Goal: Task Accomplishment & Management: Manage account settings

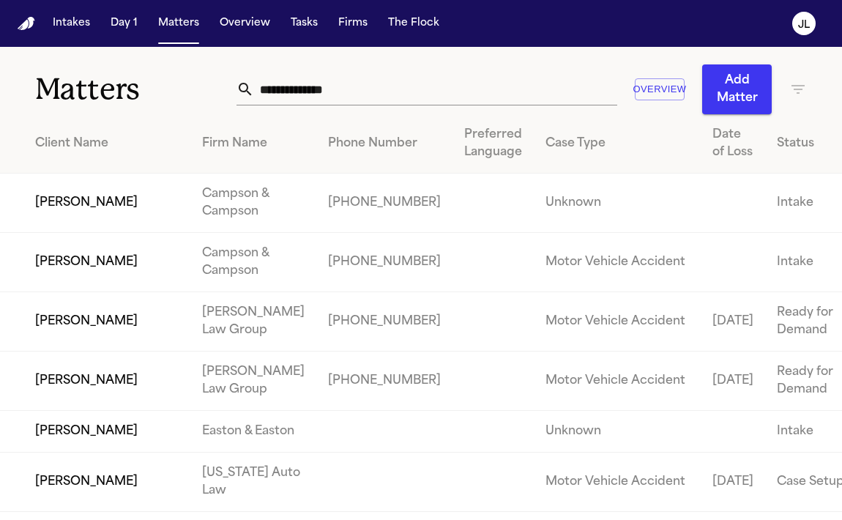
click at [288, 86] on input "text" at bounding box center [435, 89] width 363 height 32
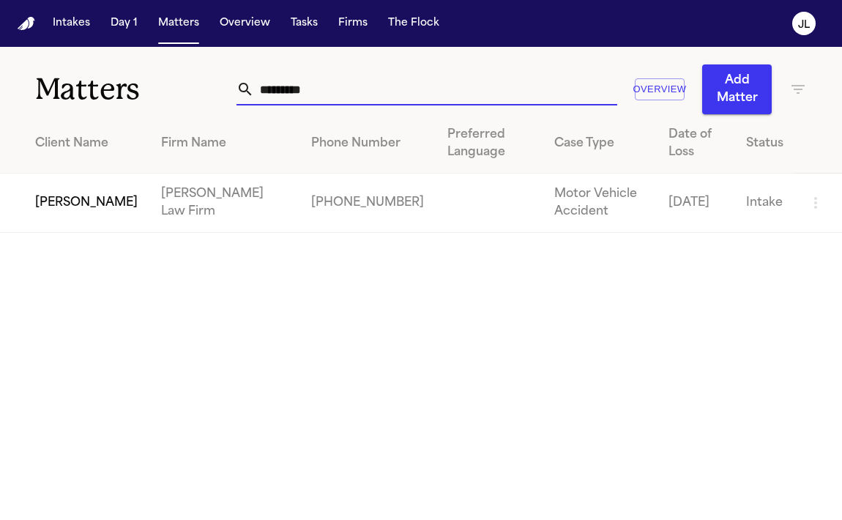
type input "*********"
click at [53, 209] on td "Adama Fall" at bounding box center [74, 202] width 149 height 59
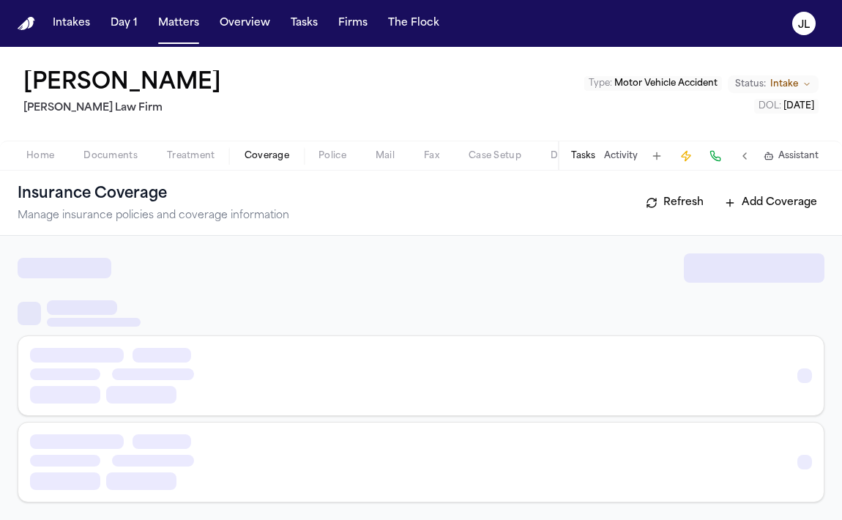
click at [250, 157] on span "Coverage" at bounding box center [266, 156] width 45 height 12
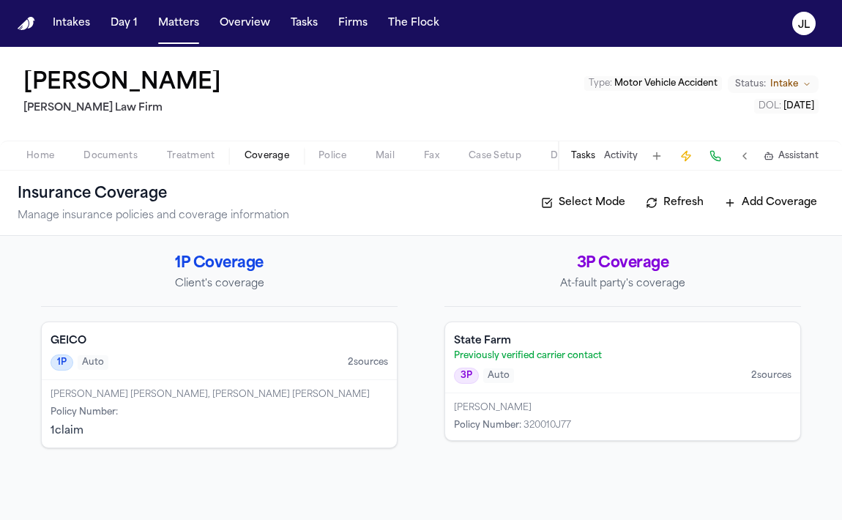
click at [124, 155] on span "Documents" at bounding box center [110, 156] width 54 height 12
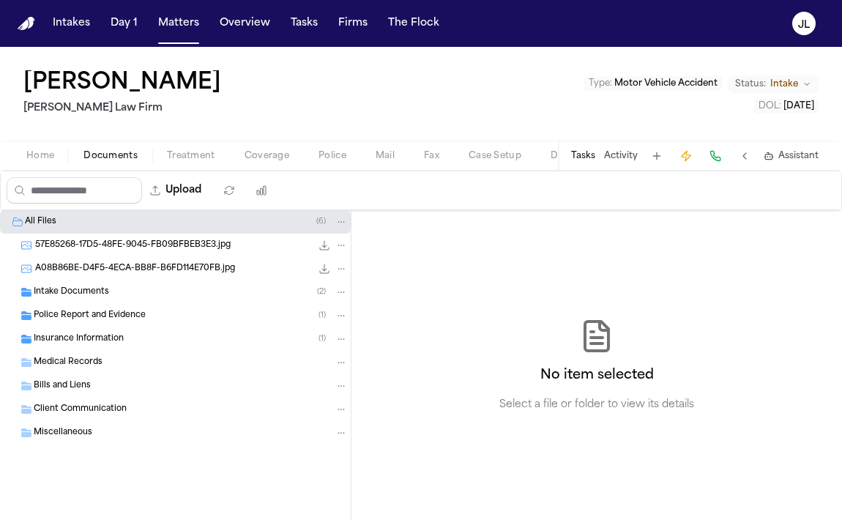
click at [75, 340] on span "Insurance Information" at bounding box center [79, 339] width 90 height 12
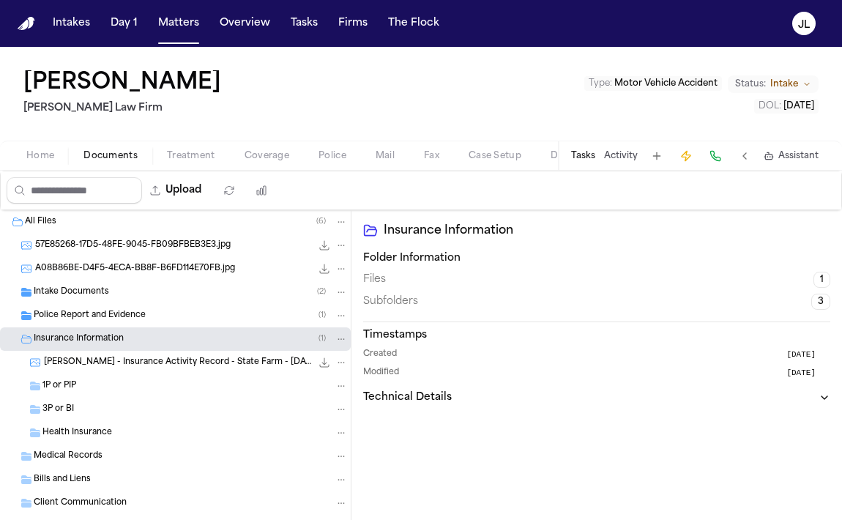
click at [34, 160] on span "Home" at bounding box center [40, 156] width 28 height 12
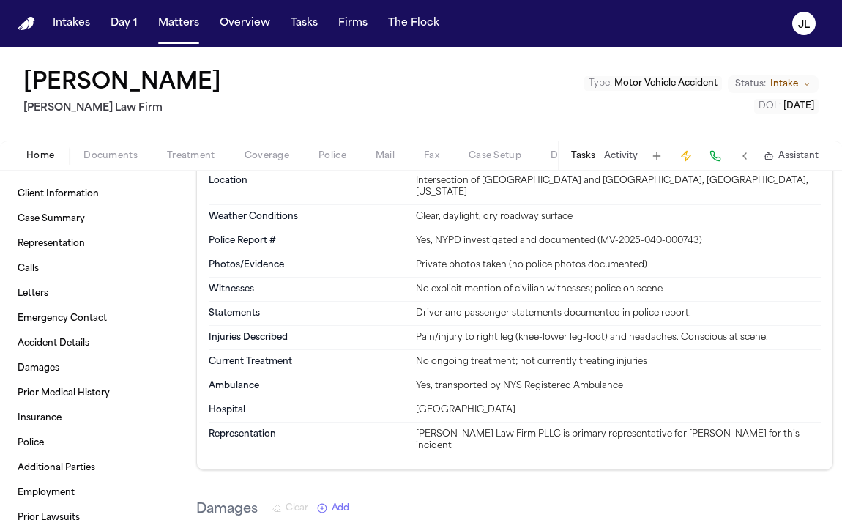
scroll to position [1440, 0]
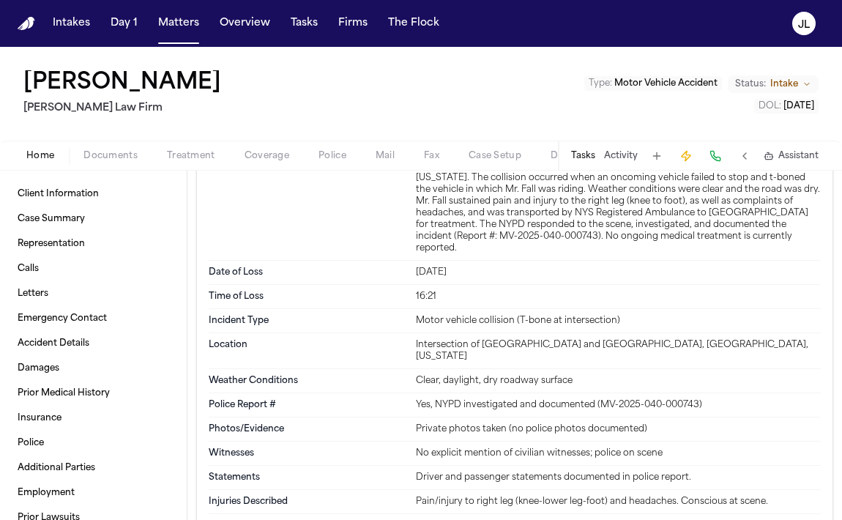
click at [113, 159] on span "Documents" at bounding box center [110, 156] width 54 height 12
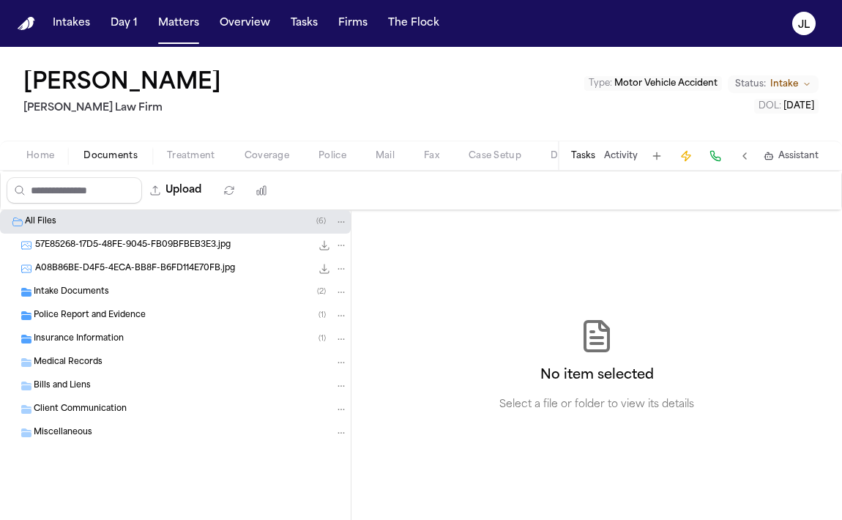
click at [53, 164] on div "Home Documents Treatment Coverage Police Mail Fax Case Setup Demand Workspaces …" at bounding box center [421, 155] width 842 height 29
click at [42, 162] on span "Home" at bounding box center [40, 156] width 28 height 12
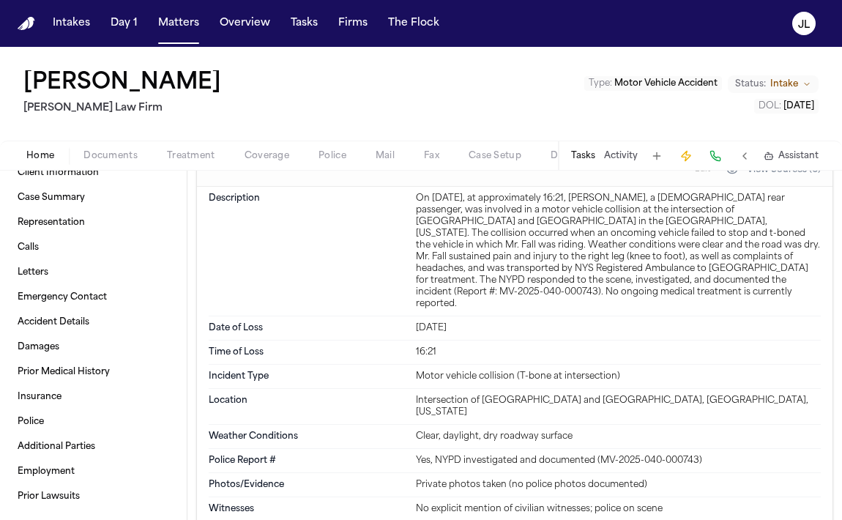
scroll to position [1383, 0]
click at [269, 156] on span "Coverage" at bounding box center [266, 156] width 45 height 12
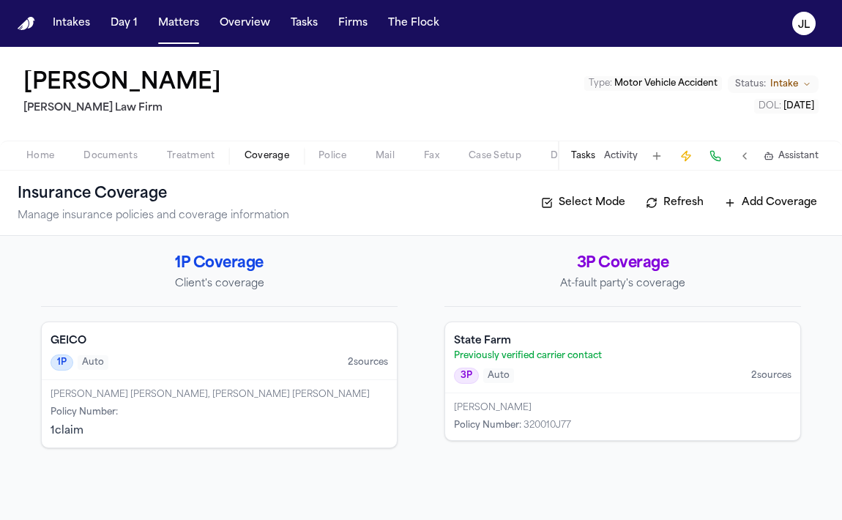
click at [26, 158] on button "Home" at bounding box center [40, 156] width 57 height 18
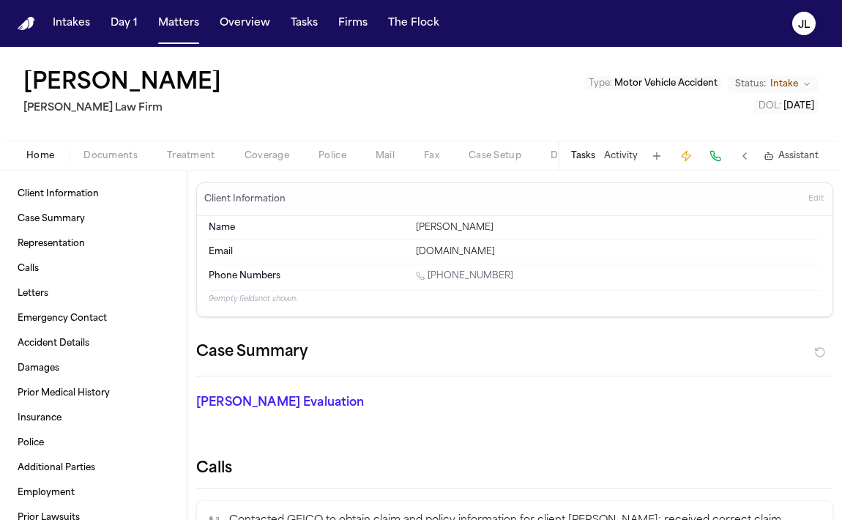
click at [28, 157] on span "Home" at bounding box center [40, 156] width 28 height 12
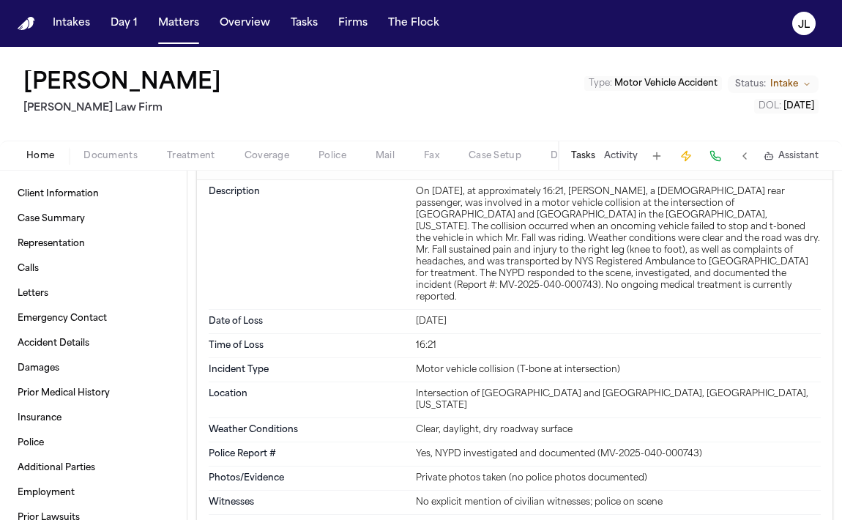
scroll to position [1390, 0]
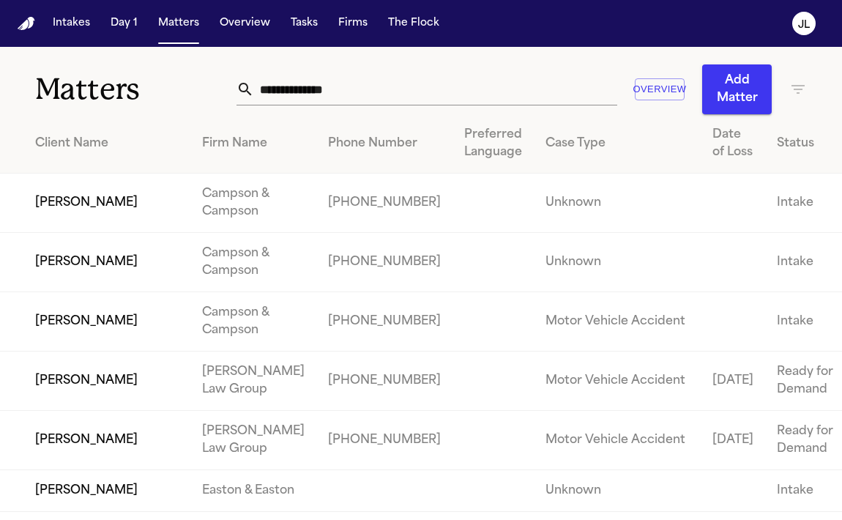
click at [285, 89] on input "text" at bounding box center [435, 89] width 363 height 32
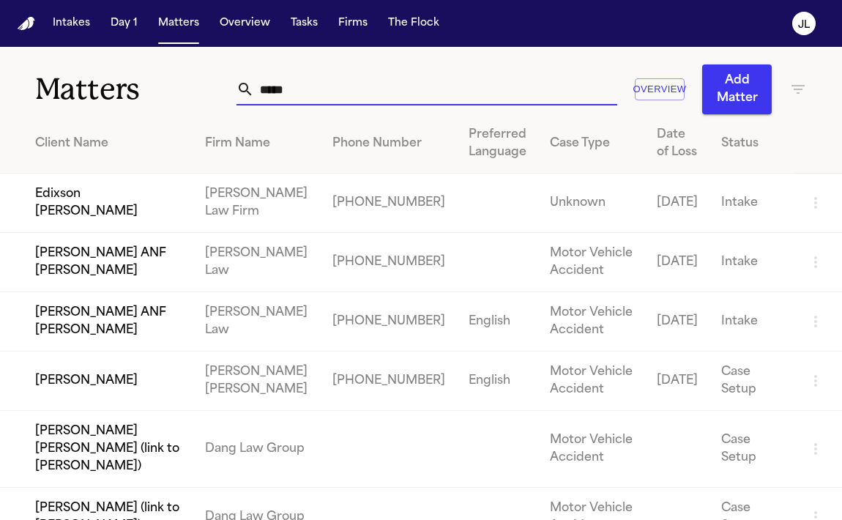
type input "*****"
click at [75, 393] on td "[PERSON_NAME]" at bounding box center [96, 380] width 193 height 59
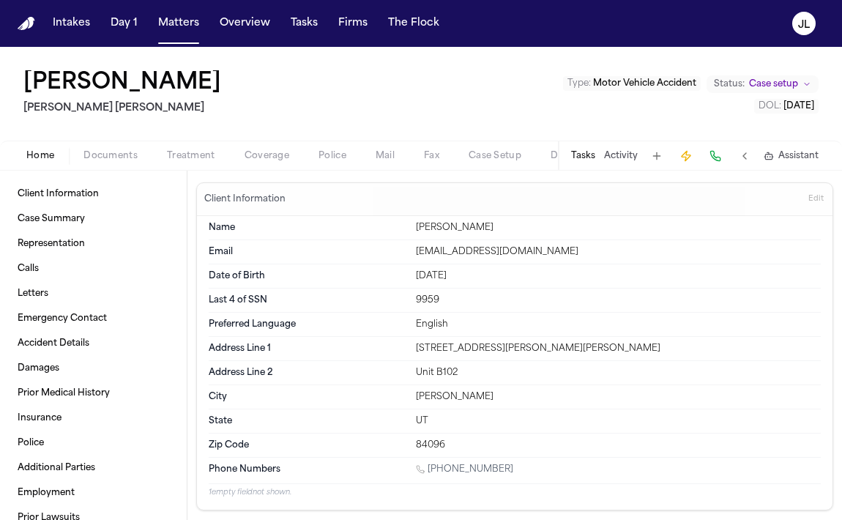
click at [116, 147] on button "Documents" at bounding box center [110, 156] width 83 height 18
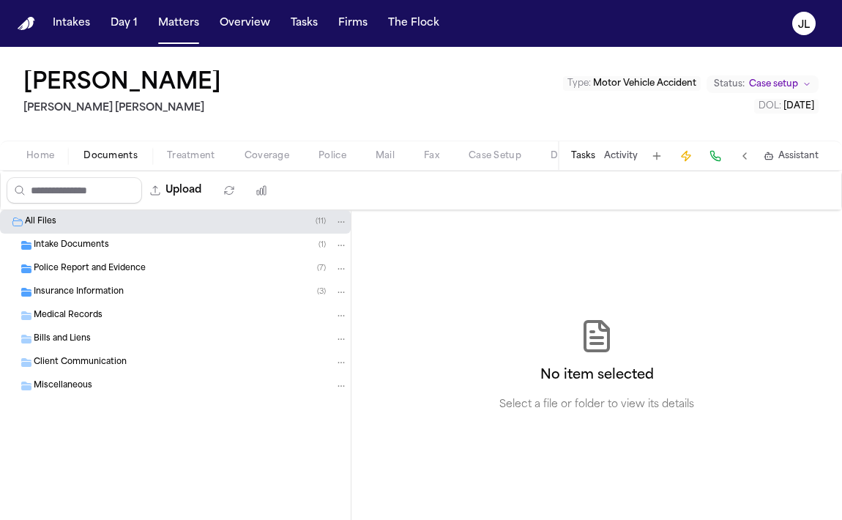
click at [77, 294] on span "Insurance Information" at bounding box center [79, 292] width 90 height 12
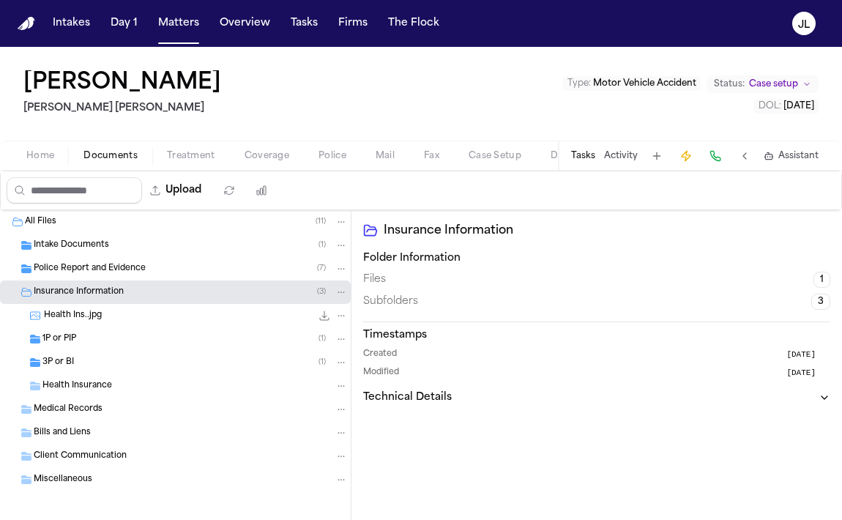
click at [219, 346] on div "1P or PIP ( 1 )" at bounding box center [175, 338] width 351 height 23
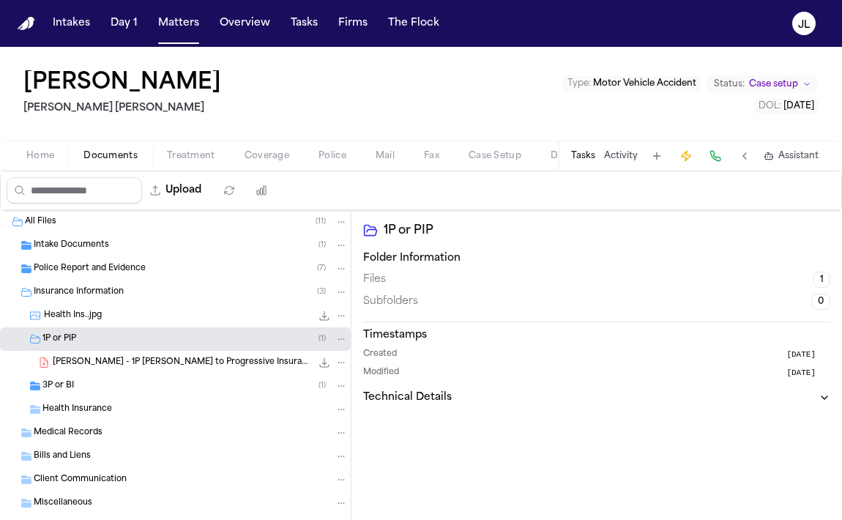
click at [325, 363] on icon "File: S. Doerr - 1P LOR to Progressive Insurance - 8.20.25" at bounding box center [325, 363] width 10 height 10
click at [196, 386] on div "3P or BI ( 1 )" at bounding box center [194, 385] width 305 height 13
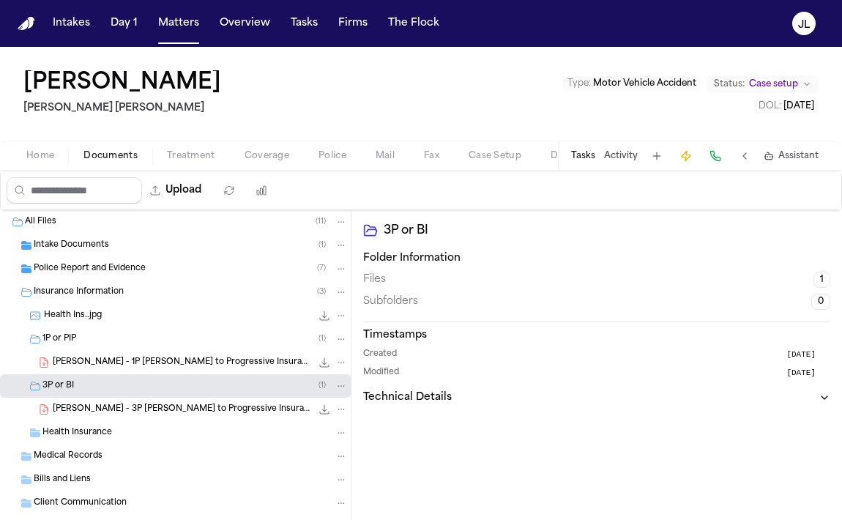
click at [327, 411] on icon "File: S. Doerr - 3P LOR to Progressive Insurance - 8.20.25" at bounding box center [324, 409] width 12 height 12
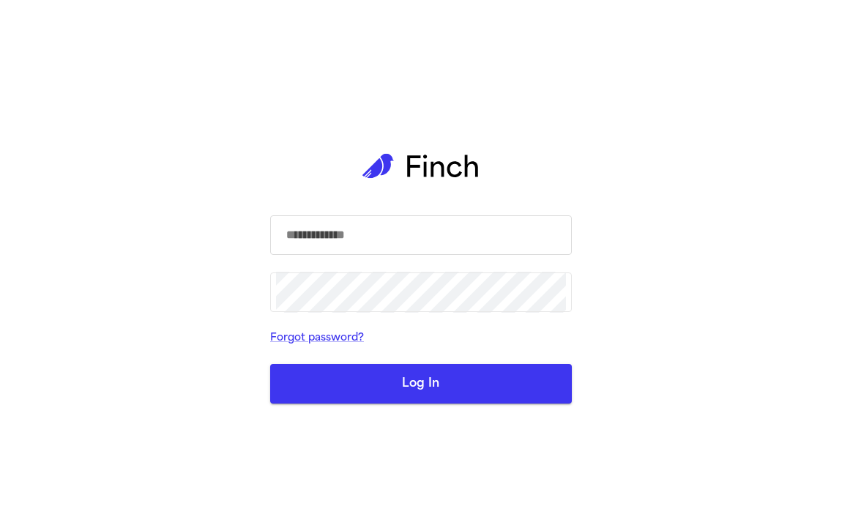
type input "**********"
click at [395, 369] on button "Log In" at bounding box center [421, 384] width 302 height 40
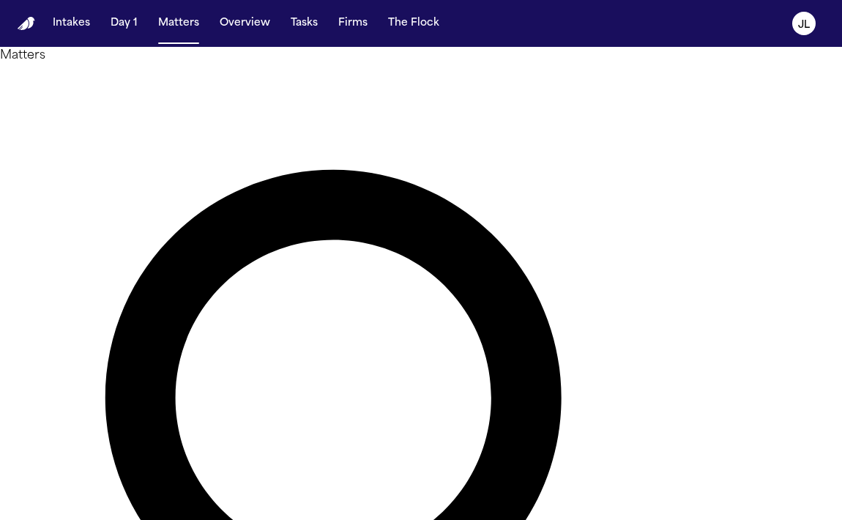
click at [370, 107] on div "Overview Add Matter" at bounding box center [421, 502] width 842 height 877
paste input "**********"
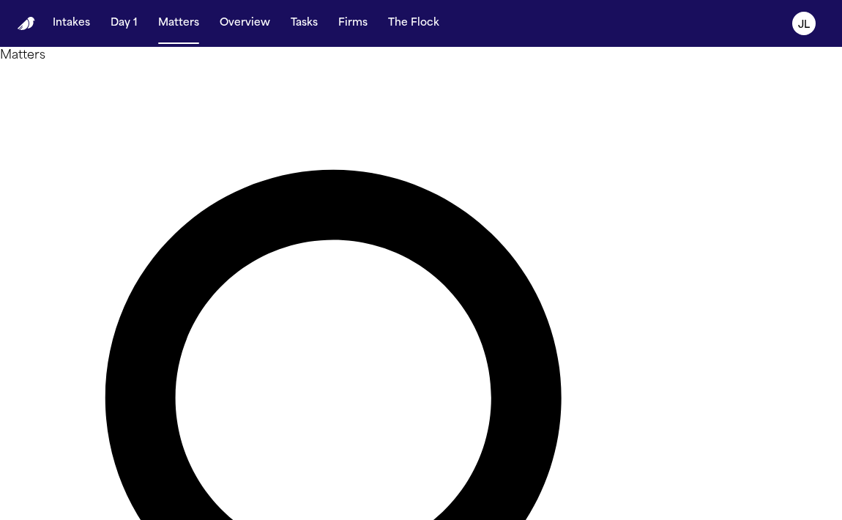
type input "**********"
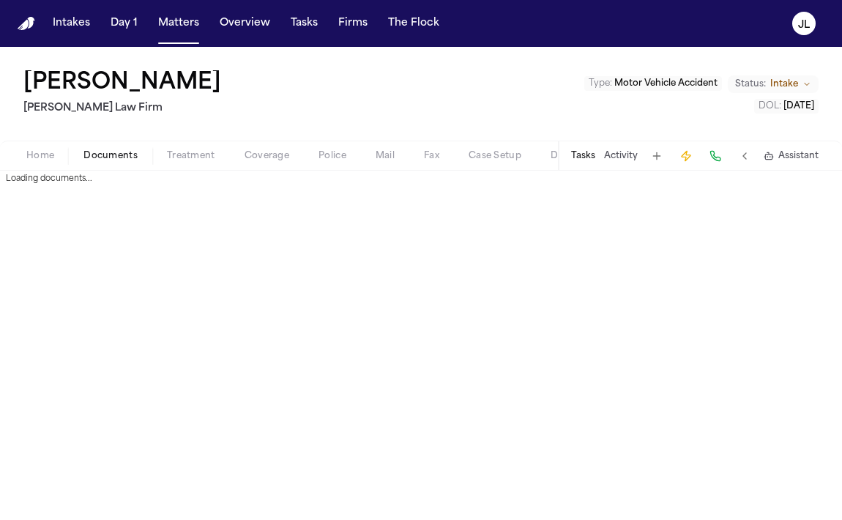
click at [104, 159] on span "Documents" at bounding box center [110, 156] width 54 height 12
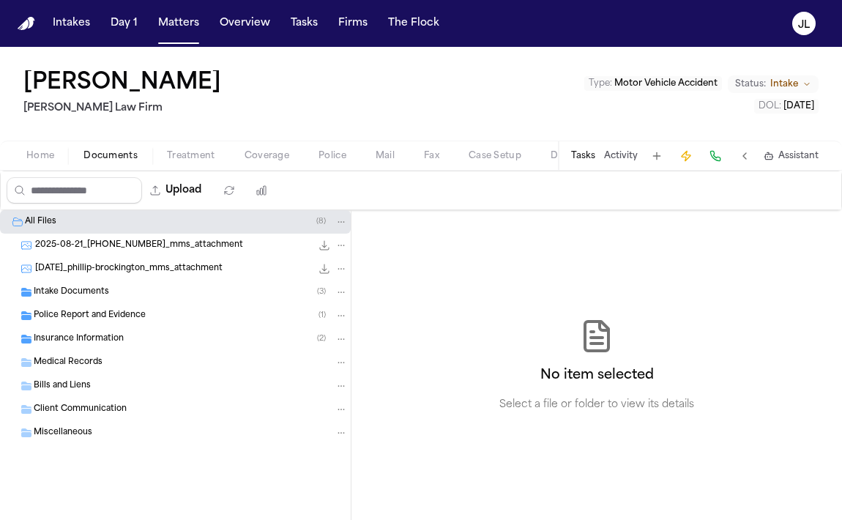
click at [116, 320] on span "Police Report and Evidence" at bounding box center [90, 316] width 112 height 12
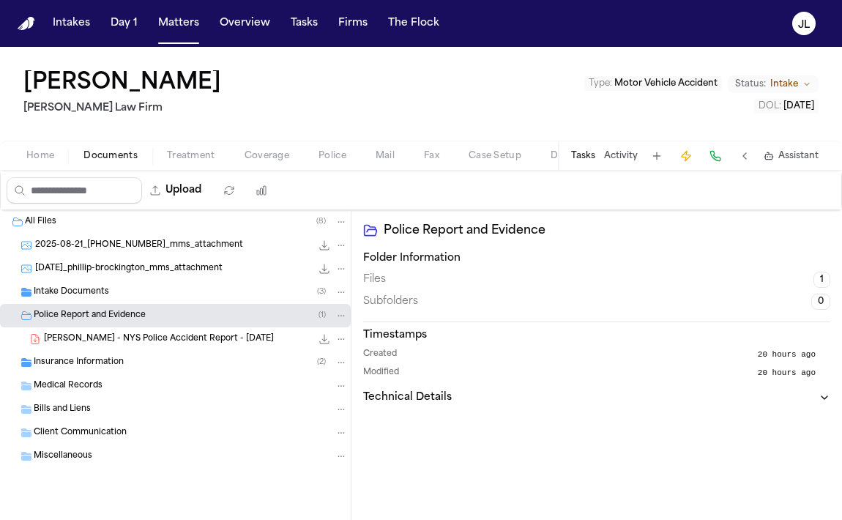
click at [96, 356] on span "Insurance Information" at bounding box center [79, 362] width 90 height 12
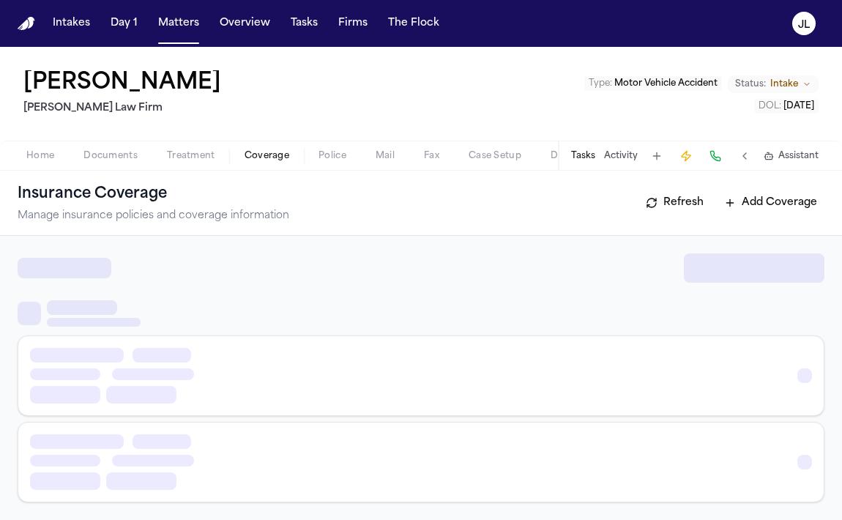
click at [279, 150] on span "Coverage" at bounding box center [266, 156] width 45 height 12
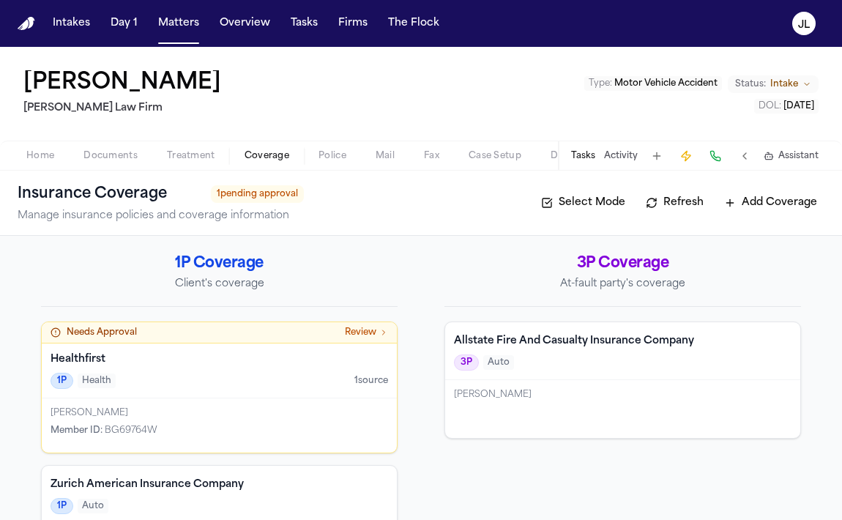
scroll to position [80, 0]
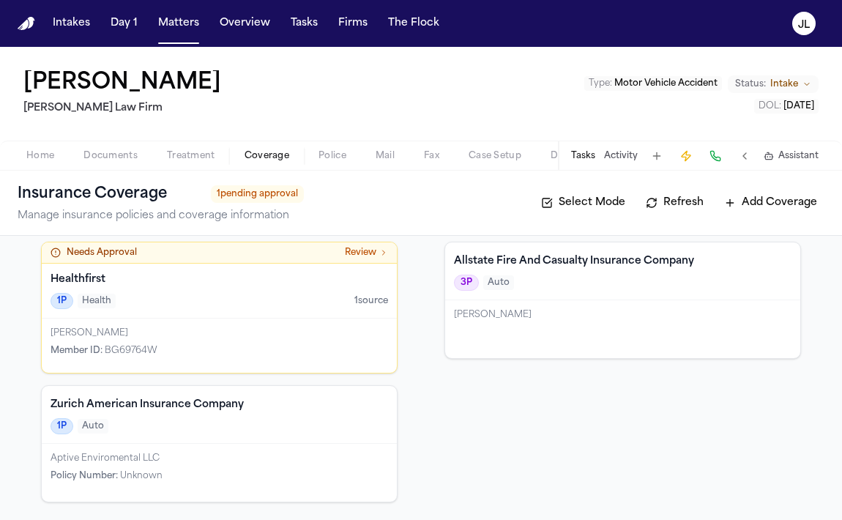
click at [299, 343] on div "Phillip Brockington Member ID : BG69764W" at bounding box center [219, 345] width 355 height 54
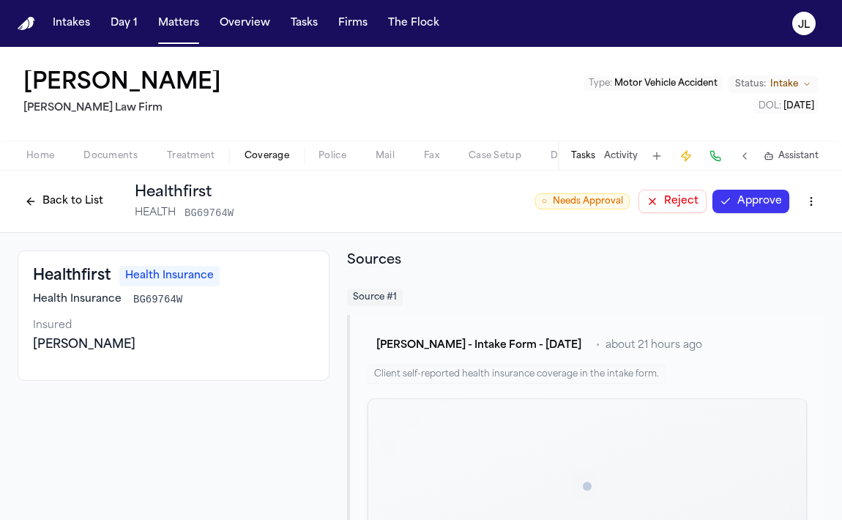
click at [774, 209] on button "Approve" at bounding box center [750, 201] width 77 height 23
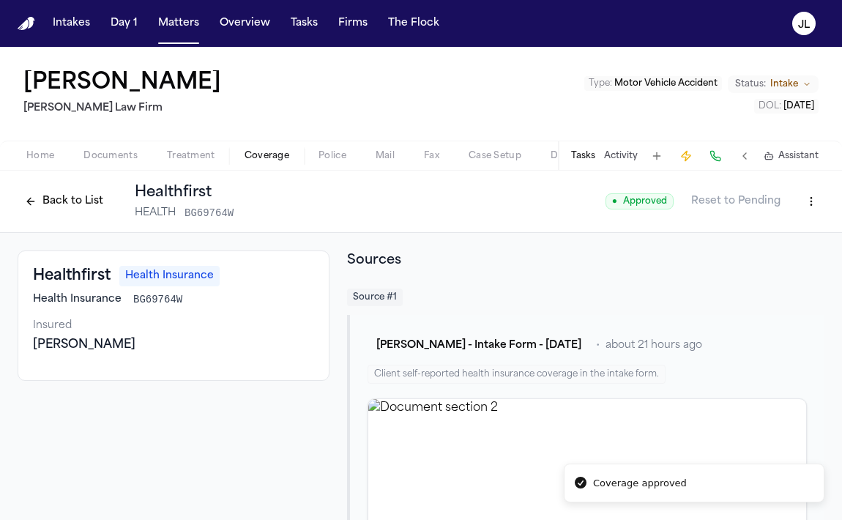
click at [46, 206] on button "Back to List" at bounding box center [64, 201] width 93 height 23
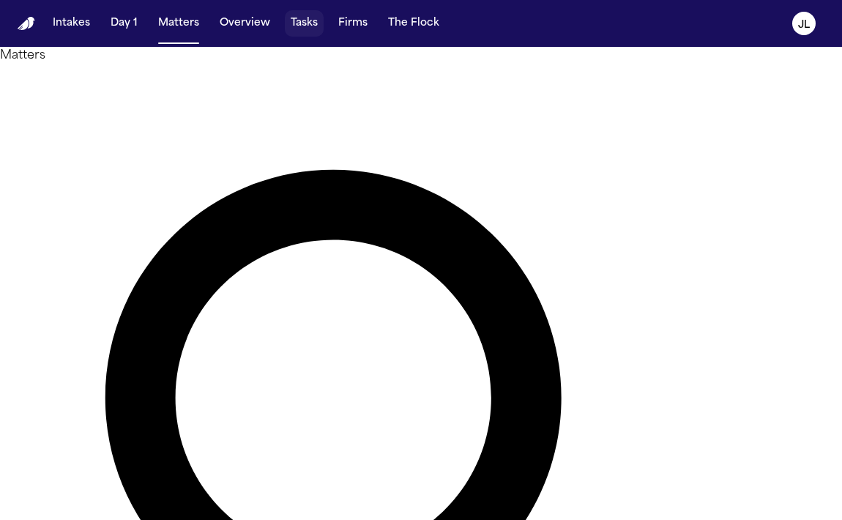
click at [298, 24] on button "Tasks" at bounding box center [304, 23] width 39 height 26
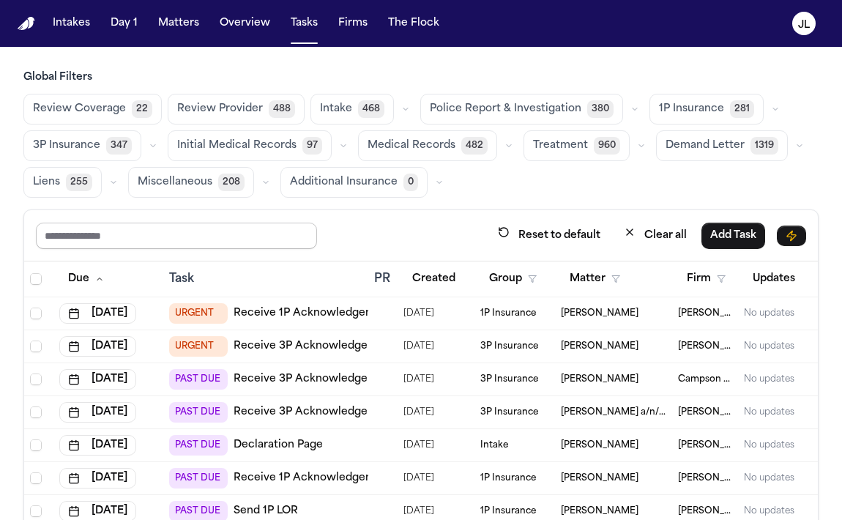
click at [92, 235] on input "text" at bounding box center [176, 236] width 281 height 26
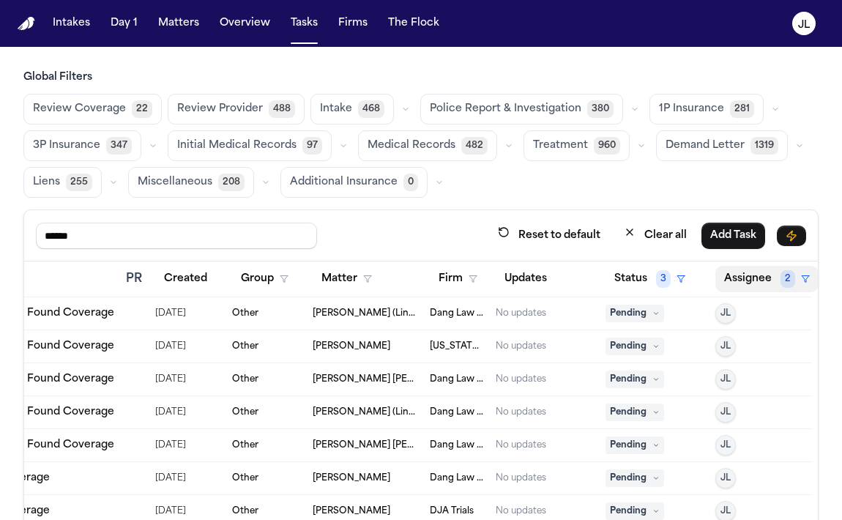
type input "******"
click at [744, 281] on button "Assignee 2" at bounding box center [766, 279] width 103 height 26
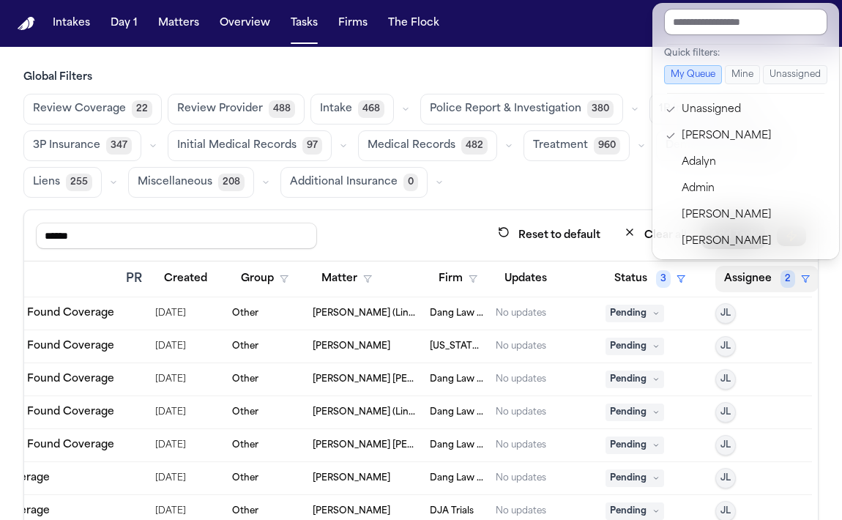
click at [714, 10] on input "text" at bounding box center [745, 22] width 163 height 26
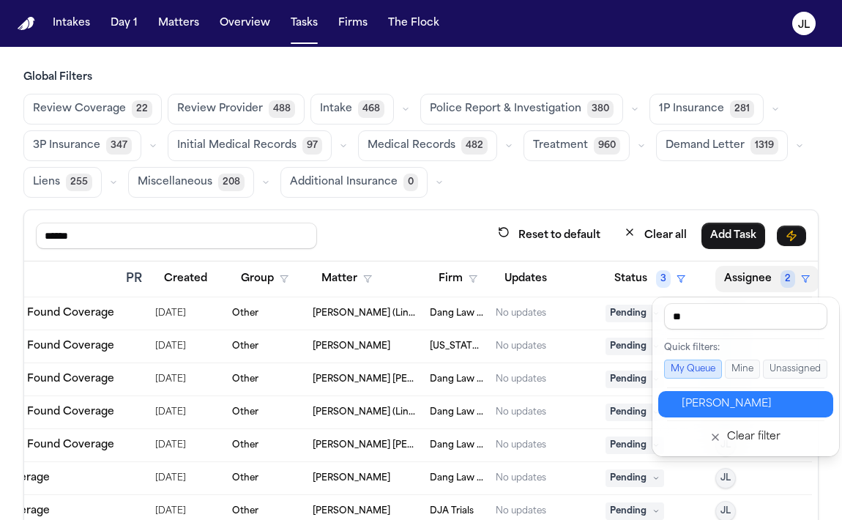
type input "***"
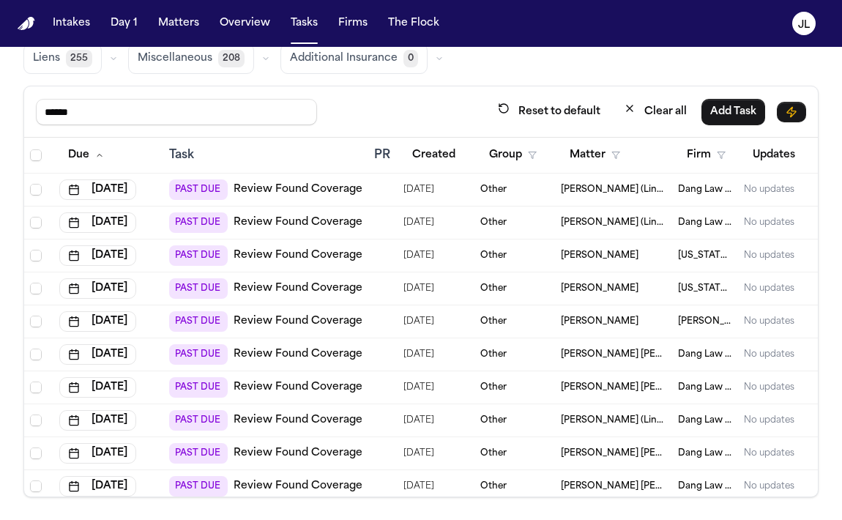
drag, startPoint x: 113, startPoint y: 108, endPoint x: 19, endPoint y: 105, distance: 93.7
click at [15, 108] on div "Global Filters Review Coverage 22 Review Provider 488 Intake 468 Police Report …" at bounding box center [421, 222] width 842 height 550
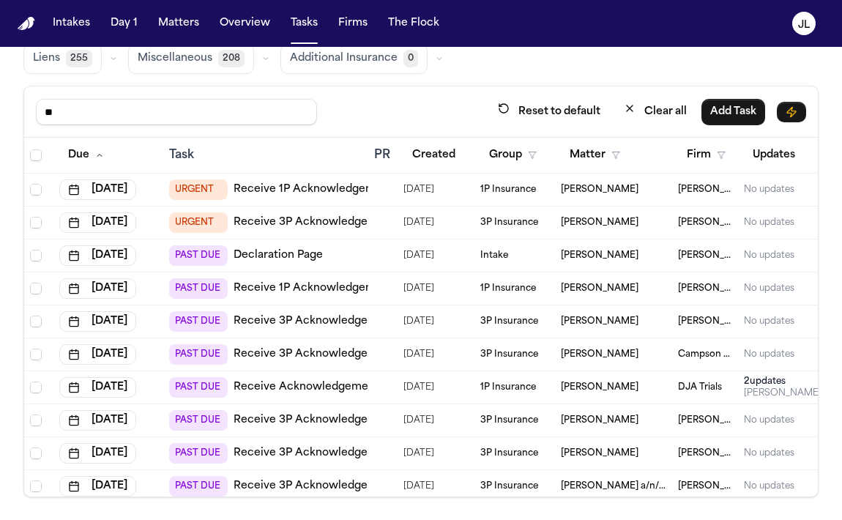
type input "******"
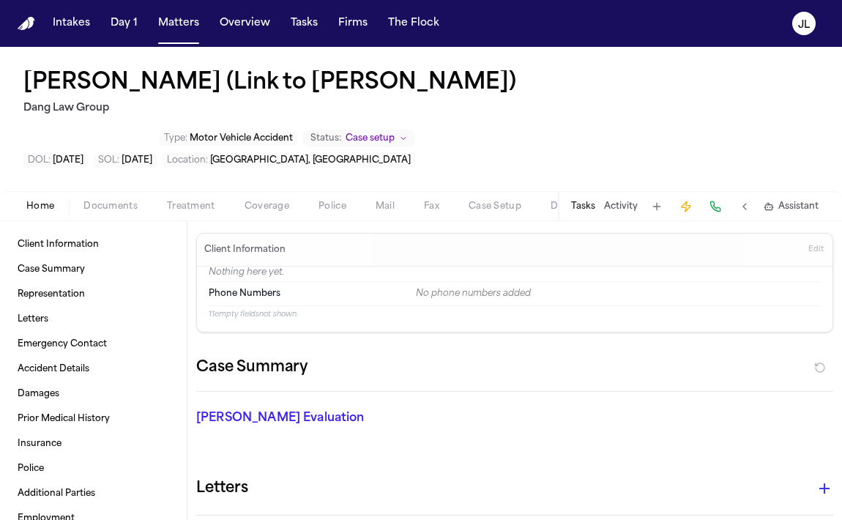
click at [254, 203] on span "Coverage" at bounding box center [266, 207] width 45 height 12
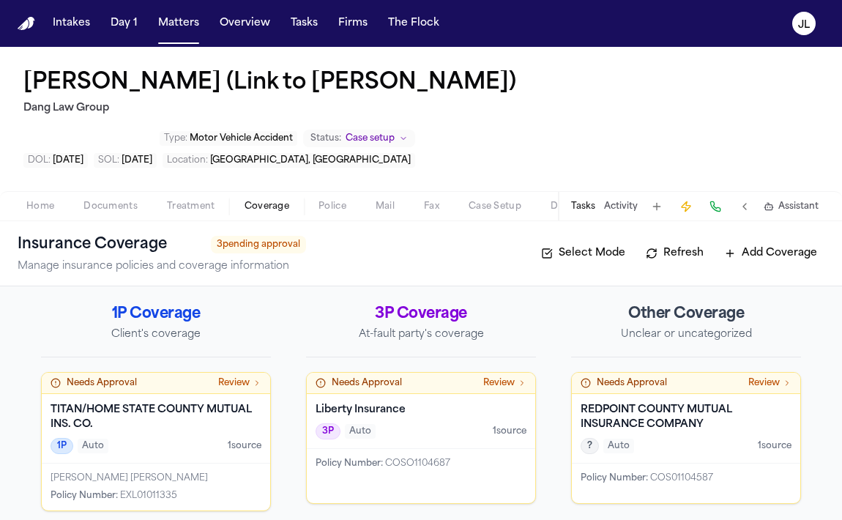
scroll to position [10, 0]
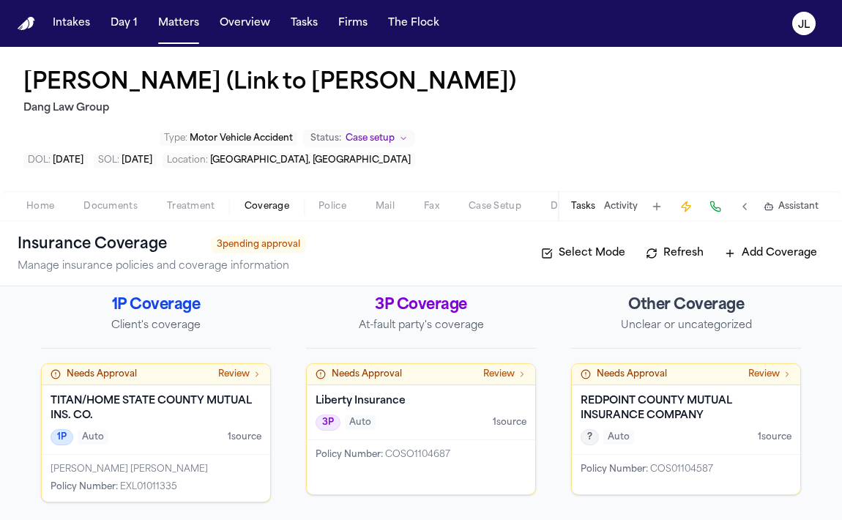
click at [357, 419] on span "Auto" at bounding box center [360, 422] width 31 height 15
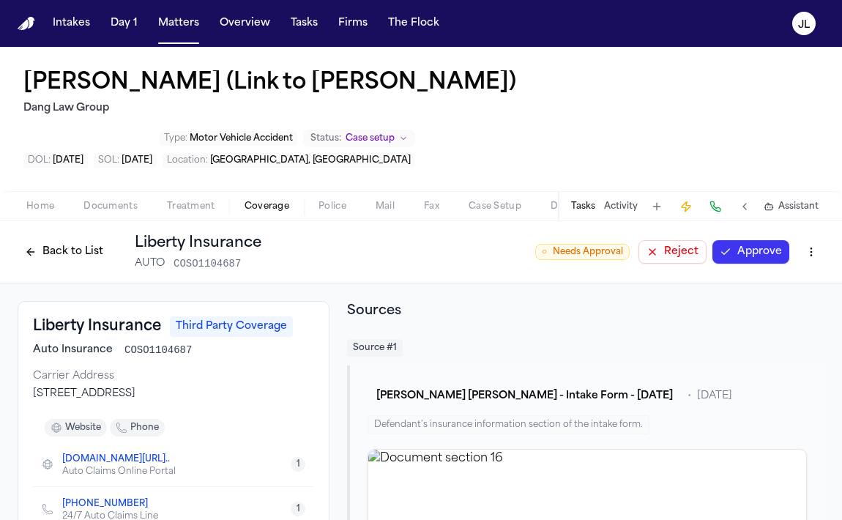
click at [761, 255] on button "Approve" at bounding box center [750, 251] width 77 height 23
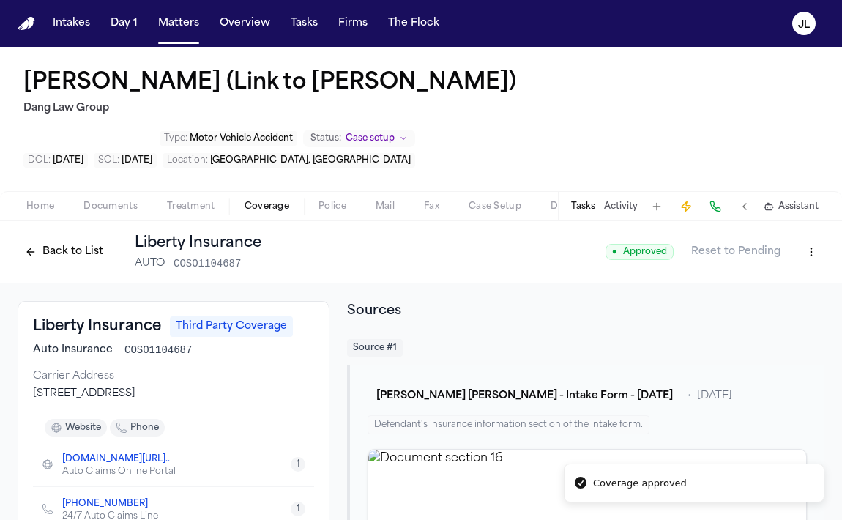
click at [81, 245] on button "Back to List" at bounding box center [64, 251] width 93 height 23
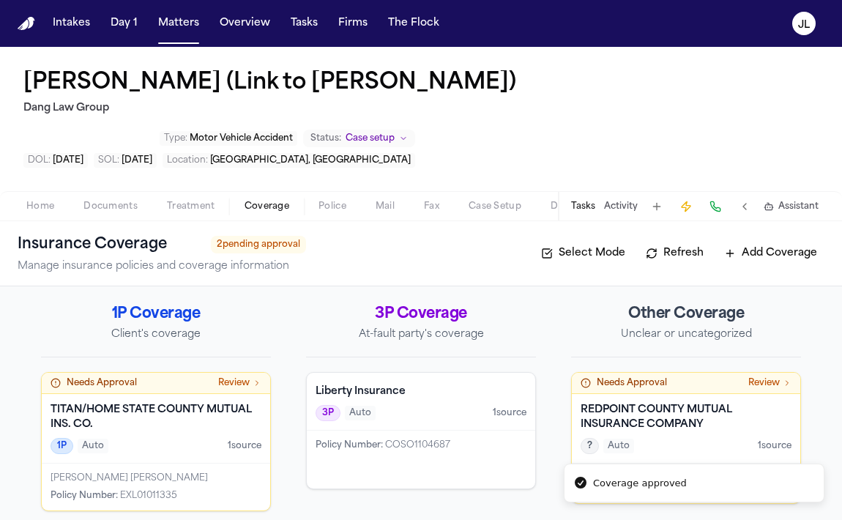
click at [665, 432] on h4 "REDPOINT COUNTY MUTUAL INSURANCE COMPANY" at bounding box center [685, 417] width 211 height 29
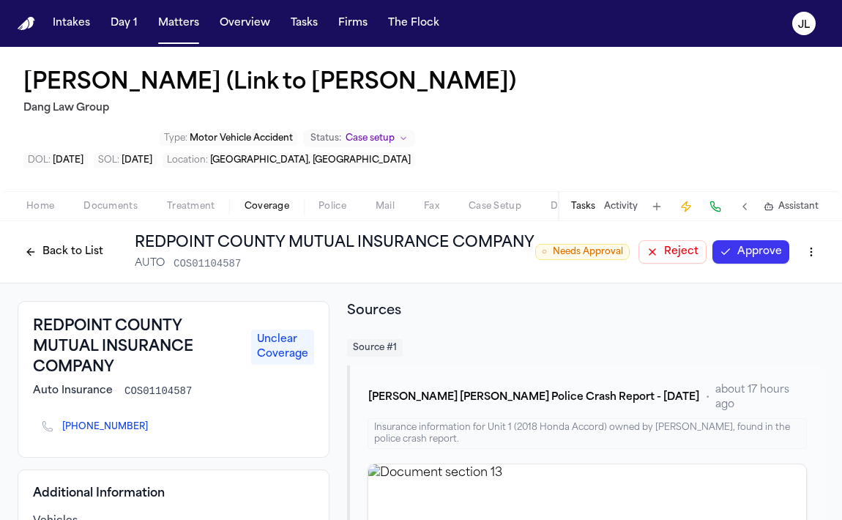
click at [51, 243] on button "Back to List" at bounding box center [64, 251] width 93 height 23
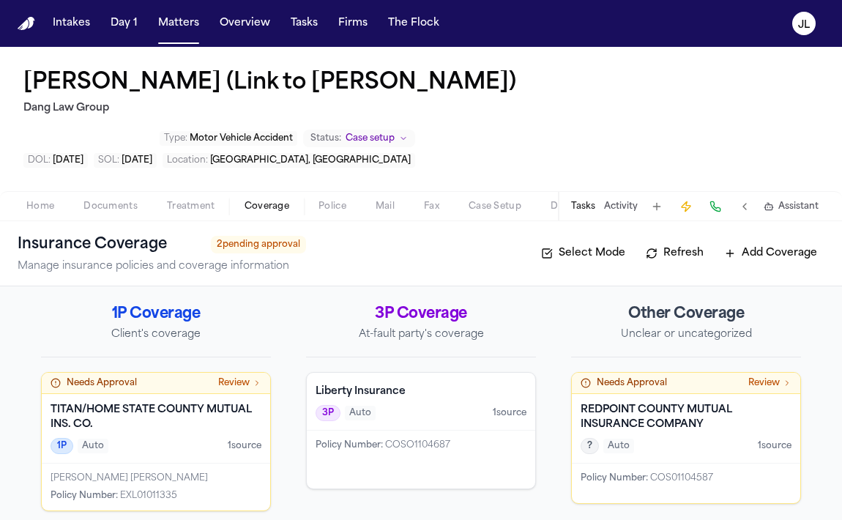
click at [634, 467] on div "Policy Number : COS01104587" at bounding box center [686, 483] width 228 height 40
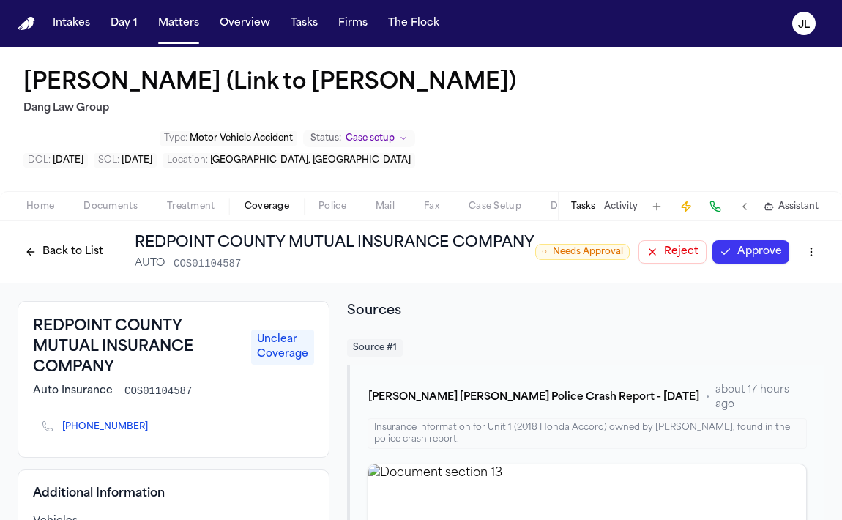
click at [77, 258] on button "Back to List" at bounding box center [64, 251] width 93 height 23
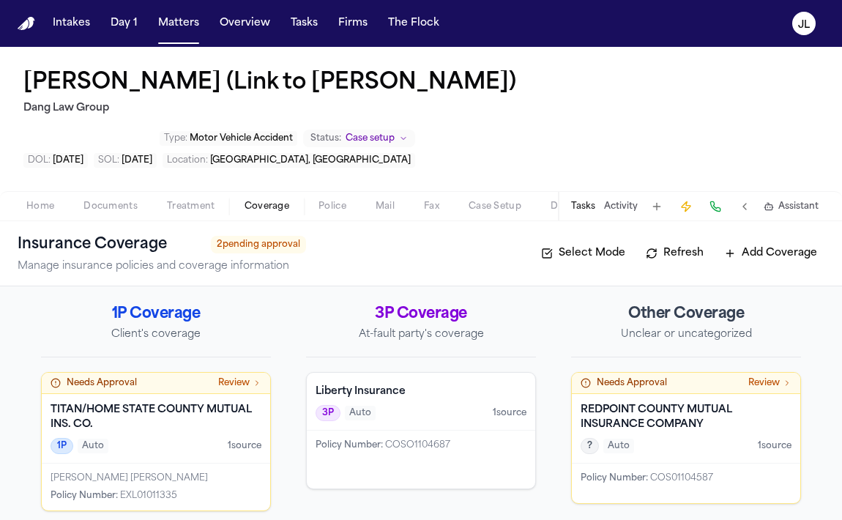
click at [127, 394] on div "Needs Approval Review" at bounding box center [156, 383] width 228 height 21
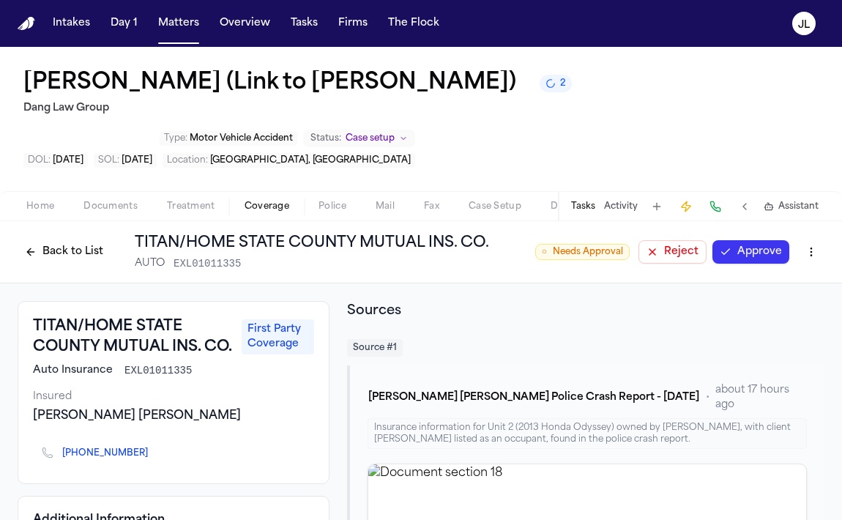
click at [56, 265] on div "Back to List TITAN/HOME STATE COUNTY MUTUAL INS. CO. AUTO EXL01011335" at bounding box center [253, 252] width 471 height 38
click at [747, 265] on div "○ Needs Approval Reject Approve" at bounding box center [679, 252] width 289 height 26
click at [752, 253] on button "Approve" at bounding box center [750, 251] width 77 height 23
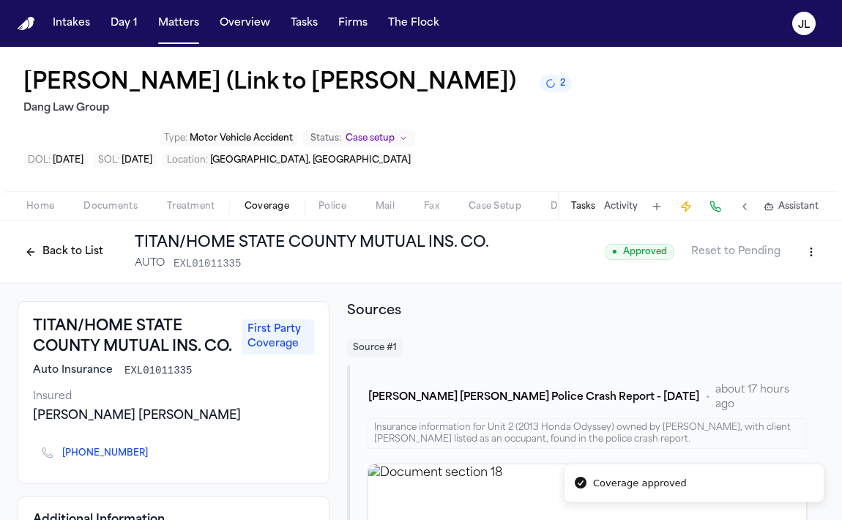
click at [60, 250] on button "Back to List" at bounding box center [64, 251] width 93 height 23
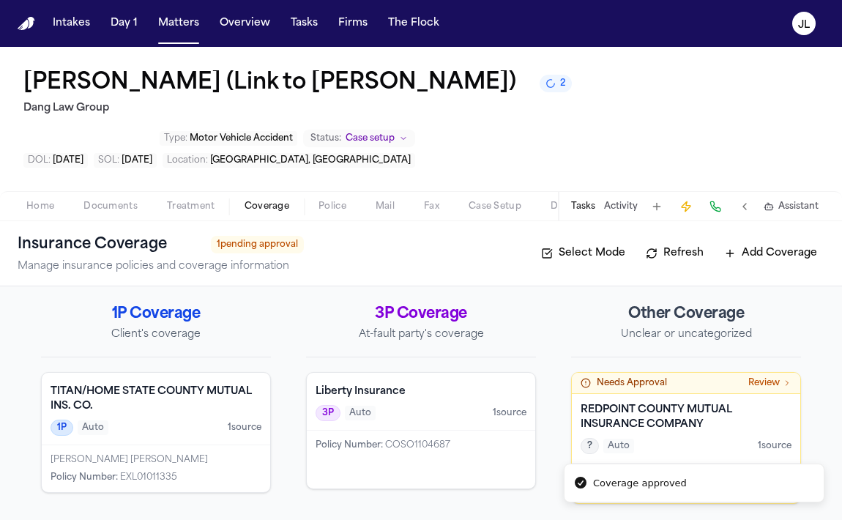
click at [670, 418] on h4 "REDPOINT COUNTY MUTUAL INSURANCE COMPANY" at bounding box center [685, 417] width 211 height 29
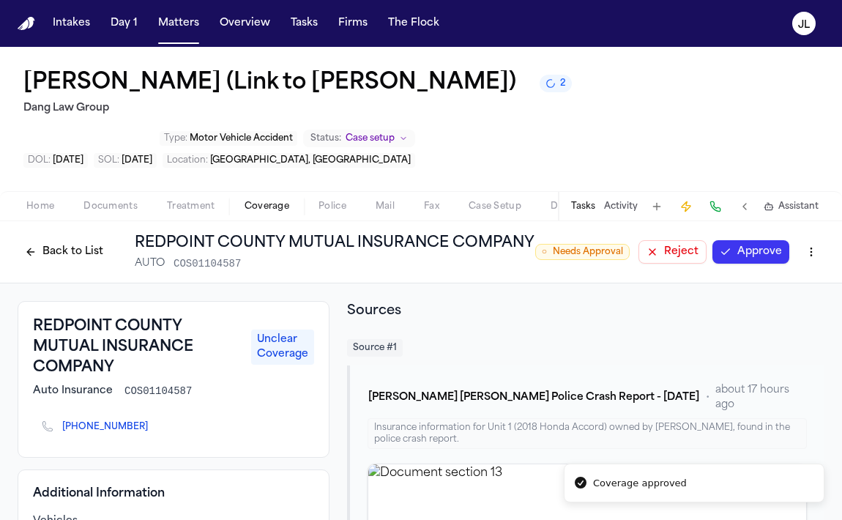
scroll to position [153, 0]
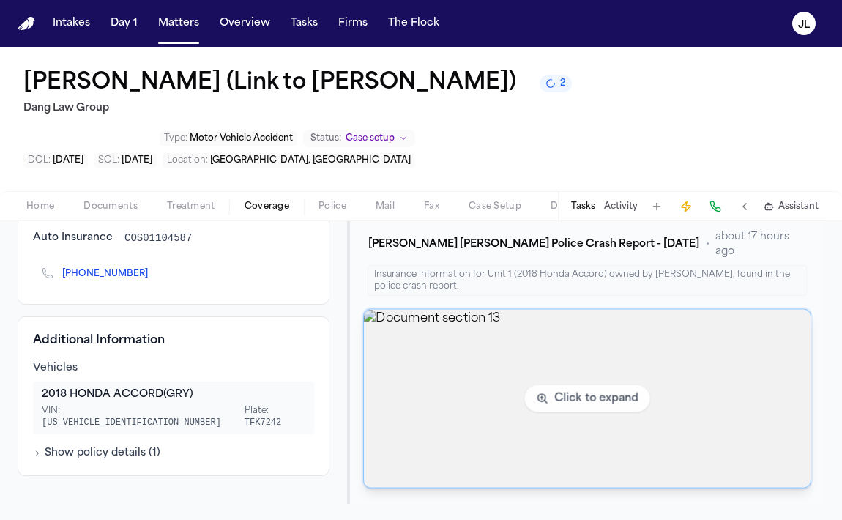
click at [430, 358] on img "View document section 13" at bounding box center [587, 399] width 447 height 178
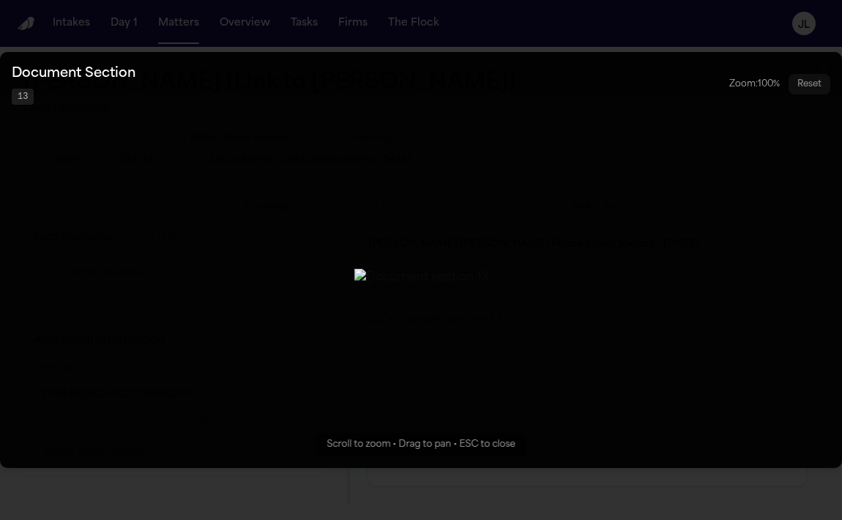
click at [261, 467] on button "Zoomable image viewer. Use mouse wheel to zoom, drag to pan, or press R to rese…" at bounding box center [421, 260] width 842 height 416
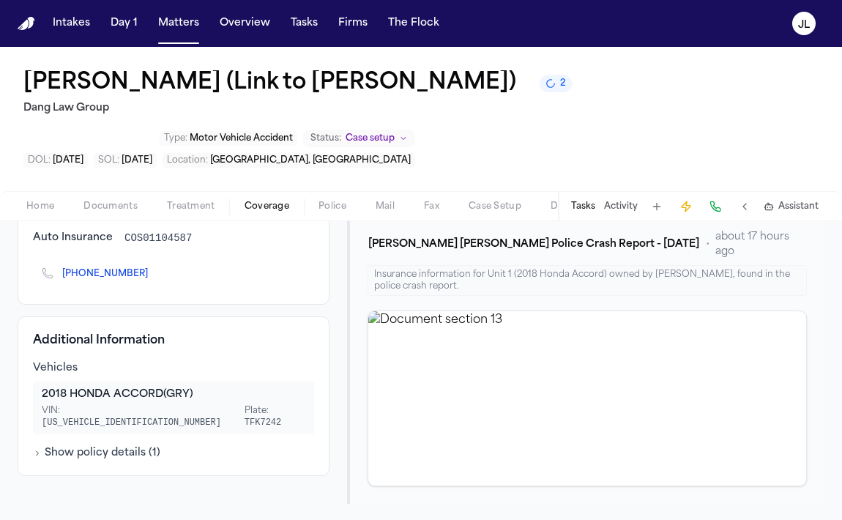
click at [33, 212] on span "Home" at bounding box center [40, 207] width 28 height 12
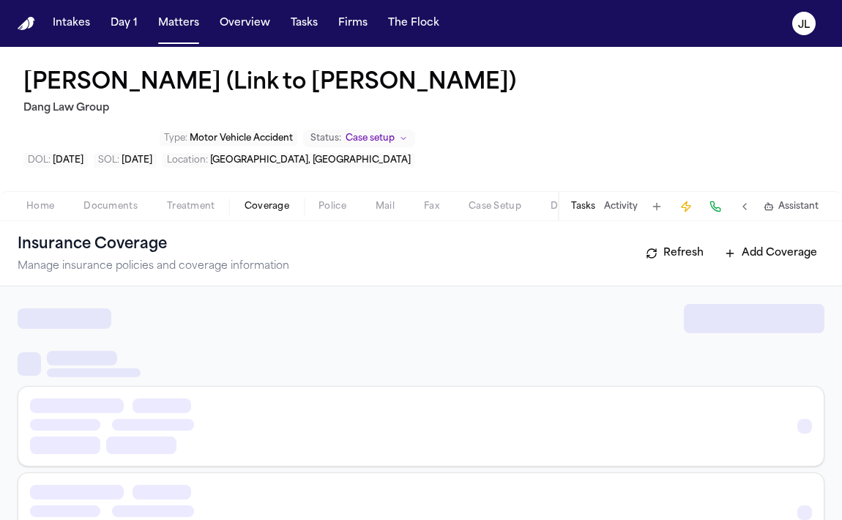
click at [289, 204] on button "Coverage" at bounding box center [267, 207] width 74 height 18
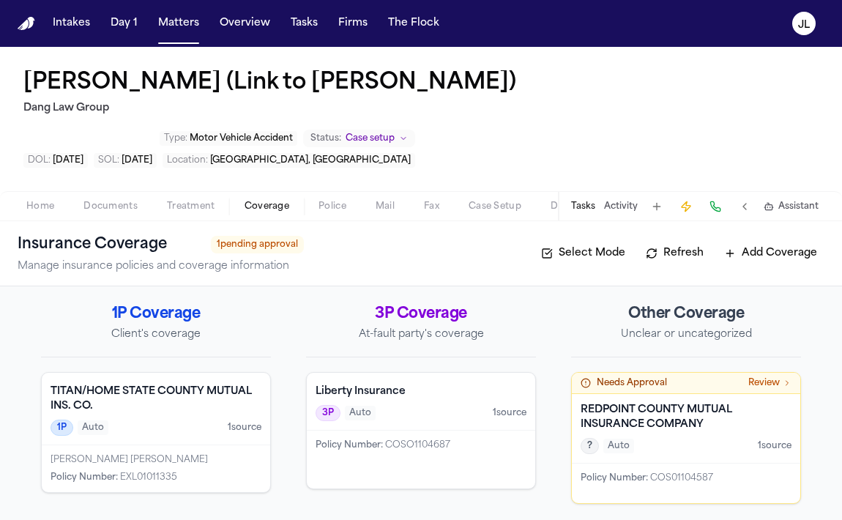
click at [626, 432] on h4 "REDPOINT COUNTY MUTUAL INSURANCE COMPANY" at bounding box center [685, 417] width 211 height 29
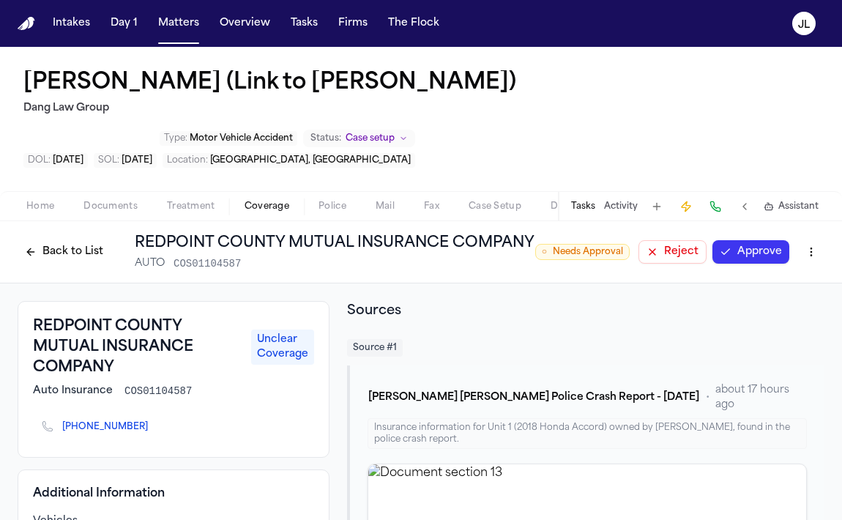
click at [745, 245] on button "Approve" at bounding box center [750, 251] width 77 height 23
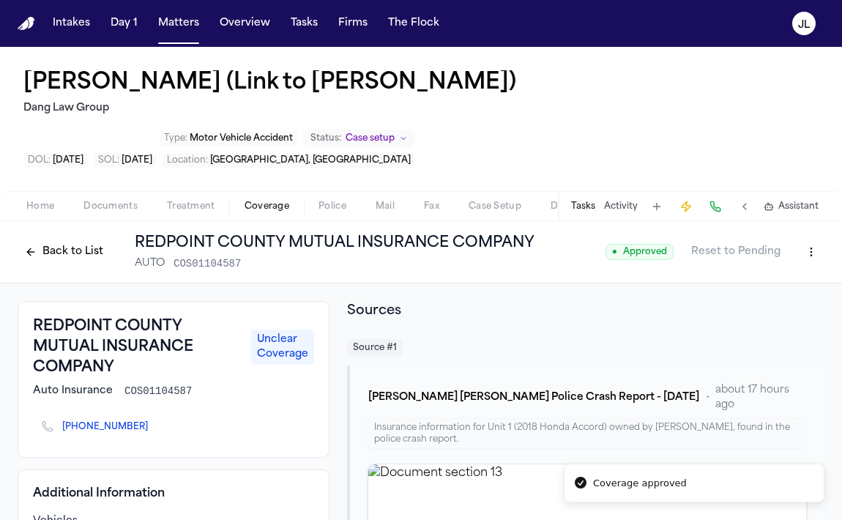
click at [46, 255] on button "Back to List" at bounding box center [64, 251] width 93 height 23
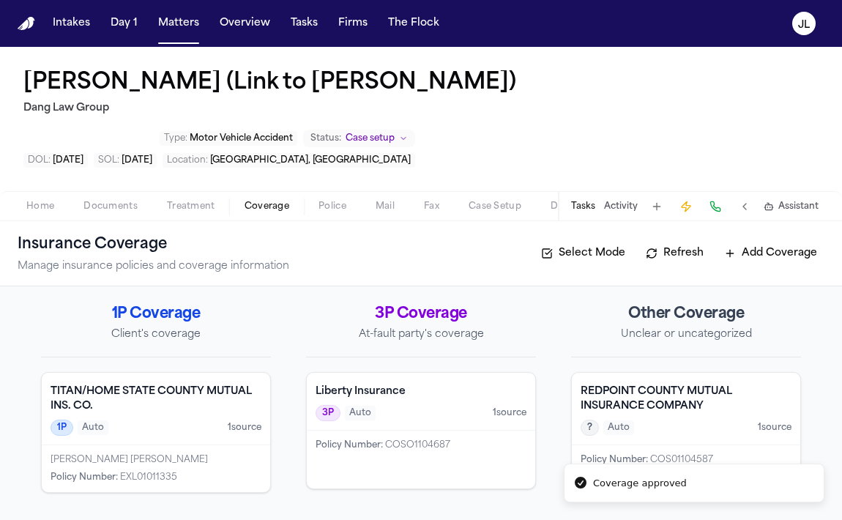
click at [154, 411] on h4 "TITAN/HOME STATE COUNTY MUTUAL INS. CO." at bounding box center [156, 398] width 211 height 29
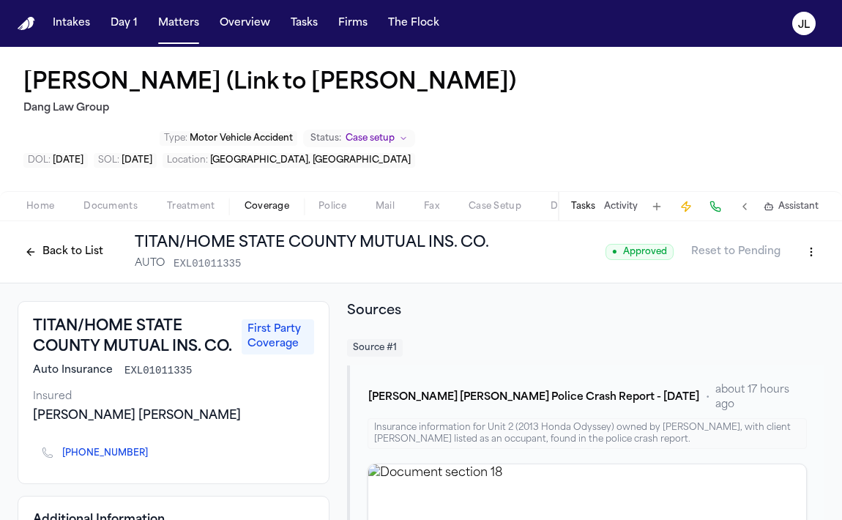
click at [45, 241] on button "Back to List" at bounding box center [64, 251] width 93 height 23
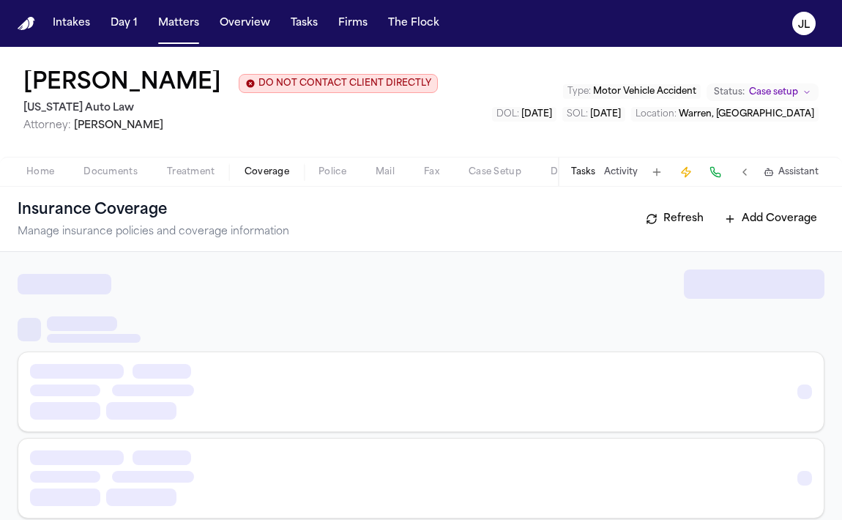
click at [267, 171] on span "Coverage" at bounding box center [266, 172] width 45 height 12
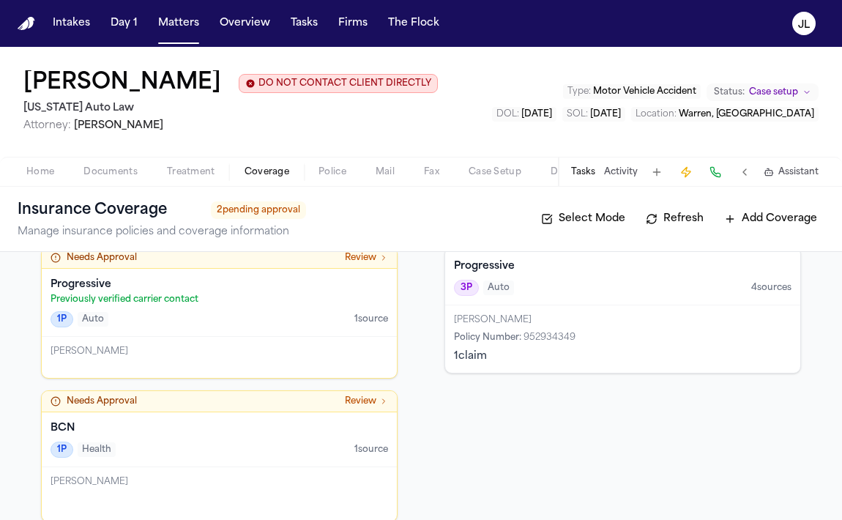
scroll to position [29, 0]
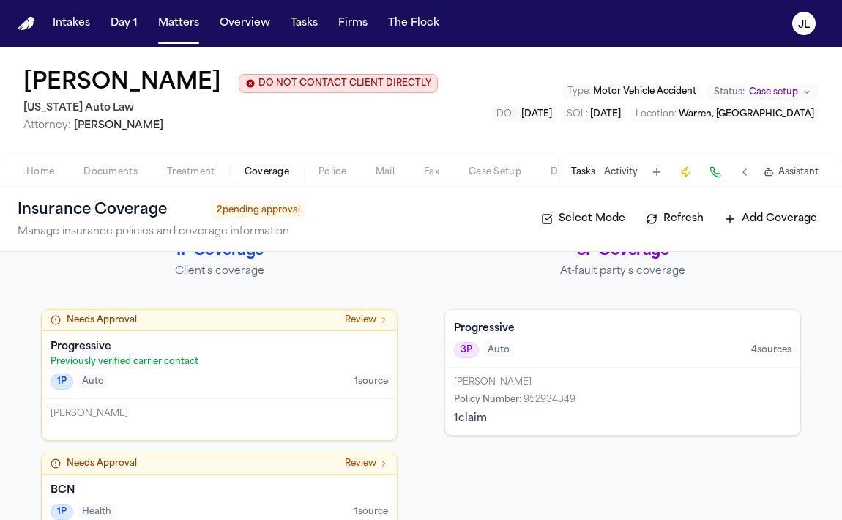
click at [270, 395] on div "Progressive Previously verified carrier contact 1P Auto 1 source" at bounding box center [219, 365] width 355 height 68
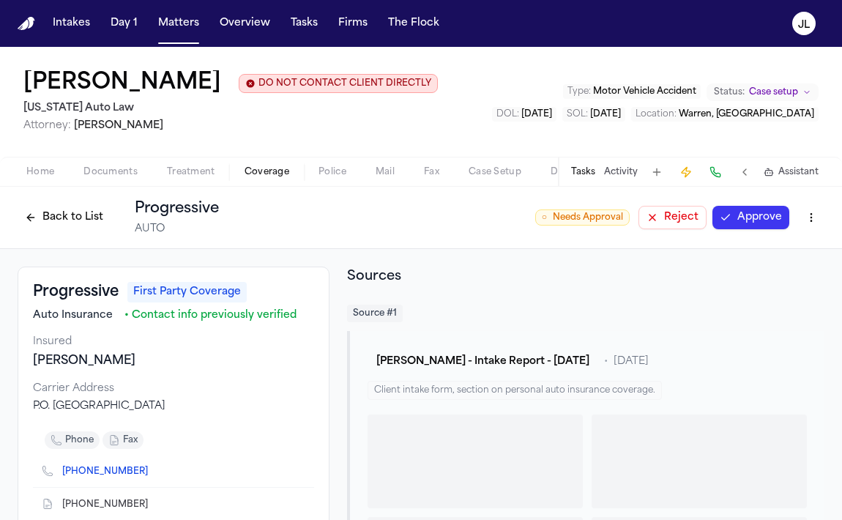
click at [757, 224] on button "Approve" at bounding box center [750, 217] width 77 height 23
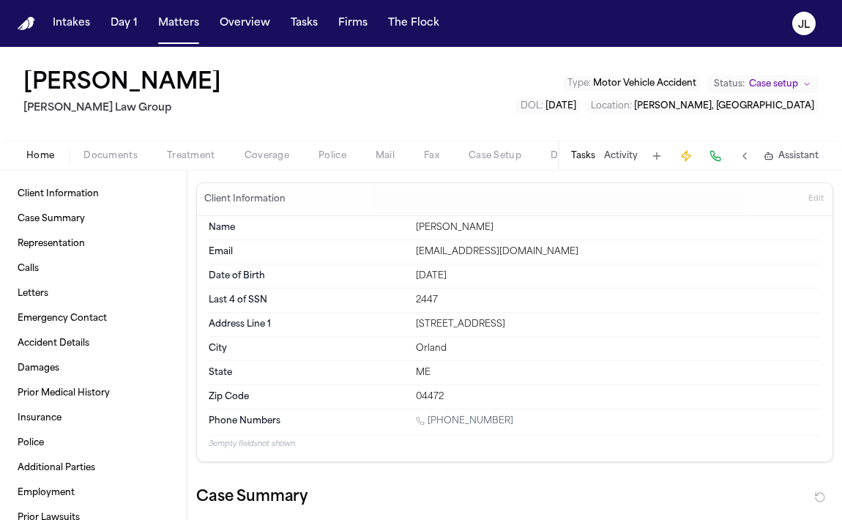
click at [271, 143] on div "Home Documents Treatment Coverage Police Mail Fax Case Setup Demand Workspaces …" at bounding box center [421, 155] width 842 height 29
click at [271, 146] on div "Home Documents Treatment Coverage Police Mail Fax Case Setup Demand Workspaces …" at bounding box center [421, 155] width 842 height 29
click at [271, 153] on span "Coverage" at bounding box center [266, 156] width 45 height 12
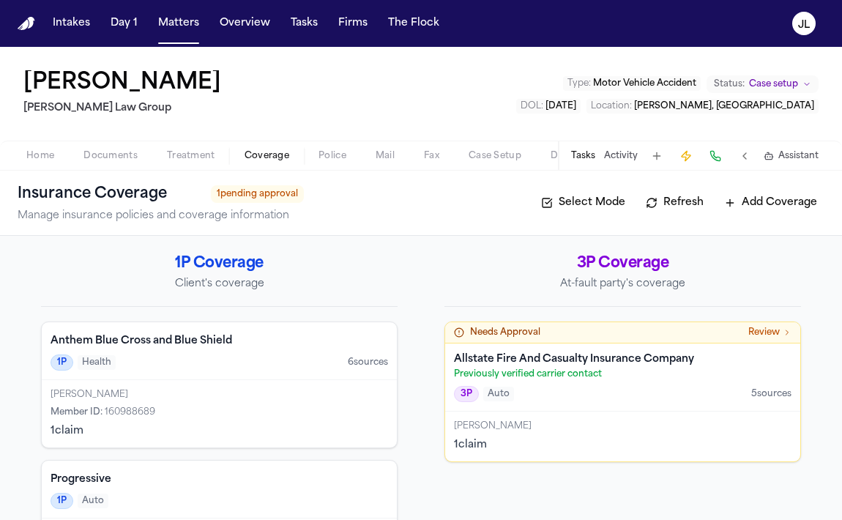
click at [537, 396] on div "3P Auto 5 source s" at bounding box center [622, 394] width 337 height 16
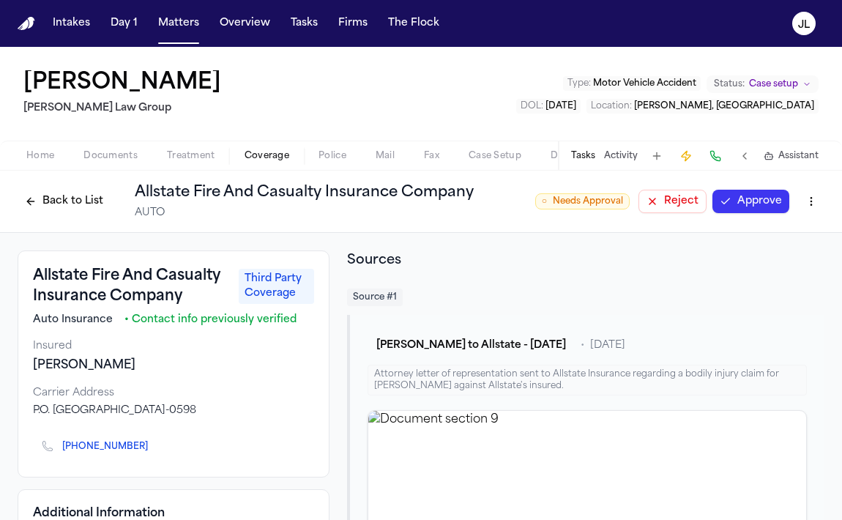
click at [724, 201] on button "Approve" at bounding box center [750, 201] width 77 height 23
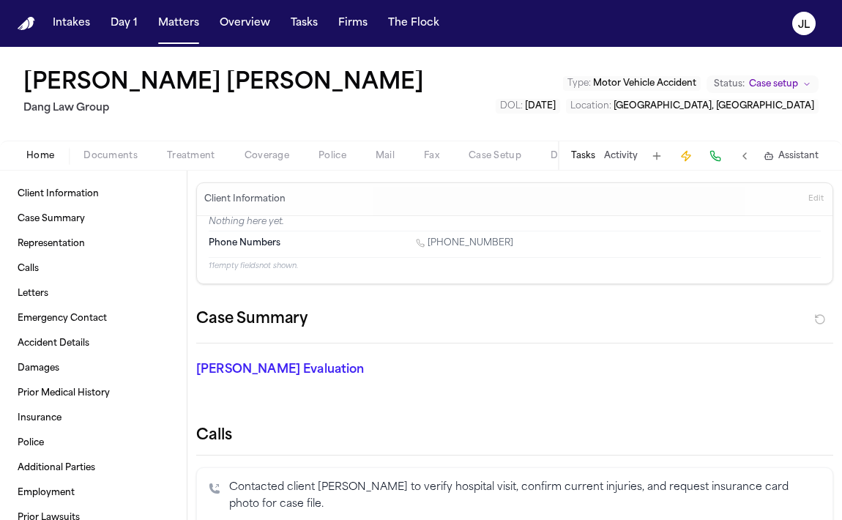
click at [294, 154] on button "Coverage" at bounding box center [267, 156] width 74 height 18
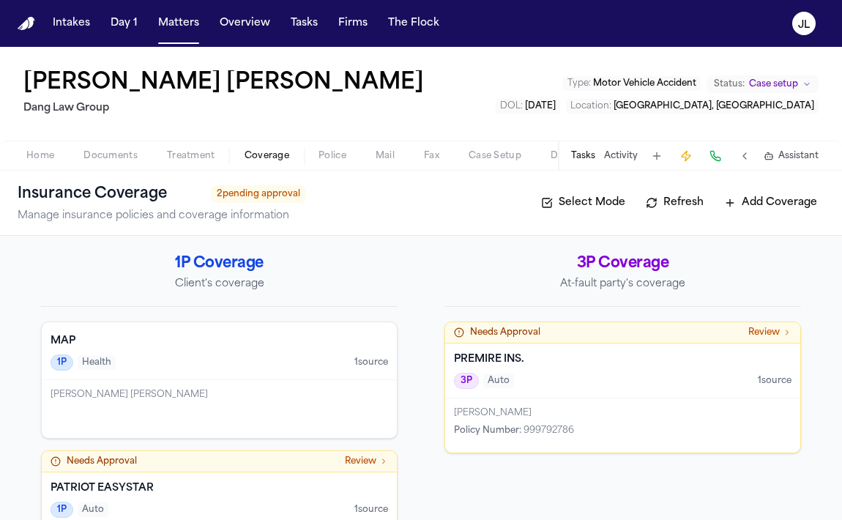
click at [527, 394] on div "PREMIRE INS. 3P Auto 1 source" at bounding box center [622, 370] width 355 height 55
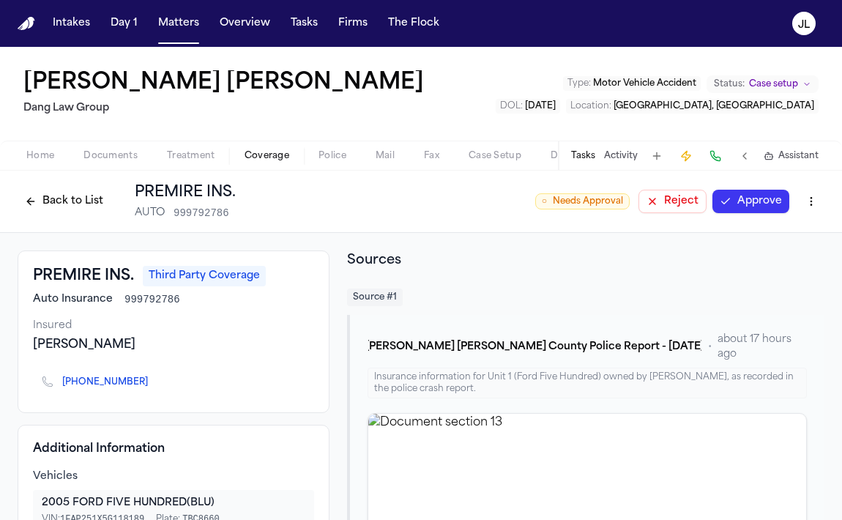
click at [768, 202] on button "Approve" at bounding box center [750, 201] width 77 height 23
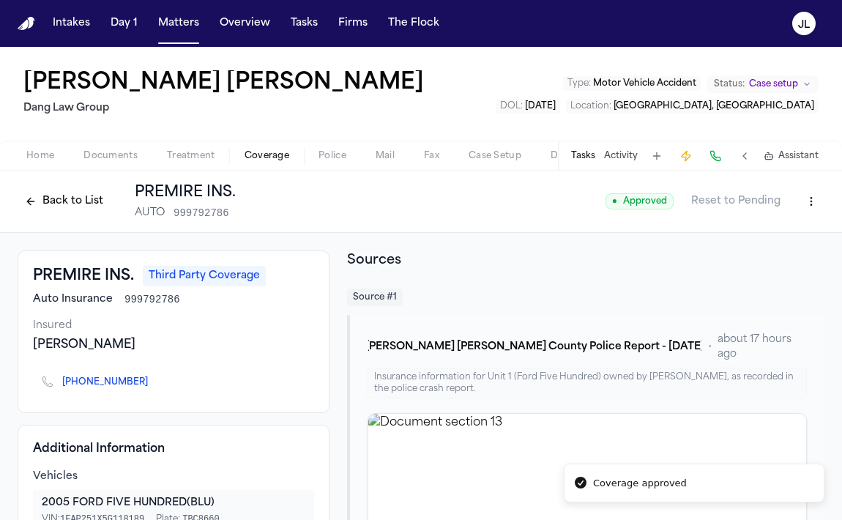
click at [82, 203] on button "Back to List" at bounding box center [64, 201] width 93 height 23
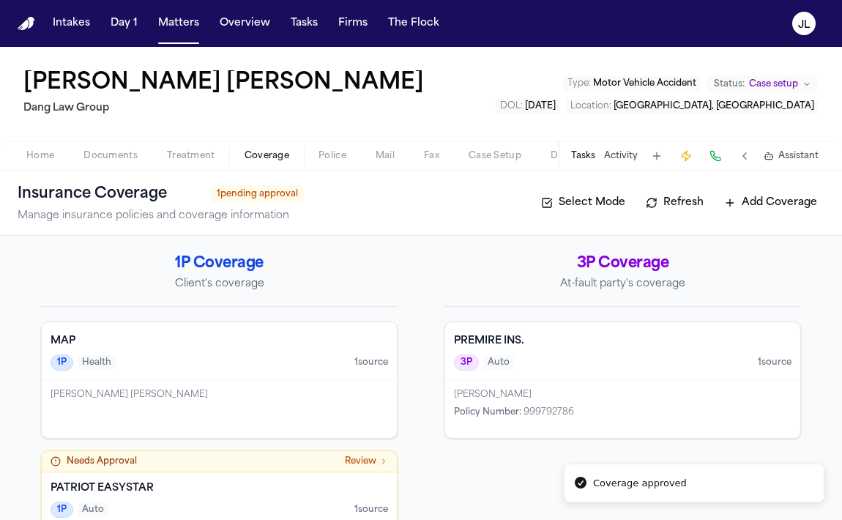
scroll to position [80, 0]
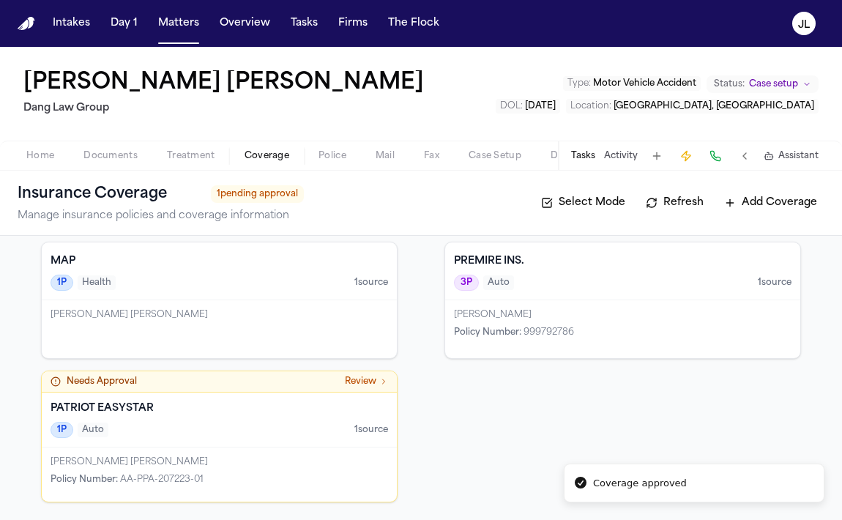
click at [220, 441] on div "PATRIOT EASYSTAR 1P Auto 1 source" at bounding box center [219, 419] width 355 height 55
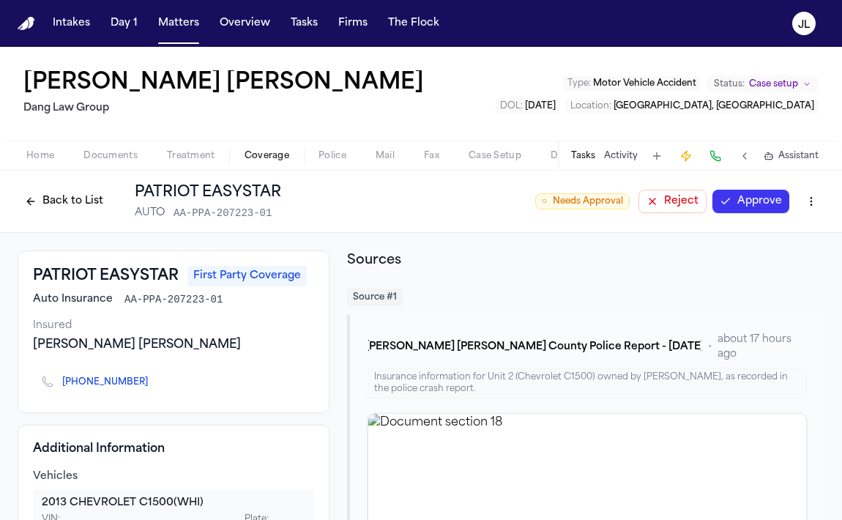
click at [735, 209] on button "Approve" at bounding box center [750, 201] width 77 height 23
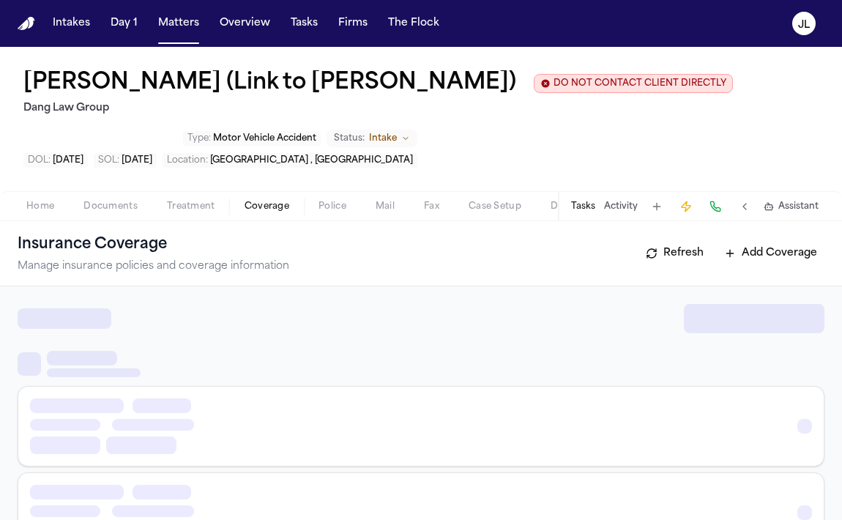
click at [249, 211] on span "Coverage" at bounding box center [266, 207] width 45 height 12
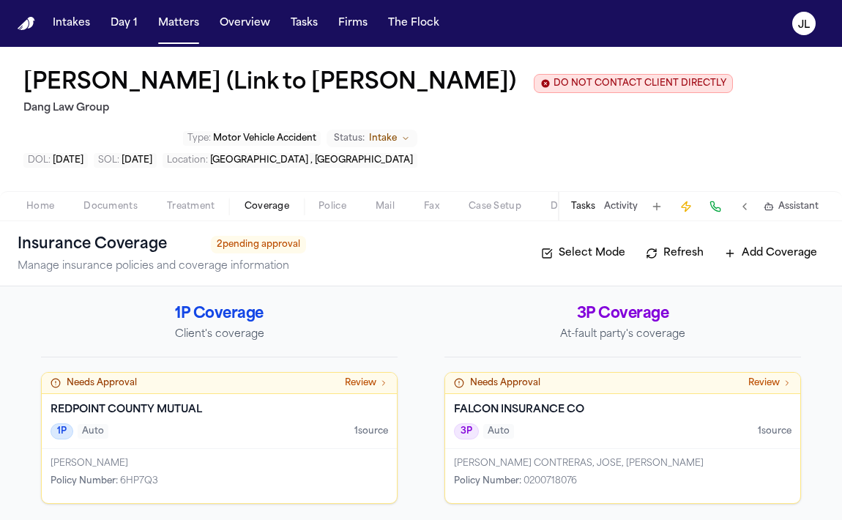
scroll to position [4, 0]
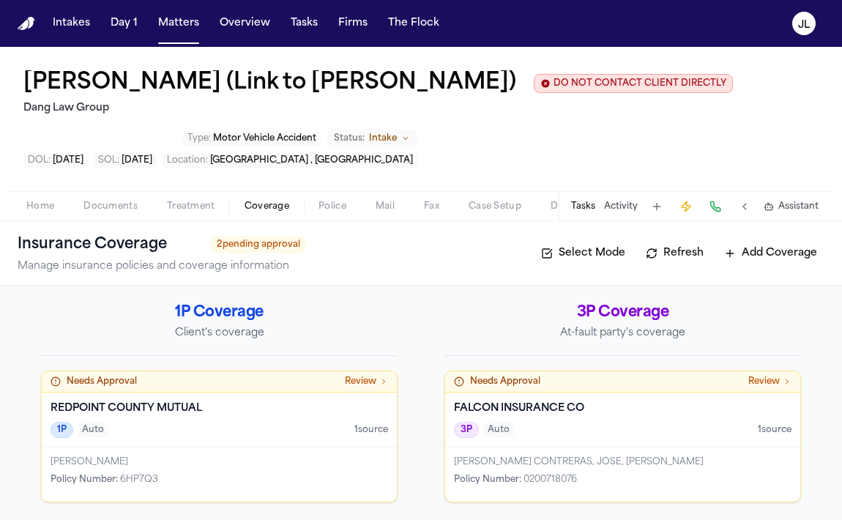
click at [501, 396] on div "FALCON INSURANCE CO 3P Auto 1 source" at bounding box center [622, 419] width 355 height 55
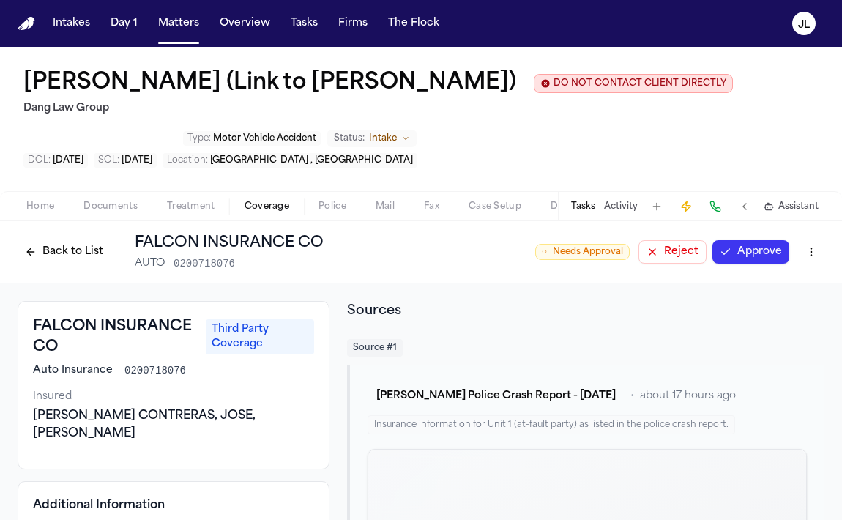
click at [769, 260] on button "Approve" at bounding box center [750, 251] width 77 height 23
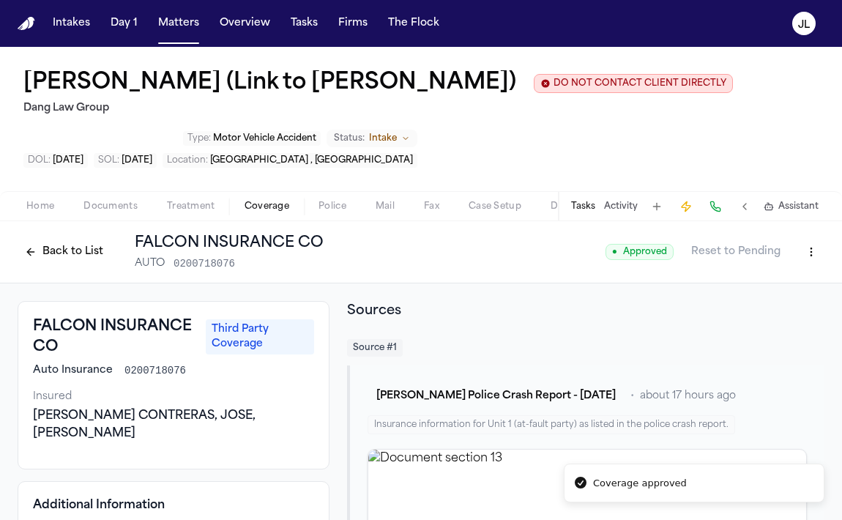
click at [27, 244] on button "Back to List" at bounding box center [64, 251] width 93 height 23
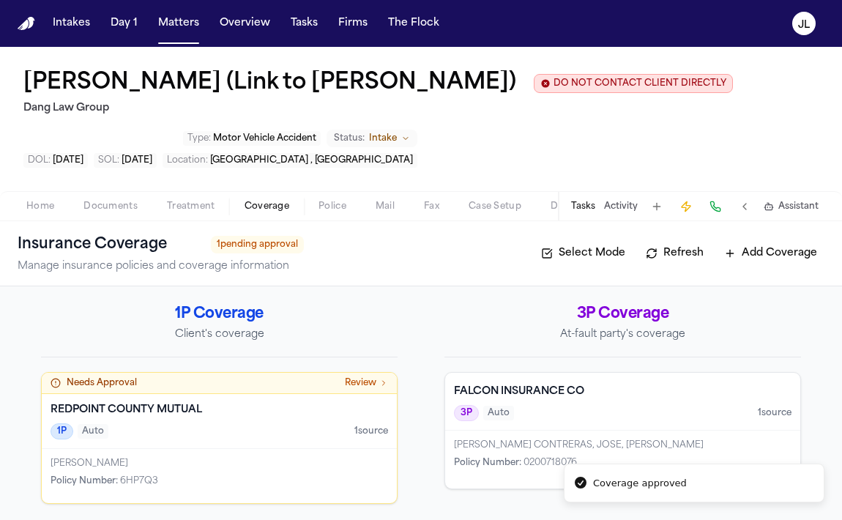
click at [159, 443] on div "REDPOINT COUNTY MUTUAL 1P Auto 1 source" at bounding box center [219, 421] width 355 height 55
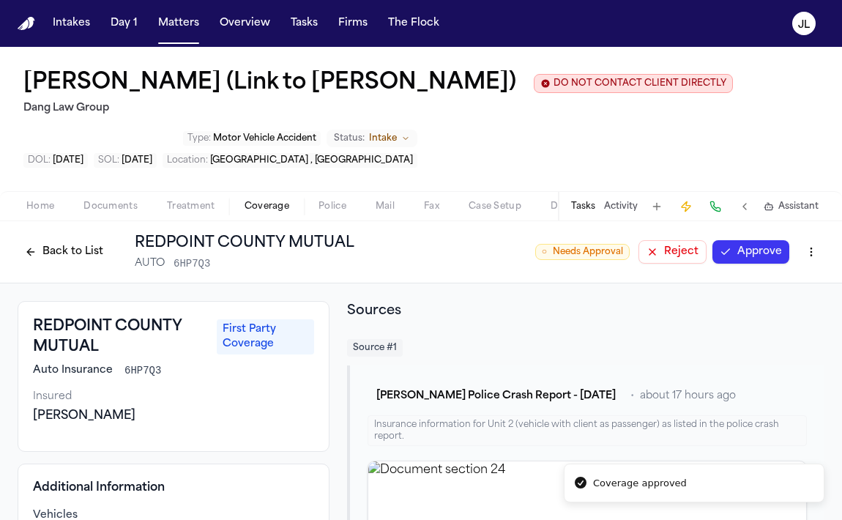
click at [747, 255] on button "Approve" at bounding box center [750, 251] width 77 height 23
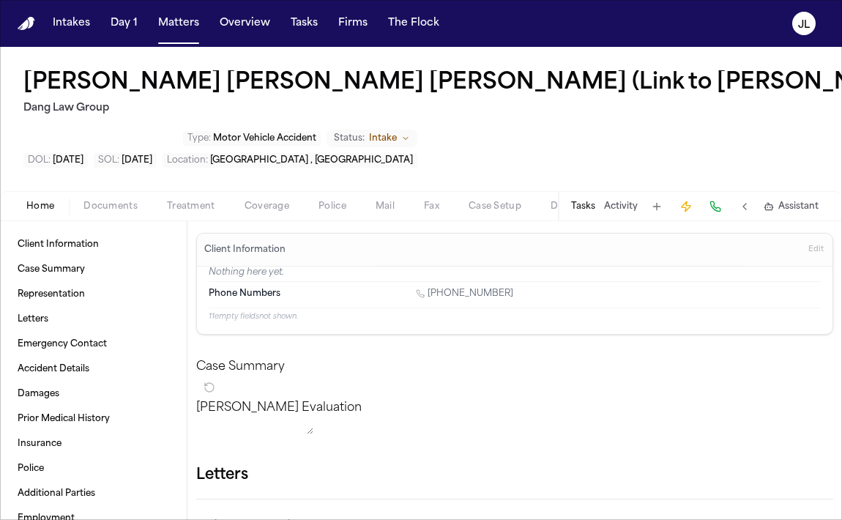
click at [284, 208] on span "Coverage" at bounding box center [266, 207] width 45 height 12
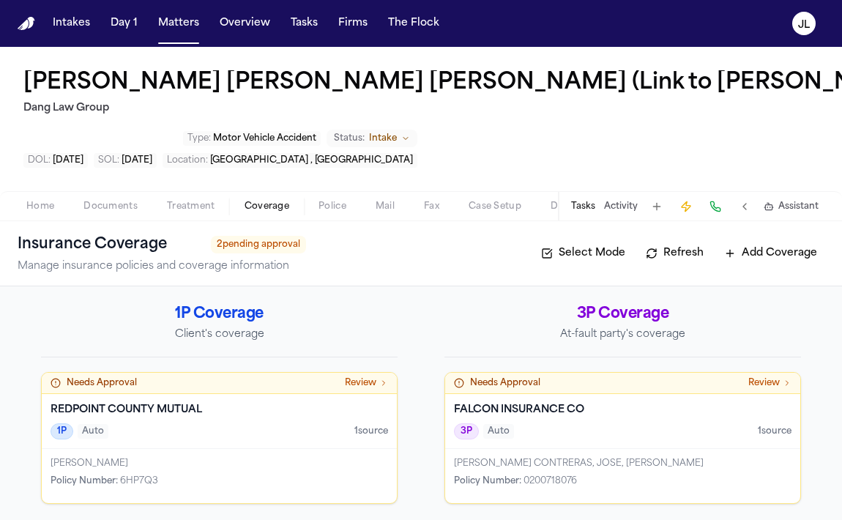
scroll to position [2, 0]
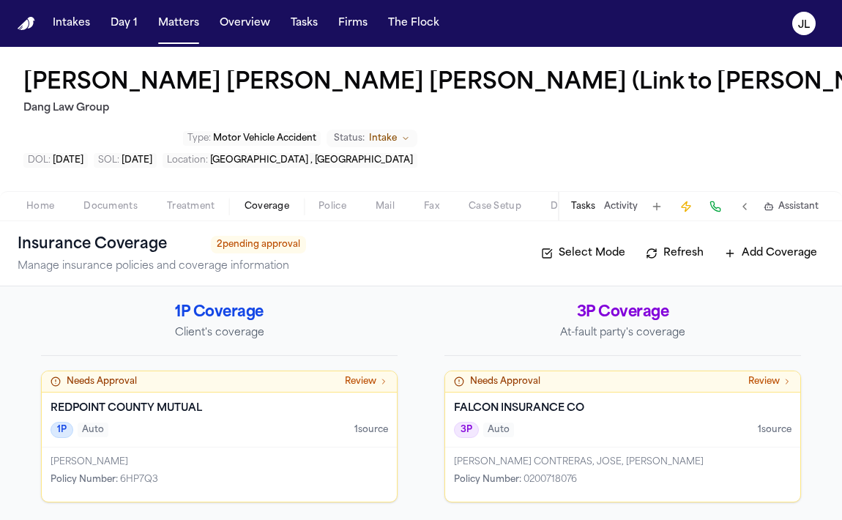
click at [327, 430] on div "1P Auto 1 source" at bounding box center [219, 430] width 337 height 16
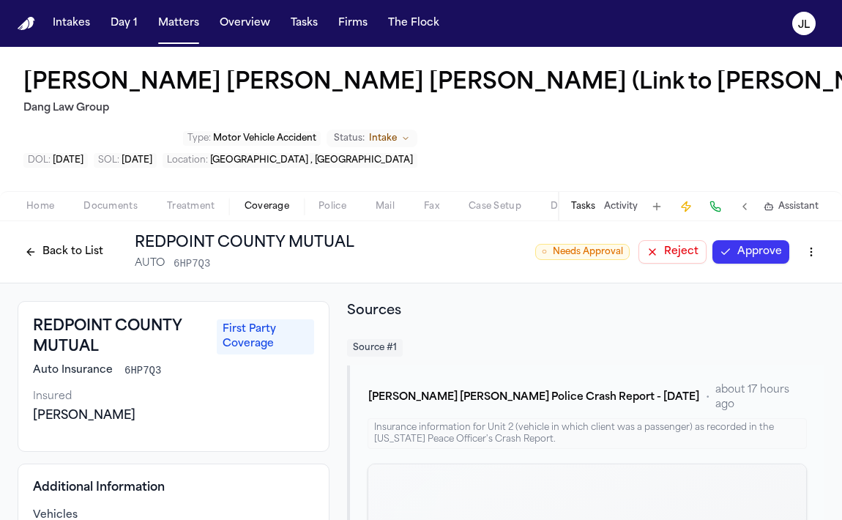
click at [765, 263] on button "Approve" at bounding box center [750, 251] width 77 height 23
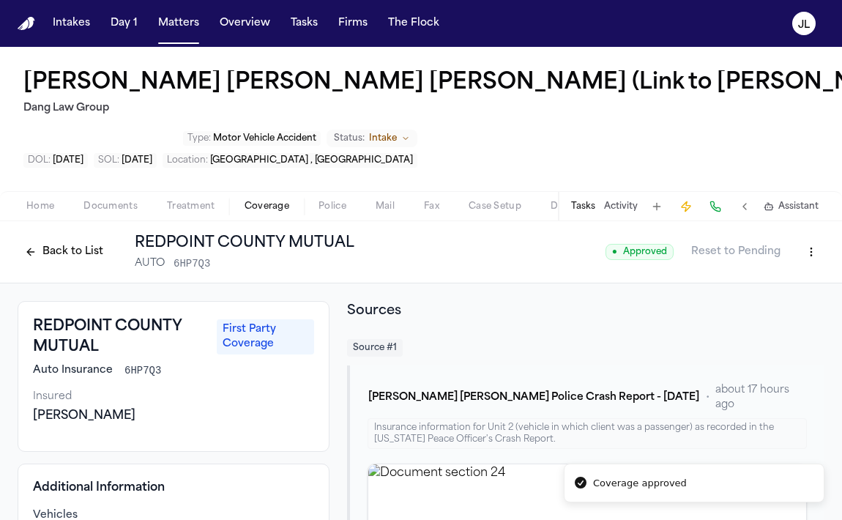
click at [61, 260] on button "Back to List" at bounding box center [64, 251] width 93 height 23
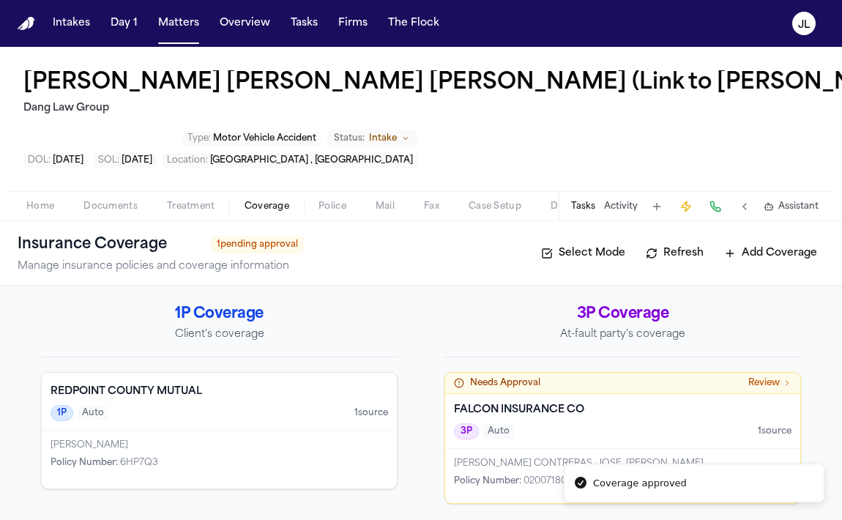
click at [639, 434] on div "3P Auto 1 source" at bounding box center [622, 431] width 337 height 16
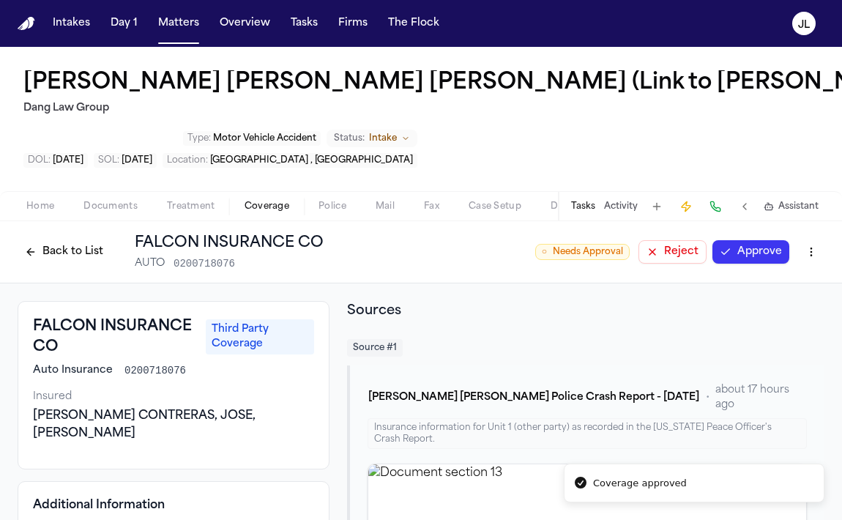
click at [762, 247] on button "Approve" at bounding box center [750, 251] width 77 height 23
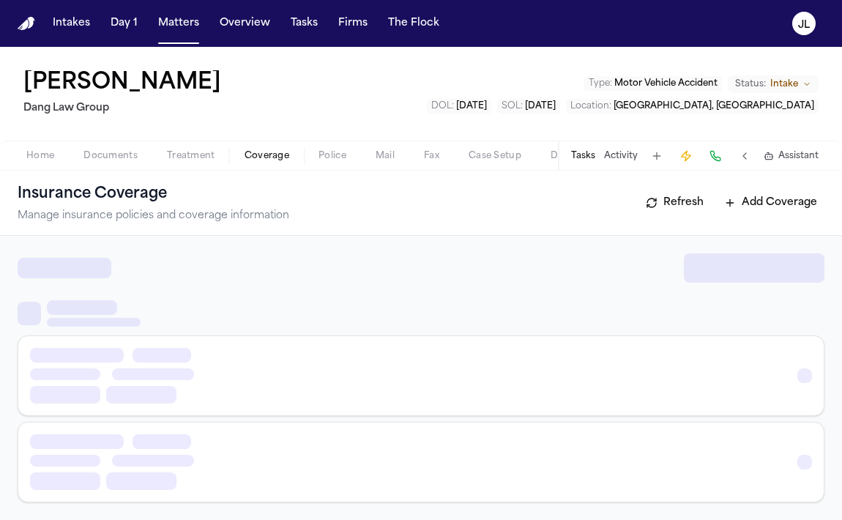
click at [246, 152] on span "Coverage" at bounding box center [266, 156] width 45 height 12
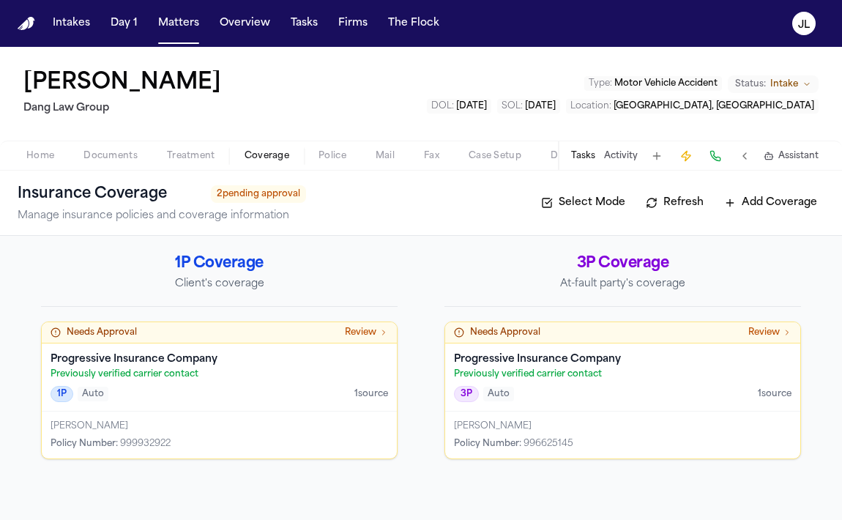
click at [288, 396] on div "1P Auto 1 source" at bounding box center [219, 394] width 337 height 16
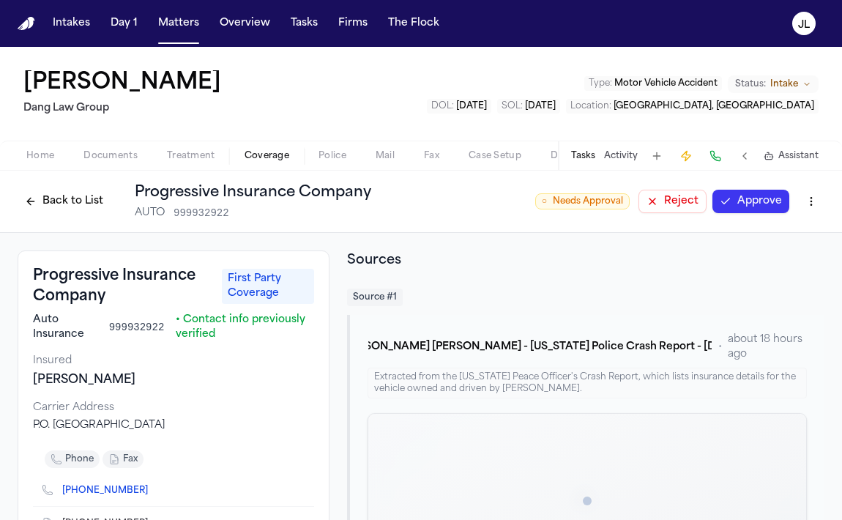
click at [738, 202] on button "Approve" at bounding box center [750, 201] width 77 height 23
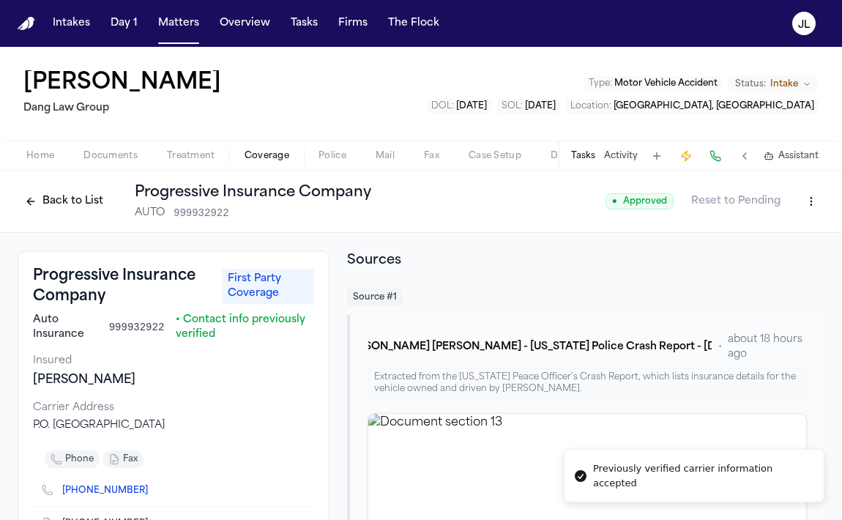
click at [56, 206] on button "Back to List" at bounding box center [64, 201] width 93 height 23
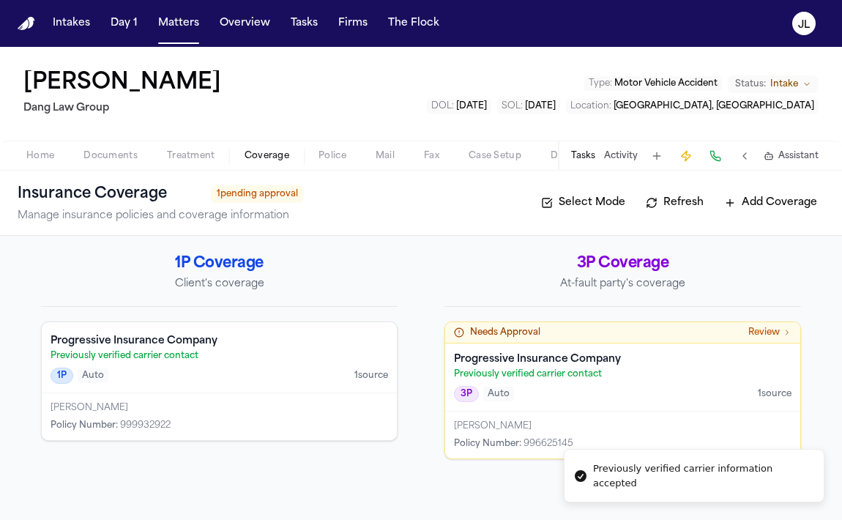
click at [494, 378] on p "Previously verified carrier contact" at bounding box center [622, 374] width 337 height 12
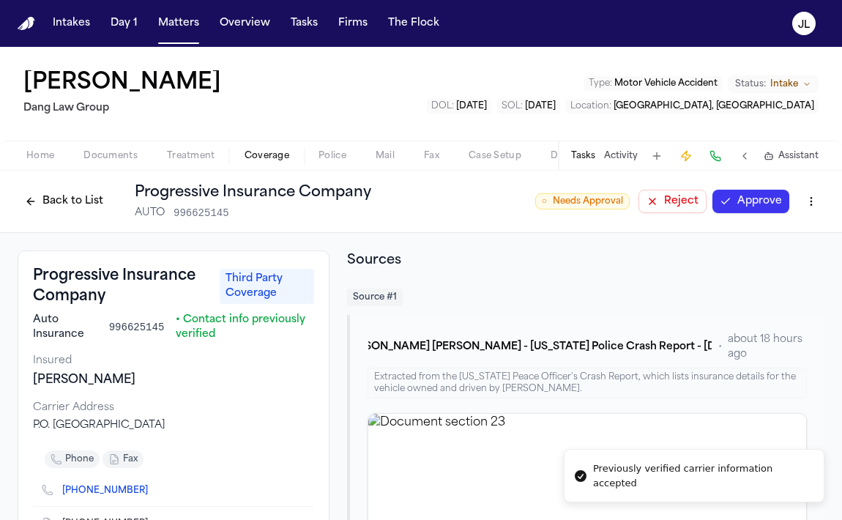
click at [729, 203] on button "Approve" at bounding box center [750, 201] width 77 height 23
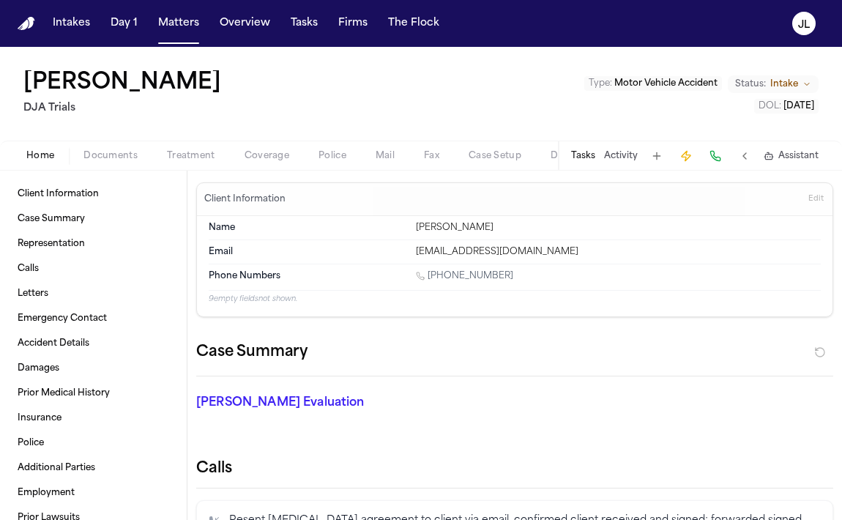
click at [280, 154] on span "Coverage" at bounding box center [266, 156] width 45 height 12
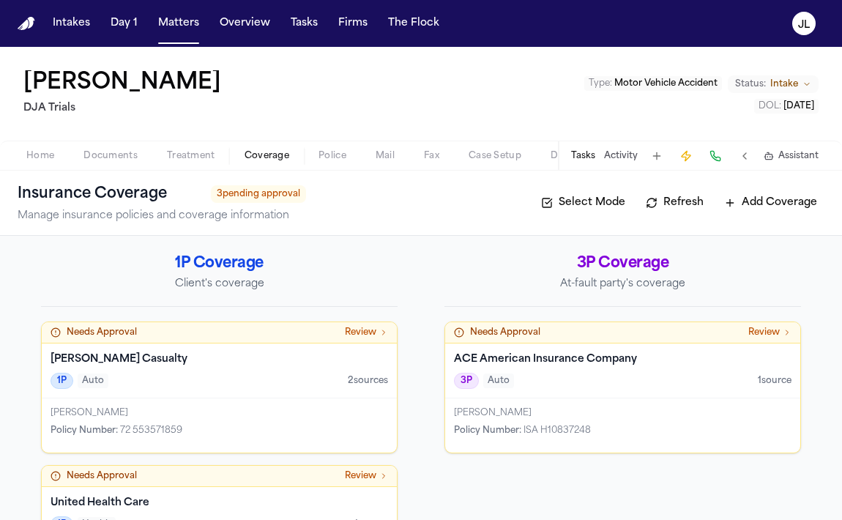
click at [261, 384] on div "1P Auto 2 source s" at bounding box center [219, 381] width 337 height 16
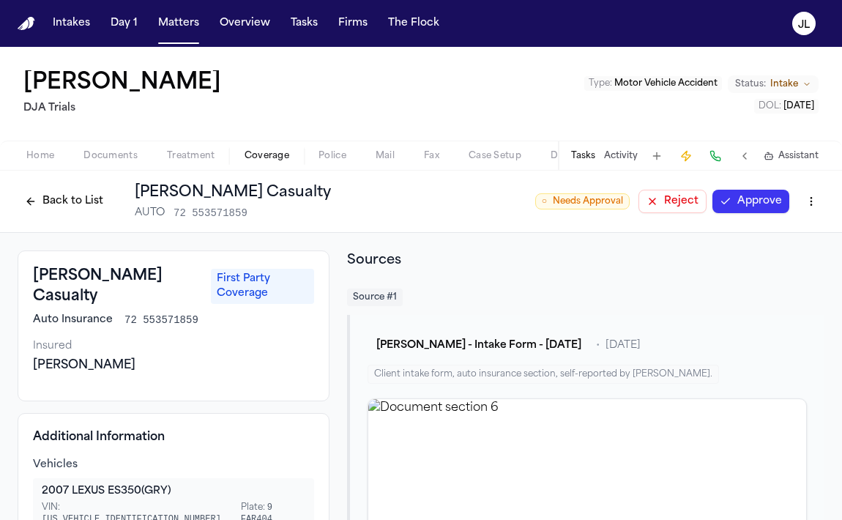
click at [750, 198] on button "Approve" at bounding box center [750, 201] width 77 height 23
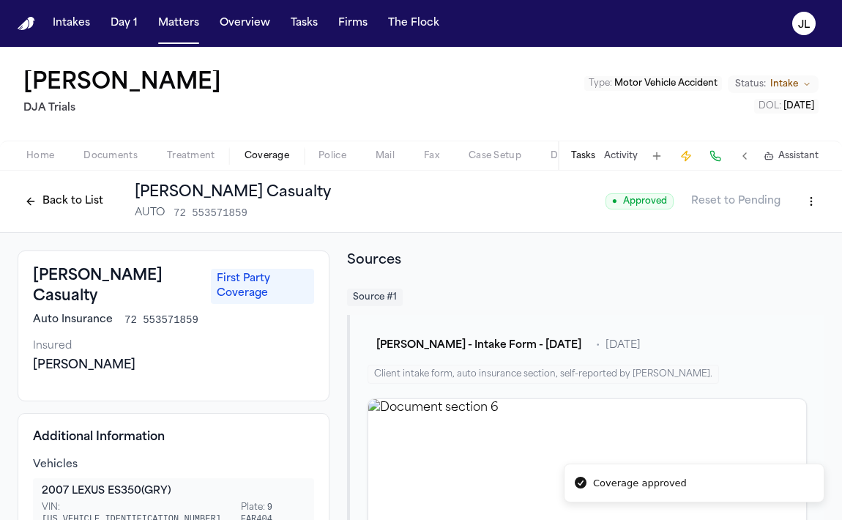
click at [53, 201] on button "Back to List" at bounding box center [64, 201] width 93 height 23
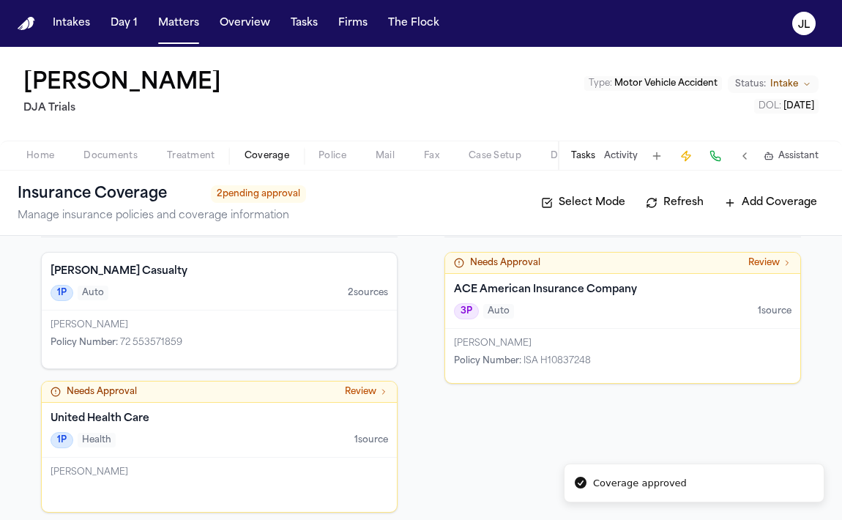
scroll to position [80, 0]
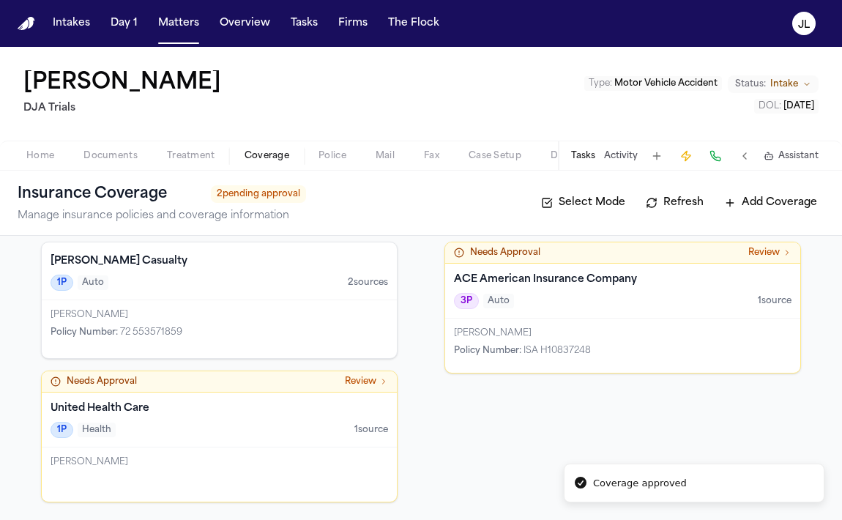
click at [511, 333] on div "Johnny Rodriguez" at bounding box center [622, 333] width 337 height 12
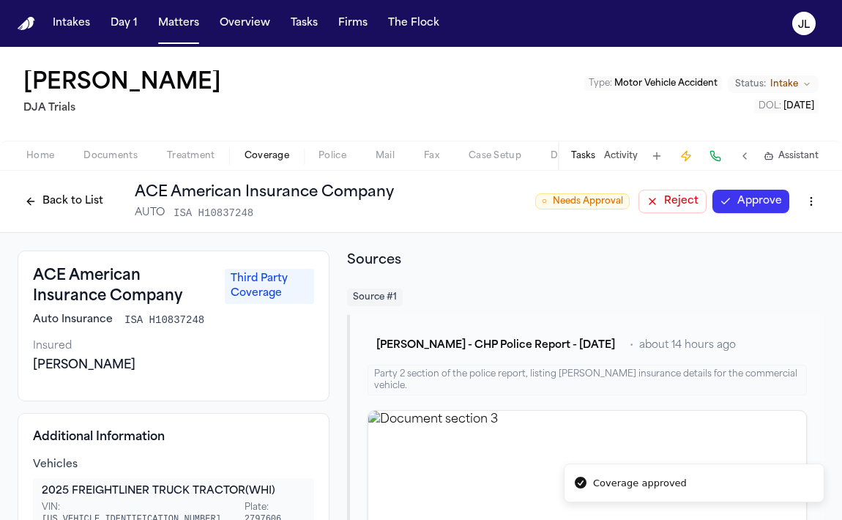
click at [747, 196] on button "Approve" at bounding box center [750, 201] width 77 height 23
click at [75, 190] on button "Back to List" at bounding box center [64, 201] width 93 height 23
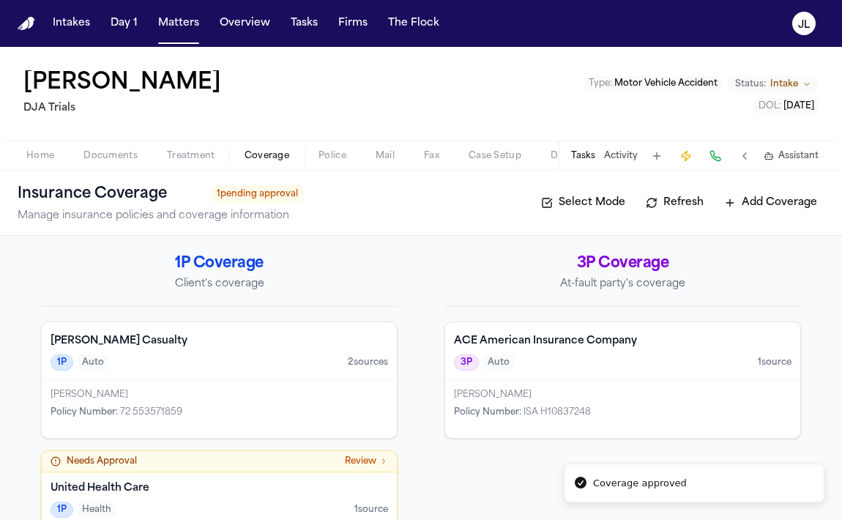
scroll to position [80, 0]
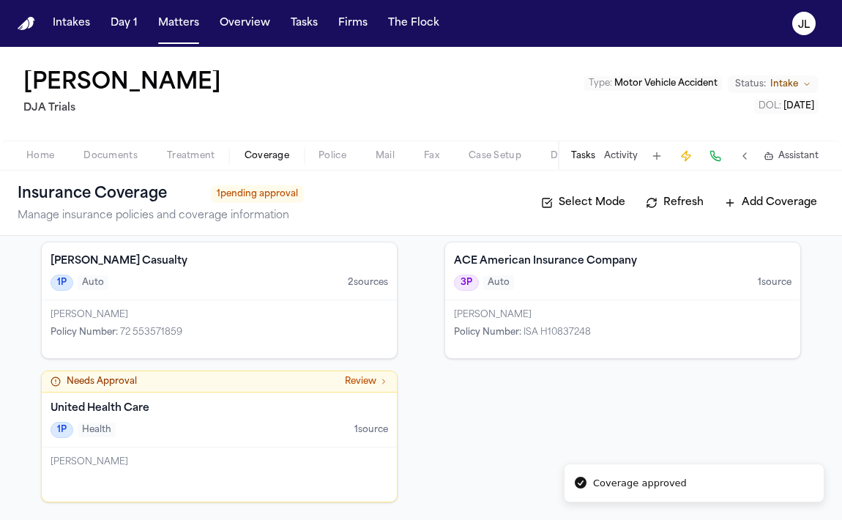
click at [203, 427] on div "1P Health 1 source" at bounding box center [219, 430] width 337 height 16
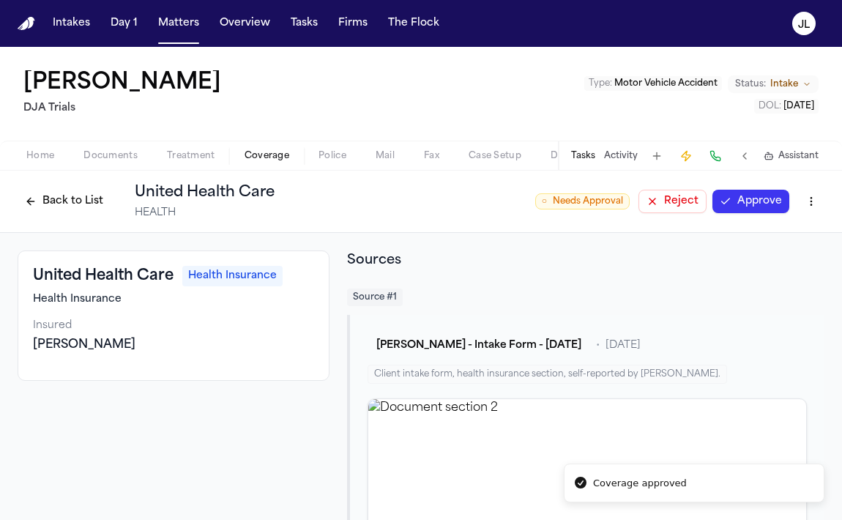
click at [744, 206] on button "Approve" at bounding box center [750, 201] width 77 height 23
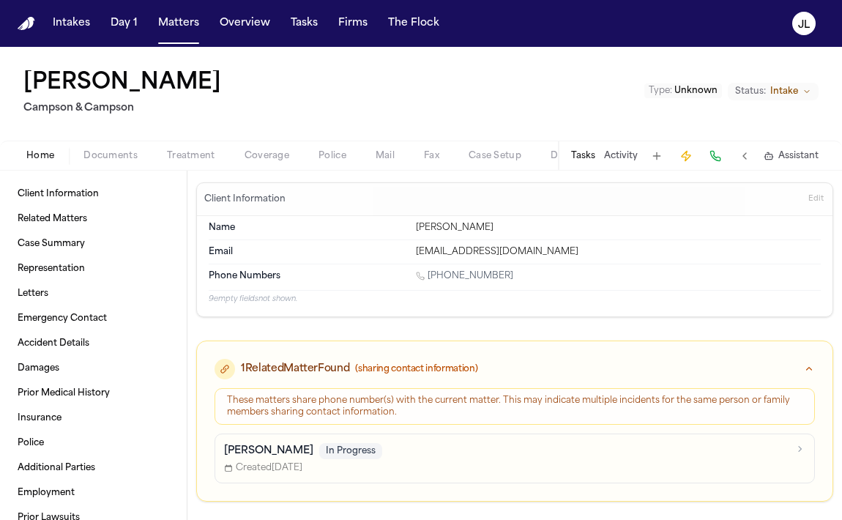
click at [283, 154] on span "Coverage" at bounding box center [266, 156] width 45 height 12
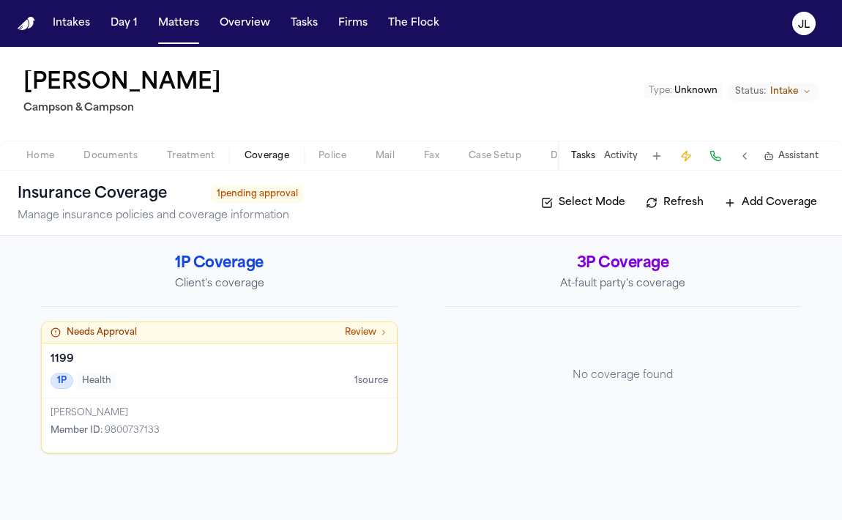
click at [270, 343] on div "Needs Approval Review" at bounding box center [219, 332] width 355 height 21
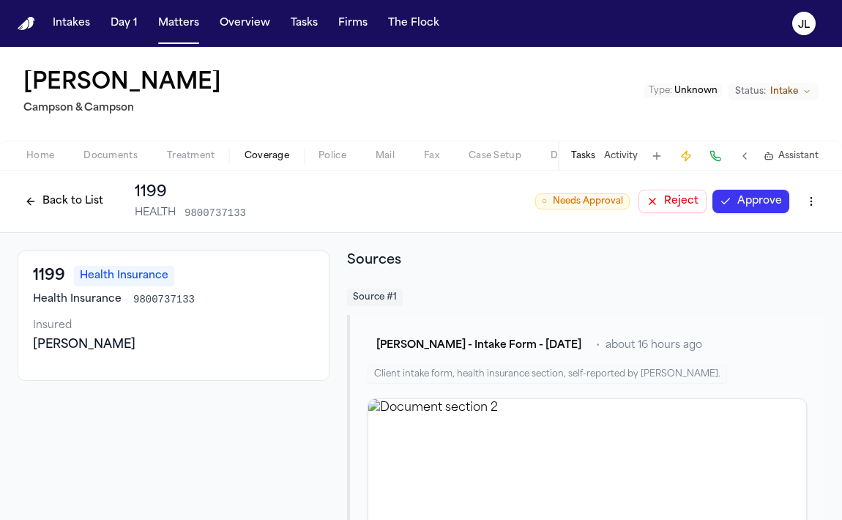
click at [735, 206] on button "Approve" at bounding box center [750, 201] width 77 height 23
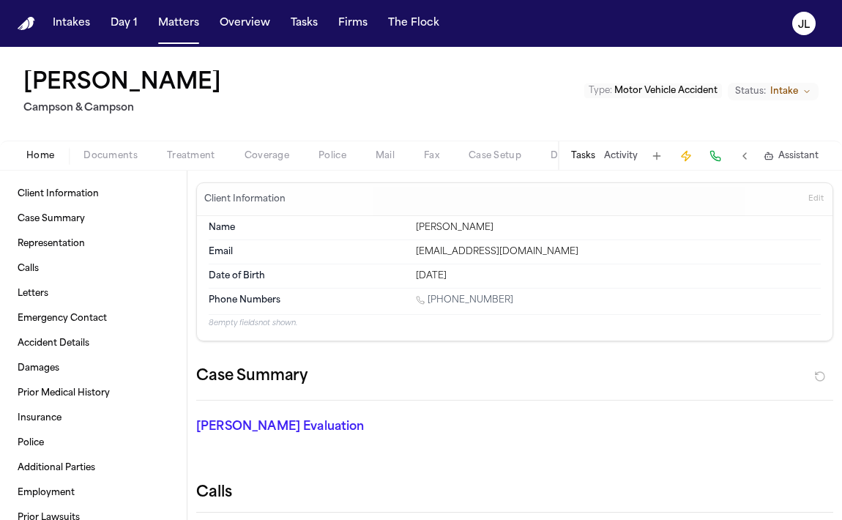
click at [255, 155] on span "Coverage" at bounding box center [266, 156] width 45 height 12
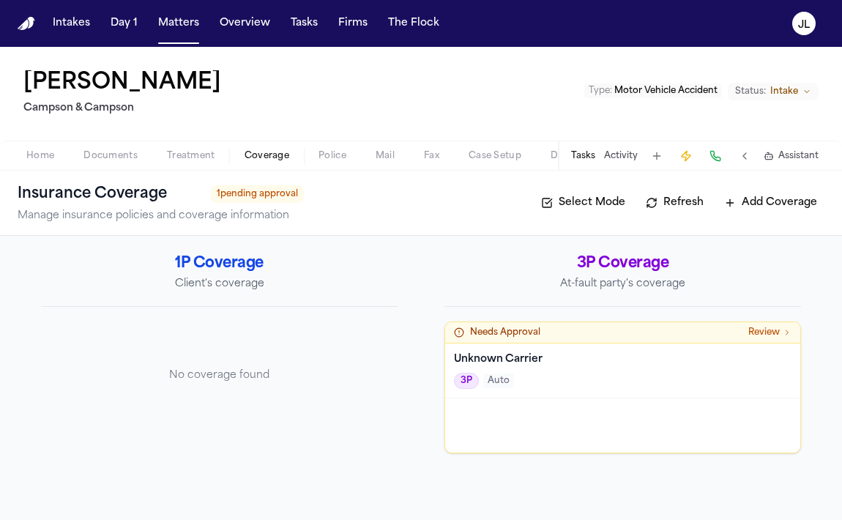
click at [488, 377] on span "Auto" at bounding box center [498, 380] width 31 height 15
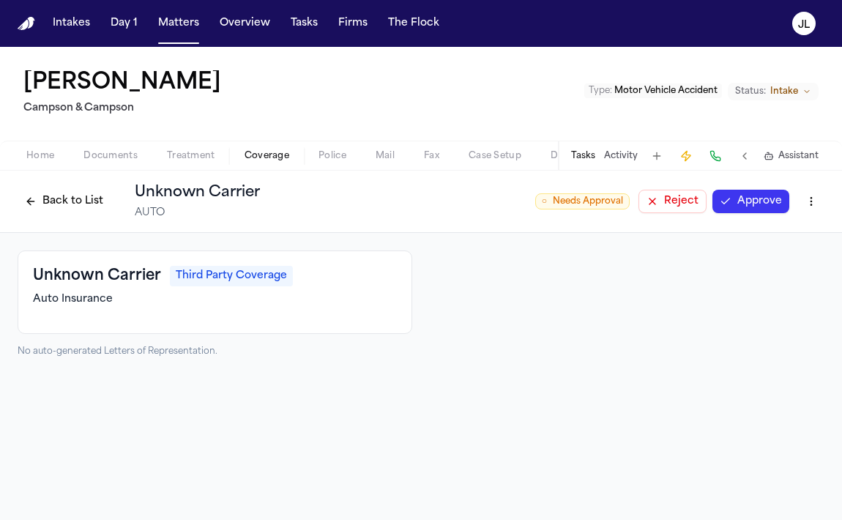
click at [683, 203] on button "Reject" at bounding box center [672, 201] width 68 height 23
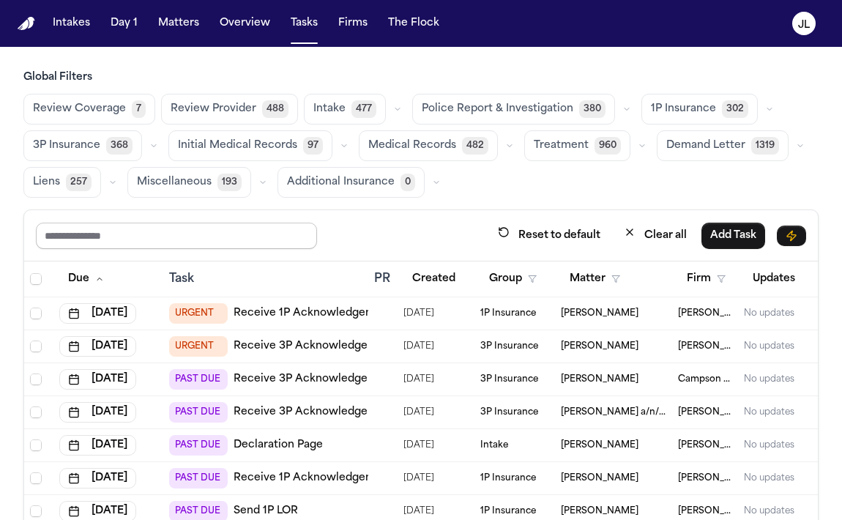
click at [209, 231] on input "text" at bounding box center [176, 236] width 281 height 26
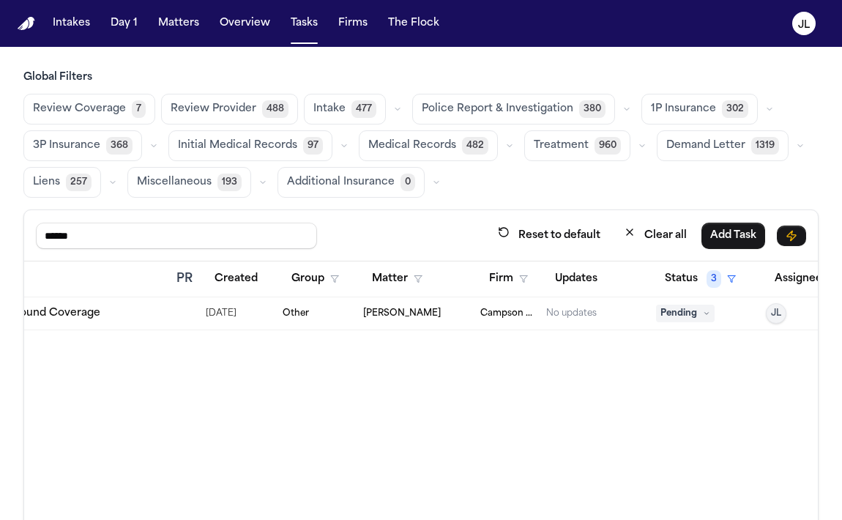
scroll to position [0, 248]
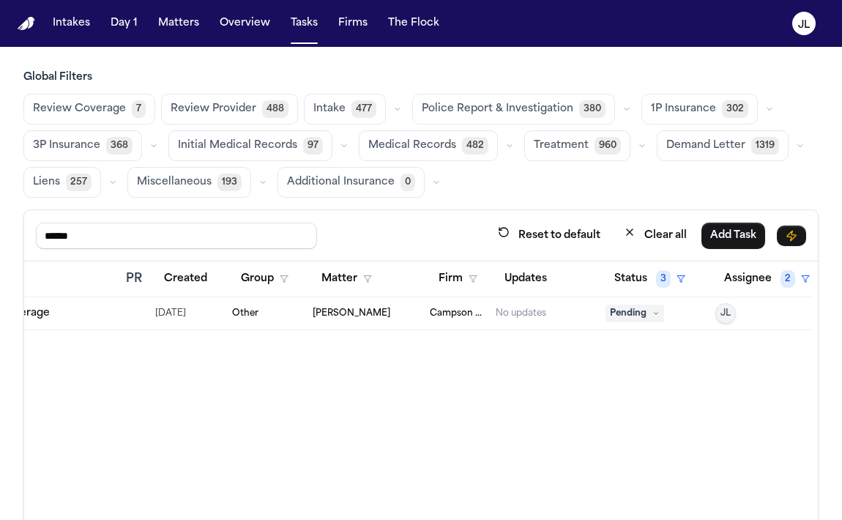
type input "******"
click at [760, 274] on button "Assignee 2" at bounding box center [766, 279] width 103 height 26
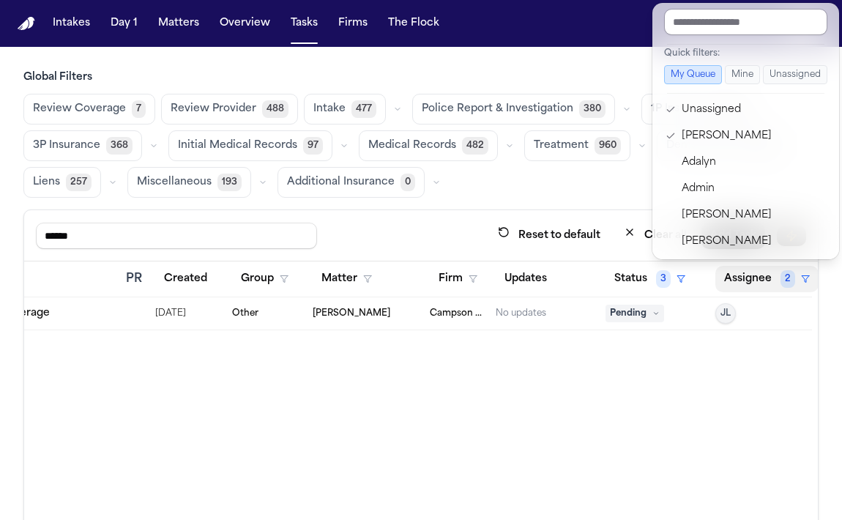
click at [690, 28] on input "text" at bounding box center [745, 22] width 163 height 26
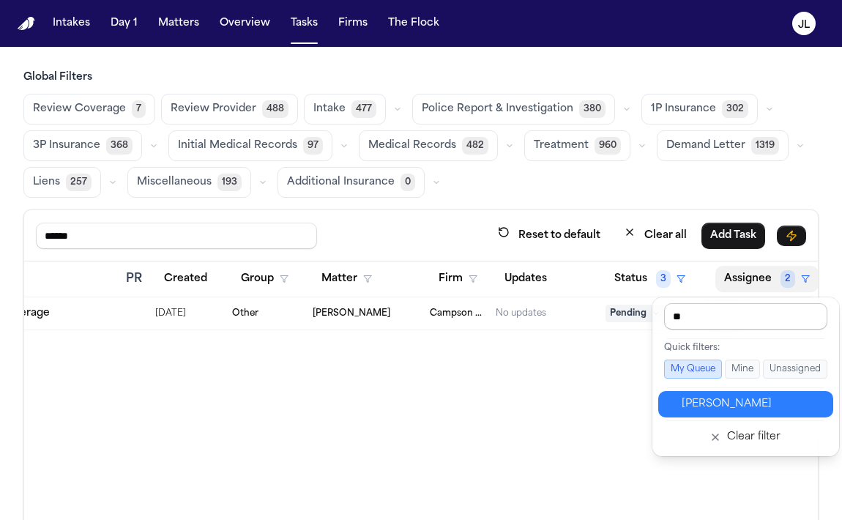
type input "***"
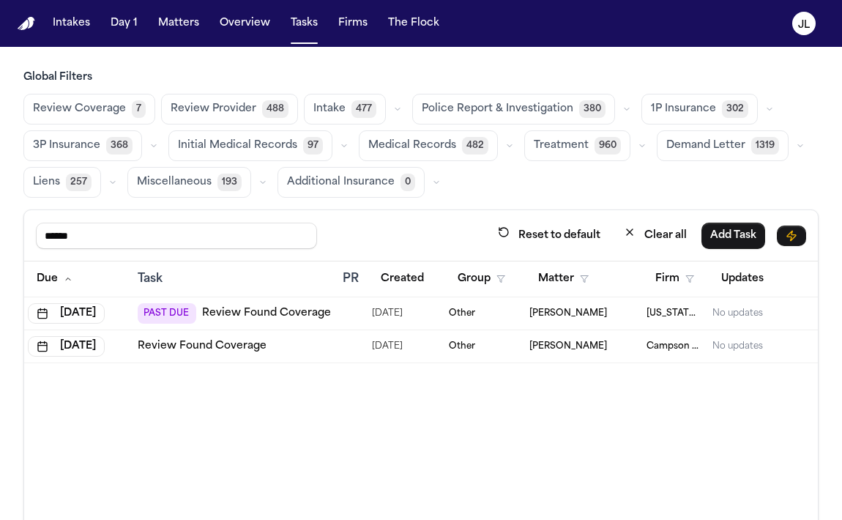
scroll to position [0, 0]
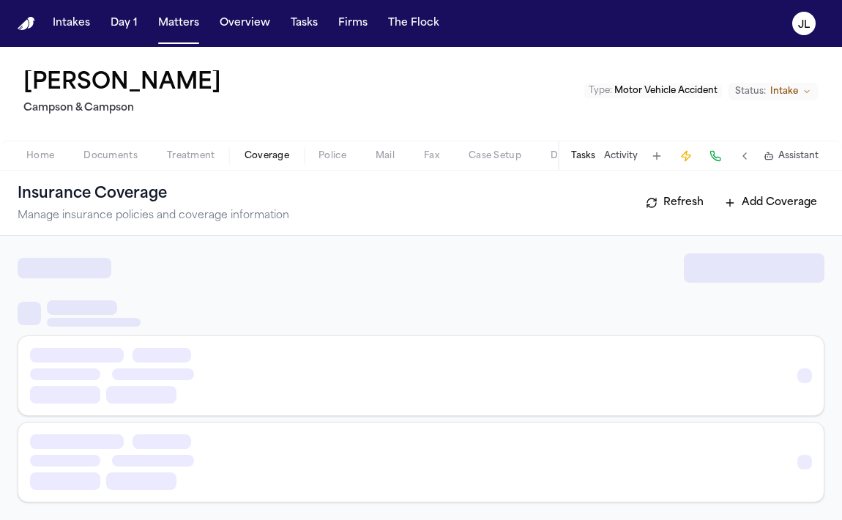
click at [271, 163] on span "button" at bounding box center [267, 163] width 62 height 1
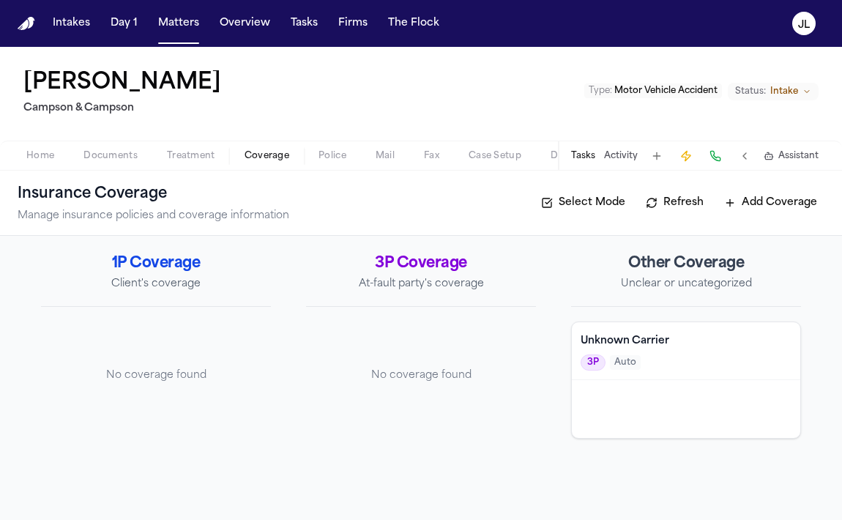
click at [580, 161] on button "Tasks" at bounding box center [583, 156] width 24 height 12
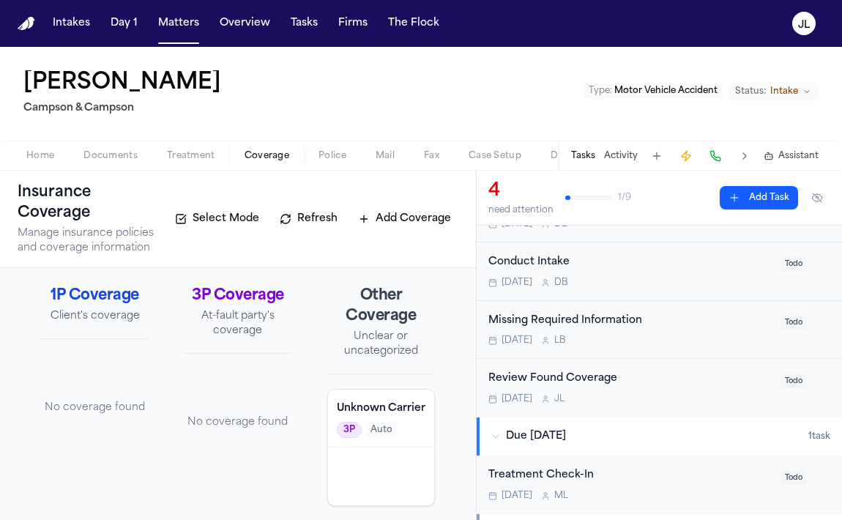
scroll to position [83, 0]
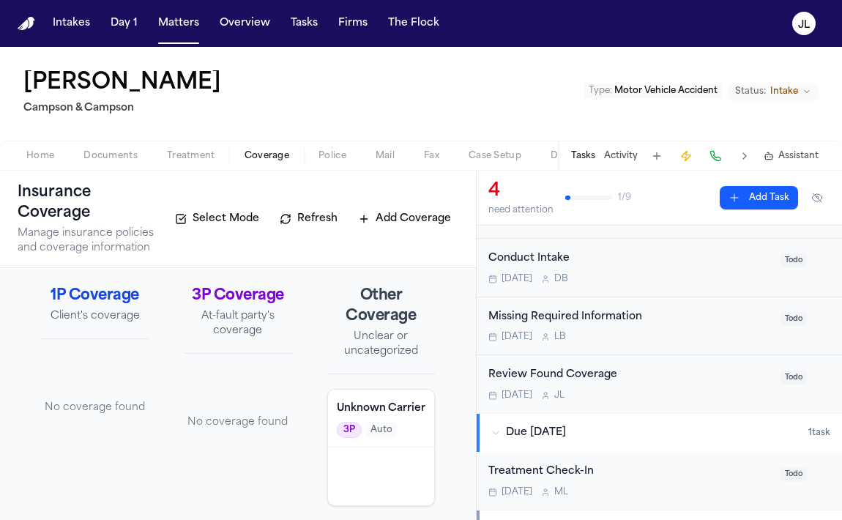
click at [695, 373] on div "Review Found Coverage" at bounding box center [629, 375] width 283 height 17
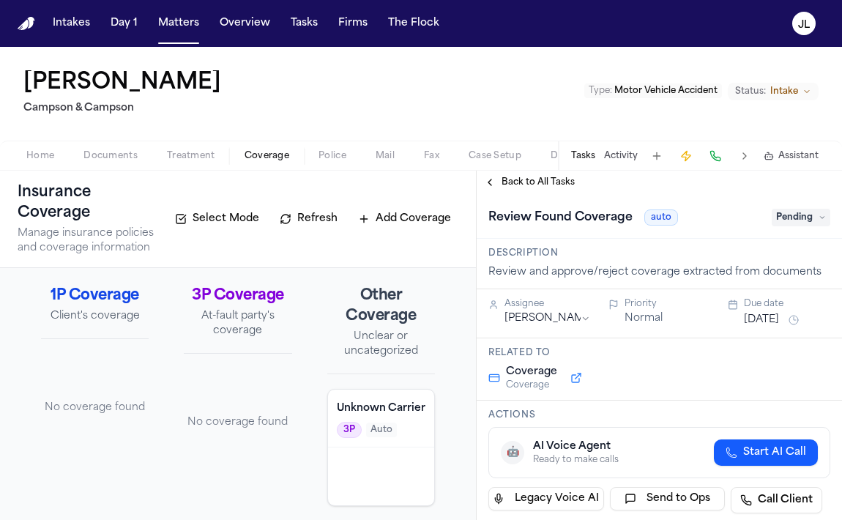
click at [814, 221] on span "Pending" at bounding box center [801, 218] width 59 height 18
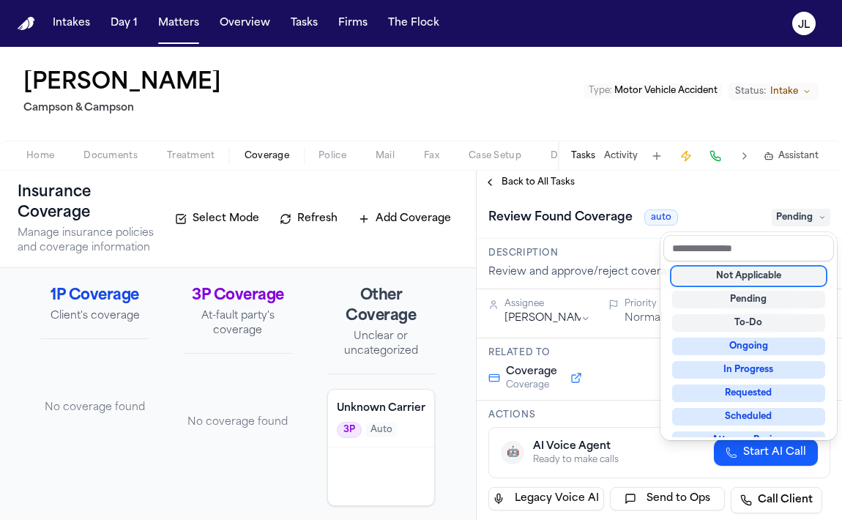
click at [769, 274] on div "Not Applicable" at bounding box center [748, 276] width 153 height 18
click at [498, 182] on div "**********" at bounding box center [659, 345] width 365 height 349
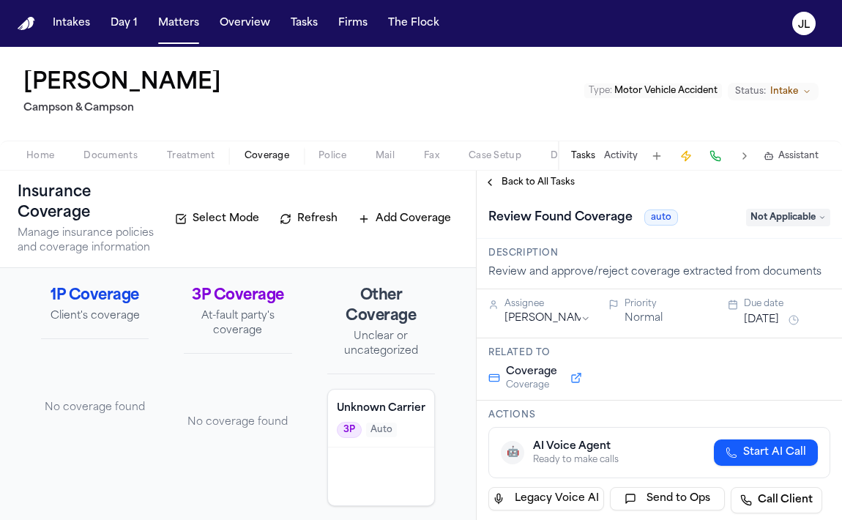
click at [498, 182] on button "Back to All Tasks" at bounding box center [529, 182] width 105 height 12
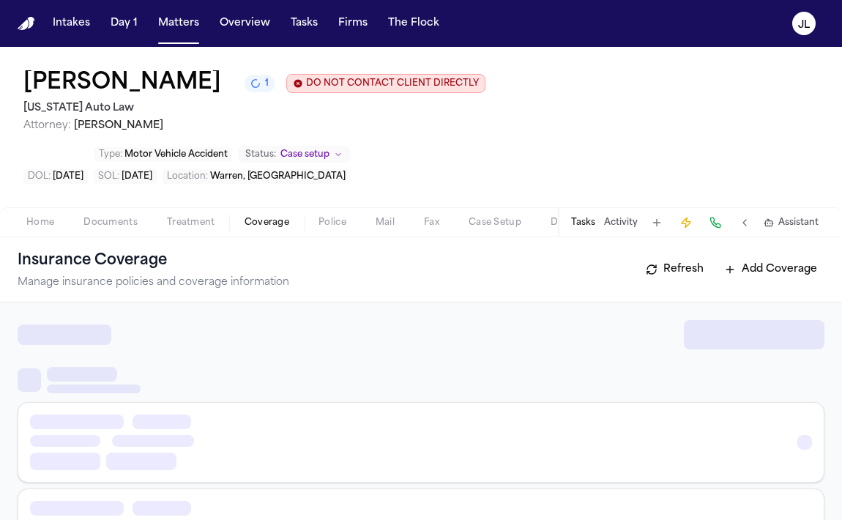
click at [275, 217] on span "Coverage" at bounding box center [266, 223] width 45 height 12
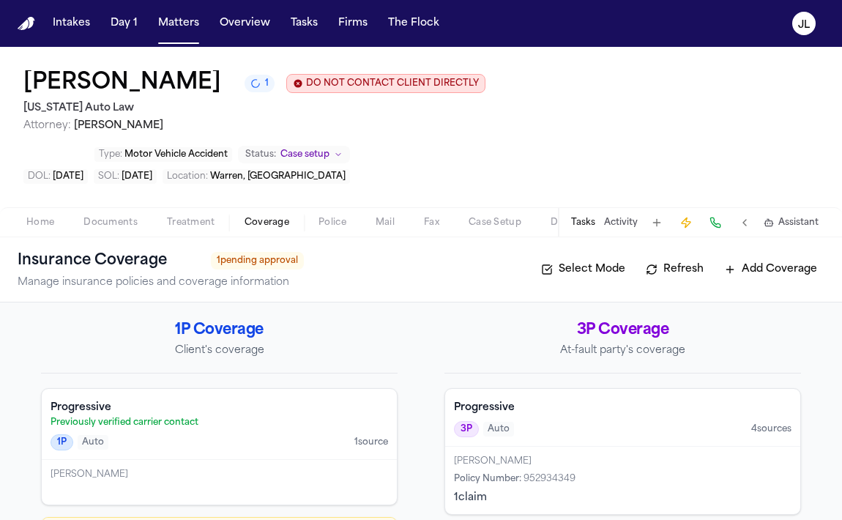
scroll to position [236, 0]
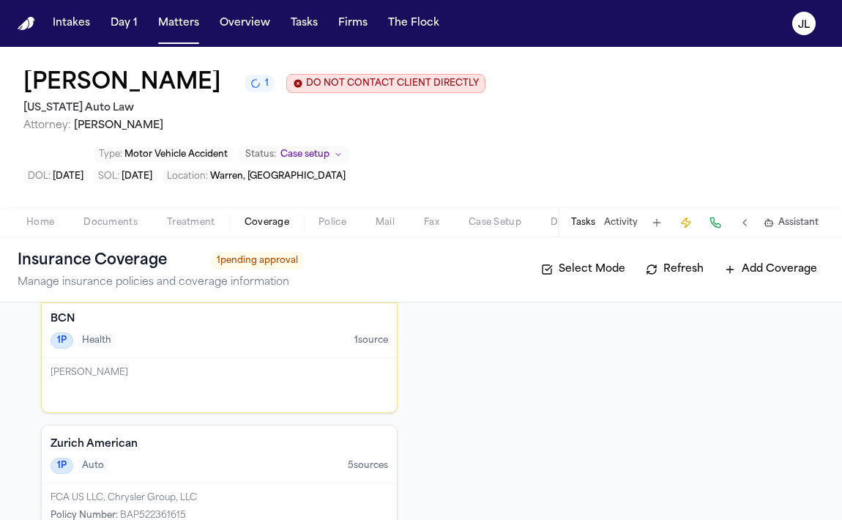
click at [318, 367] on div "[PERSON_NAME]" at bounding box center [219, 373] width 337 height 12
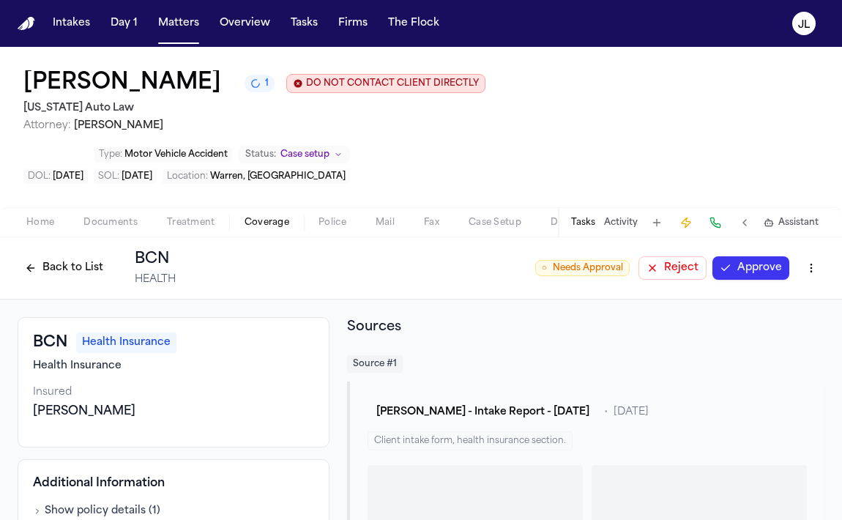
click at [737, 256] on button "Approve" at bounding box center [750, 267] width 77 height 23
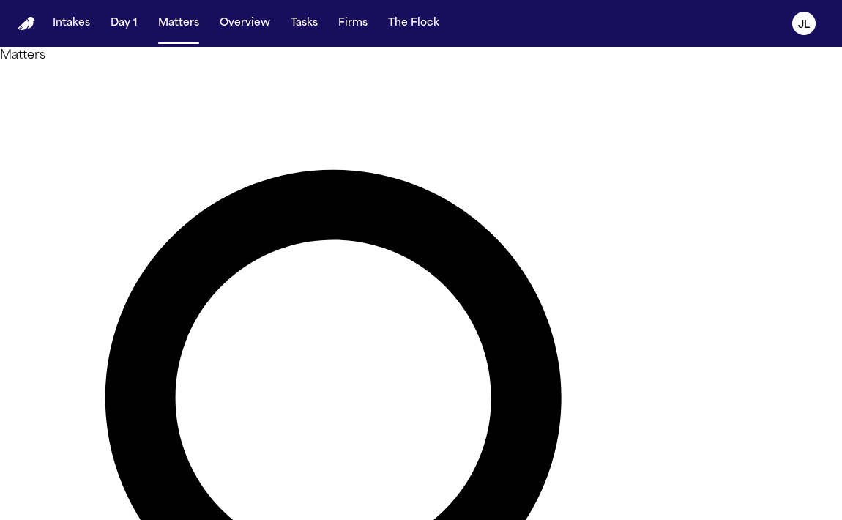
type input "*****"
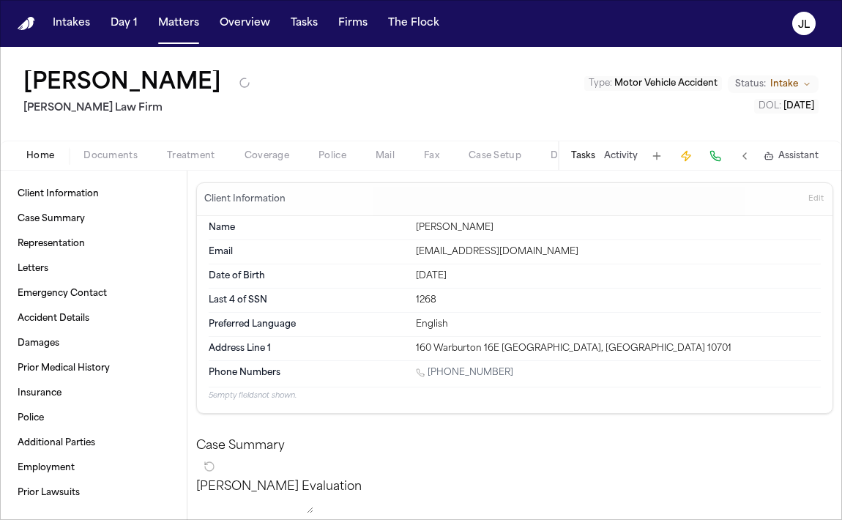
click at [266, 147] on button "Coverage" at bounding box center [267, 156] width 74 height 18
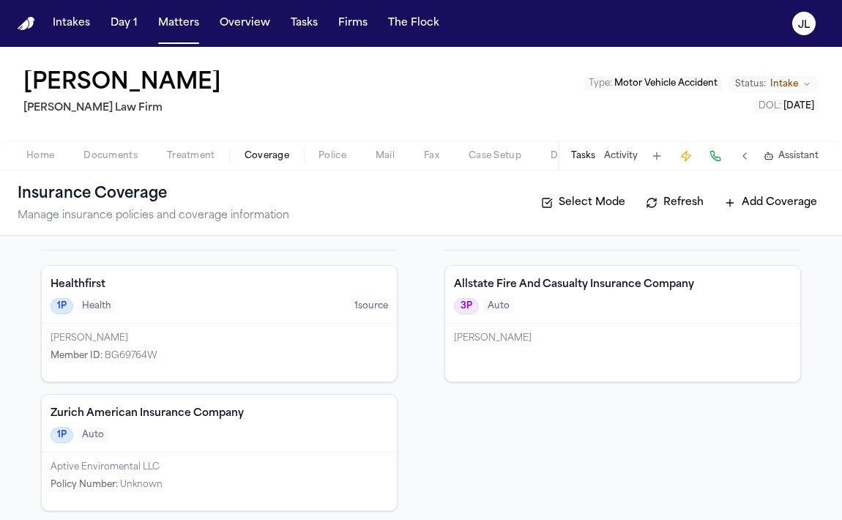
scroll to position [65, 0]
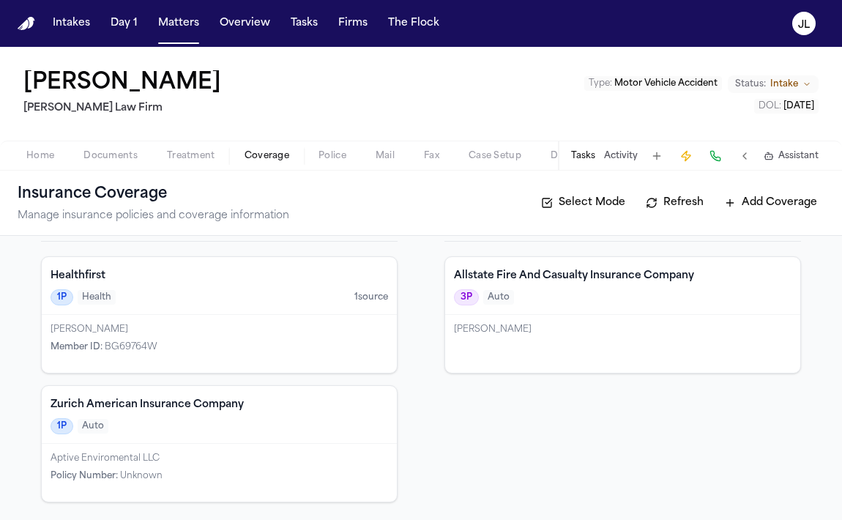
click at [563, 313] on div "Allstate Fire And Casualty Insurance Company 3P Auto" at bounding box center [622, 286] width 355 height 58
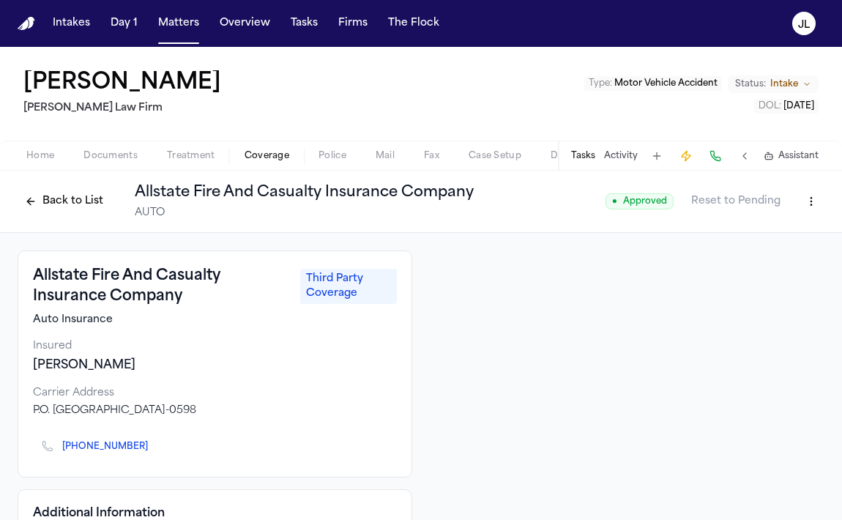
click at [69, 194] on button "Back to List" at bounding box center [64, 201] width 93 height 23
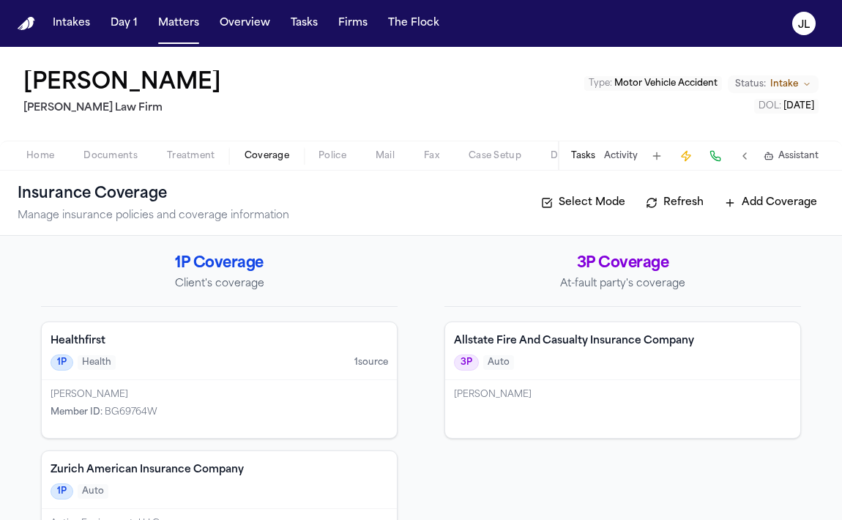
scroll to position [65, 0]
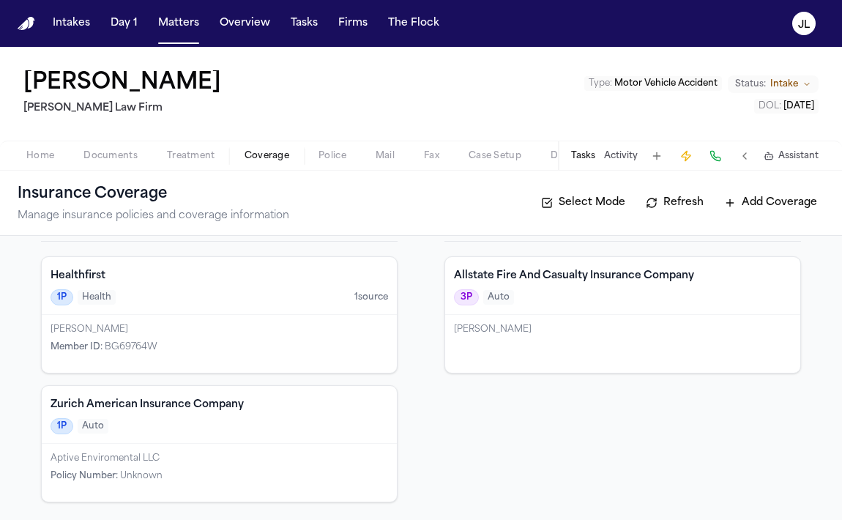
click at [182, 429] on div "1P Auto" at bounding box center [219, 426] width 337 height 16
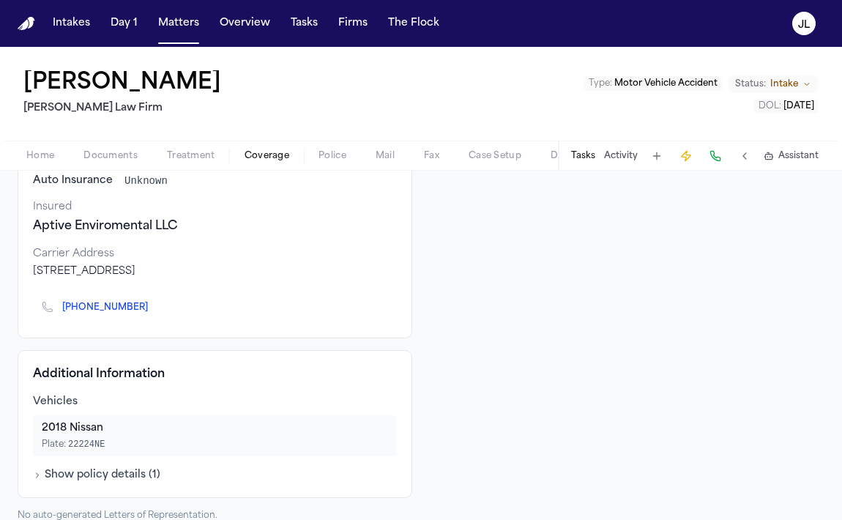
scroll to position [159, 0]
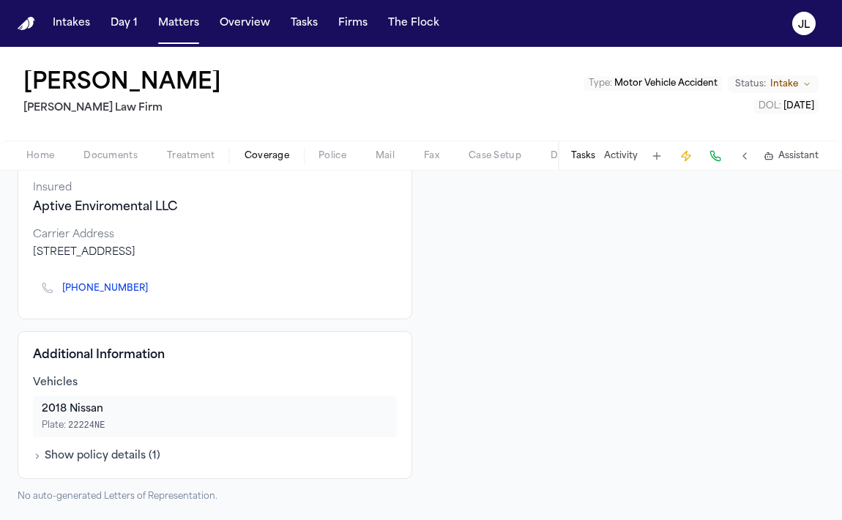
click at [111, 455] on button "Show policy details ( 1 )" at bounding box center [96, 456] width 127 height 15
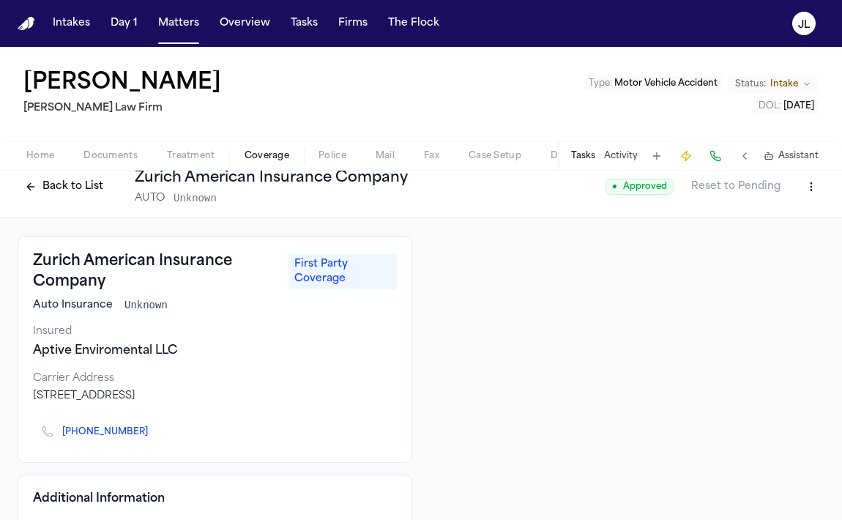
scroll to position [0, 0]
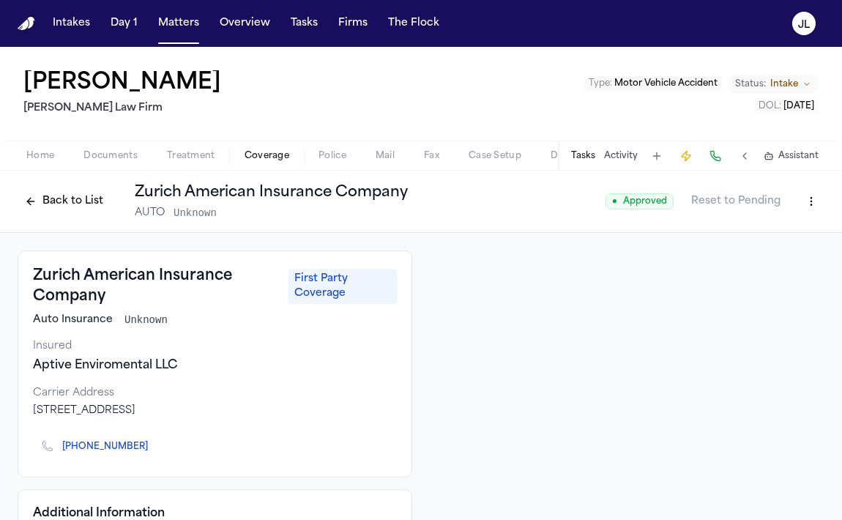
click at [815, 209] on html "Intakes Day 1 Matters Overview Tasks Firms The Flock JL Phillip Brockington Mar…" at bounding box center [421, 260] width 842 height 520
click at [784, 226] on div "Edit Coverage" at bounding box center [760, 232] width 123 height 23
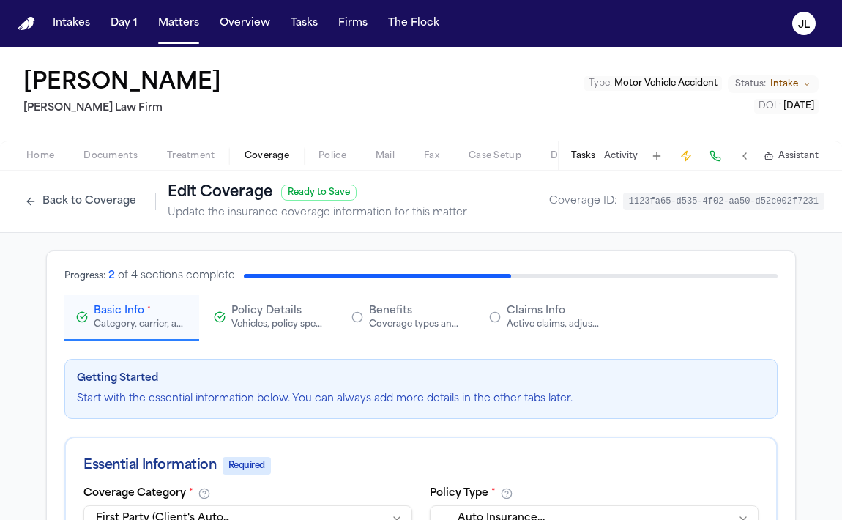
click at [526, 314] on span "Claims Info" at bounding box center [536, 311] width 59 height 15
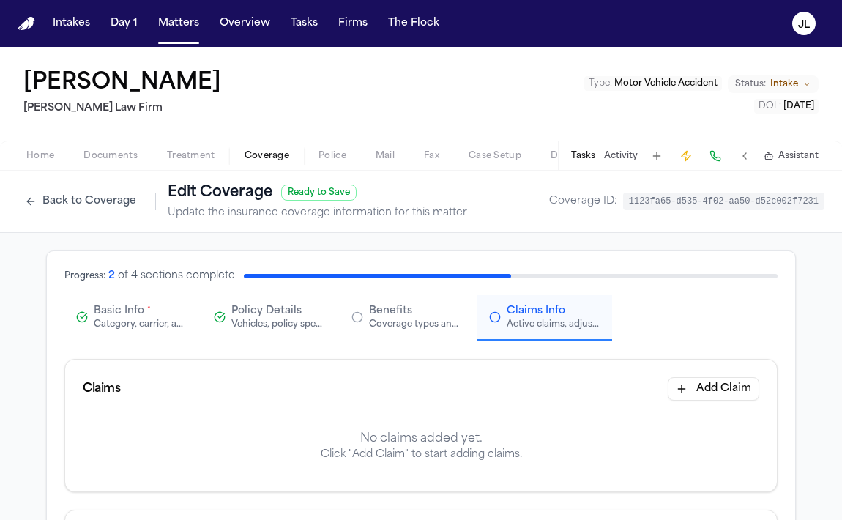
click at [257, 301] on button "Policy Details Vehicles, policy specifics, and additional details" at bounding box center [269, 317] width 135 height 45
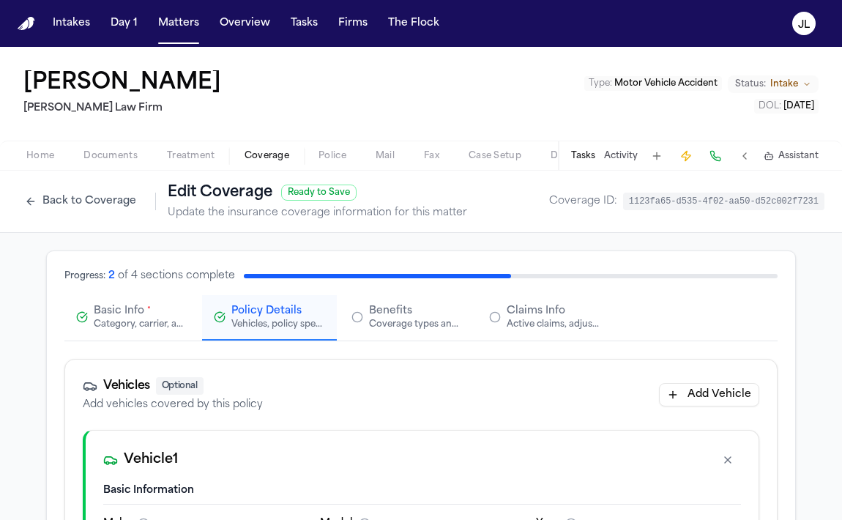
click at [160, 324] on div "Category, carrier, and policy holder information" at bounding box center [141, 324] width 94 height 12
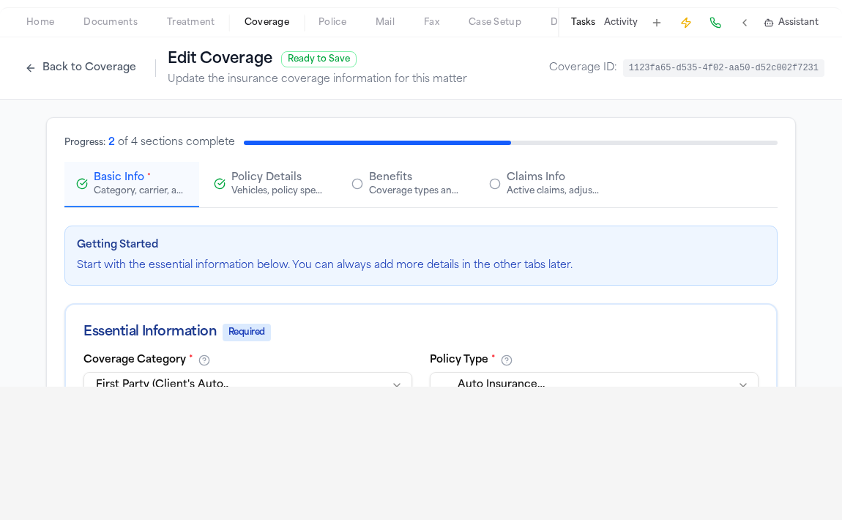
click at [67, 79] on button "Back to Coverage" at bounding box center [81, 67] width 126 height 23
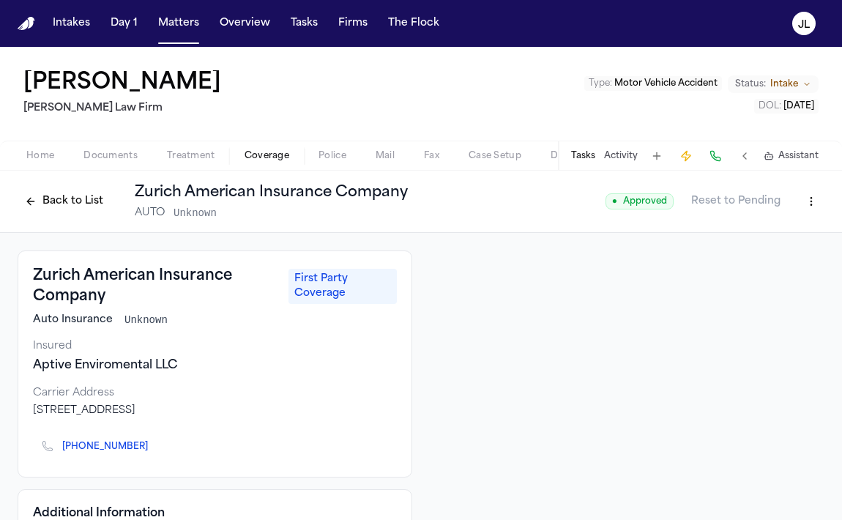
click at [65, 202] on button "Back to List" at bounding box center [64, 201] width 93 height 23
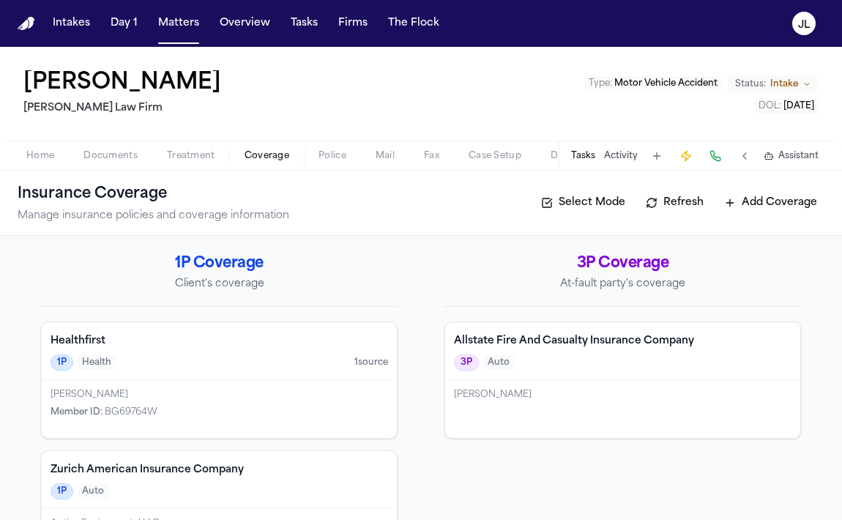
click at [457, 425] on div "Eric Rosen" at bounding box center [622, 409] width 355 height 58
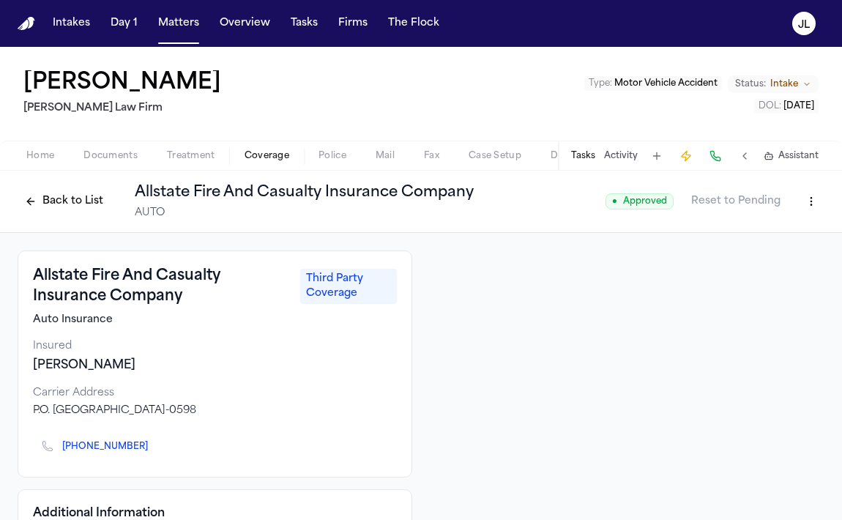
click at [82, 197] on button "Back to List" at bounding box center [64, 201] width 93 height 23
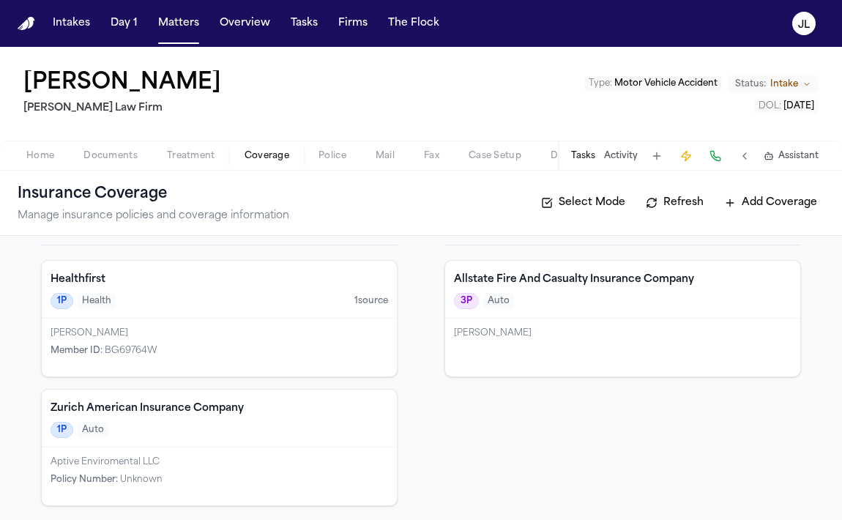
scroll to position [65, 0]
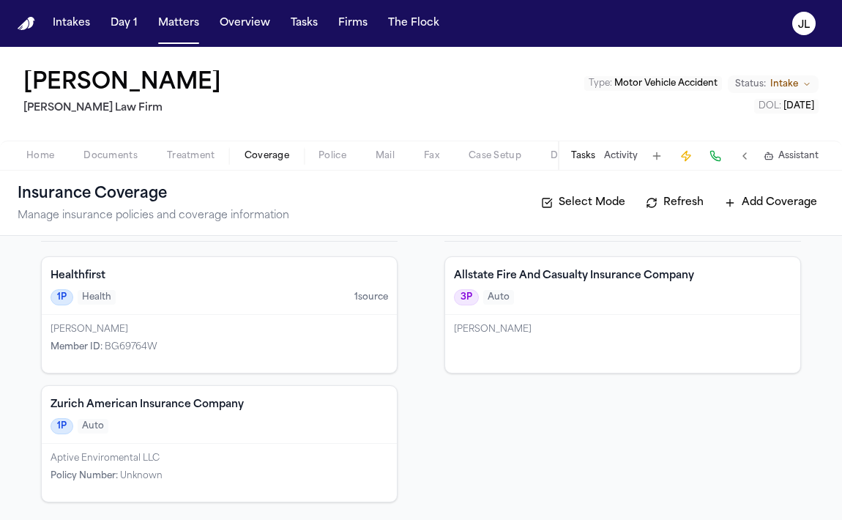
click at [189, 448] on div "Aptive Enviromental LLC Policy Number : Unknown" at bounding box center [219, 473] width 355 height 58
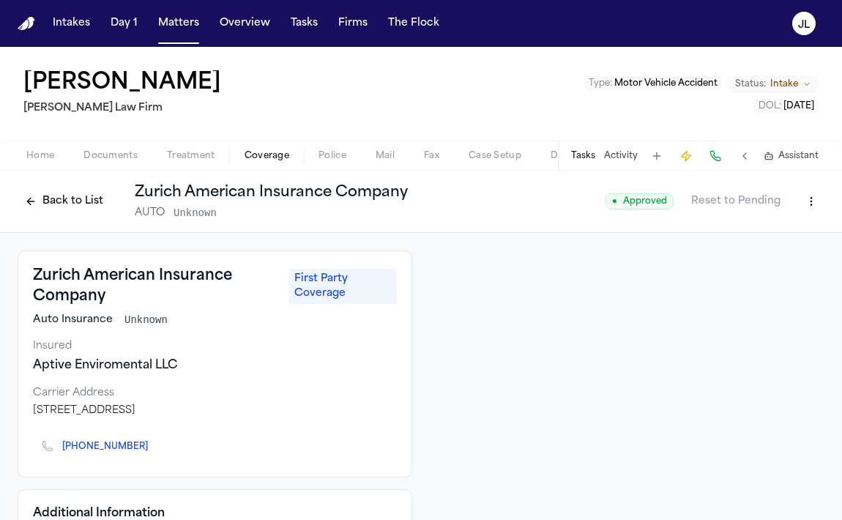
scroll to position [4, 0]
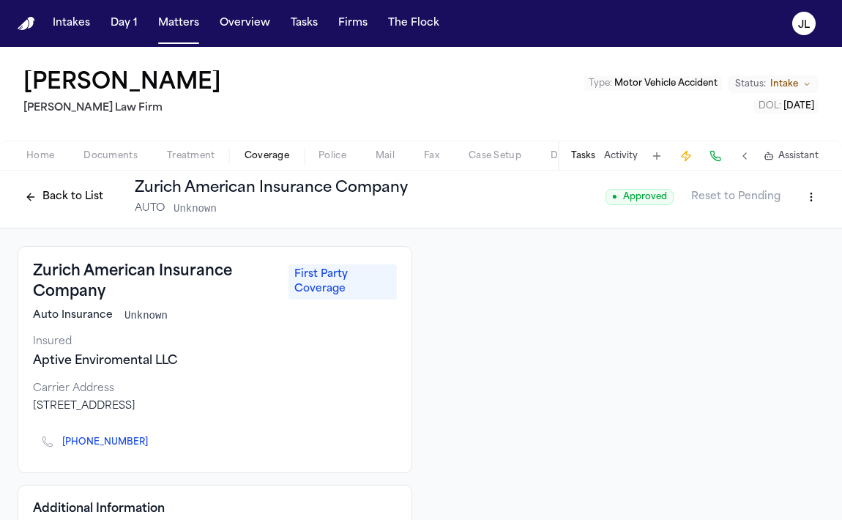
click at [151, 440] on icon "Copy to clipboard" at bounding box center [155, 442] width 9 height 9
click at [719, 156] on button at bounding box center [715, 156] width 20 height 20
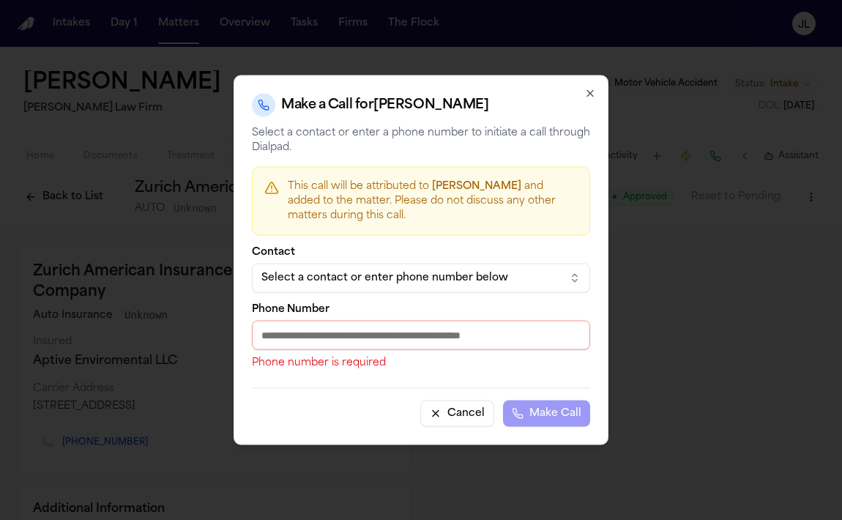
click at [343, 341] on input "Phone Number" at bounding box center [421, 335] width 338 height 29
paste input "**********"
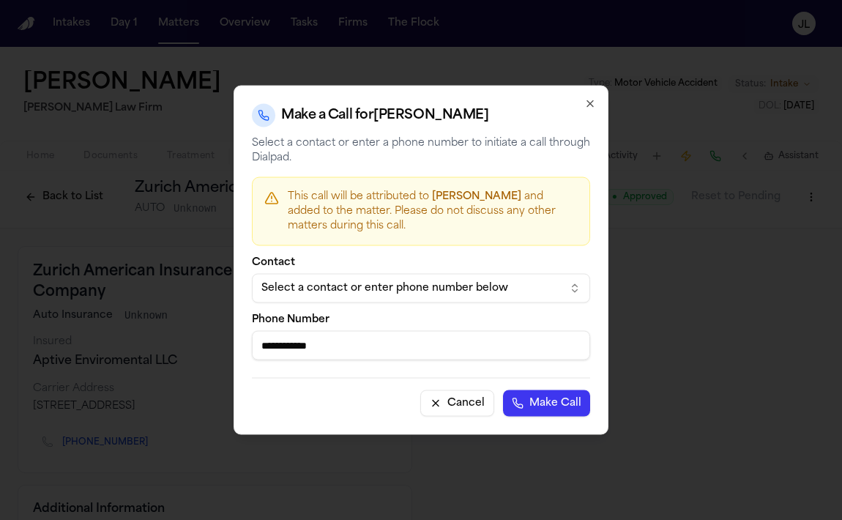
type input "**********"
click at [564, 403] on button "Make Call" at bounding box center [546, 403] width 87 height 26
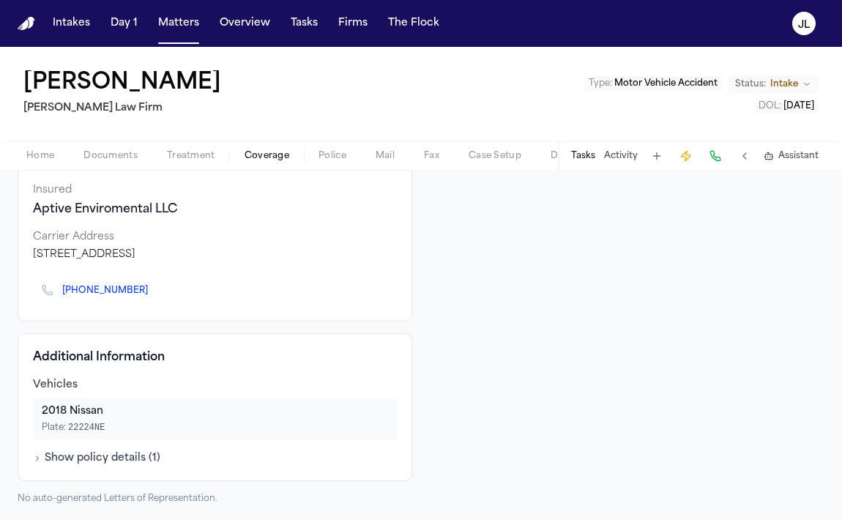
scroll to position [159, 0]
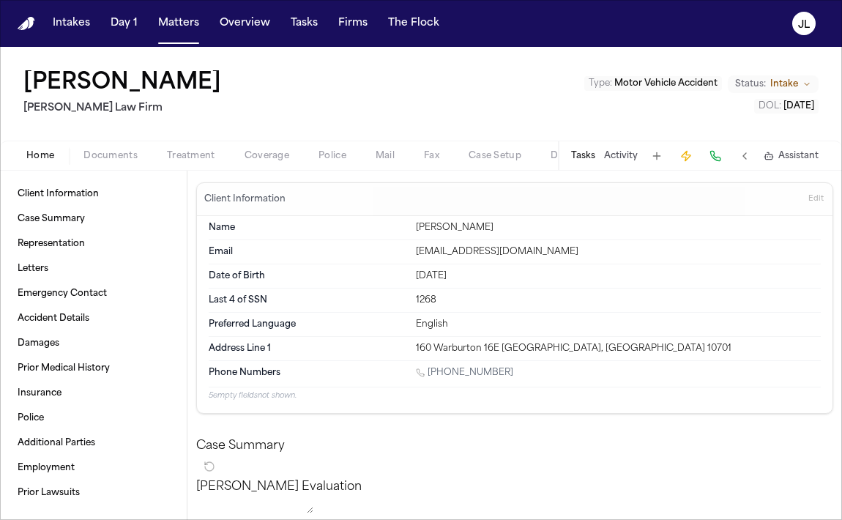
click at [47, 161] on span "Home" at bounding box center [40, 156] width 28 height 12
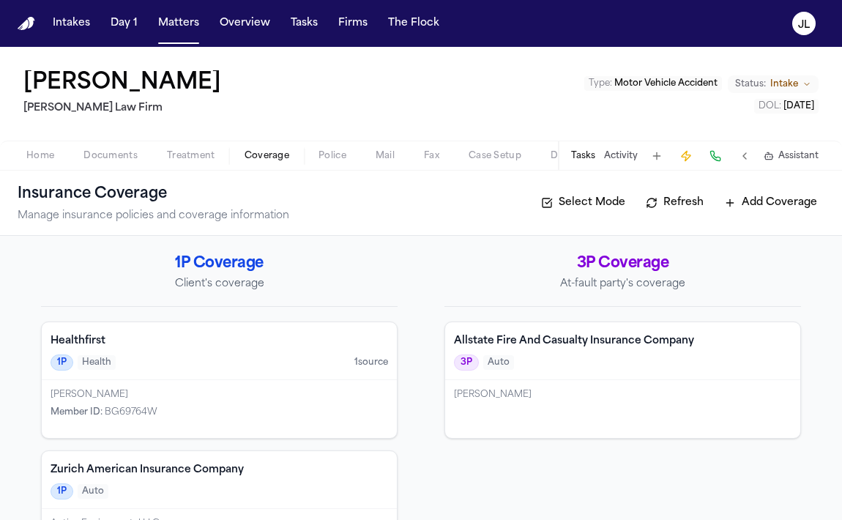
click at [258, 163] on span "button" at bounding box center [267, 163] width 62 height 1
click at [212, 378] on div "Healthfirst 1P Health 1 source" at bounding box center [219, 351] width 355 height 58
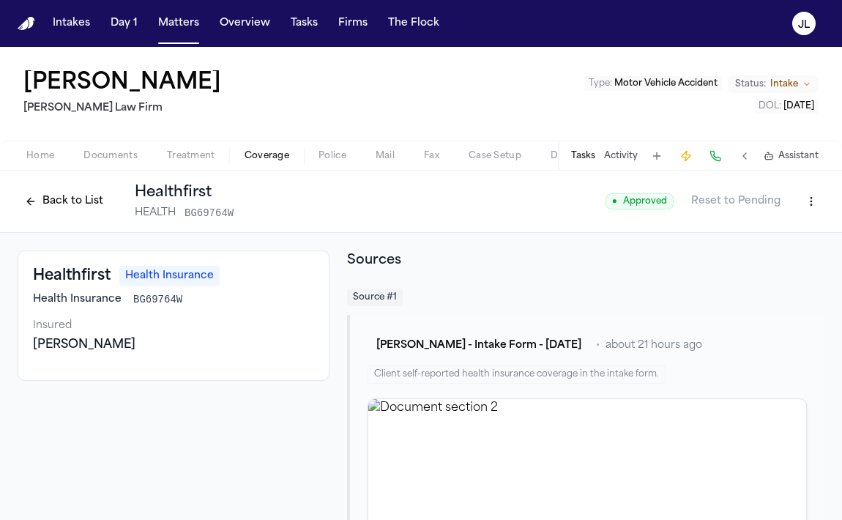
click at [48, 196] on button "Back to List" at bounding box center [64, 201] width 93 height 23
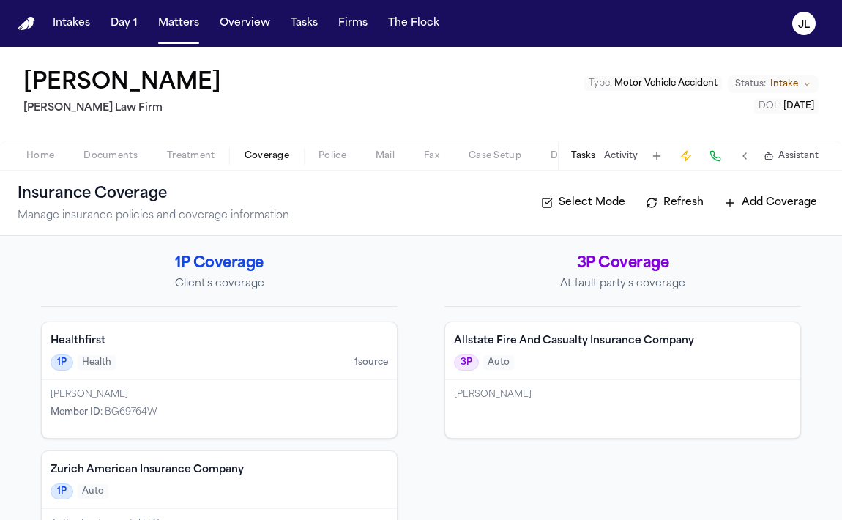
scroll to position [65, 0]
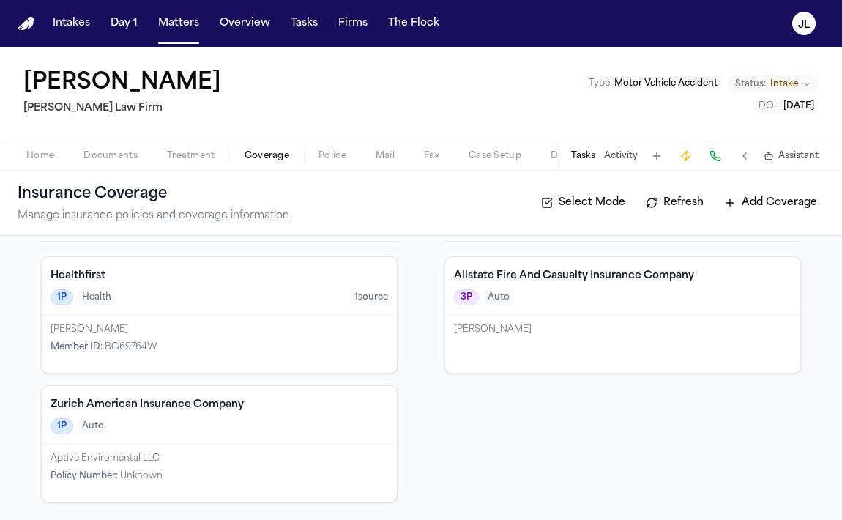
click at [149, 423] on div "1P Auto" at bounding box center [219, 426] width 337 height 16
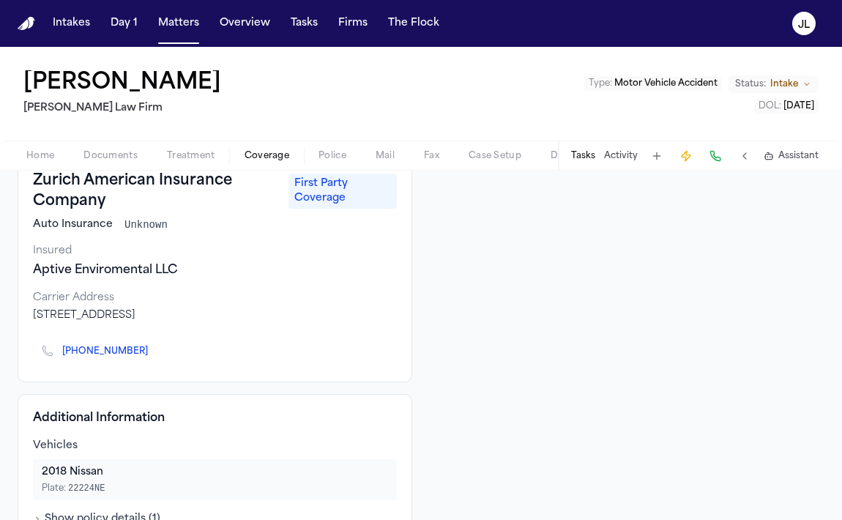
scroll to position [92, 0]
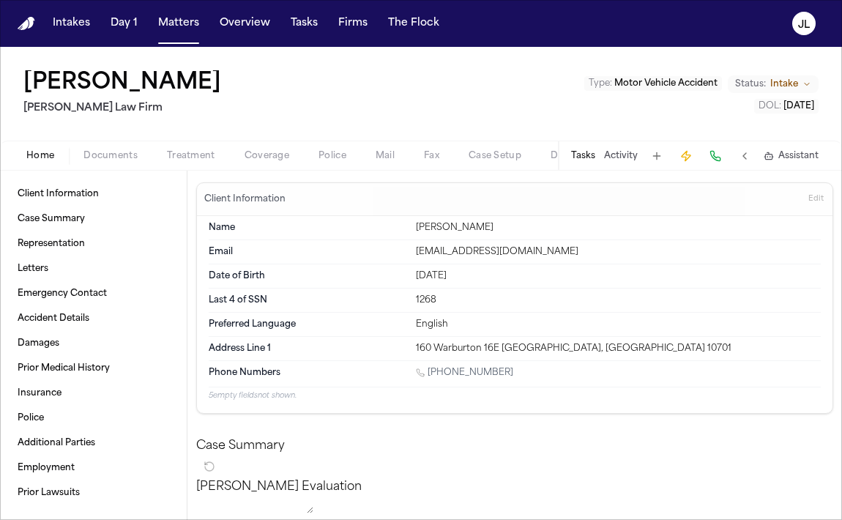
click at [40, 152] on span "Home" at bounding box center [40, 156] width 28 height 12
click at [107, 163] on span "button" at bounding box center [111, 163] width 72 height 1
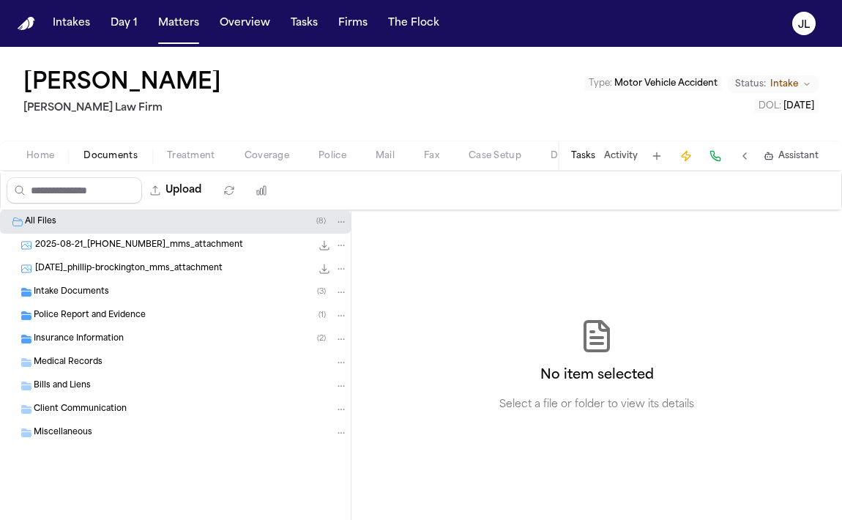
click at [78, 306] on div "Police Report and Evidence ( 1 )" at bounding box center [175, 315] width 351 height 23
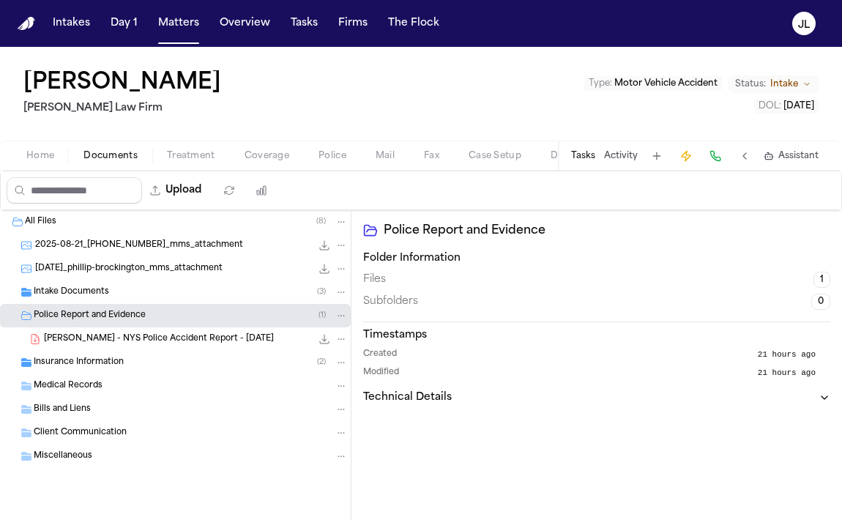
click at [95, 335] on span "P. Brockington - NYS Police Accident Report - 8.18.25" at bounding box center [159, 339] width 230 height 12
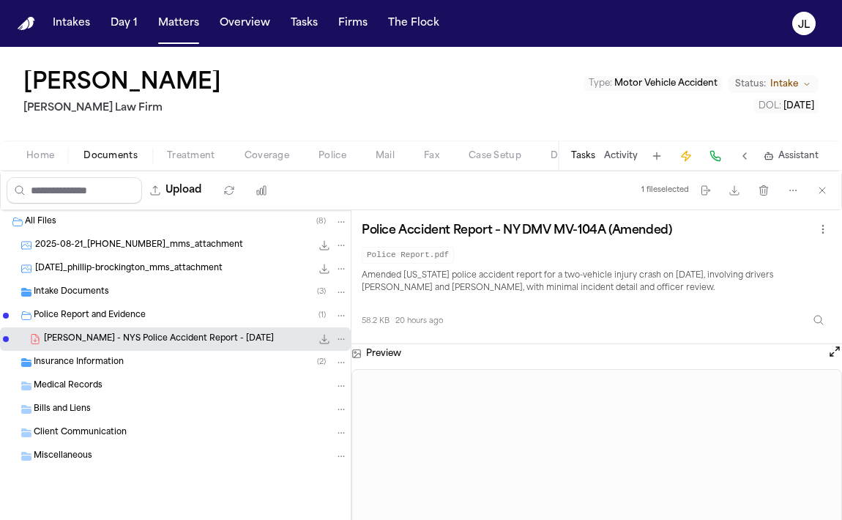
click at [834, 351] on button "Open preview" at bounding box center [834, 351] width 15 height 15
click at [45, 159] on span "Home" at bounding box center [40, 156] width 28 height 12
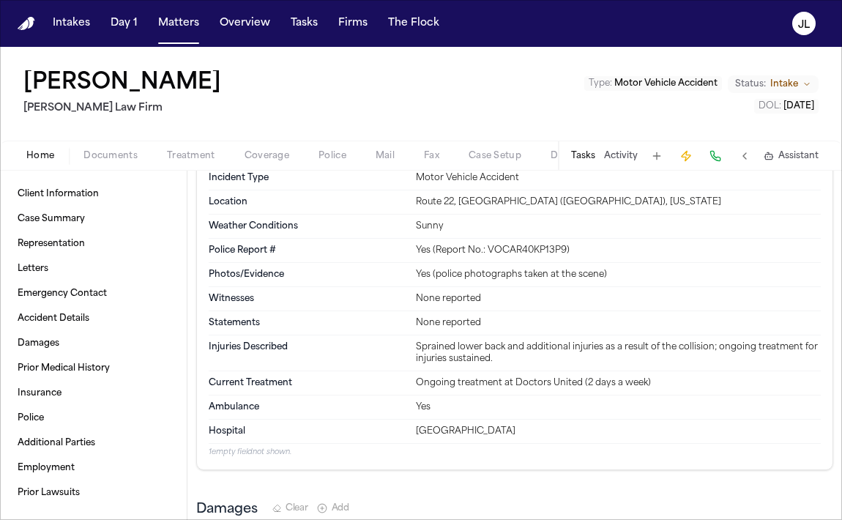
scroll to position [1058, 0]
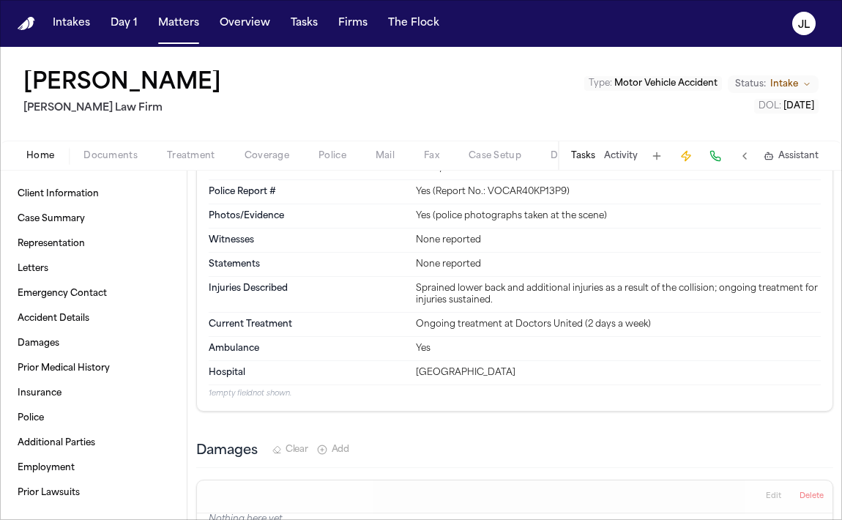
click at [129, 160] on span "Documents" at bounding box center [110, 156] width 54 height 12
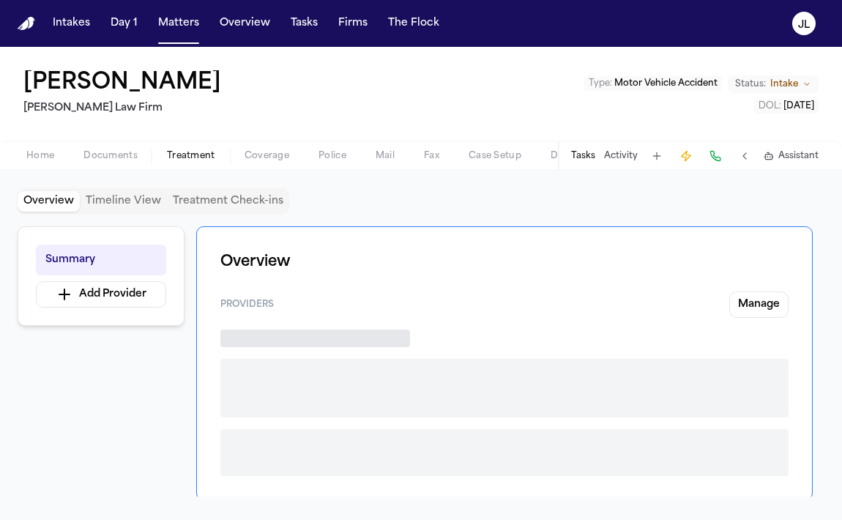
click at [193, 150] on span "Treatment" at bounding box center [191, 156] width 48 height 12
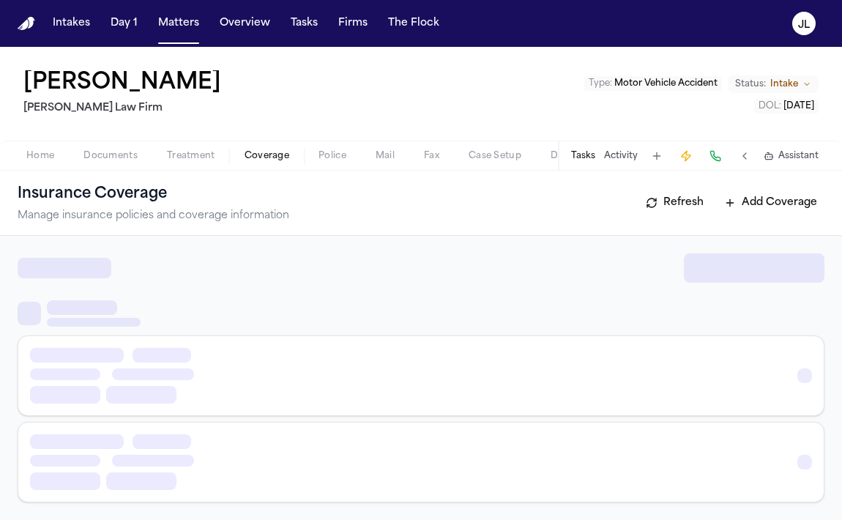
click at [257, 152] on span "Coverage" at bounding box center [266, 156] width 45 height 12
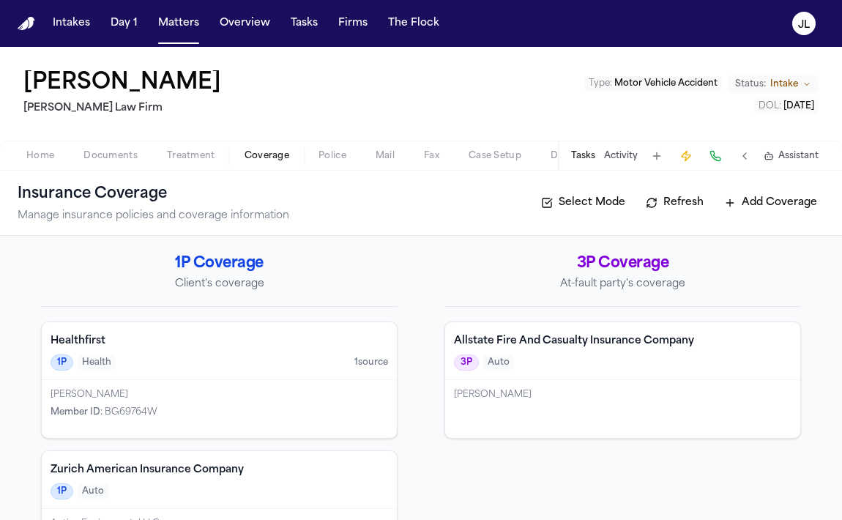
scroll to position [65, 0]
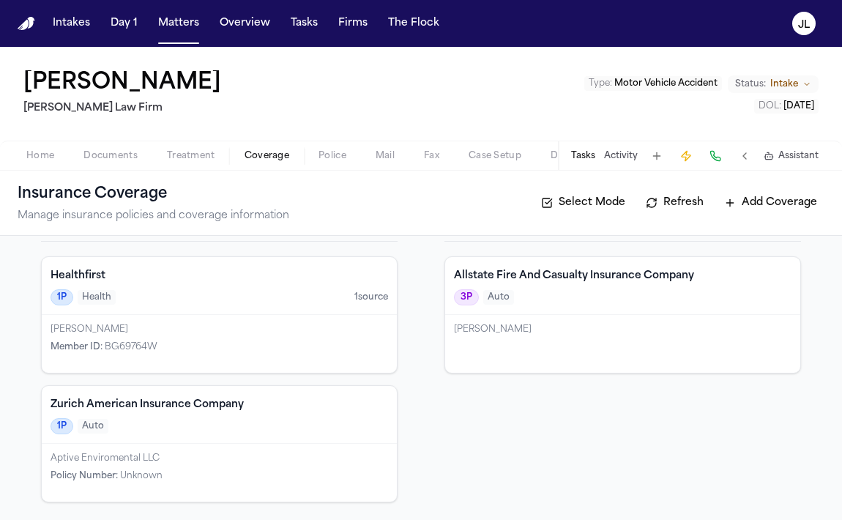
click at [239, 418] on div "1P Auto" at bounding box center [219, 426] width 337 height 16
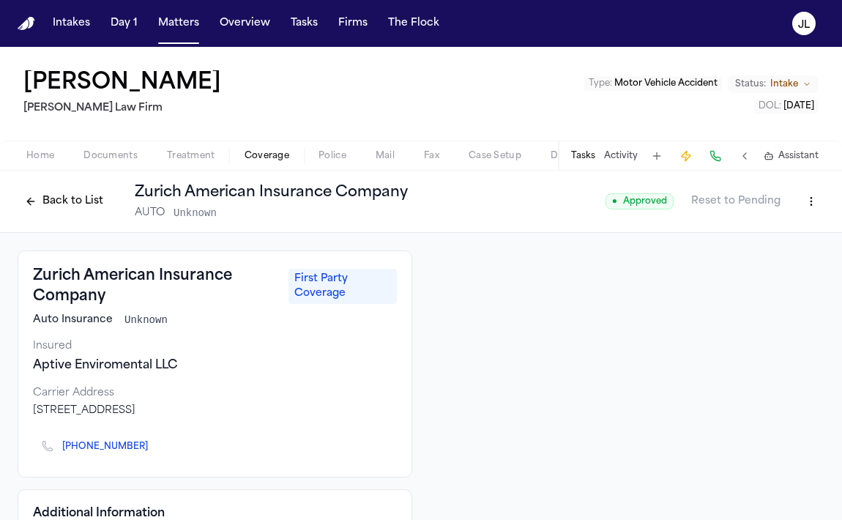
click at [807, 203] on html "Intakes Day 1 Matters Overview Tasks Firms The Flock JL Phillip Brockington Mar…" at bounding box center [421, 260] width 842 height 520
click at [772, 227] on div "Edit Coverage" at bounding box center [760, 232] width 123 height 23
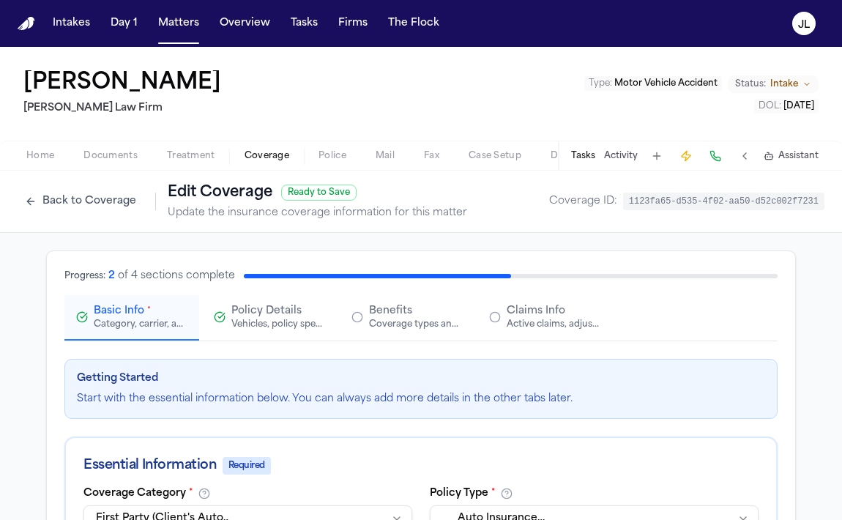
click at [61, 211] on button "Back to Coverage" at bounding box center [81, 201] width 126 height 23
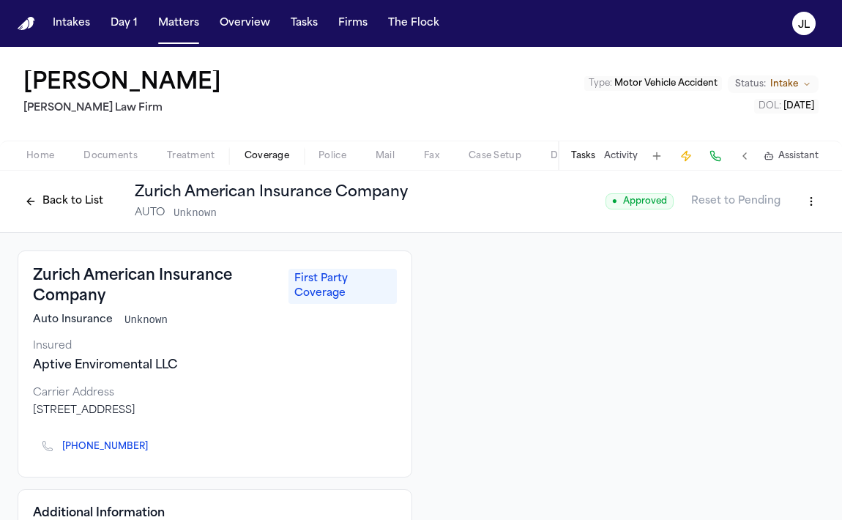
click at [66, 206] on button "Back to List" at bounding box center [64, 201] width 93 height 23
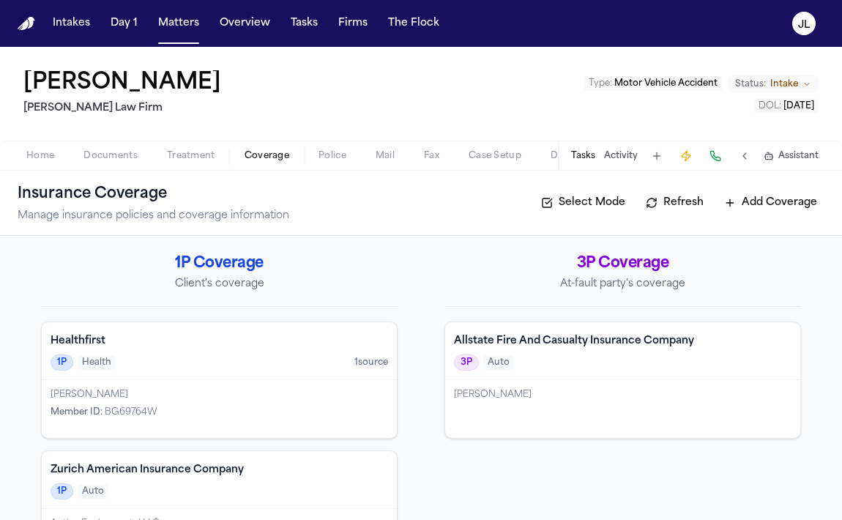
click at [784, 203] on button "Add Coverage" at bounding box center [771, 202] width 108 height 23
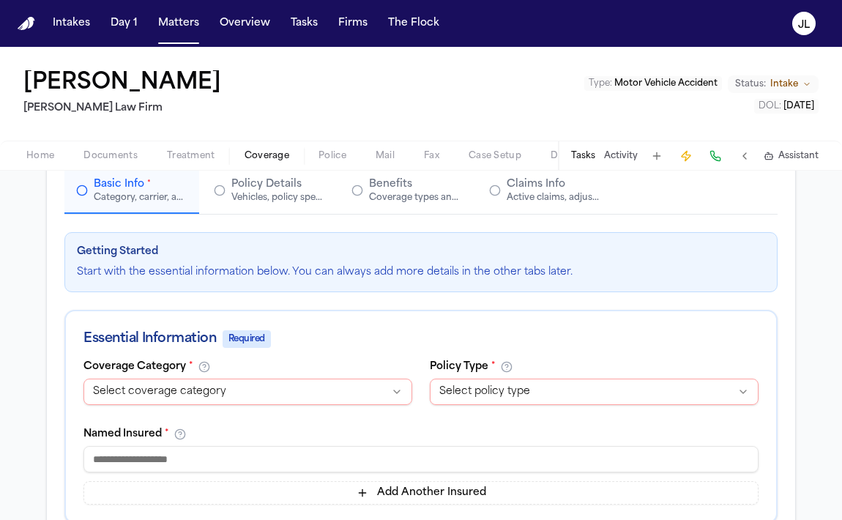
scroll to position [133, 0]
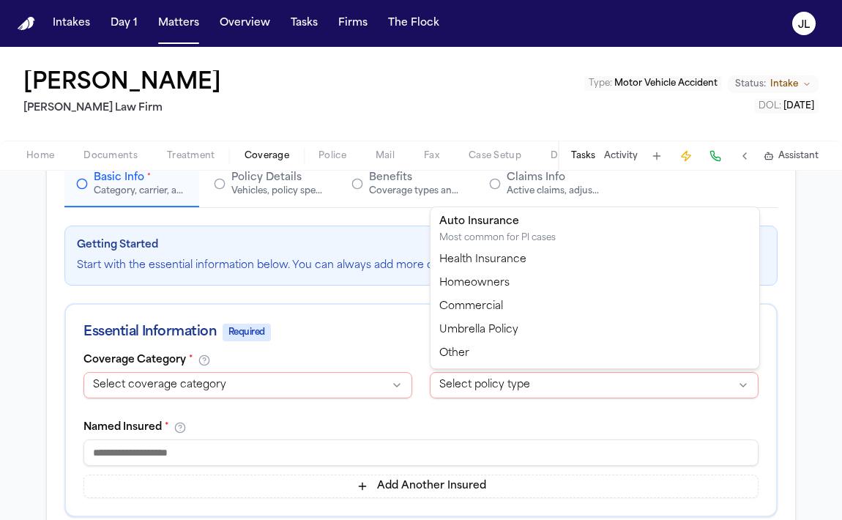
click at [515, 381] on html "**********" at bounding box center [421, 260] width 842 height 520
select select "****"
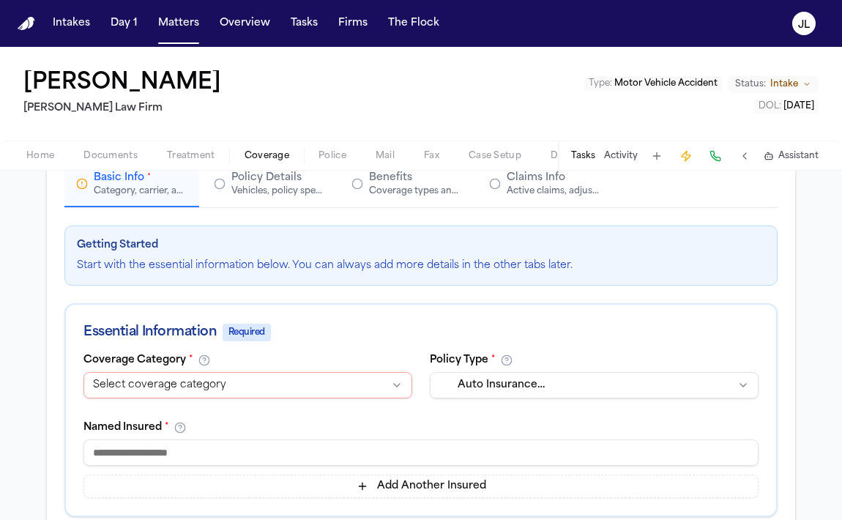
click at [237, 384] on html "**********" at bounding box center [421, 260] width 842 height 520
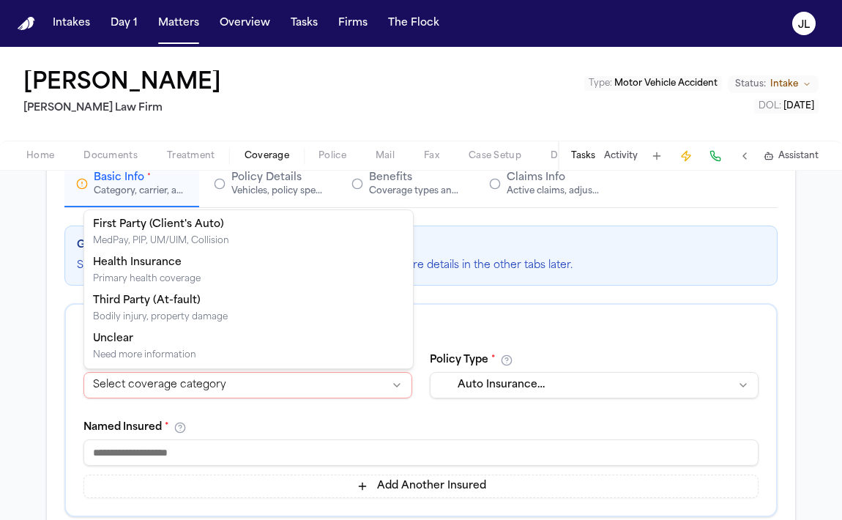
select select "**********"
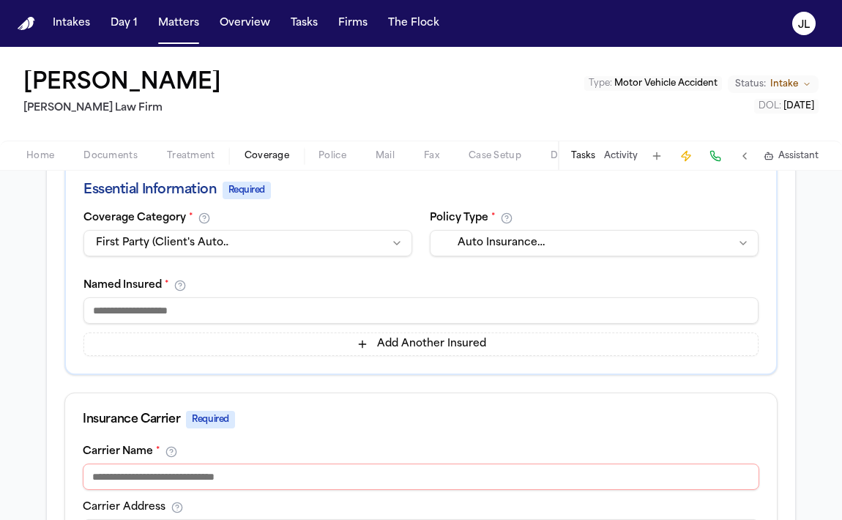
scroll to position [280, 0]
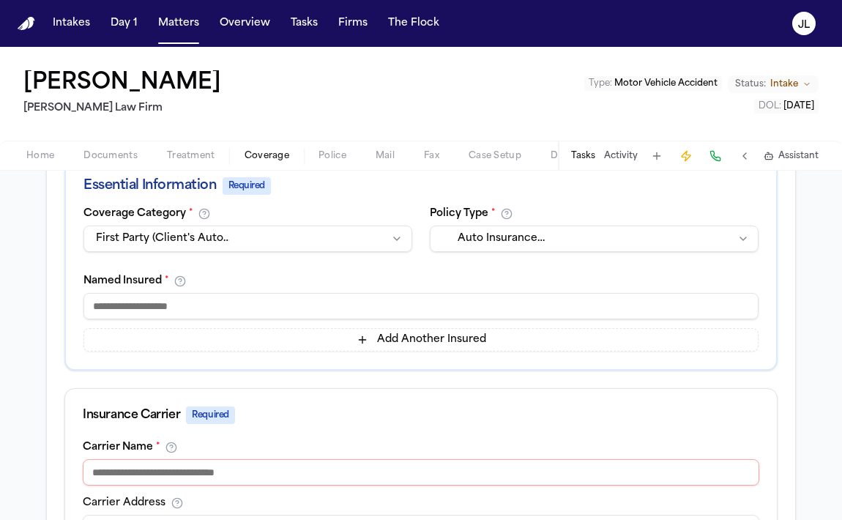
click at [198, 298] on input at bounding box center [420, 306] width 675 height 26
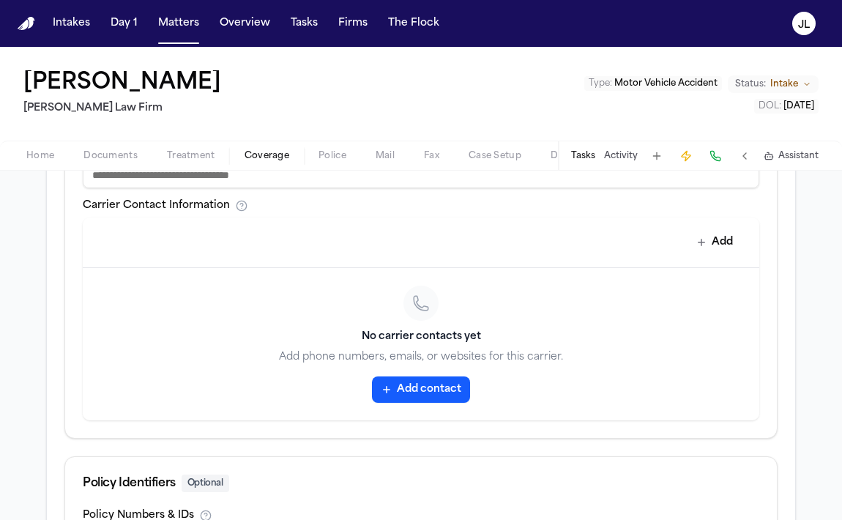
scroll to position [649, 0]
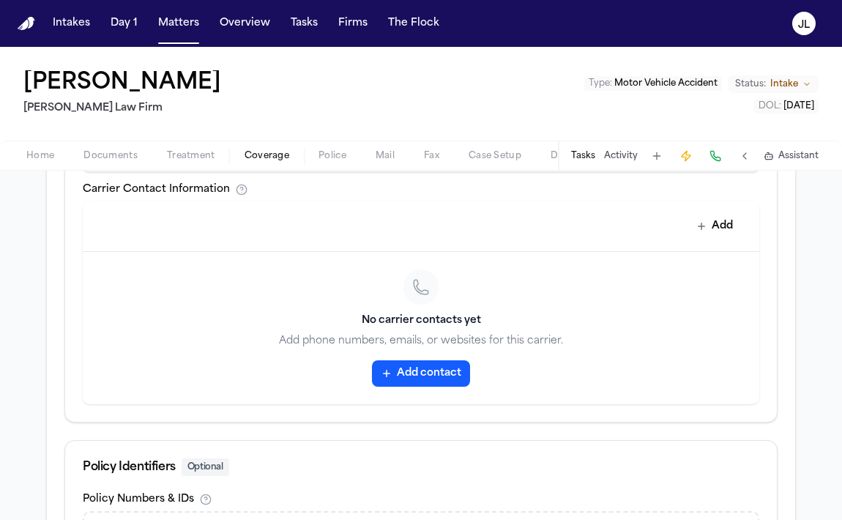
type input "**********"
click at [429, 377] on button "Add contact" at bounding box center [421, 373] width 98 height 26
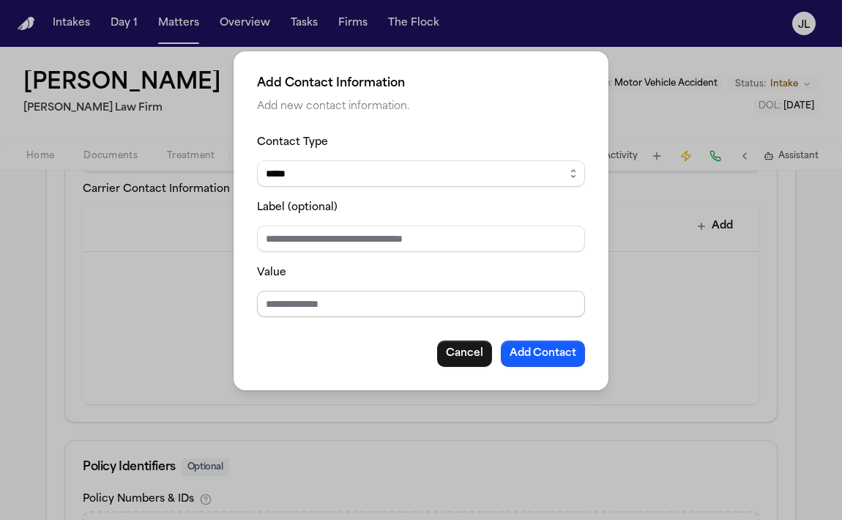
click at [367, 296] on input "Value" at bounding box center [421, 304] width 328 height 26
type input "**********"
click at [556, 339] on div "**********" at bounding box center [421, 250] width 328 height 234
click at [556, 344] on button "Add Contact" at bounding box center [543, 353] width 84 height 26
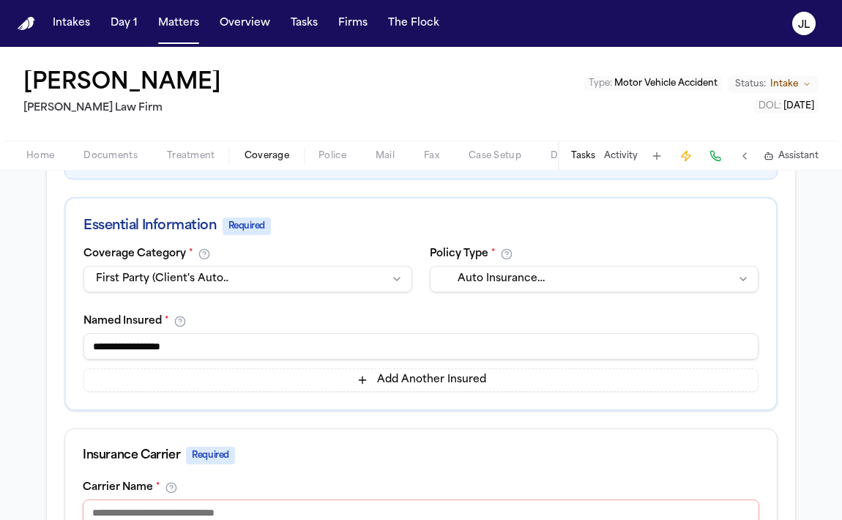
scroll to position [277, 0]
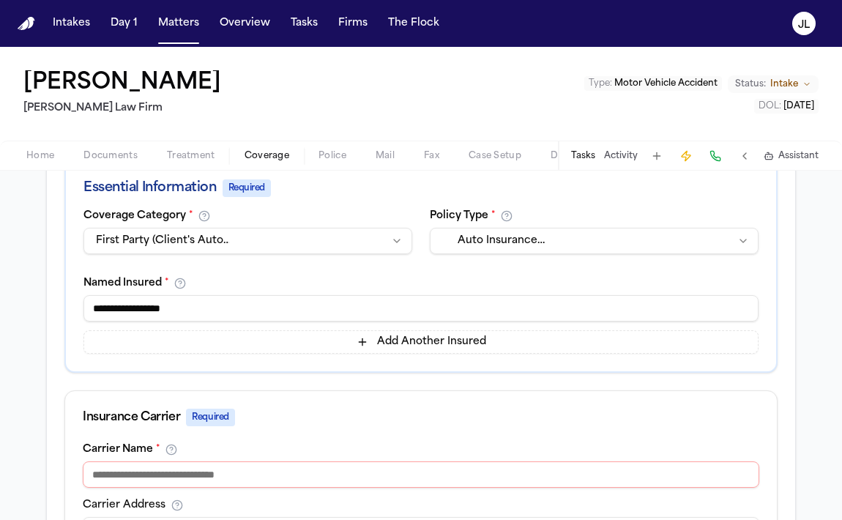
drag, startPoint x: 220, startPoint y: 302, endPoint x: 84, endPoint y: 301, distance: 136.2
click at [84, 301] on input "**********" at bounding box center [420, 308] width 675 height 26
type input "**********"
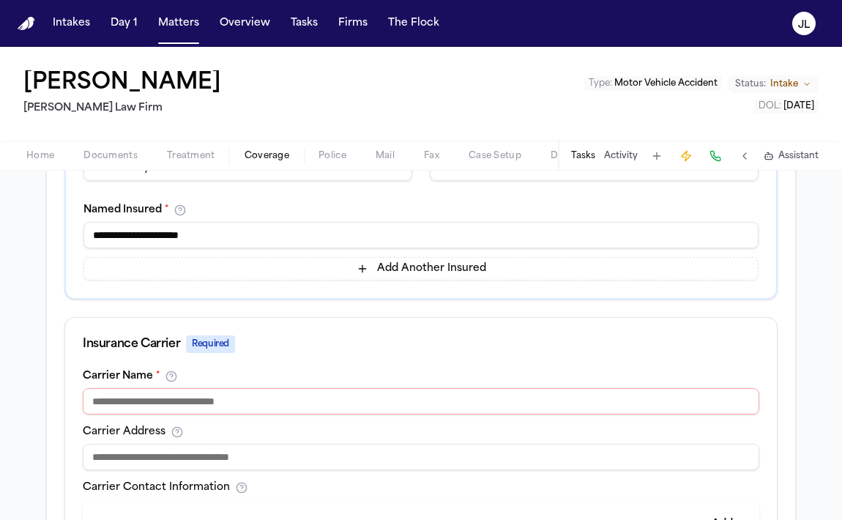
scroll to position [378, 0]
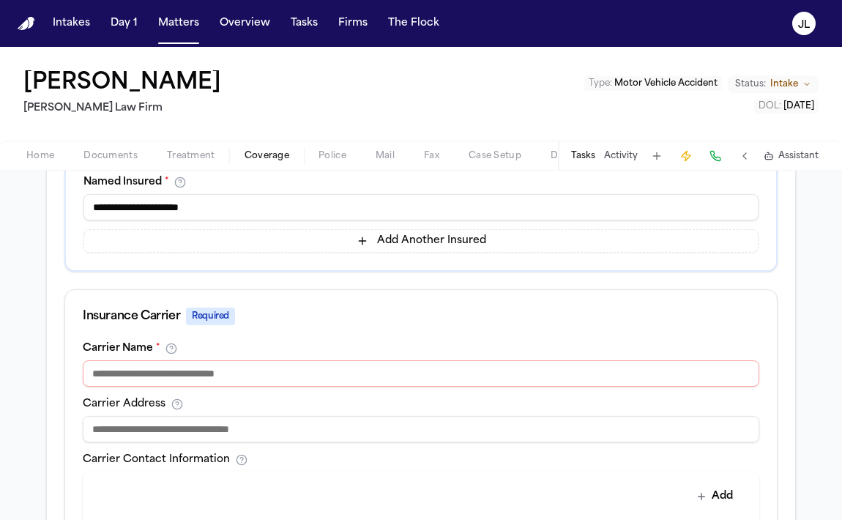
click at [228, 372] on input at bounding box center [421, 373] width 676 height 26
paste input "**********"
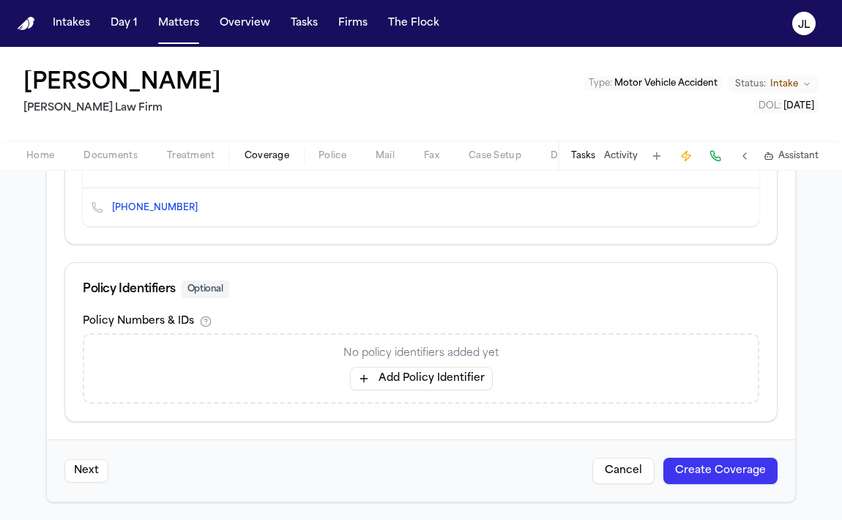
scroll to position [18, 0]
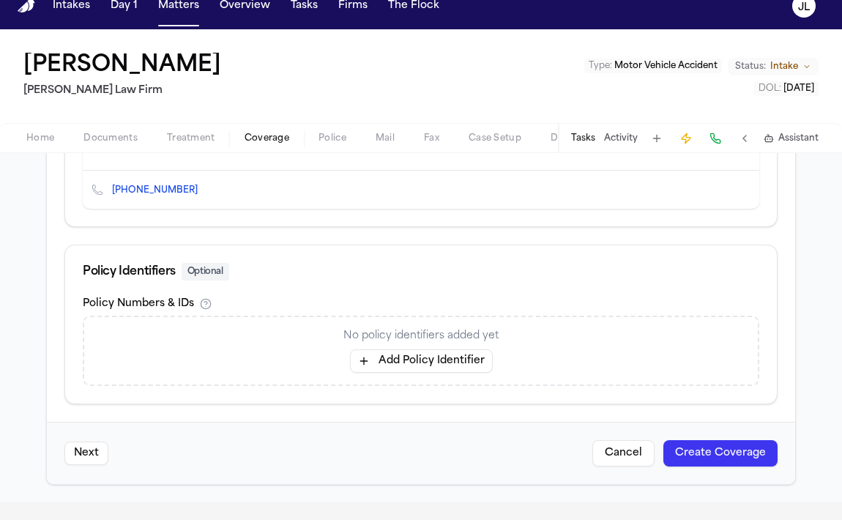
type input "**********"
click at [722, 460] on button "Create Coverage" at bounding box center [720, 453] width 114 height 26
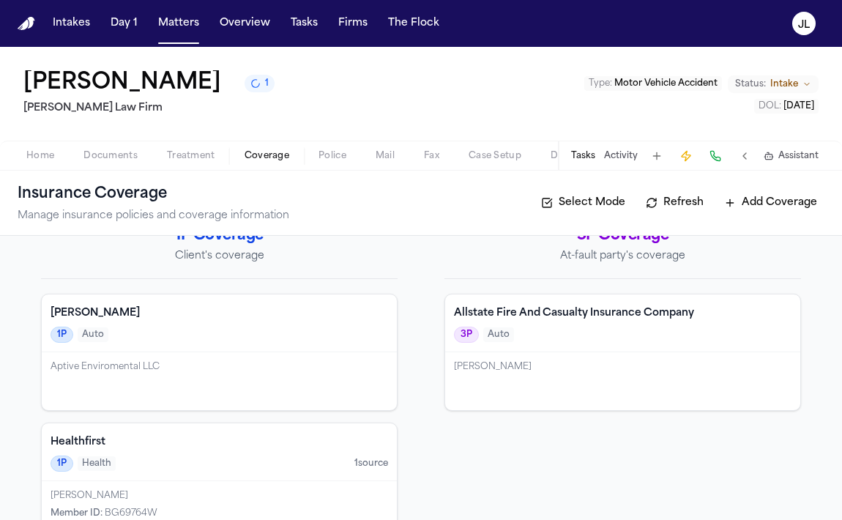
scroll to position [23, 0]
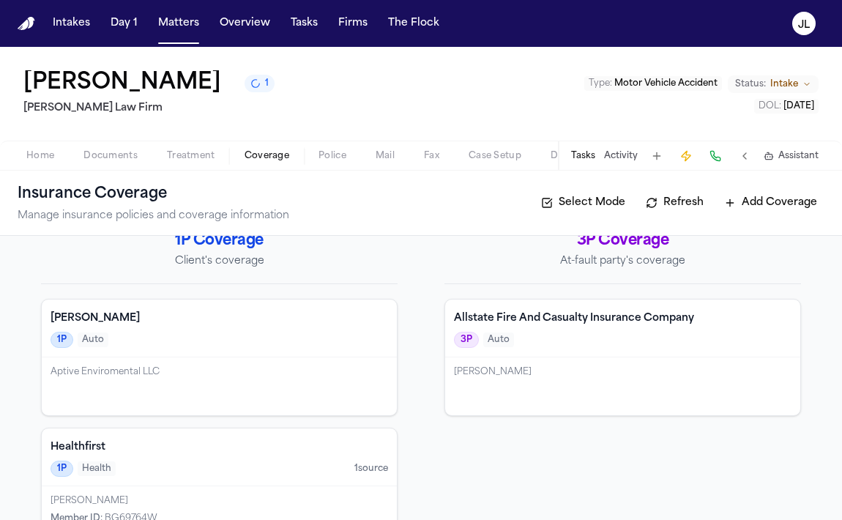
click at [531, 367] on div "Eric Rosen" at bounding box center [622, 372] width 337 height 12
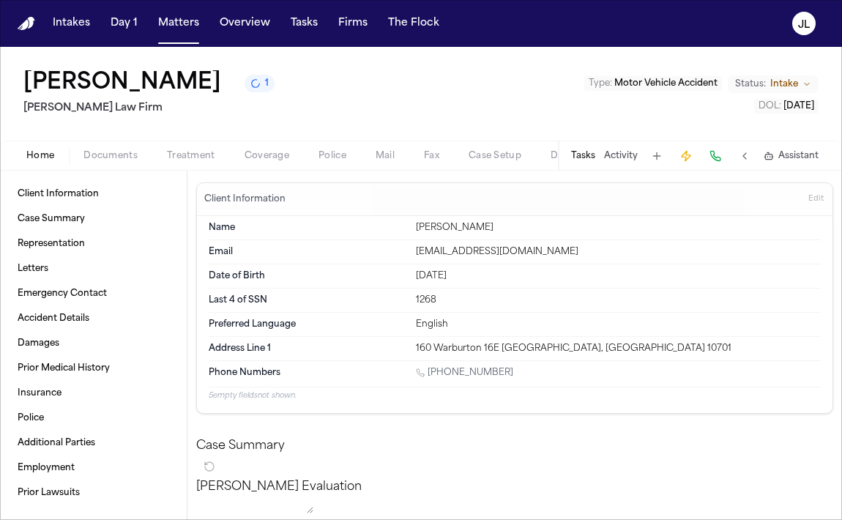
click at [48, 163] on button "Home" at bounding box center [40, 156] width 57 height 18
click at [123, 165] on span "button" at bounding box center [111, 163] width 72 height 1
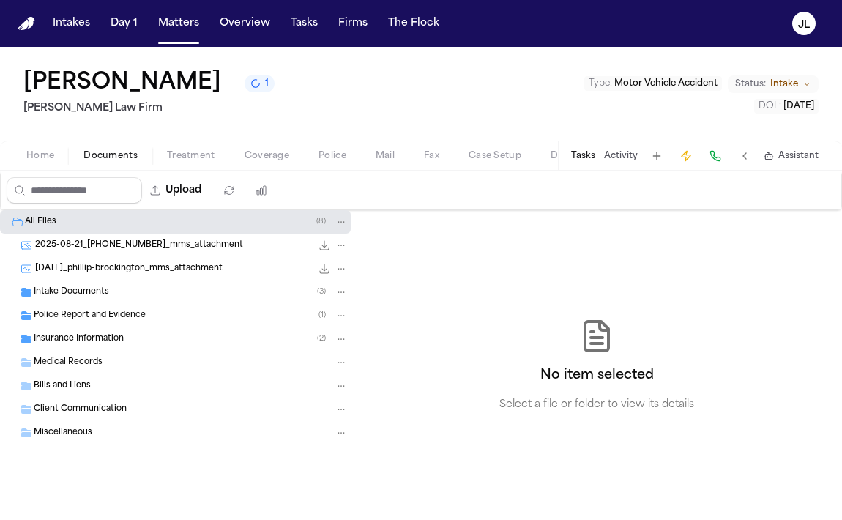
click at [83, 318] on span "Police Report and Evidence" at bounding box center [90, 316] width 112 height 12
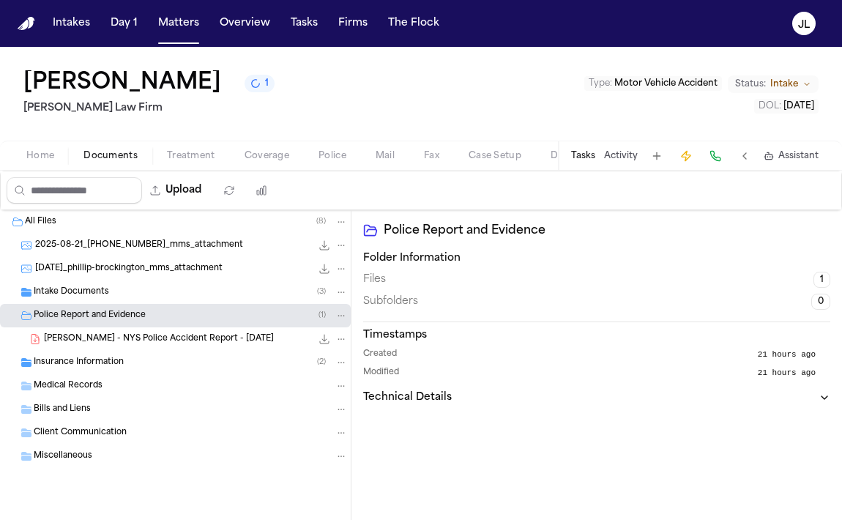
click at [111, 341] on span "P. Brockington - NYS Police Accident Report - 8.18.25" at bounding box center [159, 339] width 230 height 12
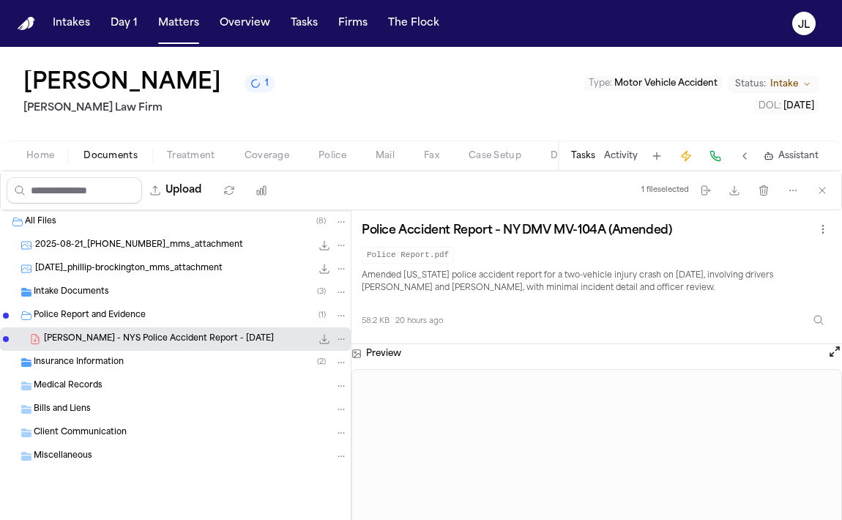
click at [837, 349] on button "Open preview" at bounding box center [834, 351] width 15 height 15
click at [247, 157] on span "Coverage" at bounding box center [266, 156] width 45 height 12
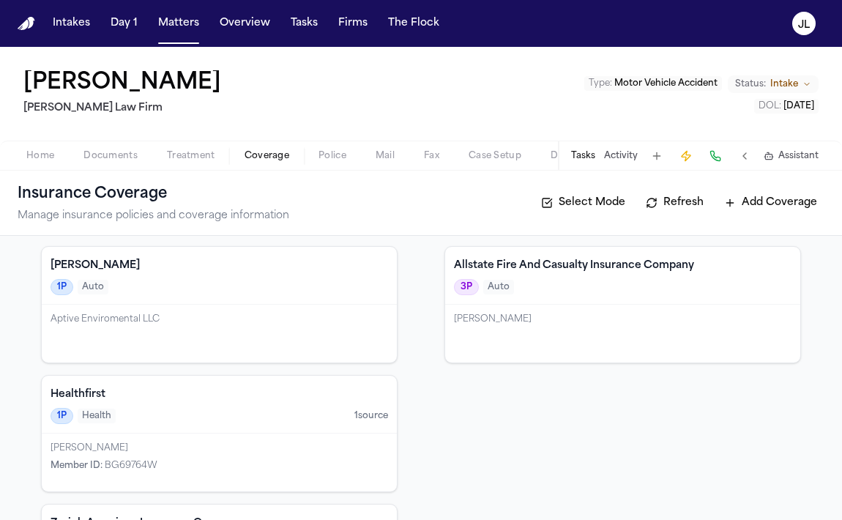
scroll to position [62, 0]
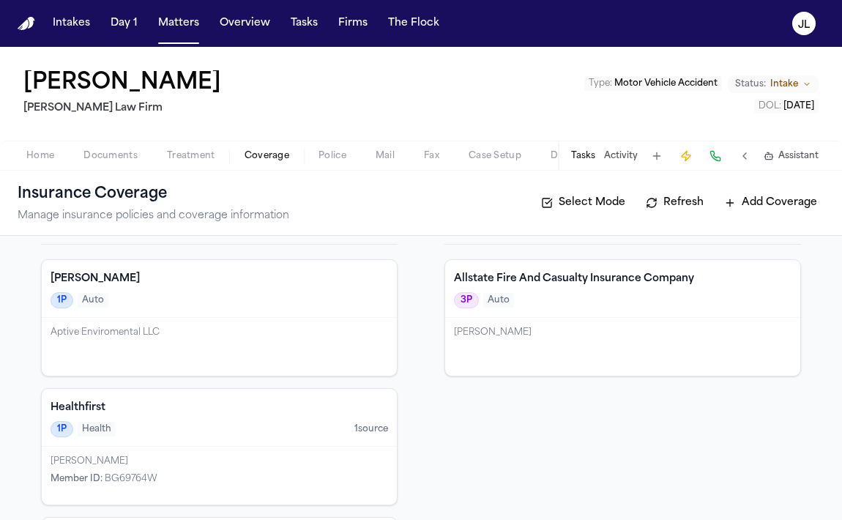
click at [241, 349] on div "Aptive Enviromental LLC" at bounding box center [219, 347] width 355 height 58
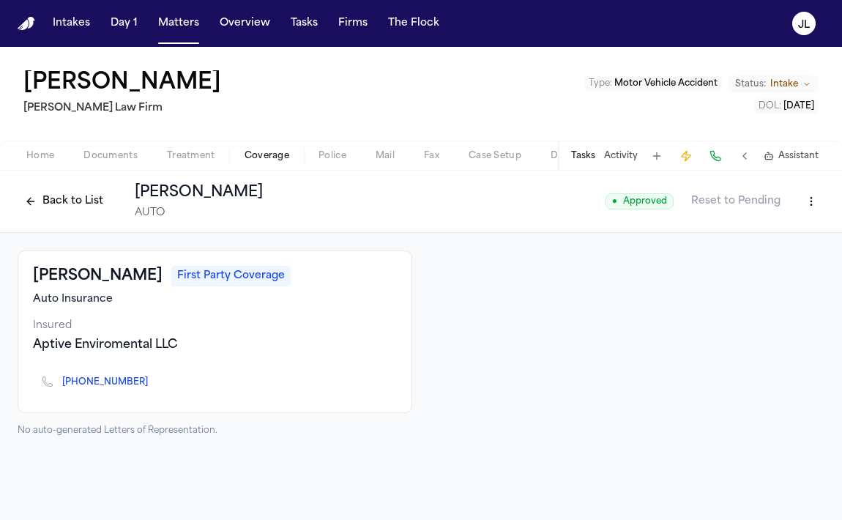
click at [151, 381] on icon "Copy to clipboard" at bounding box center [155, 382] width 9 height 9
click at [717, 158] on button at bounding box center [715, 156] width 20 height 20
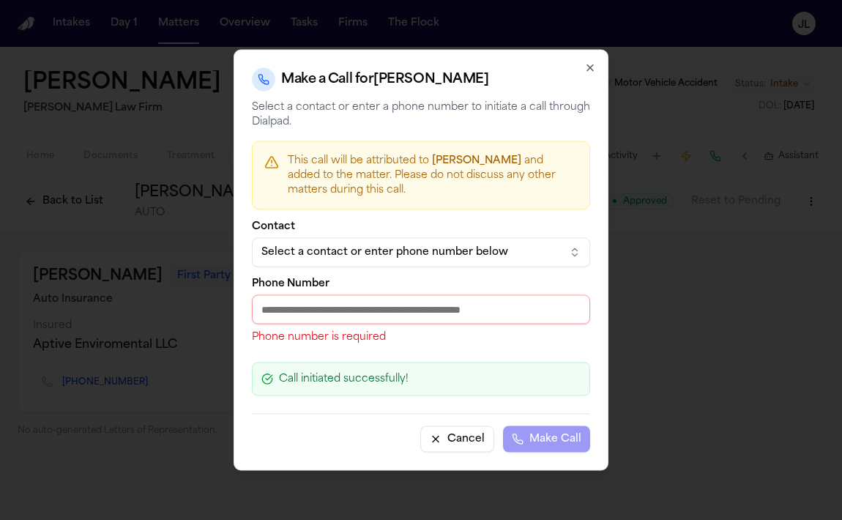
click at [419, 312] on input "Phone Number" at bounding box center [421, 309] width 338 height 29
paste input "**********"
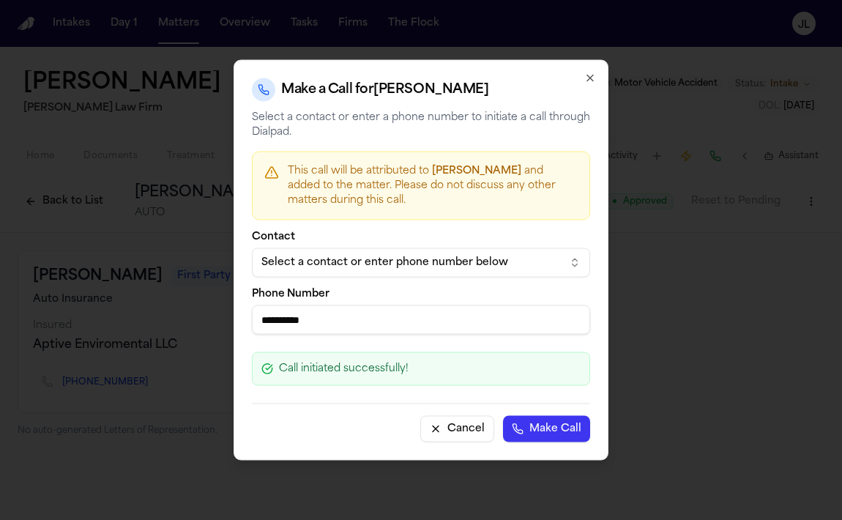
type input "**********"
click at [520, 434] on button "Make Call" at bounding box center [546, 429] width 87 height 26
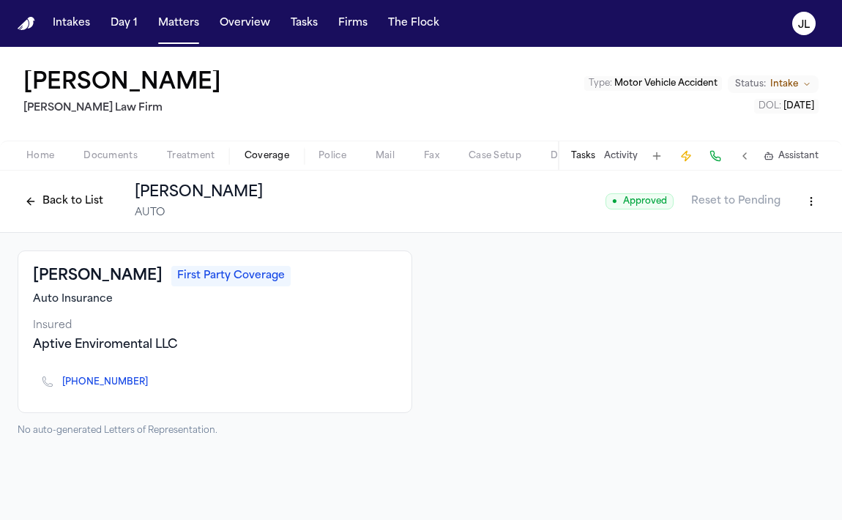
click at [818, 202] on html "Intakes Day 1 Matters Overview Tasks Firms The Flock JL Phillip Brockington Mar…" at bounding box center [421, 260] width 842 height 520
click at [780, 229] on div "Edit Coverage" at bounding box center [760, 232] width 123 height 23
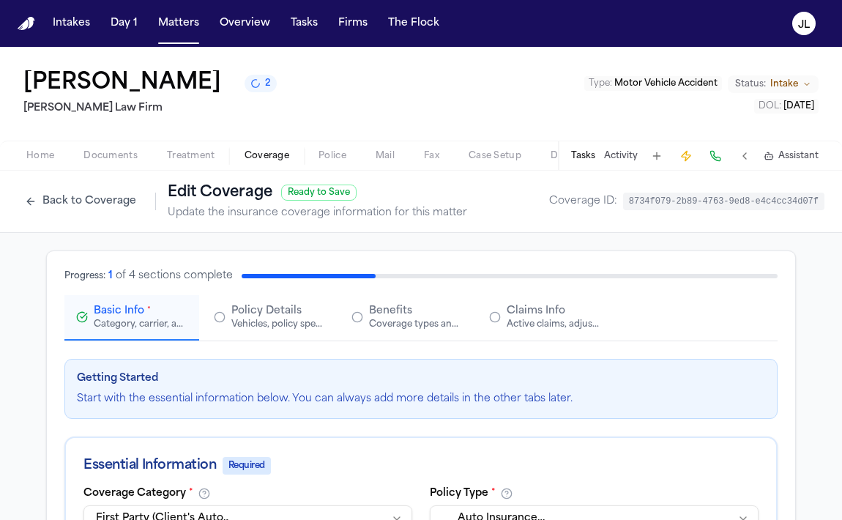
click at [104, 211] on button "Back to Coverage" at bounding box center [81, 201] width 126 height 23
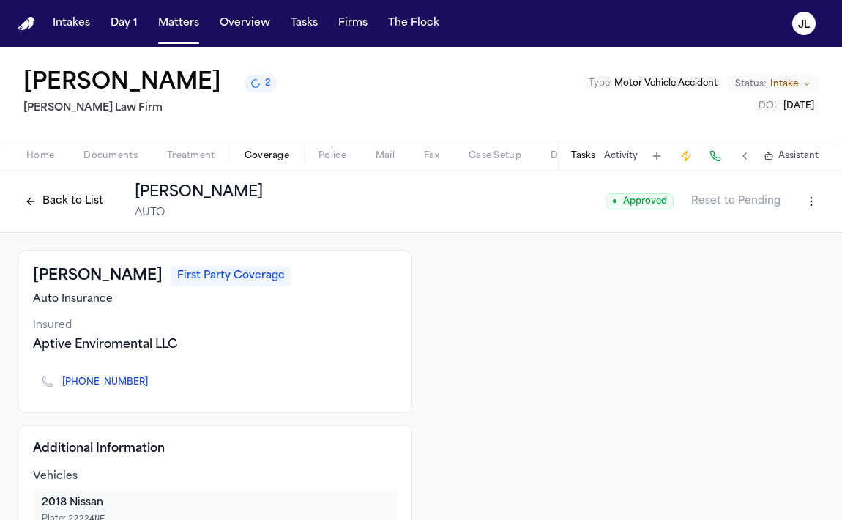
click at [73, 209] on button "Back to List" at bounding box center [64, 201] width 93 height 23
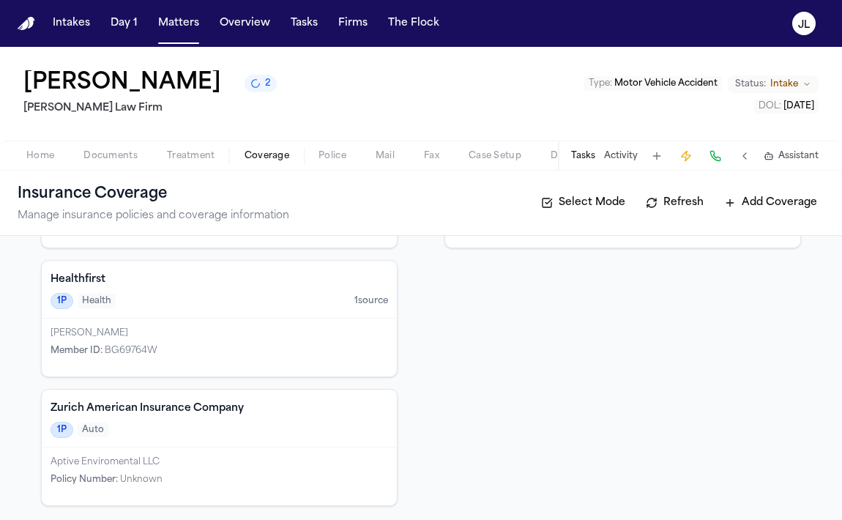
scroll to position [195, 0]
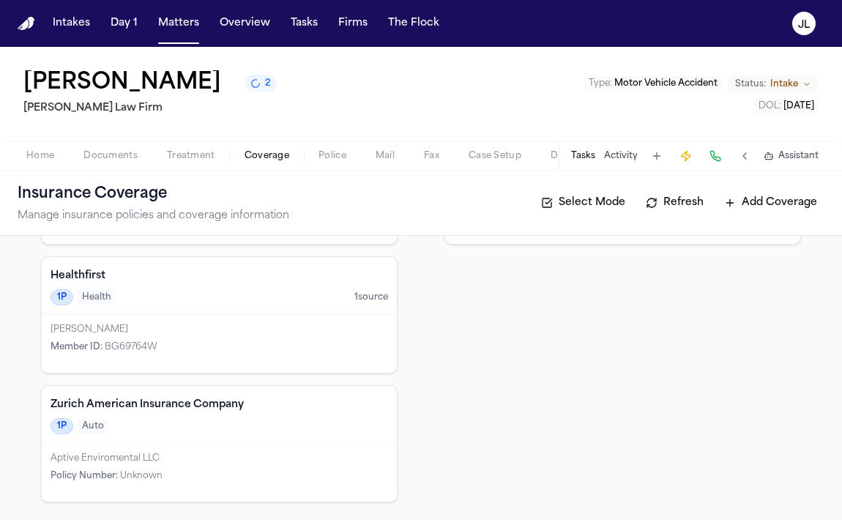
click at [142, 449] on div "Aptive Enviromental LLC Policy Number : Unknown" at bounding box center [219, 473] width 355 height 58
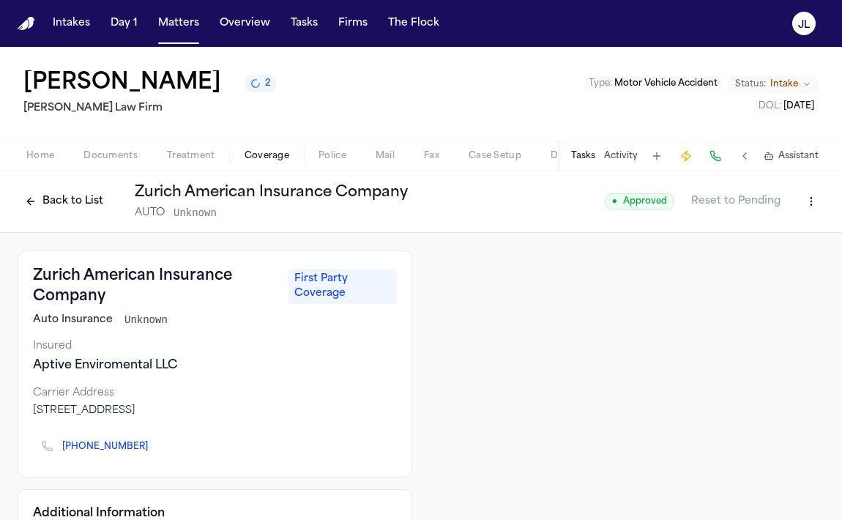
click at [824, 198] on div "Back to List Zurich American Insurance Company AUTO Unknown ● Approved Reset to…" at bounding box center [421, 202] width 842 height 62
click at [815, 198] on html "Intakes Day 1 Matters Overview Tasks Firms The Flock JL Phillip Brockington 2 M…" at bounding box center [421, 260] width 842 height 520
click at [783, 228] on div "Edit Coverage" at bounding box center [760, 234] width 123 height 23
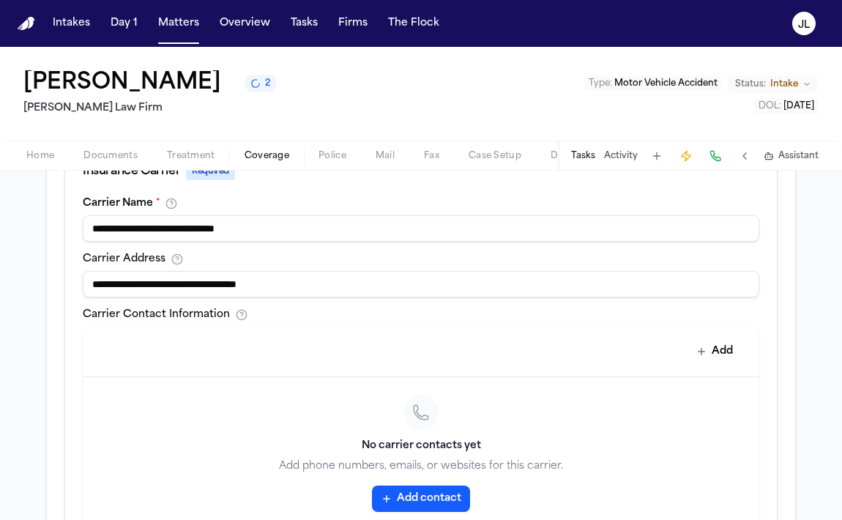
scroll to position [815, 0]
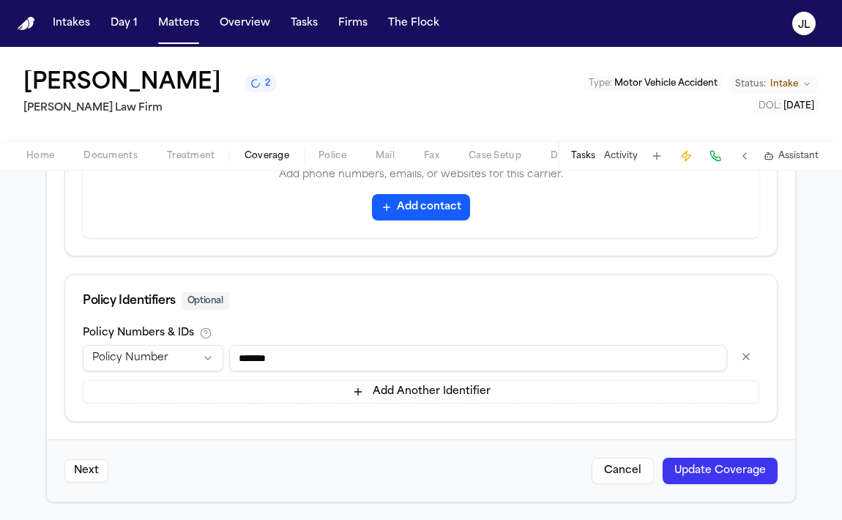
drag, startPoint x: 350, startPoint y: 354, endPoint x: 194, endPoint y: 355, distance: 155.9
click at [194, 355] on div "**********" at bounding box center [421, 358] width 676 height 26
type input "**********"
click at [717, 478] on button "Update Coverage" at bounding box center [719, 470] width 115 height 26
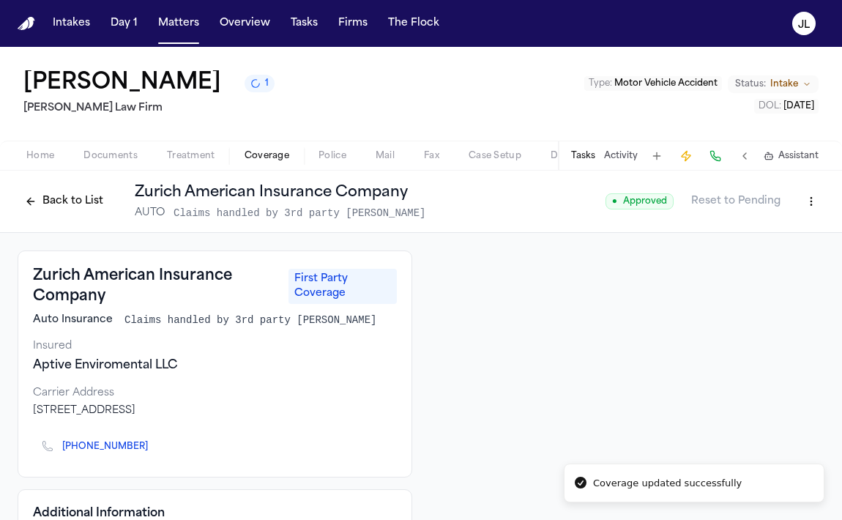
click at [37, 203] on button "Back to List" at bounding box center [64, 201] width 93 height 23
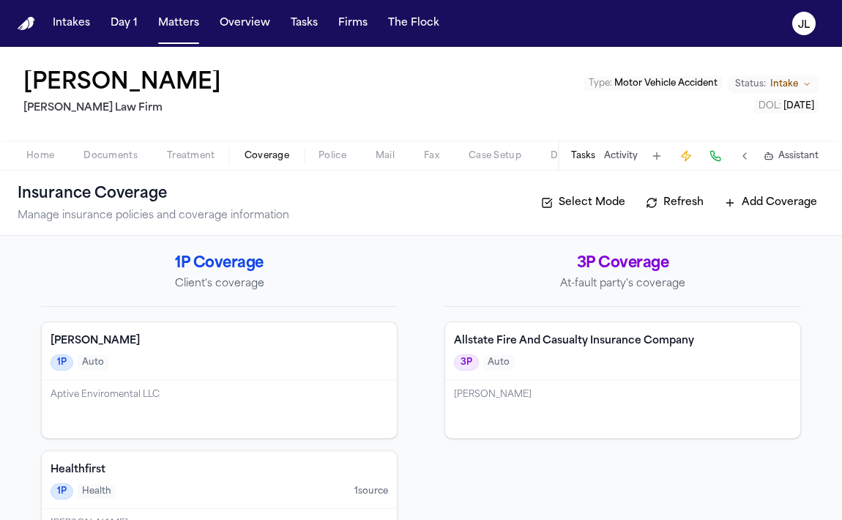
click at [583, 379] on div "Allstate Fire And Casualty Insurance Company 3P Auto" at bounding box center [622, 351] width 355 height 58
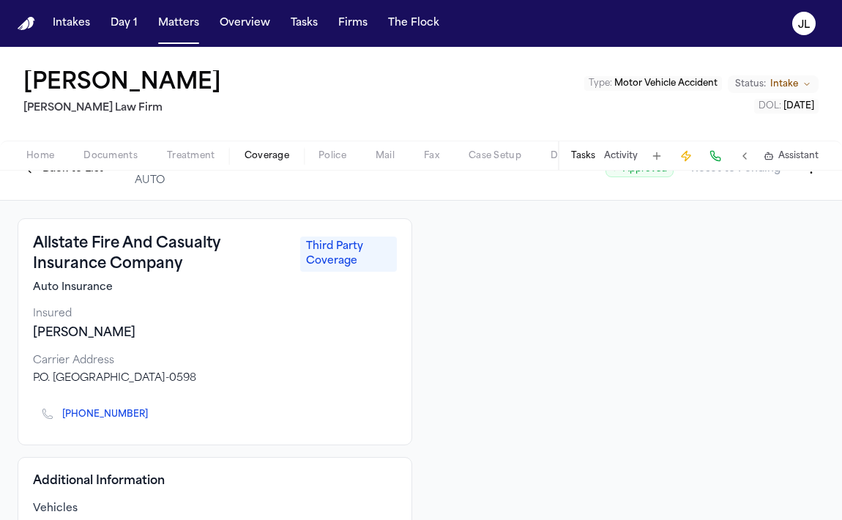
scroll to position [37, 0]
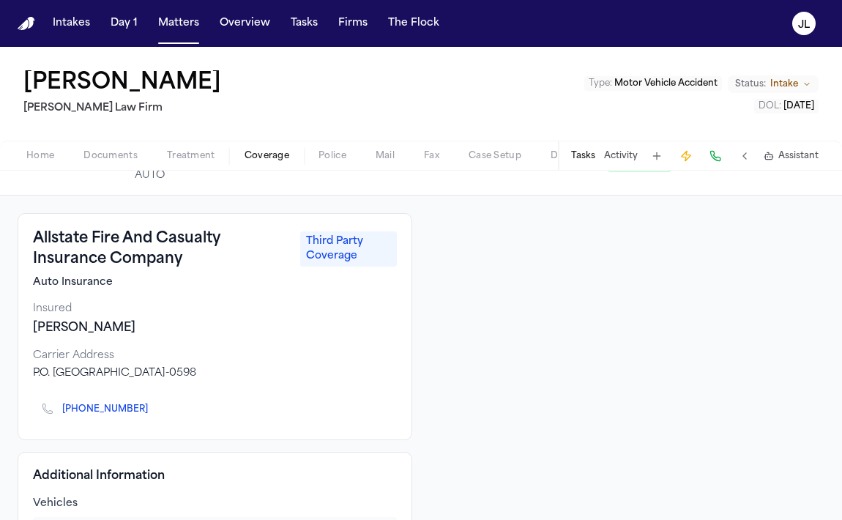
click at [152, 411] on icon "Copy to clipboard" at bounding box center [154, 410] width 5 height 5
click at [709, 155] on button at bounding box center [715, 156] width 20 height 20
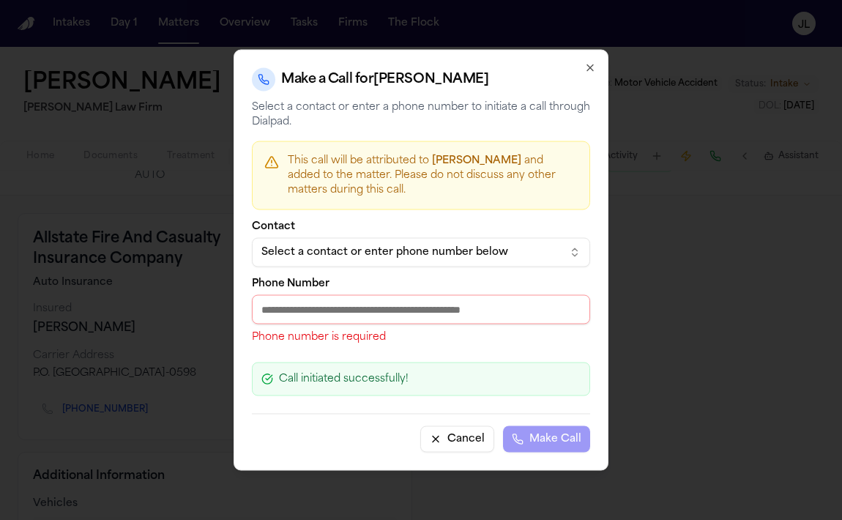
click at [343, 311] on input "Phone Number" at bounding box center [421, 309] width 338 height 29
paste input "**********"
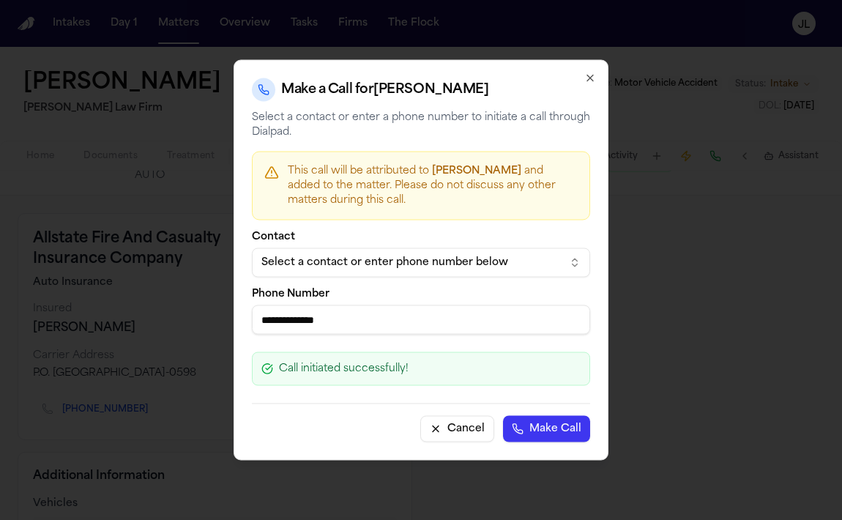
type input "**********"
click at [444, 332] on input "**********" at bounding box center [421, 319] width 338 height 29
click at [556, 423] on button "Make Call" at bounding box center [546, 429] width 87 height 26
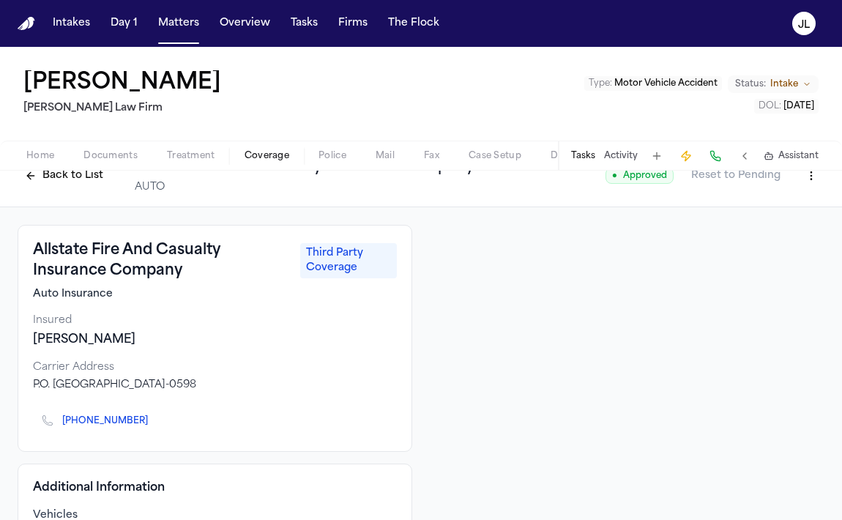
scroll to position [0, 0]
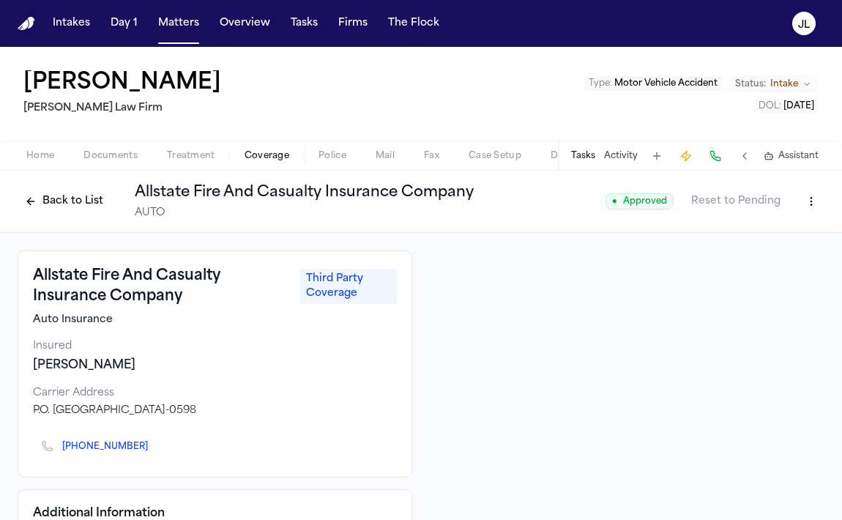
click at [68, 208] on button "Back to List" at bounding box center [64, 201] width 93 height 23
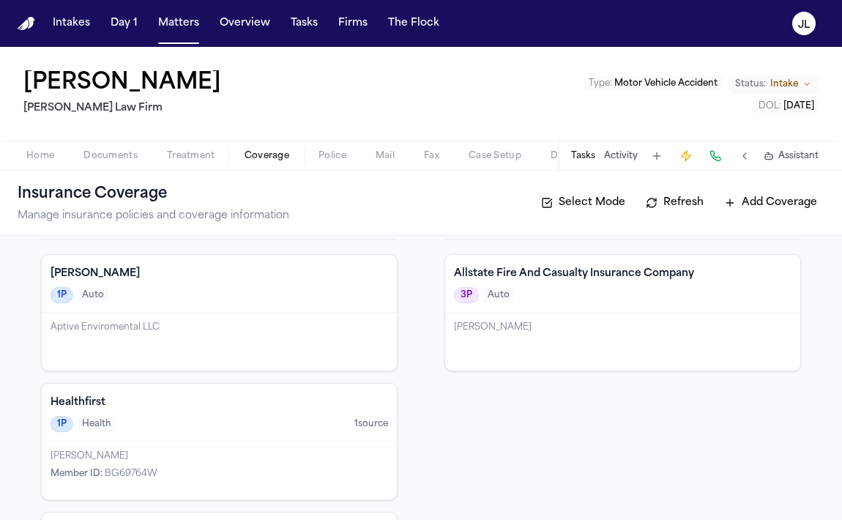
scroll to position [65, 0]
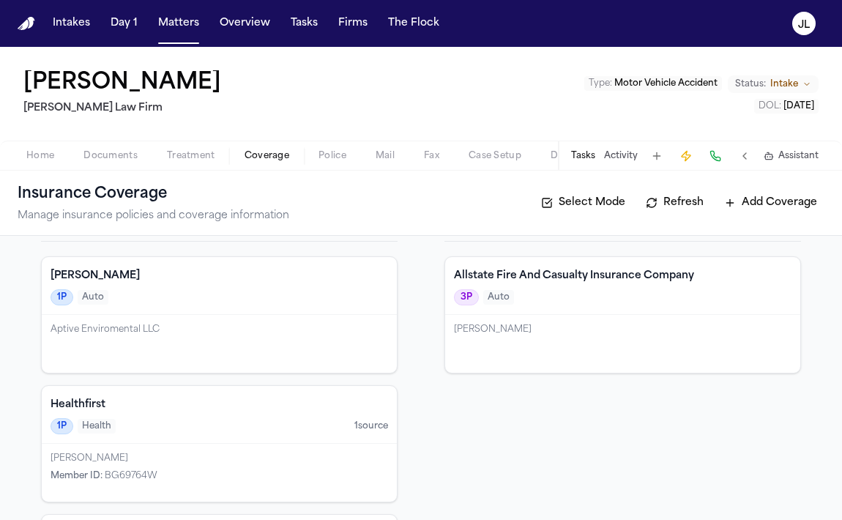
click at [501, 336] on div "Eric Rosen" at bounding box center [622, 344] width 355 height 58
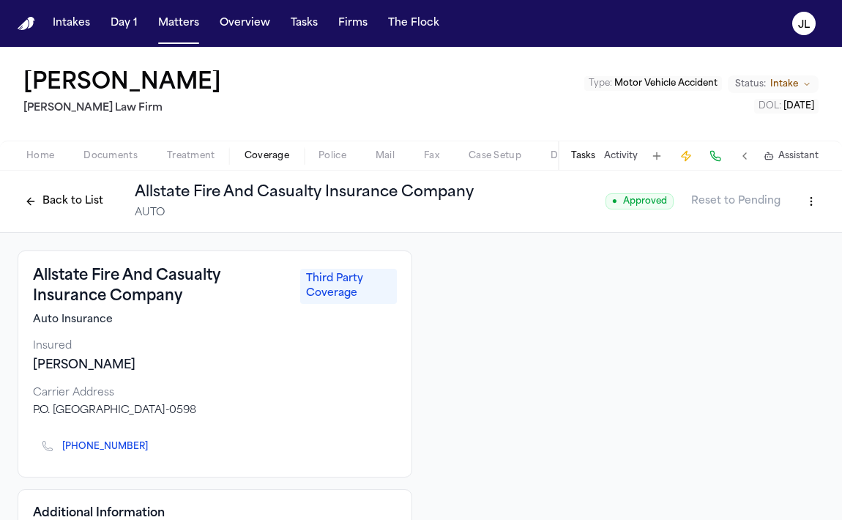
click at [63, 198] on button "Back to List" at bounding box center [64, 201] width 93 height 23
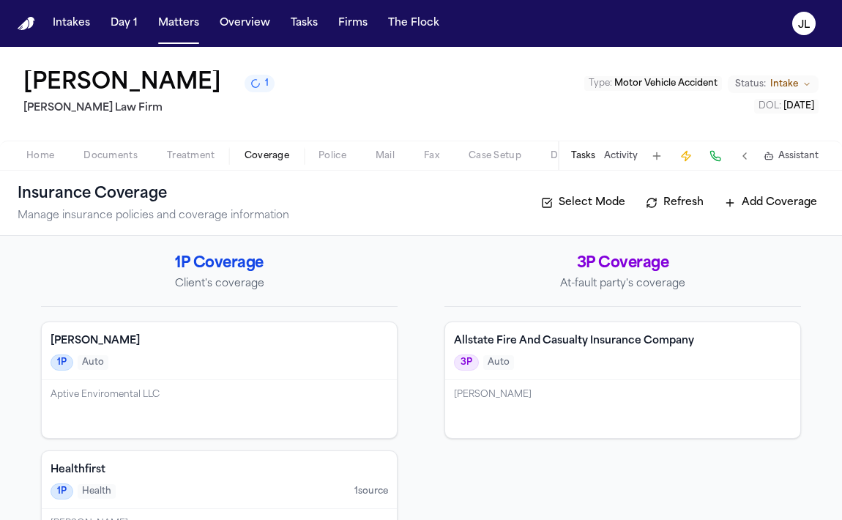
drag, startPoint x: 239, startPoint y: 97, endPoint x: 29, endPoint y: 83, distance: 211.3
click at [28, 83] on div "Phillip Brockington 1" at bounding box center [148, 83] width 251 height 26
copy h1 "Phillip Brockington"
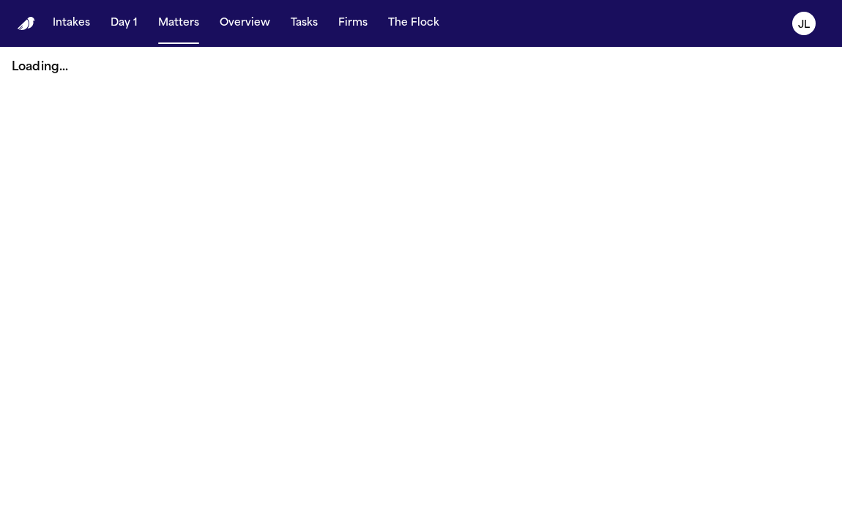
click at [302, 15] on button "Tasks" at bounding box center [304, 23] width 39 height 26
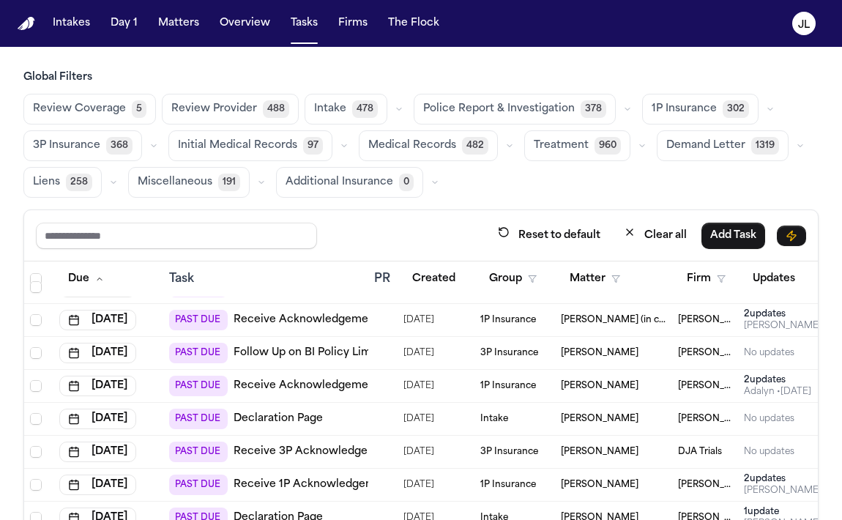
scroll to position [1777, 0]
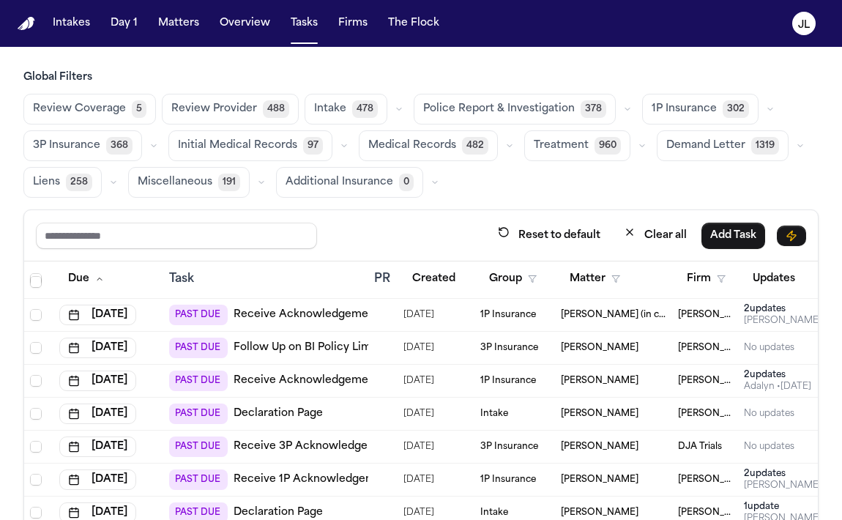
click at [217, 241] on input "text" at bounding box center [176, 236] width 281 height 26
type input "****"
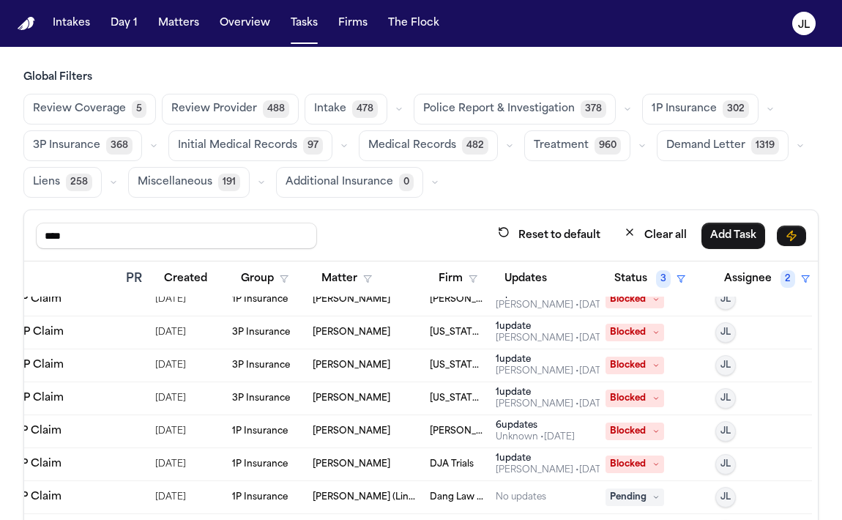
scroll to position [0, 248]
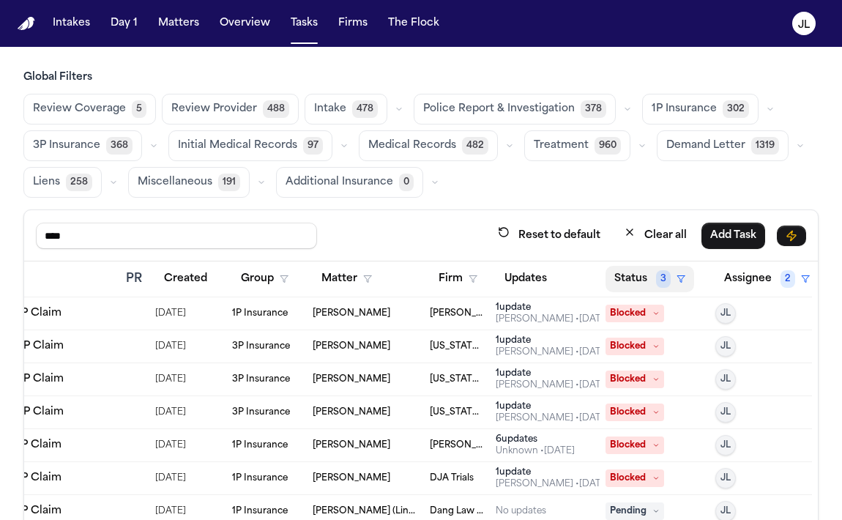
click at [621, 279] on button "Status 3" at bounding box center [649, 279] width 89 height 26
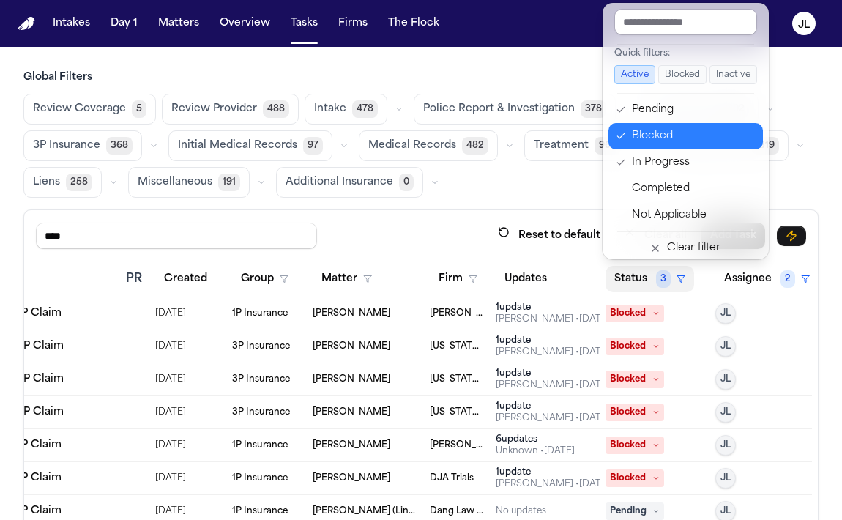
click at [662, 128] on div "Blocked" at bounding box center [693, 136] width 122 height 18
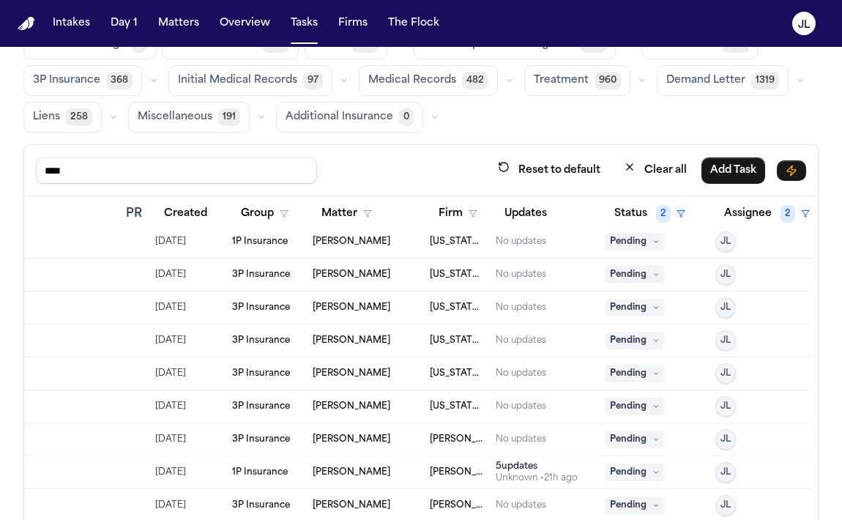
scroll to position [0, 0]
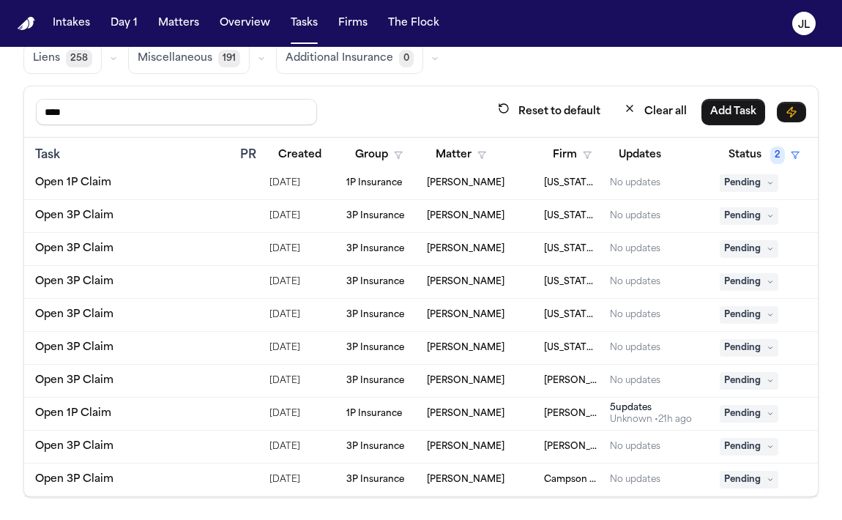
click at [92, 449] on link "Open 3P Claim" at bounding box center [74, 446] width 78 height 15
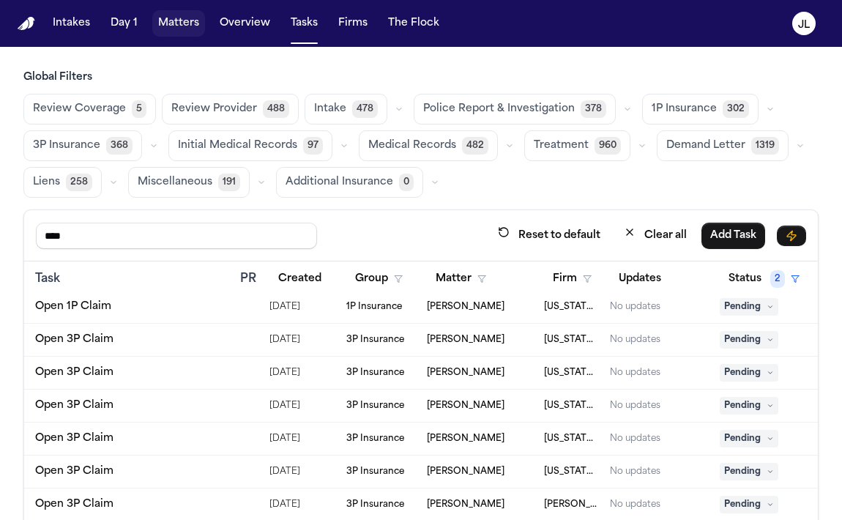
click at [170, 22] on button "Matters" at bounding box center [178, 23] width 53 height 26
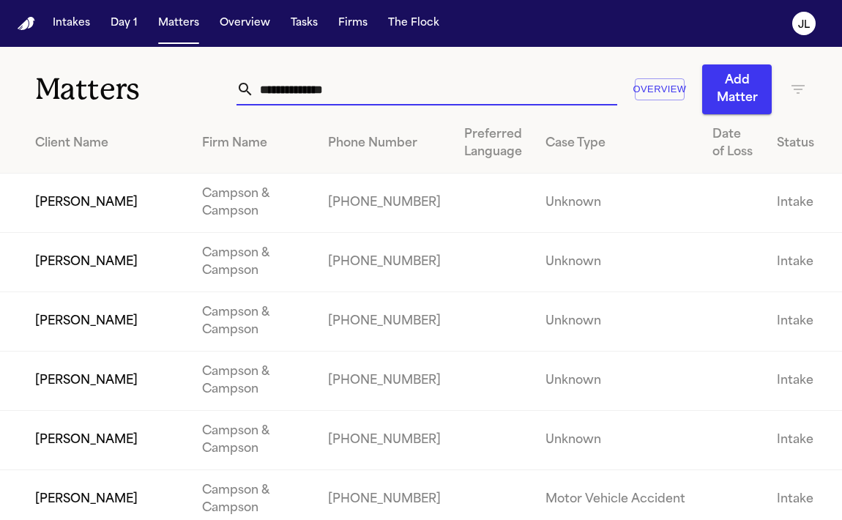
click at [375, 90] on input "text" at bounding box center [435, 89] width 363 height 32
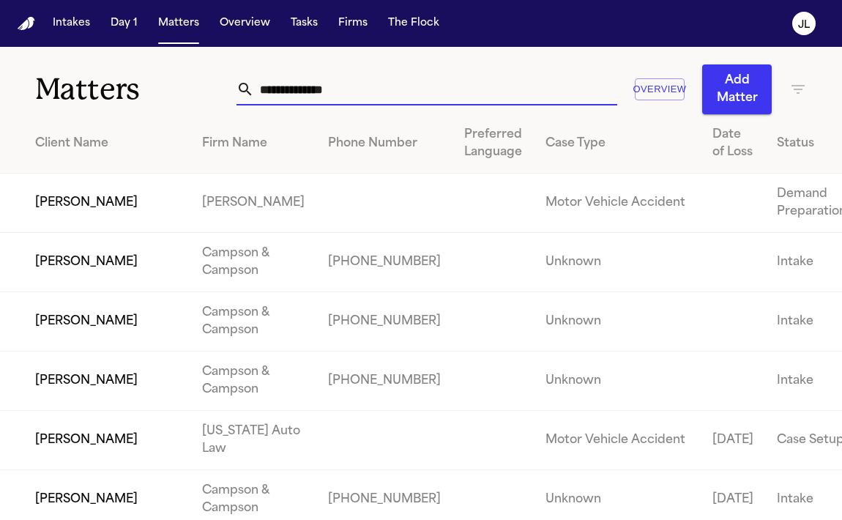
click at [300, 94] on input "text" at bounding box center [435, 89] width 363 height 32
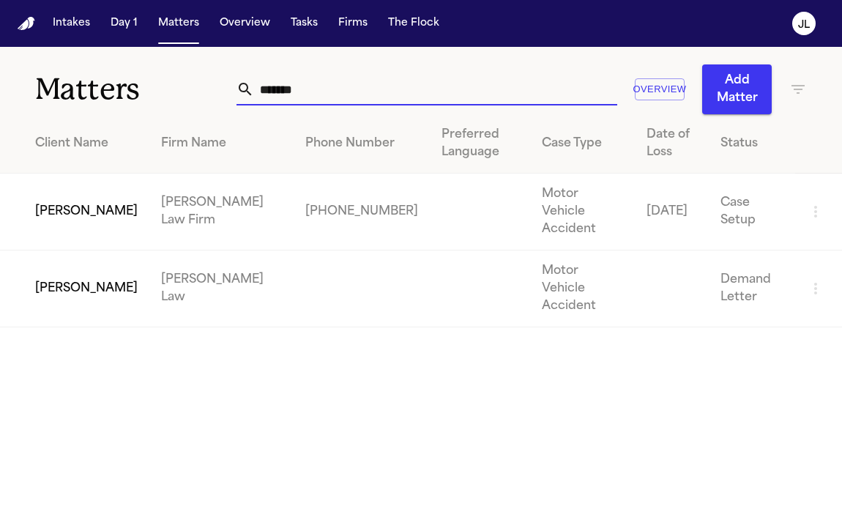
type input "*******"
click at [79, 198] on td "[PERSON_NAME]" at bounding box center [74, 211] width 149 height 77
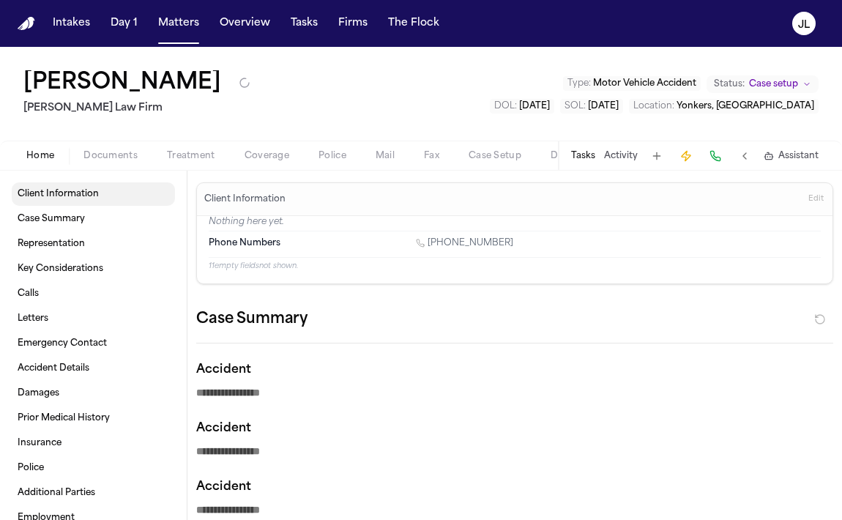
type textarea "*"
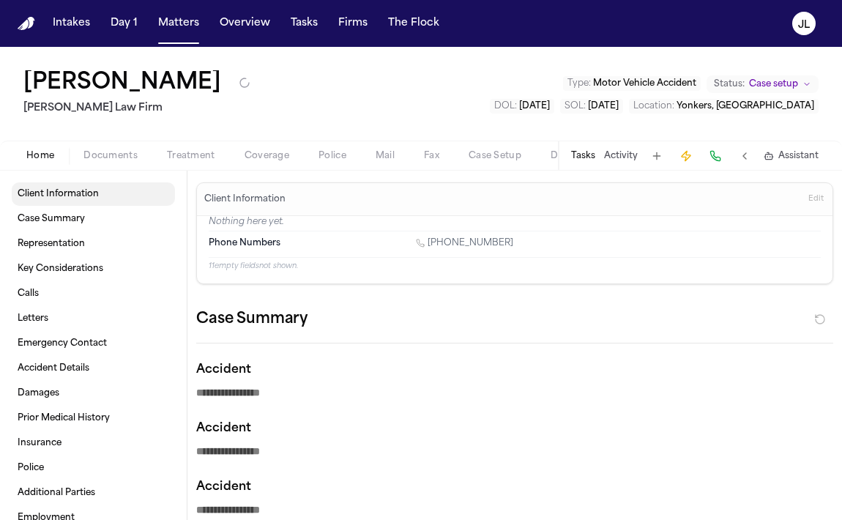
type textarea "*"
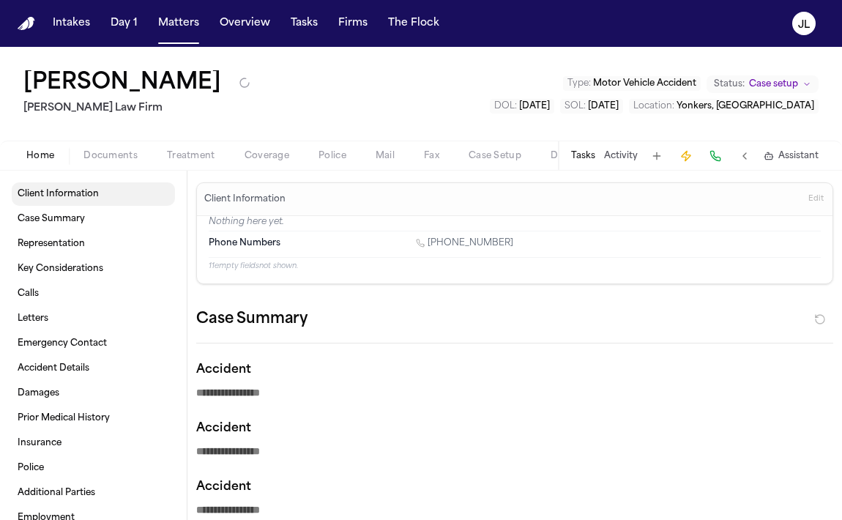
type textarea "*"
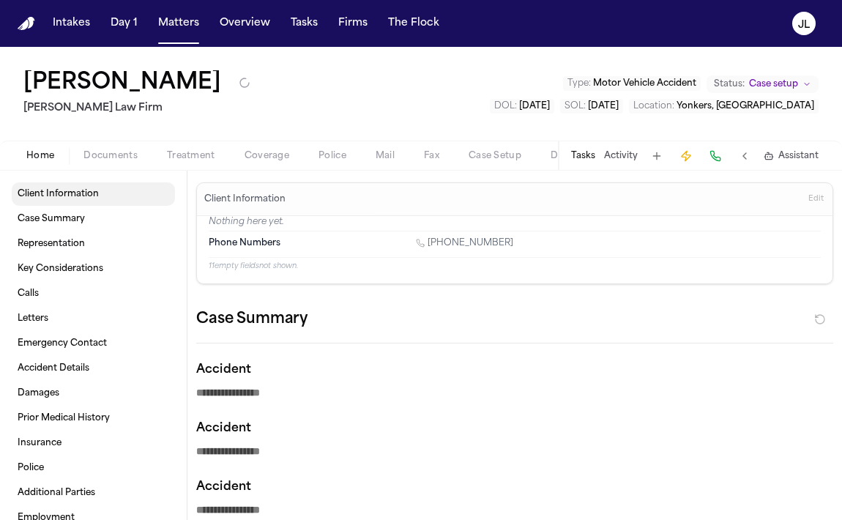
type textarea "*"
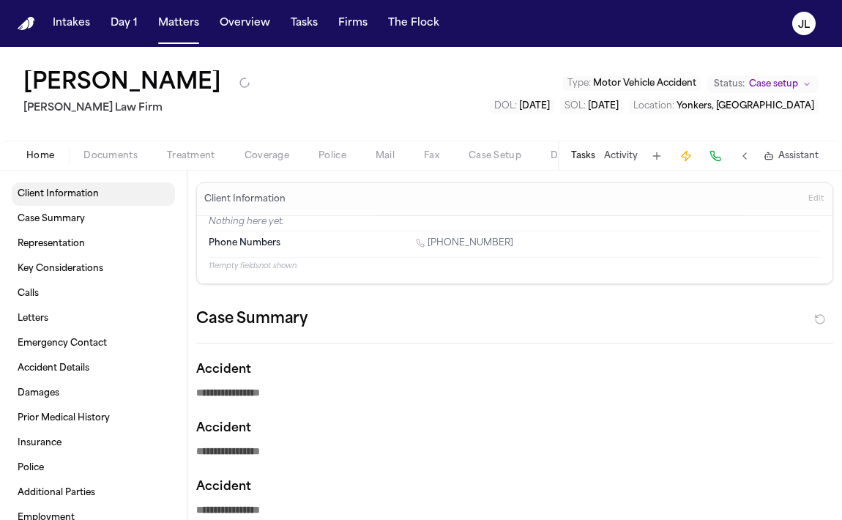
type textarea "*"
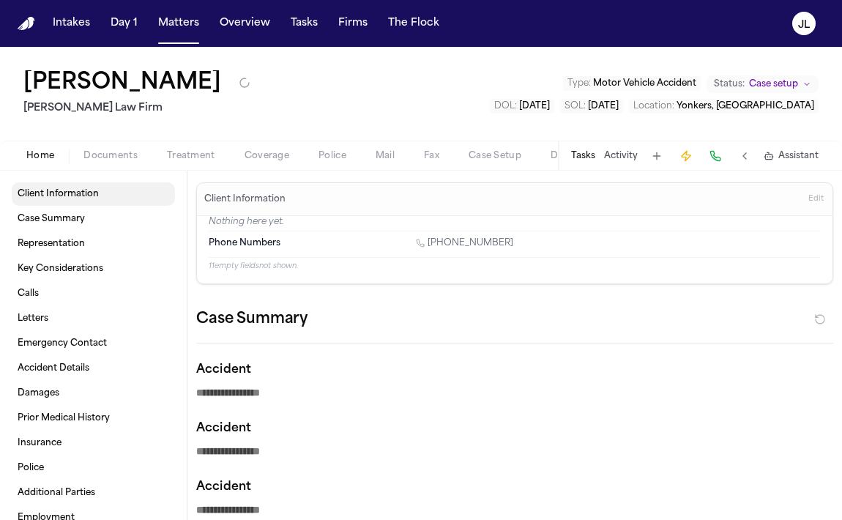
type textarea "*"
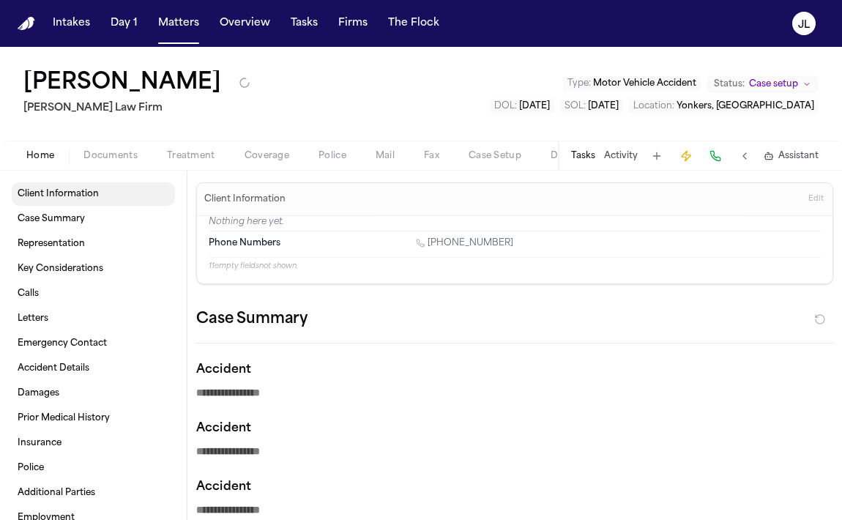
type textarea "*"
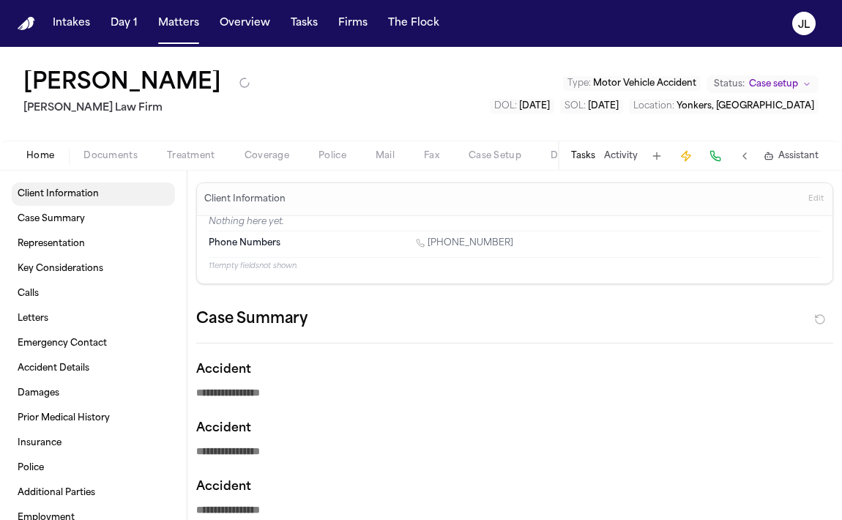
type textarea "*"
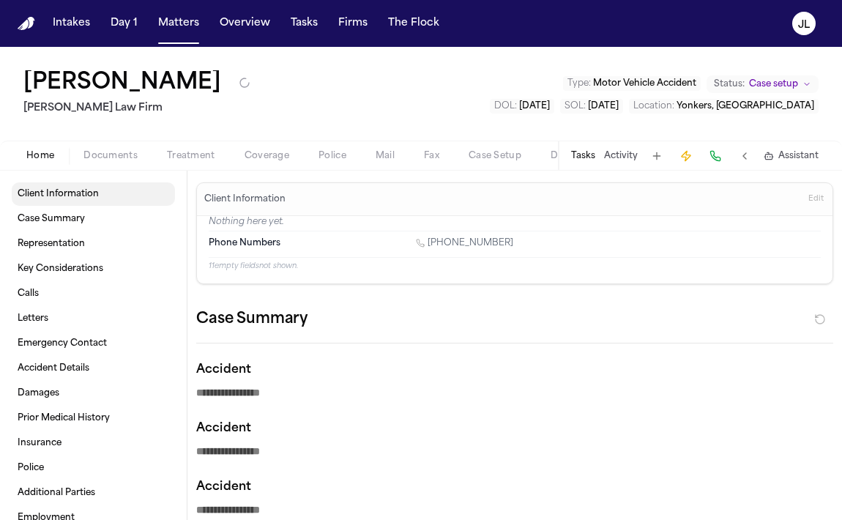
type textarea "*"
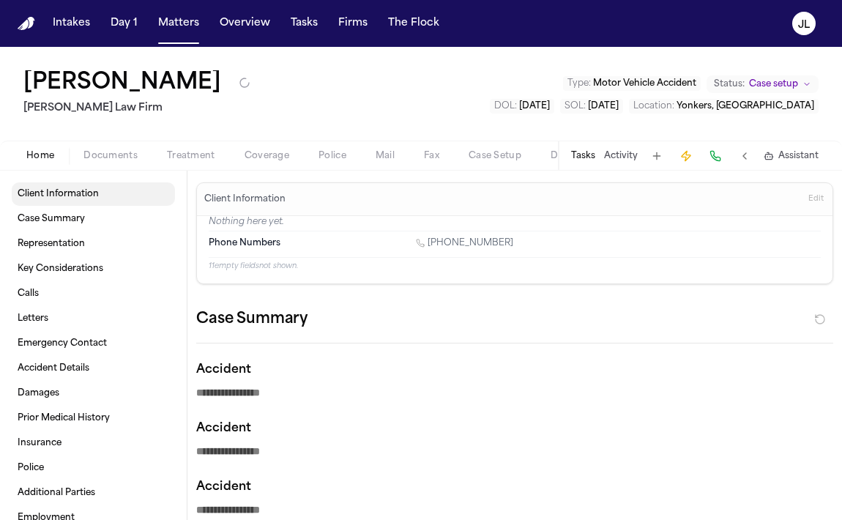
type textarea "*"
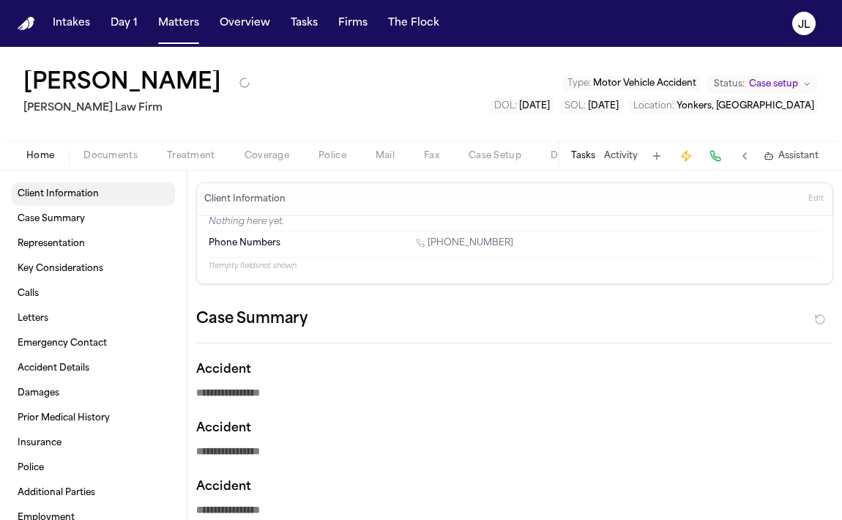
type textarea "*"
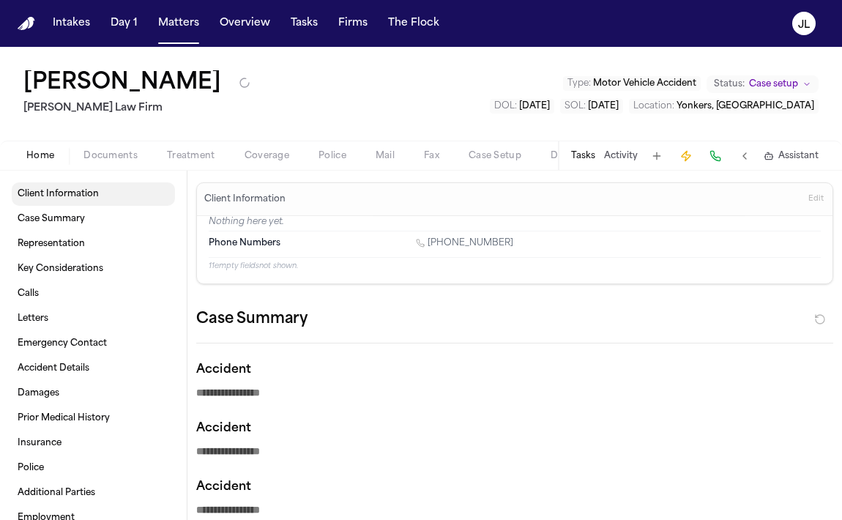
type textarea "*"
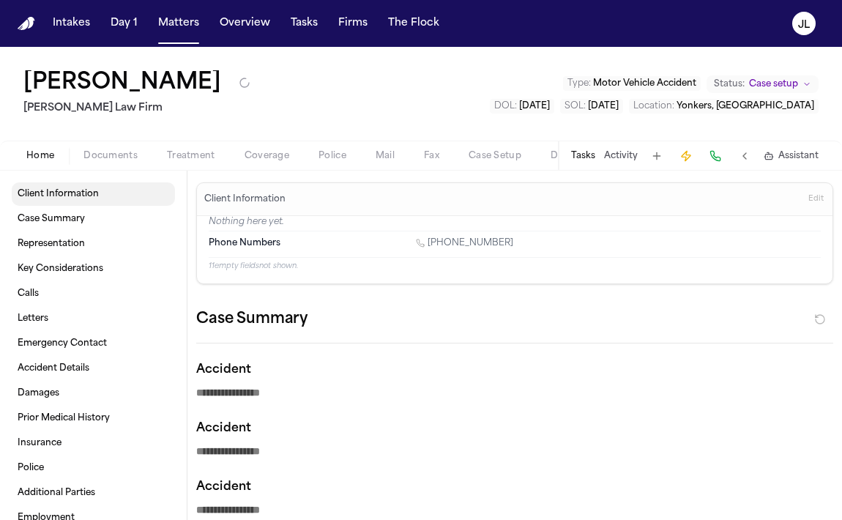
type textarea "*"
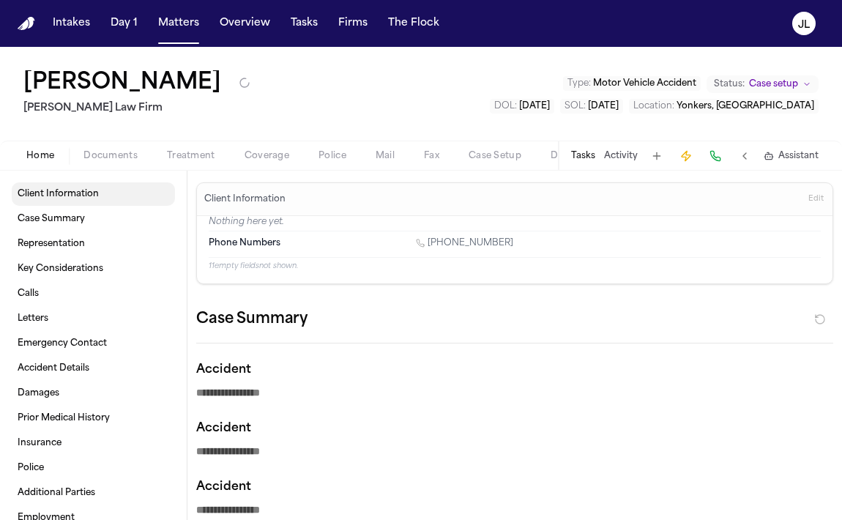
type textarea "*"
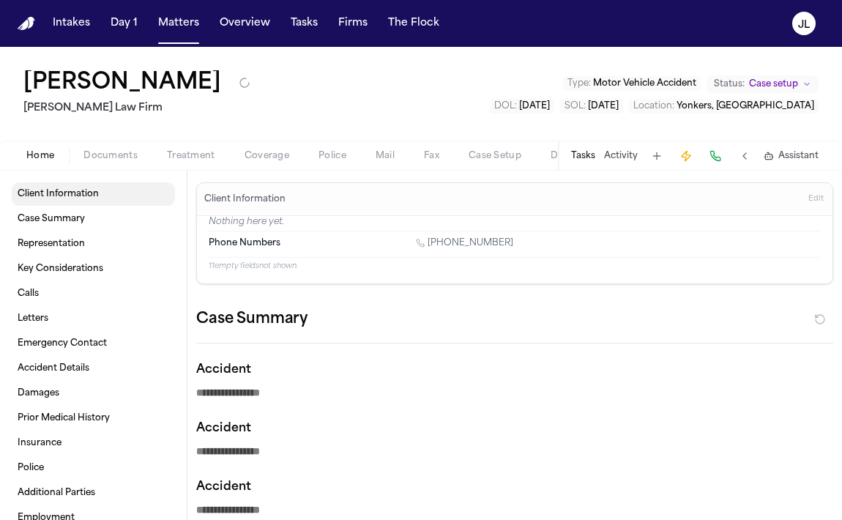
type textarea "*"
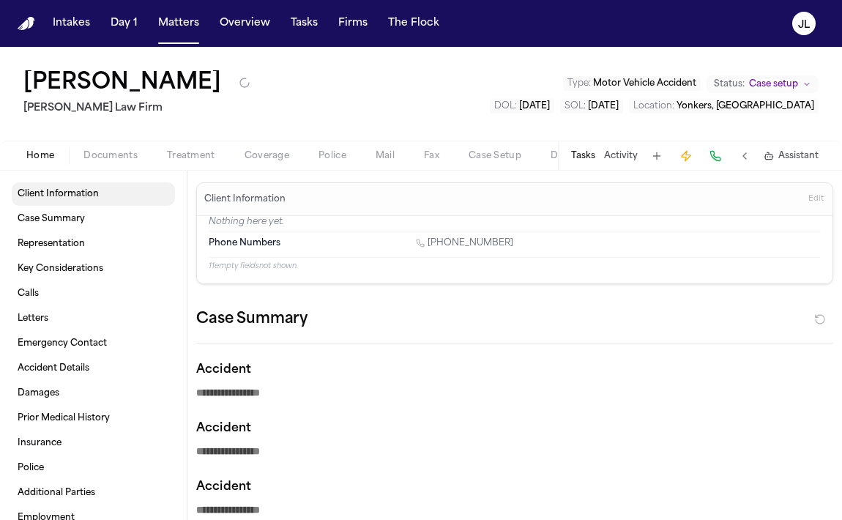
type textarea "*"
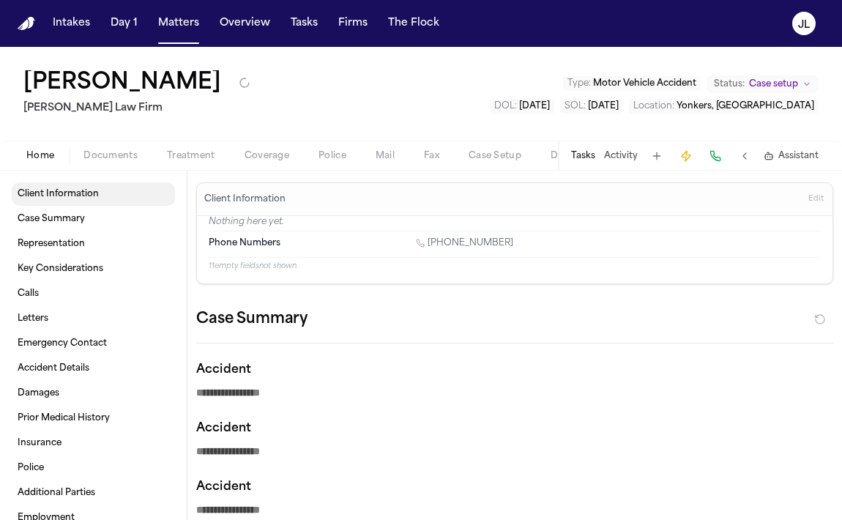
type textarea "*"
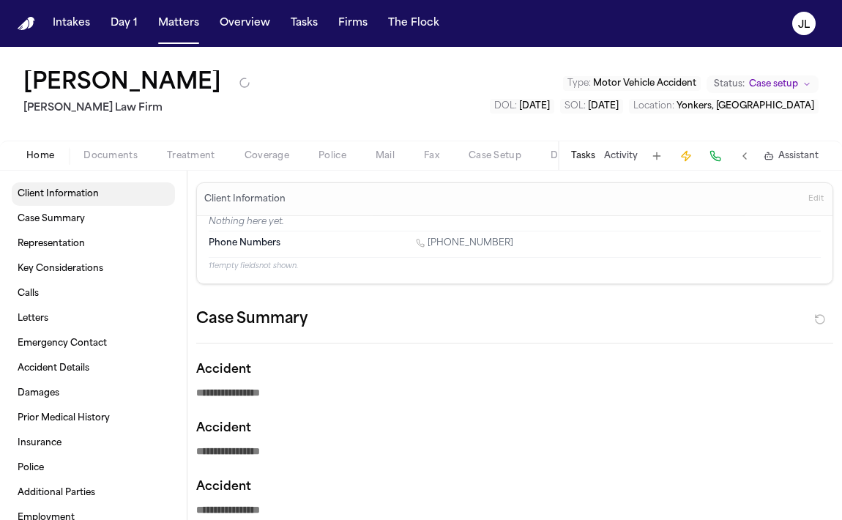
type textarea "*"
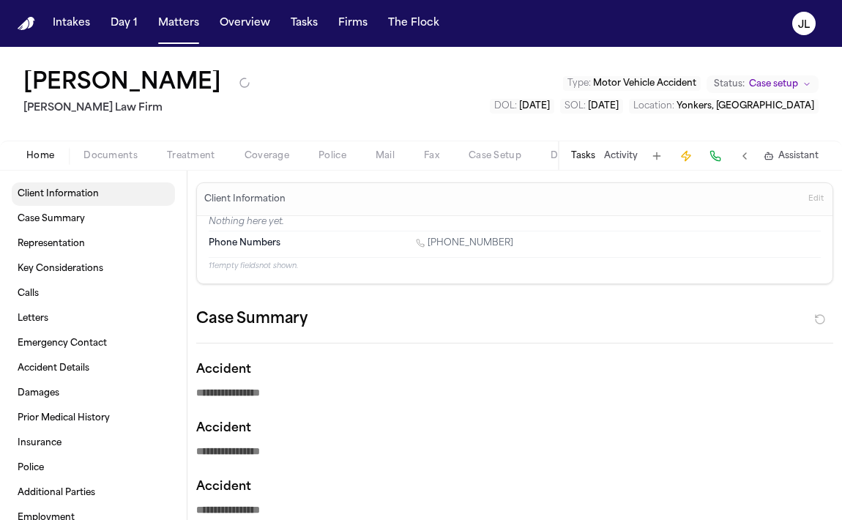
type textarea "*"
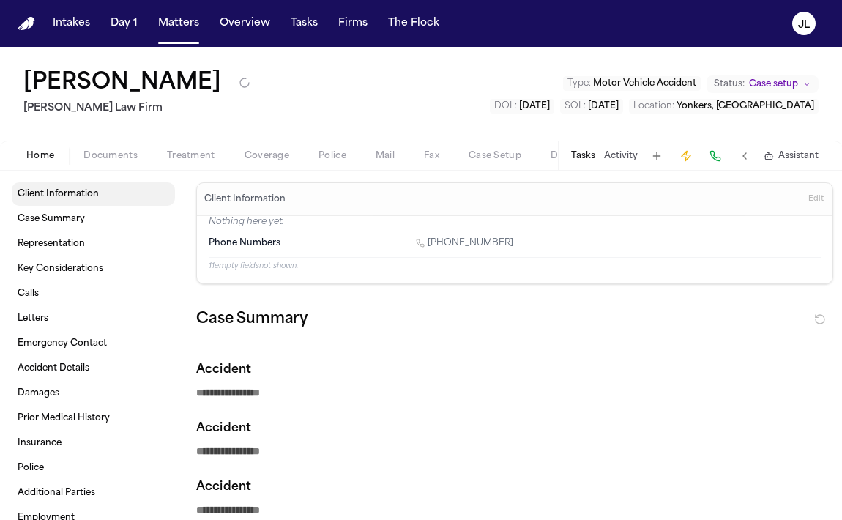
type textarea "*"
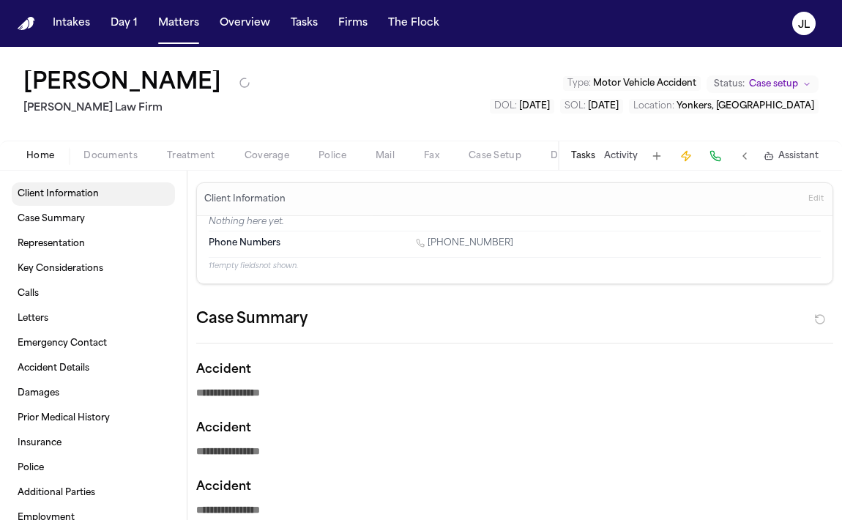
type textarea "*"
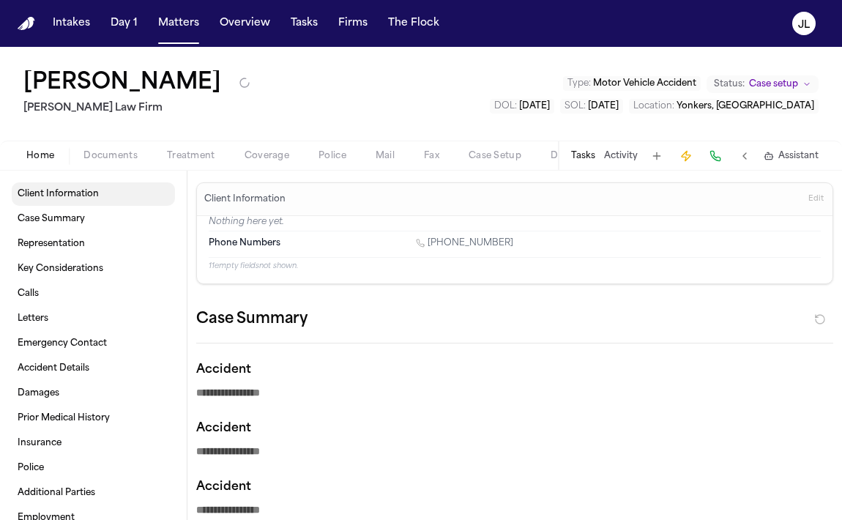
type textarea "*"
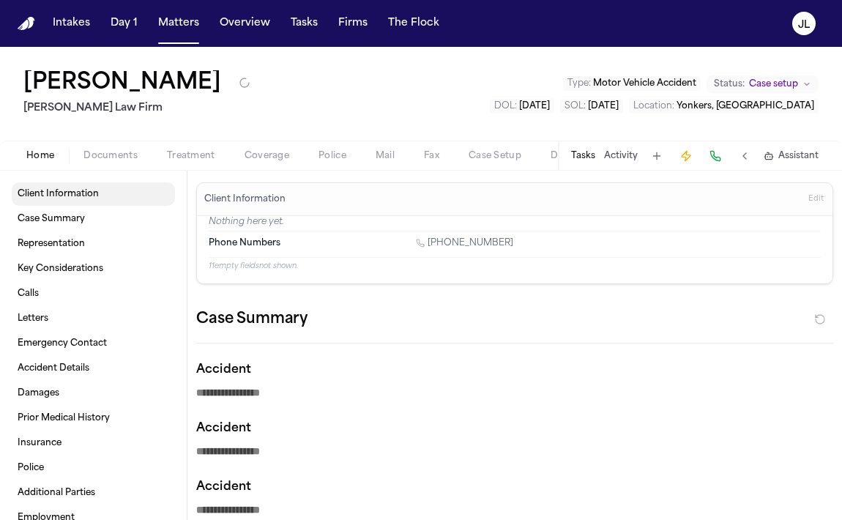
type textarea "*"
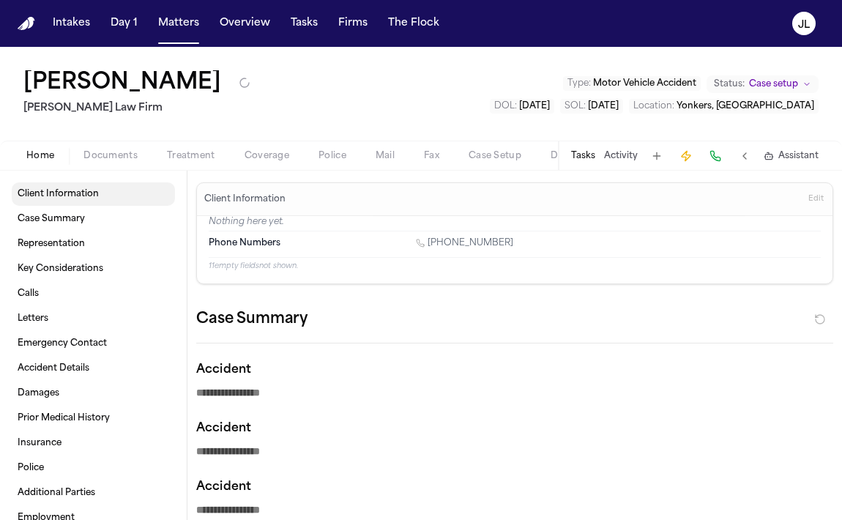
type textarea "*"
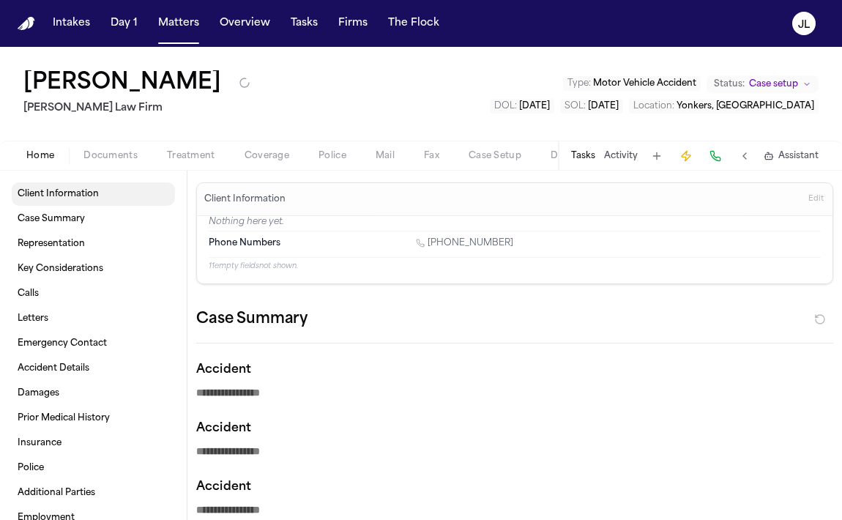
type textarea "*"
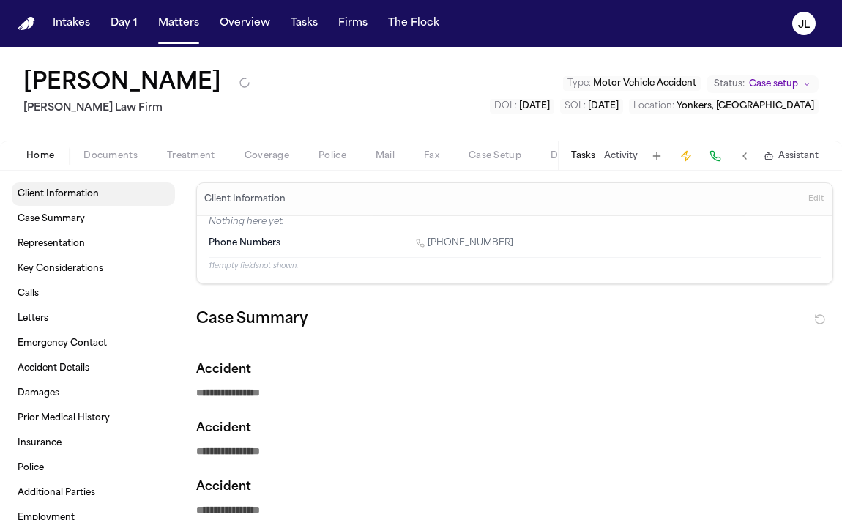
type textarea "*"
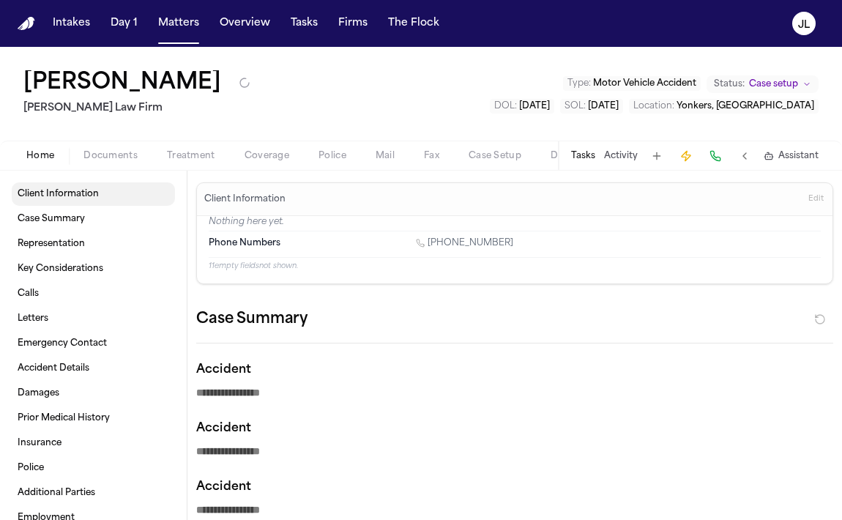
type textarea "*"
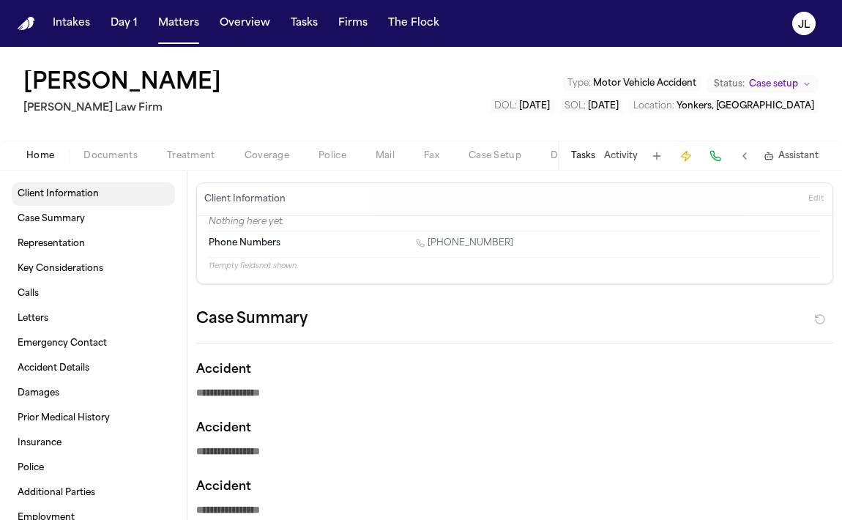
type textarea "*"
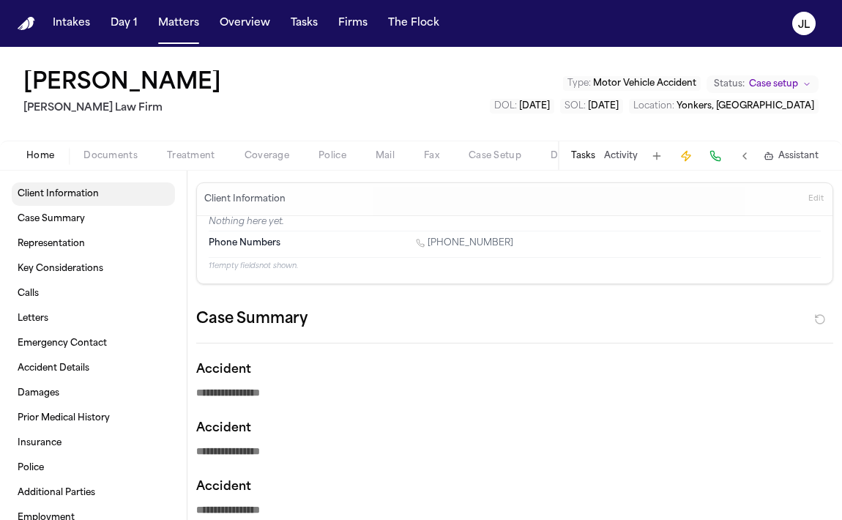
type textarea "*"
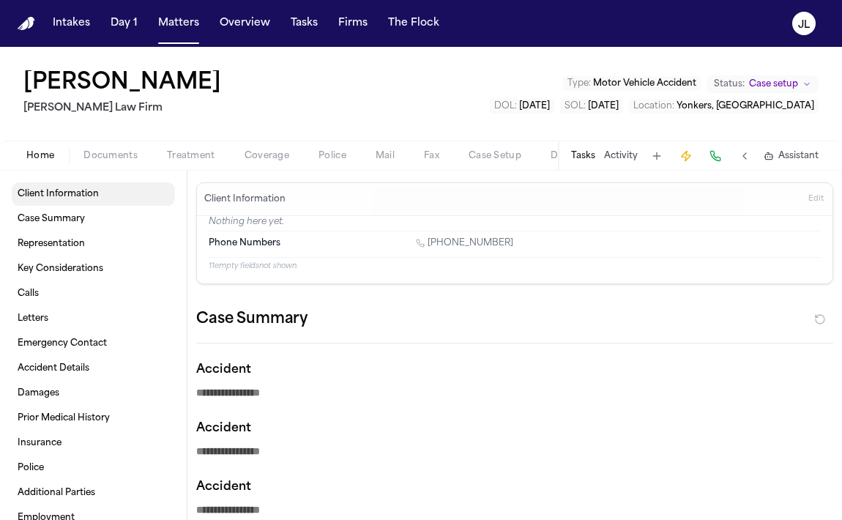
type textarea "*"
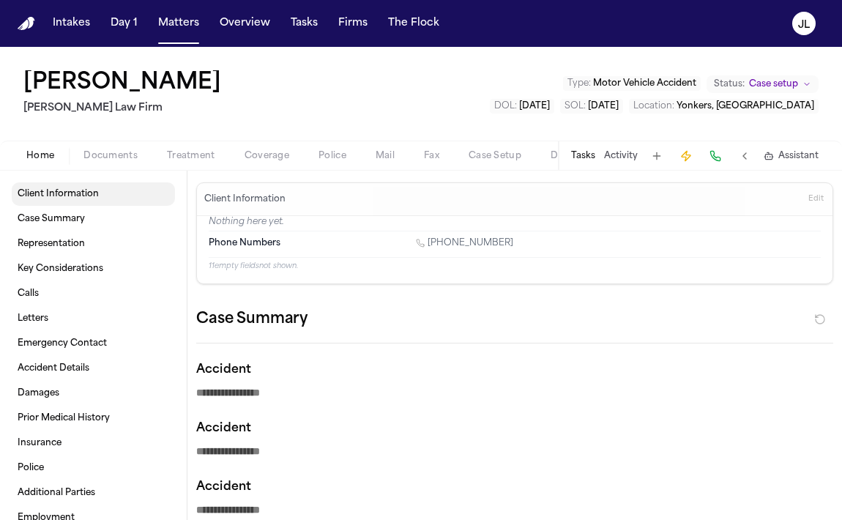
type textarea "*"
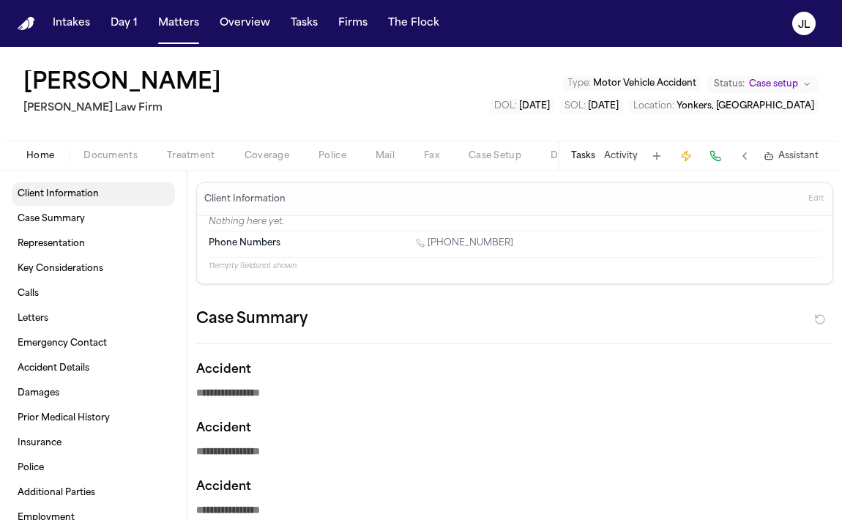
type textarea "*"
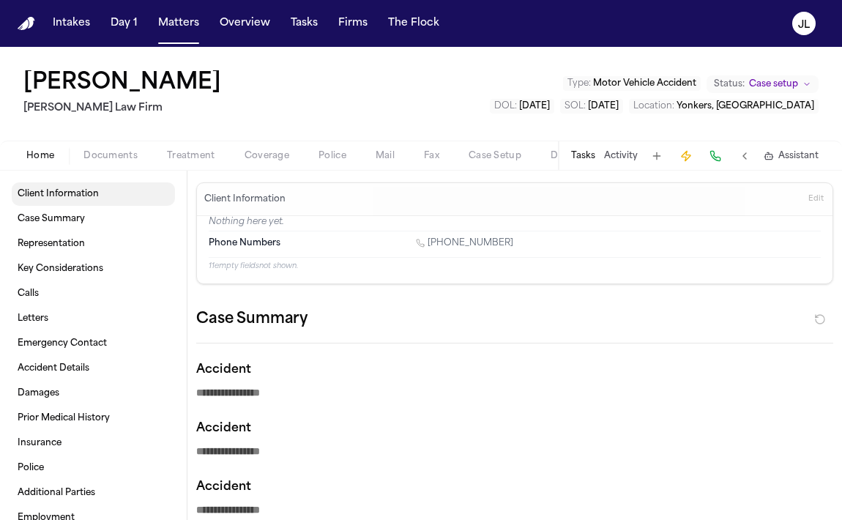
type textarea "*"
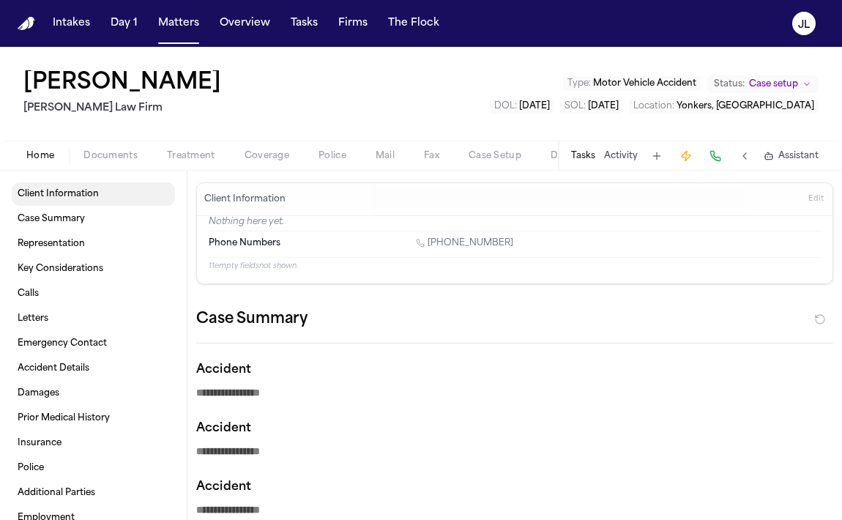
type textarea "*"
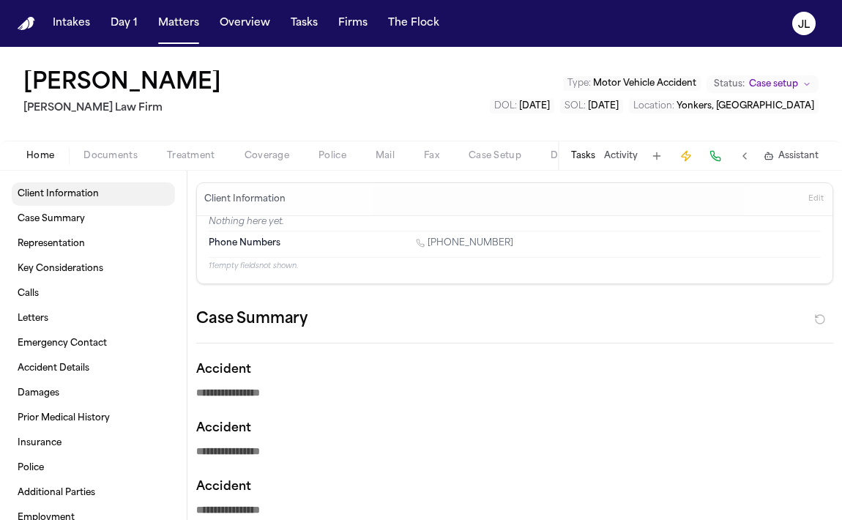
type textarea "*"
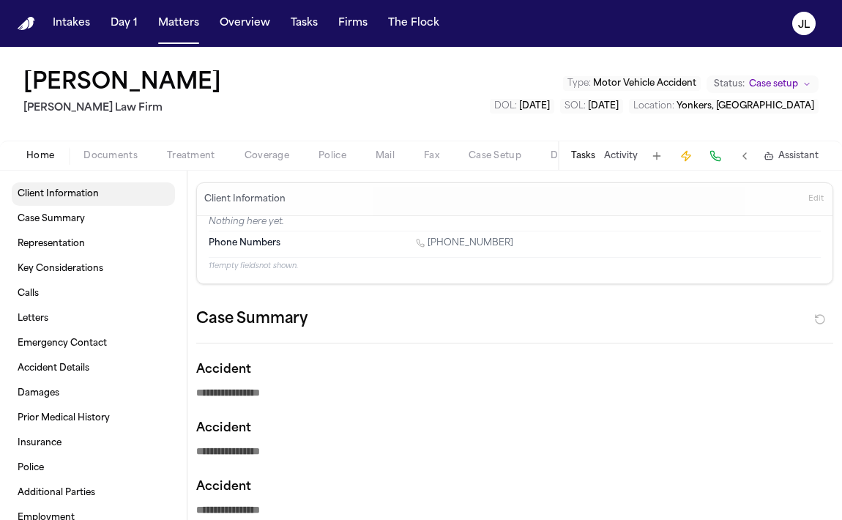
type textarea "*"
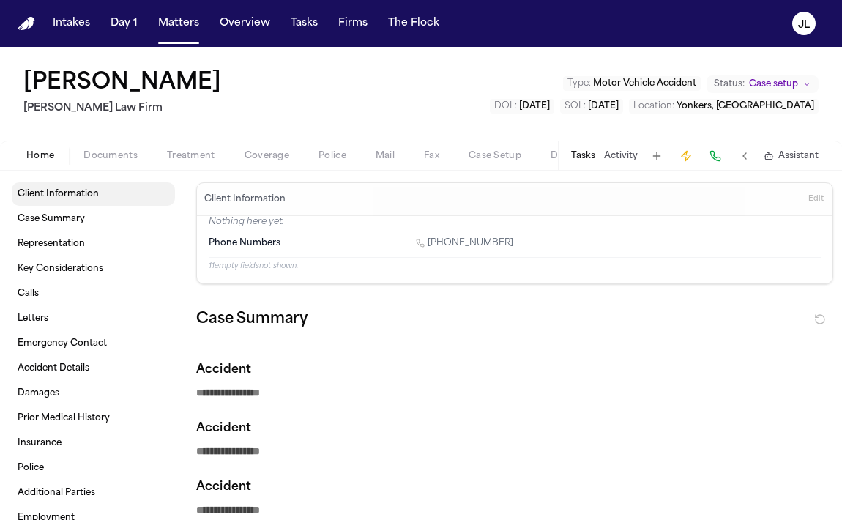
type textarea "*"
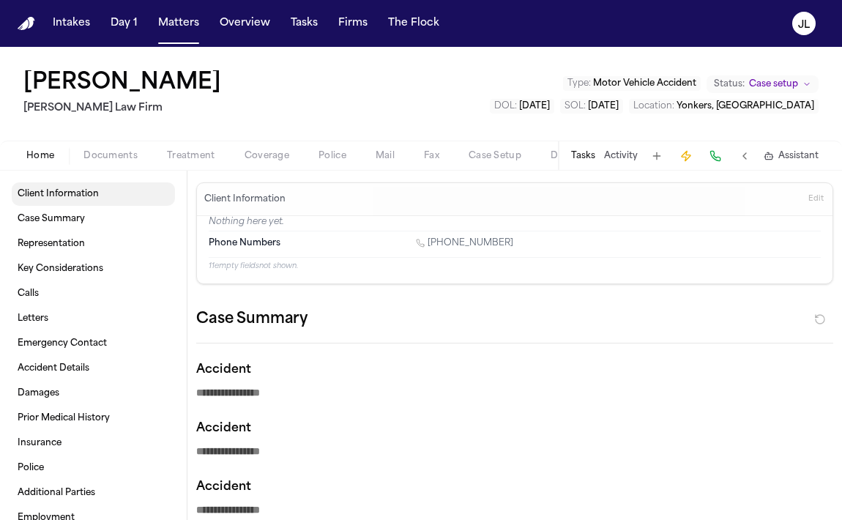
type textarea "*"
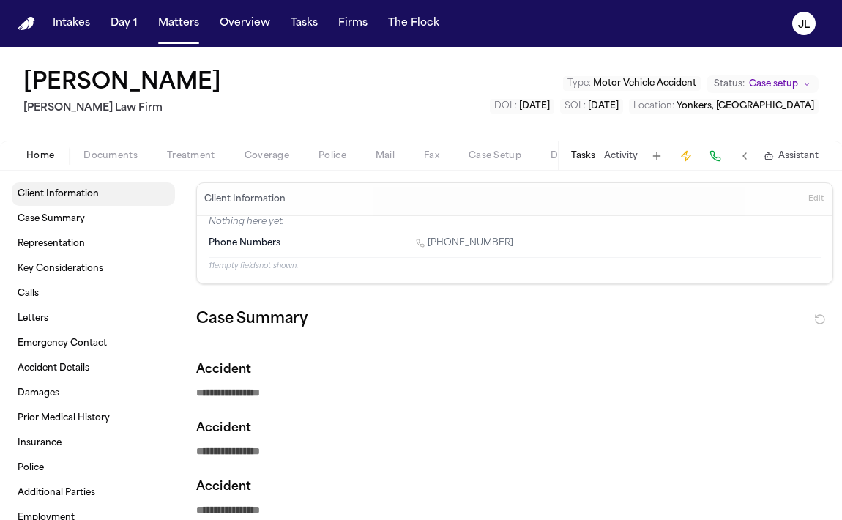
type textarea "*"
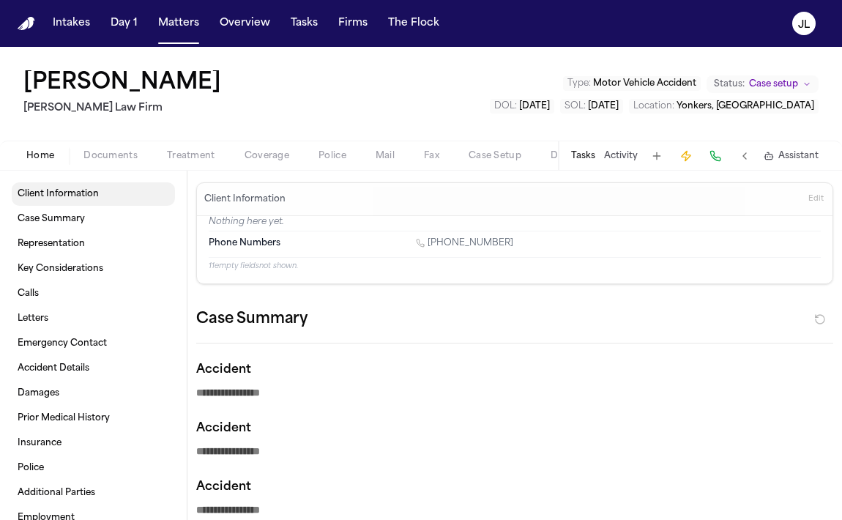
type textarea "*"
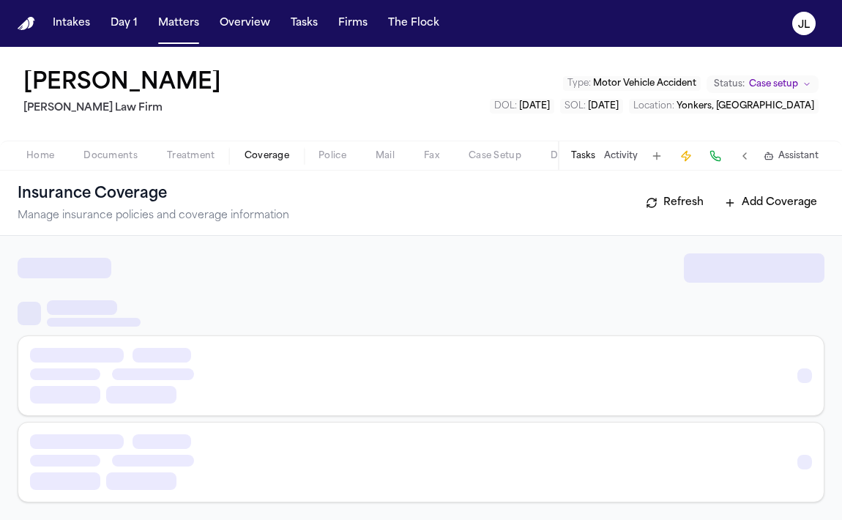
click at [248, 154] on span "Coverage" at bounding box center [266, 156] width 45 height 12
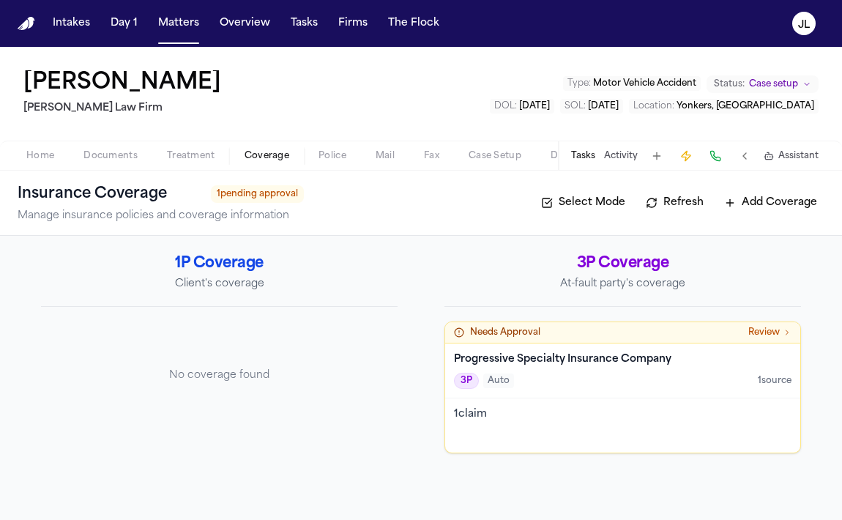
click at [555, 368] on div "Progressive Specialty Insurance Company 3P Auto 1 source" at bounding box center [622, 370] width 355 height 55
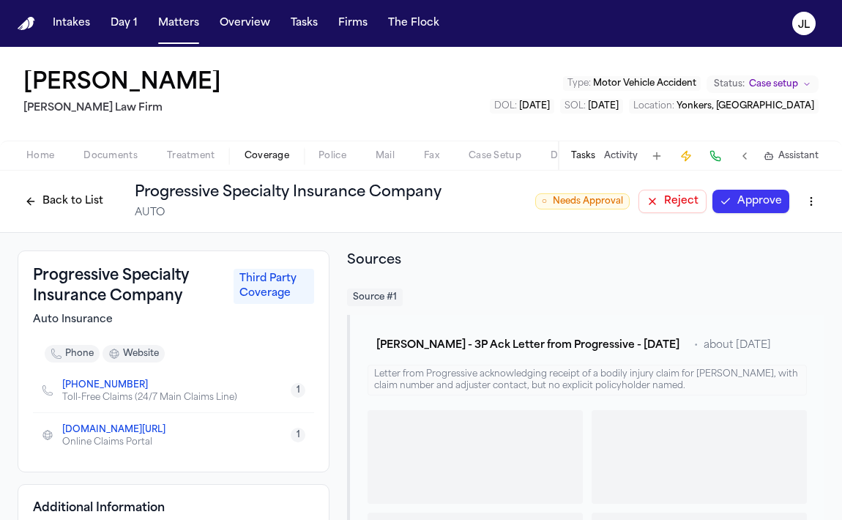
click at [751, 203] on button "Approve" at bounding box center [750, 201] width 77 height 23
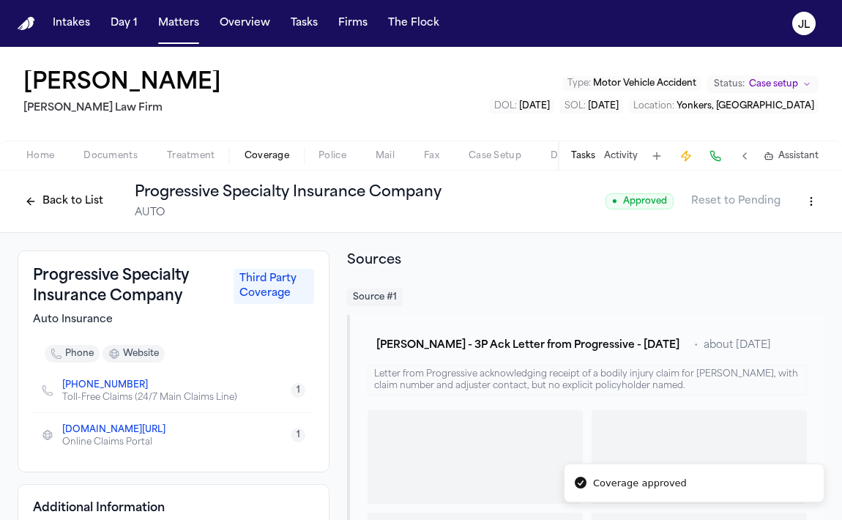
click at [55, 193] on button "Back to List" at bounding box center [64, 201] width 93 height 23
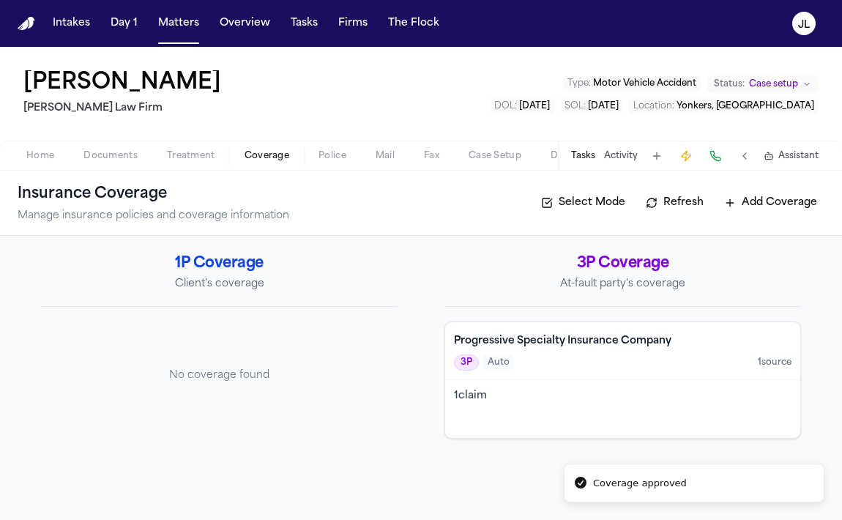
click at [129, 152] on span "Documents" at bounding box center [110, 156] width 54 height 12
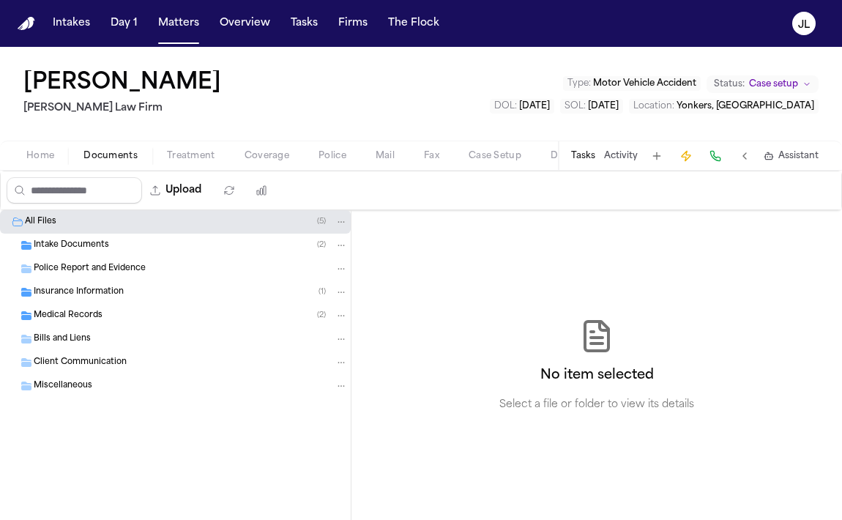
click at [49, 160] on span "Home" at bounding box center [40, 156] width 28 height 12
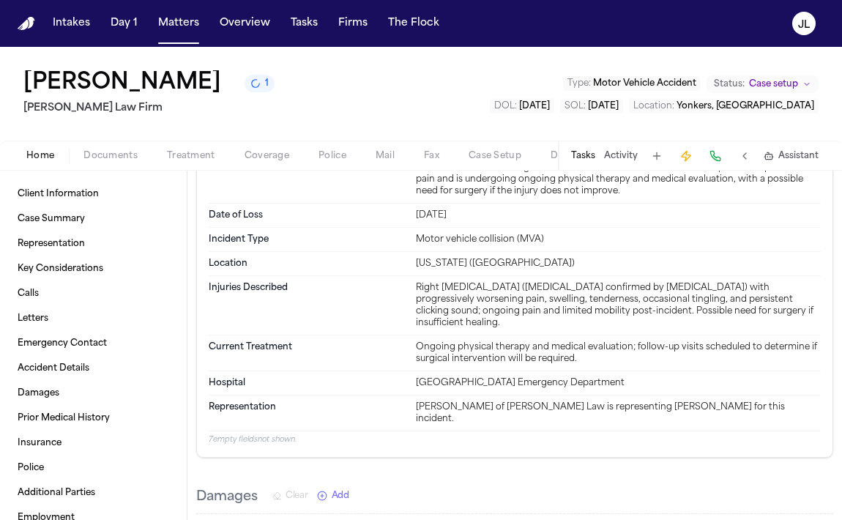
scroll to position [1703, 0]
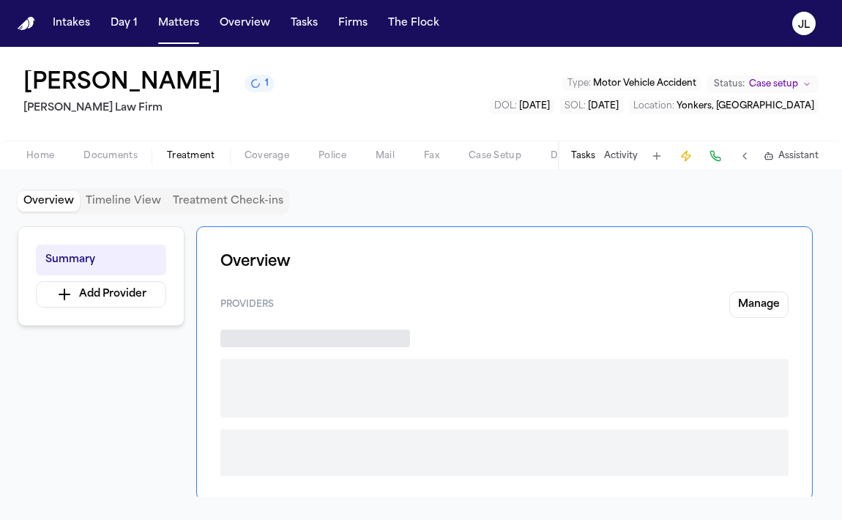
click at [201, 157] on span "Treatment" at bounding box center [191, 156] width 48 height 12
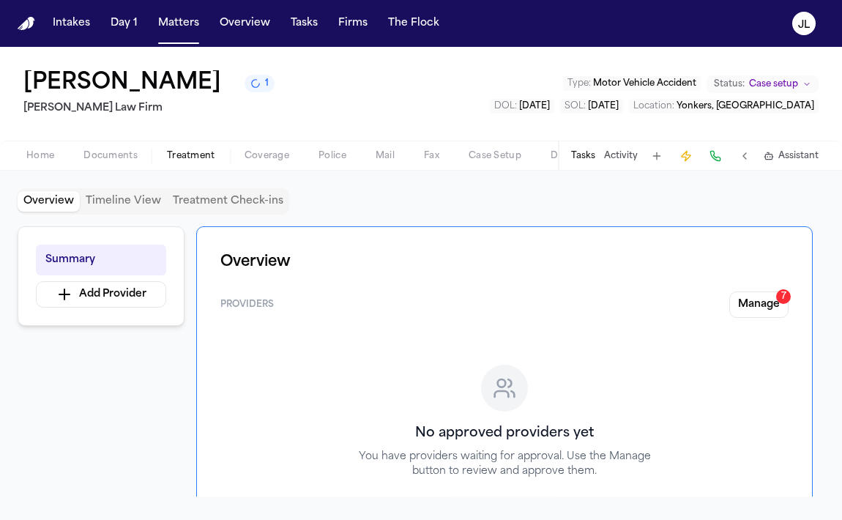
click at [128, 160] on span "Documents" at bounding box center [110, 156] width 54 height 12
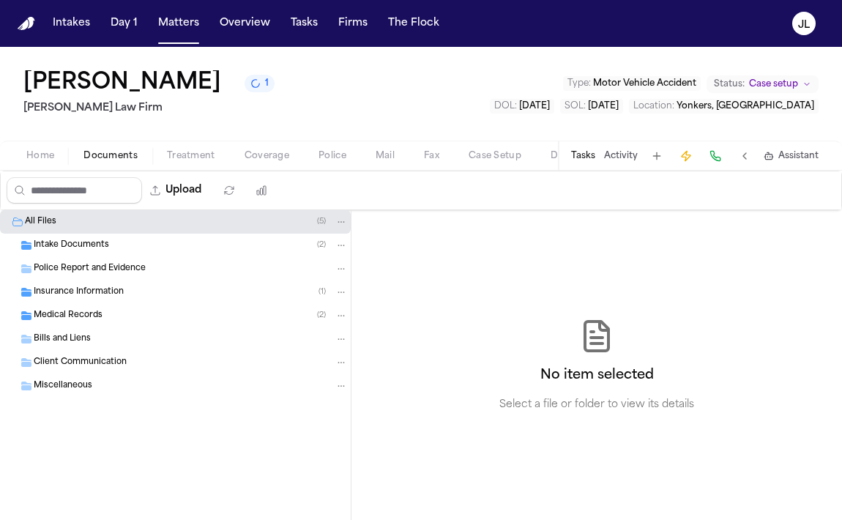
click at [120, 321] on div "Medical Records ( 2 )" at bounding box center [191, 315] width 314 height 13
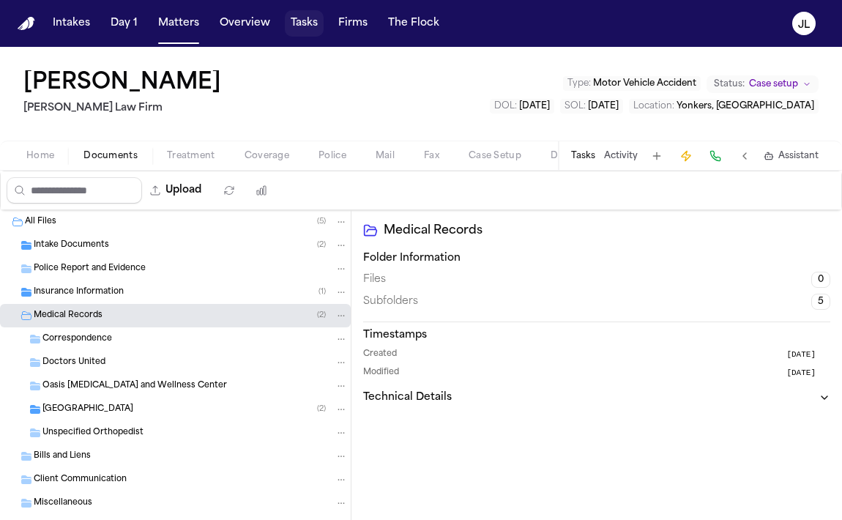
click at [286, 34] on button "Tasks" at bounding box center [304, 23] width 39 height 26
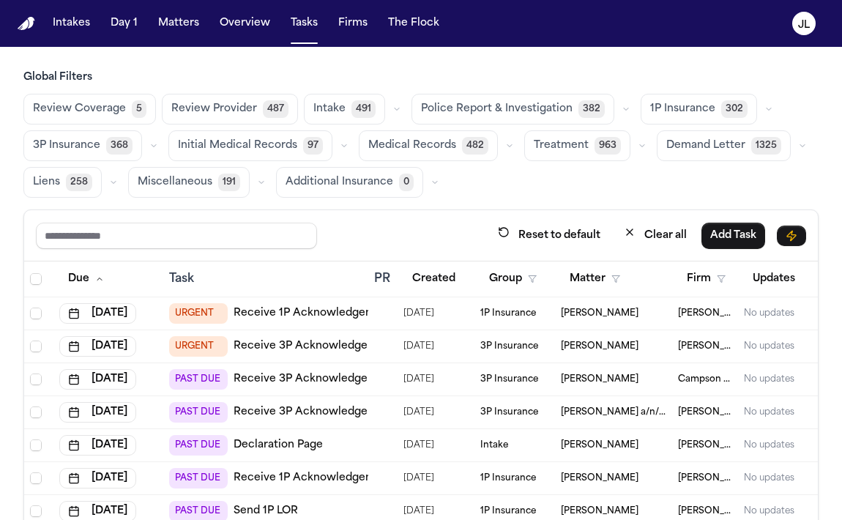
click at [209, 253] on div "Reset to default Clear all Add Task" at bounding box center [420, 235] width 793 height 51
click at [209, 245] on input "text" at bounding box center [176, 236] width 281 height 26
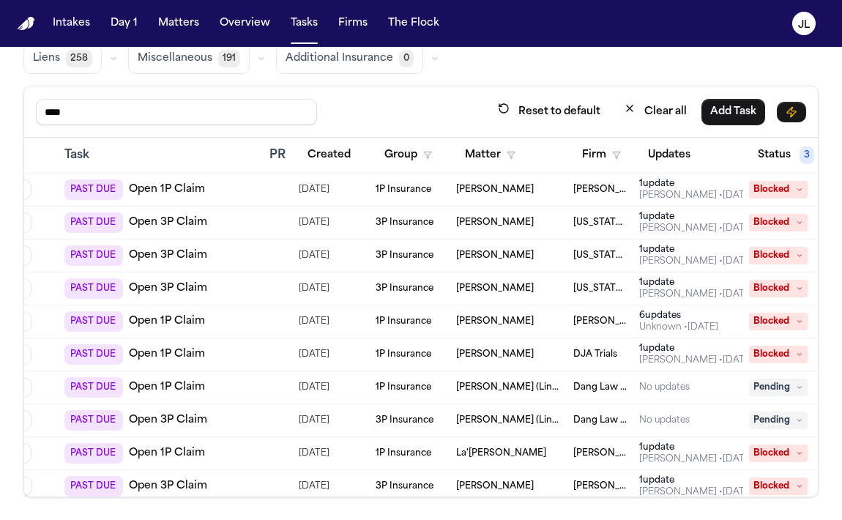
scroll to position [0, 248]
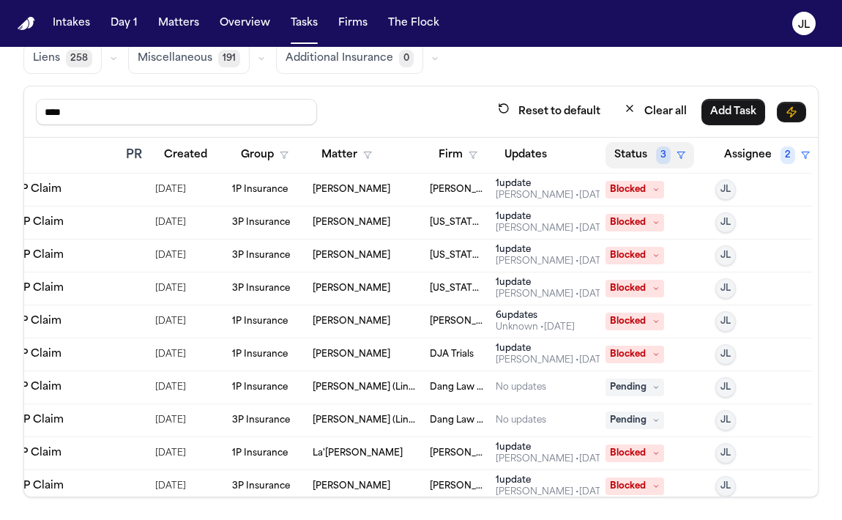
click at [645, 148] on button "Status 3" at bounding box center [649, 155] width 89 height 26
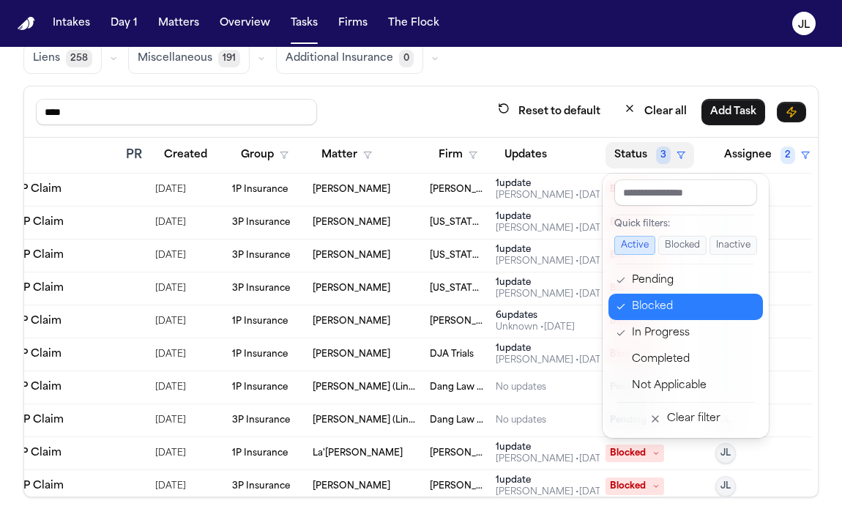
click at [637, 309] on div "Blocked" at bounding box center [693, 307] width 122 height 18
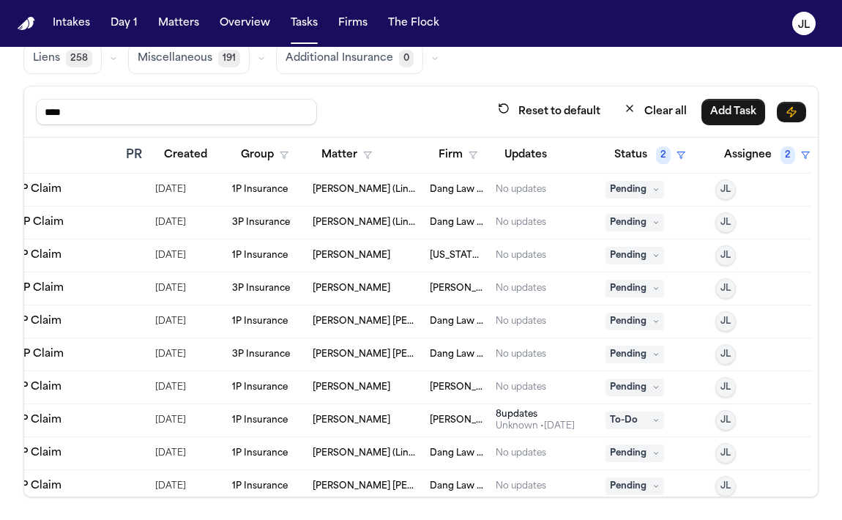
scroll to position [0, 0]
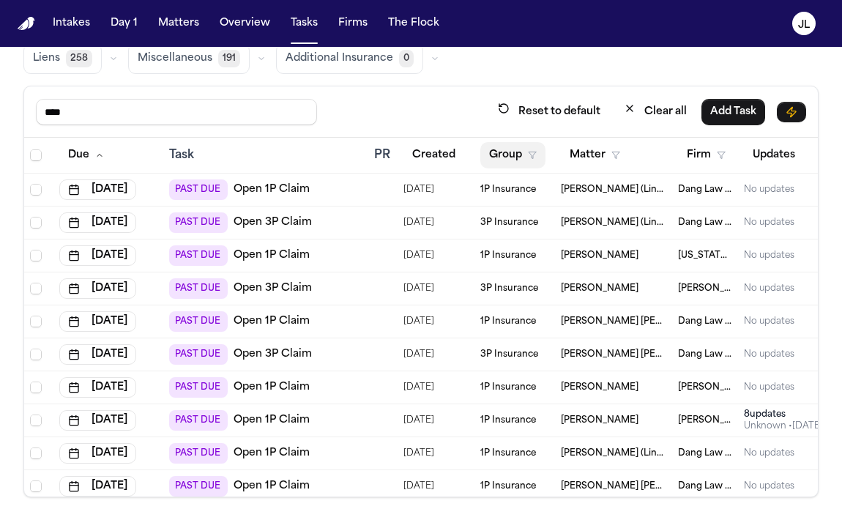
click at [511, 155] on button "Group" at bounding box center [512, 155] width 65 height 26
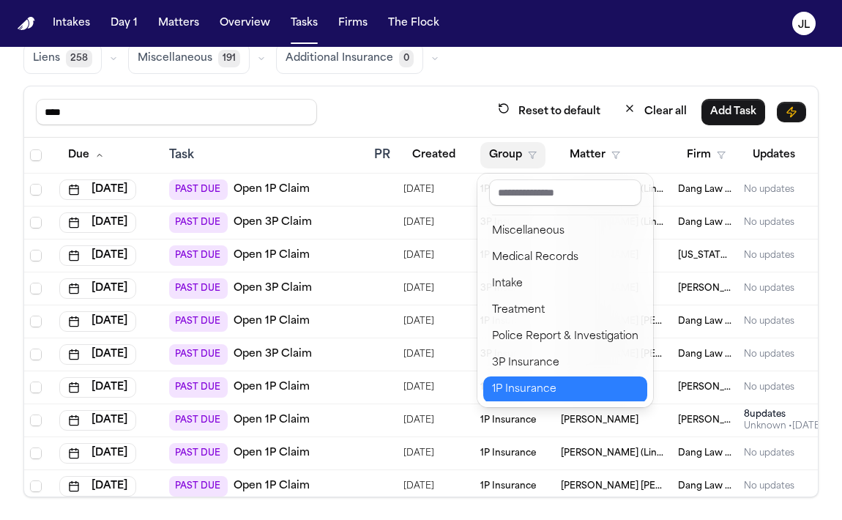
scroll to position [1, 0]
click at [500, 389] on div "1P Insurance" at bounding box center [565, 388] width 146 height 18
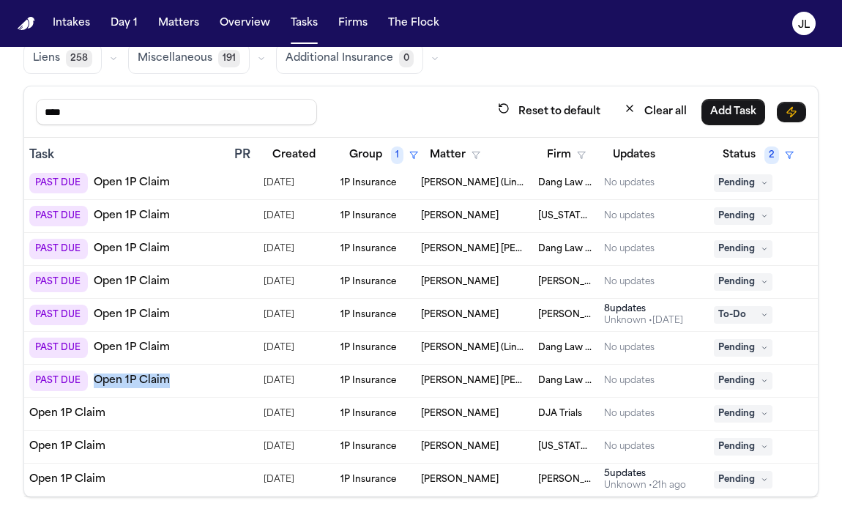
scroll to position [7, 233]
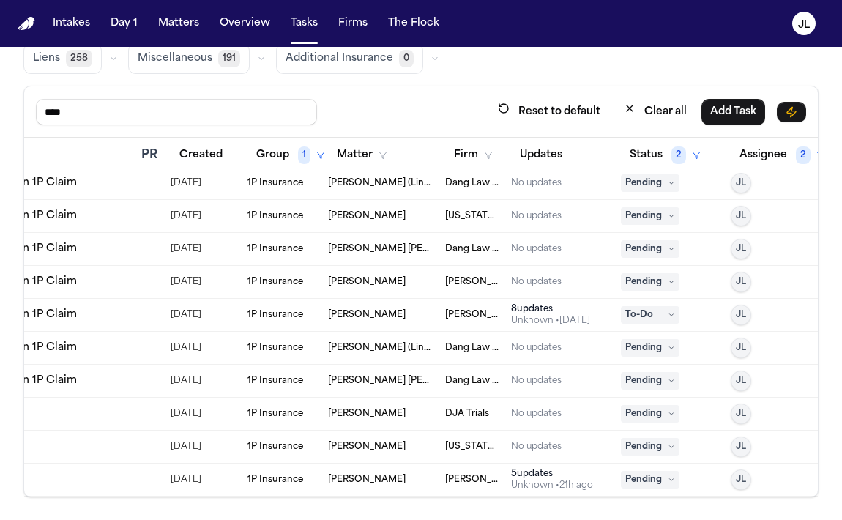
click at [644, 280] on span "Pending" at bounding box center [650, 282] width 59 height 18
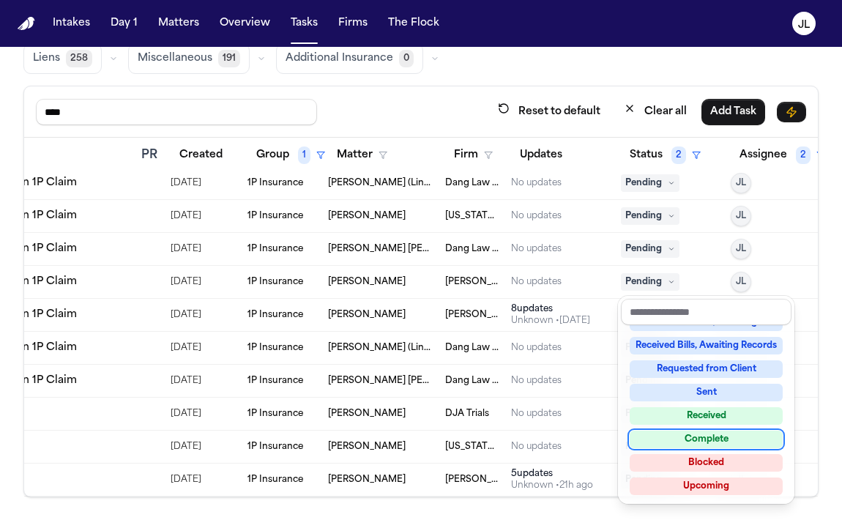
click at [679, 444] on div "Complete" at bounding box center [706, 439] width 153 height 18
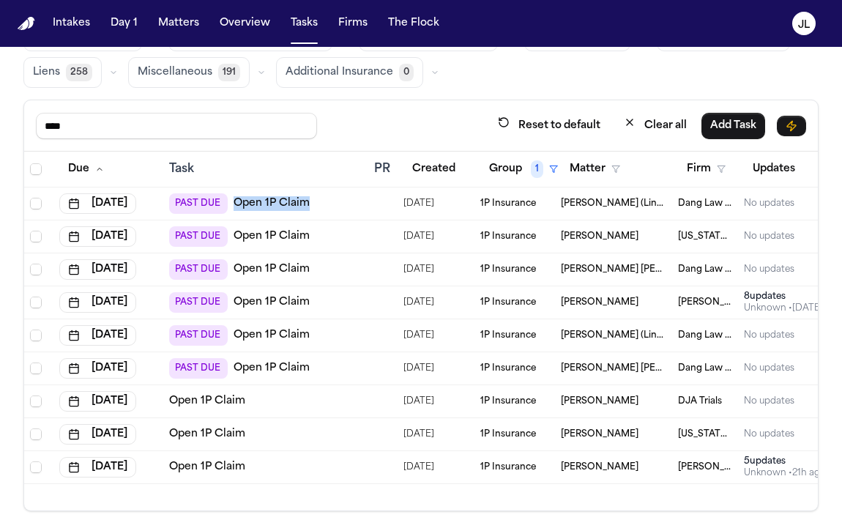
scroll to position [116, 0]
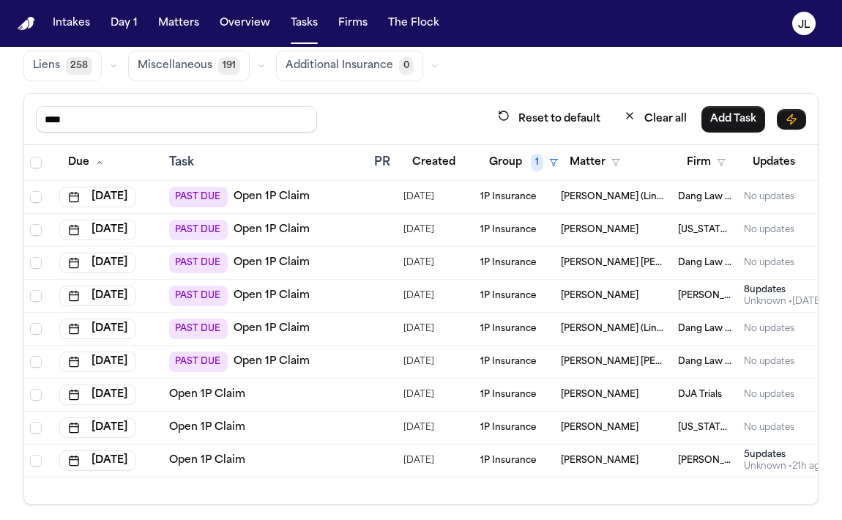
click at [748, 297] on div "Unknown • 7d ago" at bounding box center [783, 302] width 79 height 12
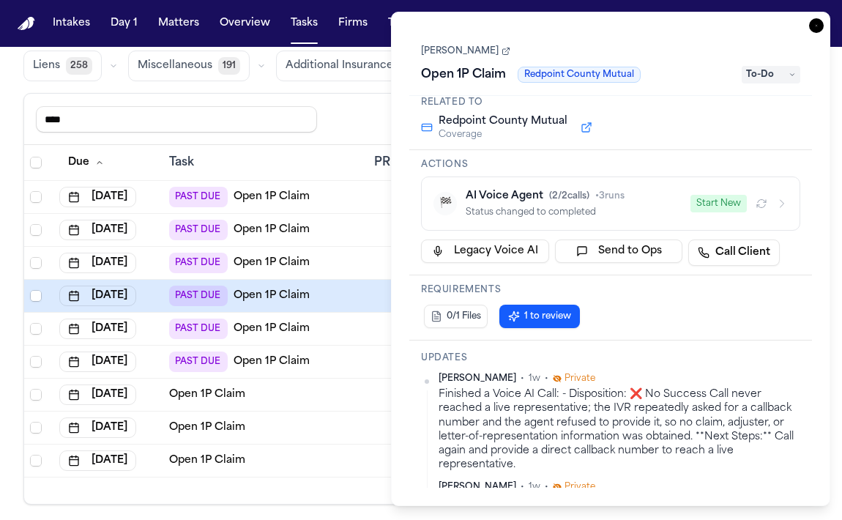
scroll to position [64, 0]
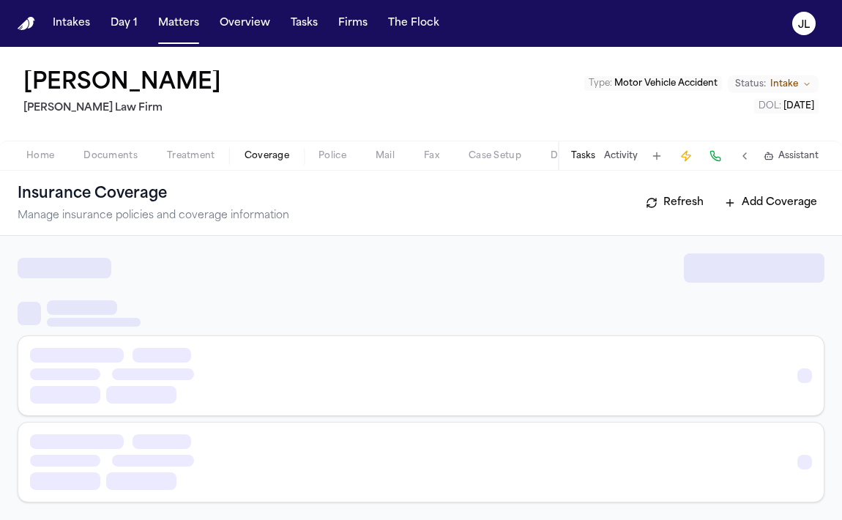
click at [258, 163] on span "button" at bounding box center [267, 163] width 62 height 1
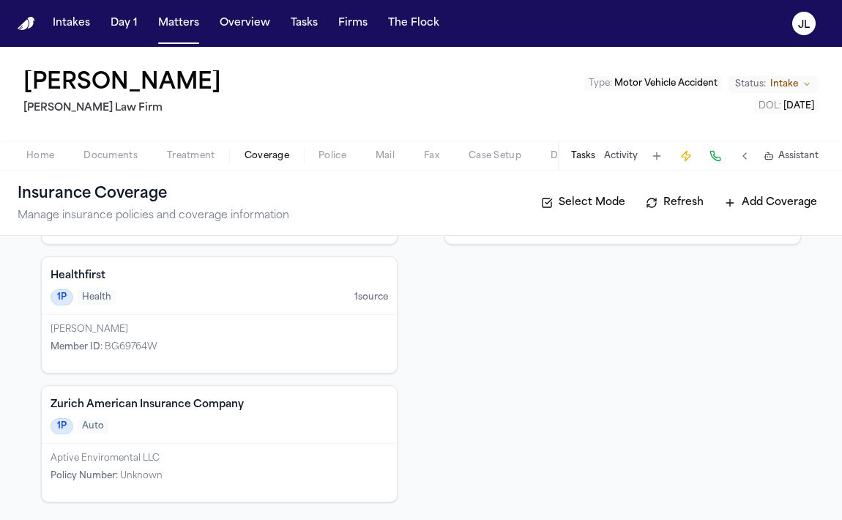
scroll to position [189, 0]
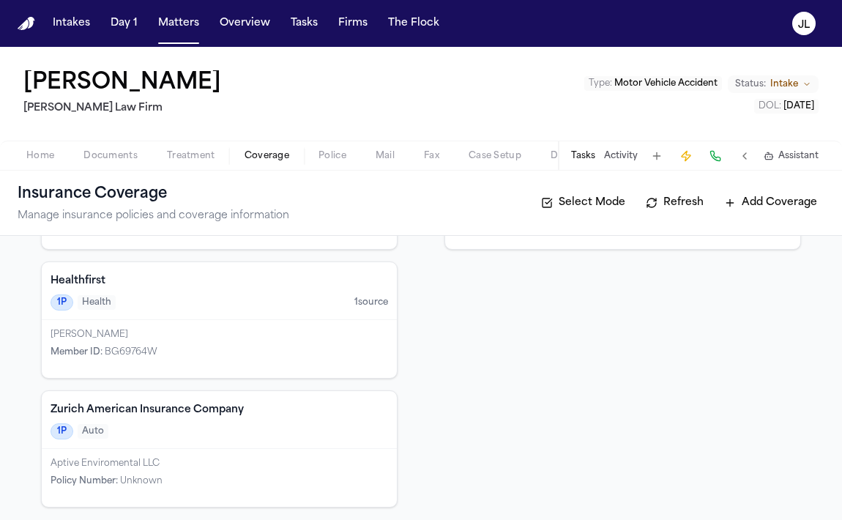
click at [292, 432] on div "1P Auto" at bounding box center [219, 431] width 337 height 16
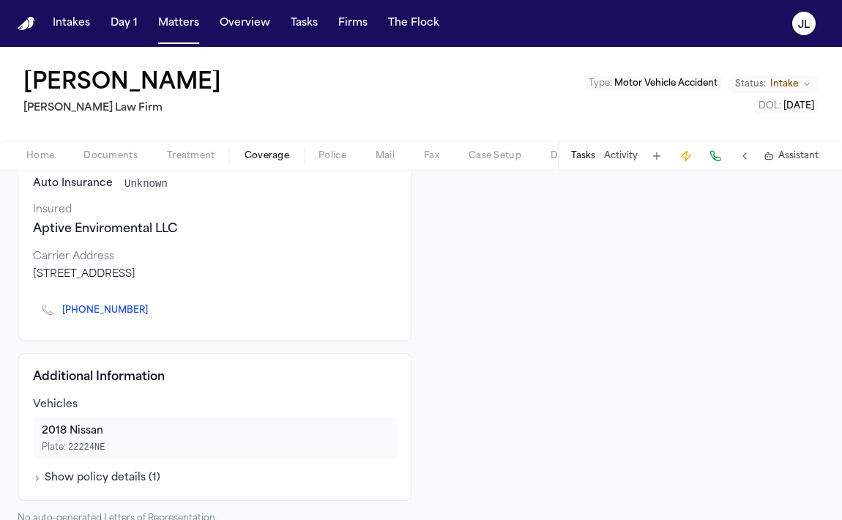
scroll to position [159, 0]
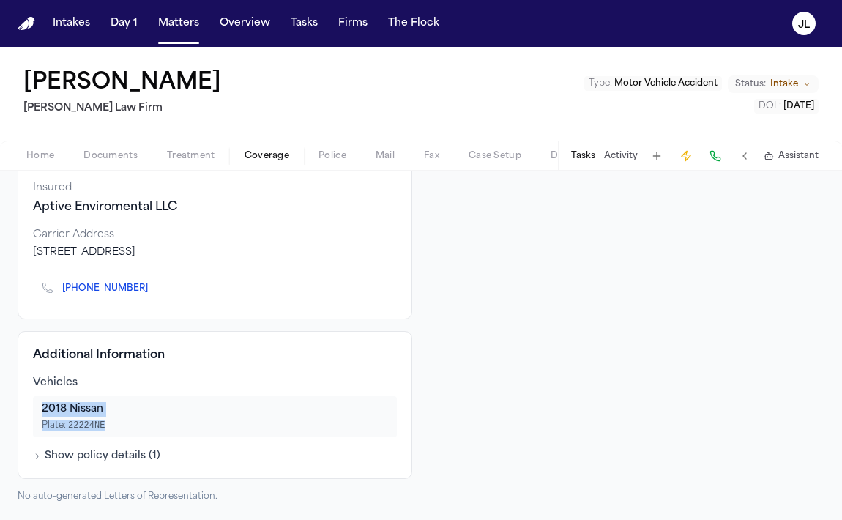
drag, startPoint x: 122, startPoint y: 427, endPoint x: 41, endPoint y: 410, distance: 83.1
click at [41, 410] on div "2018 Nissan Plate: 22224NE" at bounding box center [215, 416] width 364 height 41
copy div "2018 Nissan Plate: 22224NE"
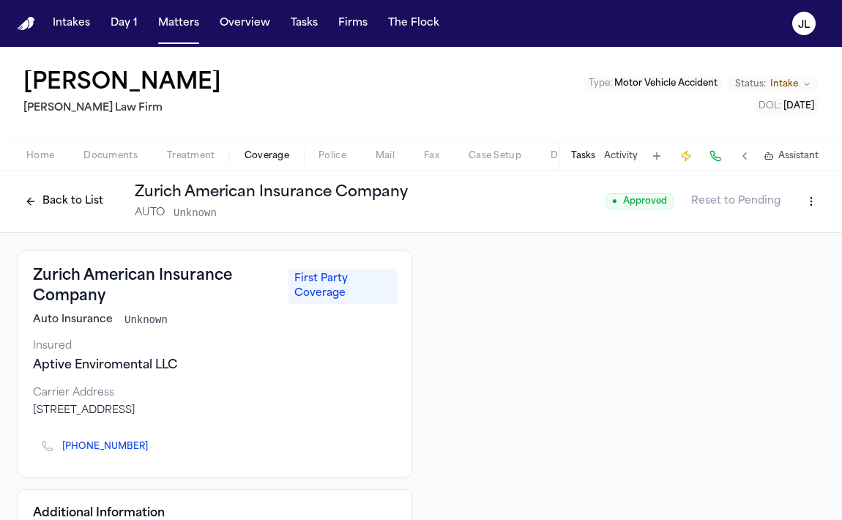
click at [42, 207] on button "Back to List" at bounding box center [64, 201] width 93 height 23
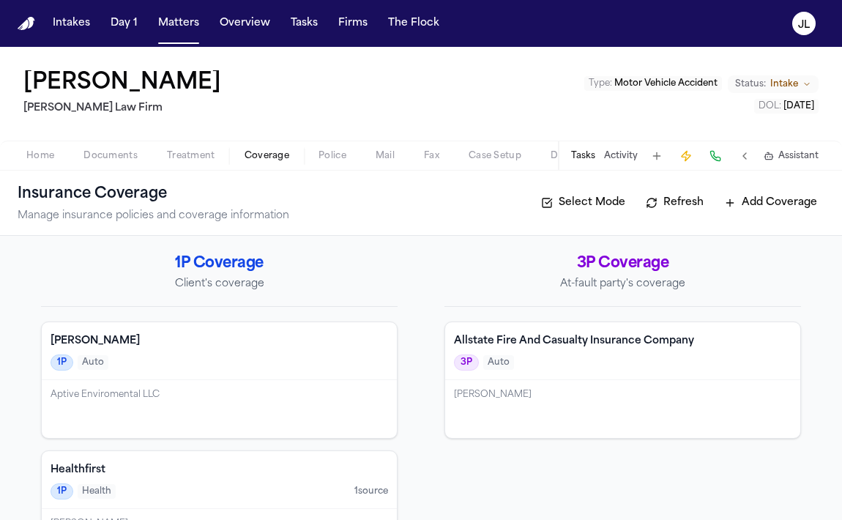
click at [96, 334] on h4 "[PERSON_NAME]" at bounding box center [219, 341] width 337 height 15
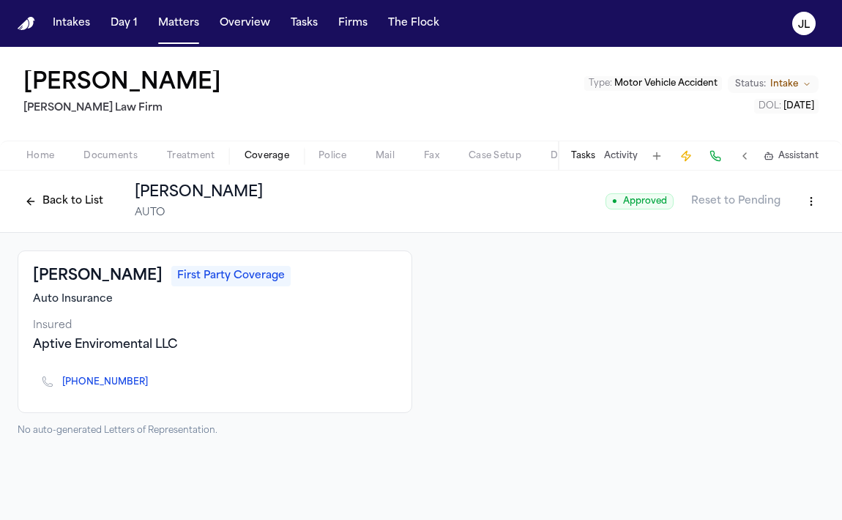
click at [811, 195] on html "Intakes Day 1 Matters Overview Tasks Firms The Flock JL Phillip Brockington Mar…" at bounding box center [421, 260] width 842 height 520
click at [755, 225] on div "Edit Coverage" at bounding box center [760, 232] width 123 height 23
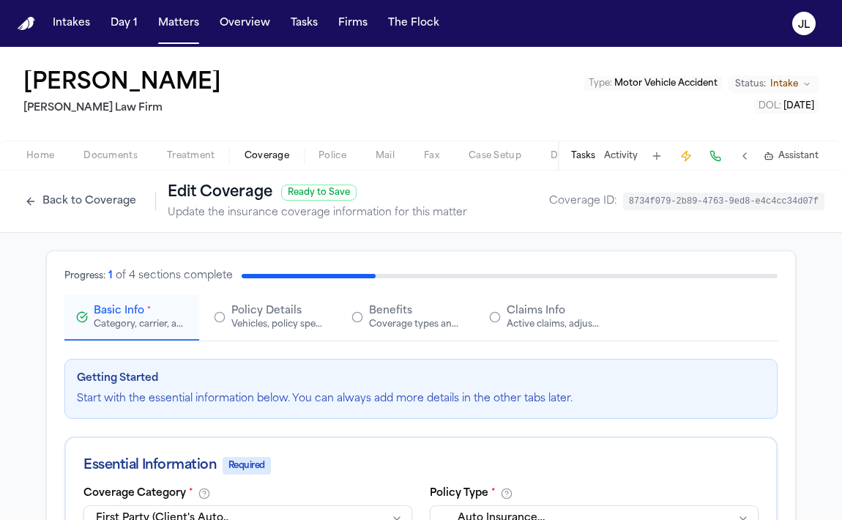
click at [240, 315] on span "Policy Details" at bounding box center [266, 311] width 70 height 15
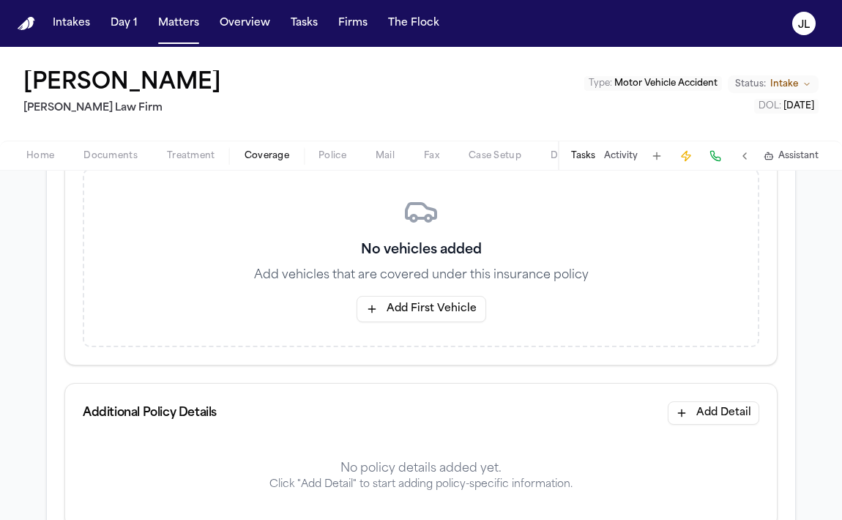
scroll to position [281, 0]
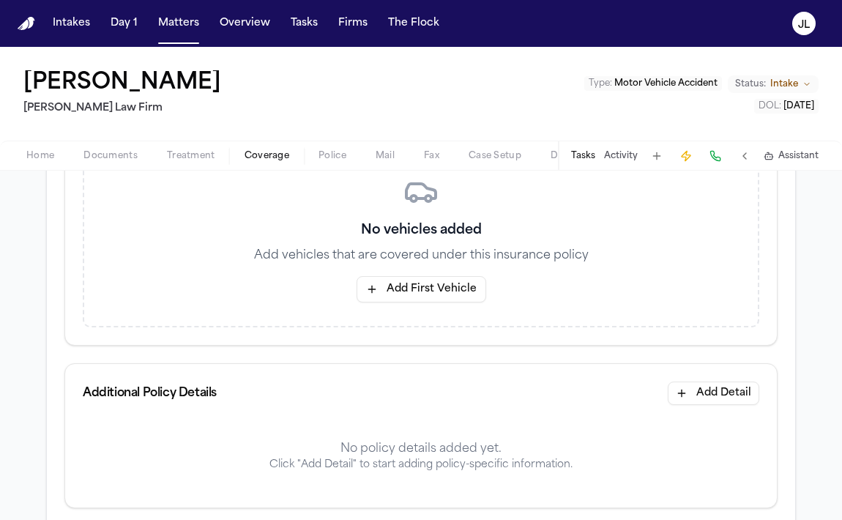
click at [433, 269] on div "No vehicles added Add vehicles that are covered under this insurance policy Add…" at bounding box center [421, 238] width 676 height 179
click at [430, 291] on button "Add First Vehicle" at bounding box center [421, 289] width 130 height 26
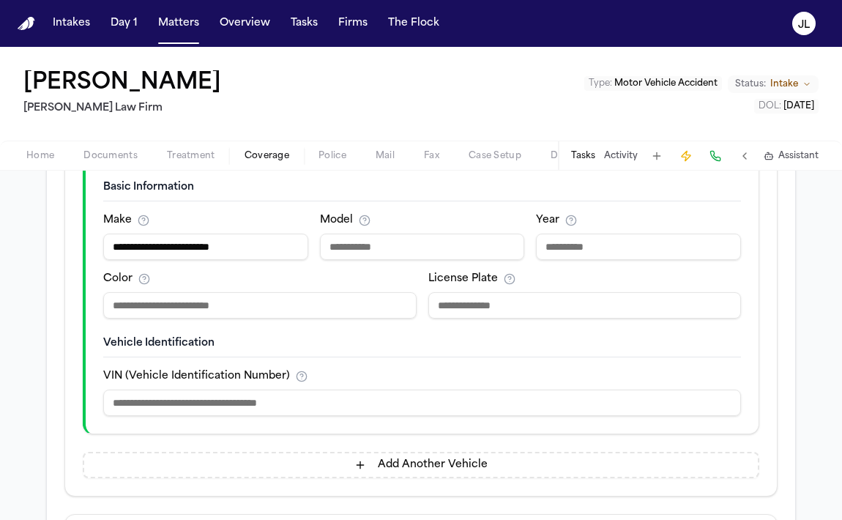
drag, startPoint x: 250, startPoint y: 247, endPoint x: 209, endPoint y: 242, distance: 42.0
click at [209, 242] on input "**********" at bounding box center [205, 247] width 205 height 26
type input "**********"
click at [580, 244] on input "number" at bounding box center [638, 247] width 205 height 26
click at [441, 245] on input at bounding box center [422, 247] width 205 height 26
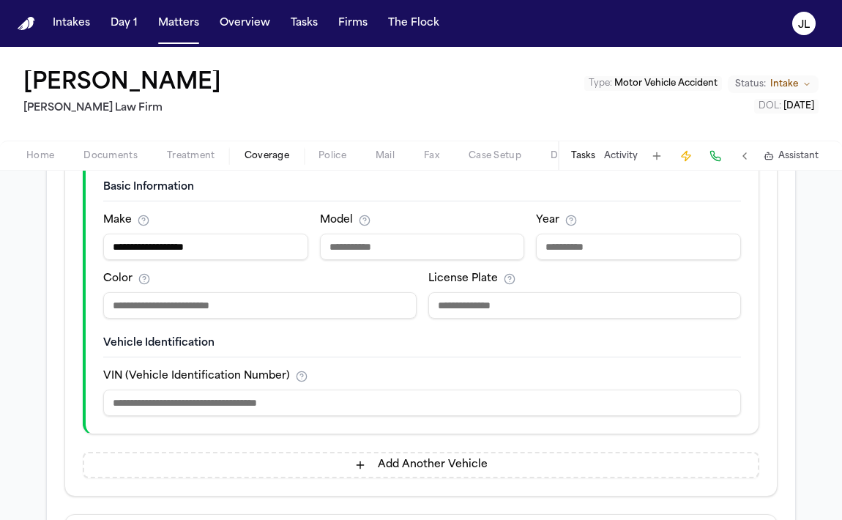
click at [268, 299] on input at bounding box center [259, 305] width 313 height 26
click at [449, 299] on input at bounding box center [584, 305] width 313 height 26
paste input "*******"
type input "*******"
drag, startPoint x: 212, startPoint y: 244, endPoint x: 116, endPoint y: 239, distance: 96.0
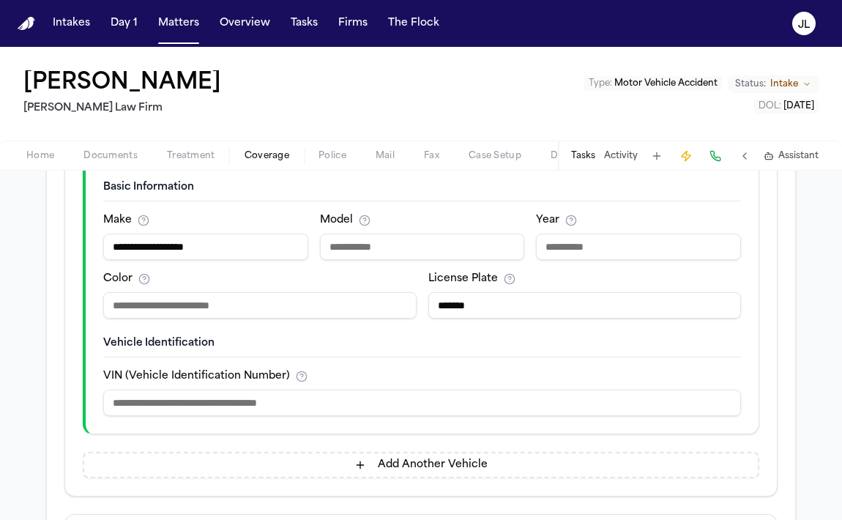
click at [116, 239] on input "**********" at bounding box center [205, 247] width 205 height 26
type input "*"
type input "******"
click at [567, 239] on input "number" at bounding box center [638, 247] width 205 height 26
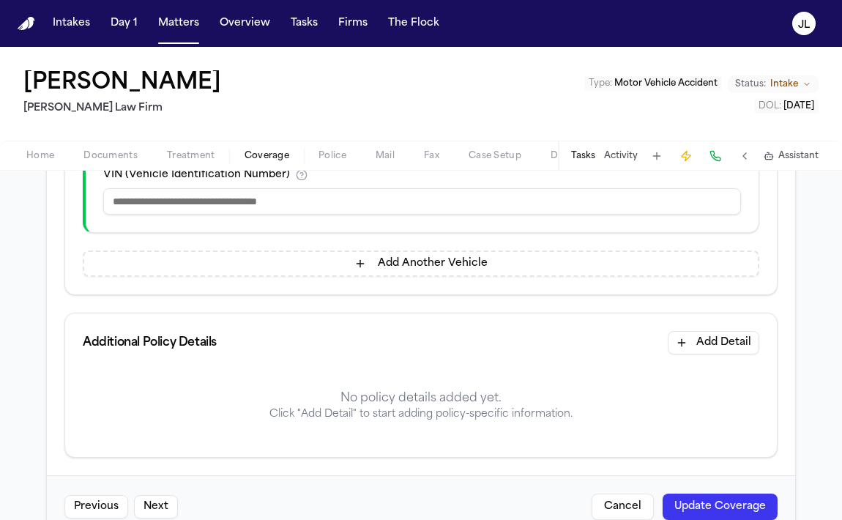
scroll to position [540, 0]
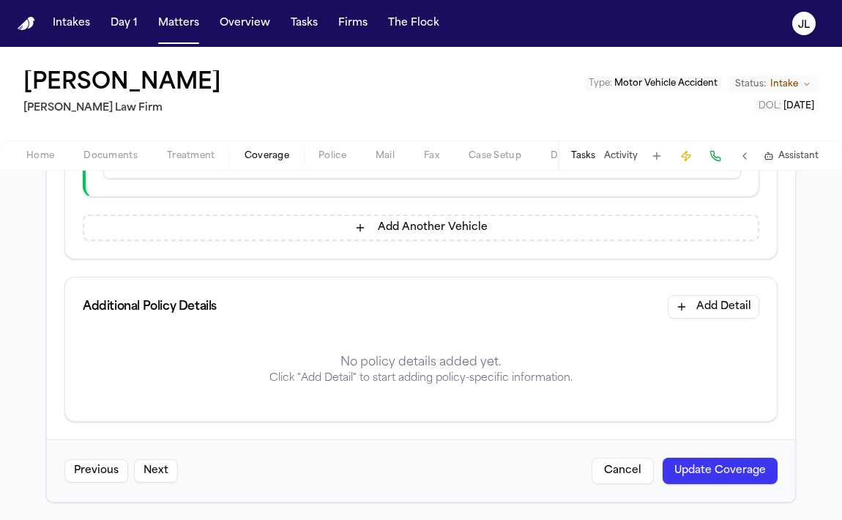
type input "****"
click at [736, 468] on button "Update Coverage" at bounding box center [719, 470] width 115 height 26
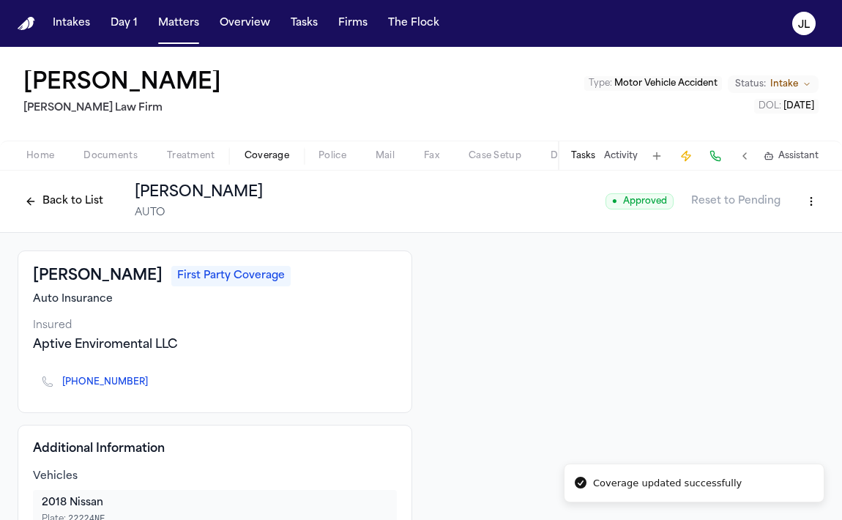
scroll to position [68, 0]
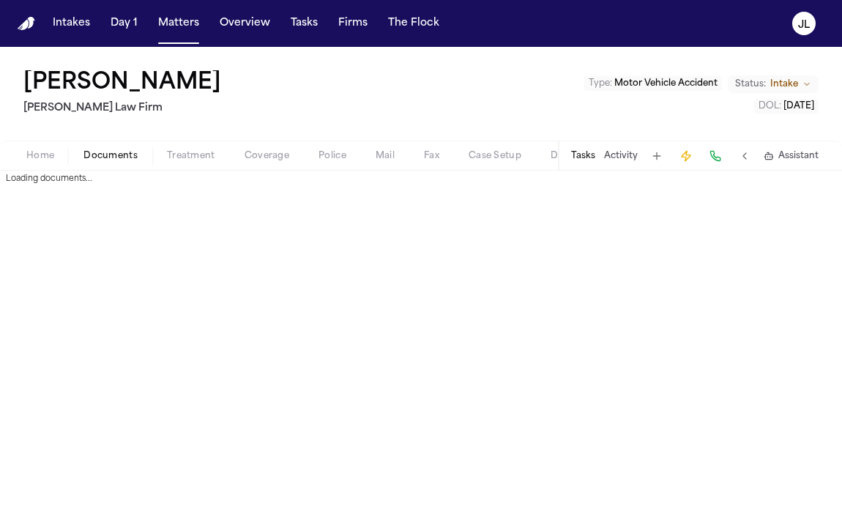
click at [131, 162] on span "Documents" at bounding box center [110, 156] width 54 height 12
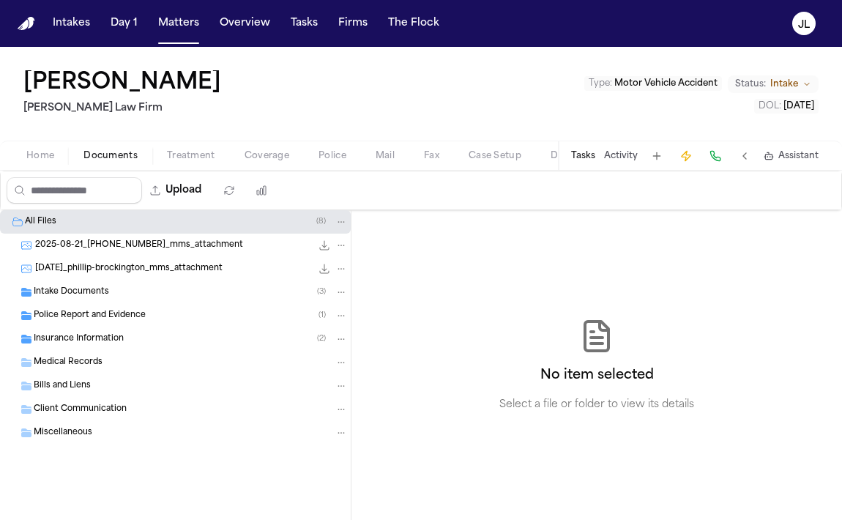
click at [54, 171] on div "Upload" at bounding box center [141, 190] width 280 height 38
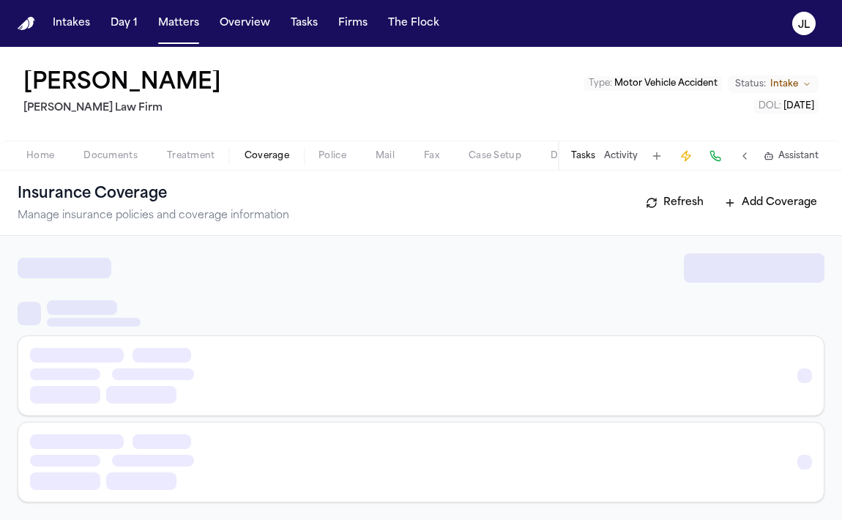
click at [240, 157] on button "Coverage" at bounding box center [267, 156] width 74 height 18
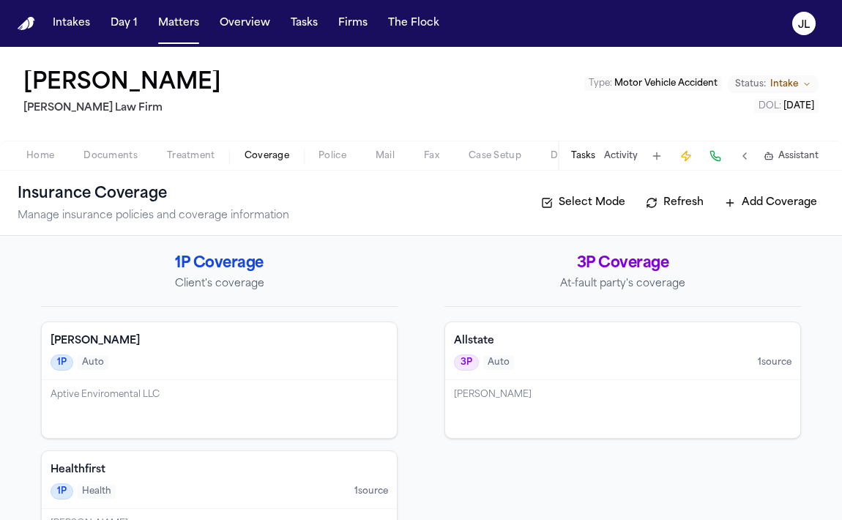
click at [318, 349] on div "Ghallagher Bassett 1P Auto" at bounding box center [219, 351] width 355 height 58
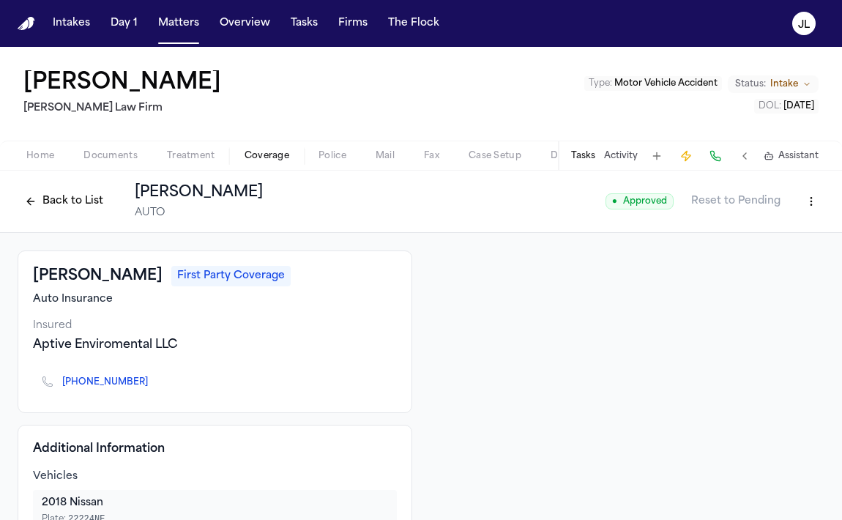
click at [73, 197] on button "Back to List" at bounding box center [64, 201] width 93 height 23
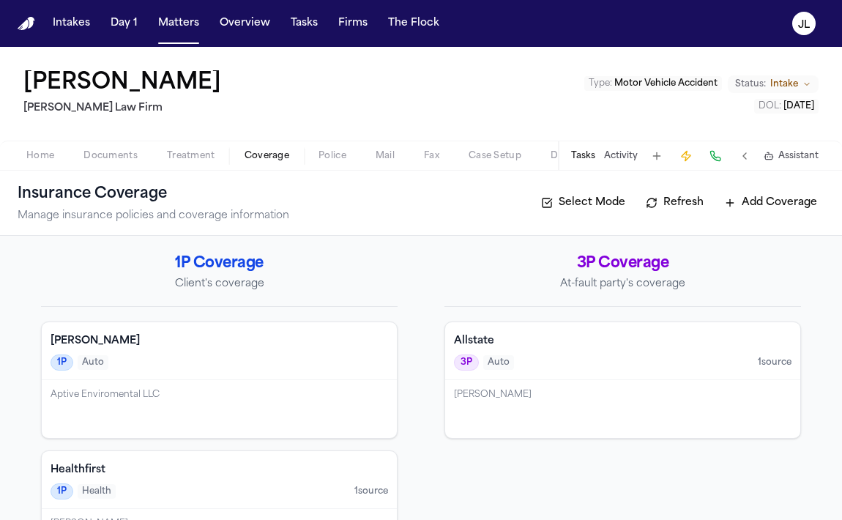
click at [632, 395] on div "Eric Rosen" at bounding box center [622, 395] width 337 height 12
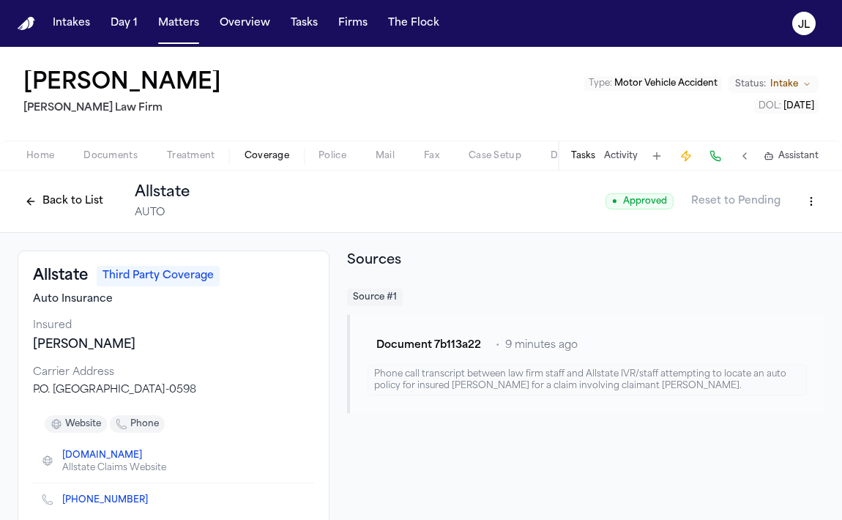
click at [52, 195] on button "Back to List" at bounding box center [64, 201] width 93 height 23
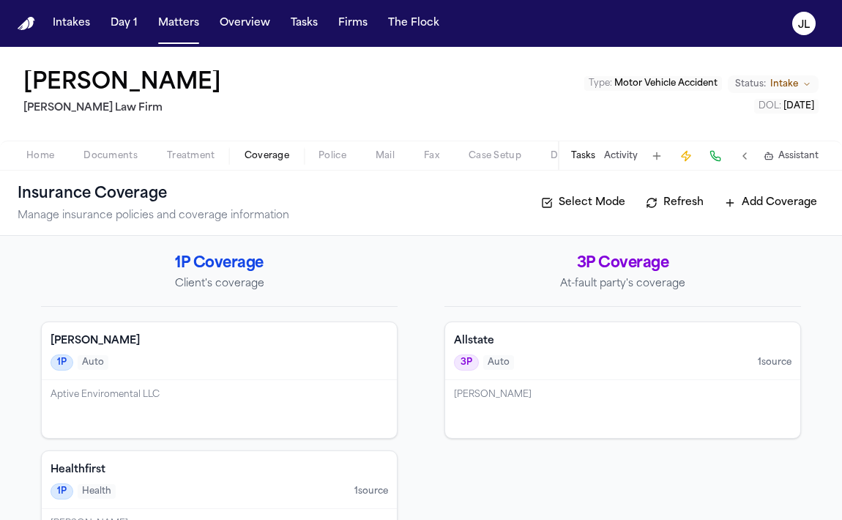
click at [529, 355] on div "3P Auto 1 source" at bounding box center [622, 362] width 337 height 16
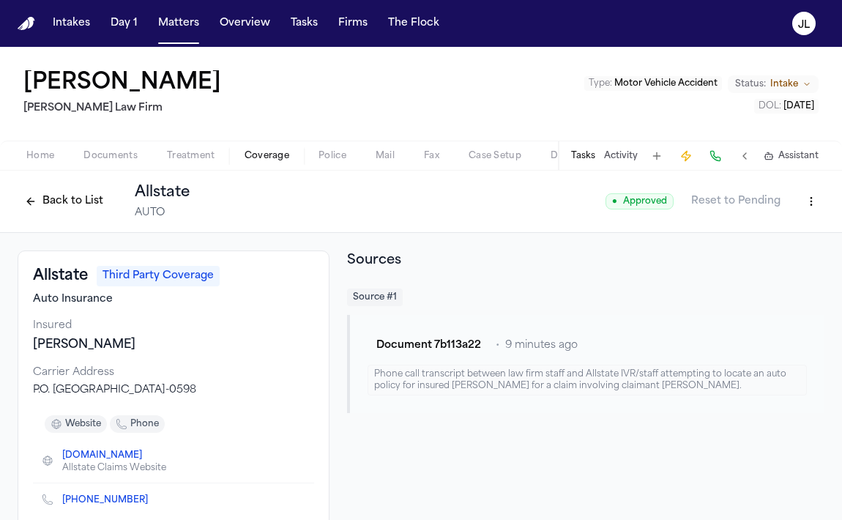
click at [52, 209] on button "Back to List" at bounding box center [64, 201] width 93 height 23
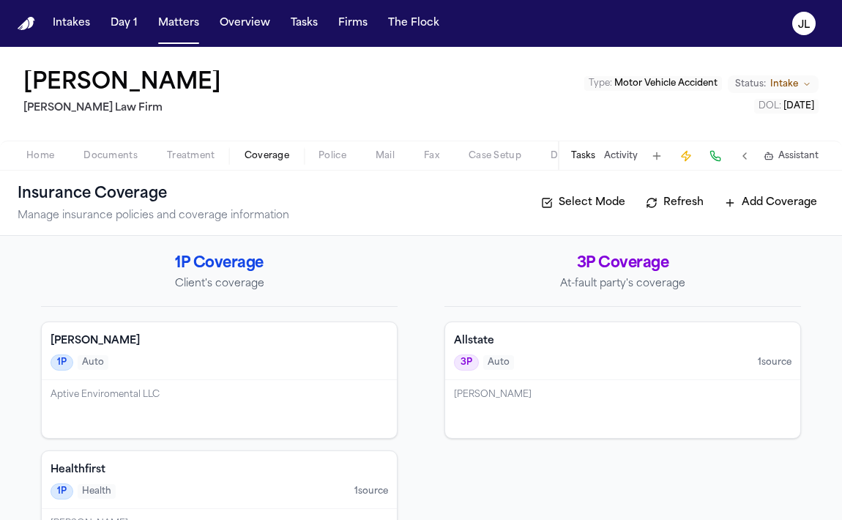
click at [232, 400] on div "Aptive Enviromental LLC" at bounding box center [219, 395] width 337 height 12
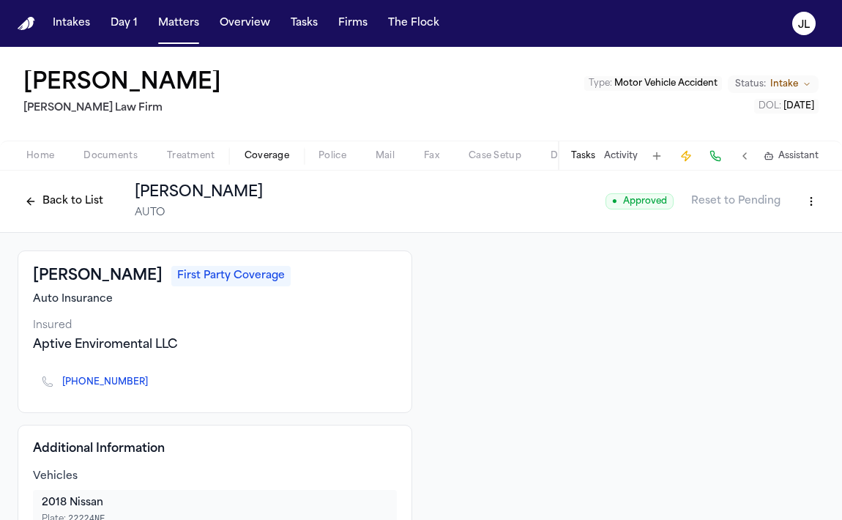
click at [60, 195] on button "Back to List" at bounding box center [64, 201] width 93 height 23
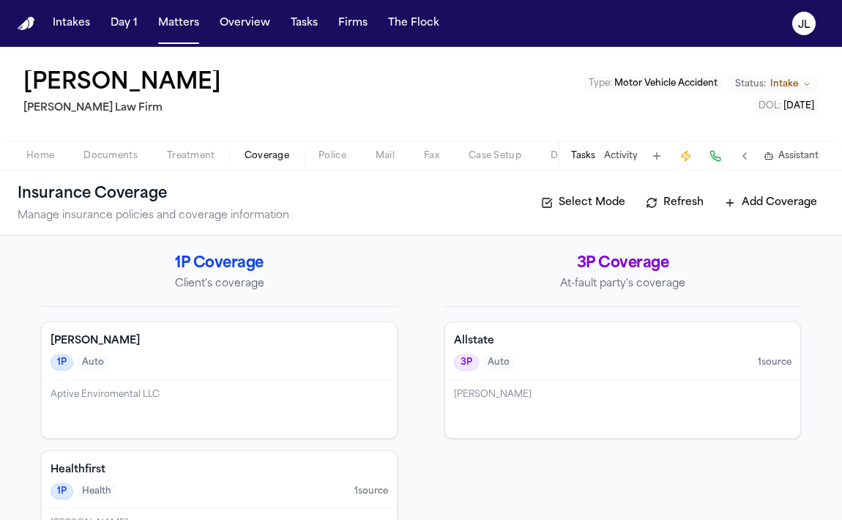
scroll to position [194, 0]
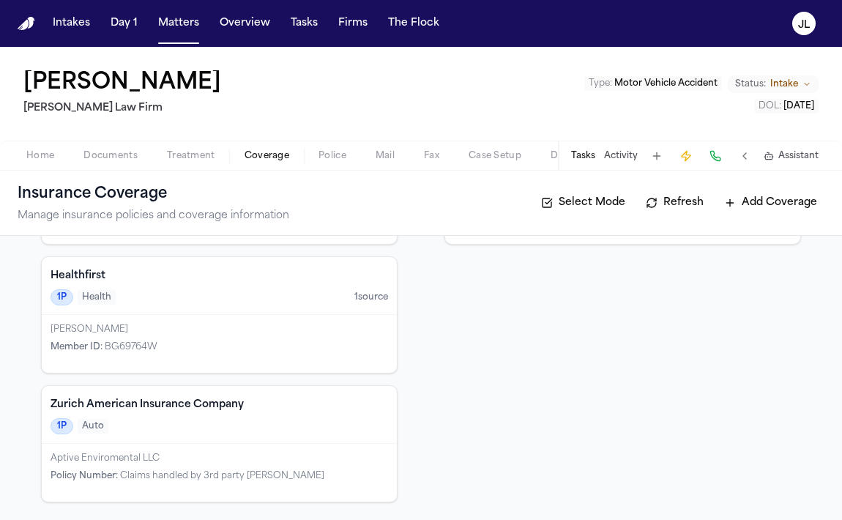
click at [168, 418] on div "1P Auto" at bounding box center [219, 426] width 337 height 16
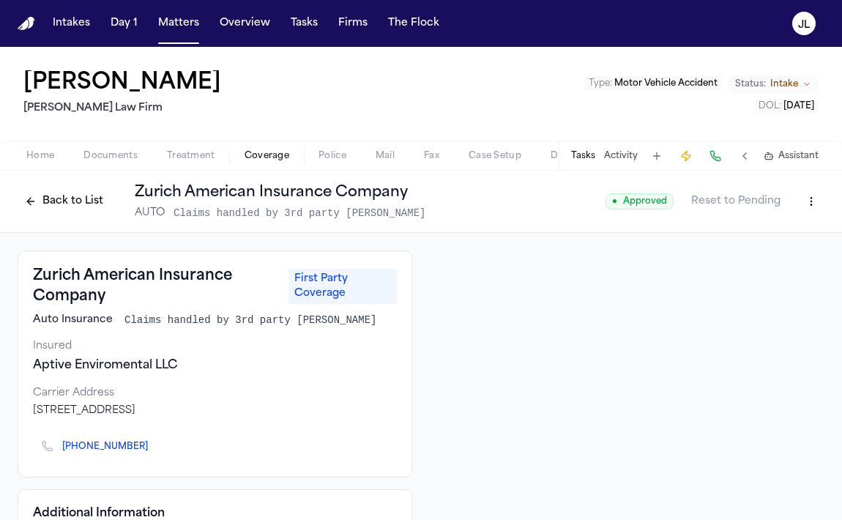
click at [77, 205] on button "Back to List" at bounding box center [64, 201] width 93 height 23
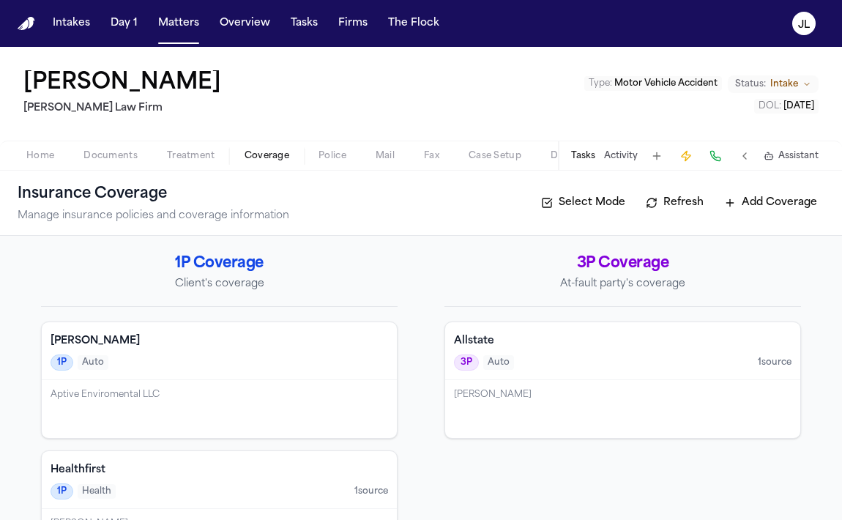
click at [498, 395] on div "Eric Rosen" at bounding box center [622, 395] width 337 height 12
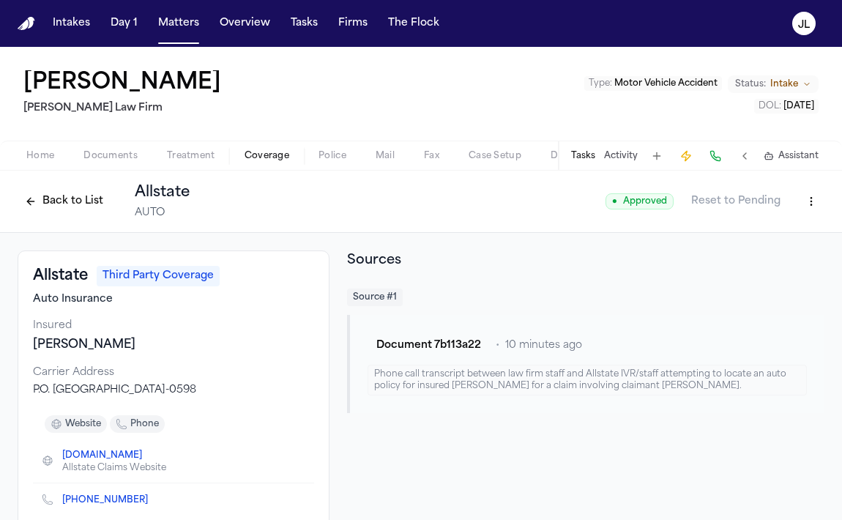
click at [58, 190] on button "Back to List" at bounding box center [64, 201] width 93 height 23
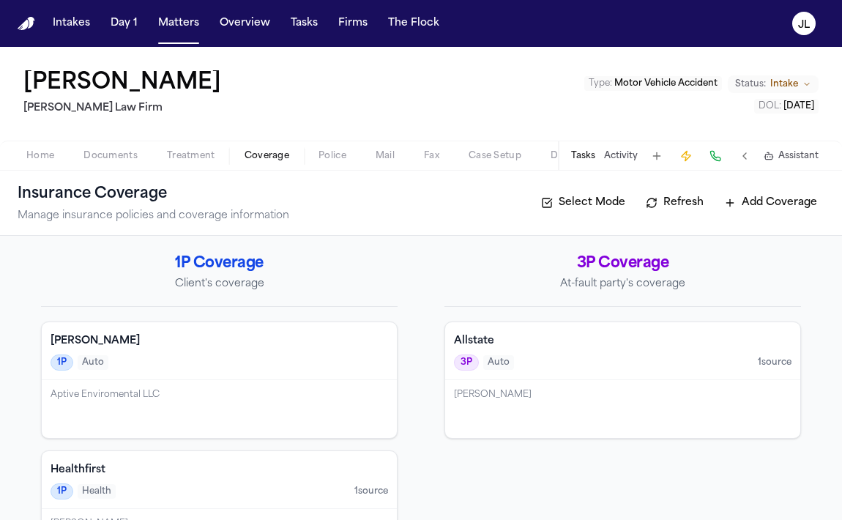
click at [135, 170] on div "Phillip Brockington Martello Law Firm Type : Motor Vehicle Accident Status: Int…" at bounding box center [421, 109] width 842 height 124
click at [128, 158] on span "Documents" at bounding box center [110, 156] width 54 height 12
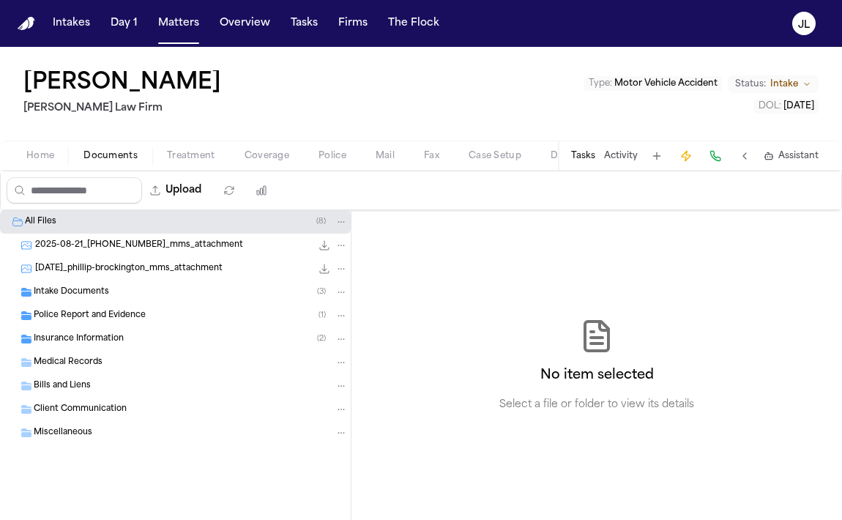
click at [163, 308] on div "Police Report and Evidence ( 1 )" at bounding box center [175, 315] width 351 height 23
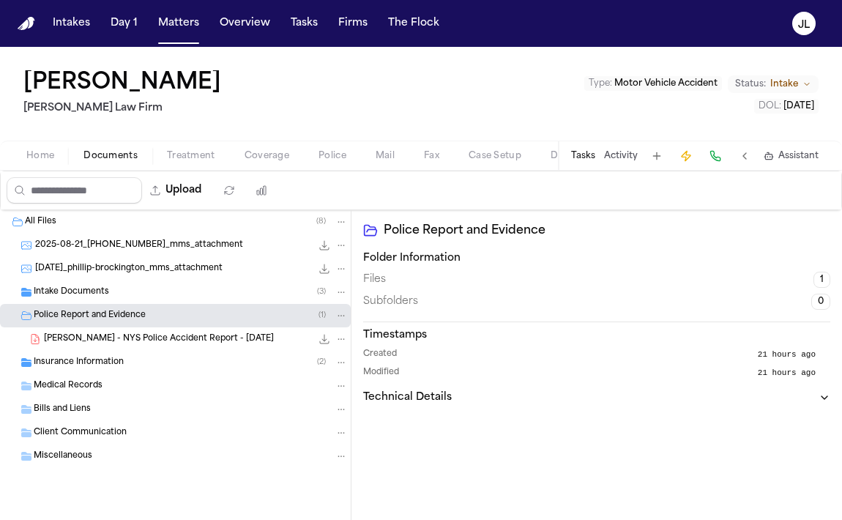
click at [252, 162] on span "Coverage" at bounding box center [266, 156] width 45 height 12
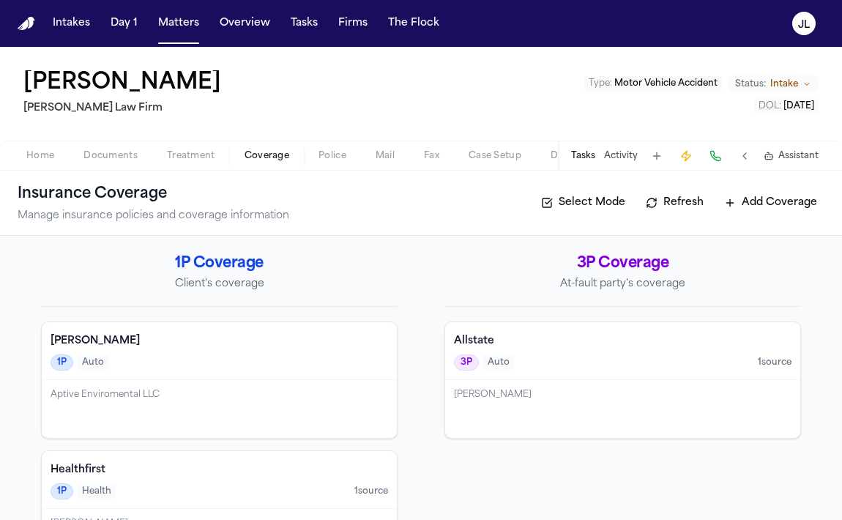
click at [236, 364] on div "1P Auto" at bounding box center [219, 362] width 337 height 16
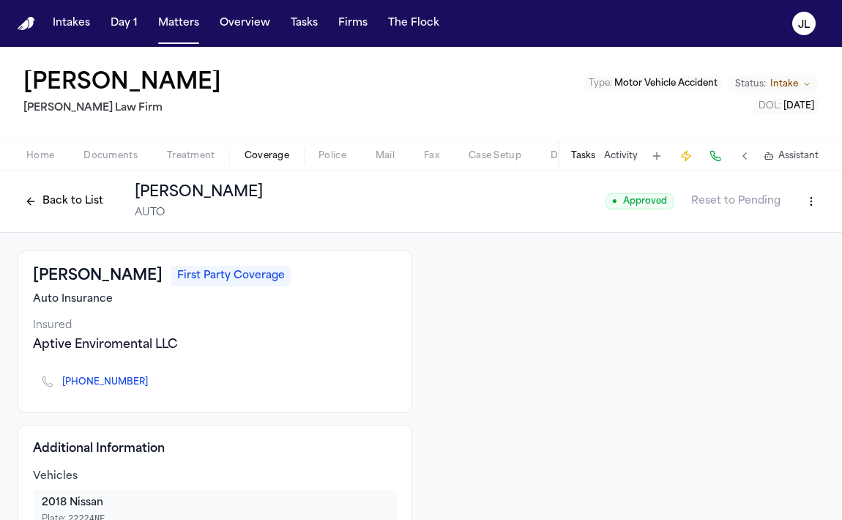
click at [152, 385] on icon "Copy to clipboard" at bounding box center [154, 383] width 5 height 5
click at [720, 161] on button at bounding box center [715, 156] width 20 height 20
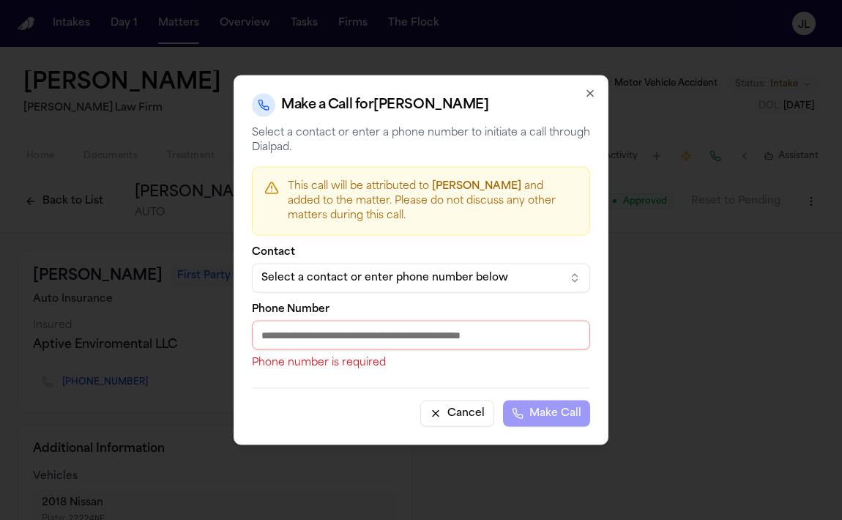
click at [318, 343] on input "Phone Number" at bounding box center [421, 335] width 338 height 29
paste input "**********"
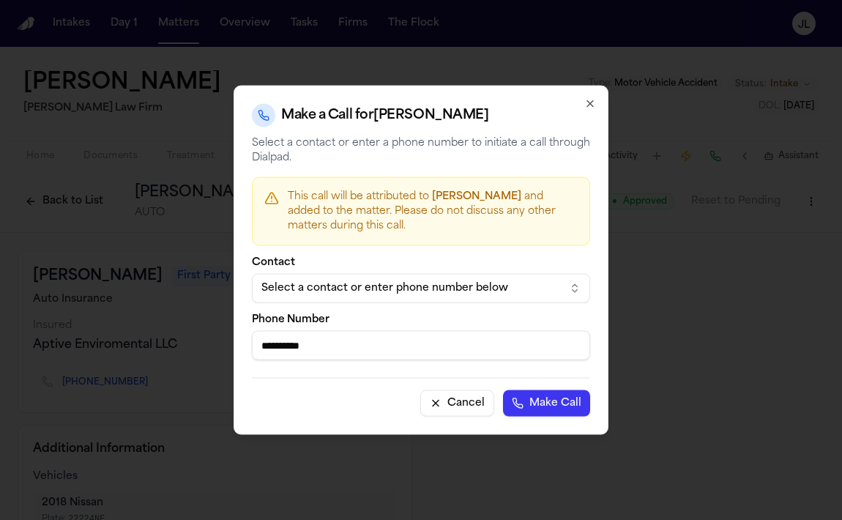
type input "**********"
click at [567, 400] on button "Make Call" at bounding box center [546, 403] width 87 height 26
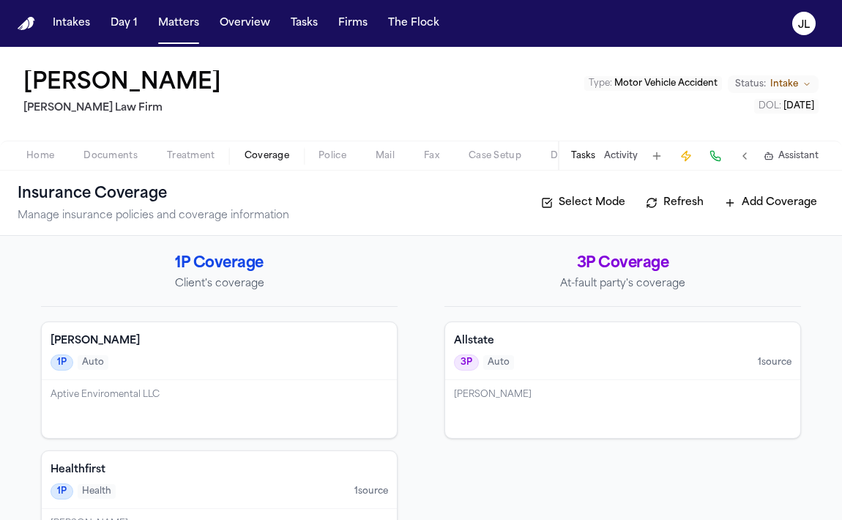
click at [248, 89] on div "Phillip Brockington Martello Law Firm Type : Motor Vehicle Accident Status: Int…" at bounding box center [421, 94] width 842 height 94
click at [272, 343] on h4 "Ghallagher Bassett" at bounding box center [219, 341] width 337 height 15
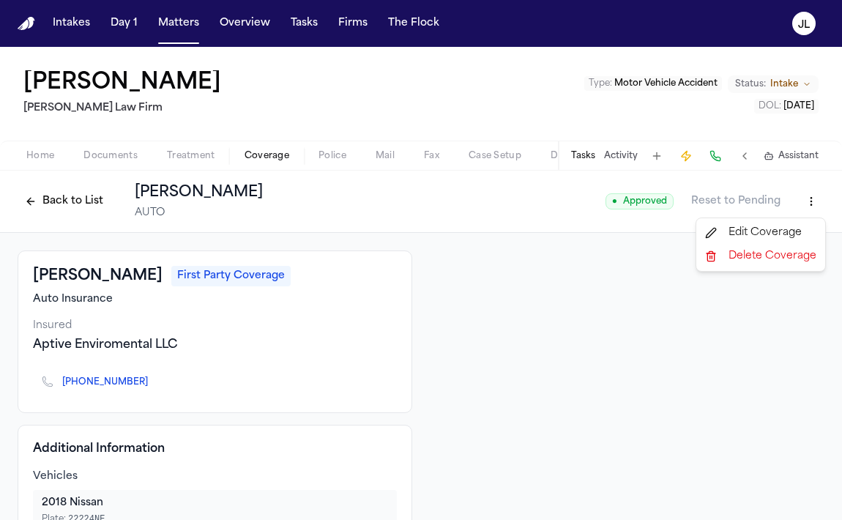
click at [812, 212] on html "Intakes Day 1 Matters Overview Tasks Firms The Flock JL Phillip Brockington Mar…" at bounding box center [421, 260] width 842 height 520
click at [774, 232] on div "Edit Coverage" at bounding box center [760, 232] width 123 height 23
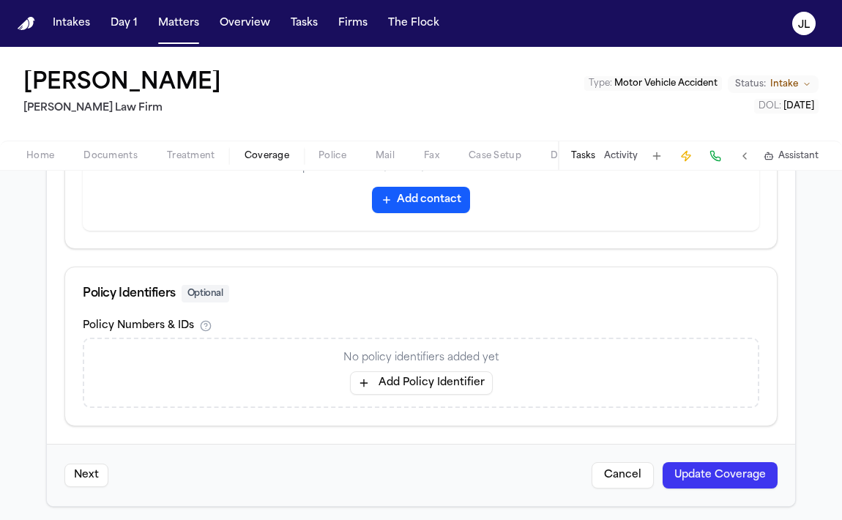
scroll to position [825, 0]
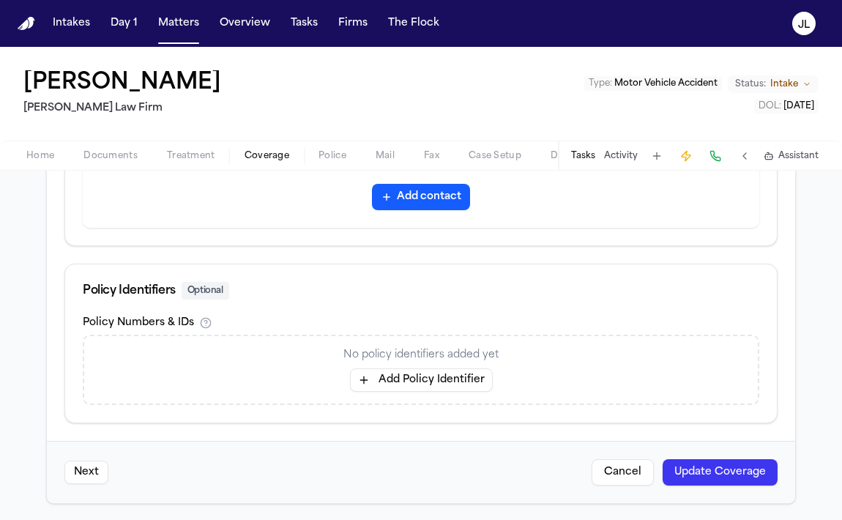
click at [405, 417] on div "Policy Numbers & IDs No policy identifiers added yet Add Policy Identifier" at bounding box center [420, 369] width 711 height 105
click at [405, 397] on div "No policy identifiers added yet Add Policy Identifier" at bounding box center [421, 370] width 676 height 70
click at [405, 395] on div "No policy identifiers added yet Add Policy Identifier" at bounding box center [421, 370] width 676 height 70
click at [405, 386] on button "Add Policy Identifier" at bounding box center [421, 379] width 143 height 23
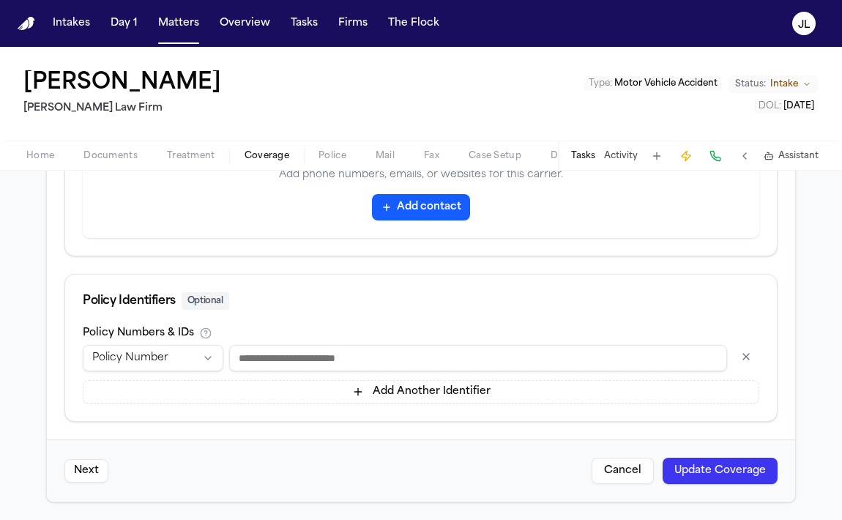
scroll to position [815, 0]
type input "*******"
click at [728, 469] on button "Update Coverage" at bounding box center [719, 470] width 115 height 26
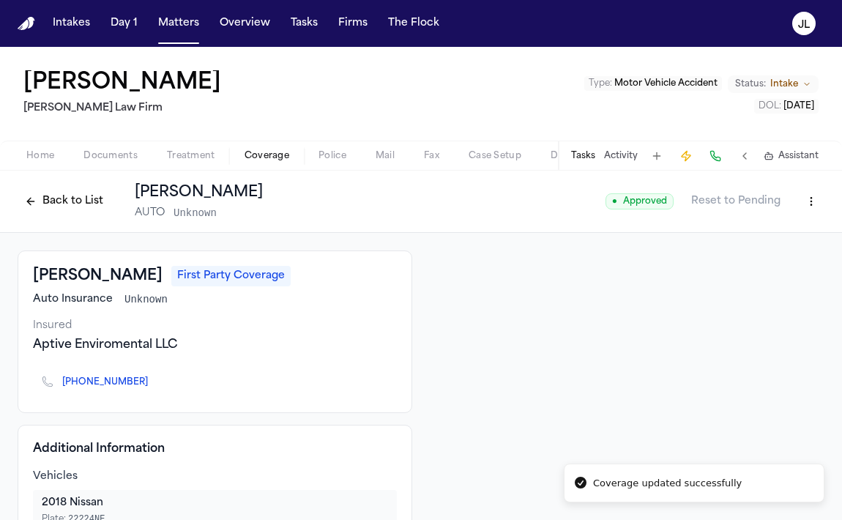
click at [580, 154] on button "Tasks" at bounding box center [583, 156] width 24 height 12
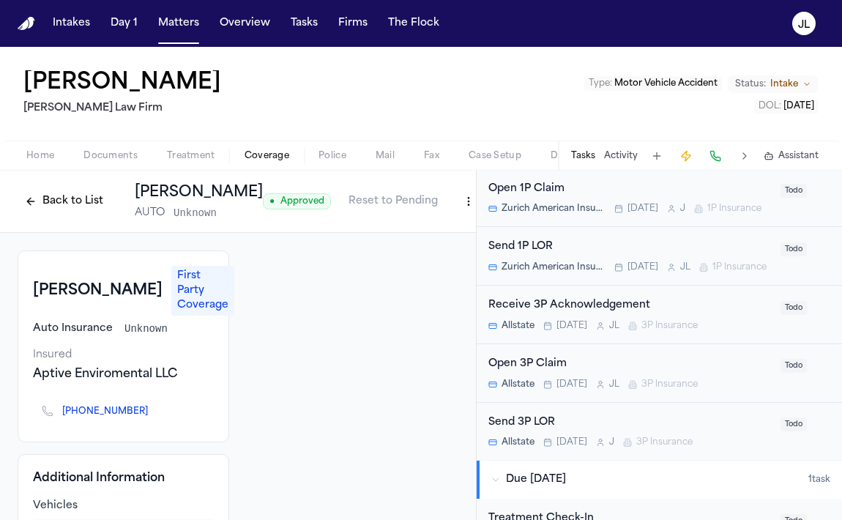
scroll to position [491, 0]
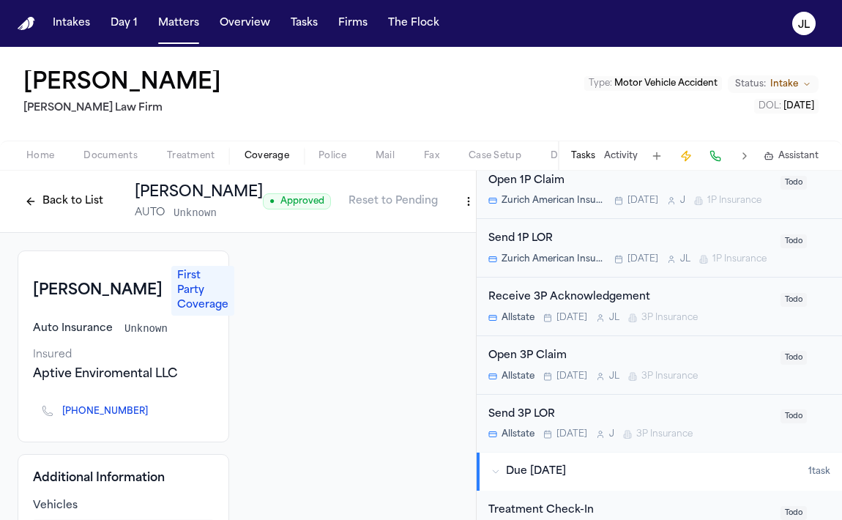
click at [270, 143] on div "Home Documents Treatment Coverage Police Mail Fax Case Setup Demand Workspaces …" at bounding box center [421, 155] width 842 height 29
click at [269, 161] on span "Coverage" at bounding box center [266, 156] width 45 height 12
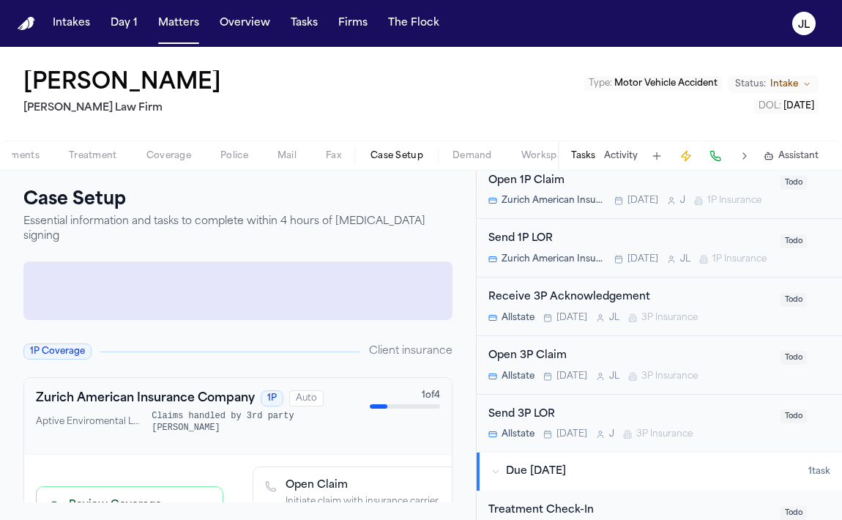
click at [378, 154] on span "Case Setup" at bounding box center [396, 156] width 53 height 12
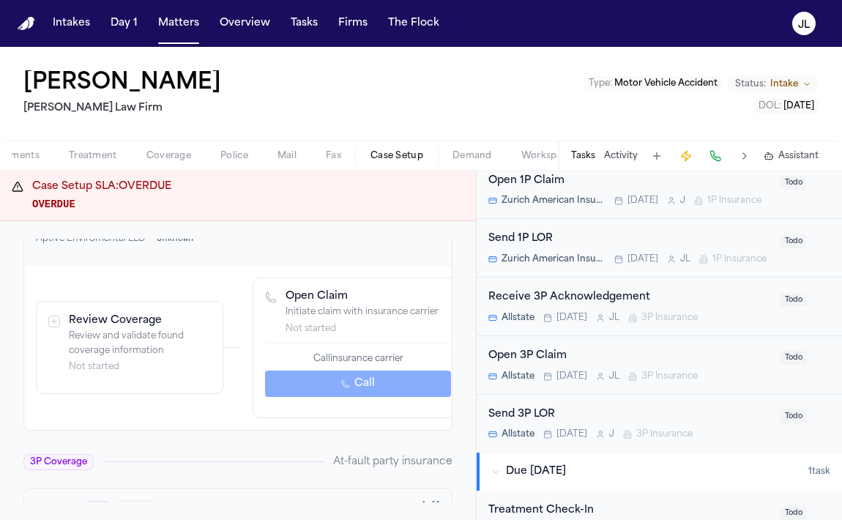
scroll to position [687, 0]
click at [152, 328] on p "Review and validate found coverage information" at bounding box center [140, 342] width 142 height 29
click at [48, 308] on div "Review Coverage Review and validate found coverage information Not started" at bounding box center [130, 346] width 186 height 92
click at [50, 314] on div "button" at bounding box center [54, 320] width 12 height 12
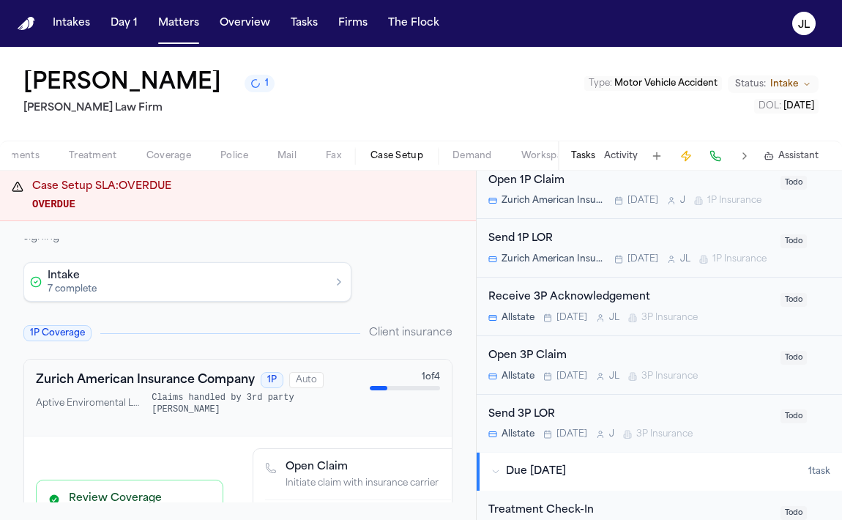
scroll to position [0, 0]
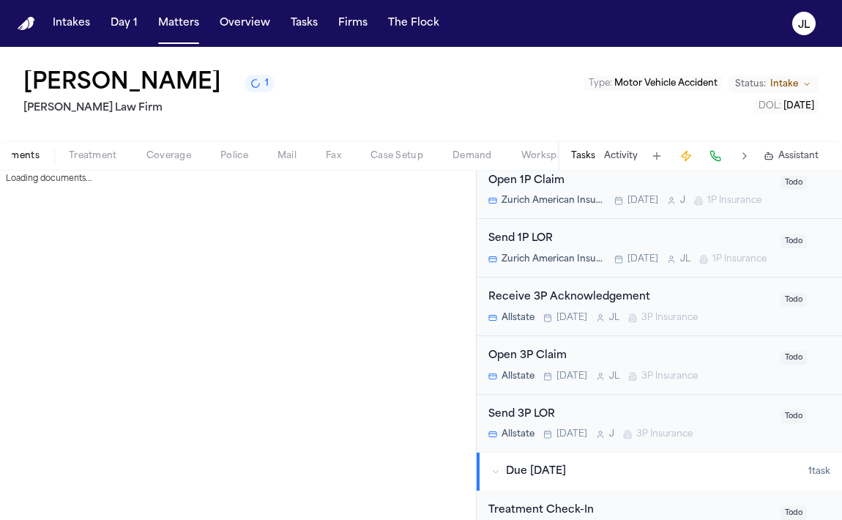
click at [20, 150] on span "Documents" at bounding box center [12, 156] width 54 height 12
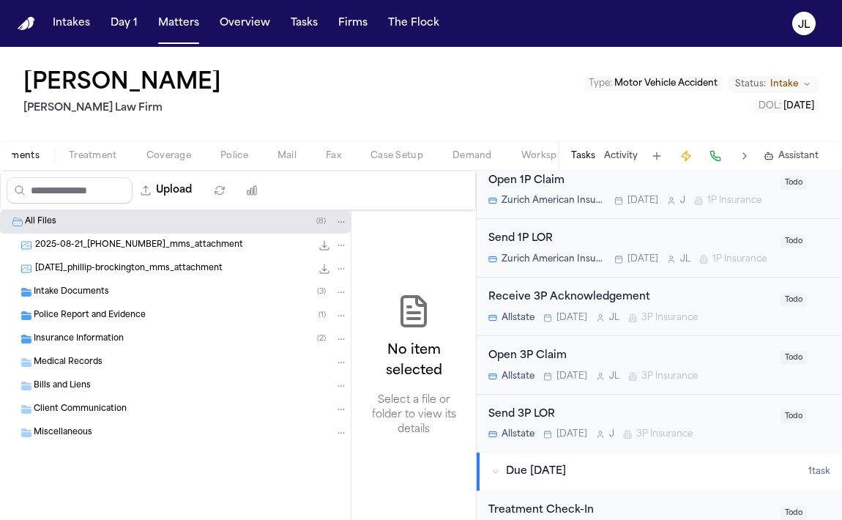
click at [179, 171] on div "Upload 0 files selected Move files Download files Delete files More actions Cle…" at bounding box center [238, 191] width 476 height 40
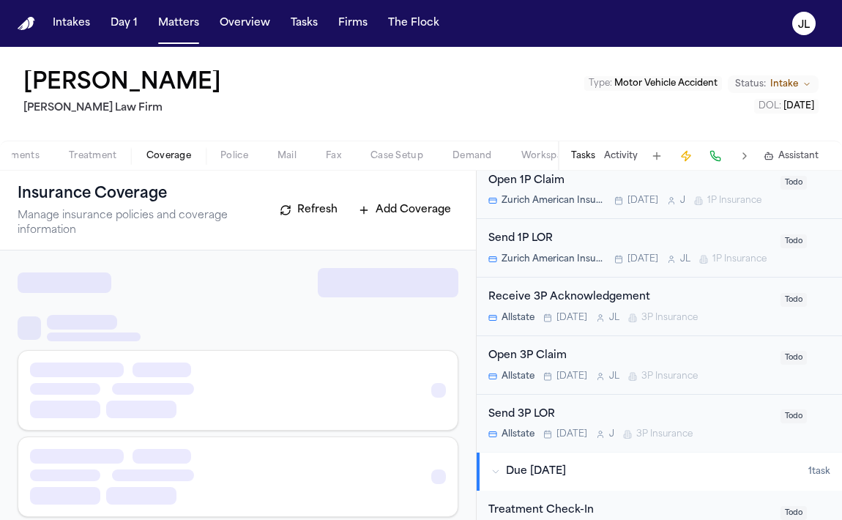
click at [179, 159] on span "Coverage" at bounding box center [168, 156] width 45 height 12
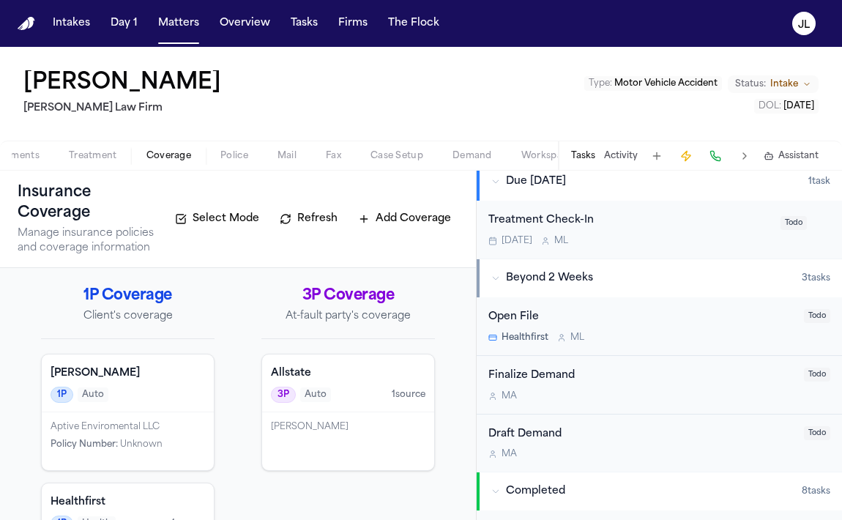
scroll to position [387, 0]
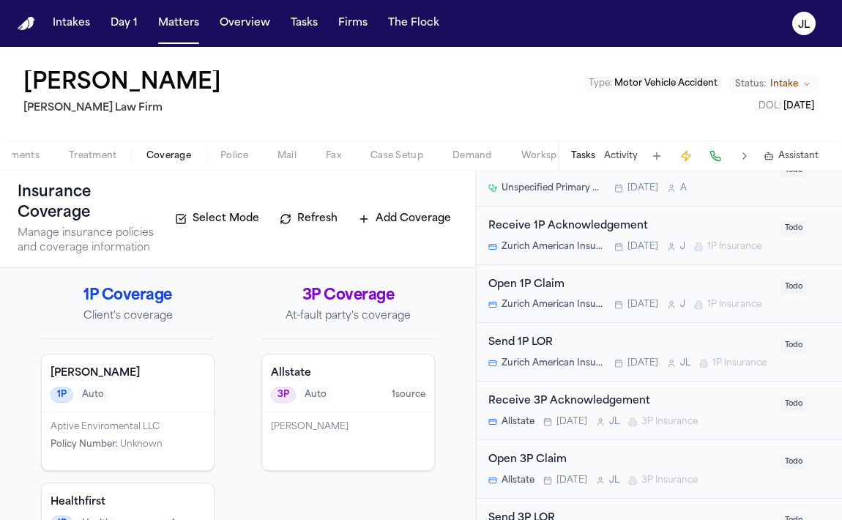
click at [561, 311] on div "Open 1P Claim Zurich American Insurance Company Today J 1P Insurance Todo" at bounding box center [659, 294] width 365 height 59
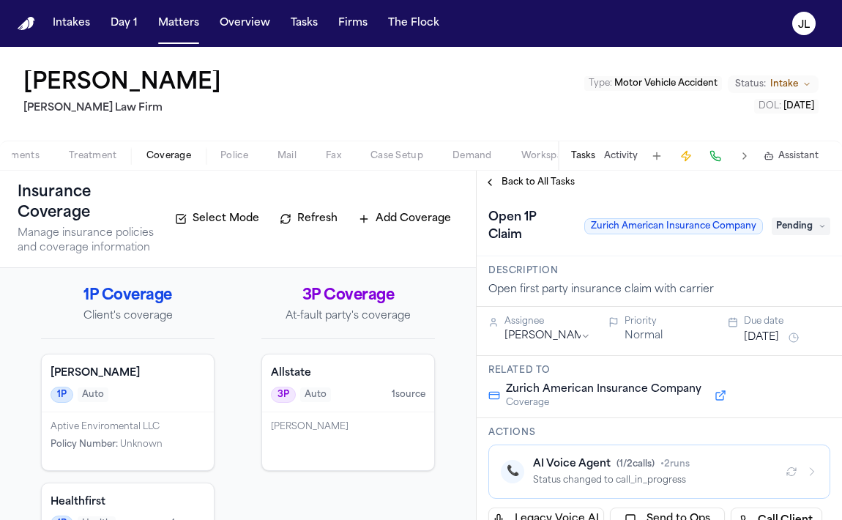
click at [701, 218] on span "Zurich American Insurance Company" at bounding box center [673, 226] width 179 height 16
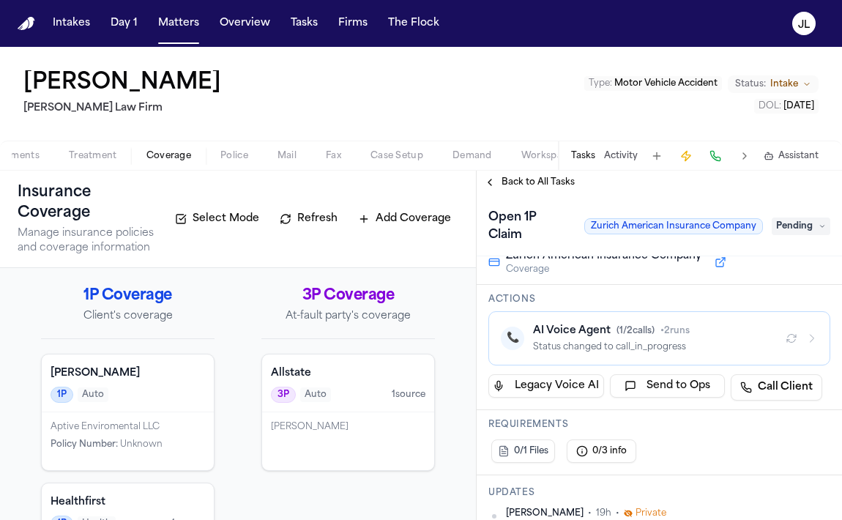
scroll to position [125, 0]
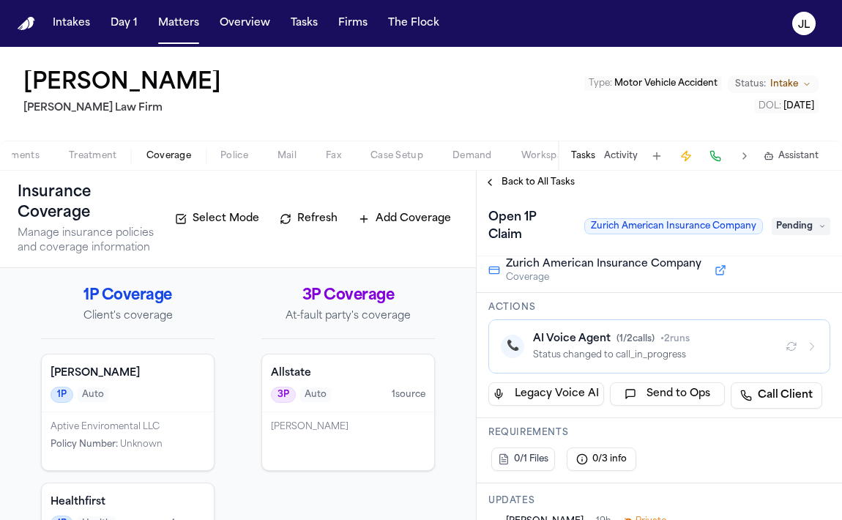
click at [122, 376] on h4 "Ghallagher Bassett" at bounding box center [128, 373] width 154 height 15
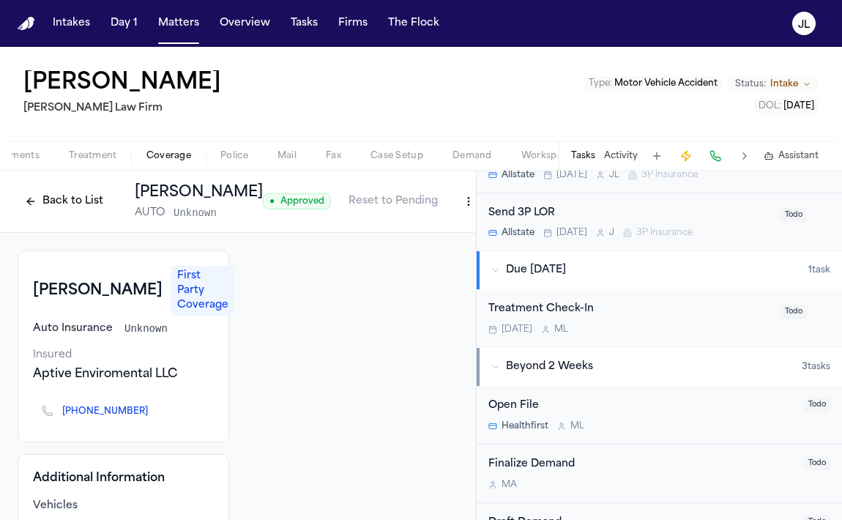
scroll to position [172, 0]
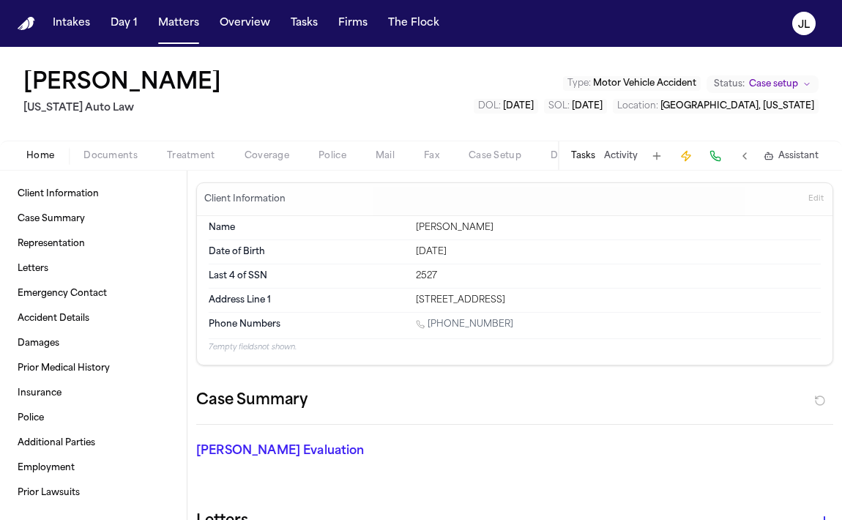
click at [282, 156] on span "Coverage" at bounding box center [266, 156] width 45 height 12
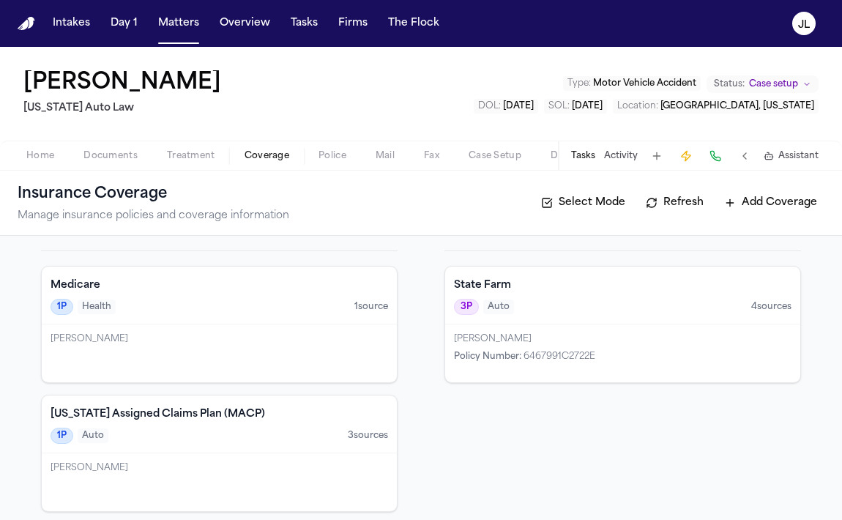
scroll to position [194, 0]
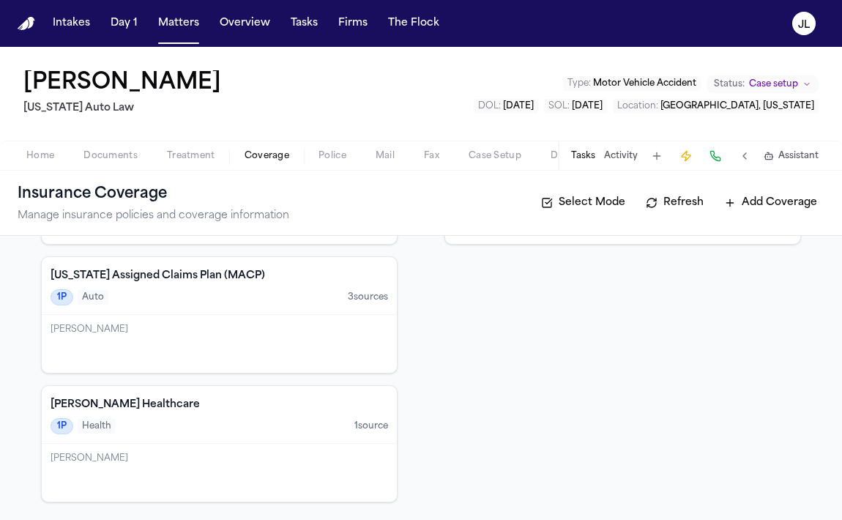
click at [201, 361] on div "[PERSON_NAME]" at bounding box center [219, 344] width 355 height 58
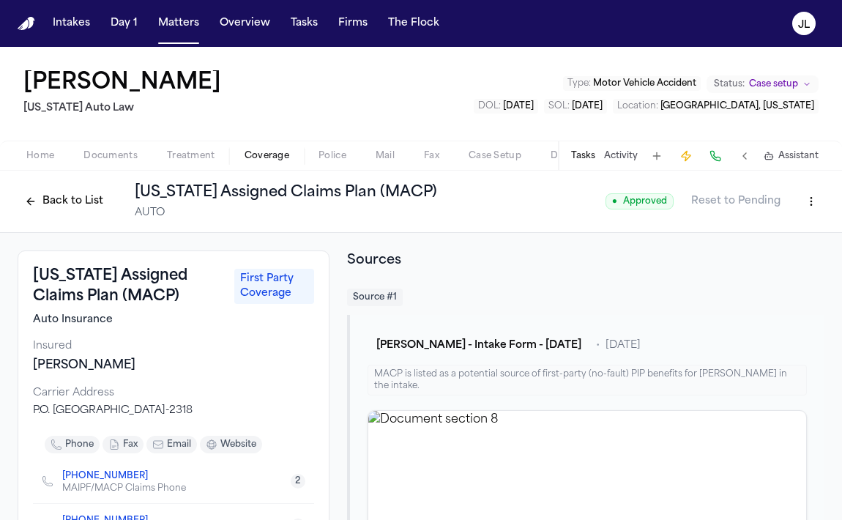
click at [70, 203] on button "Back to List" at bounding box center [64, 201] width 93 height 23
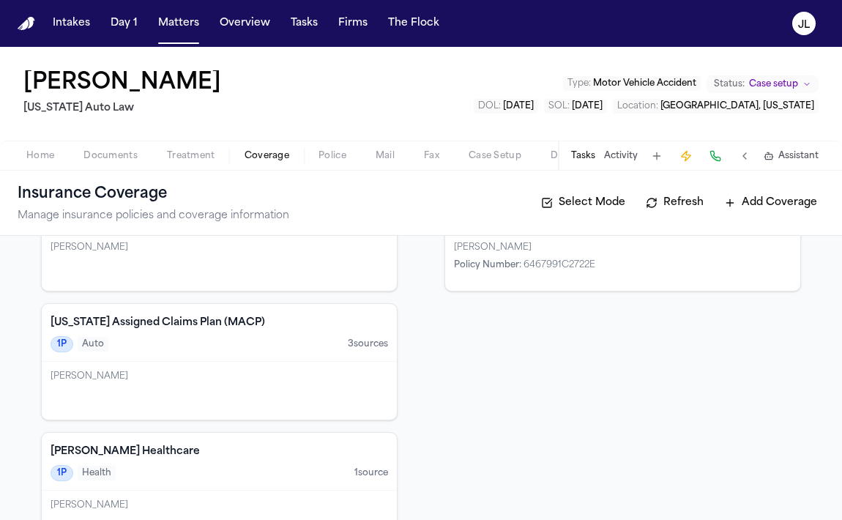
scroll to position [194, 0]
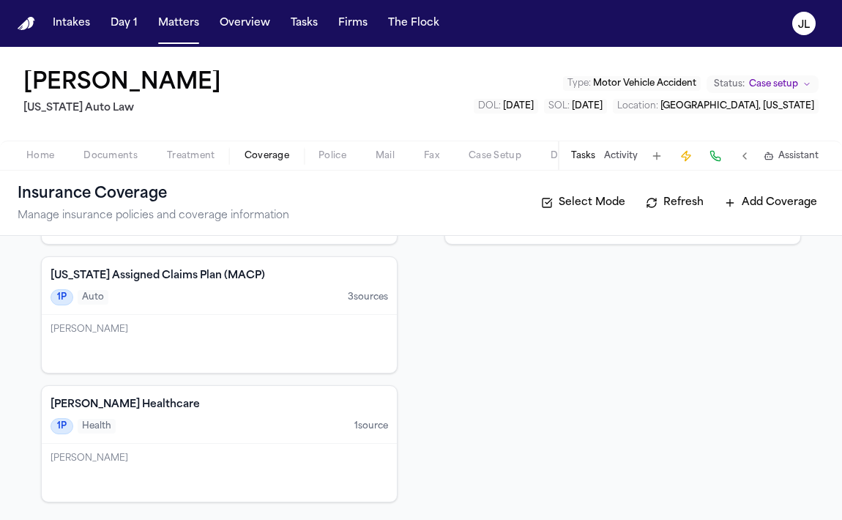
click at [285, 334] on div "[PERSON_NAME]" at bounding box center [219, 330] width 337 height 12
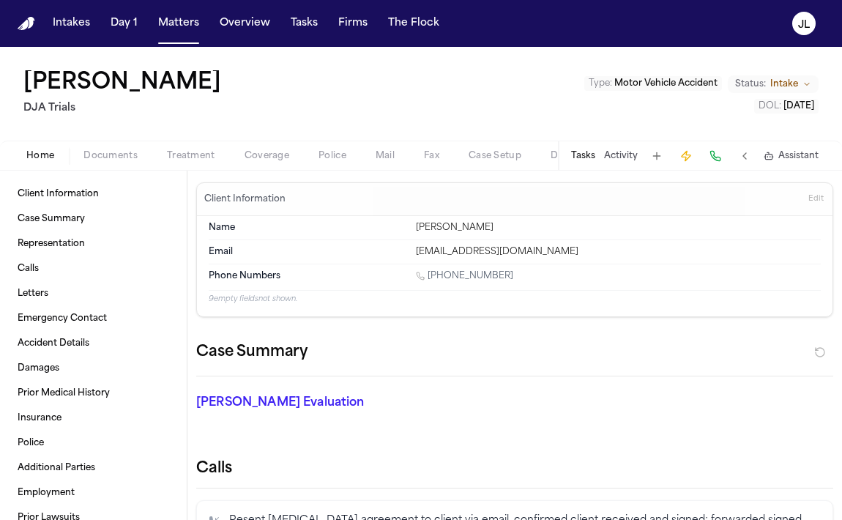
click at [271, 165] on div "Home Documents Treatment Coverage Police Mail Fax Case Setup Demand Workspaces …" at bounding box center [421, 155] width 842 height 29
click at [271, 153] on span "Coverage" at bounding box center [266, 156] width 45 height 12
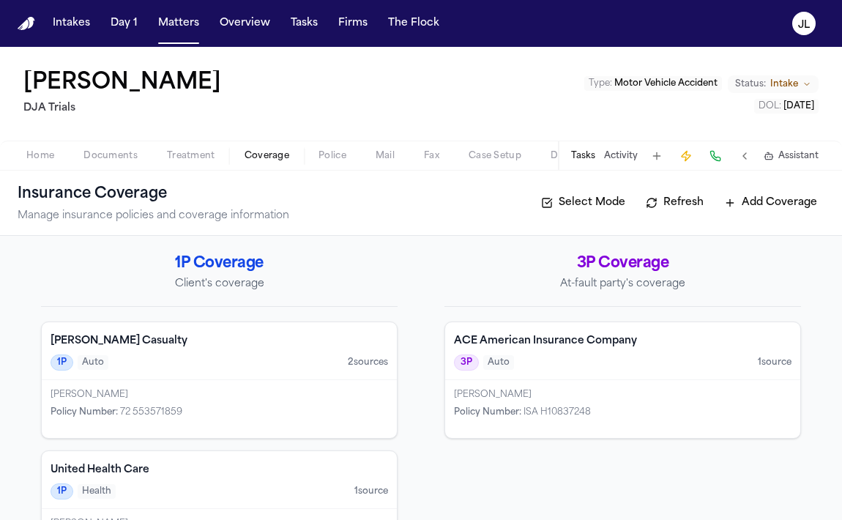
scroll to position [65, 0]
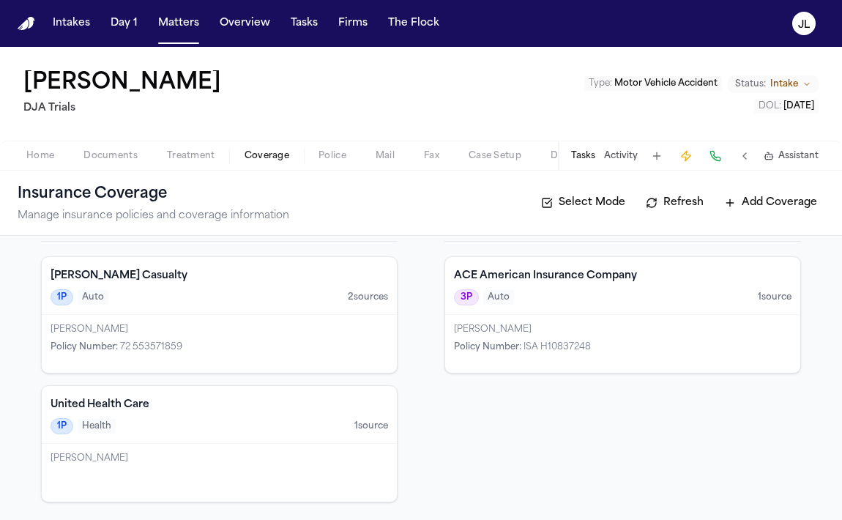
click at [254, 315] on div "[PERSON_NAME] Policy Number : 72 553571859" at bounding box center [219, 344] width 355 height 58
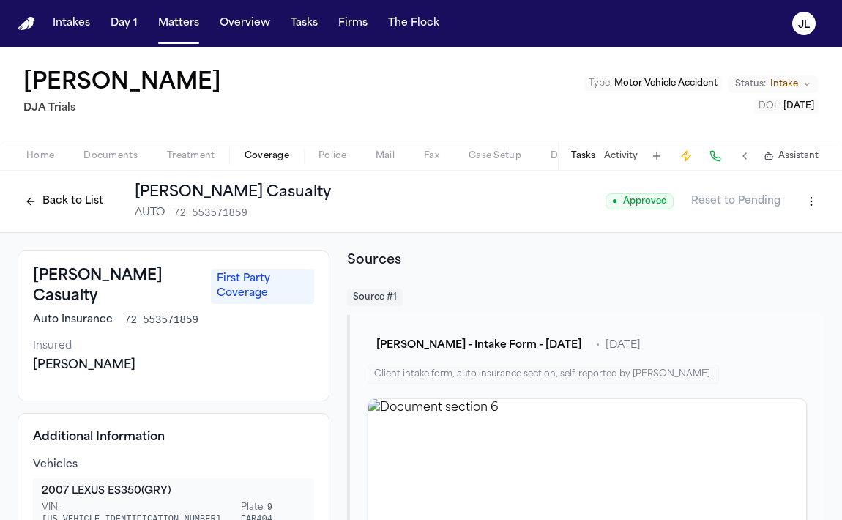
click at [75, 201] on button "Back to List" at bounding box center [64, 201] width 93 height 23
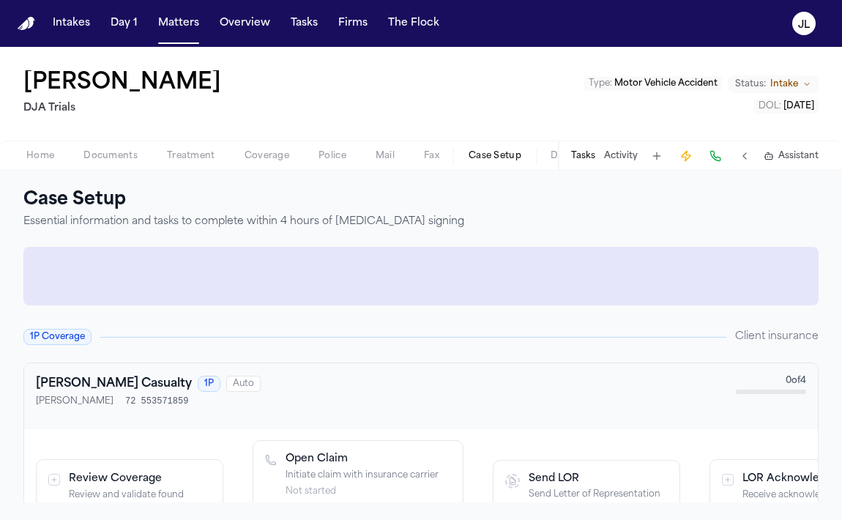
click at [498, 161] on span "Case Setup" at bounding box center [494, 156] width 53 height 12
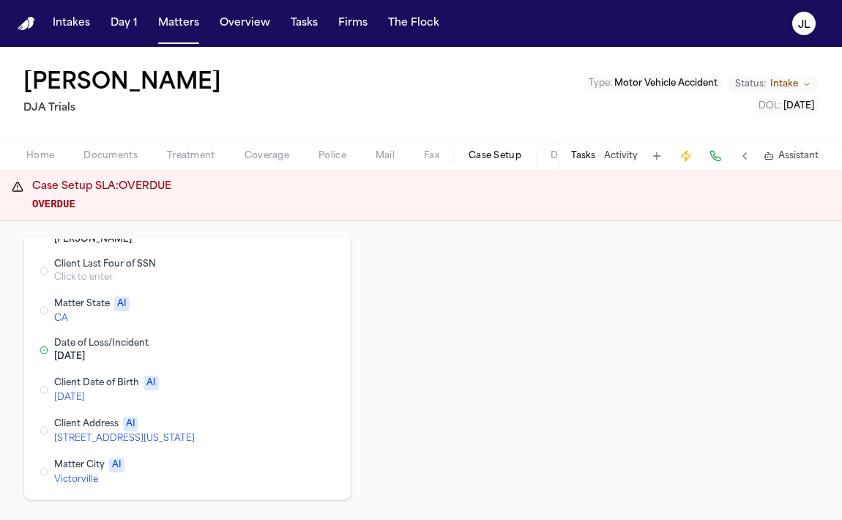
scroll to position [146, 0]
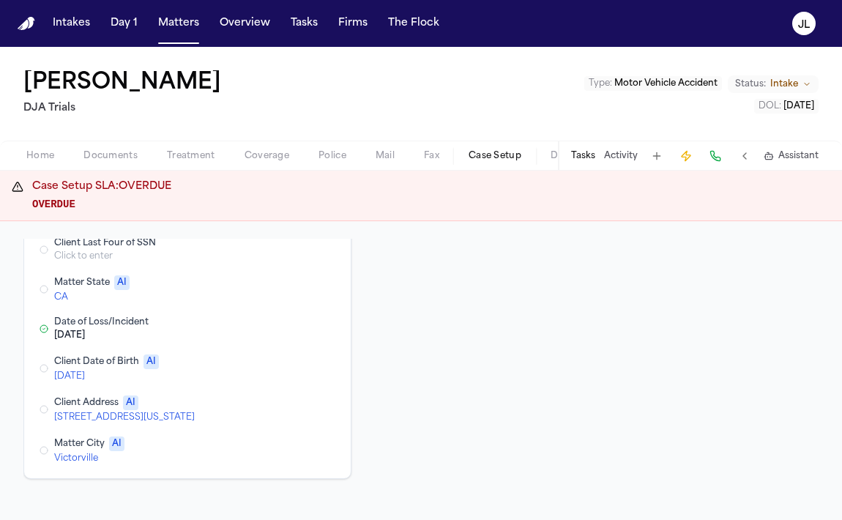
click at [269, 285] on button "Edit Matter State" at bounding box center [268, 289] width 26 height 18
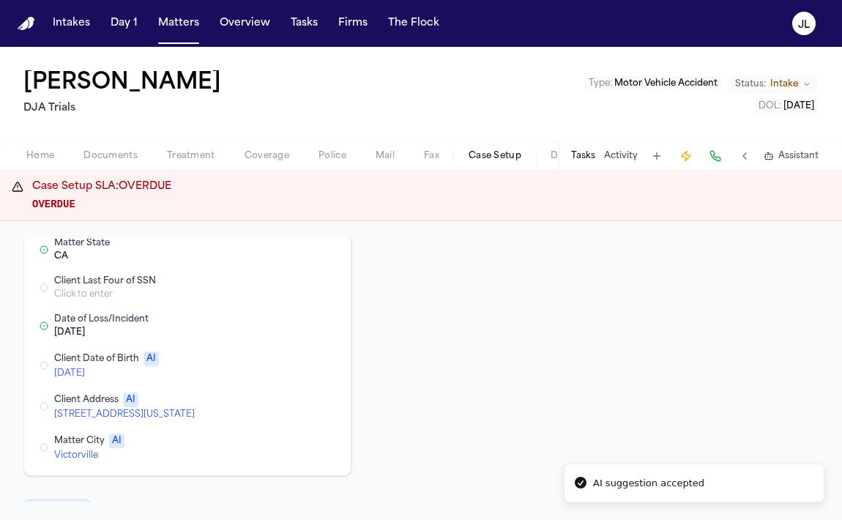
scroll to position [108, 0]
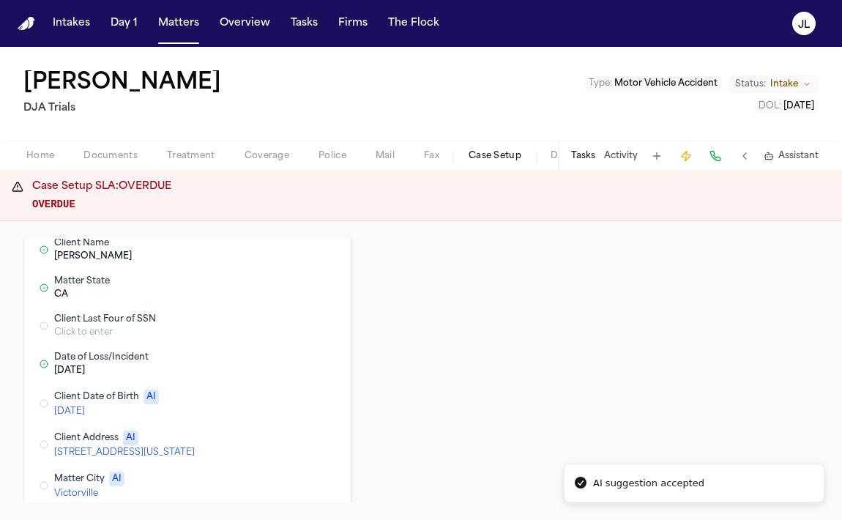
click at [271, 400] on button "Edit Client Date of Birth" at bounding box center [268, 404] width 26 height 18
click at [267, 406] on button "Edit Client Address" at bounding box center [268, 404] width 26 height 18
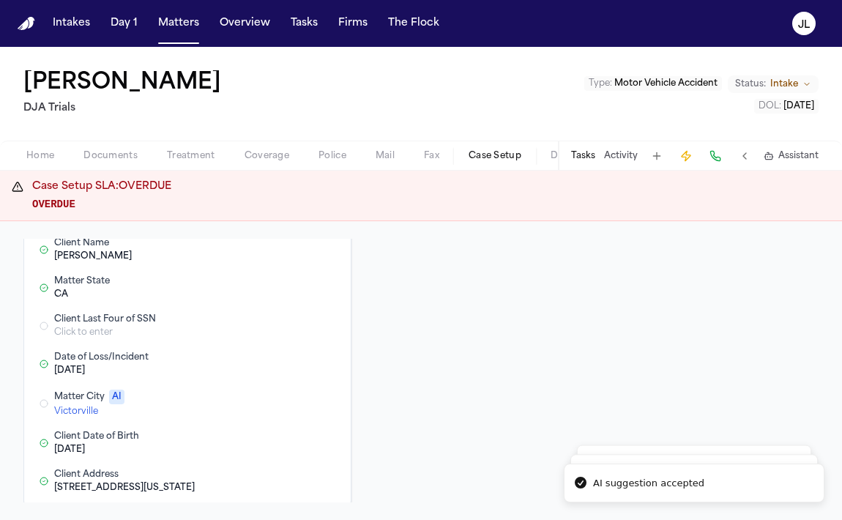
click at [265, 397] on button "Edit Matter City" at bounding box center [268, 404] width 26 height 18
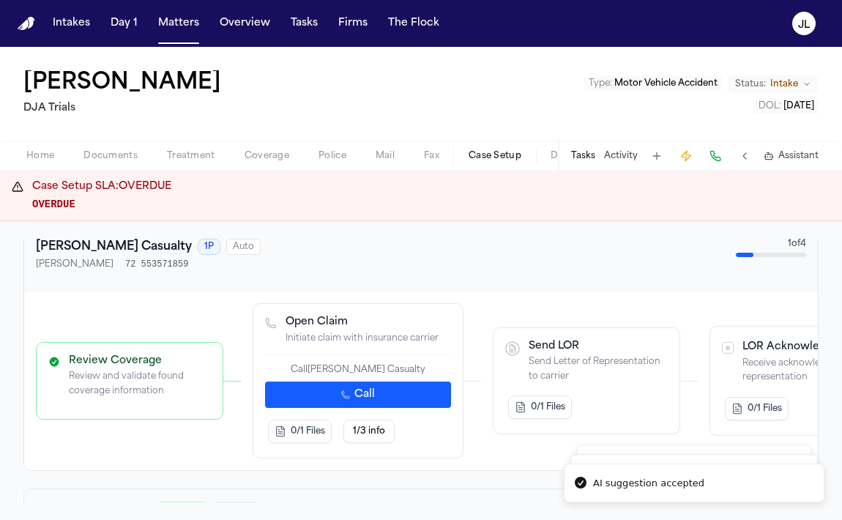
scroll to position [460, 0]
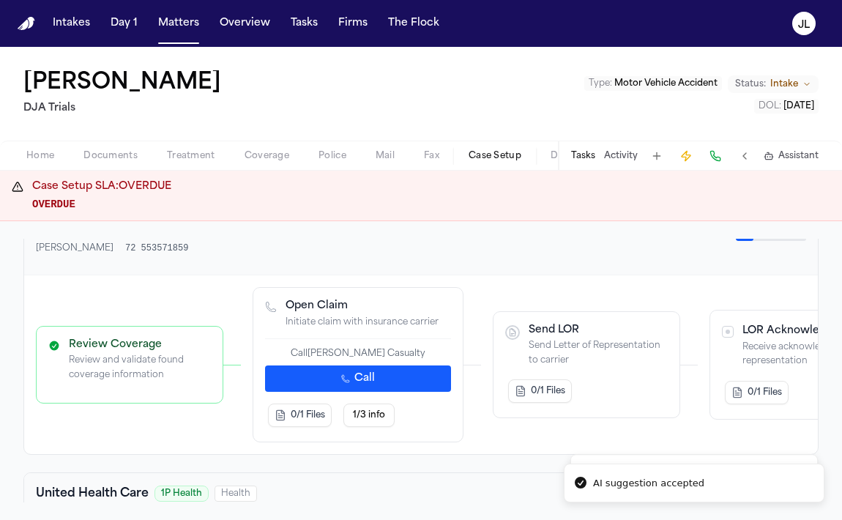
click at [322, 385] on button "Call" at bounding box center [358, 378] width 186 height 26
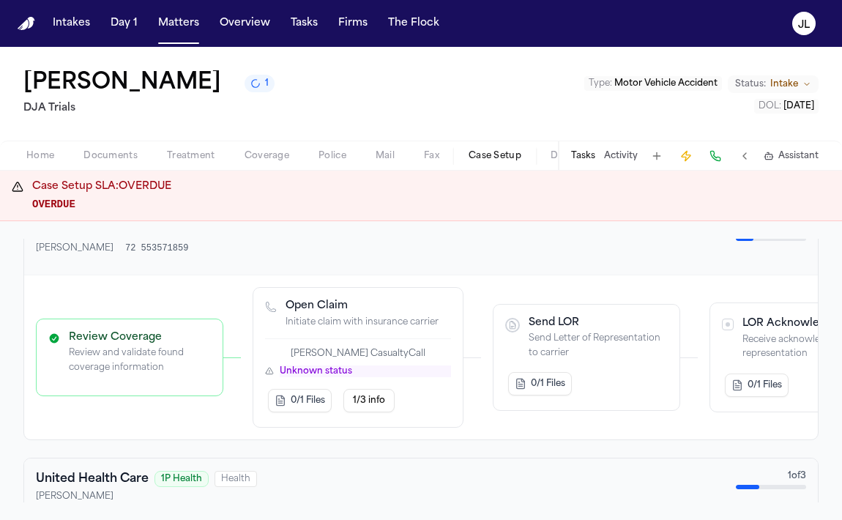
click at [253, 164] on span "button" at bounding box center [267, 163] width 62 height 1
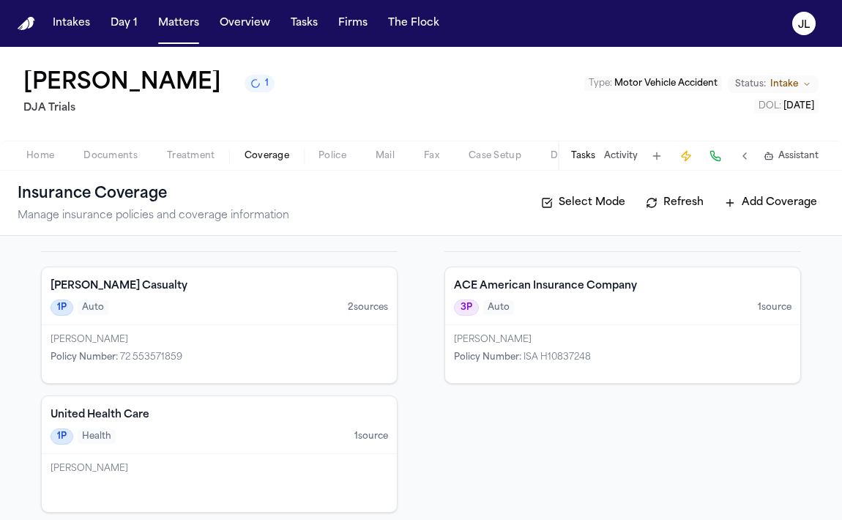
scroll to position [66, 0]
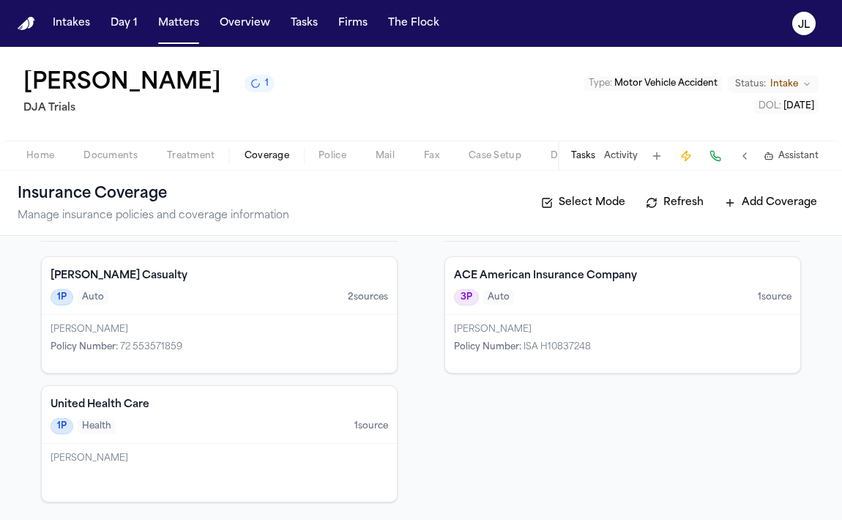
click at [222, 335] on div "[PERSON_NAME]" at bounding box center [219, 330] width 337 height 12
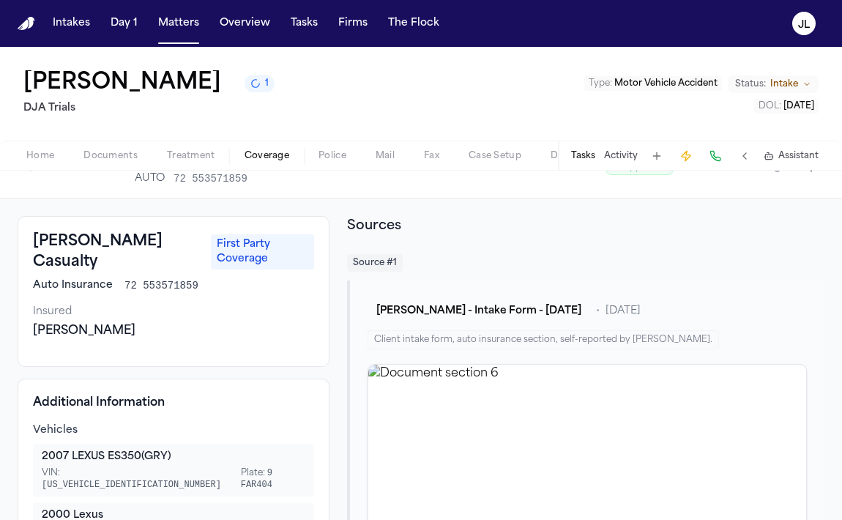
scroll to position [10, 0]
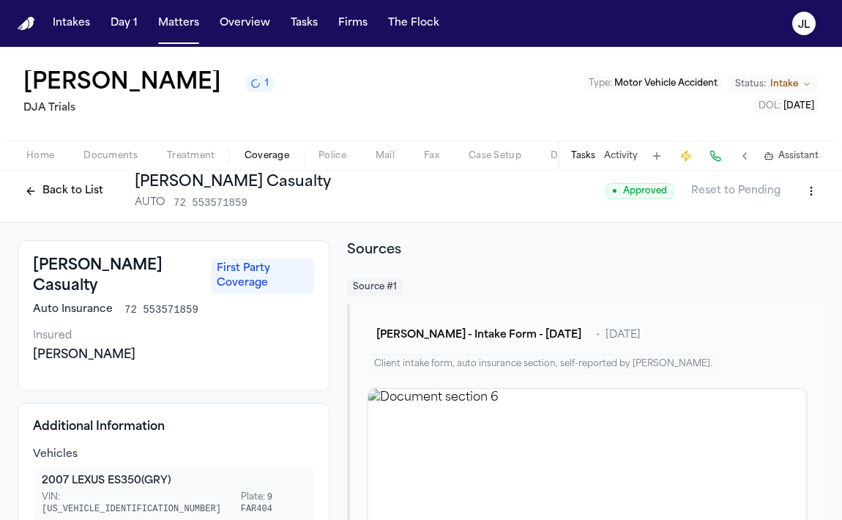
click at [56, 190] on button "Back to List" at bounding box center [64, 190] width 93 height 23
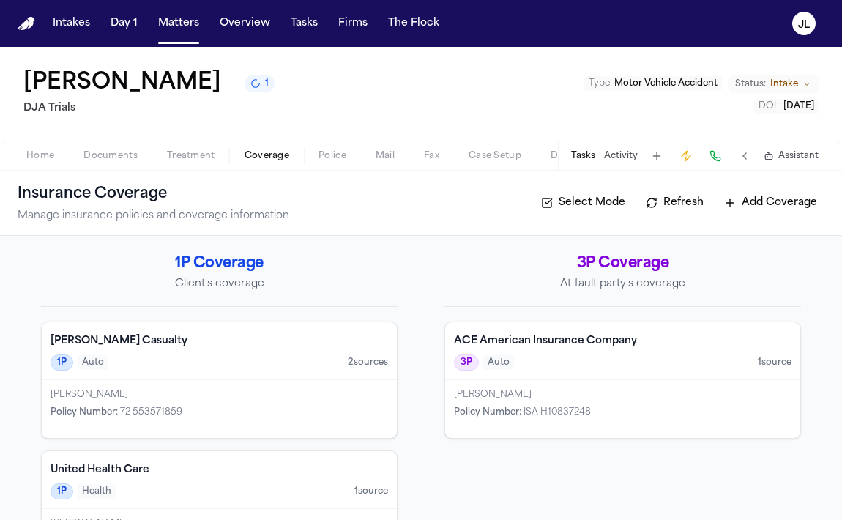
click at [211, 365] on div "1P Auto 2 source s" at bounding box center [219, 362] width 337 height 16
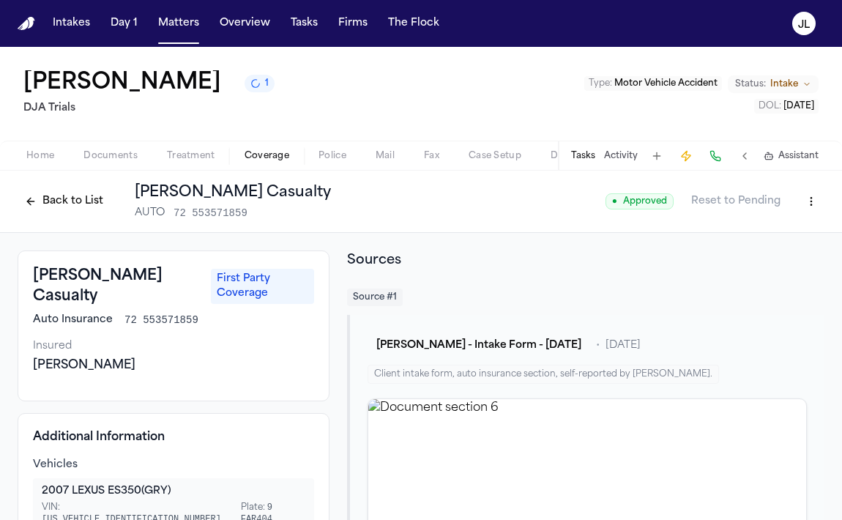
click at [57, 200] on button "Back to List" at bounding box center [64, 201] width 93 height 23
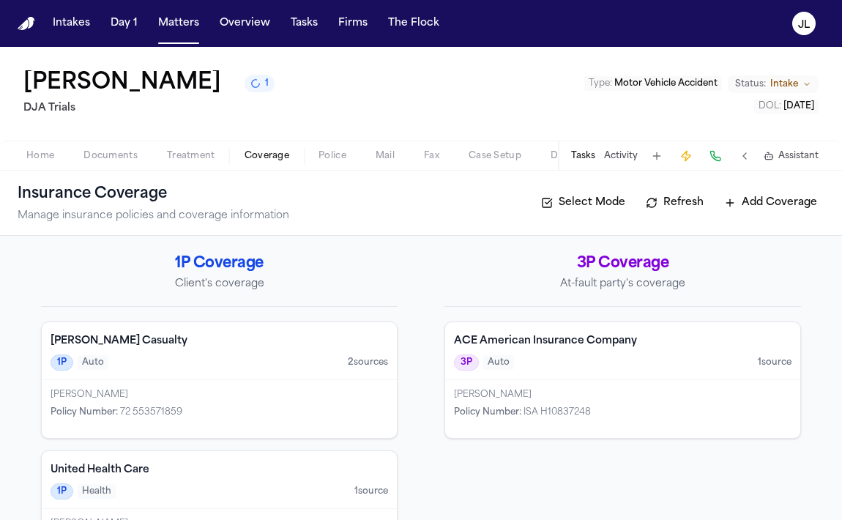
scroll to position [66, 0]
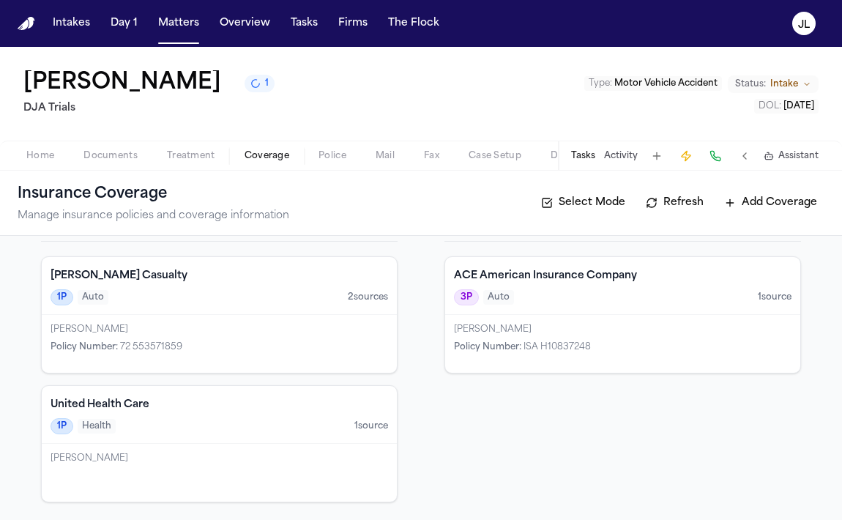
click at [588, 161] on button "Tasks" at bounding box center [583, 156] width 24 height 12
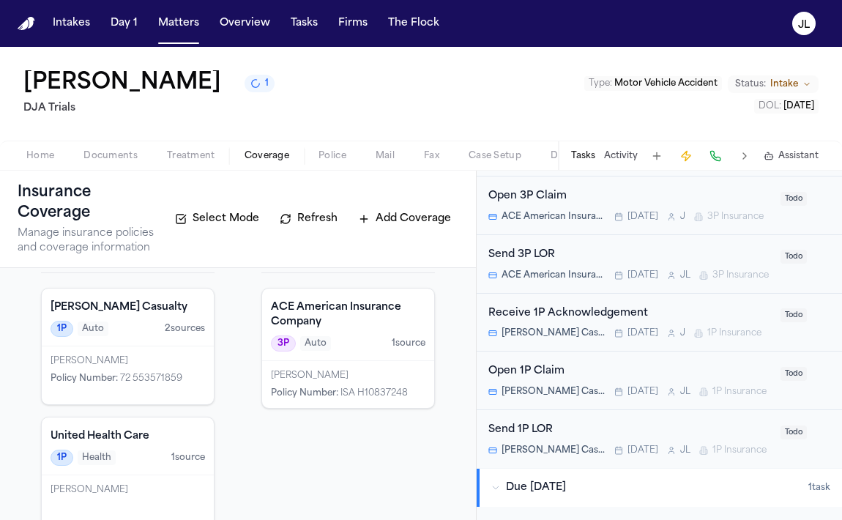
scroll to position [369, 0]
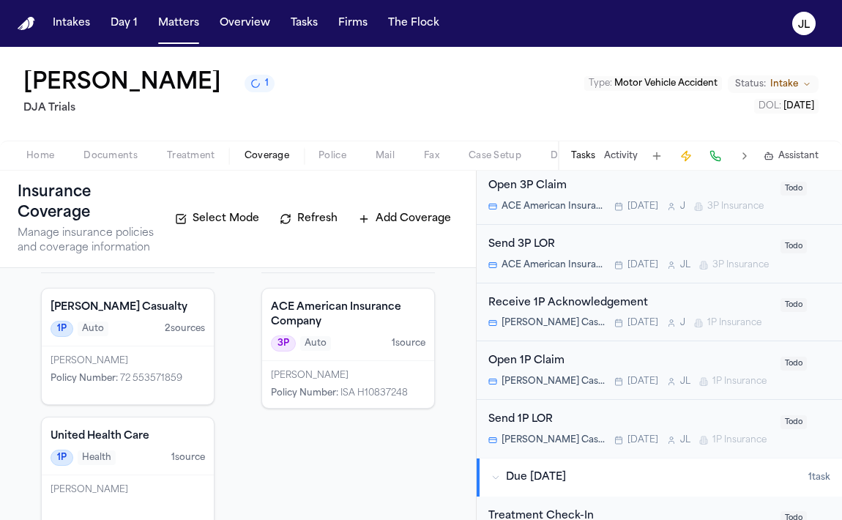
click at [630, 365] on div "Open 1P Claim" at bounding box center [629, 361] width 283 height 17
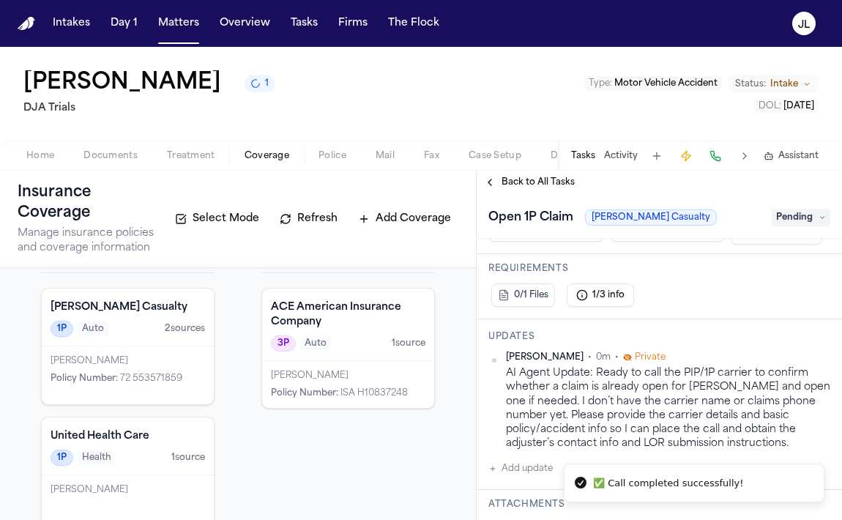
scroll to position [98, 0]
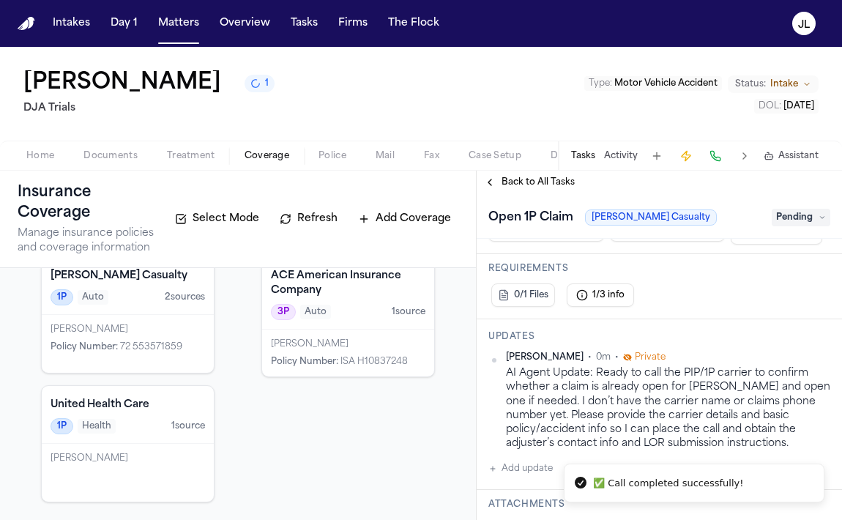
click at [168, 332] on div "[PERSON_NAME]" at bounding box center [128, 330] width 154 height 12
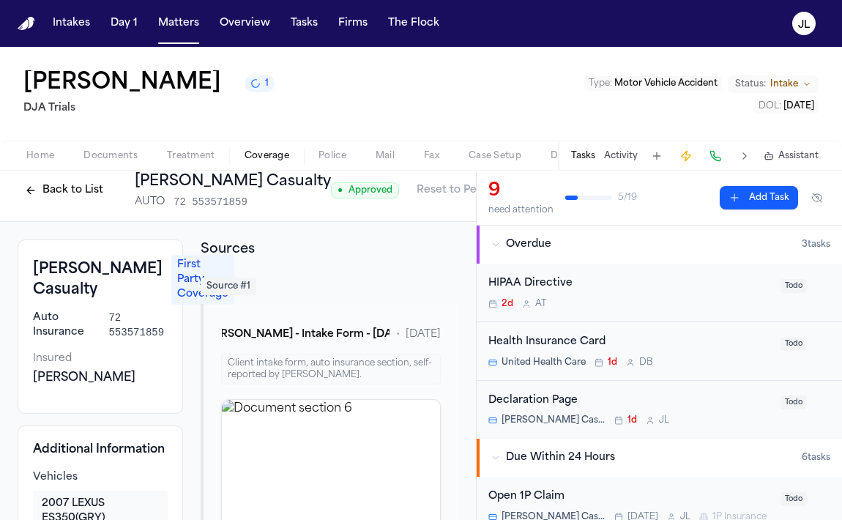
scroll to position [7, 0]
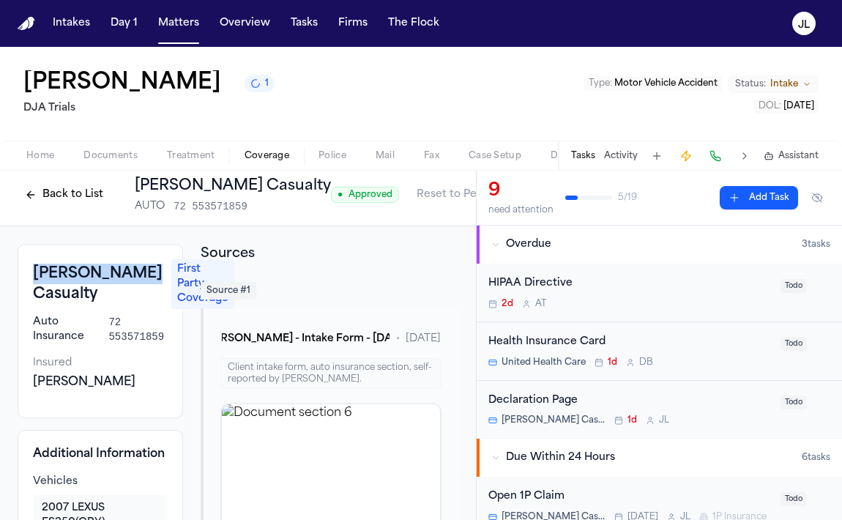
drag, startPoint x: 95, startPoint y: 315, endPoint x: 31, endPoint y: 291, distance: 67.9
click at [31, 291] on div "[PERSON_NAME] Casualty First Party Coverage Auto Insurance 72 553571859 Insured…" at bounding box center [100, 331] width 165 height 174
copy h3 "[PERSON_NAME] Casualty"
click at [441, 206] on html "Intakes Day 1 Matters Overview Tasks Firms The [PERSON_NAME] [PERSON_NAME] 1 DJ…" at bounding box center [421, 260] width 842 height 520
click at [425, 239] on div "Edit Coverage" at bounding box center [394, 234] width 123 height 23
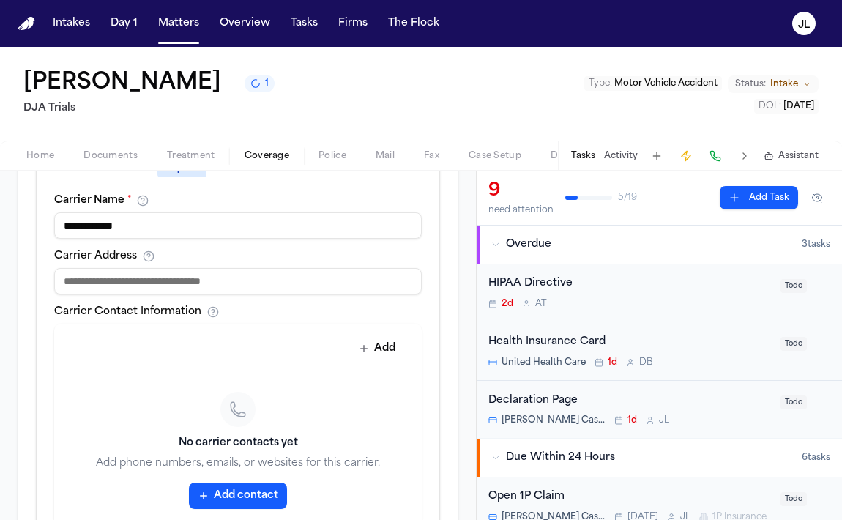
scroll to position [589, 0]
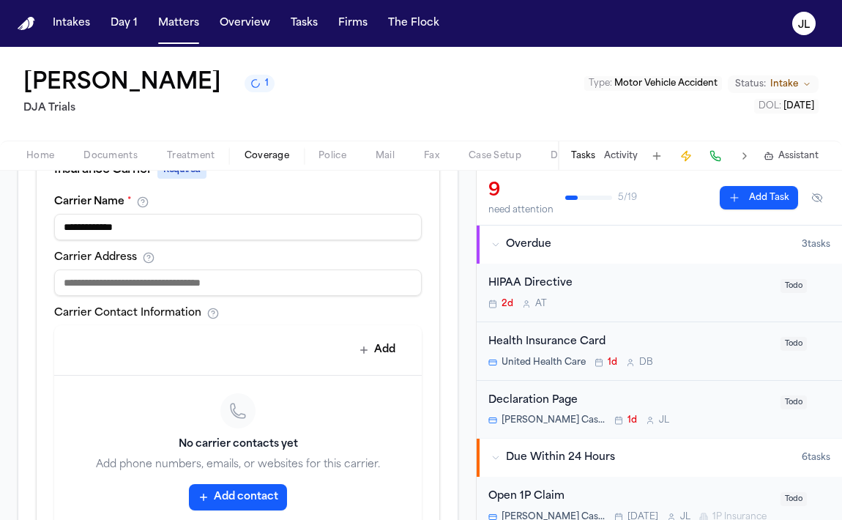
click at [236, 496] on button "Add contact" at bounding box center [238, 497] width 98 height 26
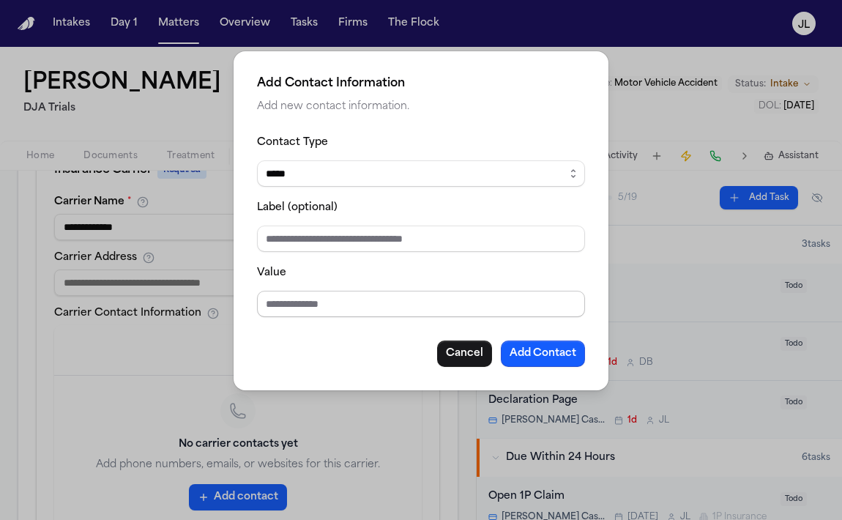
click at [372, 292] on input "Value" at bounding box center [421, 304] width 328 height 26
paste input "**********"
type input "**********"
click at [586, 360] on div "**********" at bounding box center [421, 220] width 375 height 339
drag, startPoint x: 375, startPoint y: 317, endPoint x: 228, endPoint y: 285, distance: 149.9
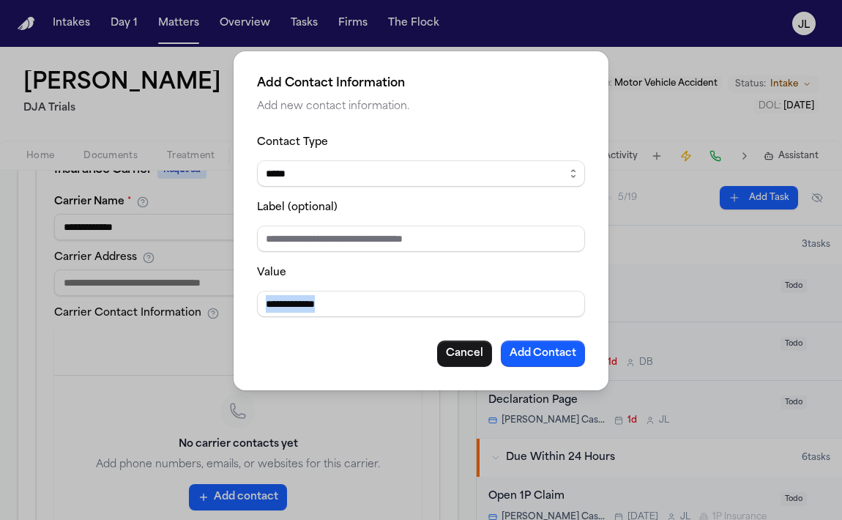
click at [203, 286] on div "**********" at bounding box center [421, 260] width 842 height 520
drag, startPoint x: 353, startPoint y: 299, endPoint x: 257, endPoint y: 299, distance: 95.9
click at [257, 299] on input "**********" at bounding box center [421, 304] width 328 height 26
paste input "**********"
type input "**********"
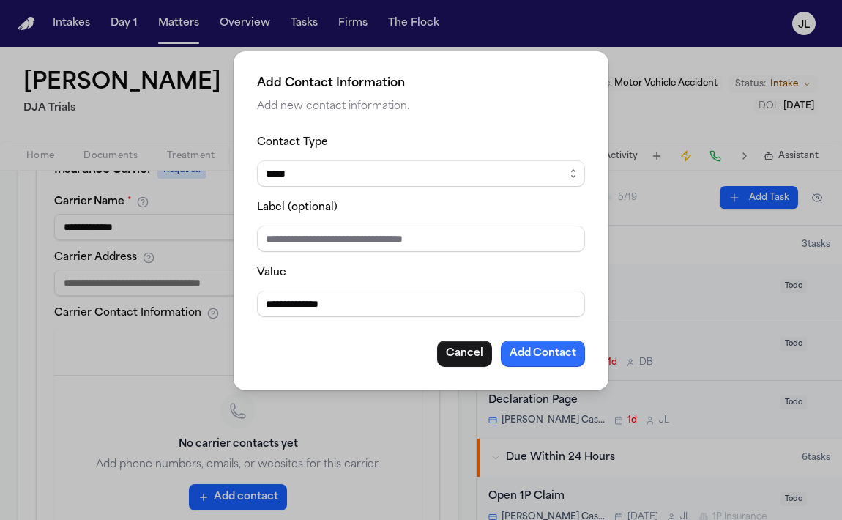
click at [554, 343] on button "Add Contact" at bounding box center [543, 353] width 84 height 26
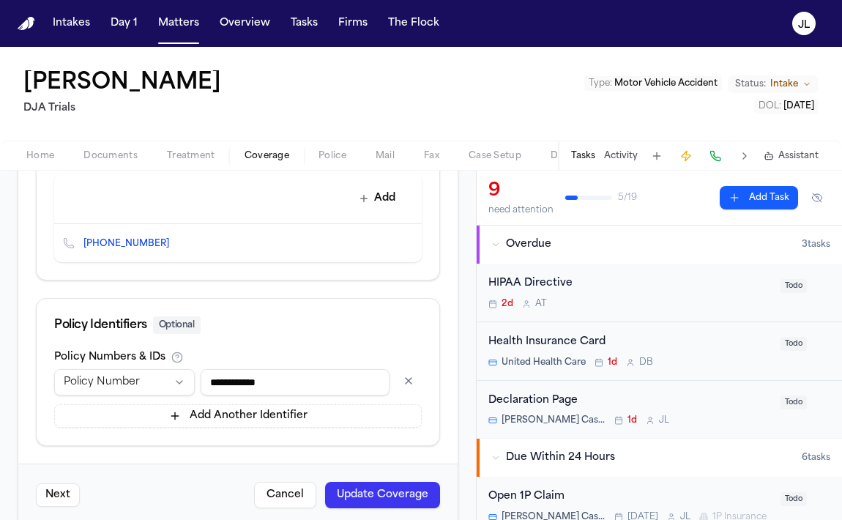
scroll to position [765, 0]
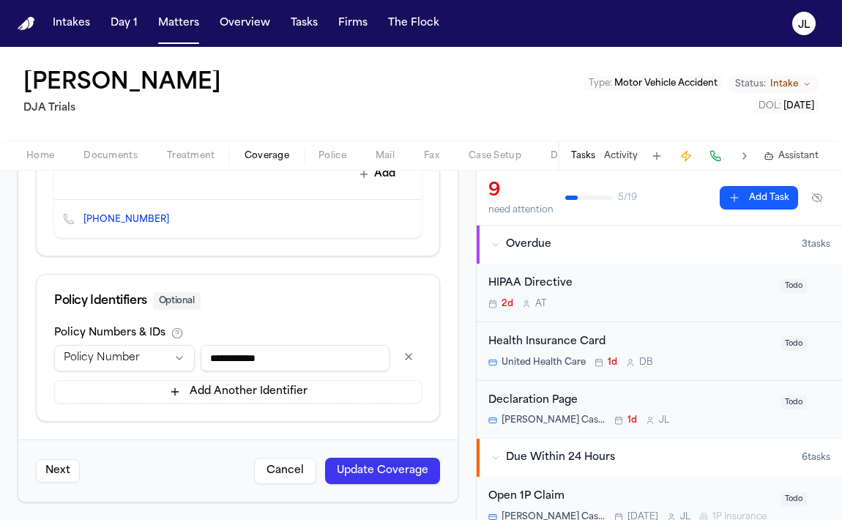
click at [387, 462] on button "Update Coverage" at bounding box center [382, 470] width 115 height 26
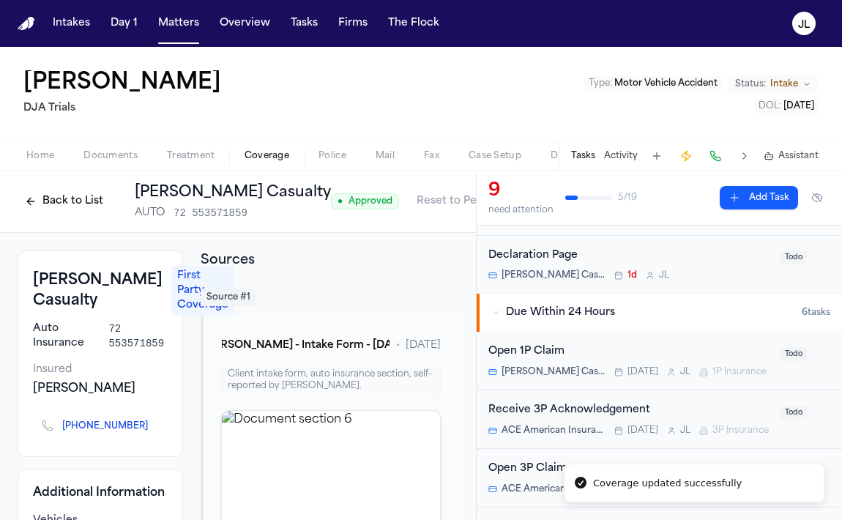
scroll to position [149, 0]
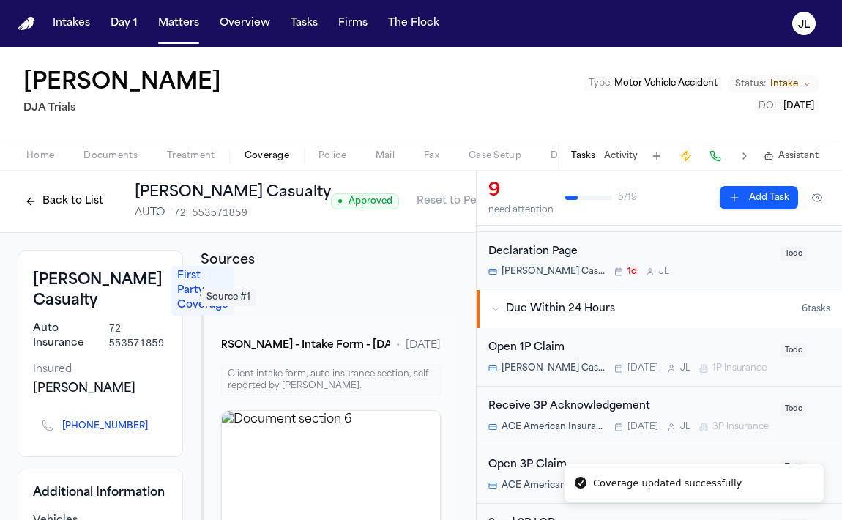
click at [649, 376] on div "Open 1P Claim [PERSON_NAME] Casualty [DATE] [PERSON_NAME] 1P Insurance Todo" at bounding box center [659, 357] width 365 height 59
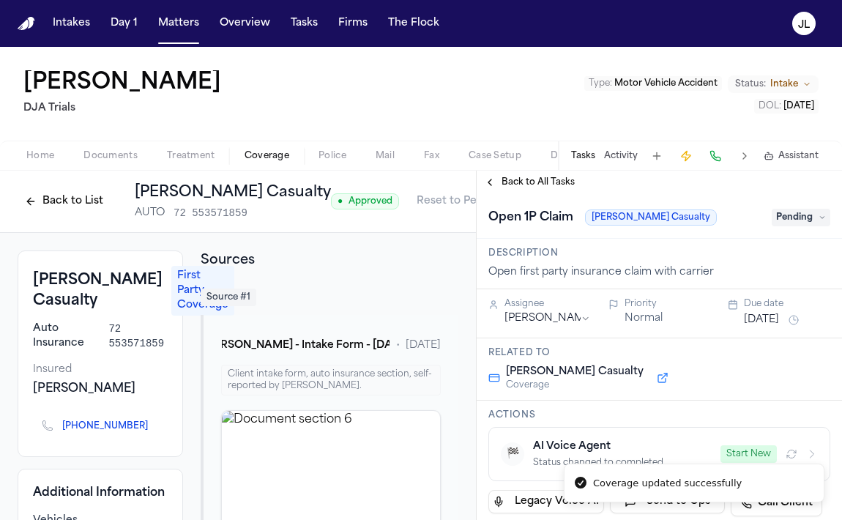
click at [756, 463] on li "Coverage updated successfully" at bounding box center [694, 483] width 261 height 40
click at [743, 449] on button "Start New" at bounding box center [748, 454] width 56 height 18
click at [188, 21] on button "Matters" at bounding box center [178, 23] width 53 height 26
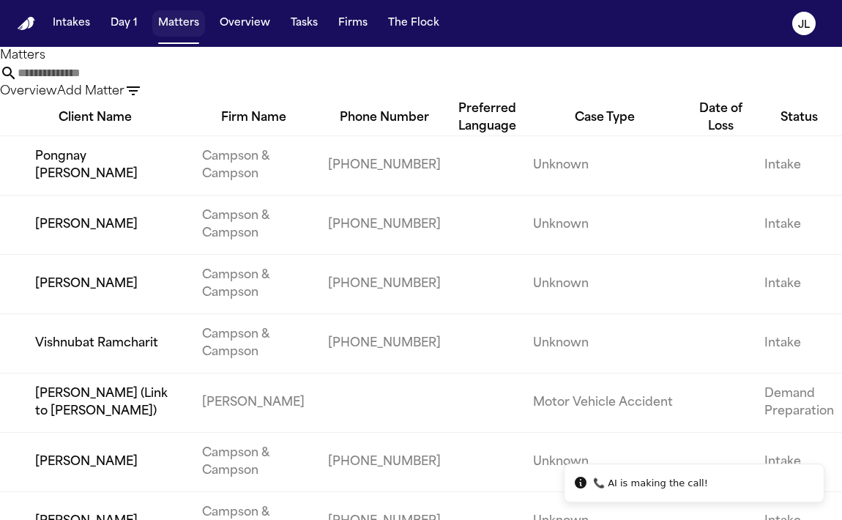
click at [162, 23] on button "Matters" at bounding box center [178, 23] width 53 height 26
click at [135, 81] on input "text" at bounding box center [76, 73] width 117 height 18
type input "*"
paste input "**********"
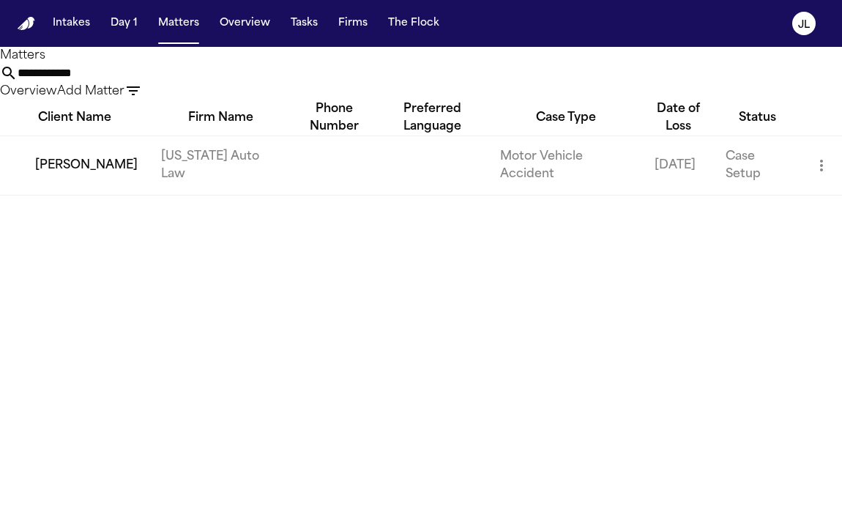
type input "**********"
click at [41, 195] on td "[PERSON_NAME]" at bounding box center [74, 164] width 149 height 59
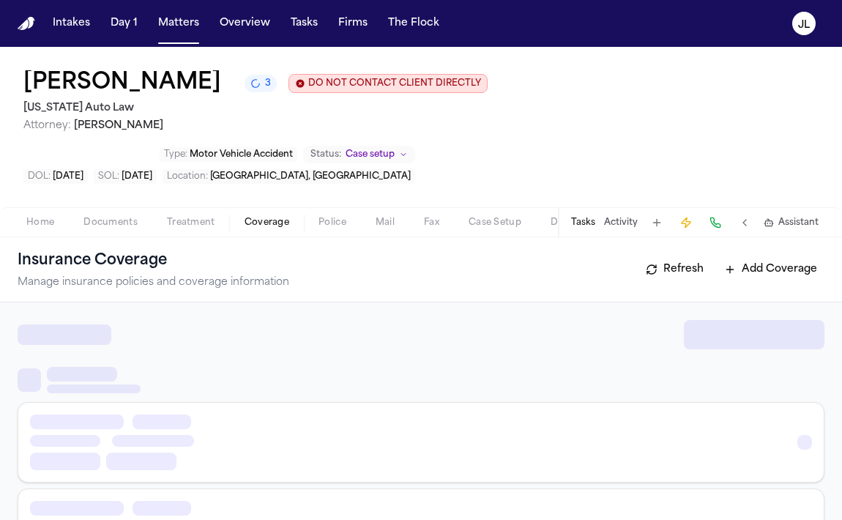
click at [287, 217] on span "Coverage" at bounding box center [266, 223] width 45 height 12
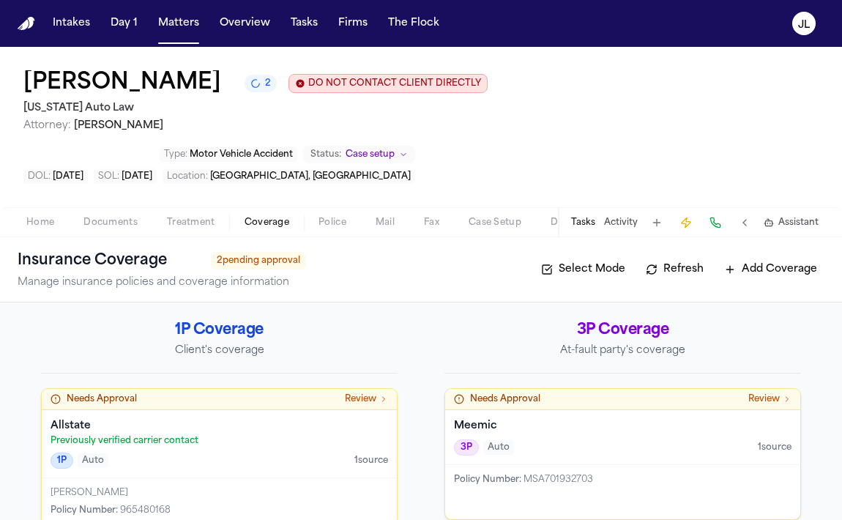
click at [185, 435] on p "Previously verified carrier contact" at bounding box center [219, 441] width 337 height 12
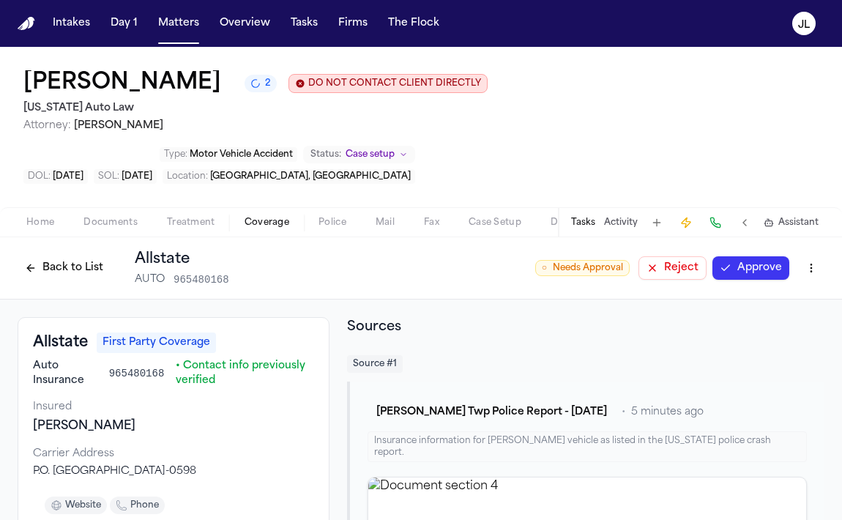
click at [762, 256] on button "Approve" at bounding box center [750, 267] width 77 height 23
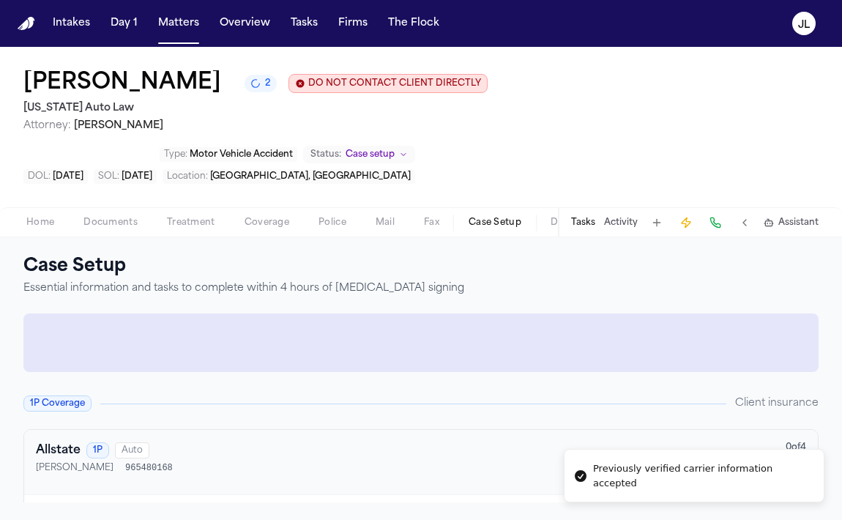
click at [474, 214] on button "Case Setup" at bounding box center [495, 223] width 82 height 18
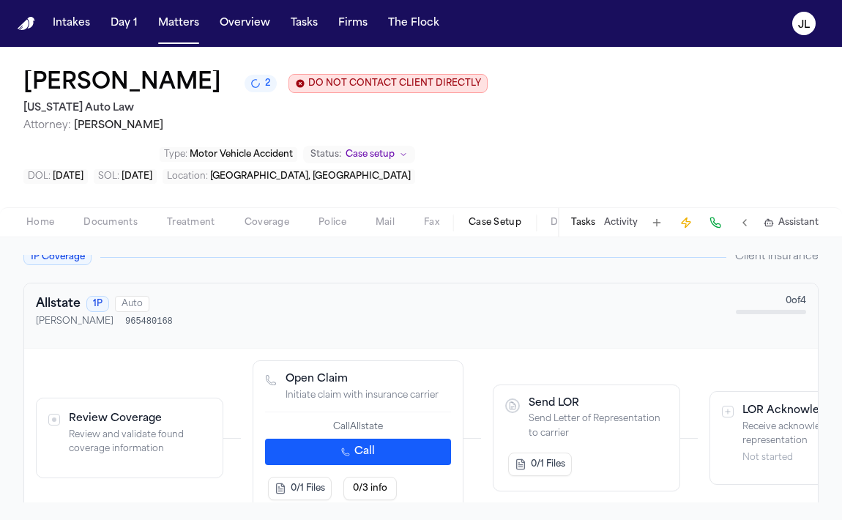
scroll to position [419, 0]
click at [311, 438] on button "Call" at bounding box center [358, 451] width 186 height 26
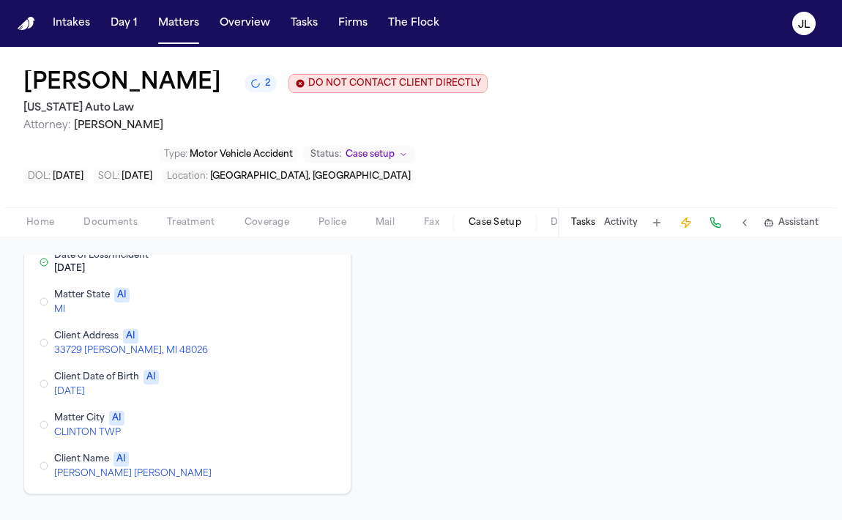
scroll to position [168, 0]
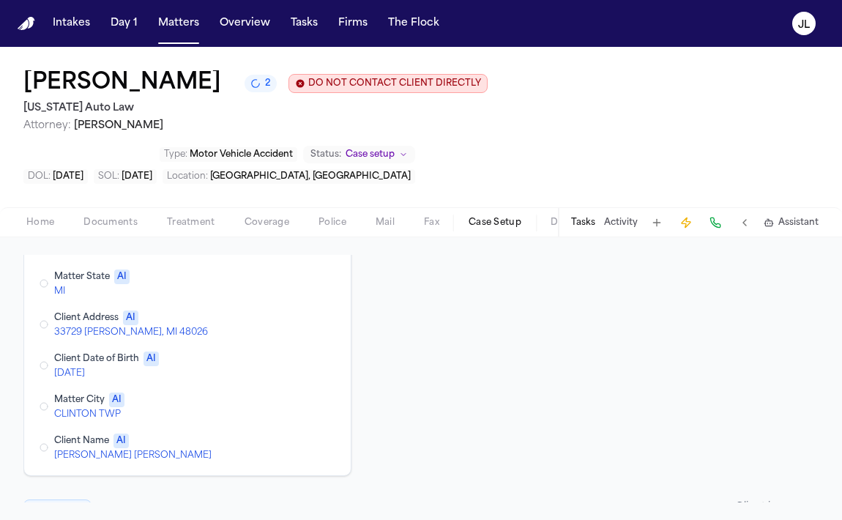
click at [261, 438] on button "Edit Client Name" at bounding box center [268, 447] width 26 height 18
click at [267, 397] on button "Edit Matter City" at bounding box center [268, 406] width 26 height 18
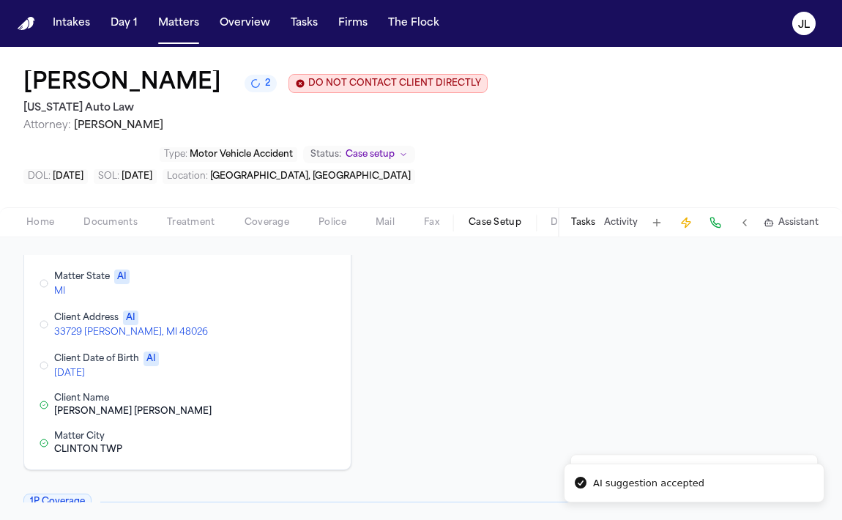
click at [269, 356] on button "Edit Client Date of Birth" at bounding box center [268, 365] width 26 height 18
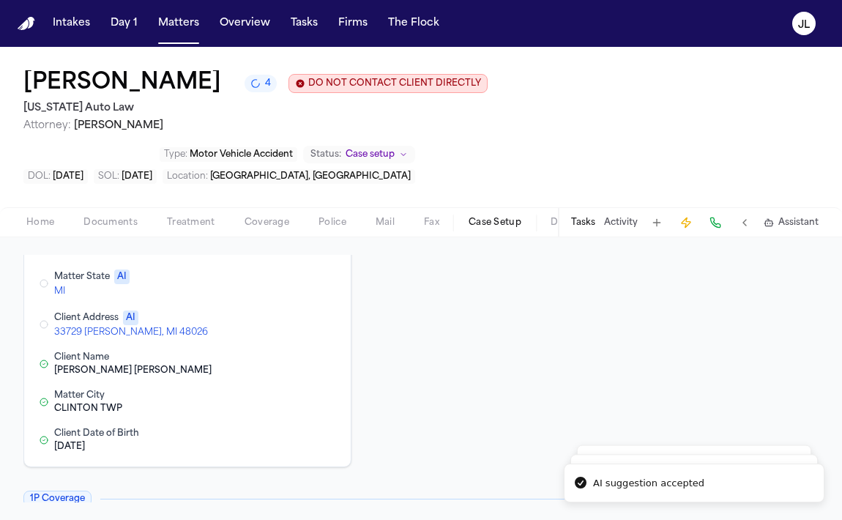
click at [261, 315] on button "Edit Client Address" at bounding box center [268, 324] width 26 height 18
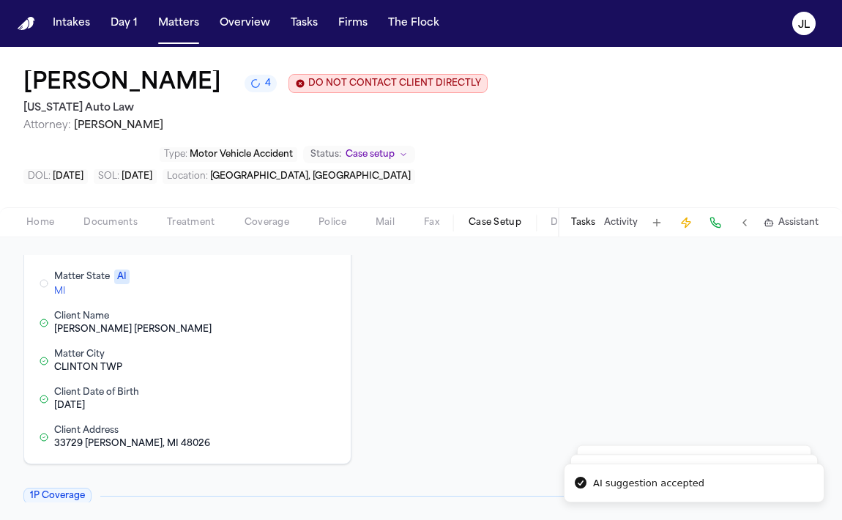
click at [265, 274] on button "Edit Matter State" at bounding box center [268, 283] width 26 height 18
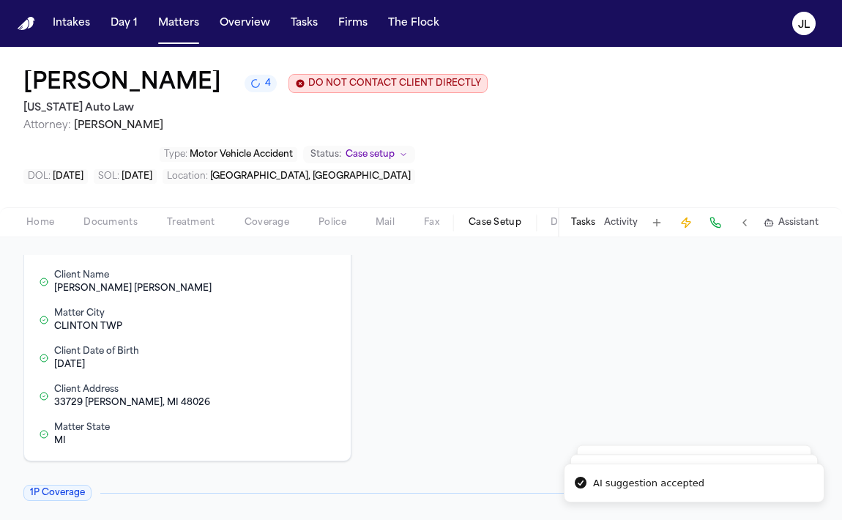
scroll to position [0, 0]
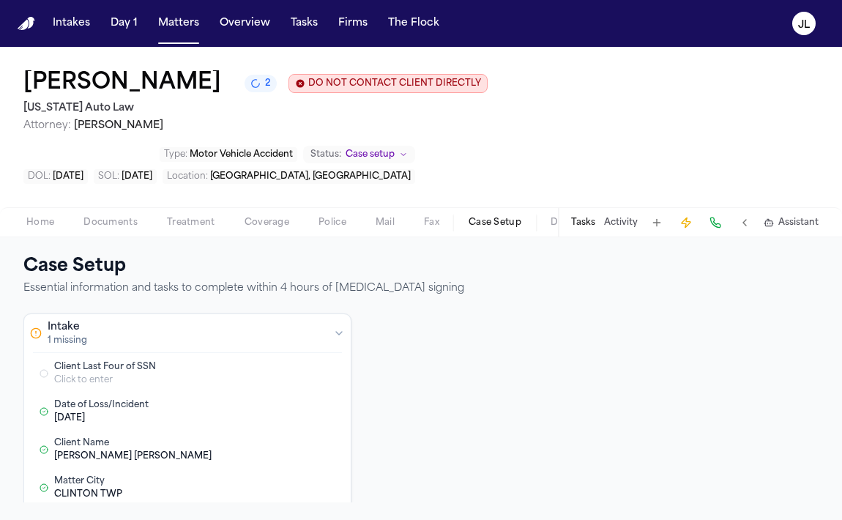
click at [266, 217] on span "Coverage" at bounding box center [266, 223] width 45 height 12
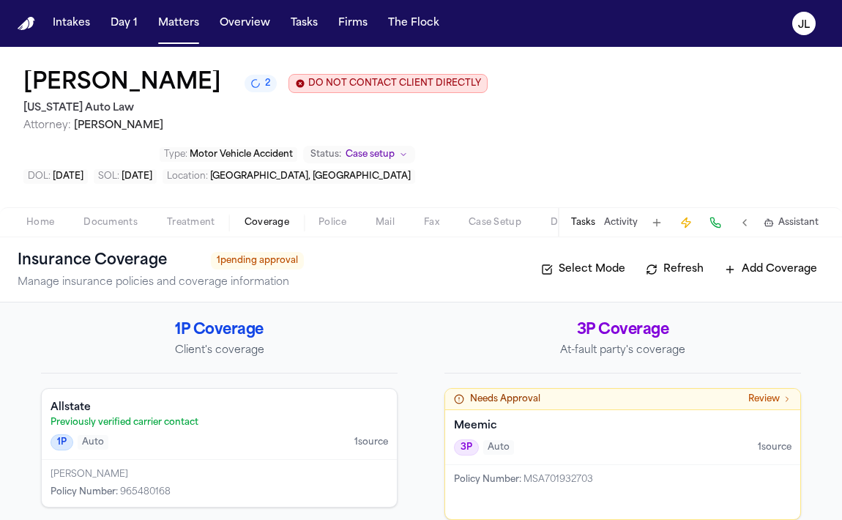
click at [493, 475] on span "Policy Number :" at bounding box center [487, 479] width 67 height 9
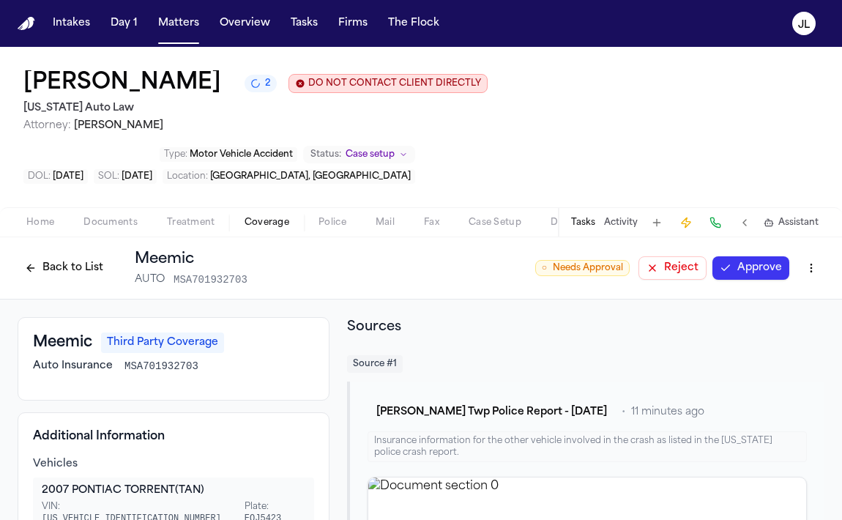
click at [744, 256] on button "Approve" at bounding box center [750, 267] width 77 height 23
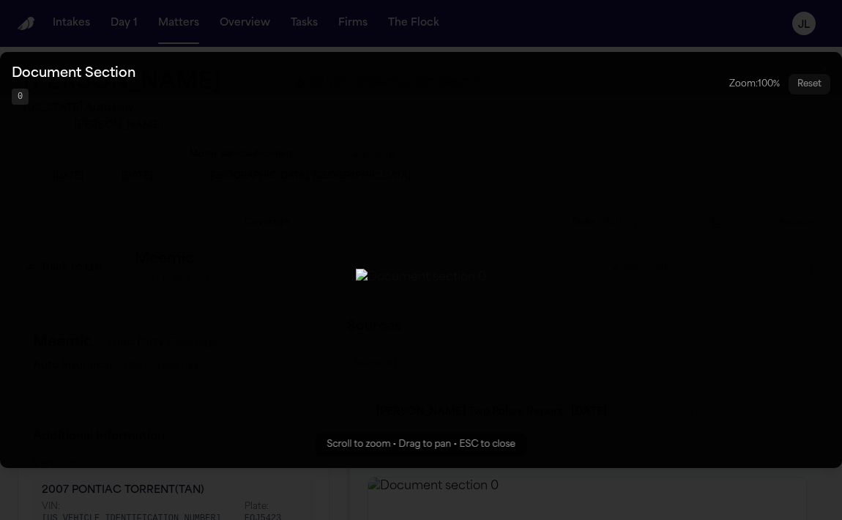
click at [662, 417] on button "Zoomable image viewer. Use mouse wheel to zoom, drag to pan, or press R to rese…" at bounding box center [421, 260] width 842 height 416
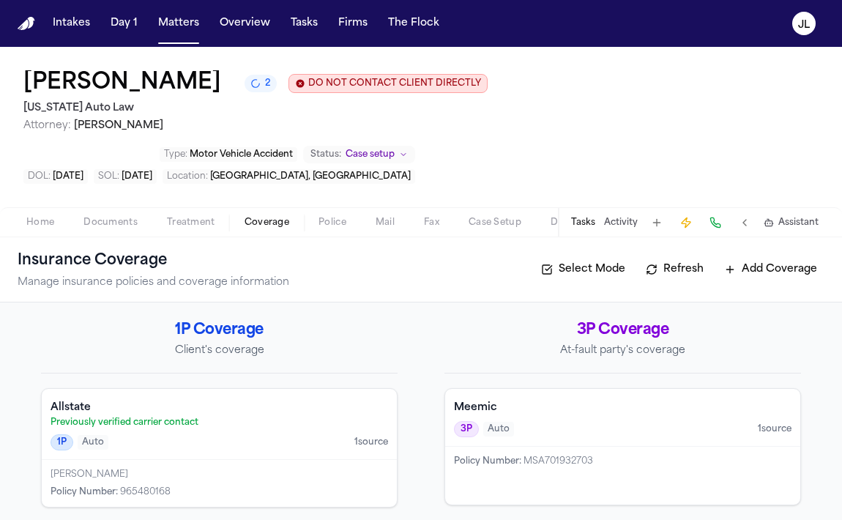
click at [586, 217] on button "Tasks" at bounding box center [583, 223] width 24 height 12
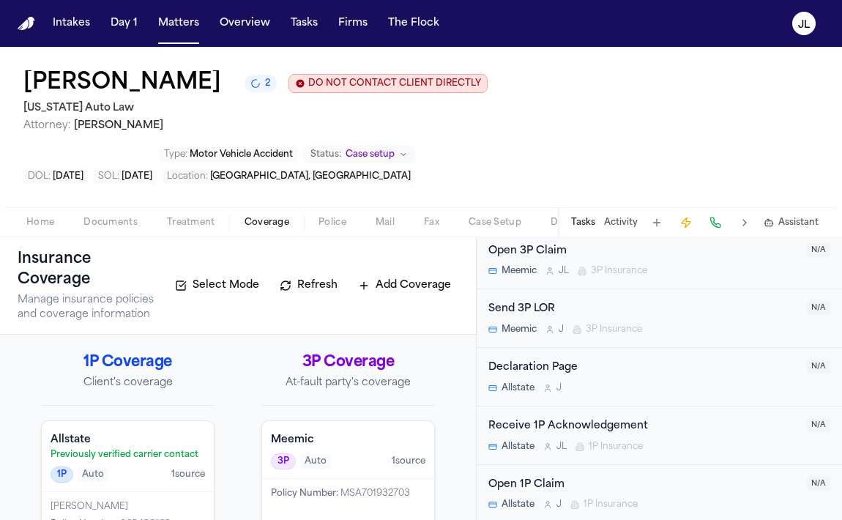
scroll to position [1276, 0]
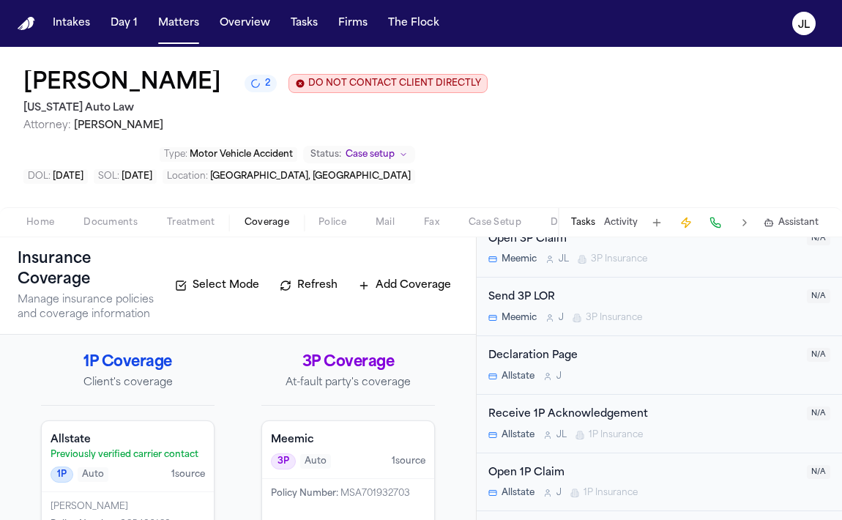
click at [568, 487] on div "Allstate J 1P Insurance" at bounding box center [643, 493] width 310 height 12
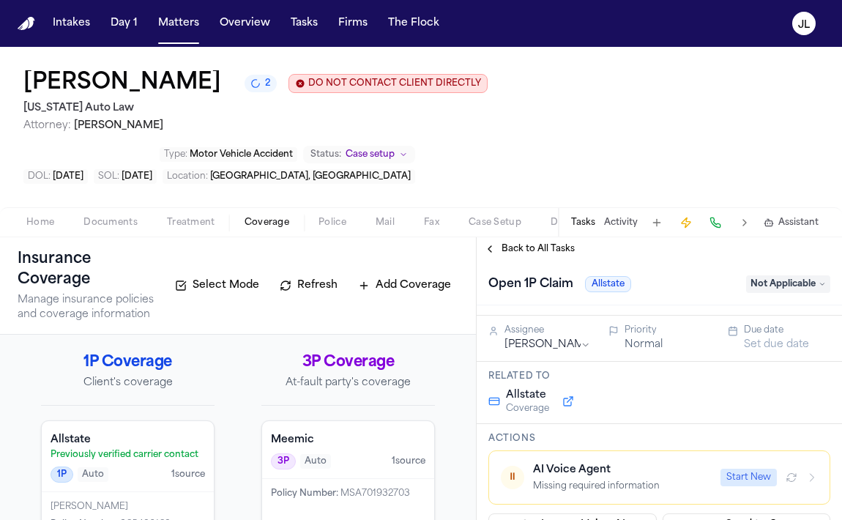
scroll to position [106, 0]
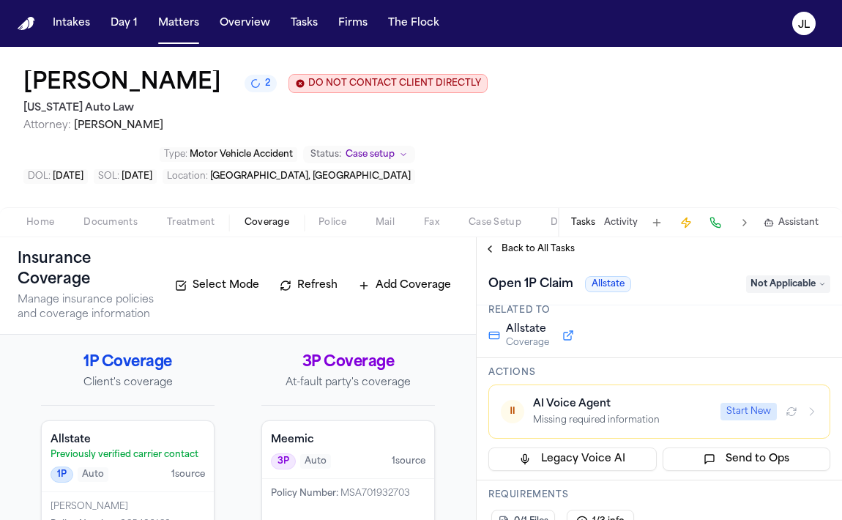
click at [806, 406] on icon "button" at bounding box center [812, 412] width 12 height 12
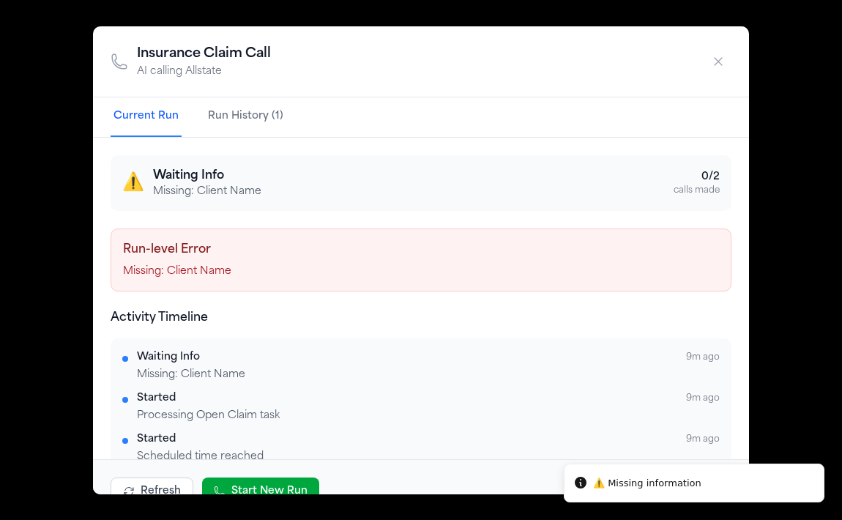
click at [711, 56] on icon "button" at bounding box center [718, 61] width 15 height 15
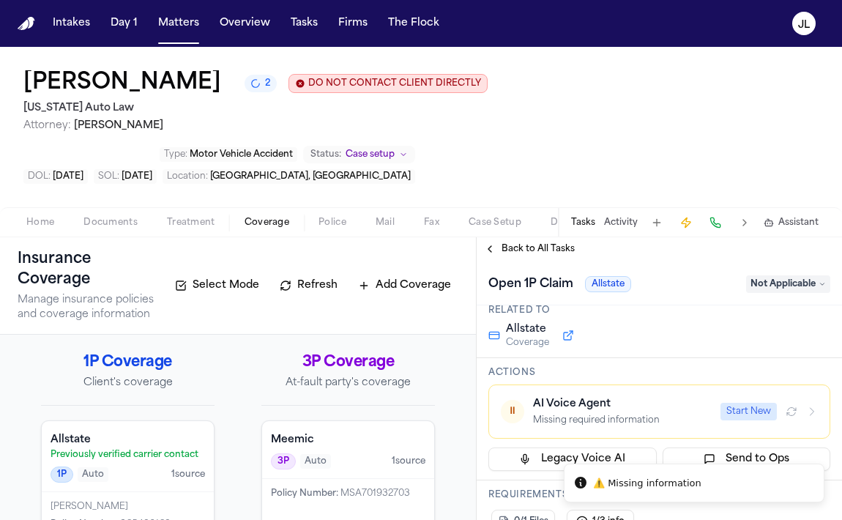
click at [42, 217] on span "Home" at bounding box center [40, 223] width 28 height 12
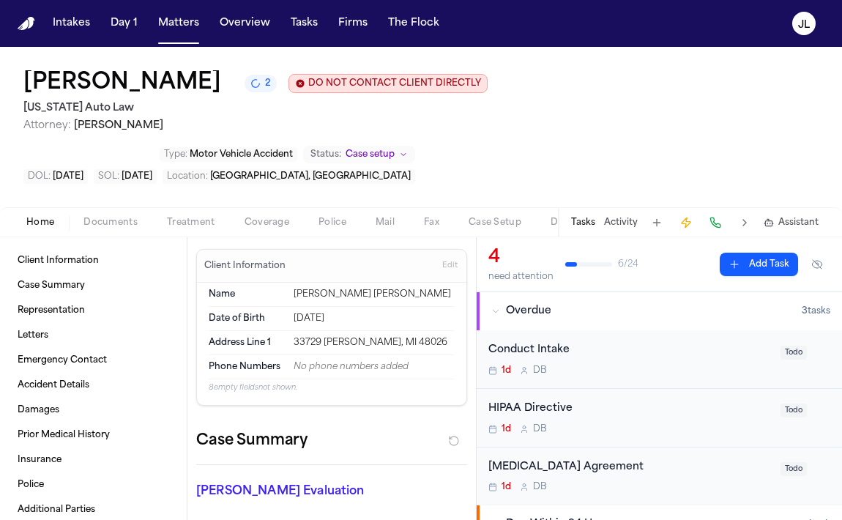
click at [469, 217] on span "Case Setup" at bounding box center [494, 223] width 53 height 12
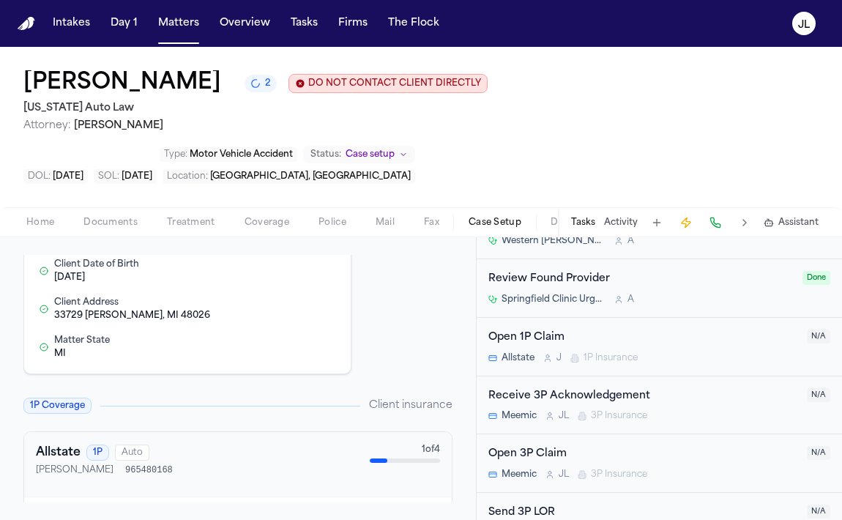
scroll to position [1122, 0]
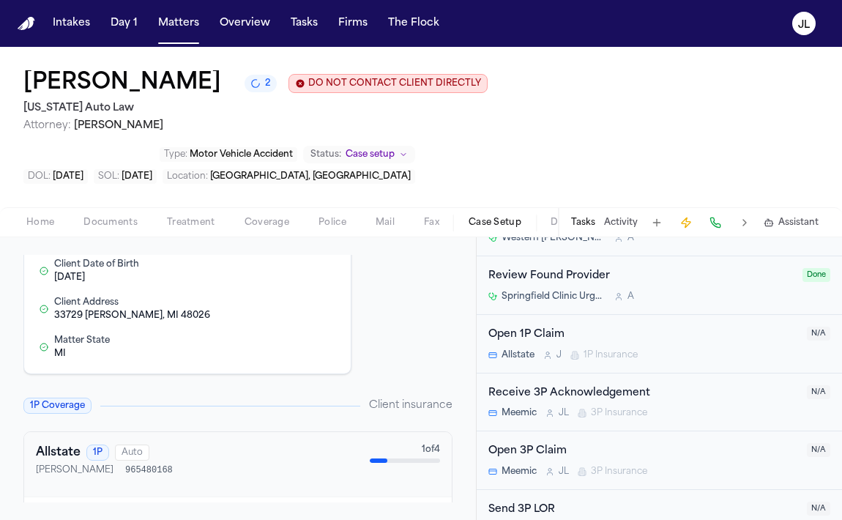
click at [617, 349] on span "1P Insurance" at bounding box center [610, 355] width 54 height 12
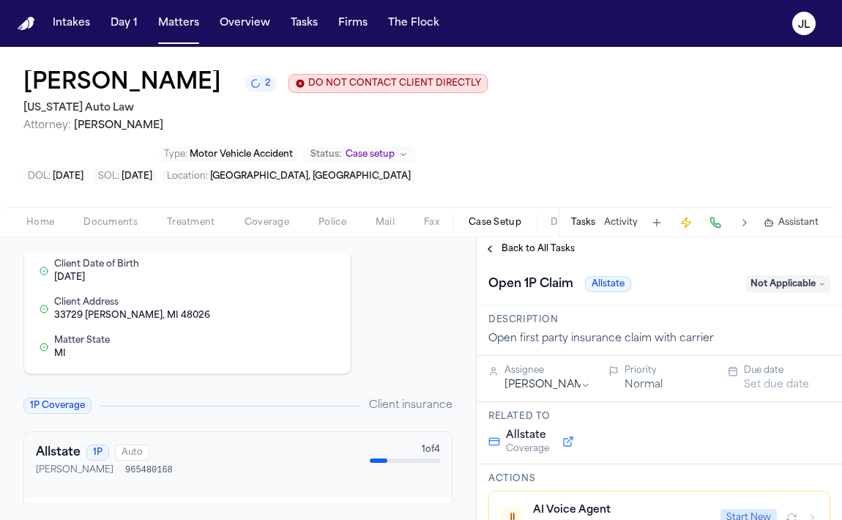
click at [765, 509] on button "Start New" at bounding box center [748, 518] width 56 height 18
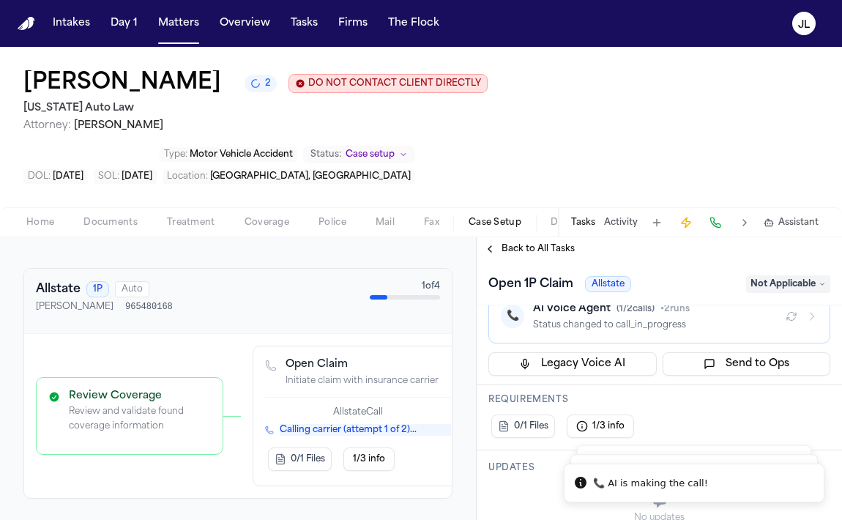
scroll to position [435, 0]
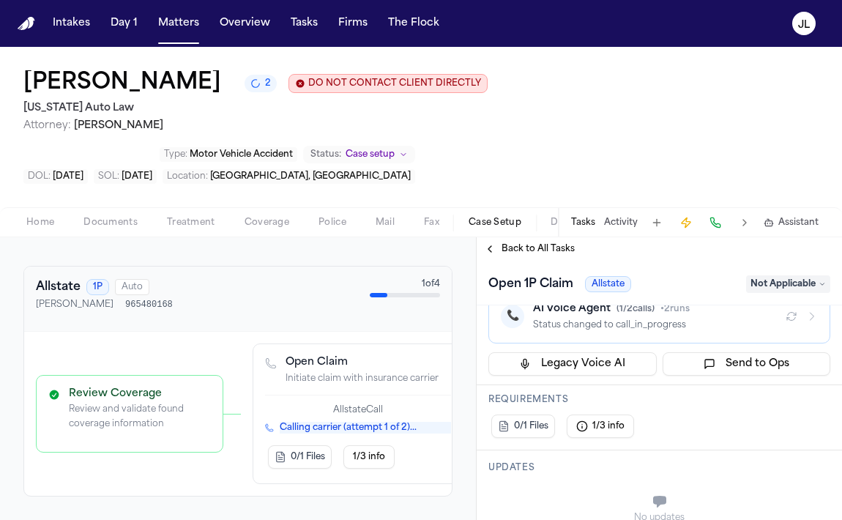
click at [250, 217] on span "Coverage" at bounding box center [266, 223] width 45 height 12
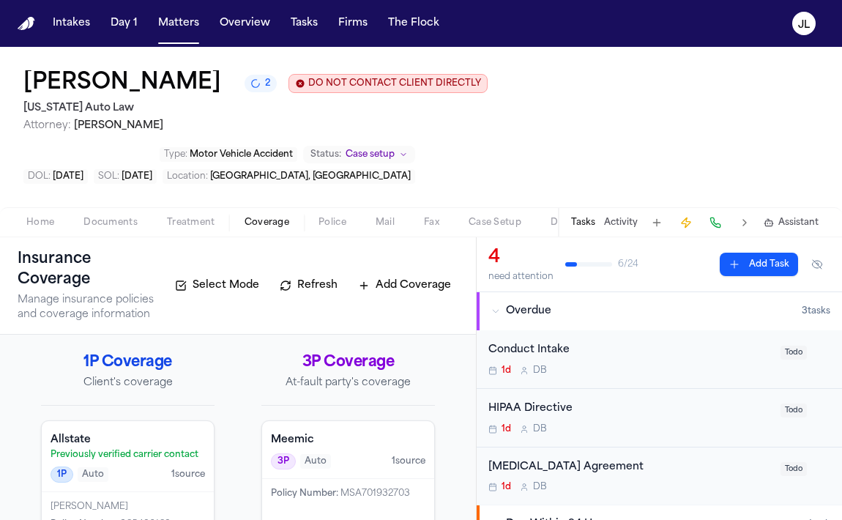
click at [340, 479] on div "Policy Number : MSA701932703" at bounding box center [348, 508] width 172 height 58
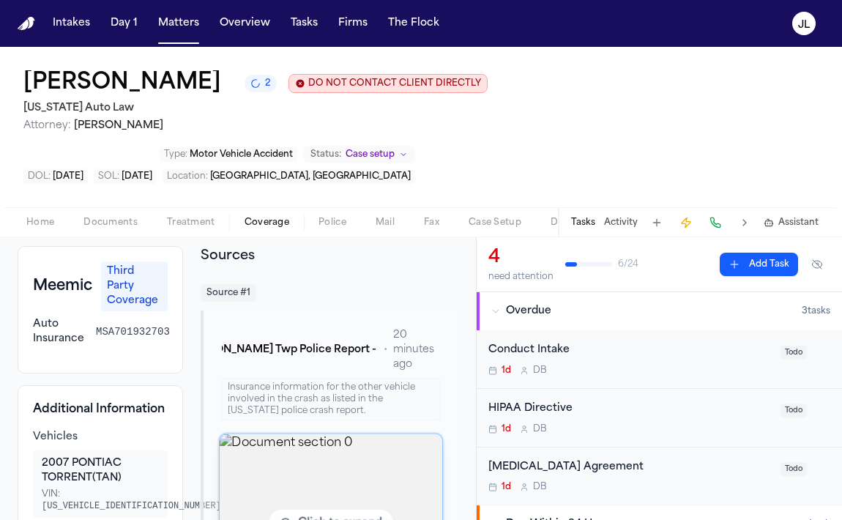
scroll to position [51, 0]
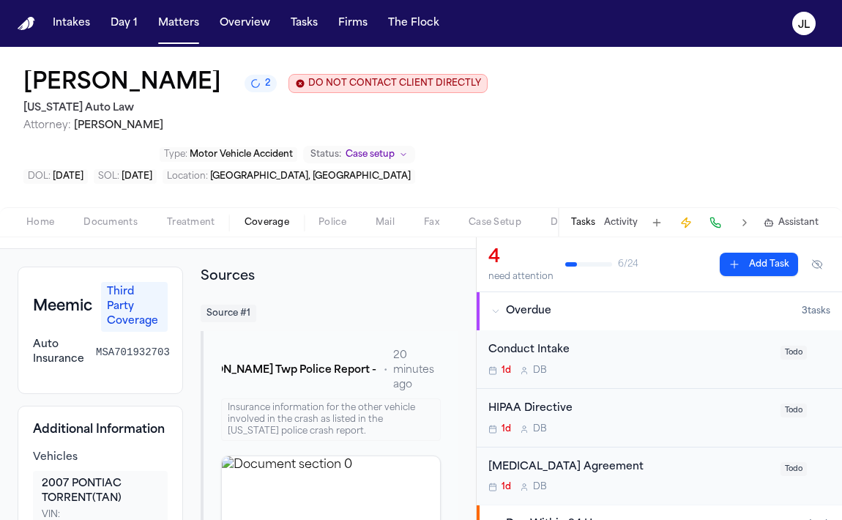
click at [717, 212] on button at bounding box center [715, 222] width 20 height 20
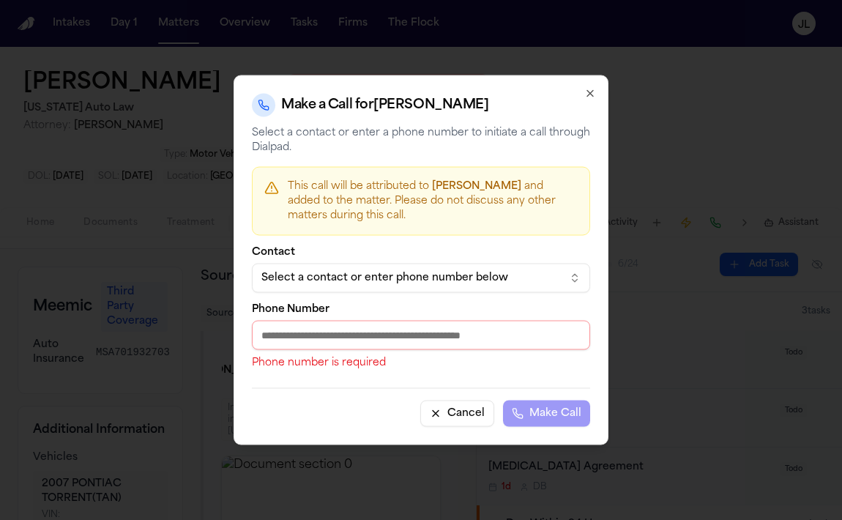
click at [300, 328] on input "Phone Number" at bounding box center [421, 335] width 338 height 29
paste input "**********"
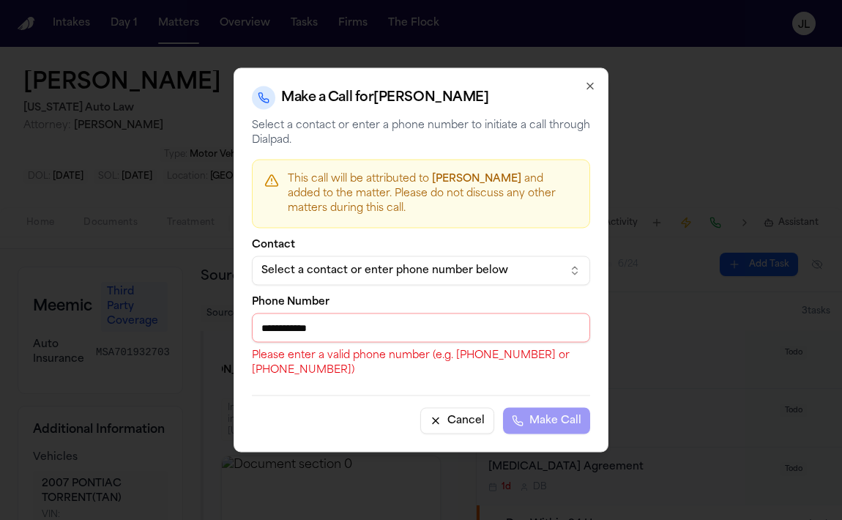
click at [256, 327] on input "**********" at bounding box center [421, 327] width 338 height 29
click at [406, 325] on input "**********" at bounding box center [421, 327] width 338 height 29
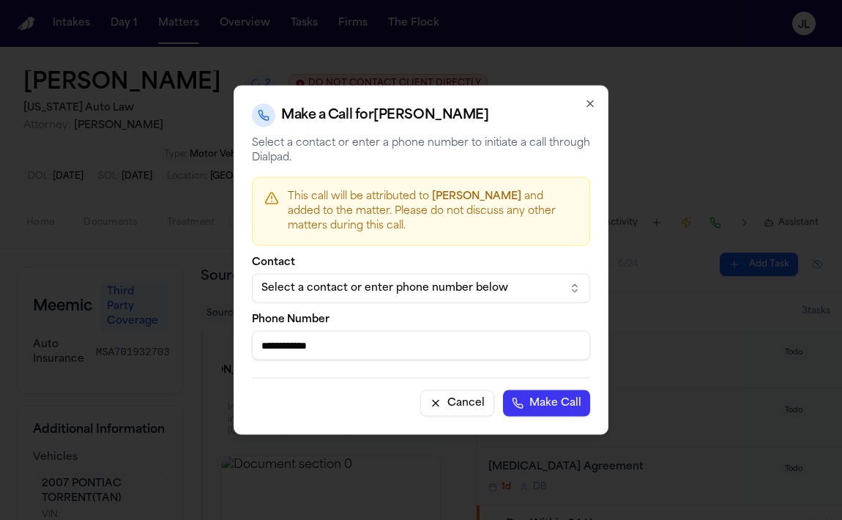
type input "**********"
click at [503, 390] on button "Make Call" at bounding box center [546, 403] width 87 height 26
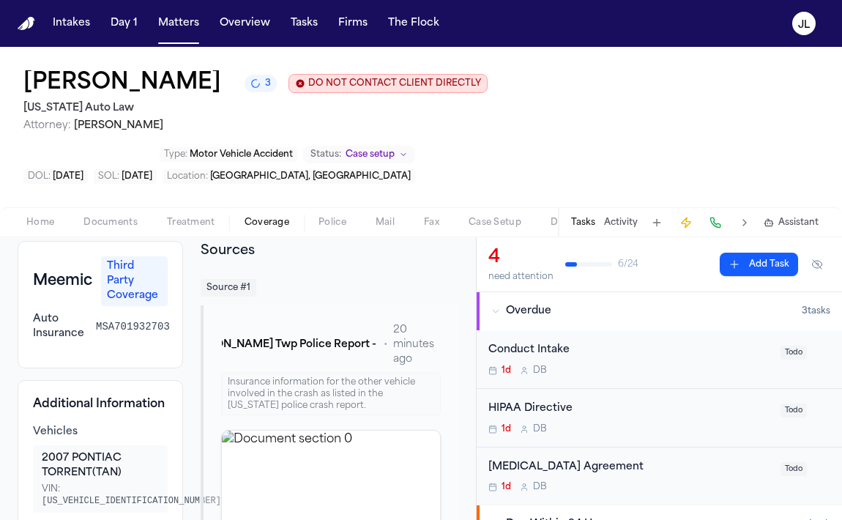
scroll to position [0, 0]
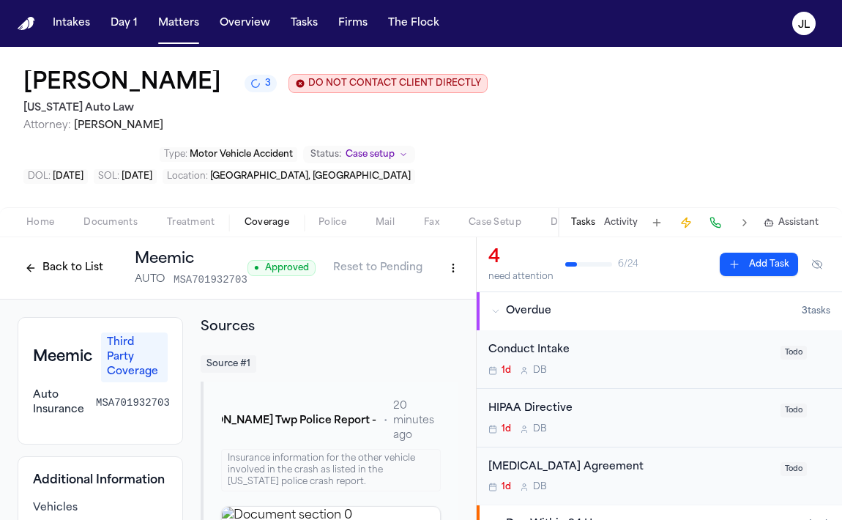
click at [449, 223] on html "Intakes Day 1 Matters Overview Tasks Firms The [PERSON_NAME] [PERSON_NAME] 3 DO…" at bounding box center [421, 260] width 842 height 520
click at [438, 253] on div "Edit Coverage" at bounding box center [398, 250] width 123 height 23
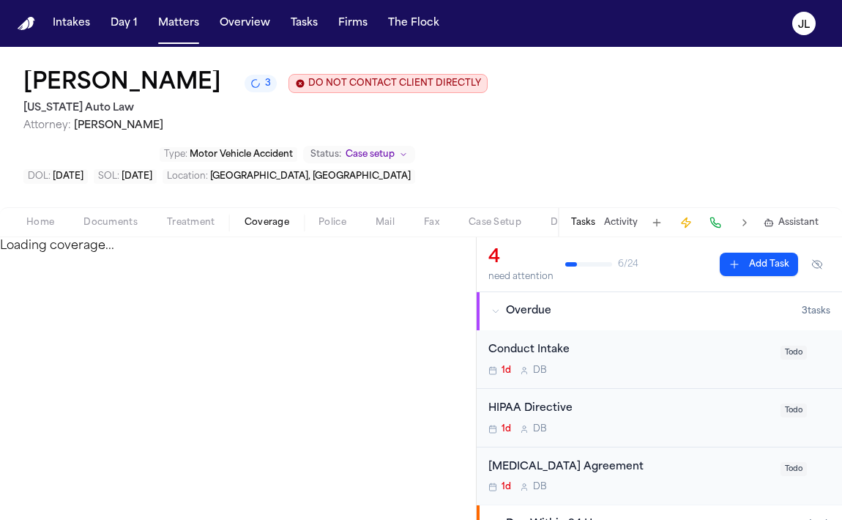
select select "**********"
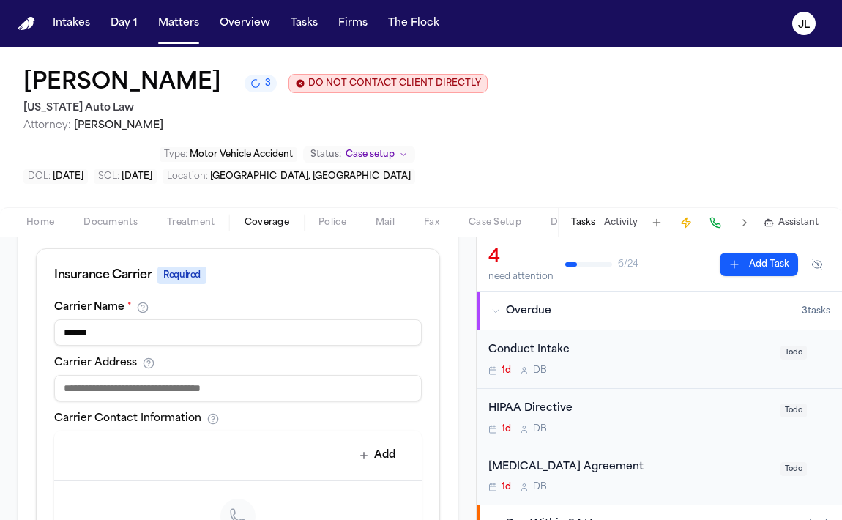
scroll to position [583, 0]
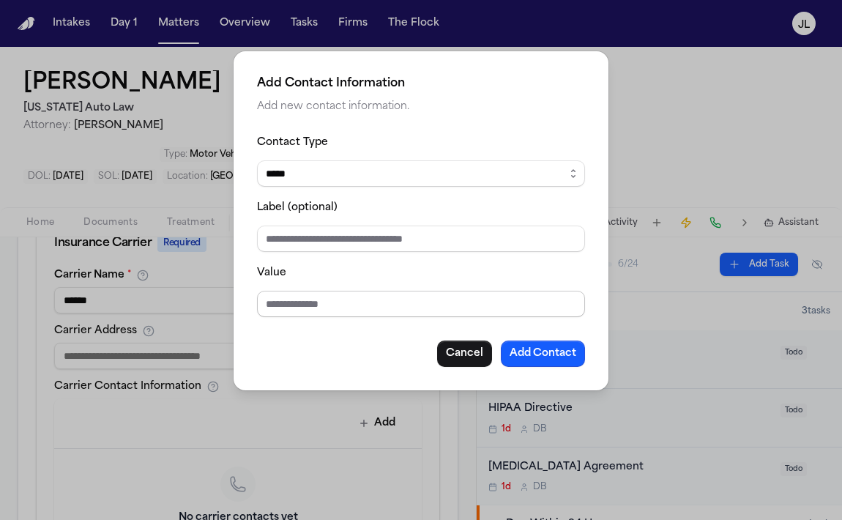
click at [294, 308] on input "Value" at bounding box center [421, 304] width 328 height 26
paste input "**********"
click at [269, 295] on input "**********" at bounding box center [421, 304] width 328 height 26
click at [267, 295] on input "**********" at bounding box center [421, 304] width 328 height 26
click at [347, 305] on input "**********" at bounding box center [421, 304] width 328 height 26
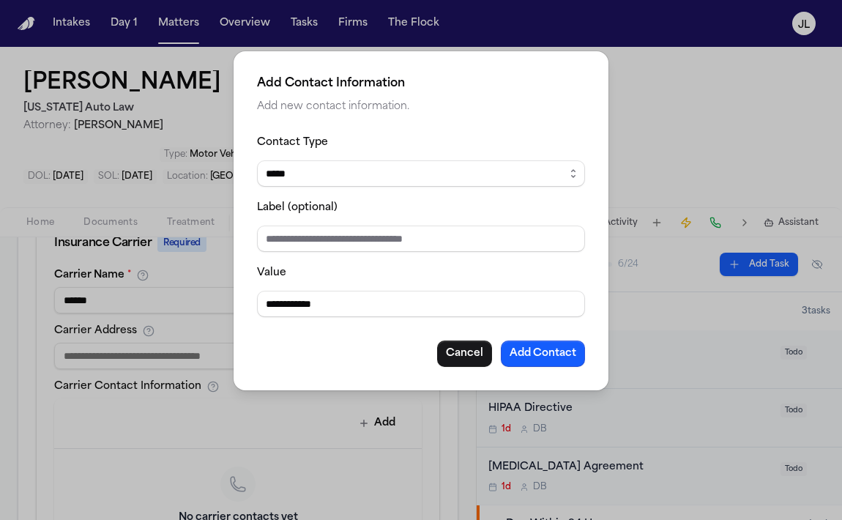
type input "**********"
click at [548, 347] on button "Add Contact" at bounding box center [543, 353] width 84 height 26
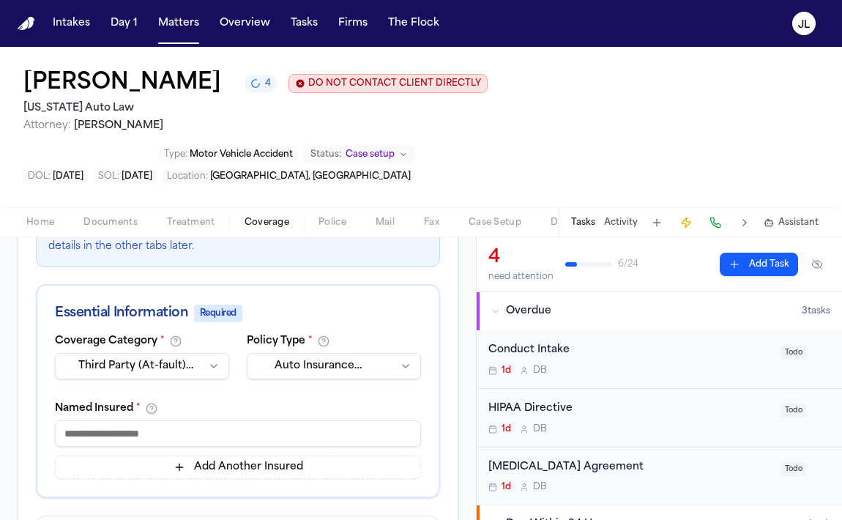
scroll to position [277, 0]
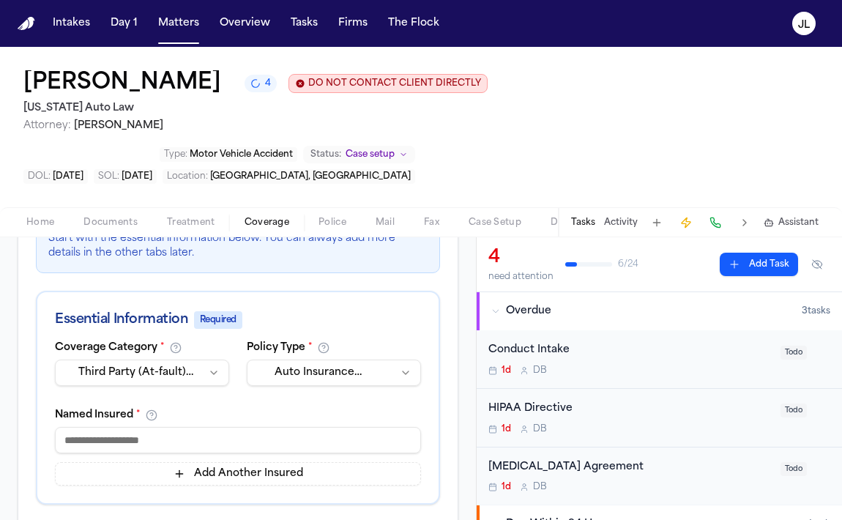
click at [331, 427] on input at bounding box center [238, 440] width 366 height 26
type input "*******"
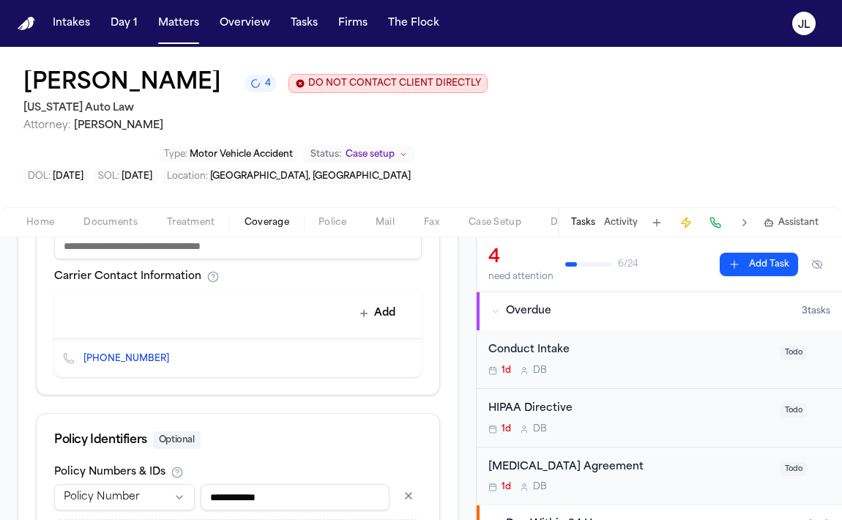
scroll to position [783, 0]
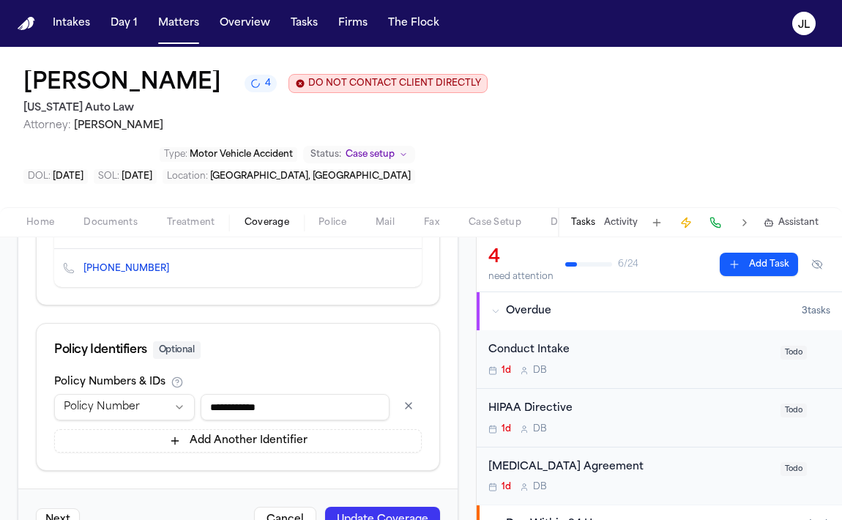
click at [392, 507] on button "Update Coverage" at bounding box center [382, 520] width 115 height 26
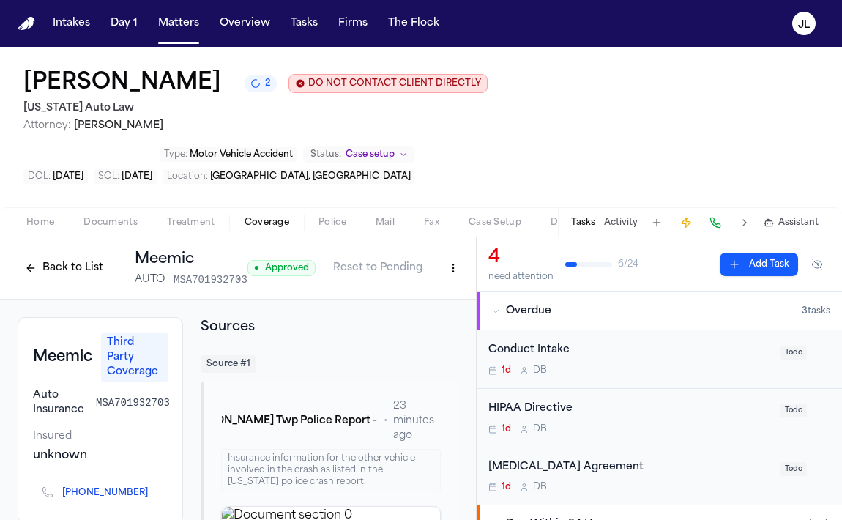
click at [448, 229] on html "Intakes Day 1 Matters Overview Tasks Firms The Flock JL Shakir Smith 2 DO NOT C…" at bounding box center [421, 260] width 842 height 520
click at [424, 255] on div "Edit Coverage" at bounding box center [398, 250] width 123 height 23
select select "**********"
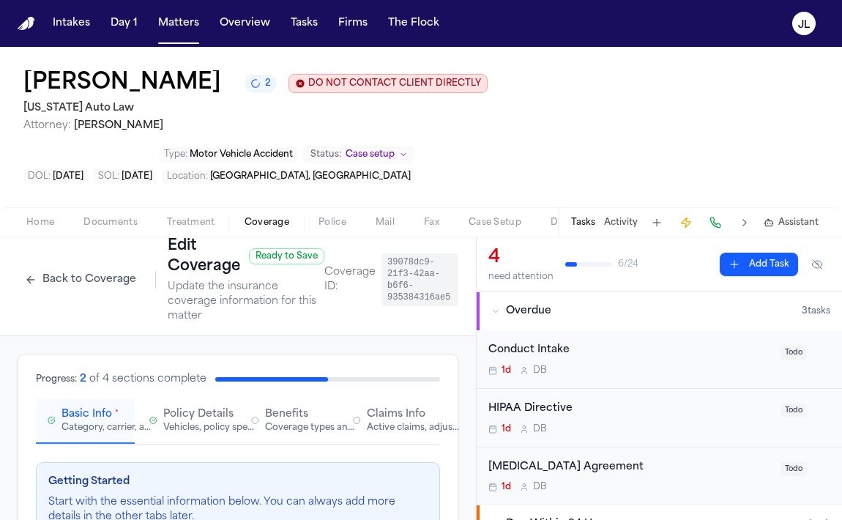
scroll to position [10, 0]
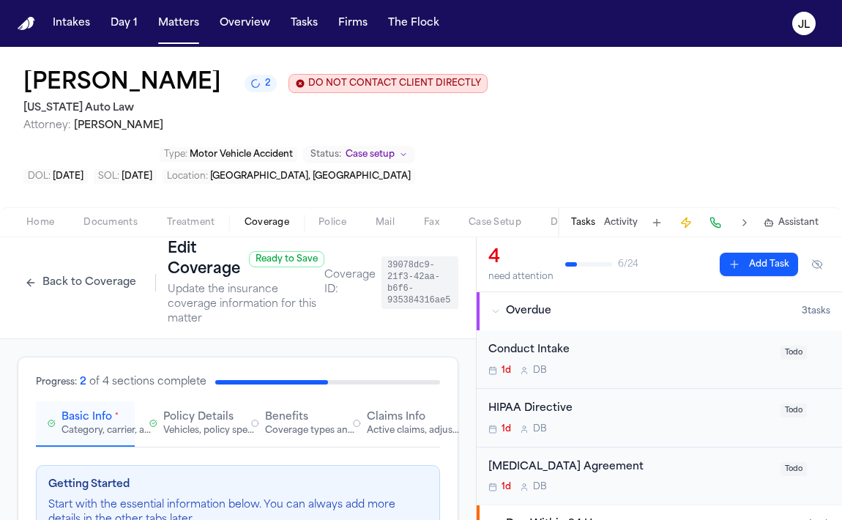
click at [176, 425] on div "Vehicles, policy specifics, and additional details" at bounding box center [210, 431] width 94 height 12
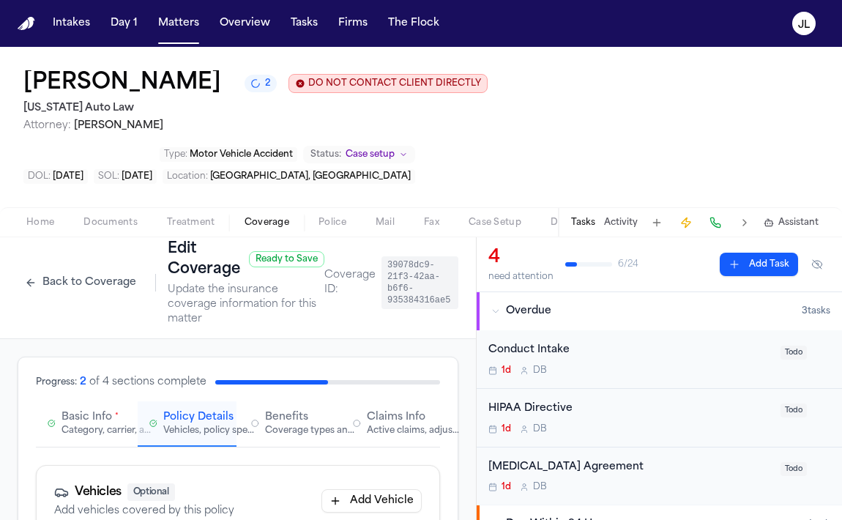
click at [89, 425] on div "Category, carrier, and policy holder information" at bounding box center [108, 431] width 94 height 12
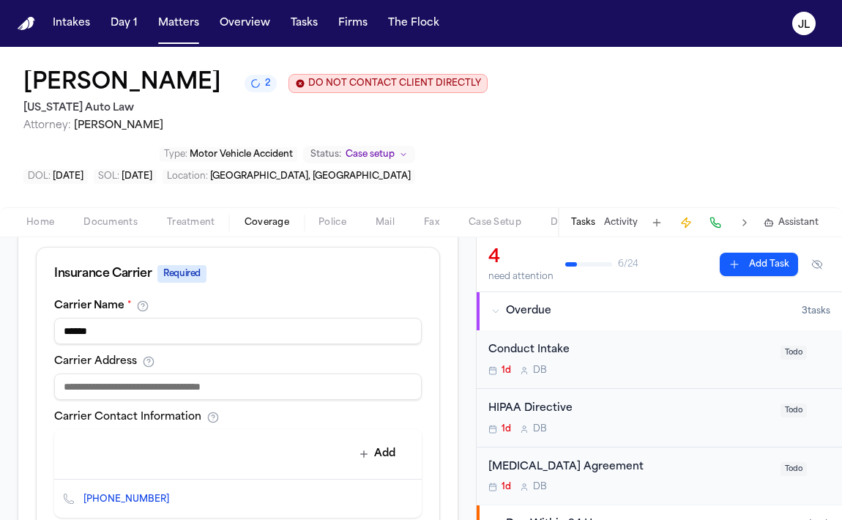
scroll to position [546, 0]
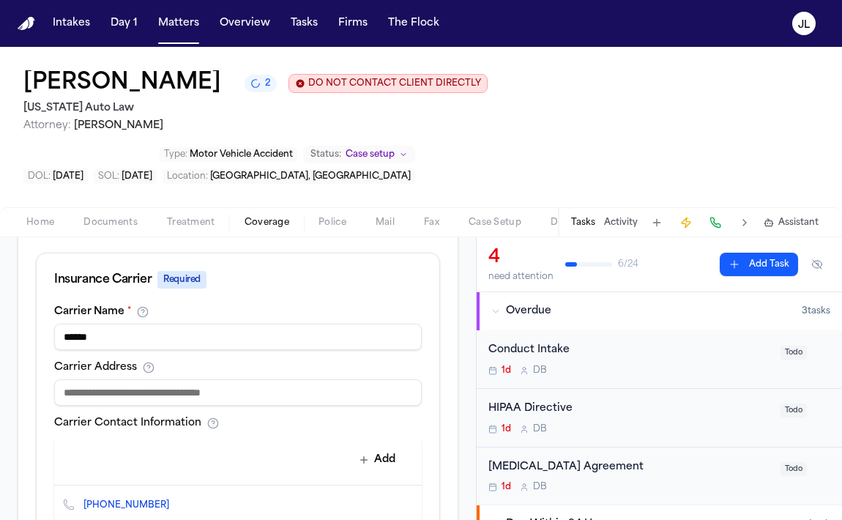
click at [135, 379] on input at bounding box center [237, 392] width 367 height 26
type input "**********"
click at [372, 447] on button "Add" at bounding box center [377, 460] width 53 height 26
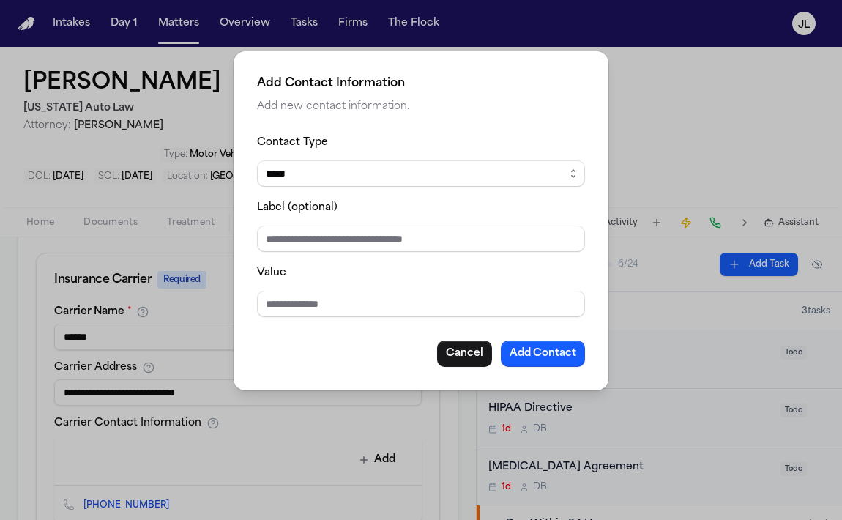
click at [279, 287] on div "Value" at bounding box center [421, 290] width 328 height 53
click at [279, 291] on input "Value" at bounding box center [421, 304] width 328 height 26
paste input "**********"
type input "**********"
click at [321, 183] on select "***** ***** ******* *** *****" at bounding box center [421, 173] width 328 height 26
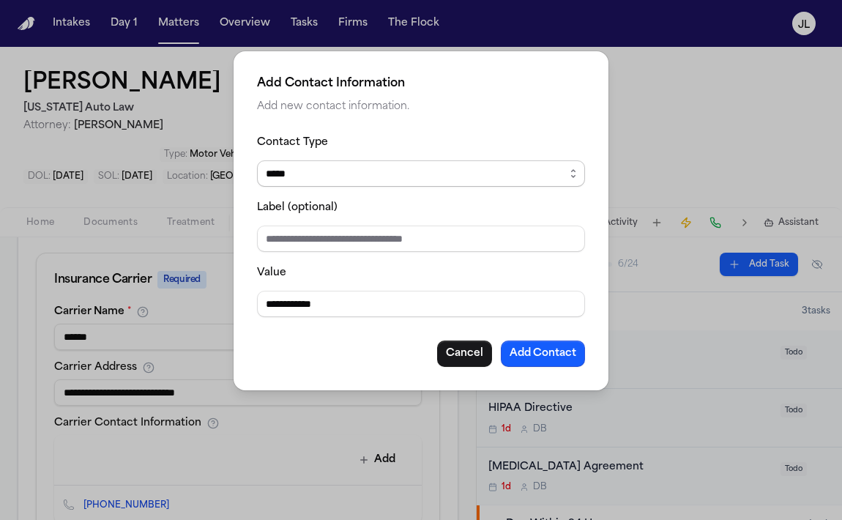
select select "***"
click at [257, 160] on select "***** ***** ******* *** *****" at bounding box center [421, 173] width 328 height 26
click at [551, 345] on button "Add Contact" at bounding box center [543, 353] width 84 height 26
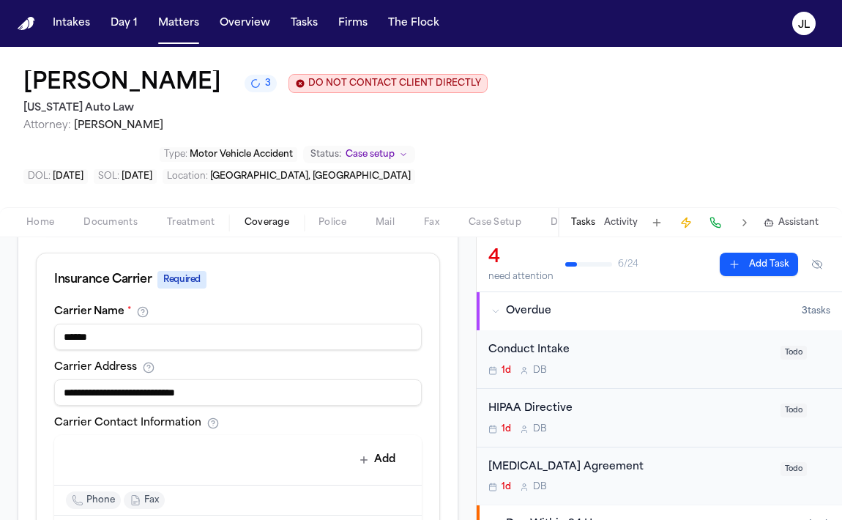
click at [269, 379] on input "**********" at bounding box center [237, 392] width 367 height 26
paste input "****"
click at [203, 379] on input "**********" at bounding box center [237, 392] width 367 height 26
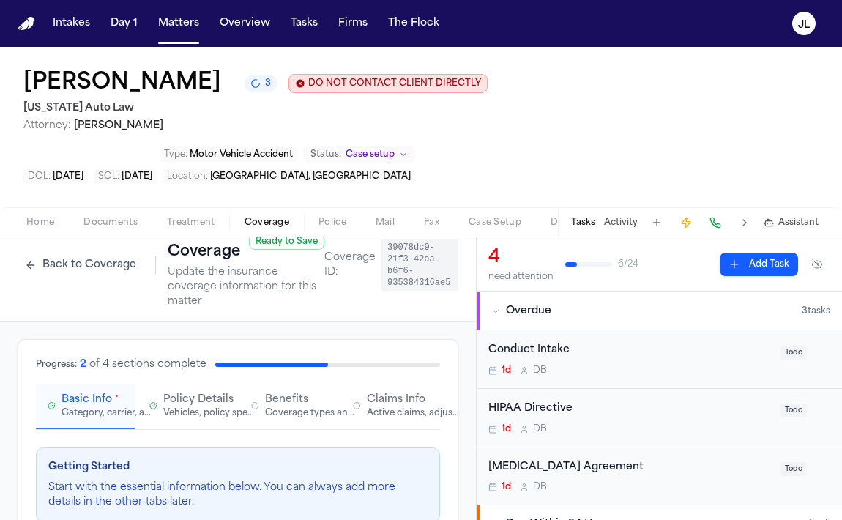
scroll to position [25, 0]
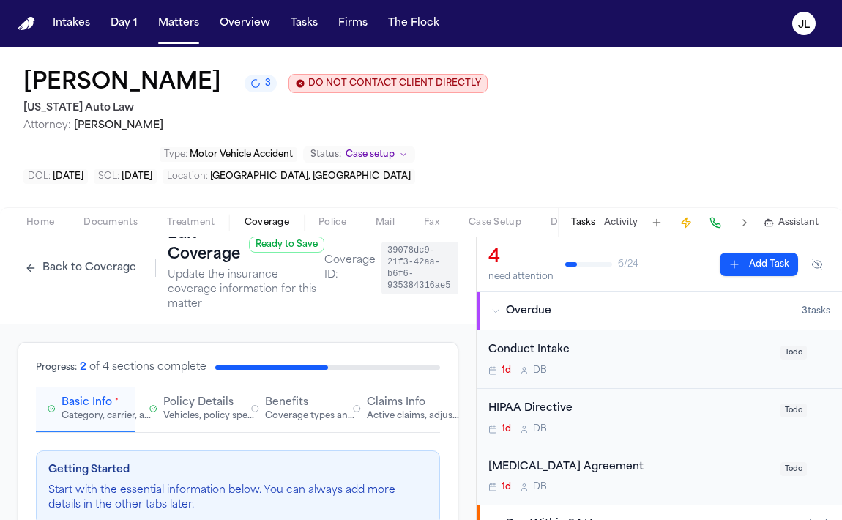
type input "**********"
click at [380, 395] on span "Claims Info" at bounding box center [396, 402] width 59 height 15
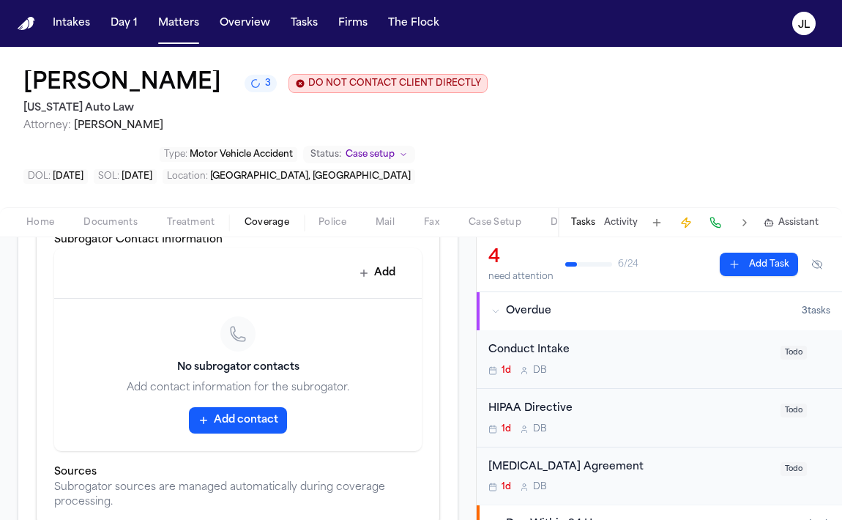
scroll to position [712, 0]
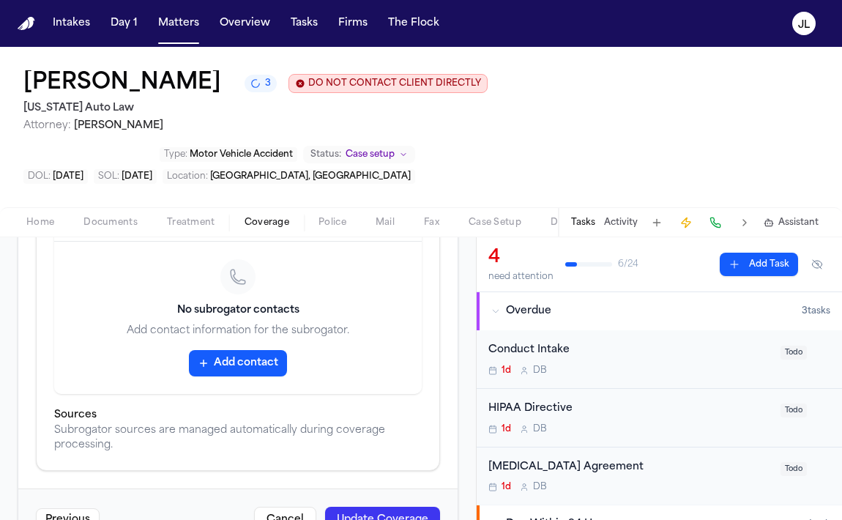
click at [418, 507] on button "Update Coverage" at bounding box center [382, 520] width 115 height 26
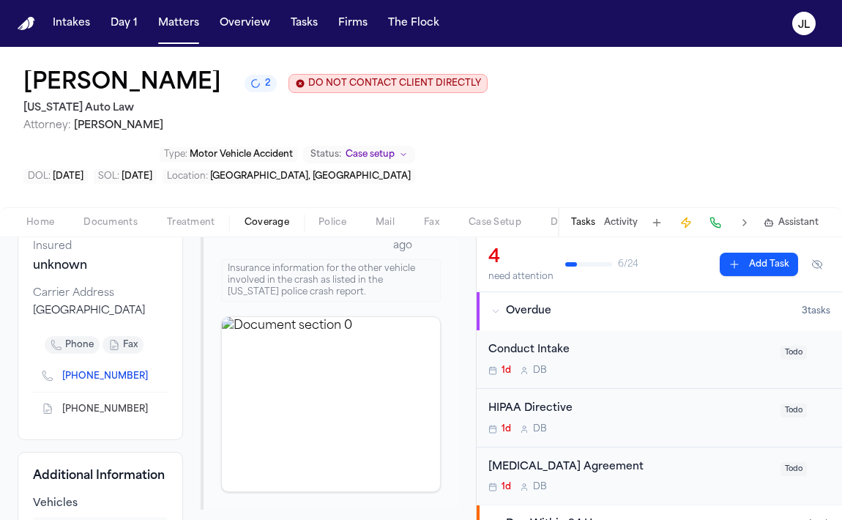
scroll to position [214, 0]
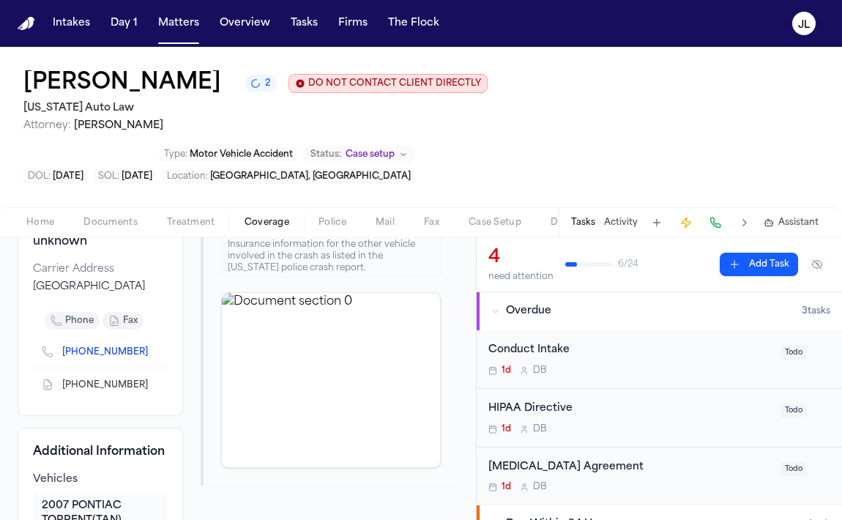
click at [45, 346] on icon at bounding box center [48, 352] width 12 height 12
click at [89, 346] on link "(800) 231-5770" at bounding box center [105, 352] width 86 height 12
click at [153, 348] on icon "Copy to clipboard" at bounding box center [155, 351] width 5 height 7
click at [720, 212] on button at bounding box center [715, 222] width 20 height 20
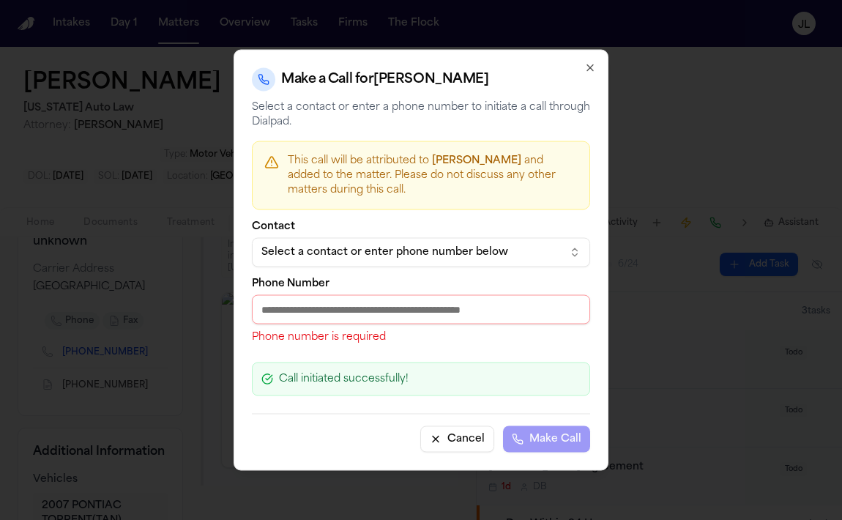
click at [411, 312] on input "Phone Number" at bounding box center [421, 309] width 338 height 29
paste input "**********"
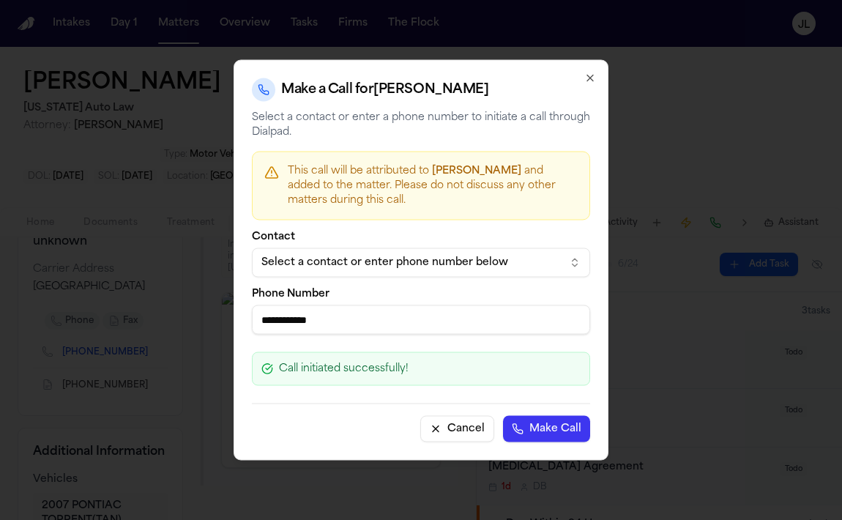
type input "**********"
click at [370, 250] on button "Select a contact or enter phone number below" at bounding box center [421, 262] width 338 height 29
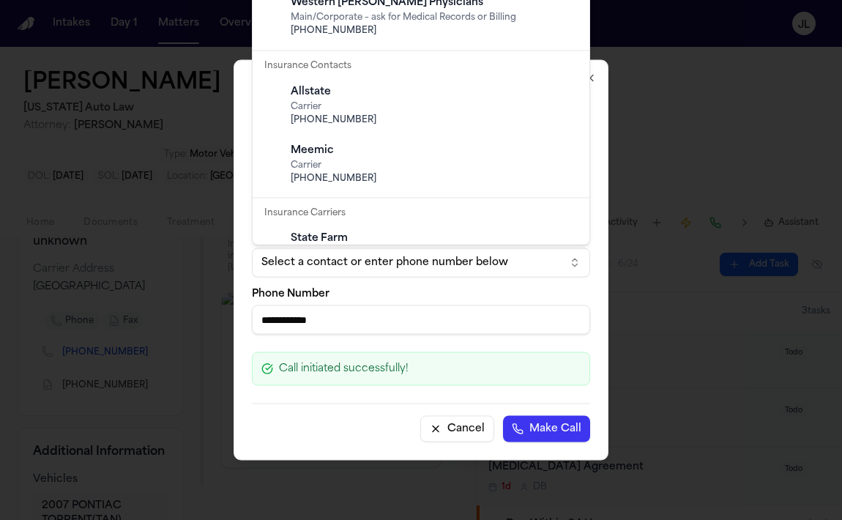
scroll to position [379, 0]
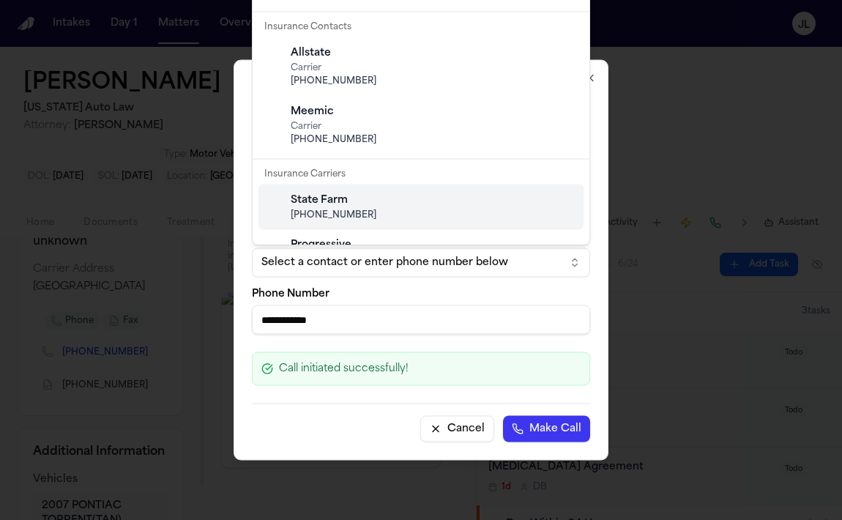
click at [416, 331] on body "Intakes Day 1 Matters Overview Tasks Firms The Flock JL Shakir Smith 2 DO NOT C…" at bounding box center [421, 260] width 842 height 520
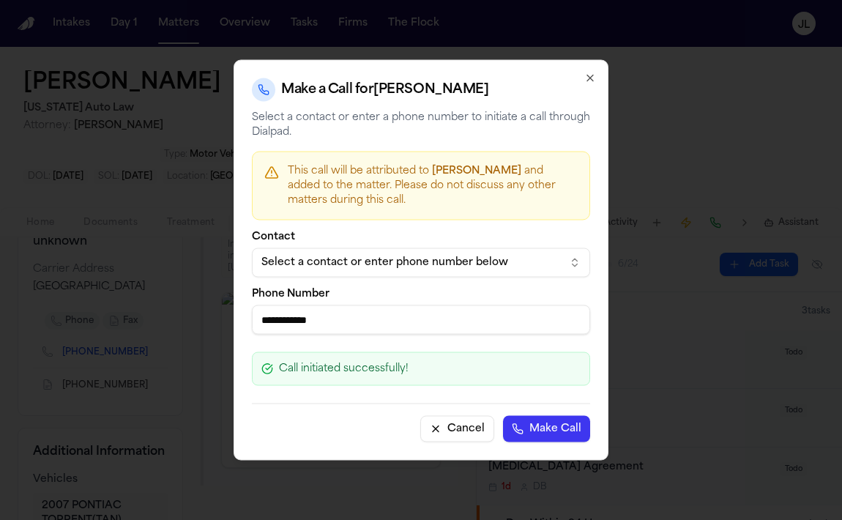
click at [538, 436] on button "Make Call" at bounding box center [546, 429] width 87 height 26
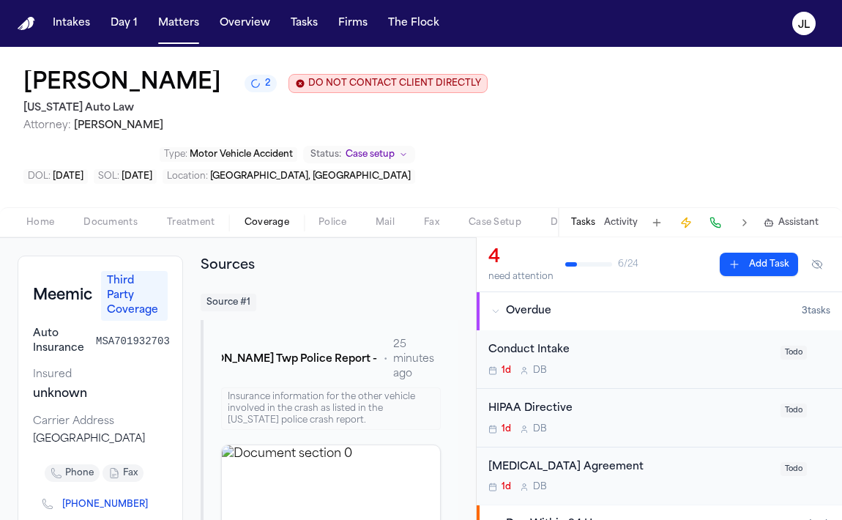
scroll to position [0, 0]
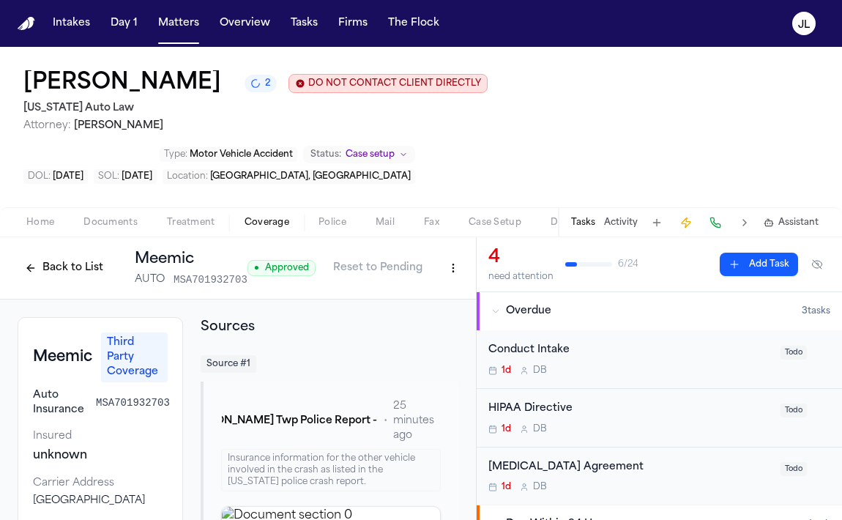
click at [68, 256] on button "Back to List" at bounding box center [64, 267] width 93 height 23
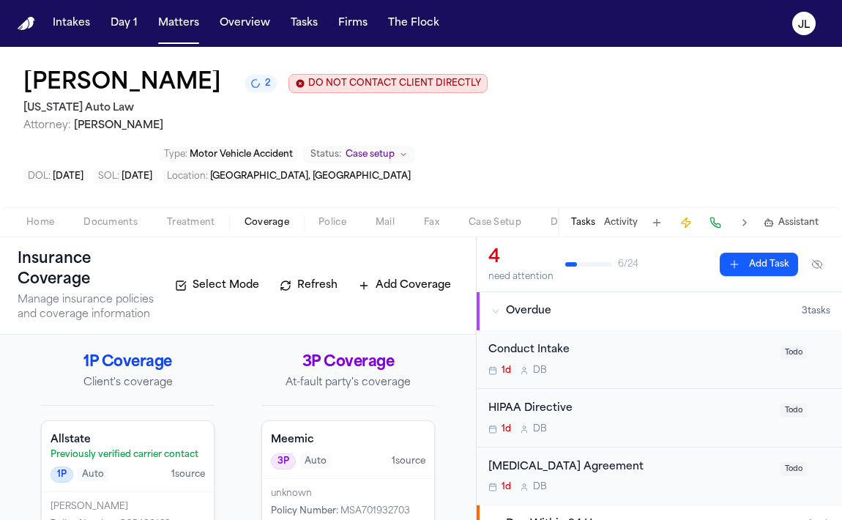
click at [321, 454] on span "Auto" at bounding box center [315, 461] width 31 height 15
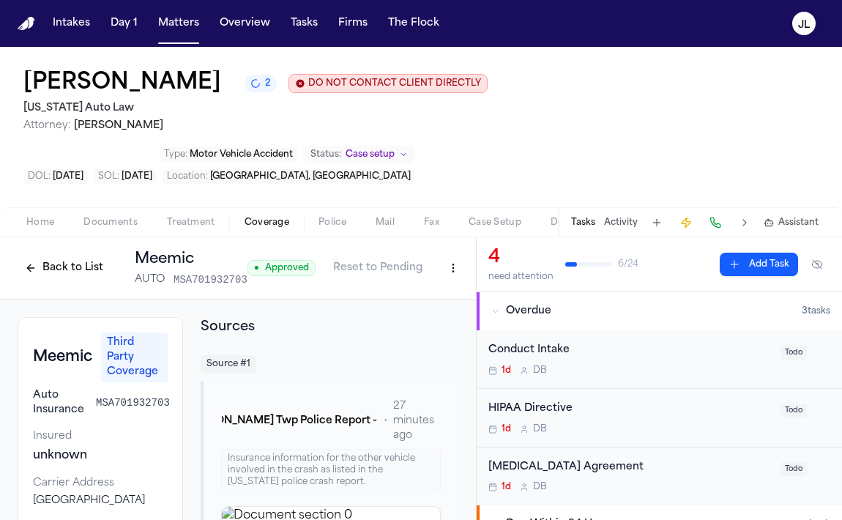
click at [457, 249] on div "Back to List Meemic AUTO MSA701932703 ● Approved Reset to Pending" at bounding box center [238, 268] width 441 height 38
click at [457, 207] on html "Intakes Day 1 Matters Overview Tasks Firms The Flock JL Shakir Smith 2 DO NOT C…" at bounding box center [421, 260] width 842 height 520
click at [443, 238] on div "Edit Coverage Delete Coverage" at bounding box center [399, 263] width 130 height 54
click at [441, 254] on div "Edit Coverage" at bounding box center [398, 250] width 123 height 23
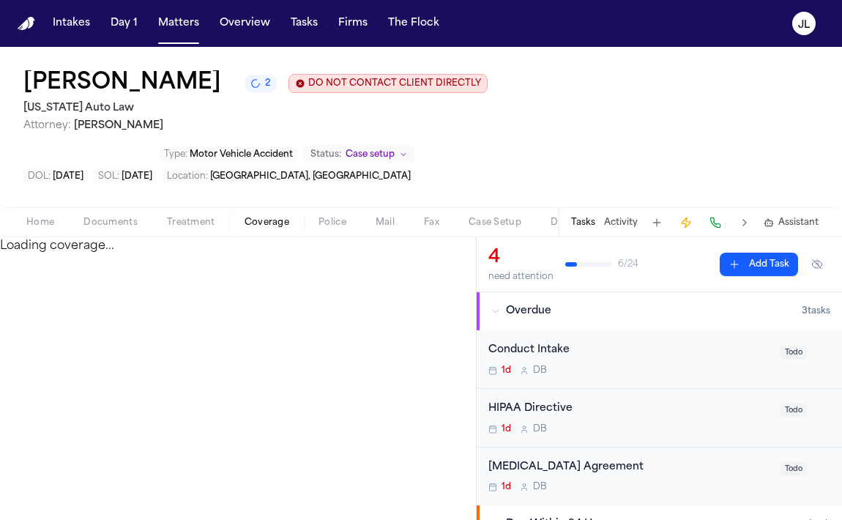
select select "**********"
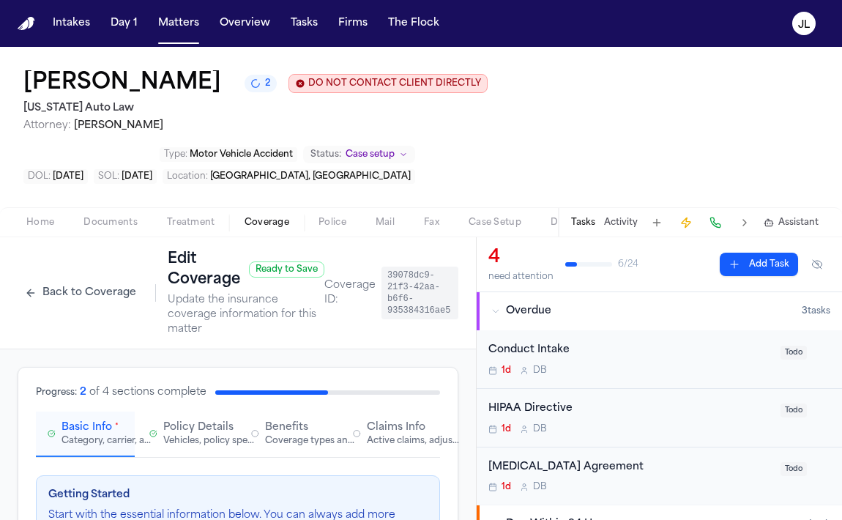
click at [200, 385] on div "Progress: 2 of 4 sections complete Basic Info * Category, carrier, and policy h…" at bounding box center [238, 421] width 404 height 72
click at [198, 420] on span "Policy Details" at bounding box center [198, 427] width 70 height 15
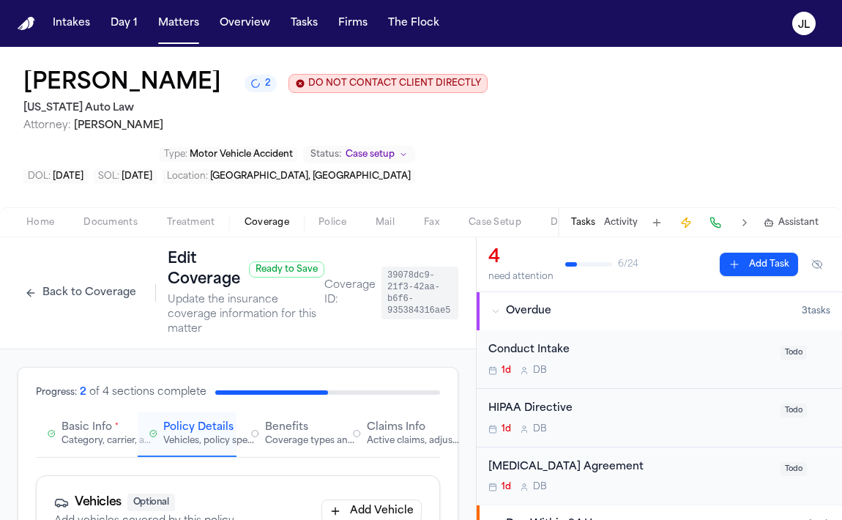
click at [404, 420] on span "Claims Info" at bounding box center [396, 427] width 59 height 15
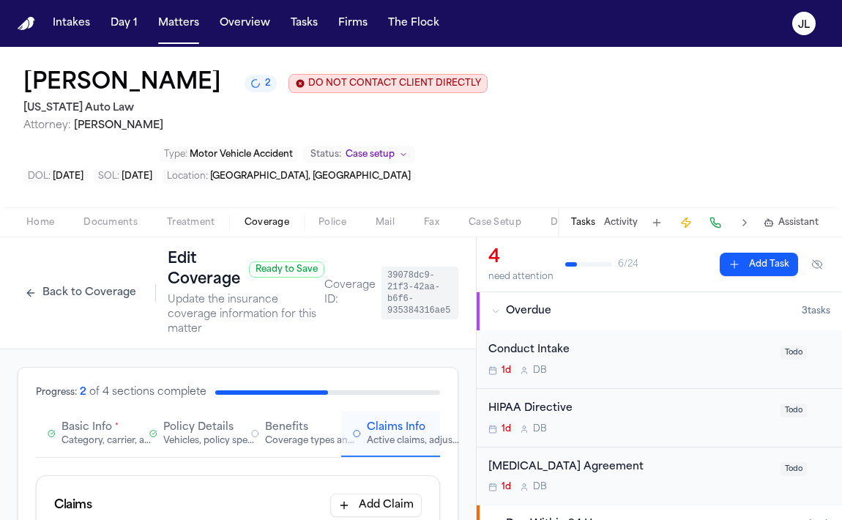
click at [115, 422] on span "*" at bounding box center [117, 428] width 4 height 12
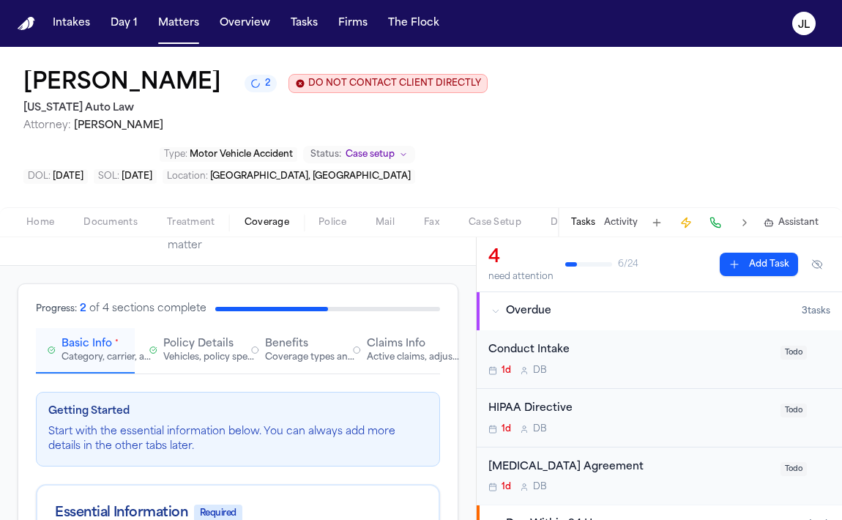
scroll to position [21, 0]
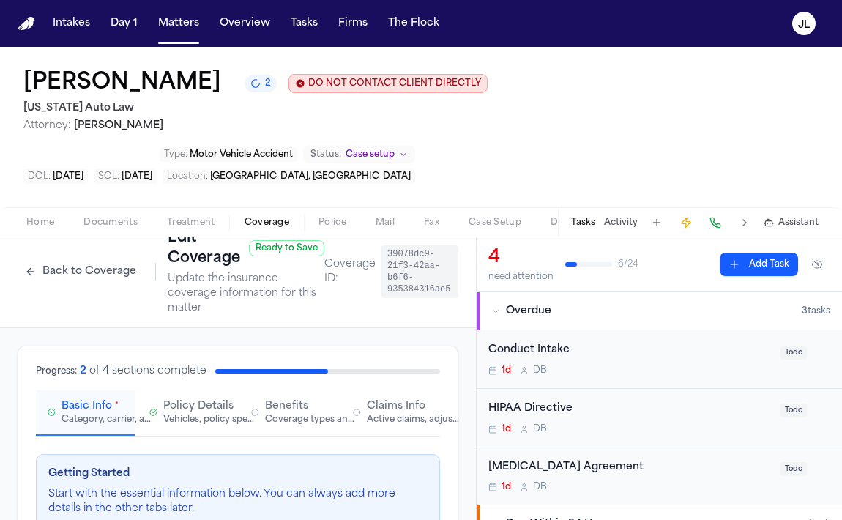
click at [365, 399] on div "Claims Info Active claims, adjusters, and subrogation details" at bounding box center [390, 412] width 75 height 26
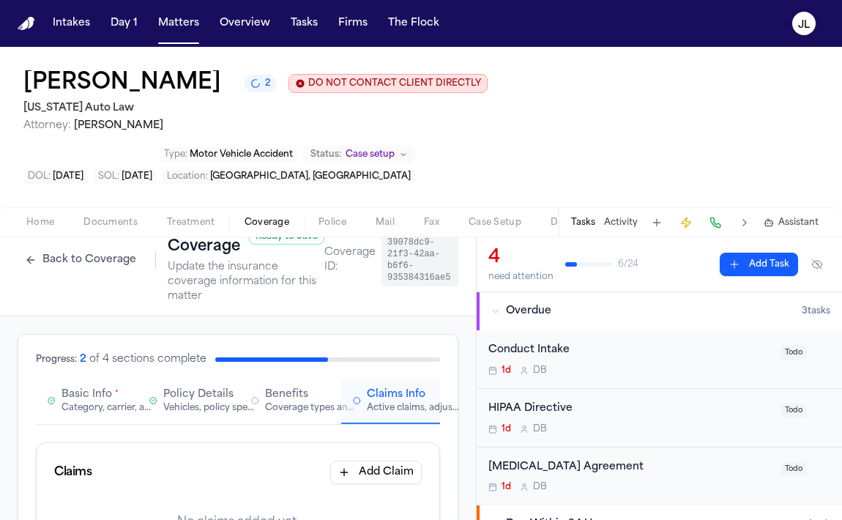
scroll to position [34, 0]
click at [62, 386] on span "Basic Info" at bounding box center [86, 393] width 51 height 15
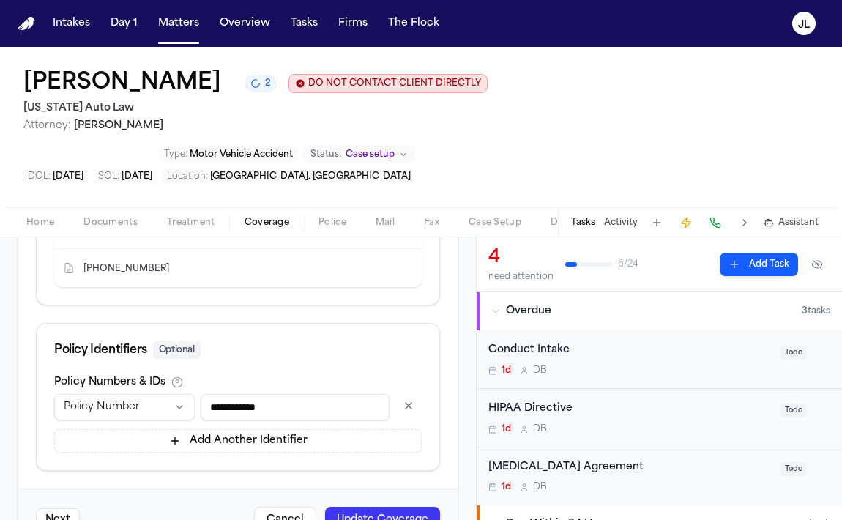
scroll to position [5, 0]
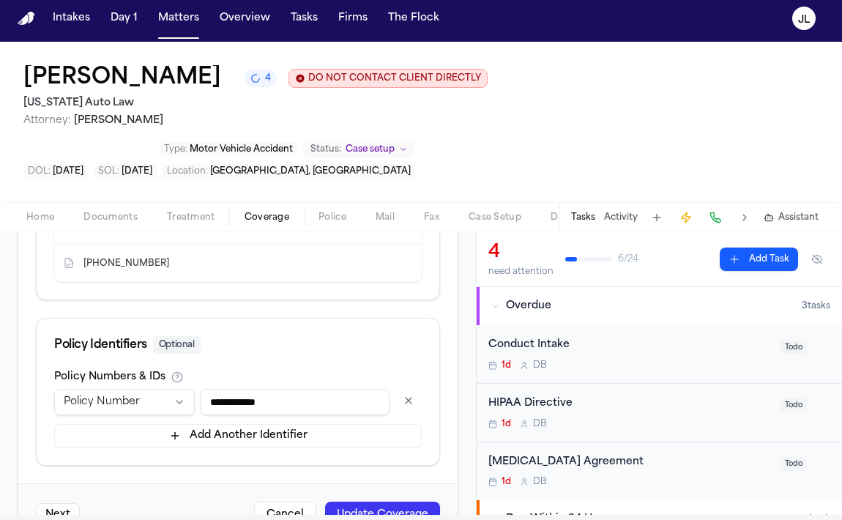
drag, startPoint x: 294, startPoint y: 351, endPoint x: 197, endPoint y: 350, distance: 97.4
click at [197, 389] on div "**********" at bounding box center [237, 402] width 367 height 26
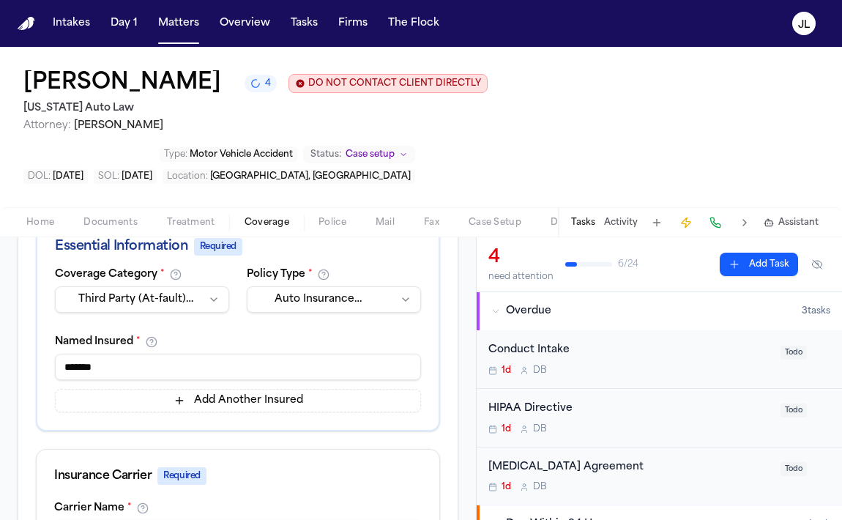
scroll to position [343, 0]
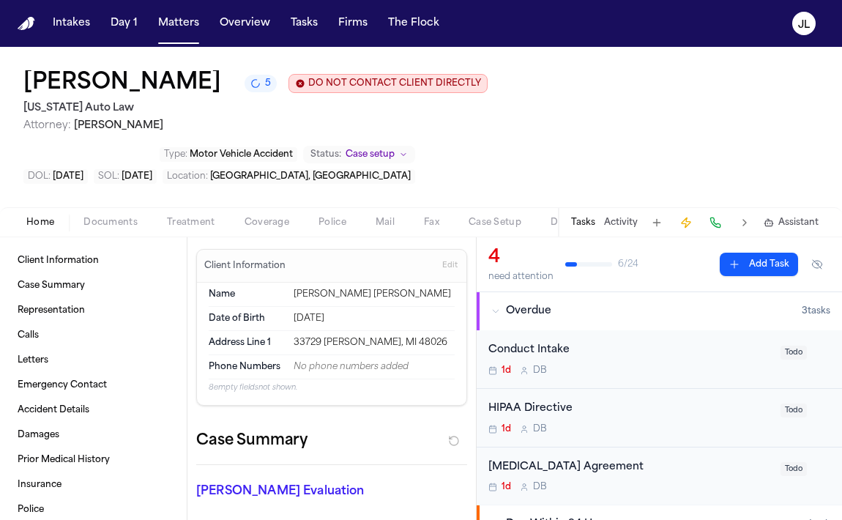
click at [38, 217] on span "Home" at bounding box center [40, 223] width 28 height 12
drag, startPoint x: 168, startPoint y: 89, endPoint x: 1, endPoint y: 88, distance: 167.6
click at [1, 88] on div "Shakir Smith 5 DO NOT CONTACT CLIENT DIRECTLY DO NOT CONTACT Michigan Auto Law …" at bounding box center [421, 127] width 842 height 160
copy h1 "[PERSON_NAME]"
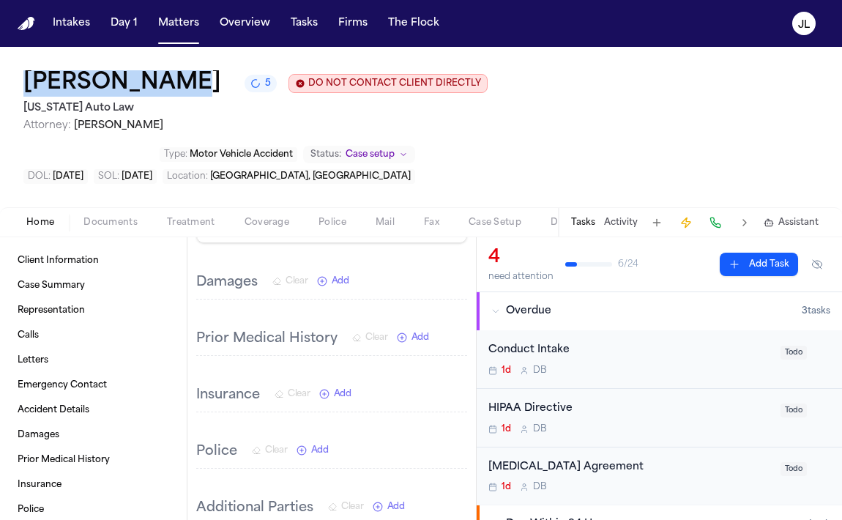
scroll to position [1514, 0]
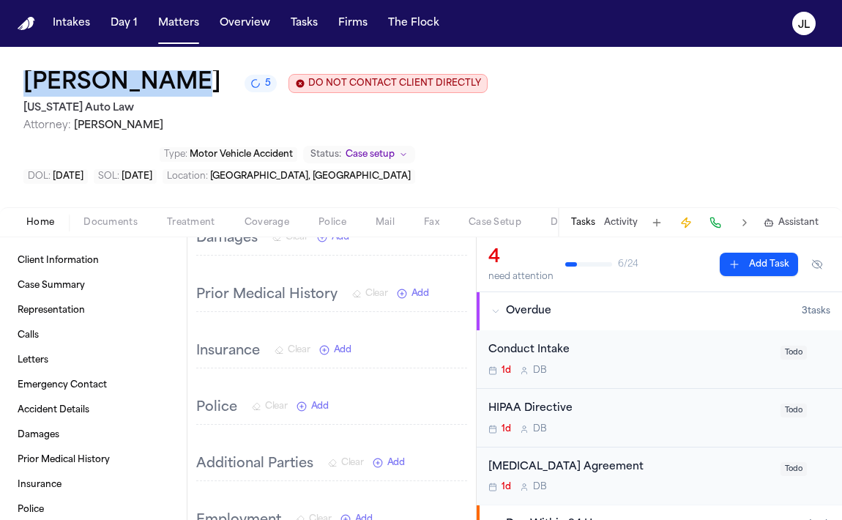
click at [258, 217] on span "Coverage" at bounding box center [266, 223] width 45 height 12
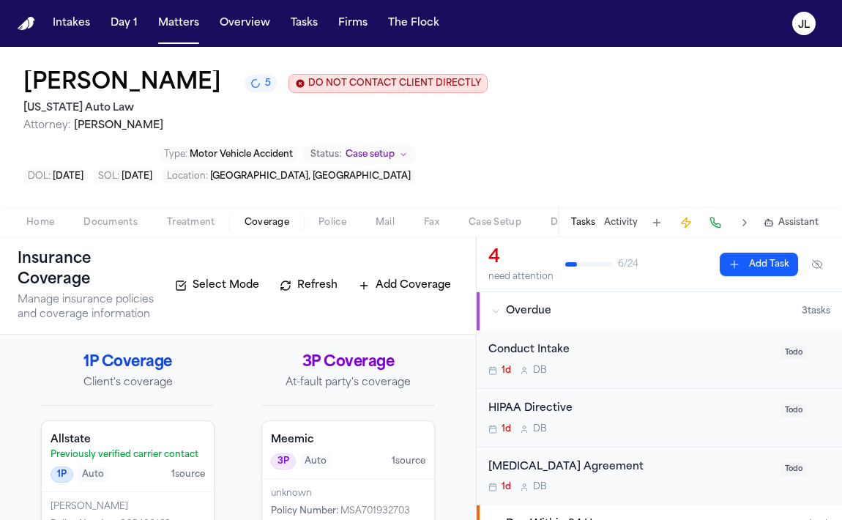
click at [140, 449] on p "Previously verified carrier contact" at bounding box center [128, 455] width 154 height 12
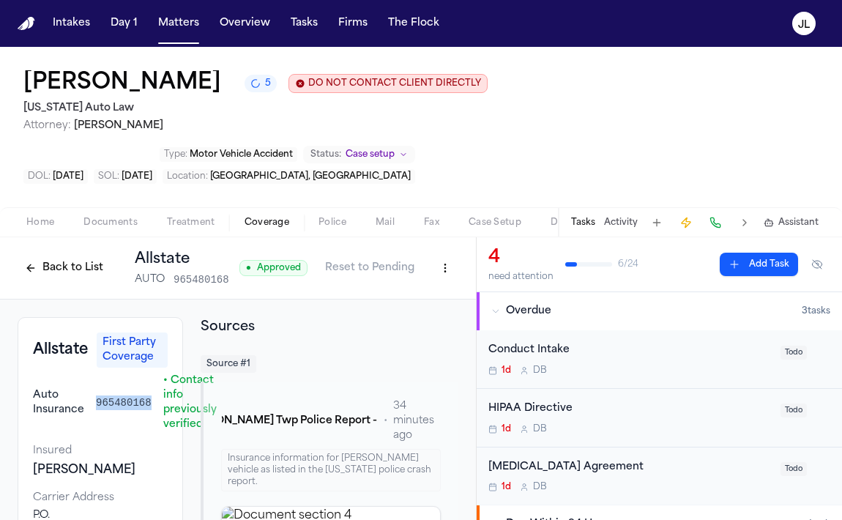
drag, startPoint x: 148, startPoint y: 354, endPoint x: 92, endPoint y: 354, distance: 55.6
click at [91, 373] on div "Auto Insurance 965480168 • Contact info previously verified" at bounding box center [100, 402] width 135 height 59
copy span "965480168"
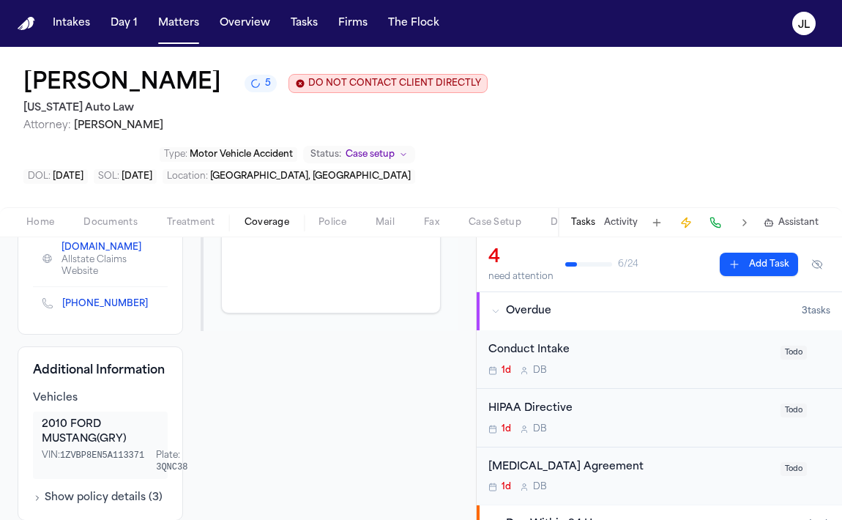
scroll to position [67, 0]
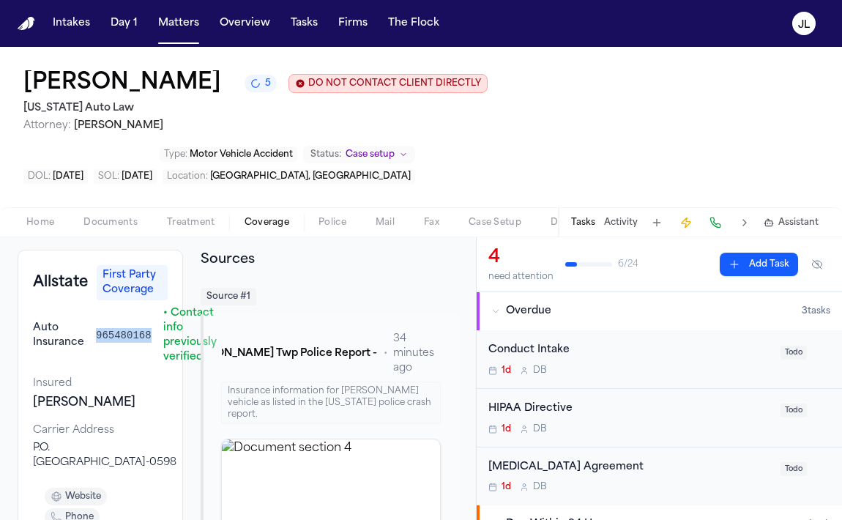
click at [267, 217] on span "Coverage" at bounding box center [266, 223] width 45 height 12
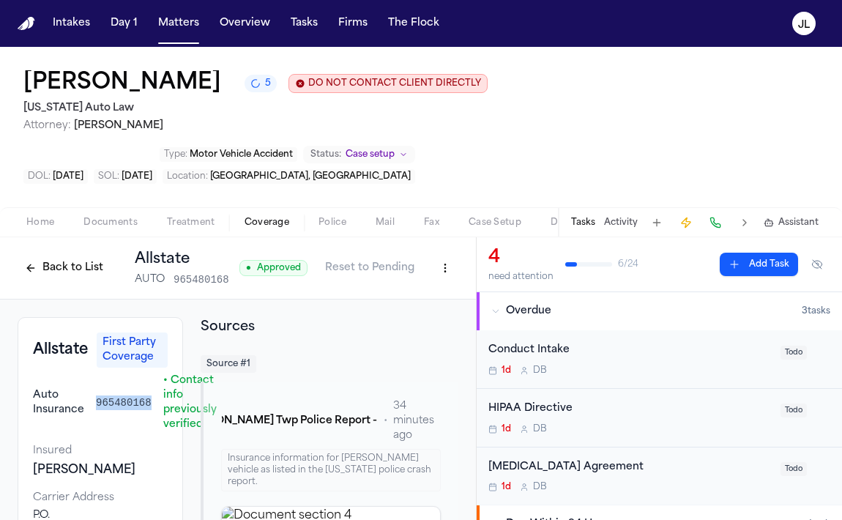
click at [57, 256] on button "Back to List" at bounding box center [64, 267] width 93 height 23
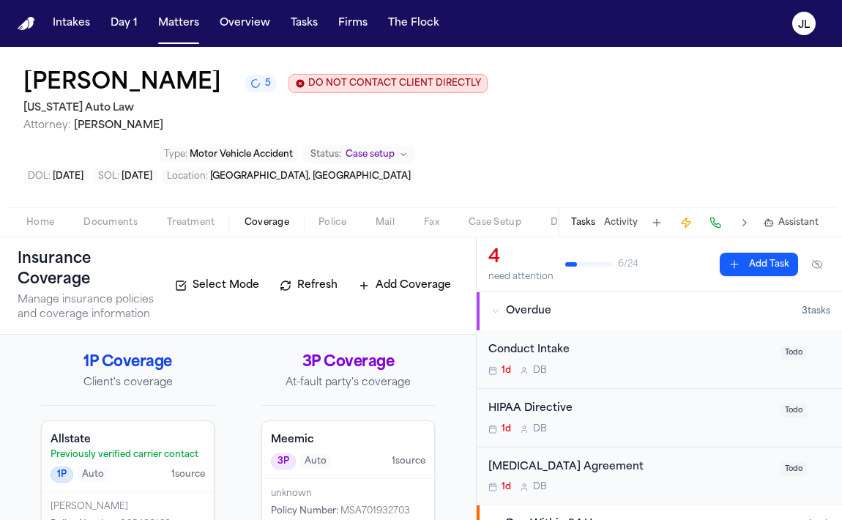
click at [339, 433] on h4 "Meemic" at bounding box center [348, 440] width 154 height 15
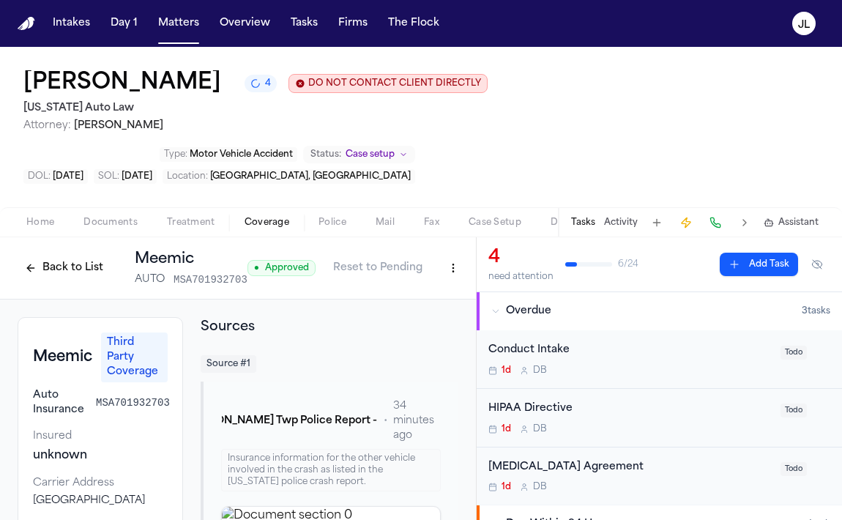
click at [79, 256] on button "Back to List" at bounding box center [64, 267] width 93 height 23
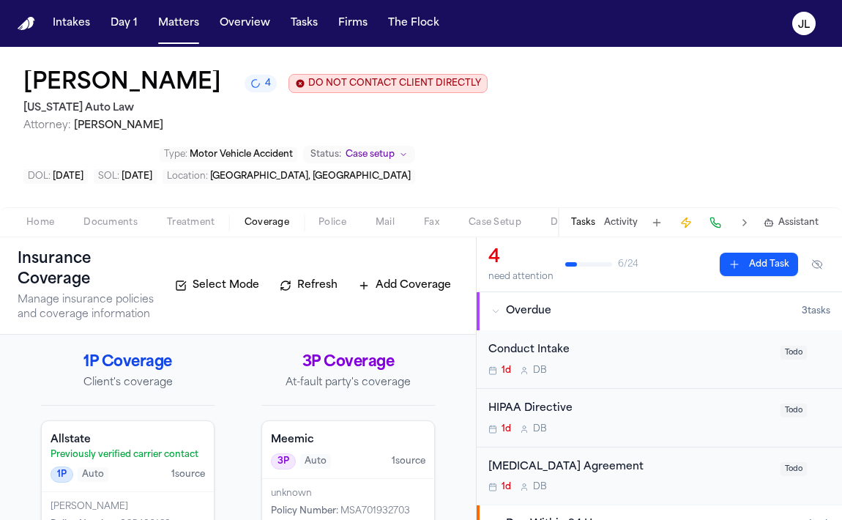
click at [171, 449] on p "Previously verified carrier contact" at bounding box center [128, 455] width 154 height 12
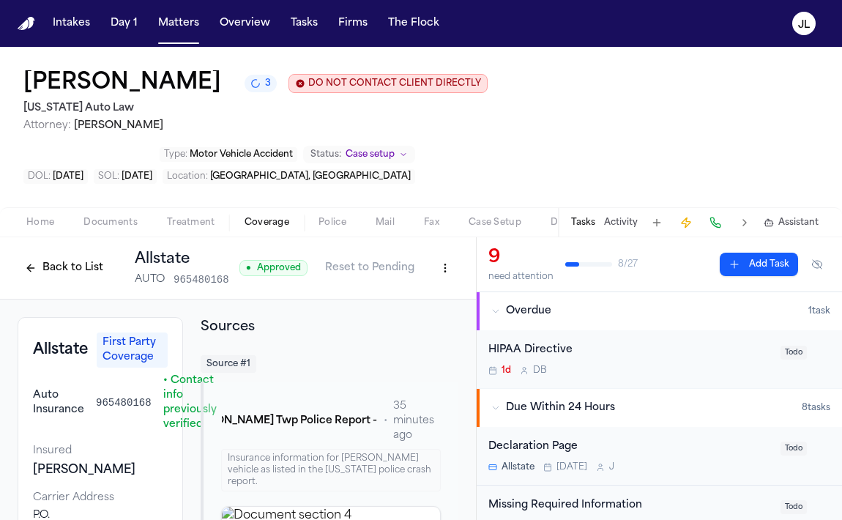
click at [65, 256] on button "Back to List" at bounding box center [64, 267] width 93 height 23
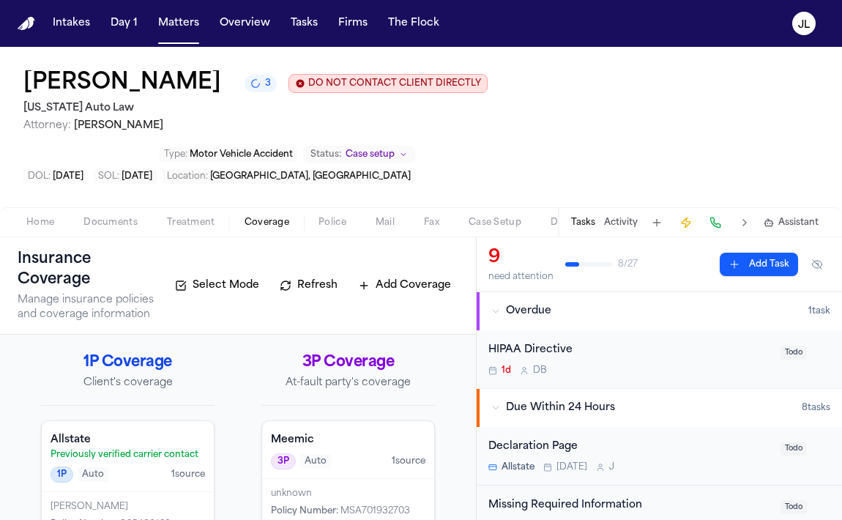
click at [283, 453] on span "3P" at bounding box center [283, 461] width 25 height 16
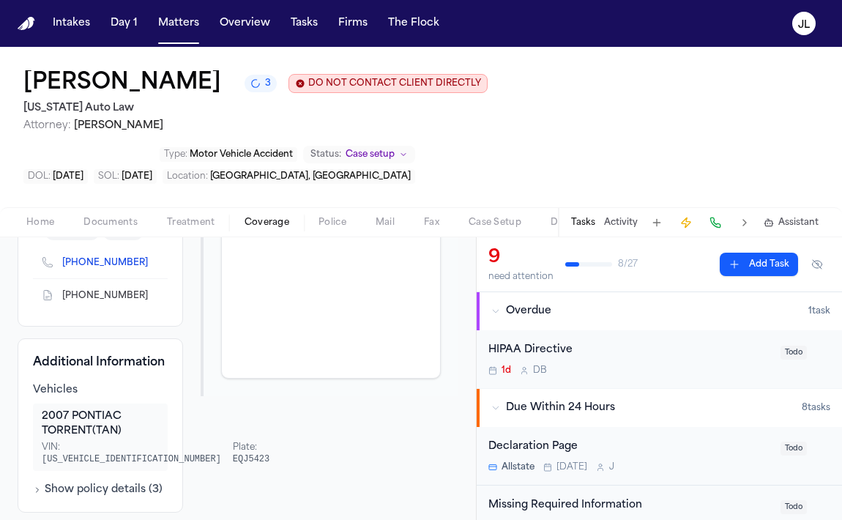
scroll to position [309, 0]
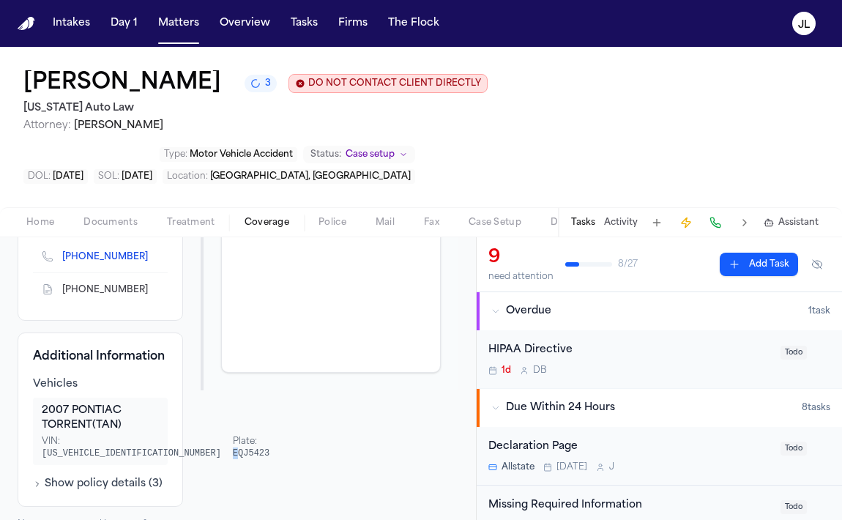
drag, startPoint x: 141, startPoint y: 419, endPoint x: 149, endPoint y: 419, distance: 8.1
click at [149, 436] on div "VIN: 2CKDL63F276013645 Plate: EQJ5423" at bounding box center [100, 447] width 117 height 23
click at [233, 448] on span "EQJ5423" at bounding box center [251, 453] width 37 height 10
drag, startPoint x: 145, startPoint y: 417, endPoint x: 178, endPoint y: 419, distance: 33.0
click at [233, 448] on span "EQJ5423" at bounding box center [251, 453] width 37 height 10
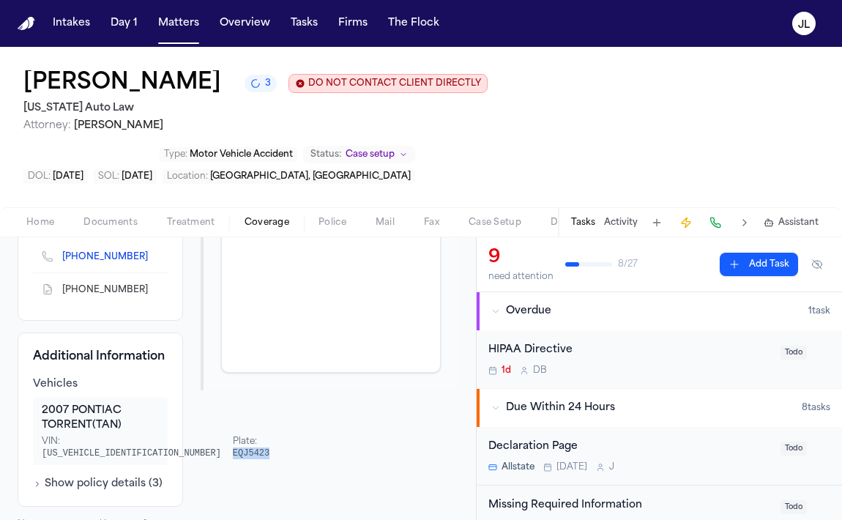
copy span "EQJ5423"
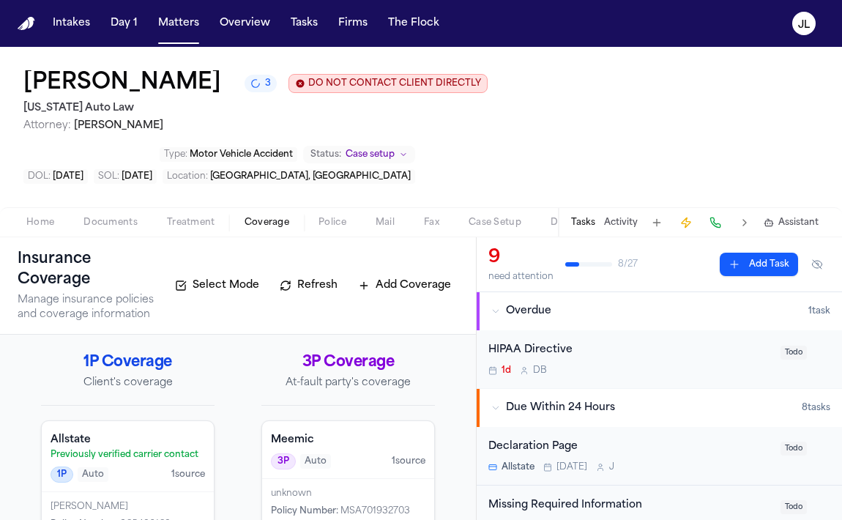
click at [139, 449] on p "Previously verified carrier contact" at bounding box center [128, 455] width 154 height 12
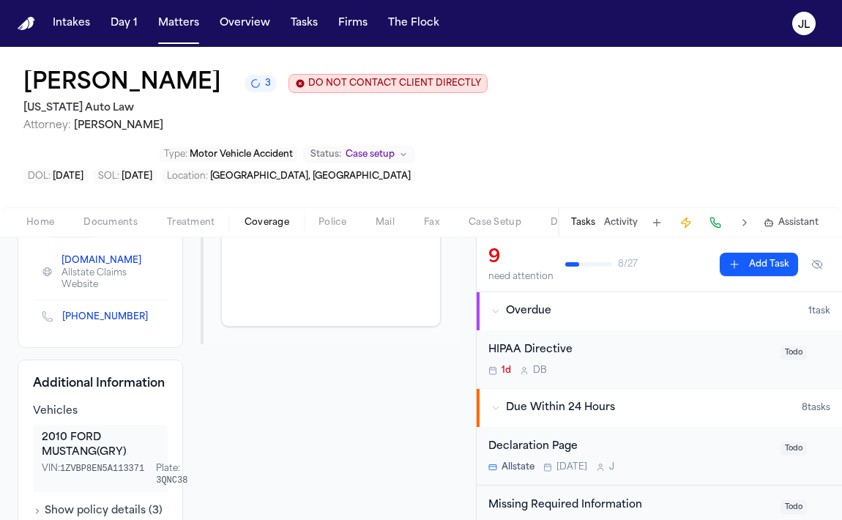
scroll to position [374, 0]
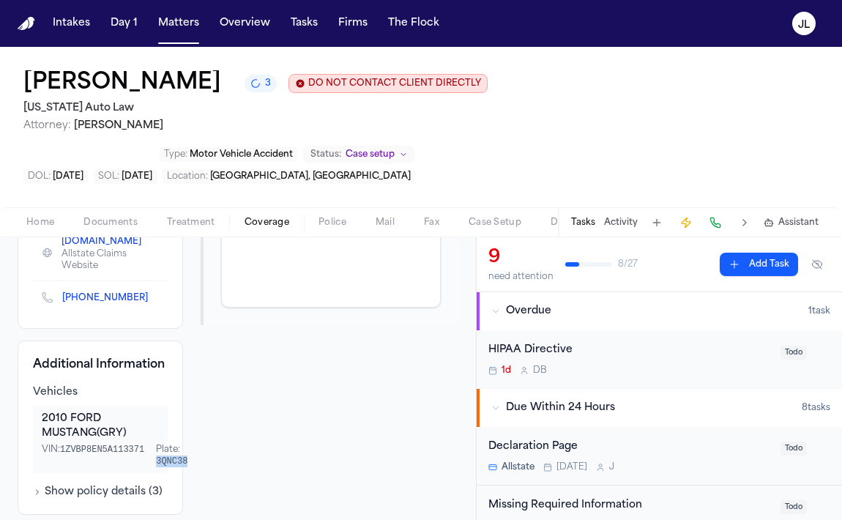
drag, startPoint x: 138, startPoint y: 410, endPoint x: 169, endPoint y: 414, distance: 31.8
click at [169, 456] on span "3QNC38" at bounding box center [171, 461] width 31 height 10
copy span "3QNC38"
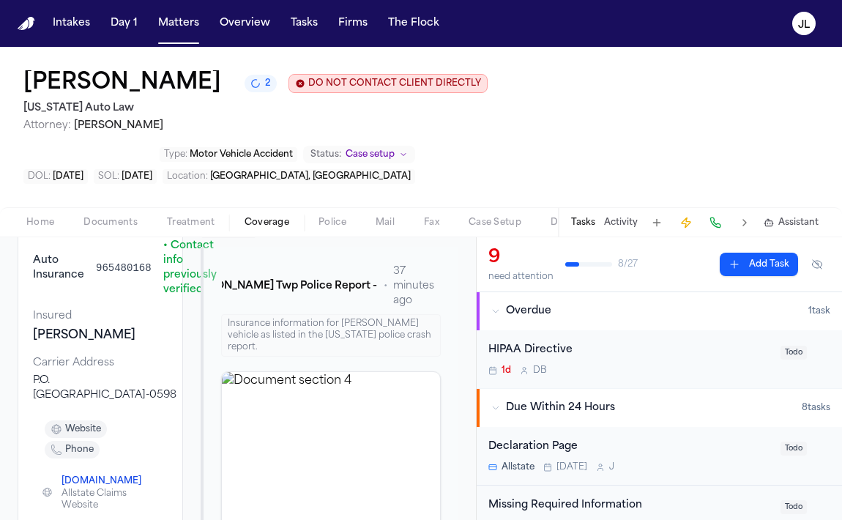
scroll to position [30, 0]
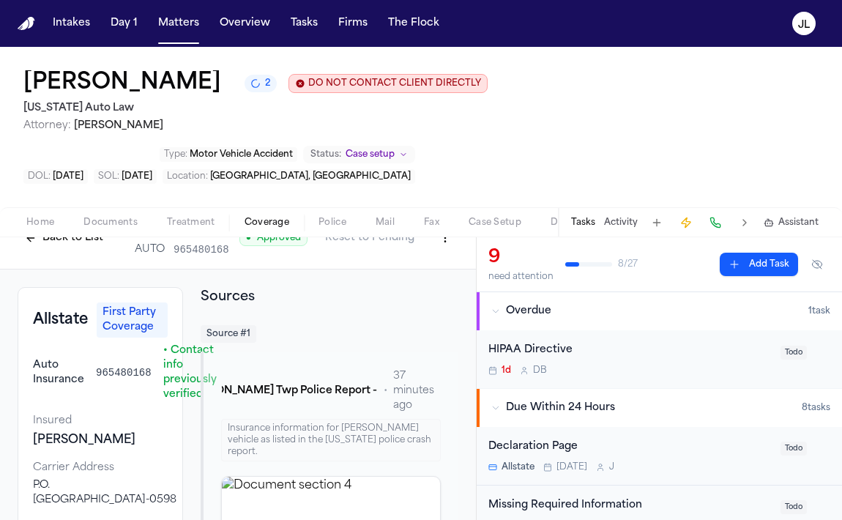
click at [45, 217] on span "Home" at bounding box center [40, 223] width 28 height 12
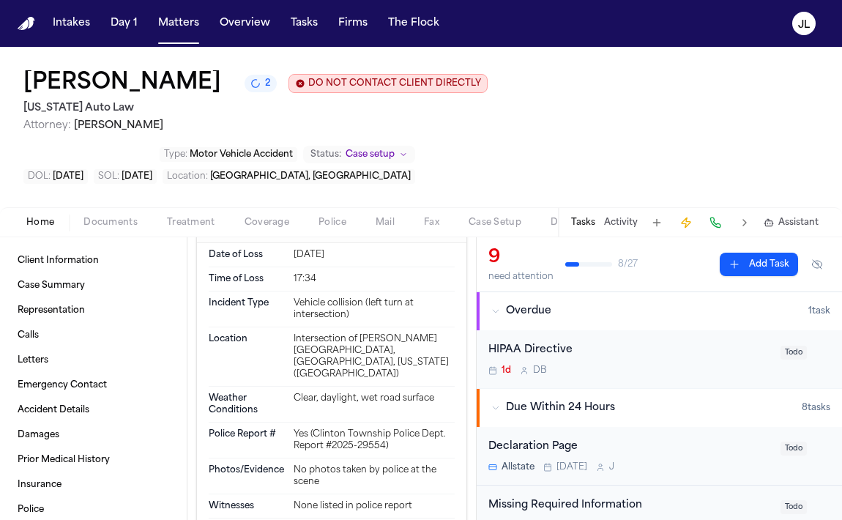
scroll to position [1126, 0]
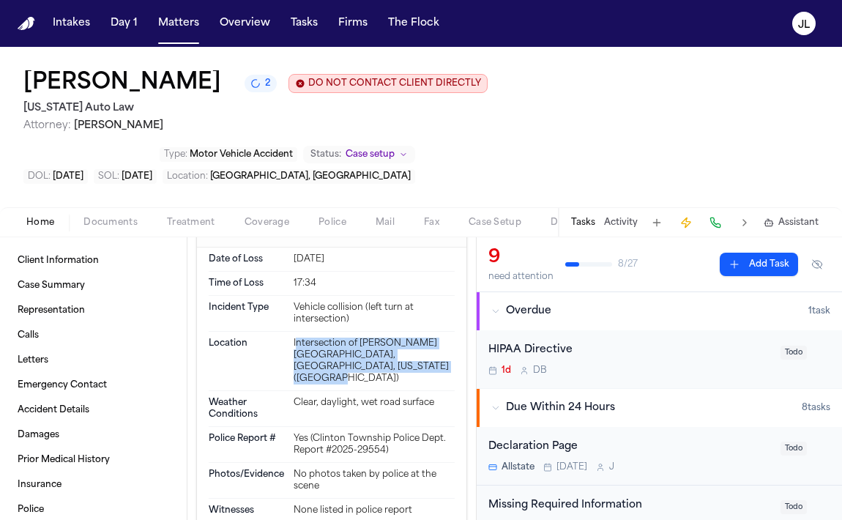
drag, startPoint x: 371, startPoint y: 316, endPoint x: 296, endPoint y: 293, distance: 78.3
click at [296, 337] on div "Intersection of Kelly Road and 15 Mile Road, Clinton Township, Macomb County, M…" at bounding box center [374, 360] width 161 height 47
copy div "ntersection of Kelly Road and 15 Mile Road, Clinton Township, Macomb County, Mi…"
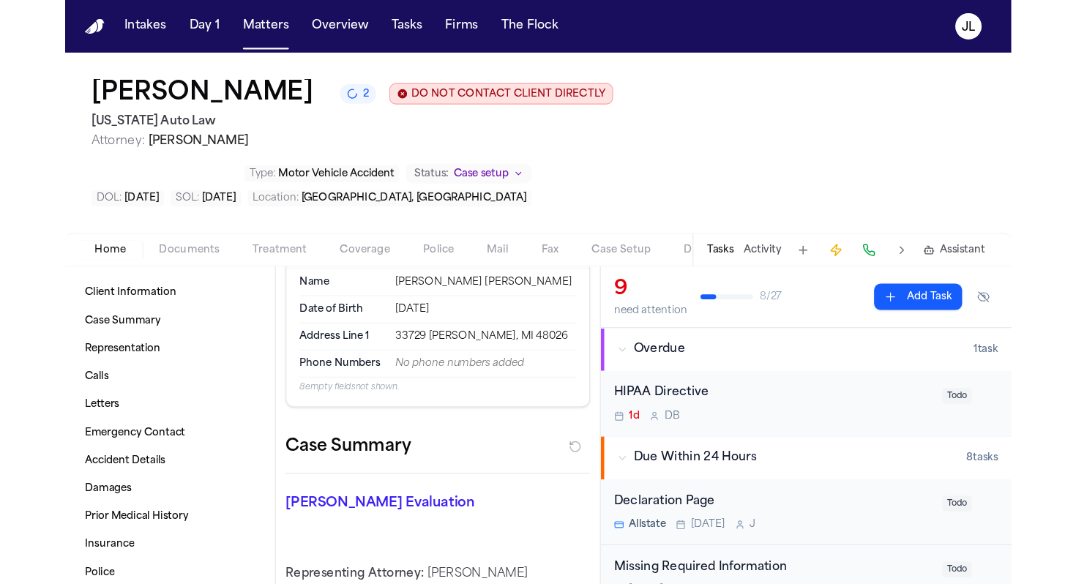
scroll to position [0, 0]
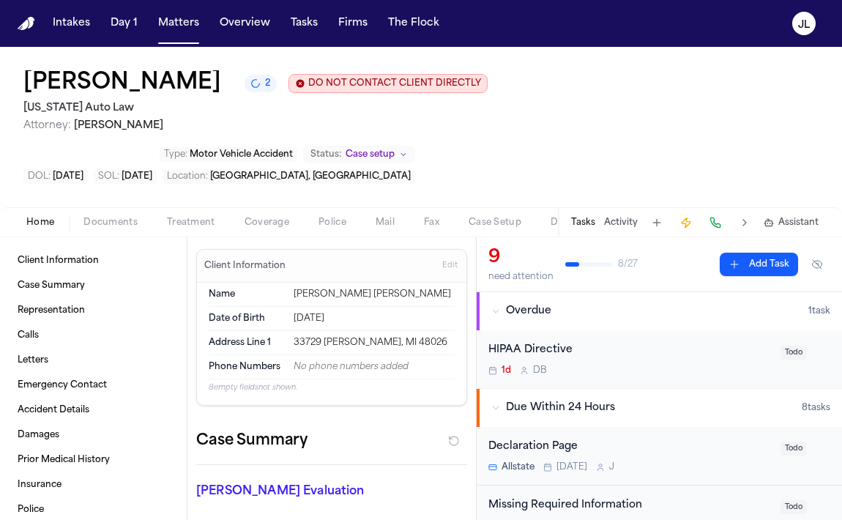
click at [40, 217] on span "Home" at bounding box center [40, 223] width 28 height 12
click at [108, 207] on div "Home Documents Treatment Coverage Police Mail Fax Case Setup Demand Workspaces …" at bounding box center [421, 221] width 842 height 29
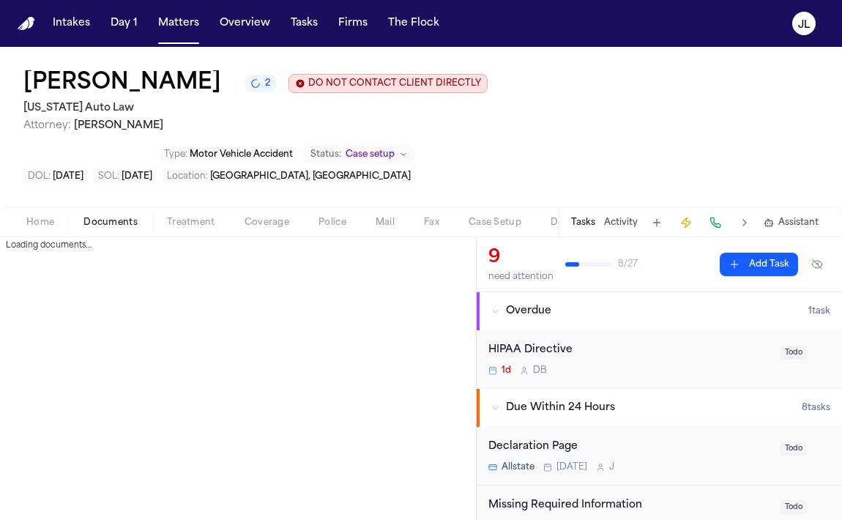
click at [108, 217] on span "Documents" at bounding box center [110, 223] width 54 height 12
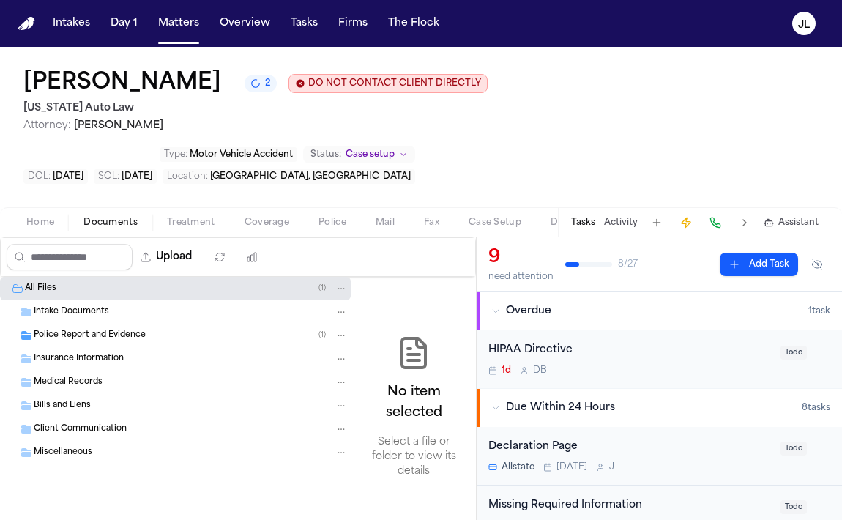
click at [118, 329] on span "Police Report and Evidence" at bounding box center [90, 335] width 112 height 12
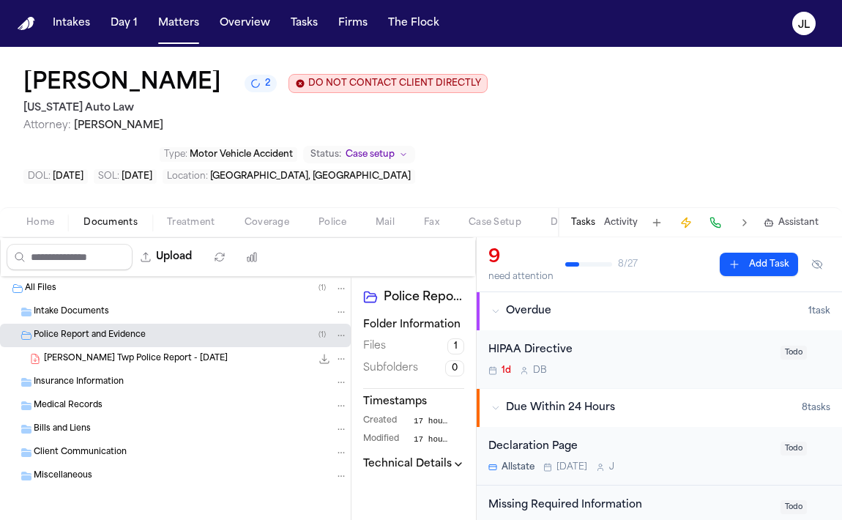
click at [209, 324] on div "Police Report and Evidence ( 1 )" at bounding box center [175, 335] width 351 height 23
click at [171, 324] on div "Police Report and Evidence ( 1 )" at bounding box center [175, 335] width 351 height 23
click at [163, 353] on span "S. Smith - Clinton Twp Police Report - 7.28.25" at bounding box center [136, 359] width 184 height 12
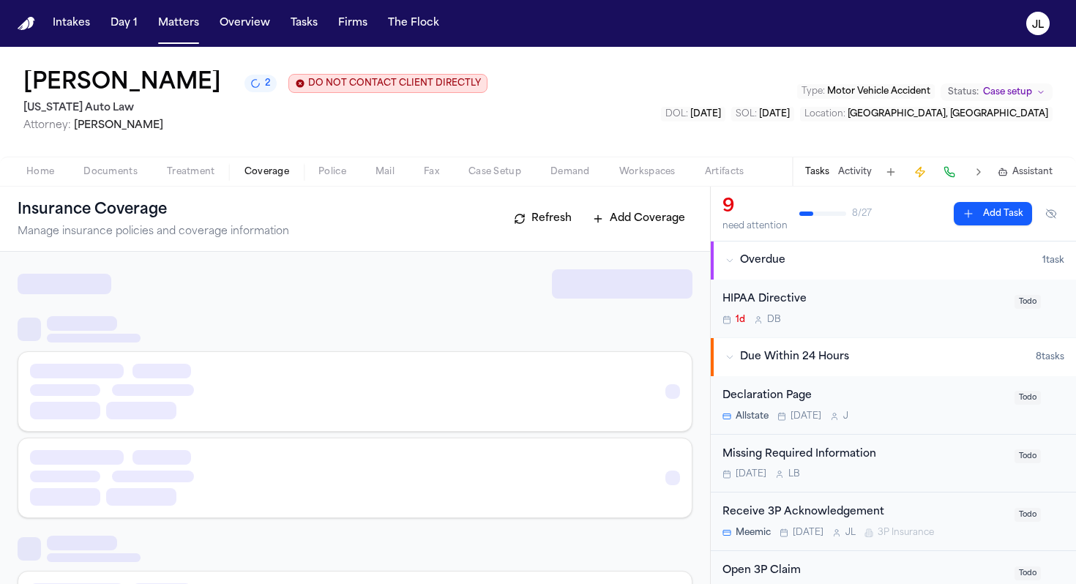
click at [255, 172] on span "Coverage" at bounding box center [266, 172] width 45 height 12
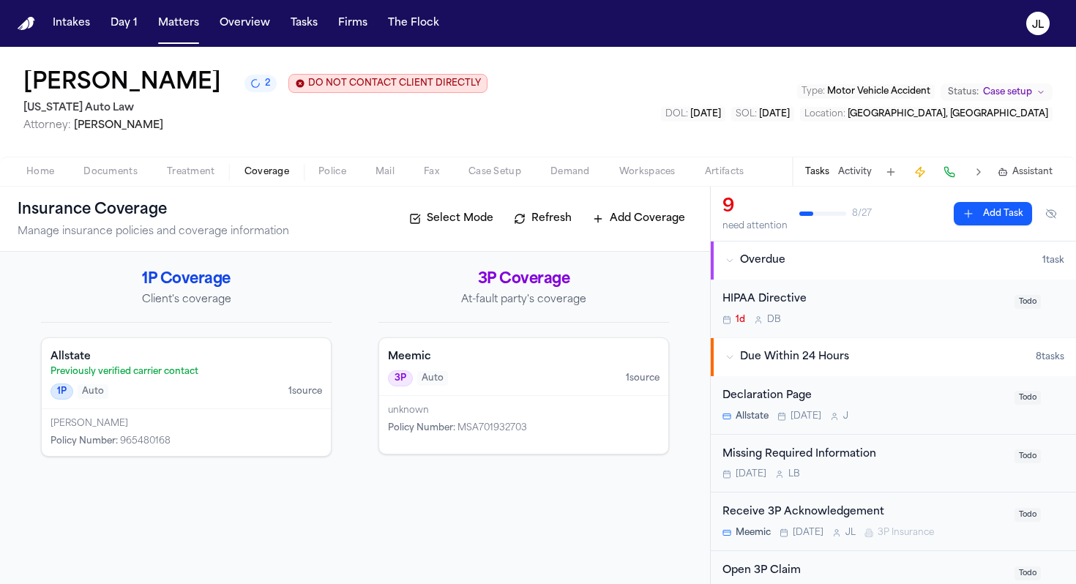
click at [242, 361] on h4 "Allstate" at bounding box center [187, 357] width 272 height 15
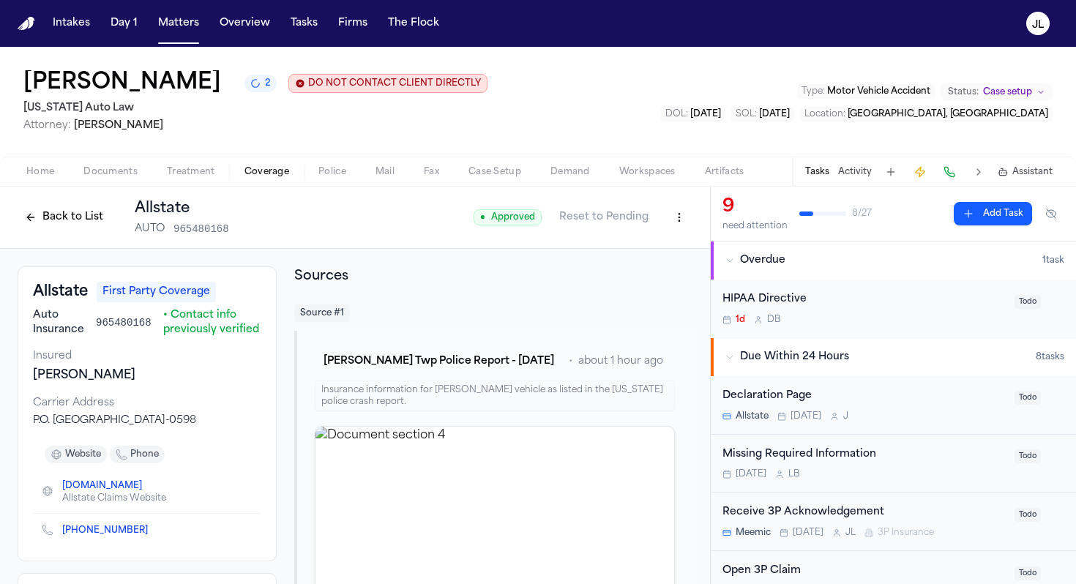
scroll to position [181, 0]
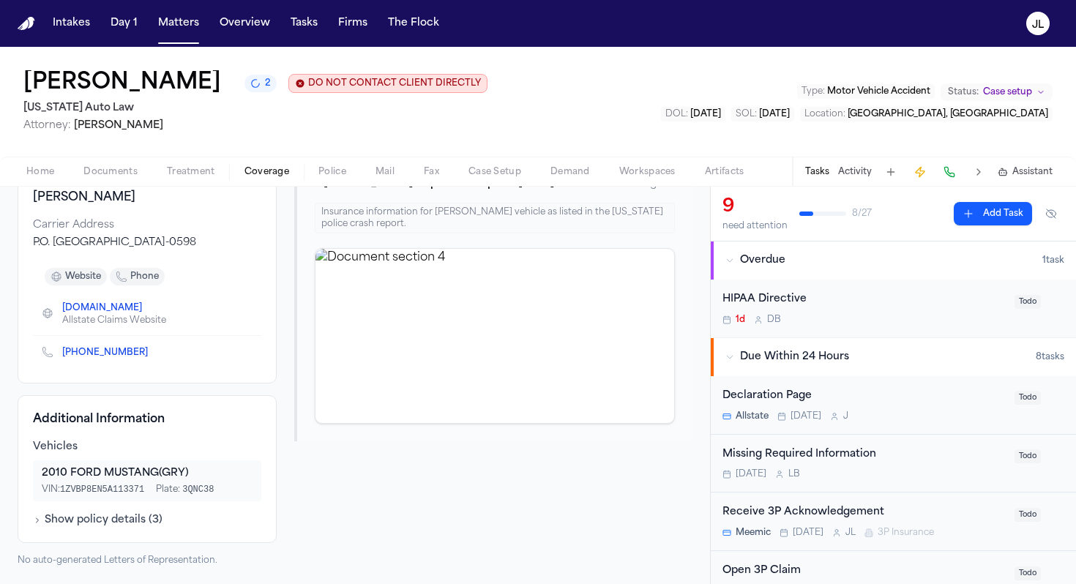
click at [202, 170] on span "Treatment" at bounding box center [191, 172] width 48 height 12
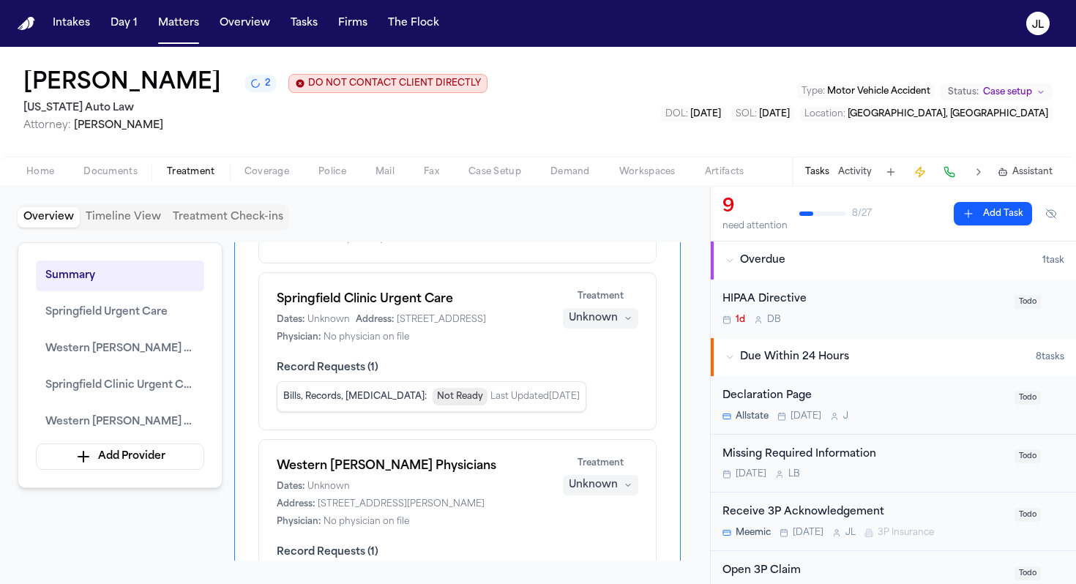
scroll to position [478, 0]
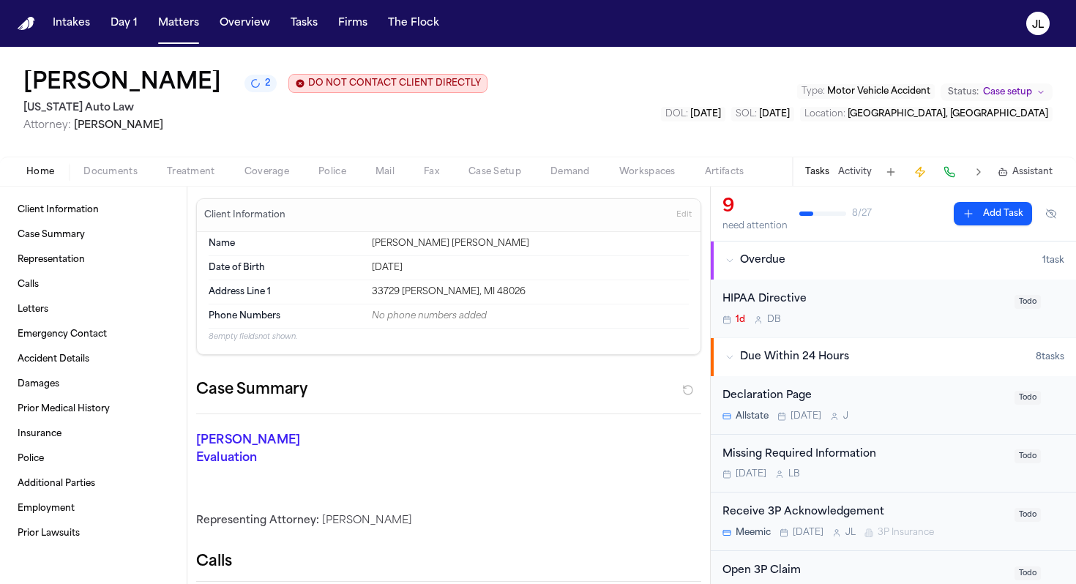
click at [47, 169] on span "Home" at bounding box center [40, 172] width 28 height 12
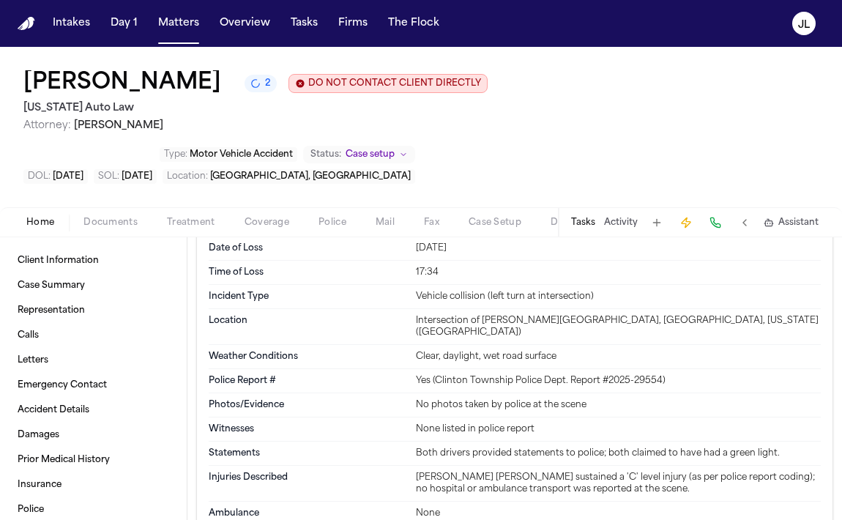
scroll to position [1041, 0]
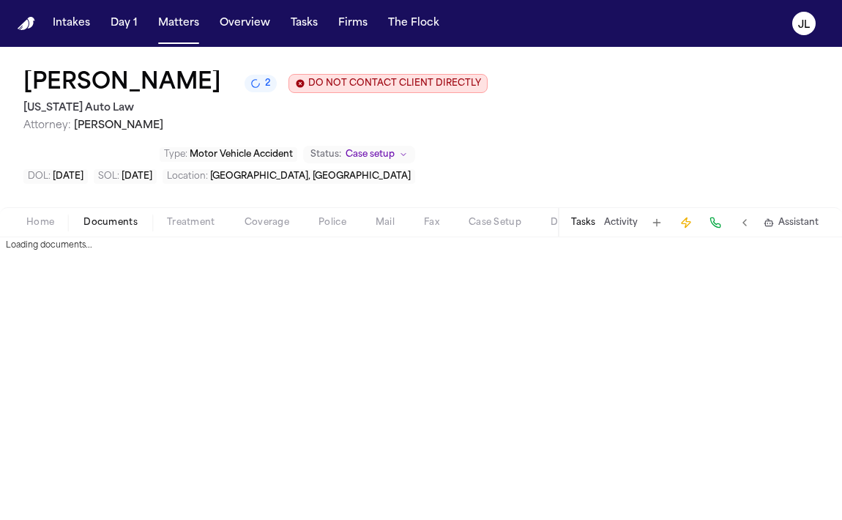
click at [100, 217] on span "Documents" at bounding box center [110, 223] width 54 height 12
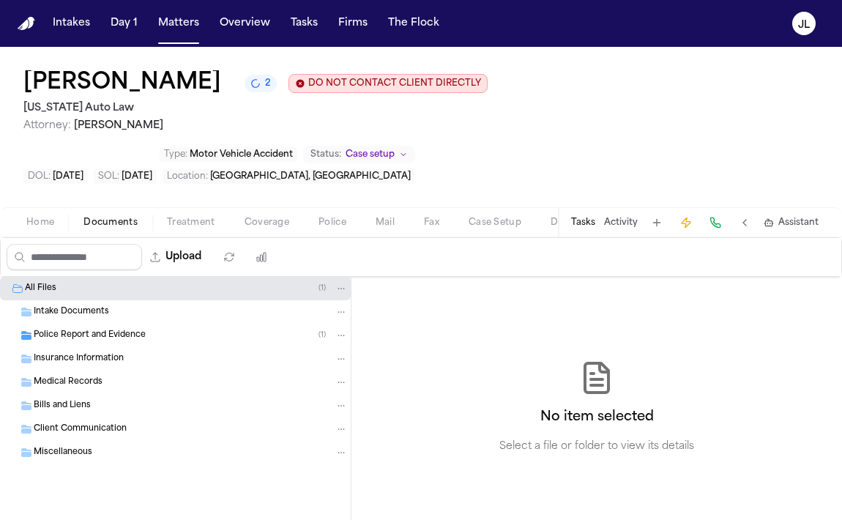
click at [108, 329] on span "Police Report and Evidence" at bounding box center [90, 335] width 112 height 12
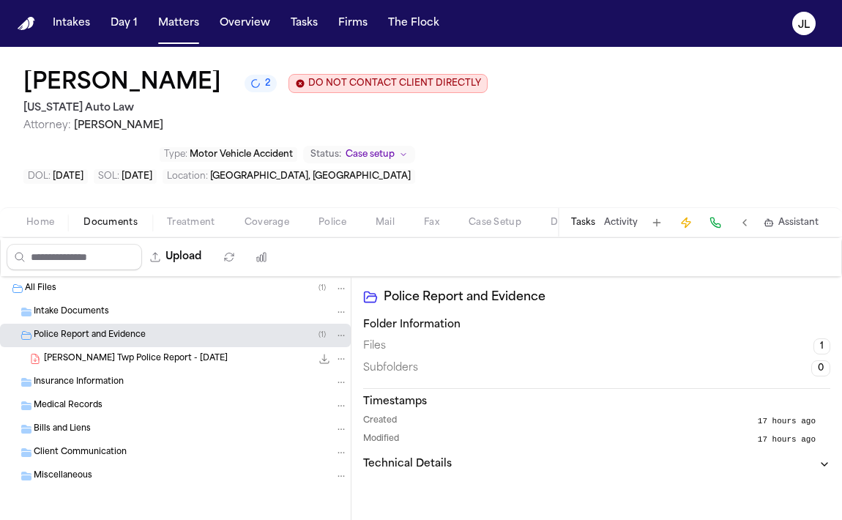
click at [324, 354] on icon "File: S. Smith - Clinton Twp Police Report - 7.28.25" at bounding box center [325, 359] width 10 height 10
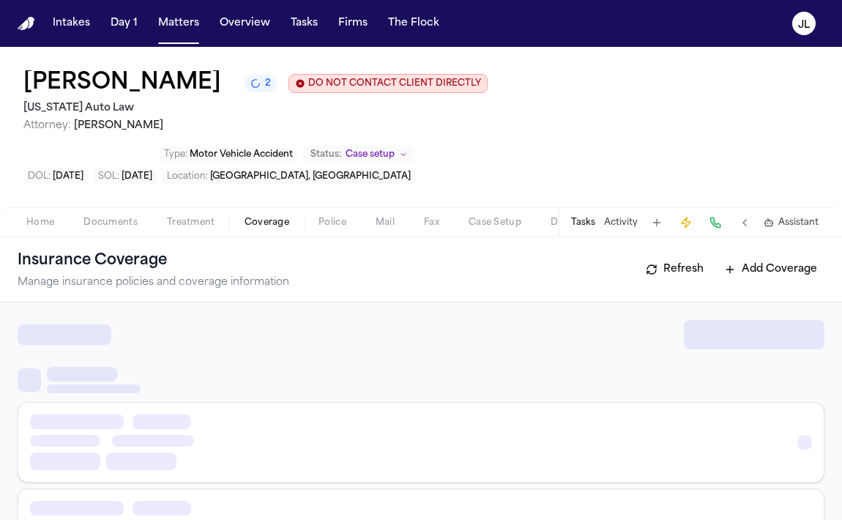
click at [274, 217] on span "Coverage" at bounding box center [266, 223] width 45 height 12
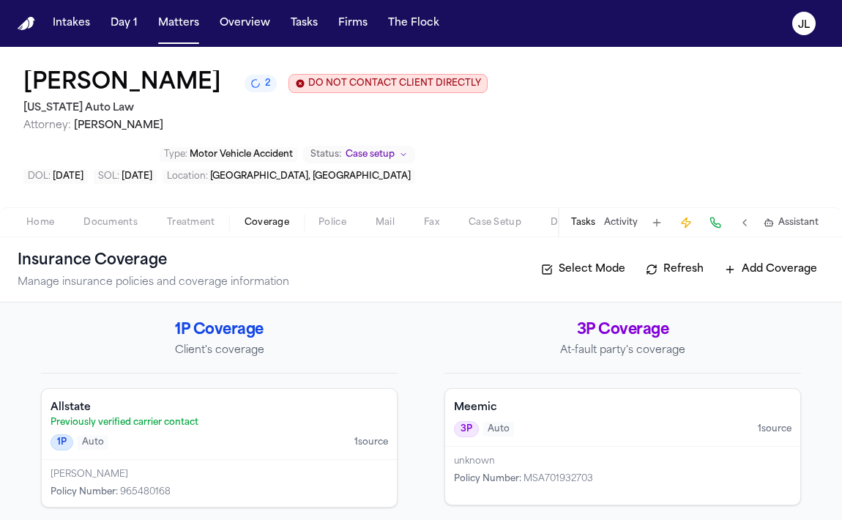
click at [539, 455] on div "Meemic 3P Auto 1 source unknown Policy Number : MSA701932703" at bounding box center [622, 446] width 356 height 117
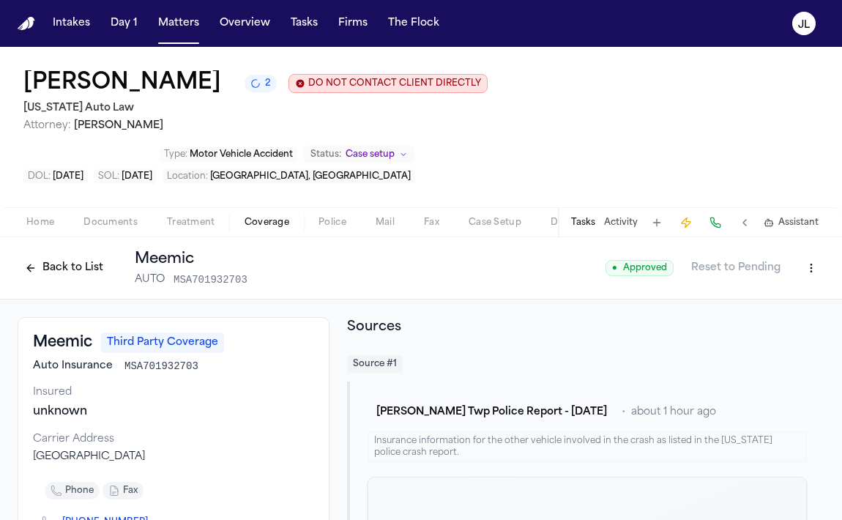
click at [795, 249] on div "Back to List Meemic AUTO MSA701932703 ● Approved Reset to Pending" at bounding box center [421, 268] width 807 height 38
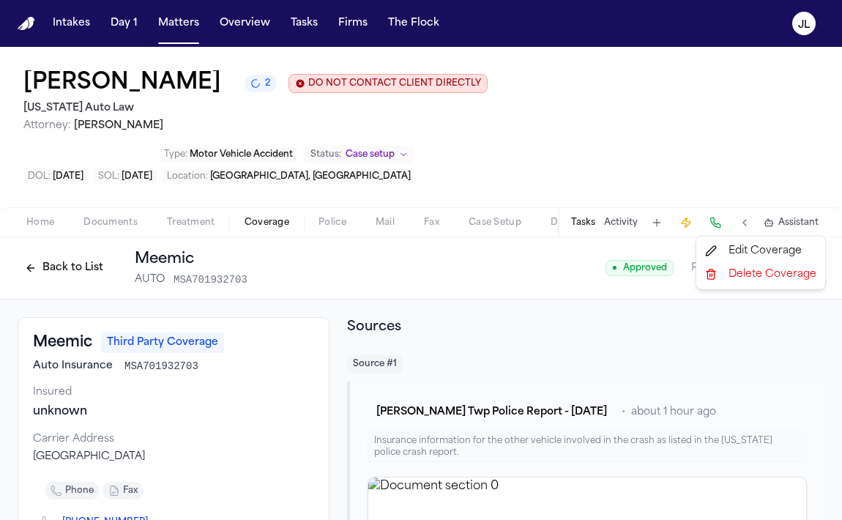
click at [799, 231] on html "Intakes Day 1 Matters Overview Tasks Firms The Flock JL Shakir Smith 2 DO NOT C…" at bounding box center [421, 260] width 842 height 520
click at [772, 248] on div "Edit Coverage" at bounding box center [760, 250] width 123 height 23
select select "**********"
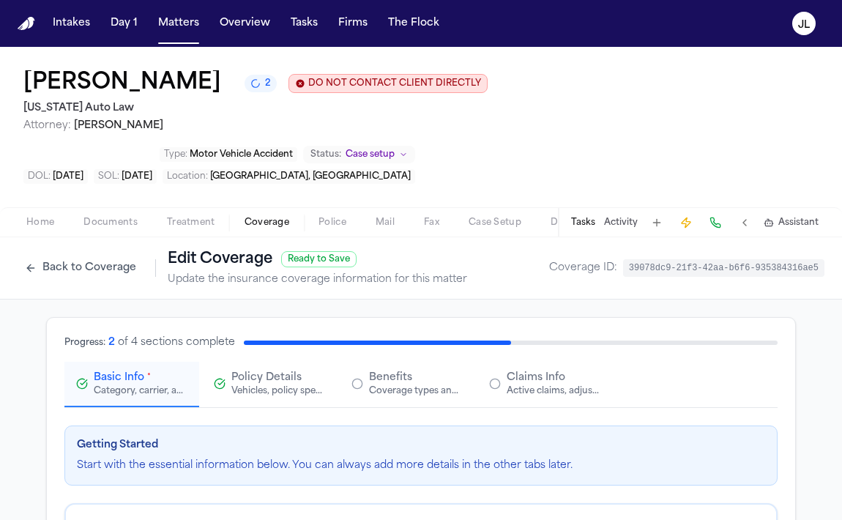
click at [252, 370] on span "Policy Details" at bounding box center [266, 377] width 70 height 15
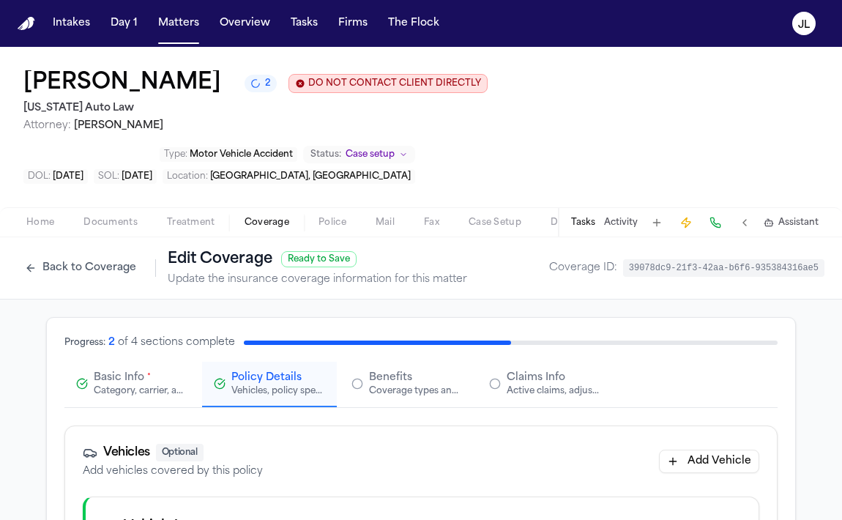
click at [151, 370] on div "Basic Info * Category, carrier, and policy holder information" at bounding box center [141, 383] width 94 height 26
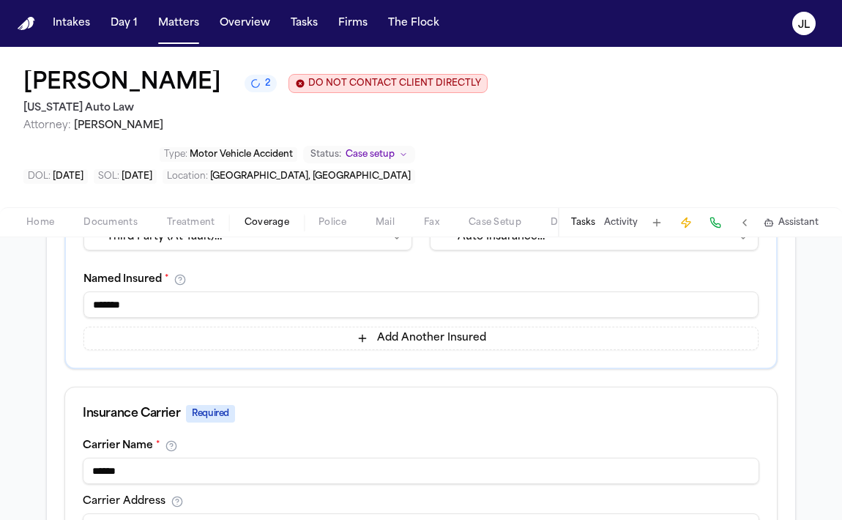
scroll to position [101, 0]
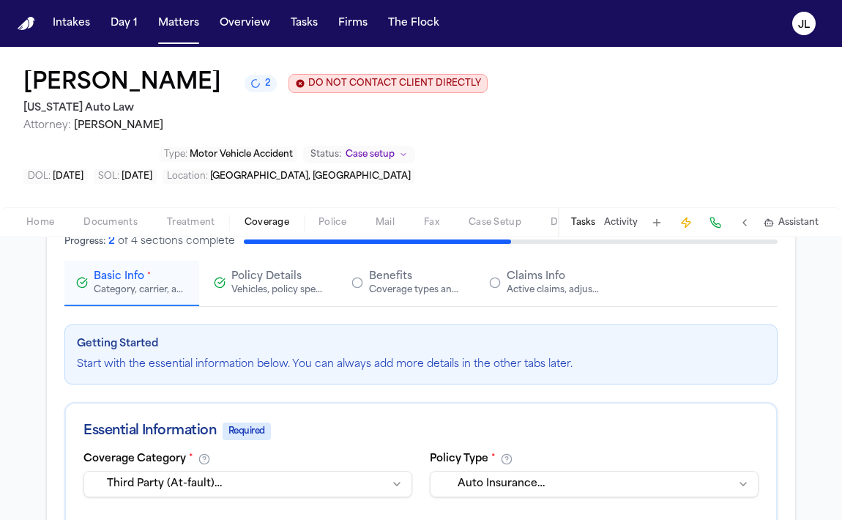
click at [538, 261] on button "Claims Info Active claims, adjusters, and subrogation details" at bounding box center [544, 283] width 135 height 45
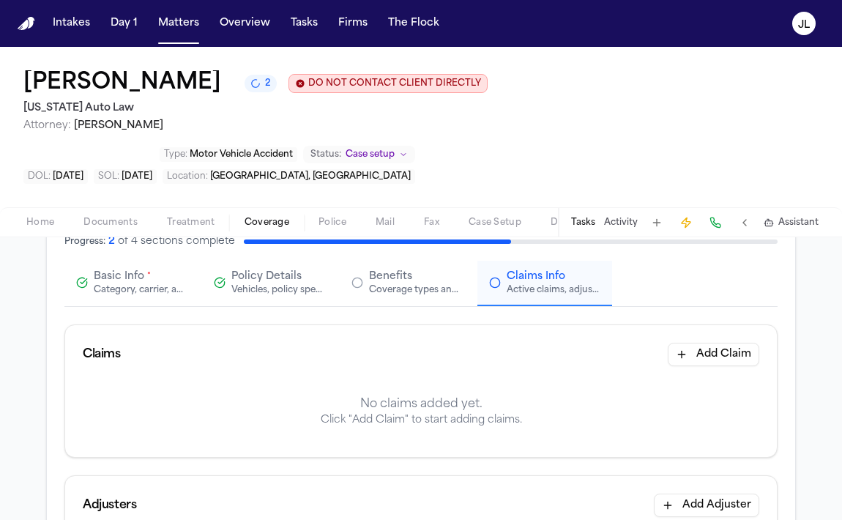
click at [130, 269] on span "Basic Info" at bounding box center [119, 276] width 51 height 15
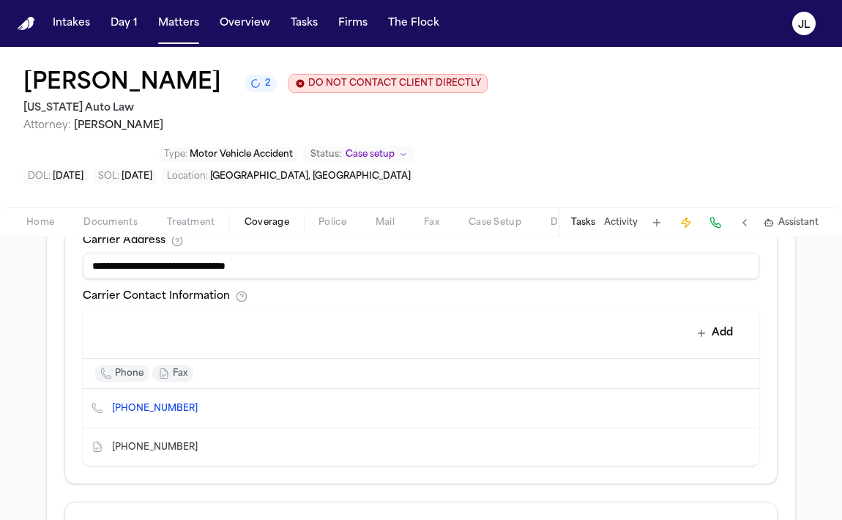
scroll to position [610, 0]
click at [719, 400] on icon "Edit contact" at bounding box center [718, 405] width 10 height 10
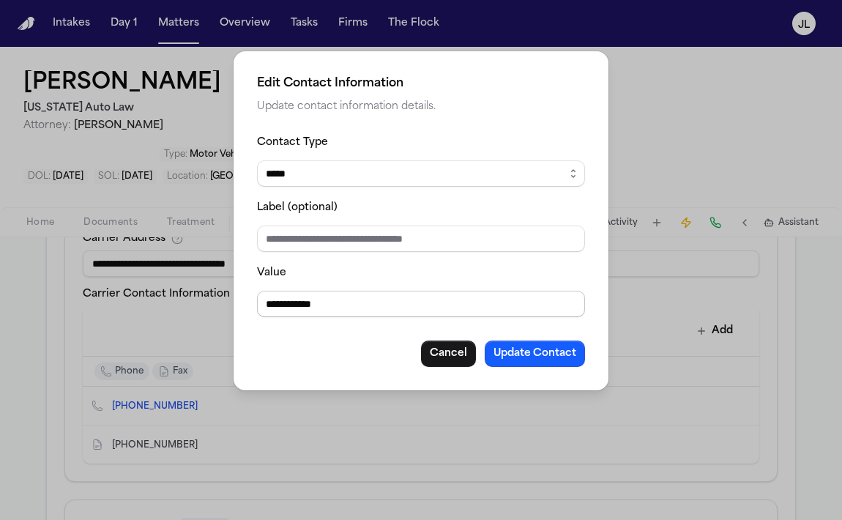
drag, startPoint x: 357, startPoint y: 310, endPoint x: 223, endPoint y: 308, distance: 134.7
click at [222, 308] on div "**********" at bounding box center [421, 260] width 842 height 520
click at [674, 102] on div "**********" at bounding box center [421, 260] width 842 height 520
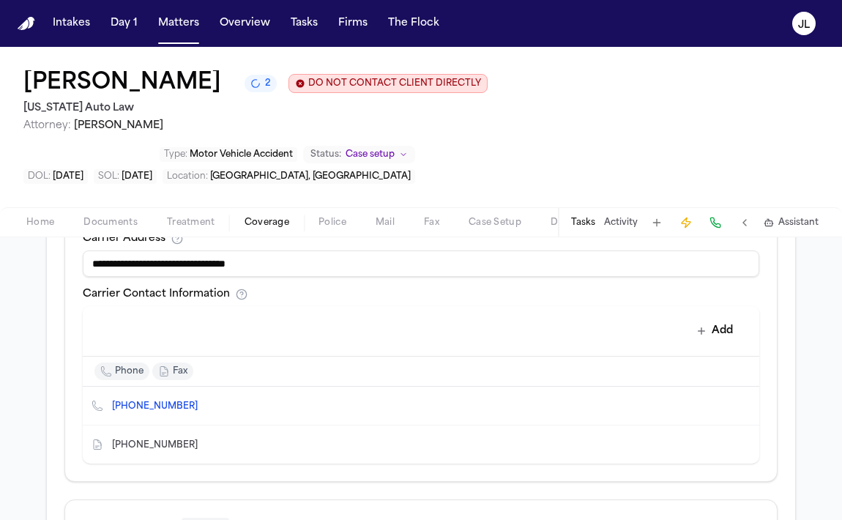
scroll to position [787, 0]
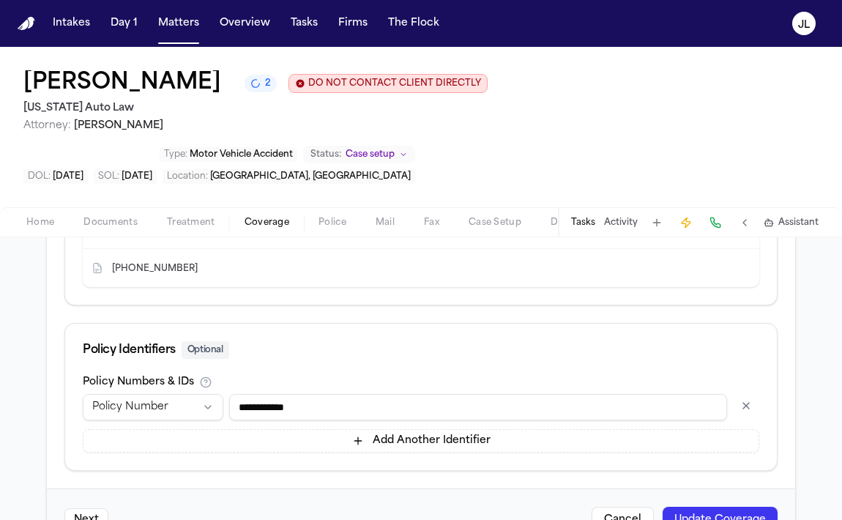
click at [703, 488] on div "Next Cancel Update Coverage" at bounding box center [421, 519] width 748 height 62
click at [703, 507] on button "Update Coverage" at bounding box center [719, 520] width 115 height 26
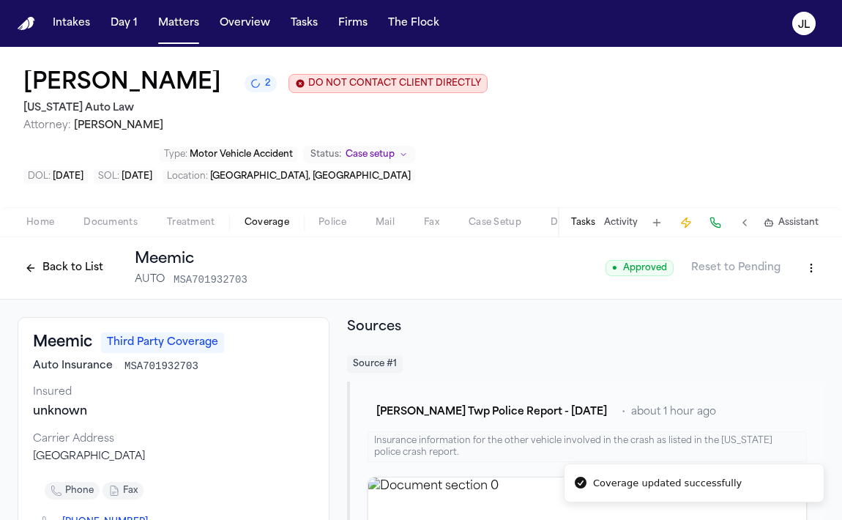
click at [49, 256] on button "Back to List" at bounding box center [64, 267] width 93 height 23
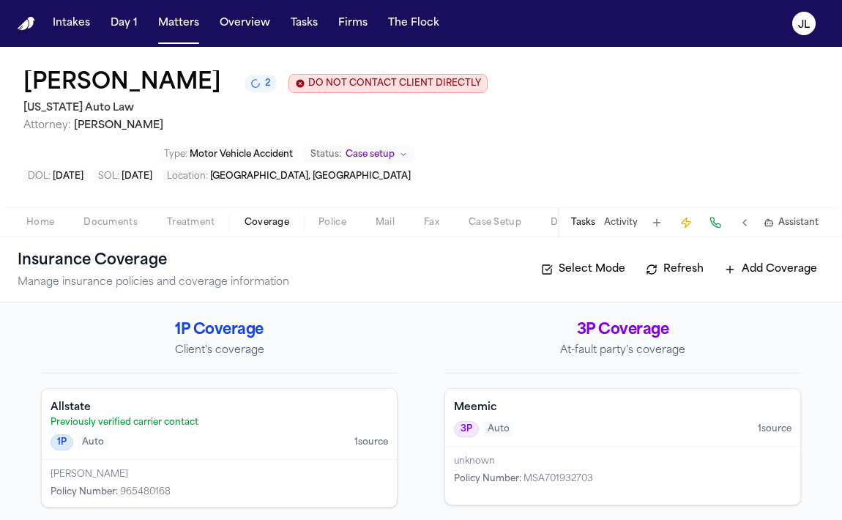
click at [182, 468] on div "[PERSON_NAME]" at bounding box center [219, 474] width 337 height 12
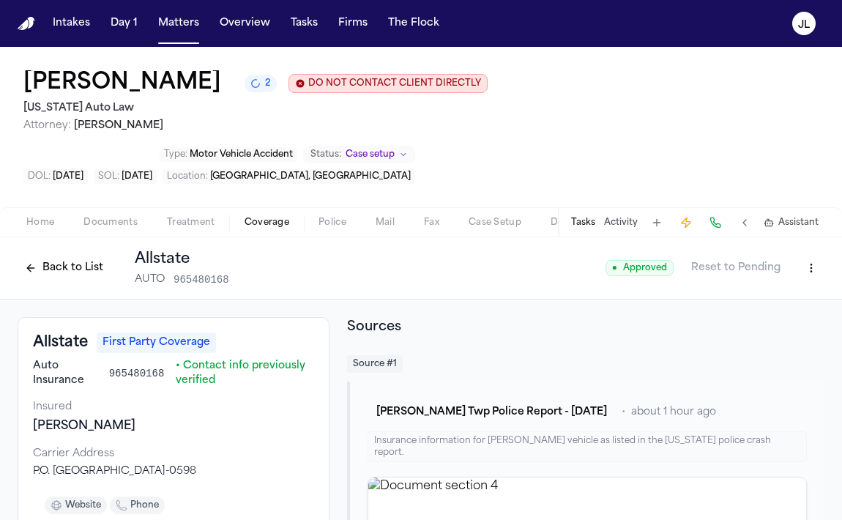
click at [86, 256] on button "Back to List" at bounding box center [64, 267] width 93 height 23
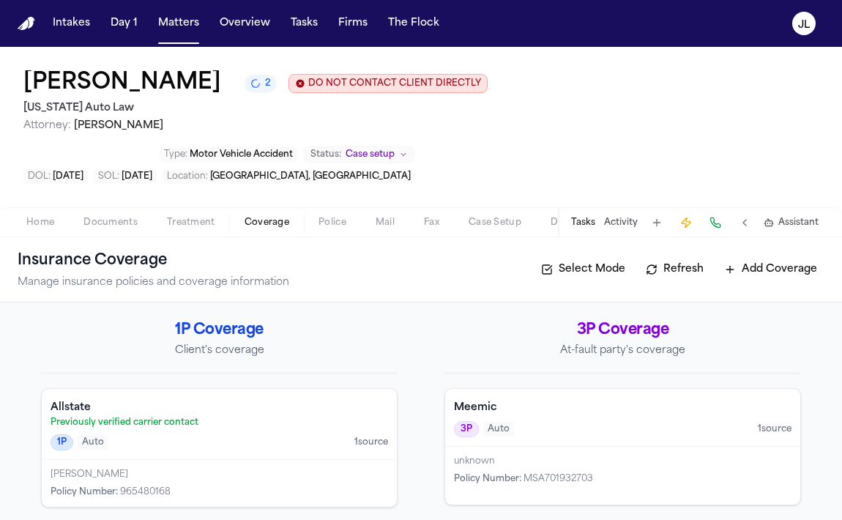
click at [591, 217] on button "Tasks" at bounding box center [583, 223] width 24 height 12
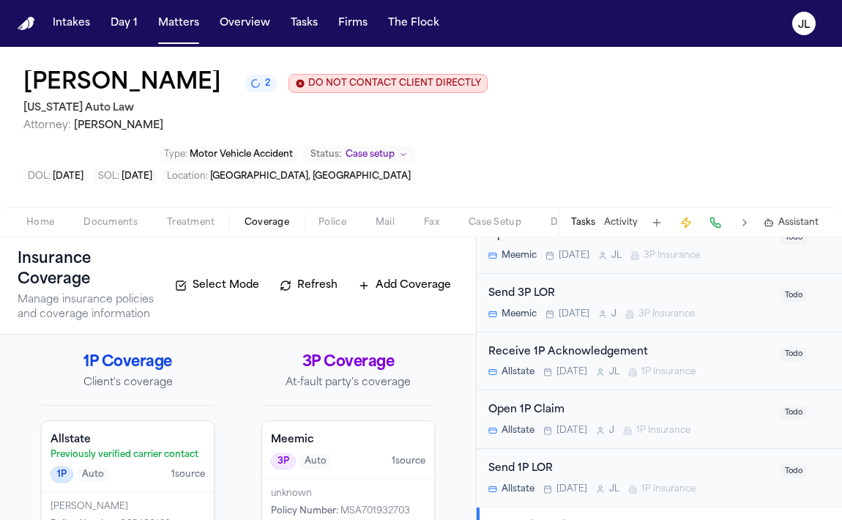
scroll to position [399, 0]
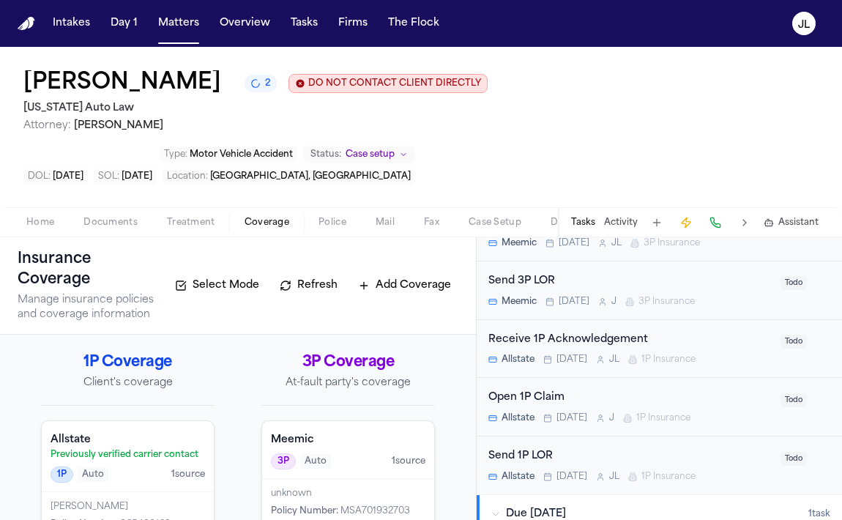
click at [583, 380] on div "Open 1P Claim Allstate Tomorrow J 1P Insurance Todo" at bounding box center [659, 407] width 365 height 59
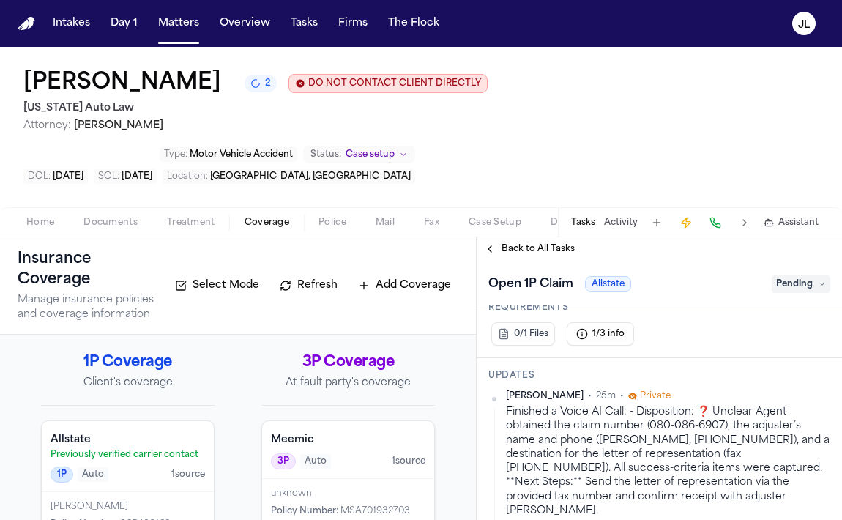
scroll to position [304, 0]
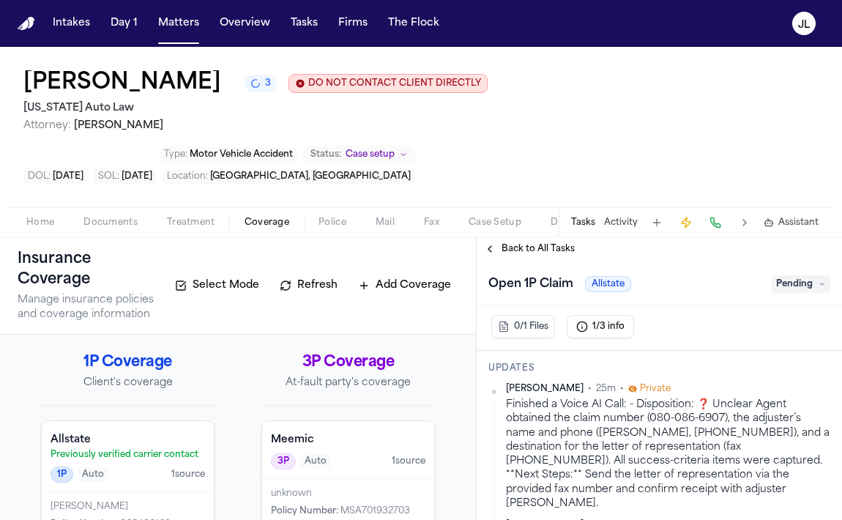
click at [132, 492] on div "Shakir Smith Policy Number : 965480168" at bounding box center [128, 515] width 172 height 47
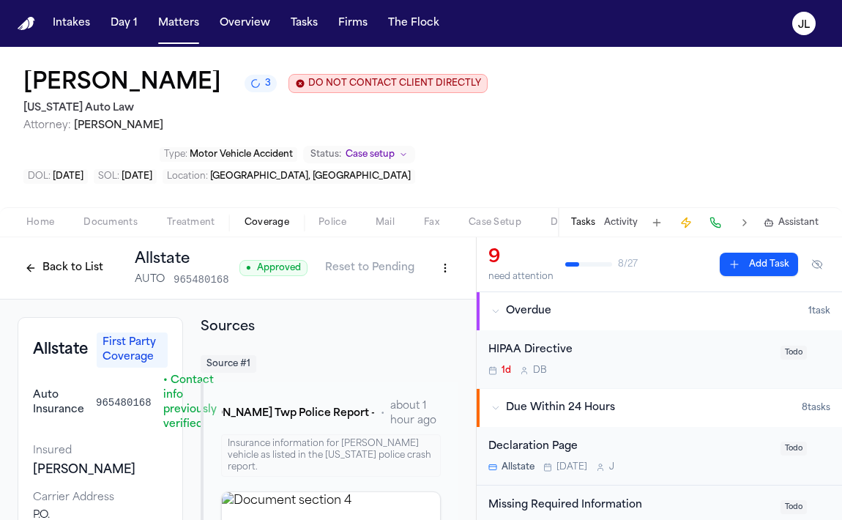
click at [580, 208] on div "Tasks Activity Assistant" at bounding box center [694, 222] width 272 height 29
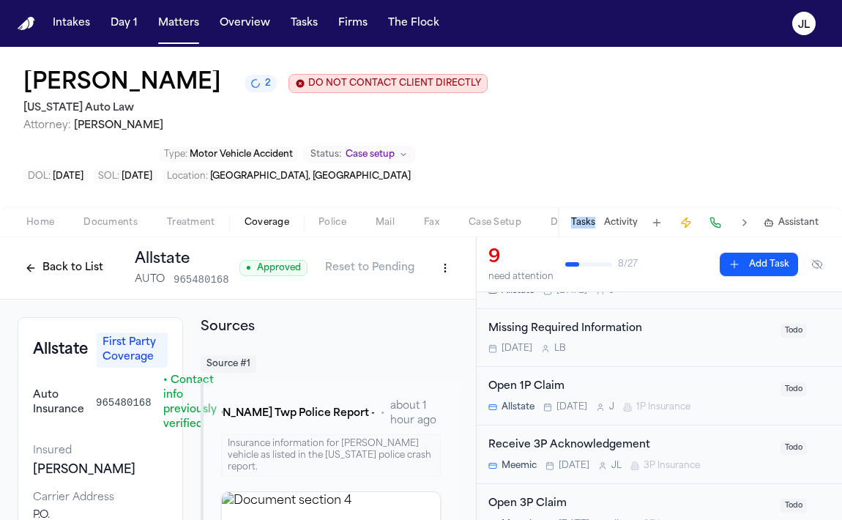
scroll to position [175, 0]
click at [575, 403] on span "Tomorrow" at bounding box center [571, 409] width 31 height 12
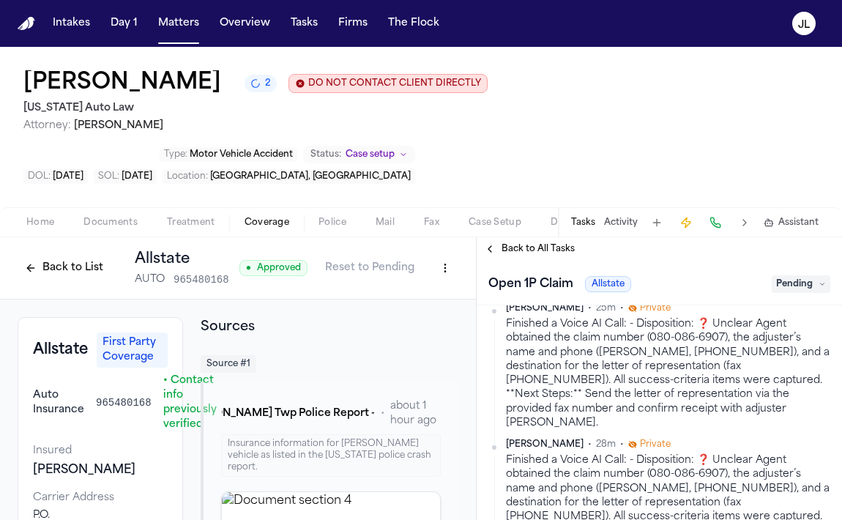
scroll to position [364, 0]
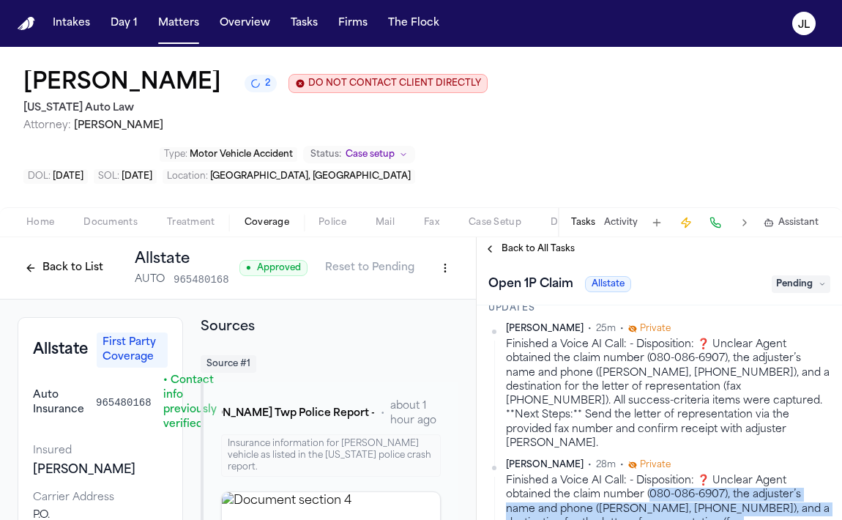
drag, startPoint x: 720, startPoint y: 463, endPoint x: 602, endPoint y: 433, distance: 121.6
click at [601, 474] on div "Finished a Voice AI Call: - Disposition: ❓ Unclear Agent obtained the claim num…" at bounding box center [668, 530] width 324 height 113
copy div "080-086-6907), the adjuster’s name and phone (Kylie Stovie, 630-972-6157), and …"
click at [450, 217] on html "Intakes Day 1 Matters Overview Tasks Firms The Flock JL Shakir Smith 2 DO NOT C…" at bounding box center [421, 260] width 842 height 520
click at [422, 255] on div "Edit Coverage" at bounding box center [394, 250] width 123 height 23
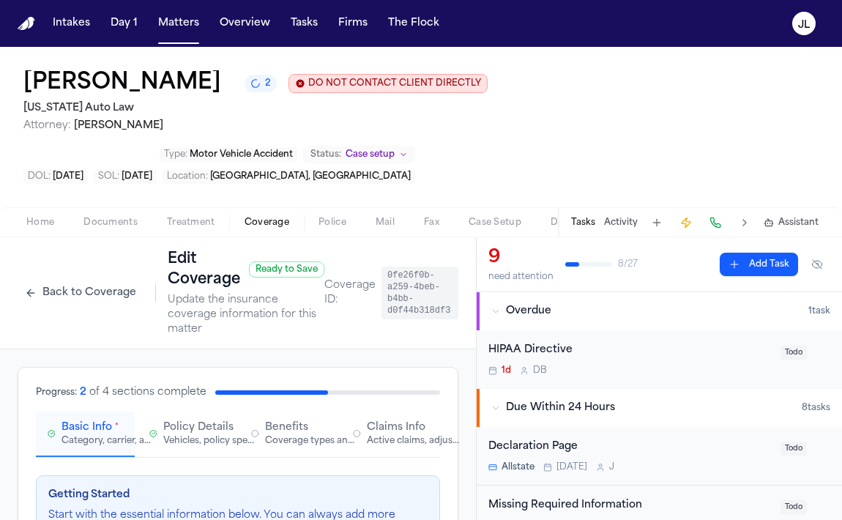
click at [381, 420] on span "Claims Info" at bounding box center [396, 427] width 59 height 15
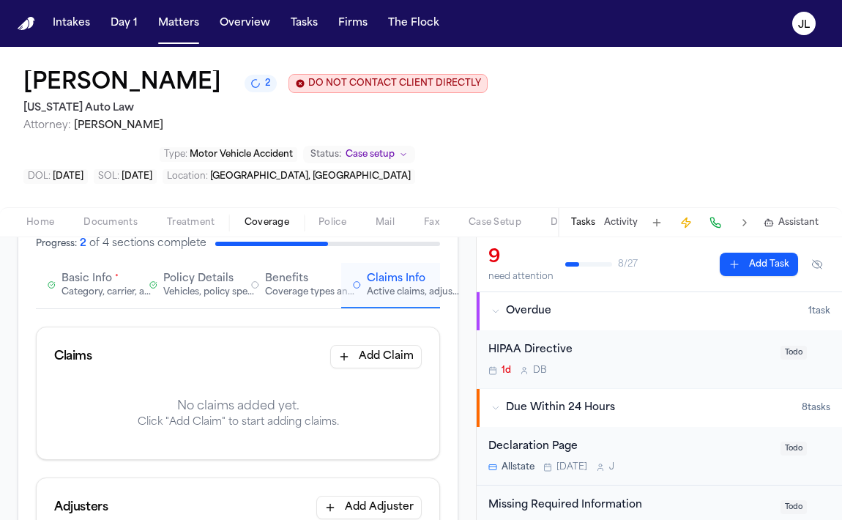
scroll to position [152, 0]
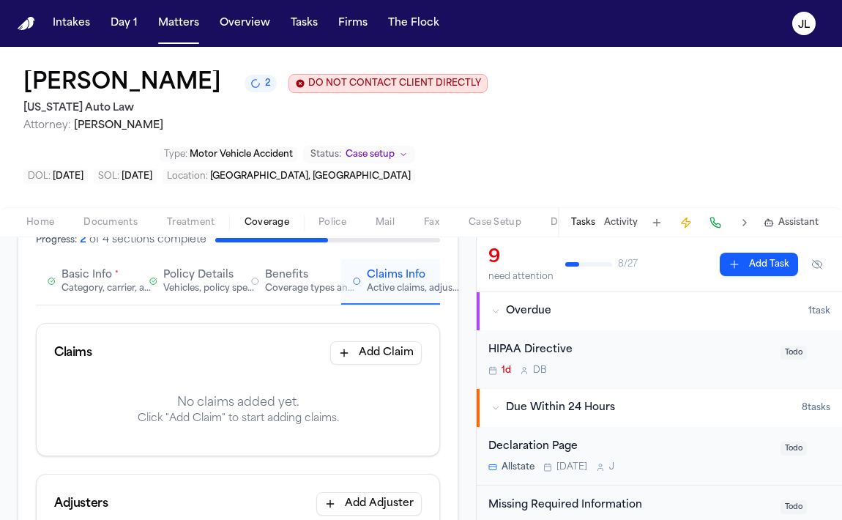
click at [376, 324] on div "Claims Add Claim" at bounding box center [238, 353] width 403 height 59
click at [376, 341] on button "Add Claim" at bounding box center [375, 352] width 91 height 23
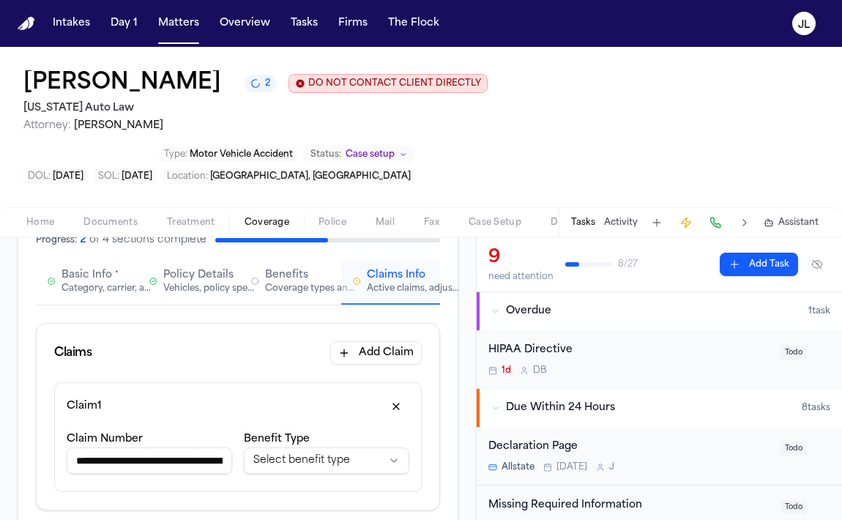
scroll to position [0, 580]
click at [154, 447] on input "**********" at bounding box center [149, 460] width 165 height 26
drag, startPoint x: 151, startPoint y: 410, endPoint x: 217, endPoint y: 408, distance: 66.6
click at [217, 447] on input "**********" at bounding box center [149, 460] width 165 height 26
type input "**********"
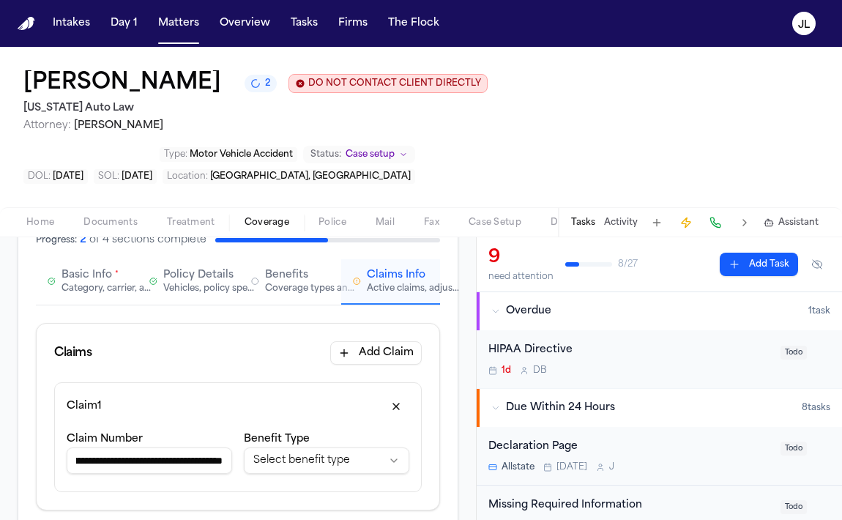
scroll to position [0, 0]
drag, startPoint x: 226, startPoint y: 410, endPoint x: -91, endPoint y: 403, distance: 317.8
click at [0, 403] on html "**********" at bounding box center [421, 260] width 842 height 520
paste input "**********"
type input "**********"
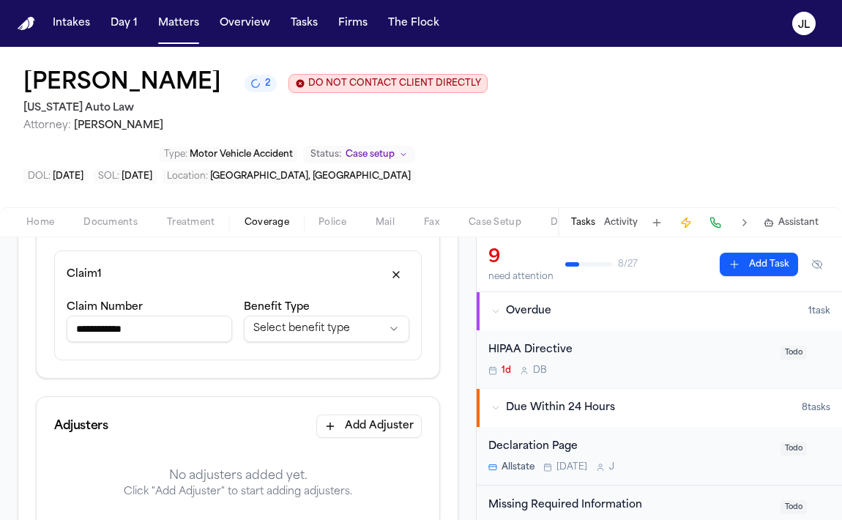
scroll to position [298, 0]
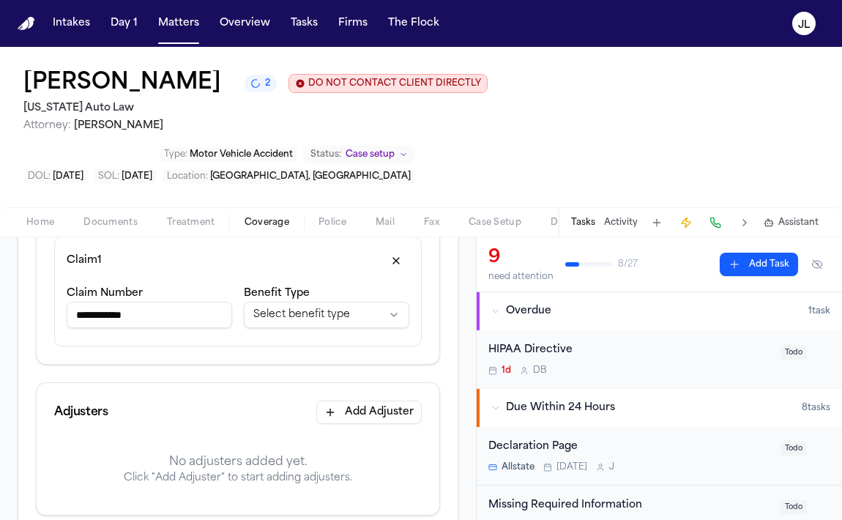
click at [375, 400] on button "Add Adjuster" at bounding box center [368, 411] width 105 height 23
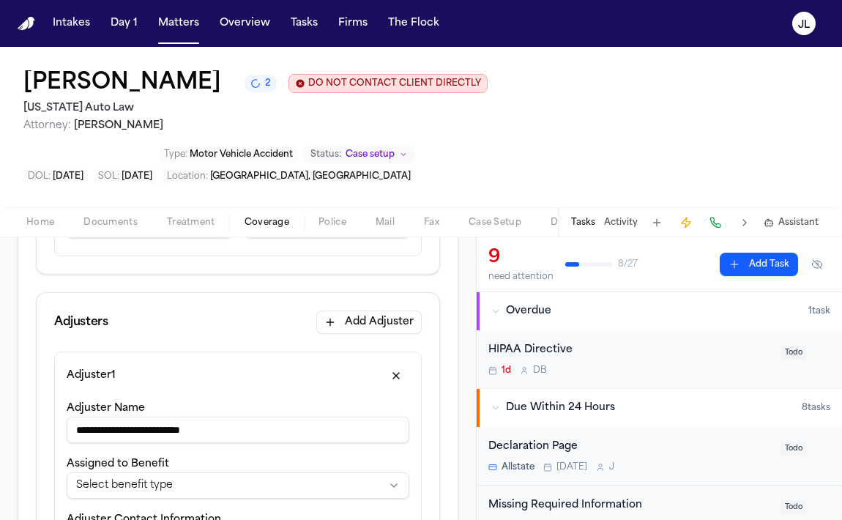
scroll to position [407, 0]
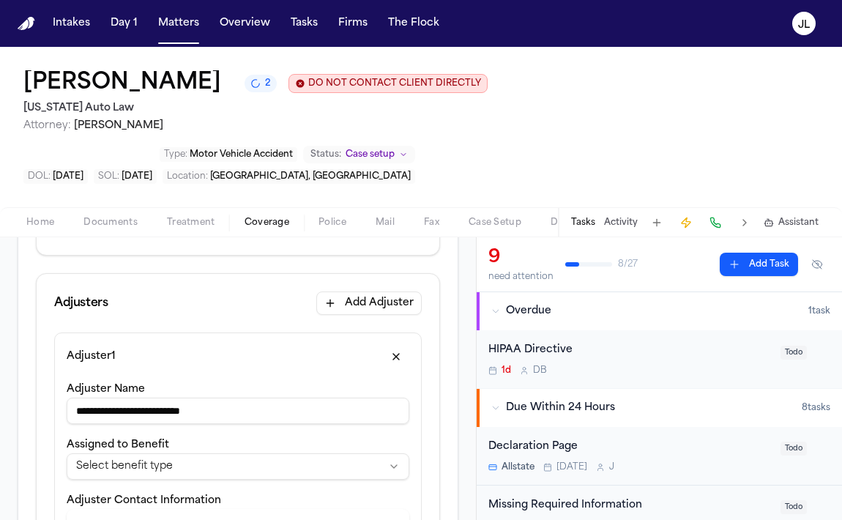
drag, startPoint x: 206, startPoint y: 356, endPoint x: 138, endPoint y: 356, distance: 67.3
click at [138, 397] on input "**********" at bounding box center [238, 410] width 343 height 26
click at [154, 397] on input "**********" at bounding box center [238, 410] width 343 height 26
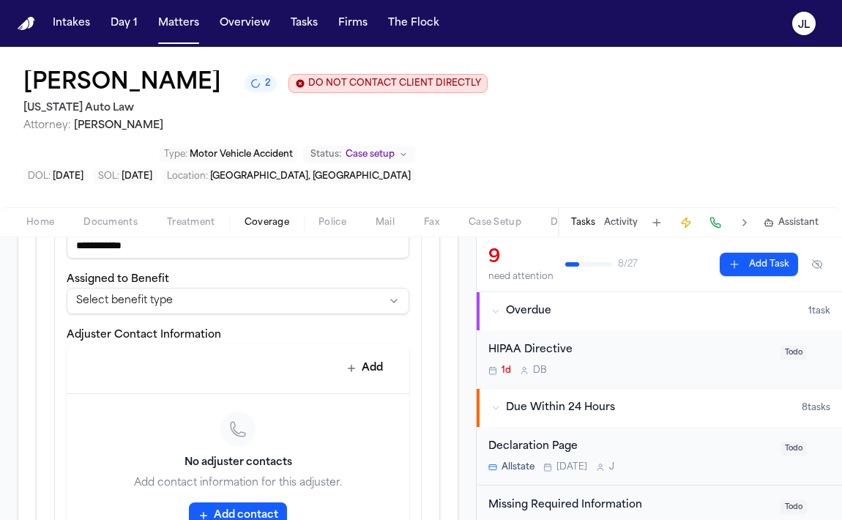
scroll to position [578, 0]
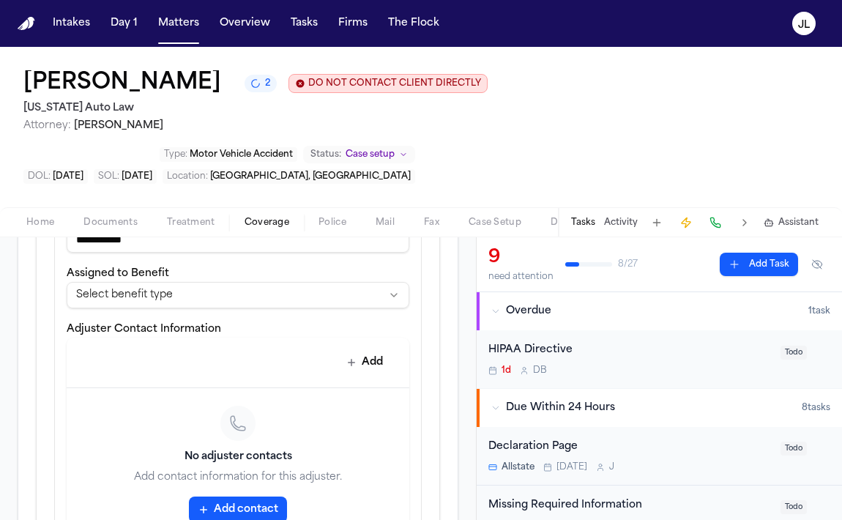
type input "**********"
click at [208, 496] on button "Add contact" at bounding box center [238, 509] width 98 height 26
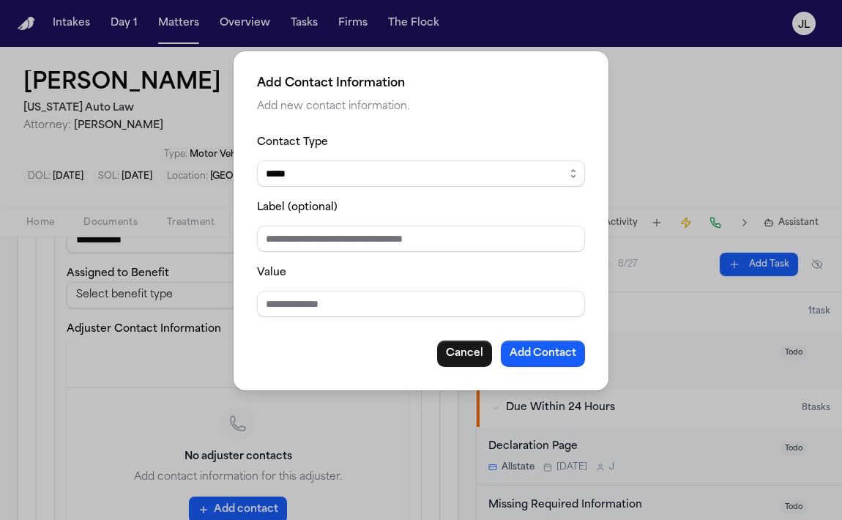
click at [315, 286] on div "Value" at bounding box center [421, 290] width 328 height 53
click at [315, 292] on input "Value" at bounding box center [421, 304] width 328 height 26
type input "*"
paste input "**********"
type input "**********"
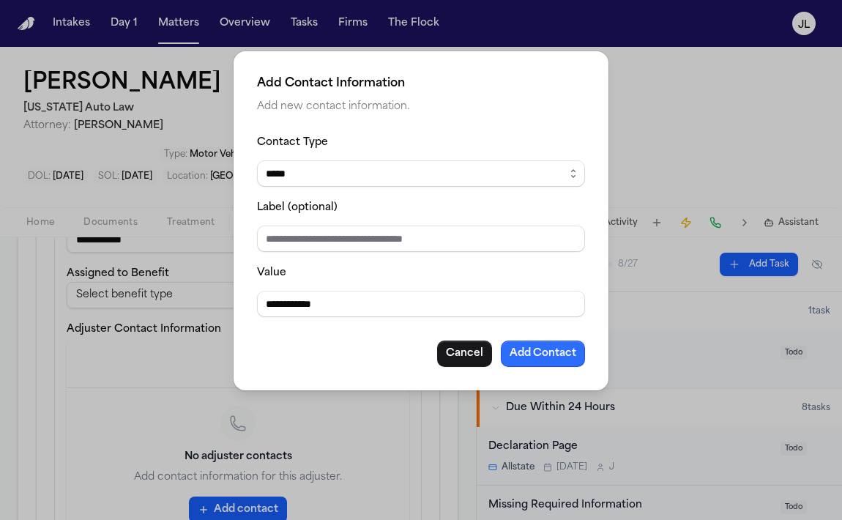
click at [542, 346] on button "Add Contact" at bounding box center [543, 353] width 84 height 26
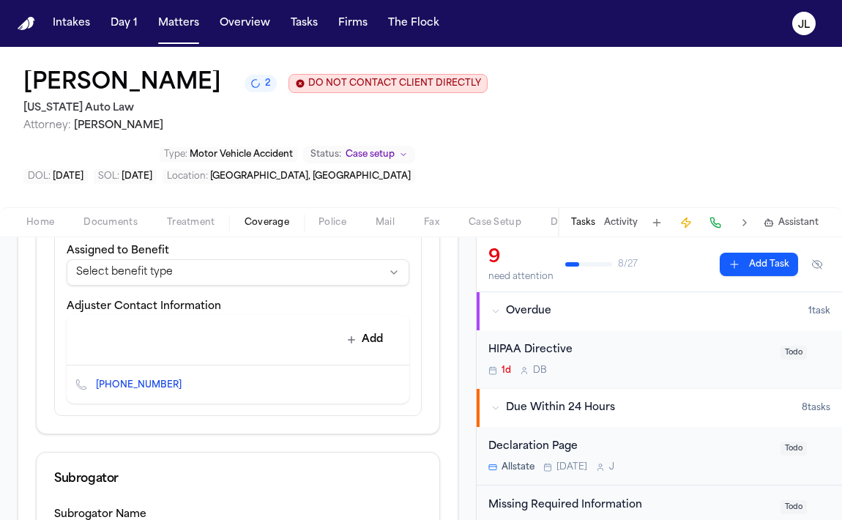
scroll to position [957, 0]
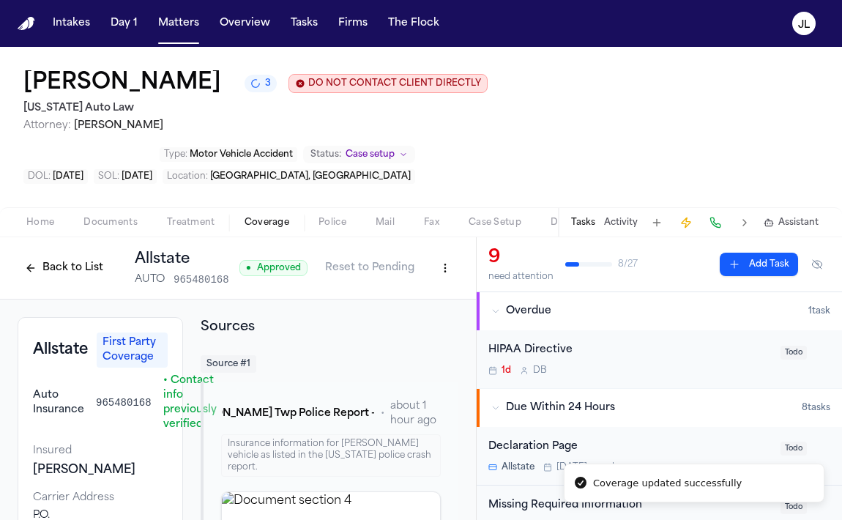
click at [453, 214] on html "Coverage updated successfully Intakes Day 1 Matters Overview Tasks Firms The Fl…" at bounding box center [421, 260] width 842 height 520
click at [436, 248] on div "Edit Coverage" at bounding box center [394, 250] width 123 height 23
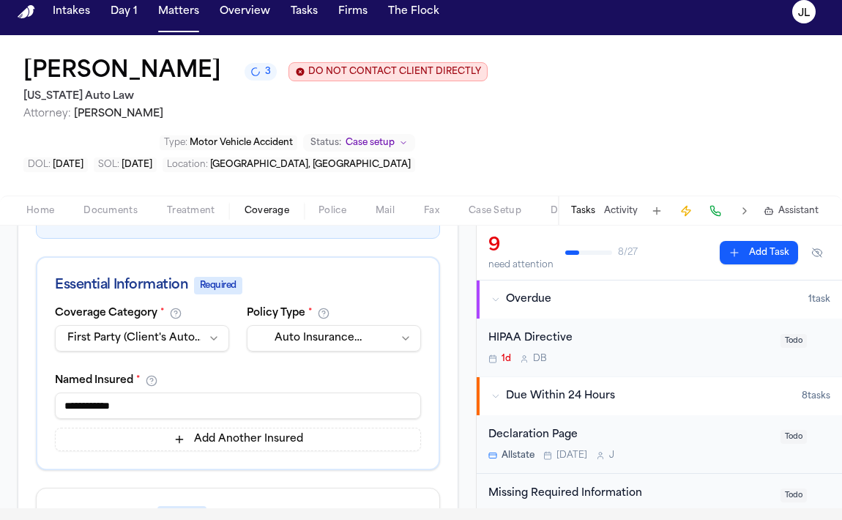
scroll to position [61, 0]
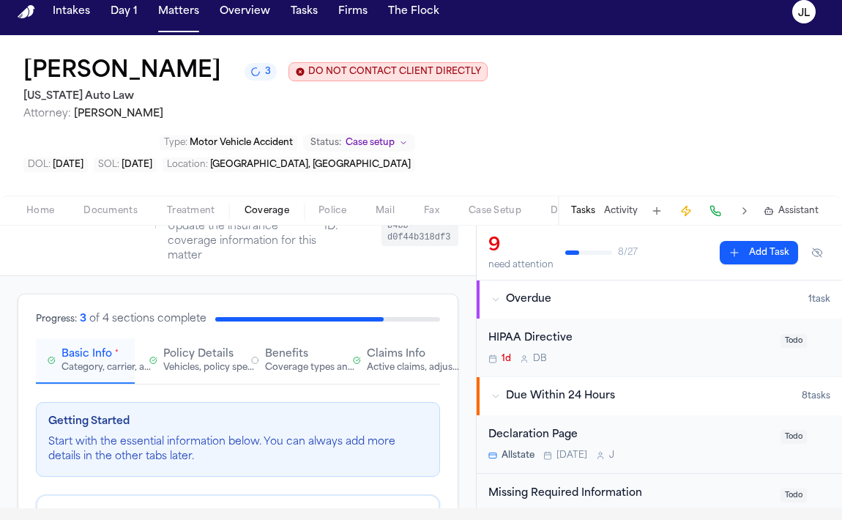
click at [381, 362] on div "Active claims, adjusters, and subrogation details" at bounding box center [414, 368] width 94 height 12
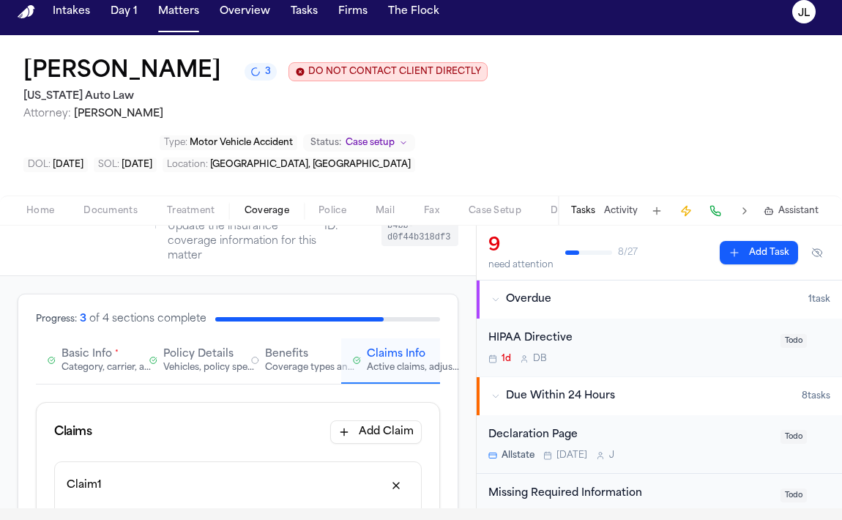
click at [88, 362] on div "Category, carrier, and policy holder information" at bounding box center [108, 368] width 94 height 12
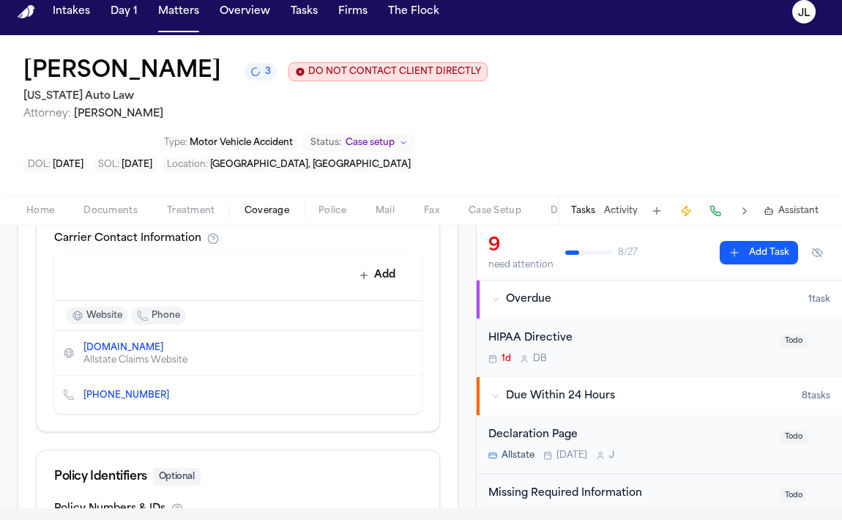
scroll to position [725, 0]
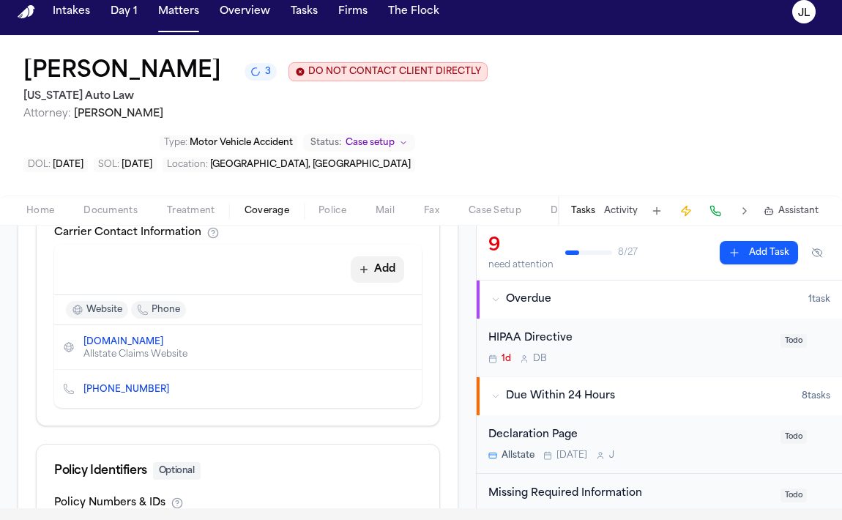
click at [361, 264] on icon "button" at bounding box center [364, 270] width 12 height 12
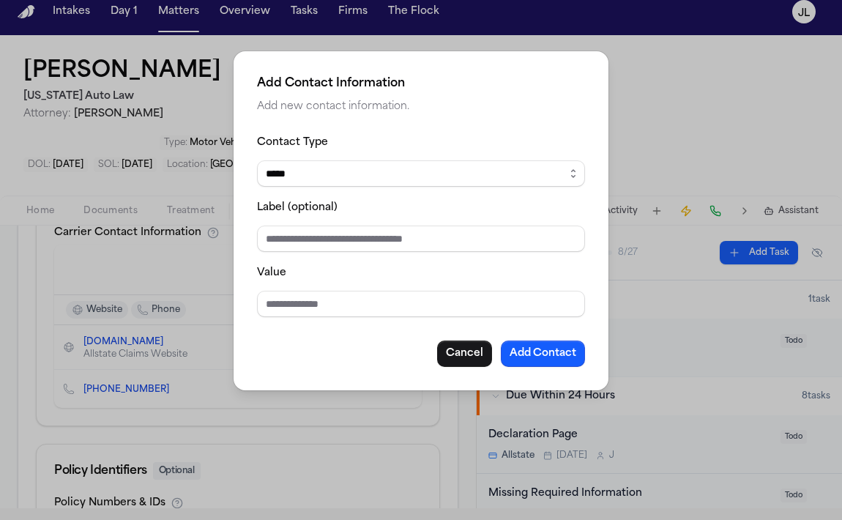
click at [312, 280] on div "Value" at bounding box center [421, 290] width 328 height 53
click at [312, 290] on div "Value" at bounding box center [421, 290] width 328 height 53
click at [309, 301] on input "Value" at bounding box center [421, 304] width 328 height 26
paste input "**********"
type input "**********"
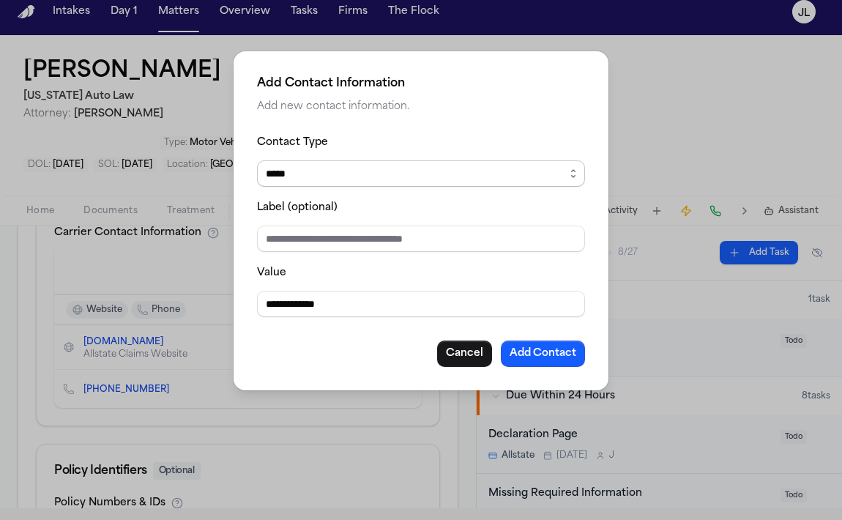
click at [331, 168] on select "***** ***** ******* *** *****" at bounding box center [421, 173] width 328 height 26
select select "***"
click at [257, 160] on select "***** ***** ******* *** *****" at bounding box center [421, 173] width 328 height 26
click at [556, 365] on button "Add Contact" at bounding box center [543, 353] width 84 height 26
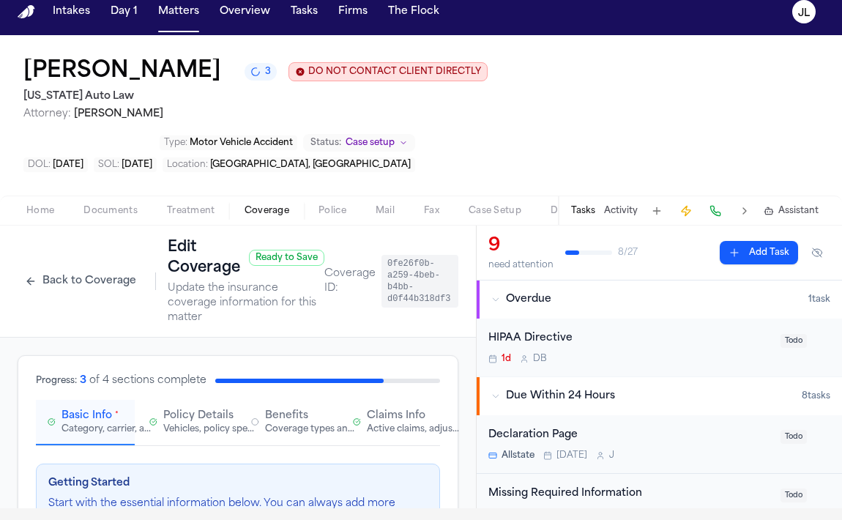
scroll to position [896, 0]
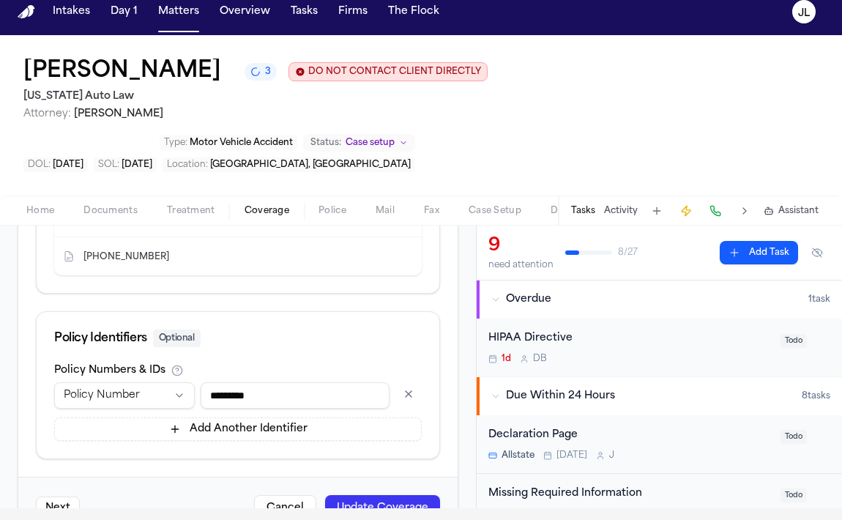
click at [348, 495] on button "Update Coverage" at bounding box center [382, 508] width 115 height 26
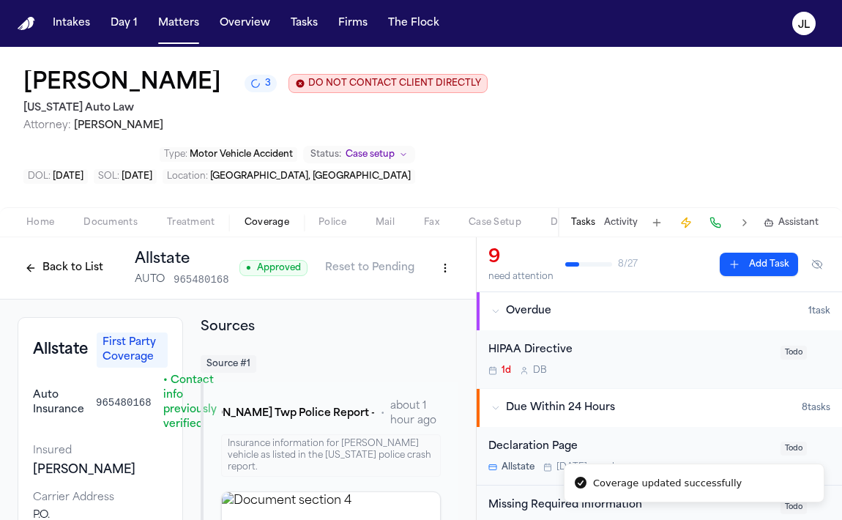
click at [113, 217] on span "Documents" at bounding box center [110, 223] width 54 height 12
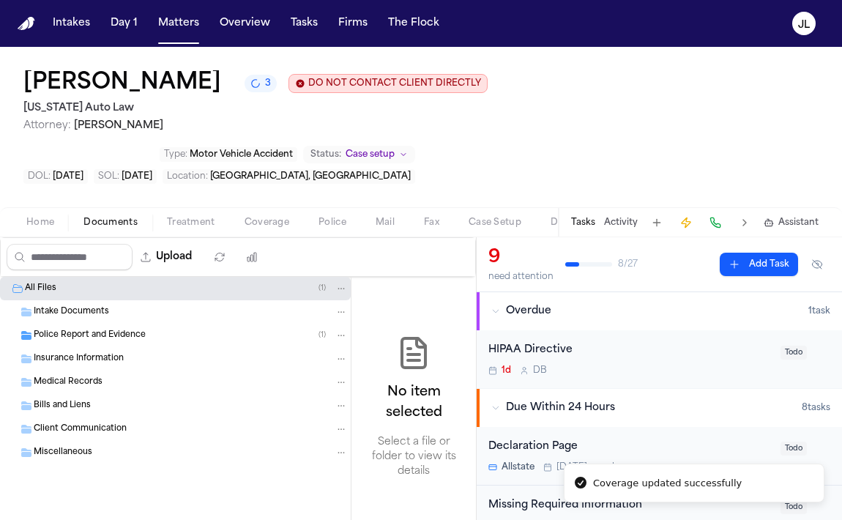
click at [52, 217] on span "Home" at bounding box center [40, 223] width 28 height 12
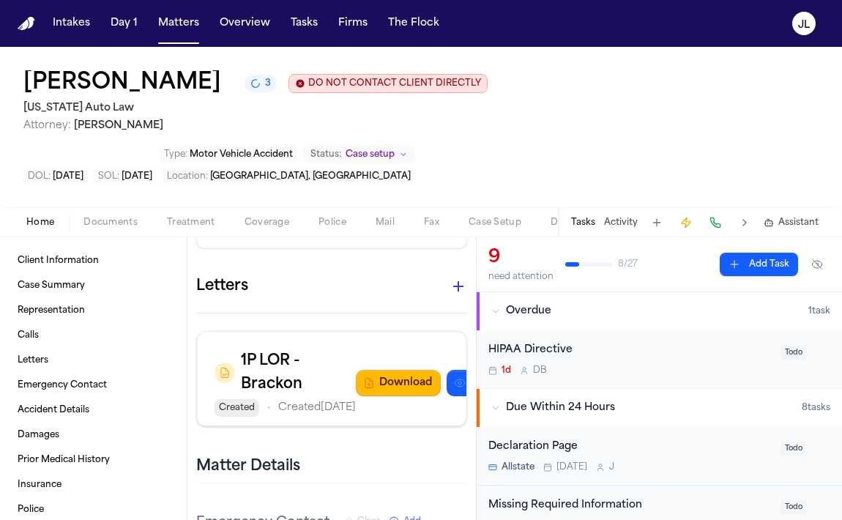
scroll to position [794, 0]
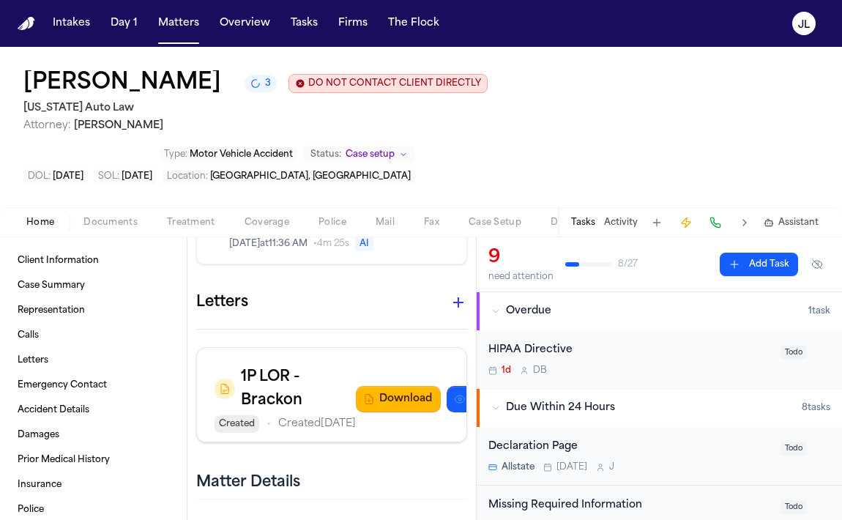
click at [457, 294] on icon "button" at bounding box center [458, 303] width 18 height 18
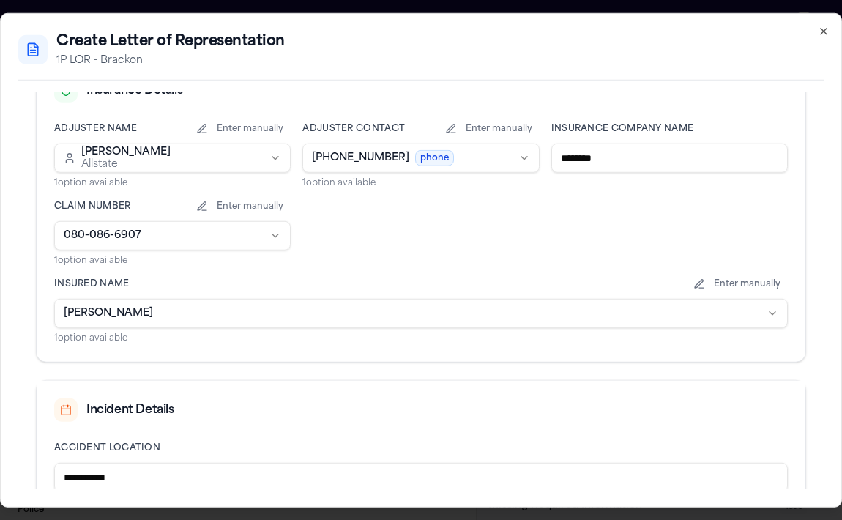
scroll to position [368, 0]
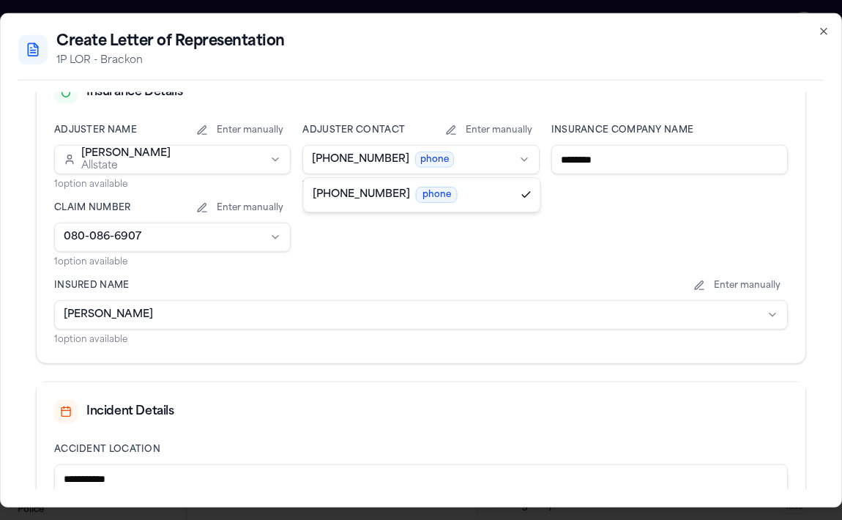
click at [485, 164] on body "Intakes Day 1 Matters Overview Tasks Firms The Flock JL Shakir Smith 3 DO NOT C…" at bounding box center [421, 260] width 842 height 520
click at [492, 134] on body "Intakes Day 1 Matters Overview Tasks Firms The Flock JL Shakir Smith 3 DO NOT C…" at bounding box center [421, 260] width 842 height 520
click at [493, 113] on div "**********" at bounding box center [421, 238] width 769 height 250
click at [488, 127] on button "Enter manually" at bounding box center [489, 130] width 102 height 12
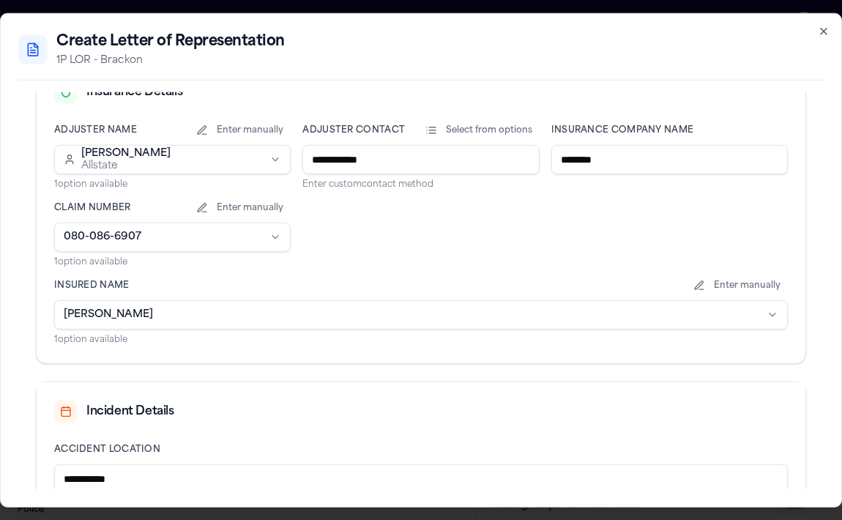
click at [412, 151] on input "**********" at bounding box center [420, 159] width 236 height 29
drag, startPoint x: 412, startPoint y: 151, endPoint x: 472, endPoint y: 153, distance: 60.1
click at [472, 153] on input "**********" at bounding box center [420, 159] width 236 height 29
paste input "*"
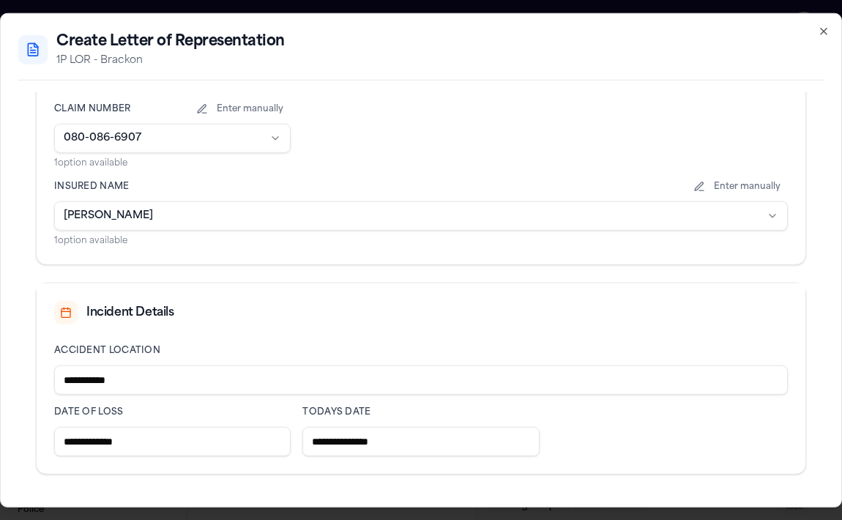
scroll to position [532, 0]
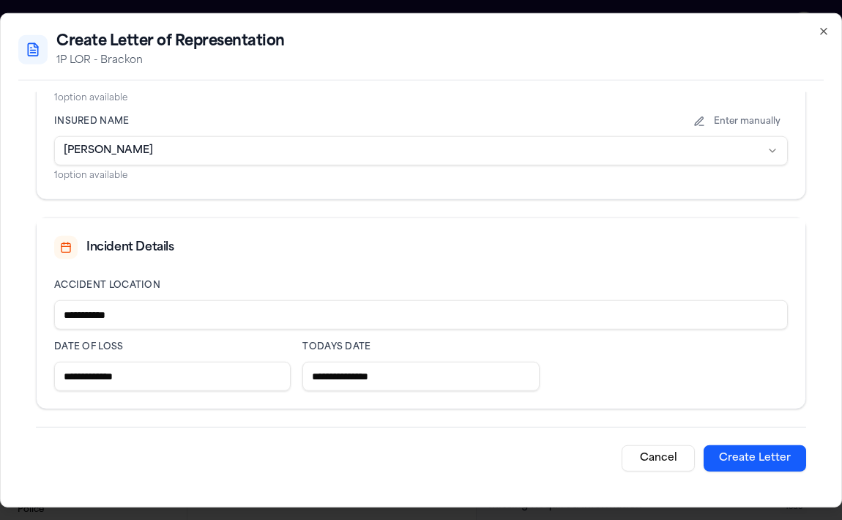
type input "**********"
click at [756, 455] on button "Create Letter" at bounding box center [754, 458] width 102 height 26
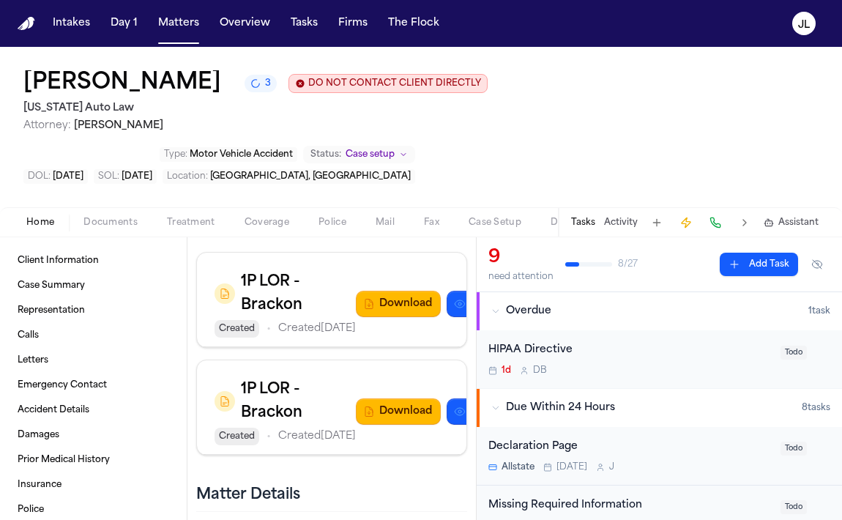
scroll to position [881, 0]
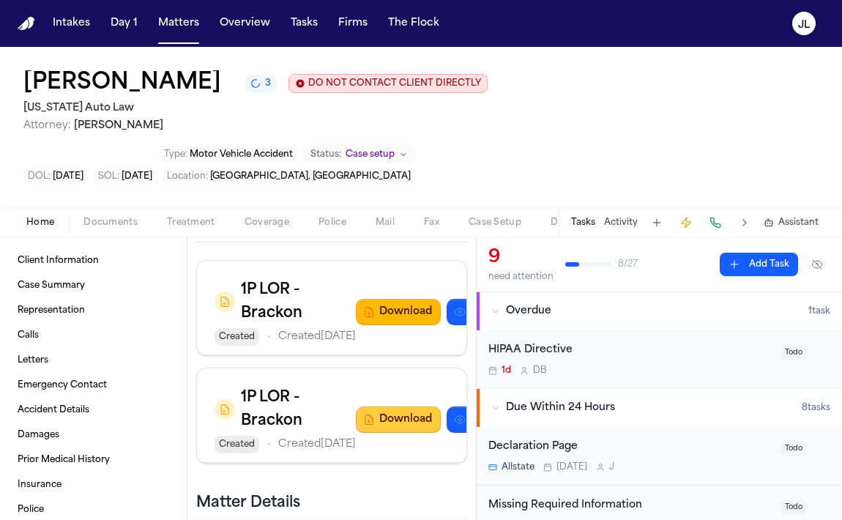
click at [356, 423] on button "Download" at bounding box center [398, 419] width 85 height 26
click at [356, 299] on button "Download" at bounding box center [398, 312] width 85 height 26
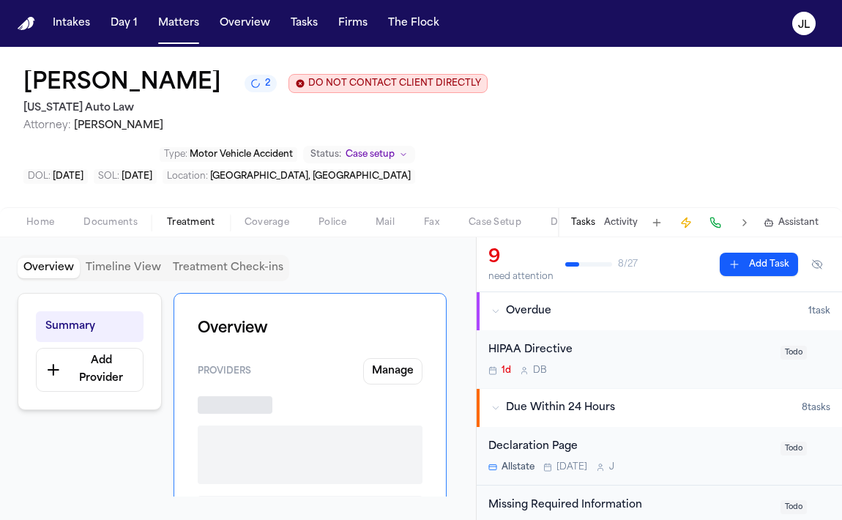
click at [206, 217] on span "Treatment" at bounding box center [191, 223] width 48 height 12
click at [255, 217] on span "Coverage" at bounding box center [266, 223] width 45 height 12
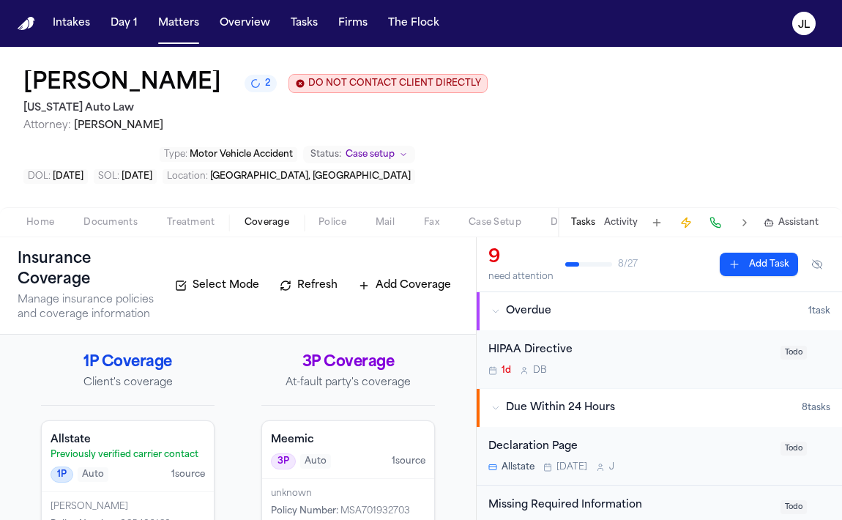
click at [160, 501] on div "Shakir Smith" at bounding box center [128, 507] width 154 height 12
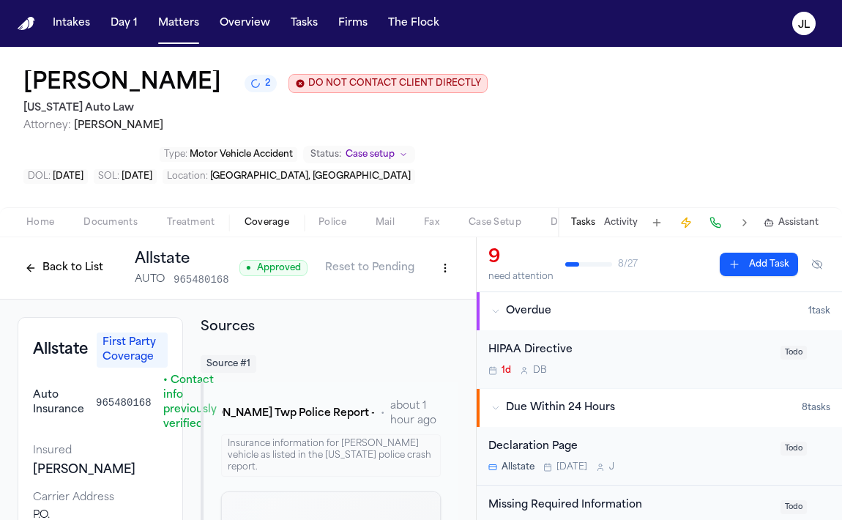
scroll to position [53, 0]
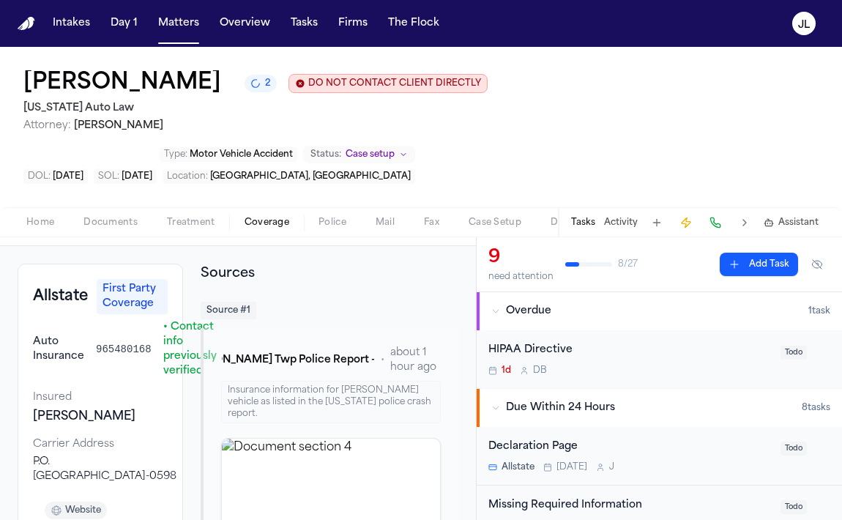
drag, startPoint x: 122, startPoint y: 428, endPoint x: 14, endPoint y: 414, distance: 108.6
copy div "P.O. Box 660598, Dallas, TX 75266-0598"
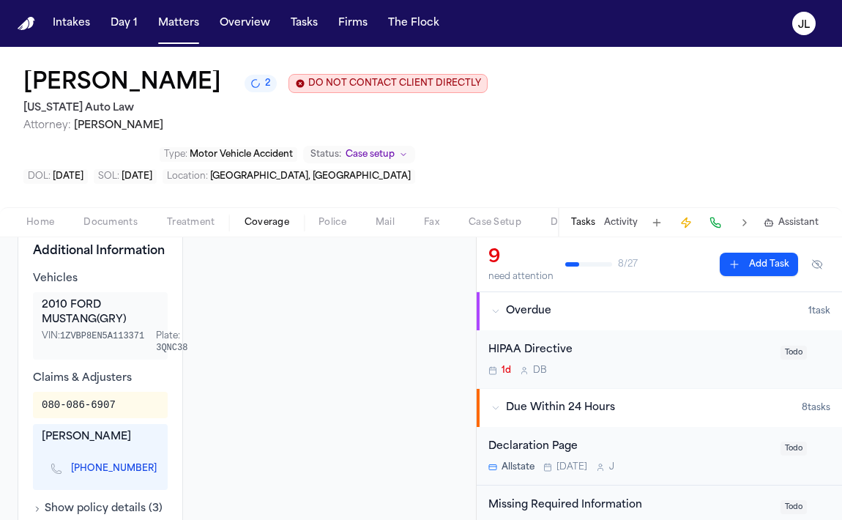
scroll to position [537, 0]
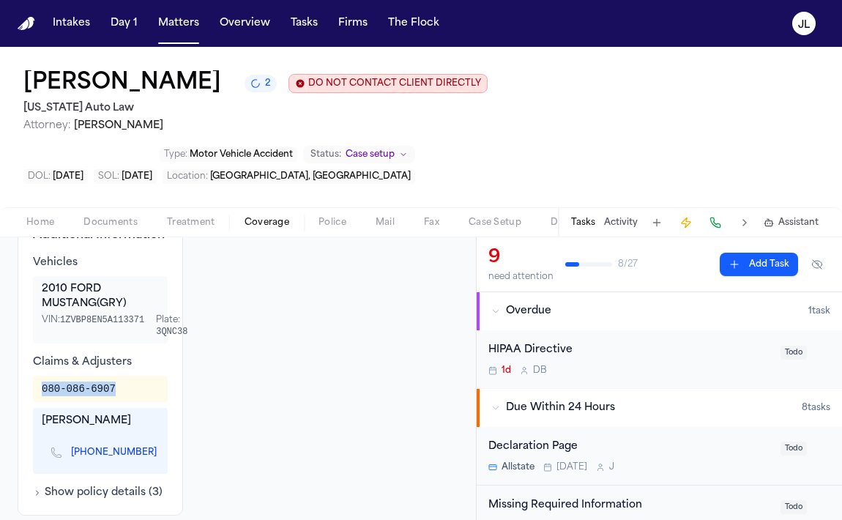
drag, startPoint x: 132, startPoint y: 343, endPoint x: 43, endPoint y: 342, distance: 88.6
click at [42, 381] on div "080-086-6907" at bounding box center [100, 388] width 117 height 15
copy div "080-086-6907"
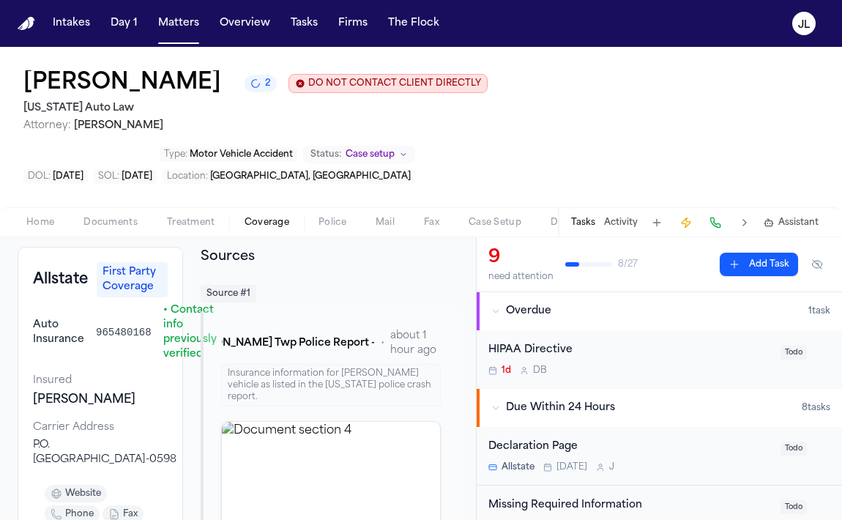
scroll to position [0, 0]
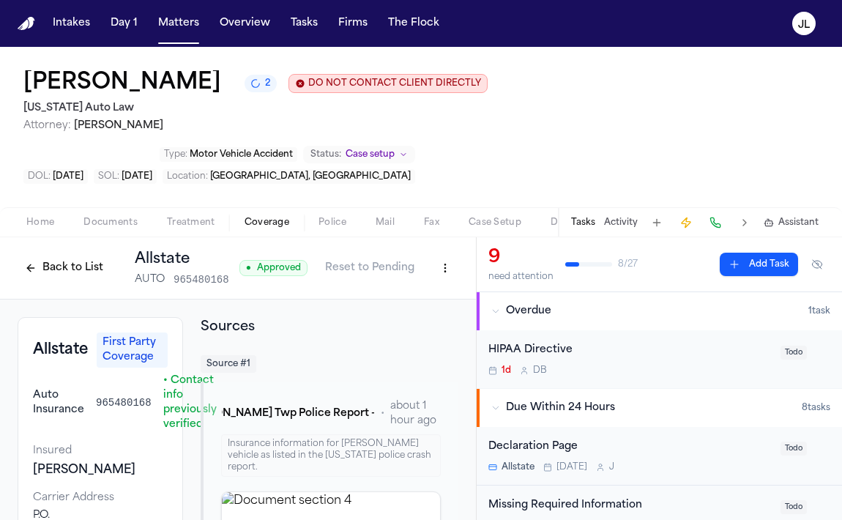
click at [70, 256] on button "Back to List" at bounding box center [64, 267] width 93 height 23
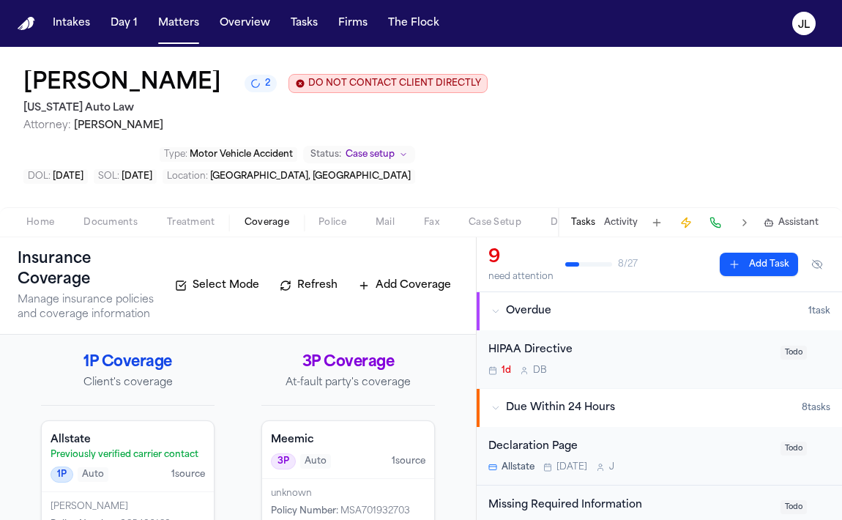
scroll to position [9, 0]
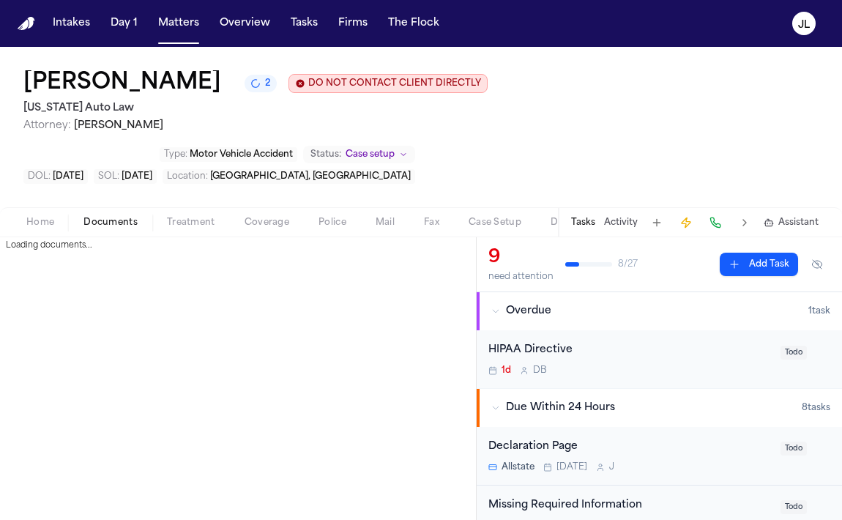
click at [102, 217] on span "Documents" at bounding box center [110, 223] width 54 height 12
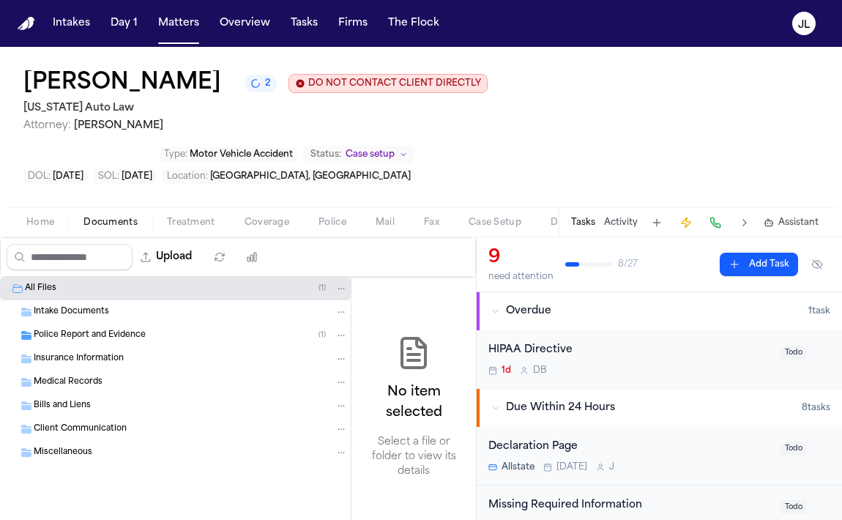
click at [37, 217] on span "Home" at bounding box center [40, 223] width 28 height 12
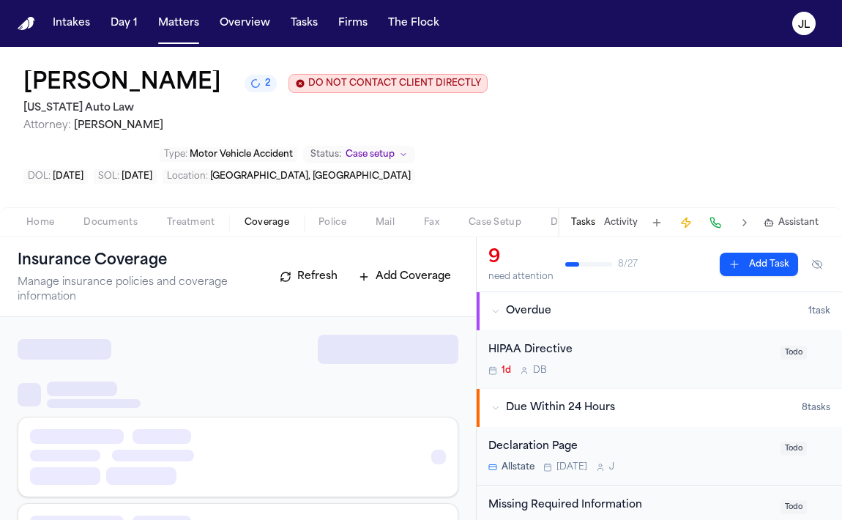
click at [265, 217] on span "Coverage" at bounding box center [266, 223] width 45 height 12
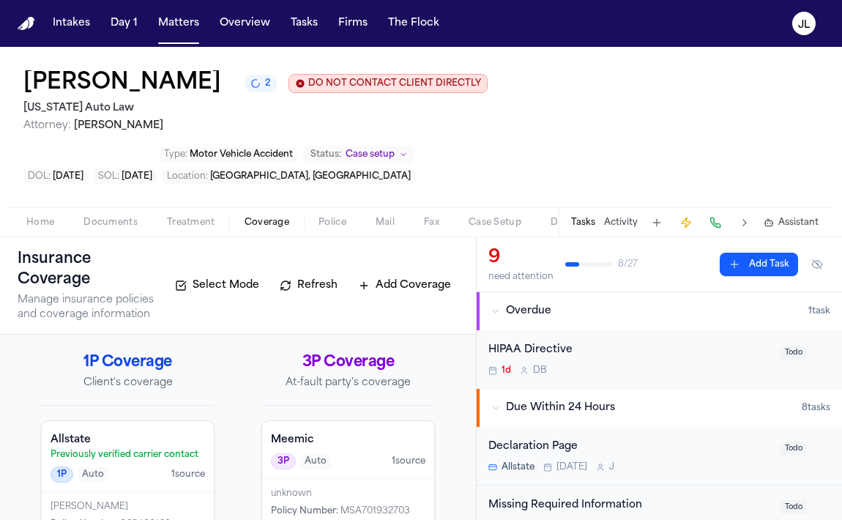
scroll to position [9, 0]
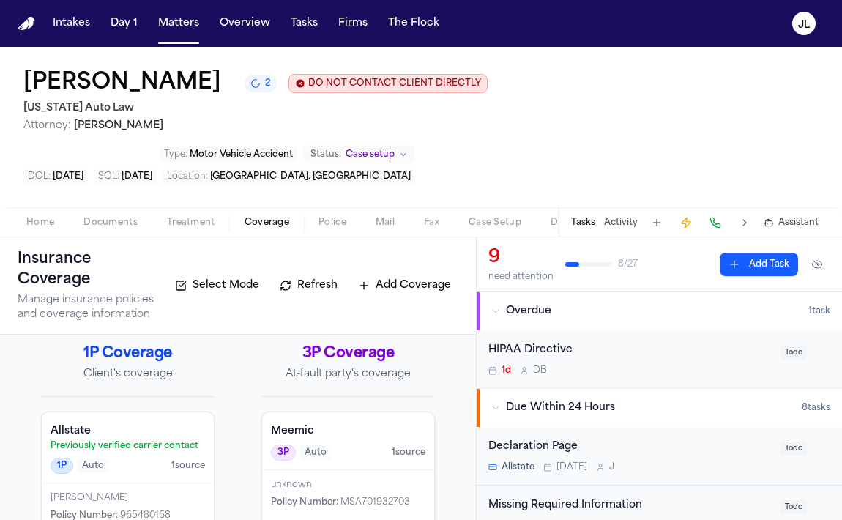
click at [163, 511] on span "965480168" at bounding box center [145, 515] width 51 height 9
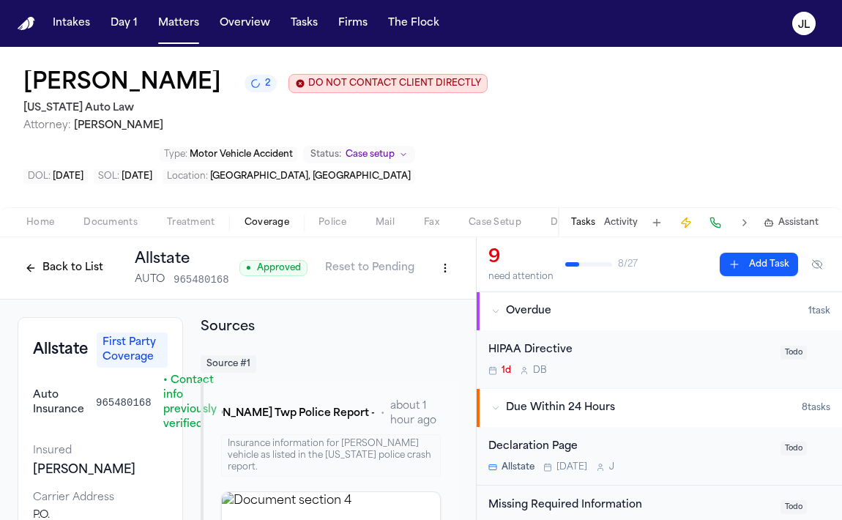
click at [51, 249] on div "Back to List Allstate AUTO 965480168" at bounding box center [124, 268] width 212 height 38
click at [51, 256] on button "Back to List" at bounding box center [64, 267] width 93 height 23
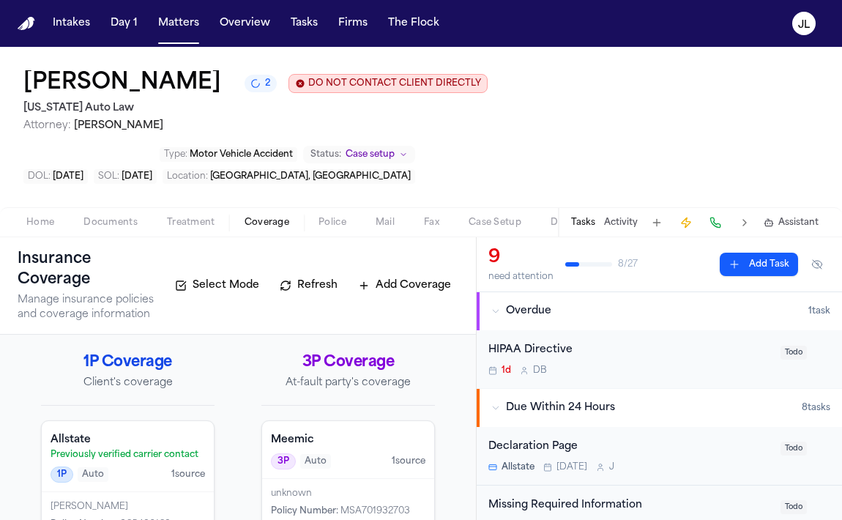
click at [294, 433] on h4 "Meemic" at bounding box center [348, 440] width 154 height 15
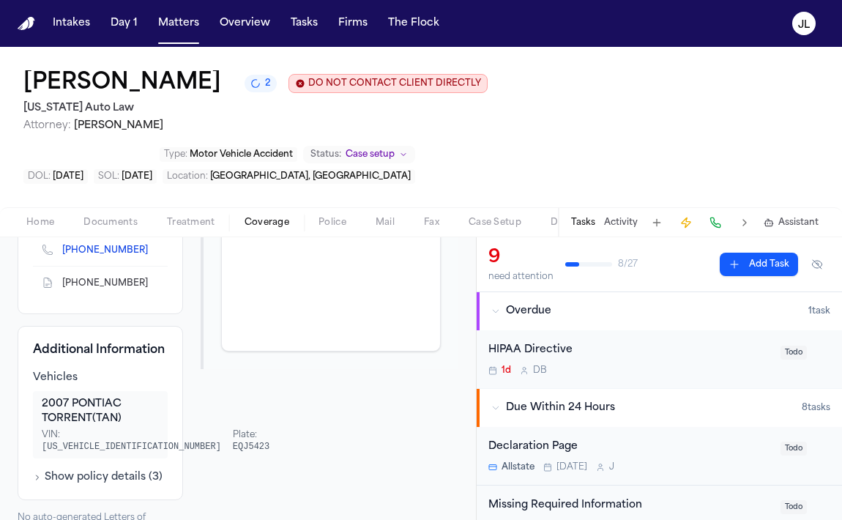
scroll to position [18, 0]
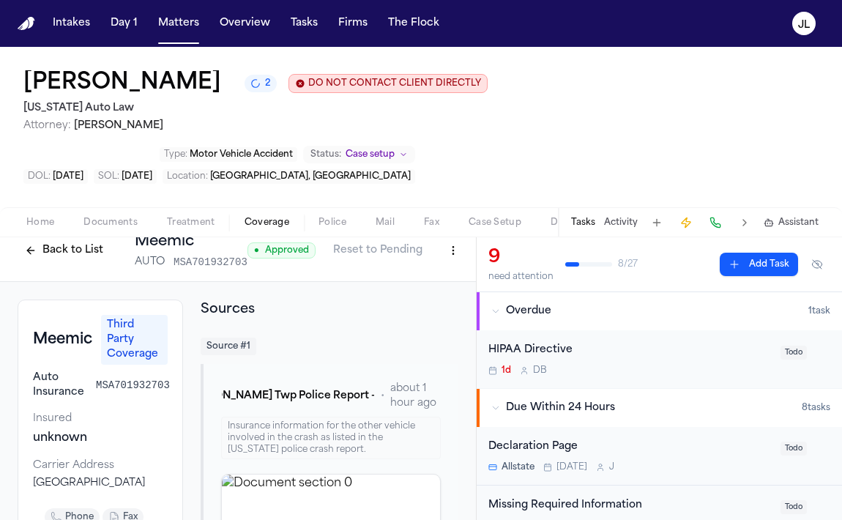
click at [50, 239] on button "Back to List" at bounding box center [64, 250] width 93 height 23
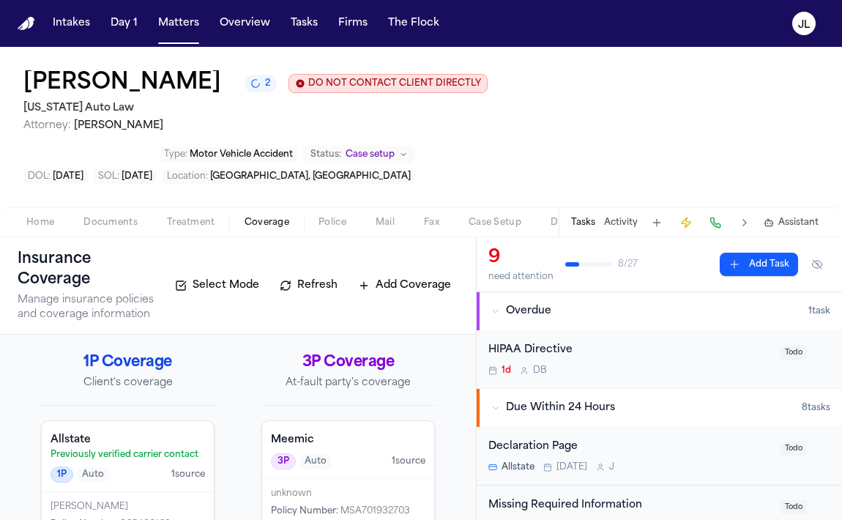
click at [324, 479] on div "unknown Policy Number : MSA701932703" at bounding box center [348, 508] width 172 height 58
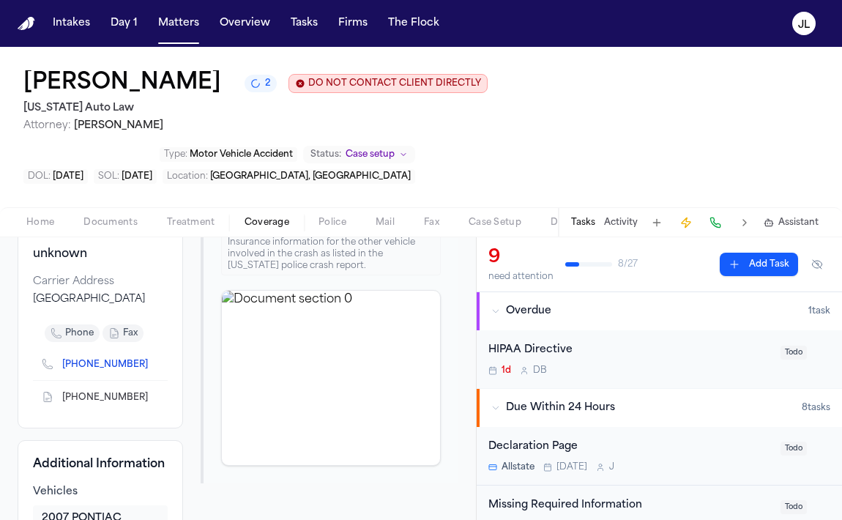
scroll to position [217, 0]
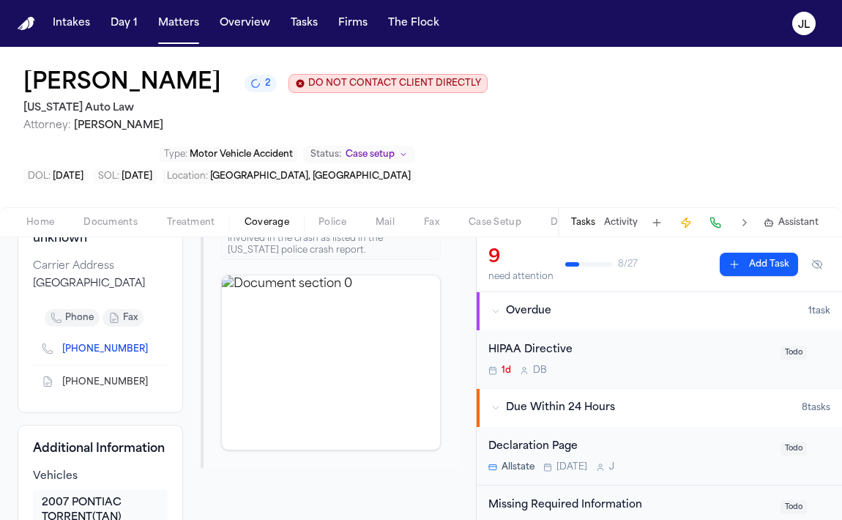
click at [151, 345] on icon "Copy to clipboard" at bounding box center [155, 349] width 9 height 9
click at [717, 212] on button at bounding box center [715, 222] width 20 height 20
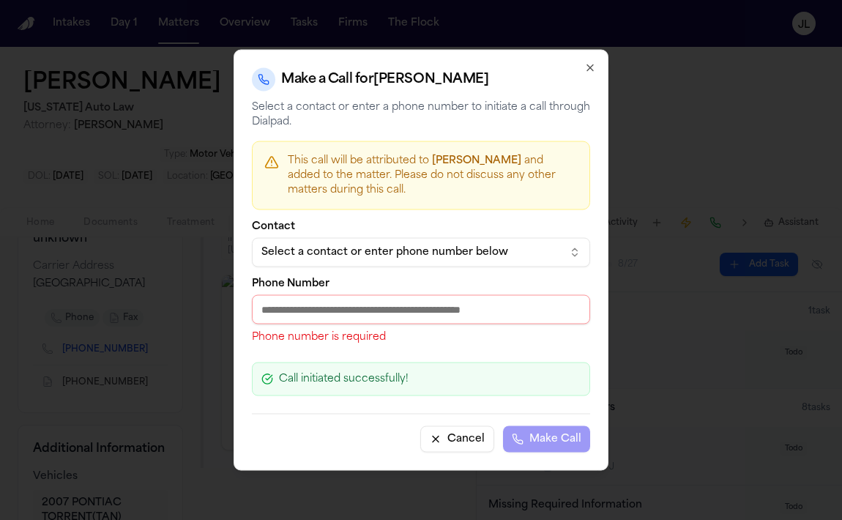
paste input "**********"
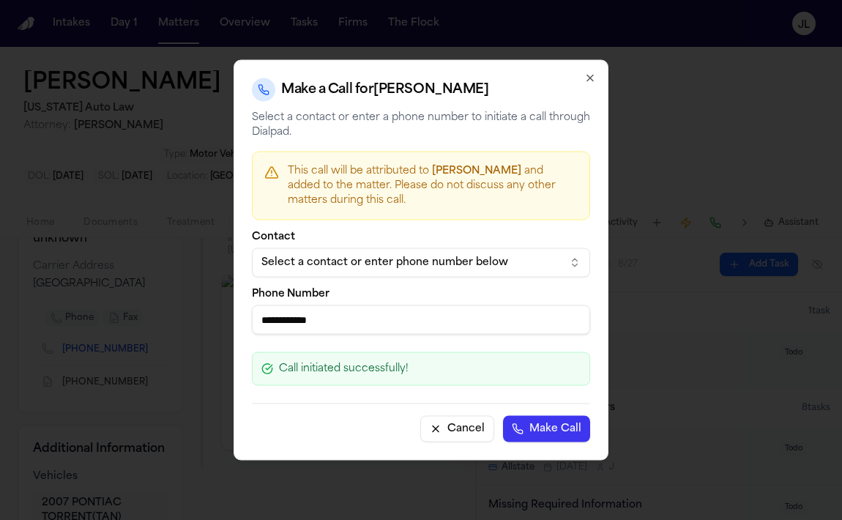
type input "**********"
click at [523, 431] on button "Make Call" at bounding box center [546, 429] width 87 height 26
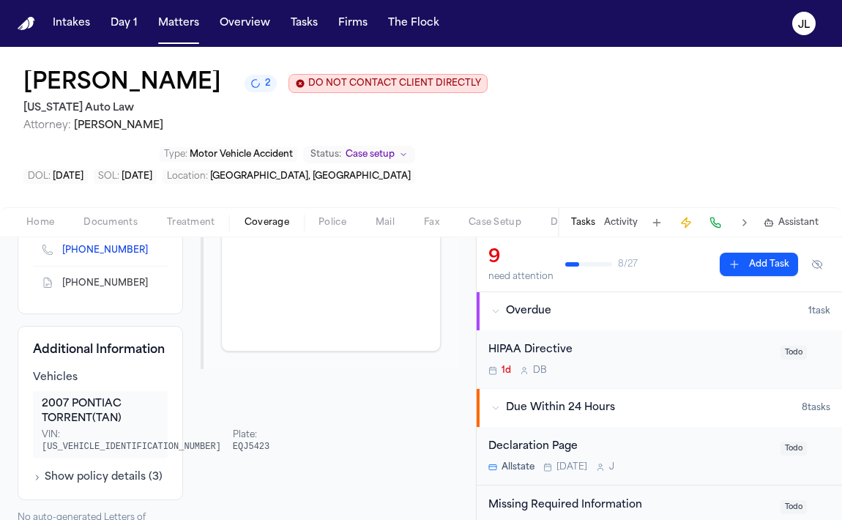
scroll to position [0, 0]
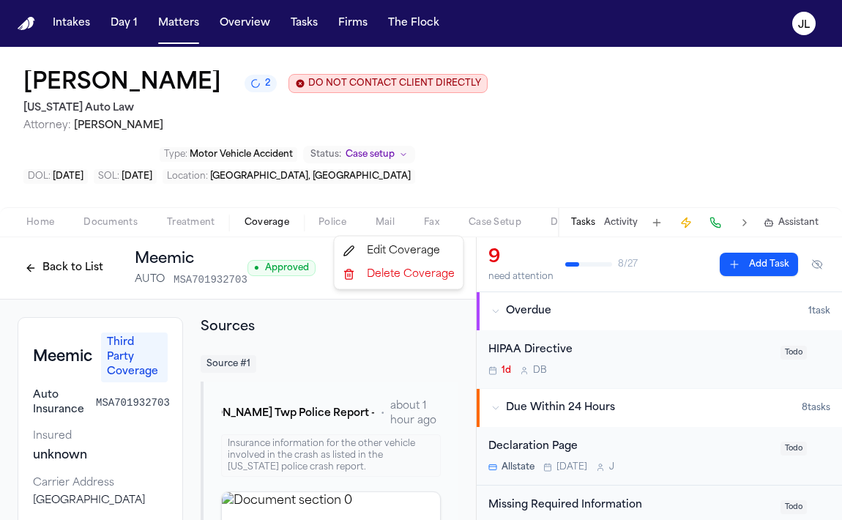
click at [455, 218] on html "Intakes Day 1 Matters Overview Tasks Firms The Flock JL Shakir Smith 2 DO NOT C…" at bounding box center [421, 260] width 842 height 520
click at [421, 253] on div "Edit Coverage" at bounding box center [398, 250] width 123 height 23
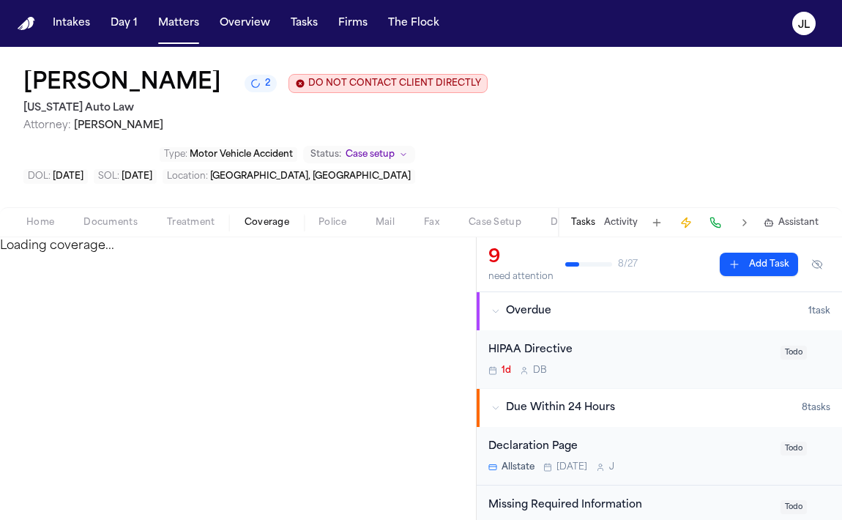
select select "**********"
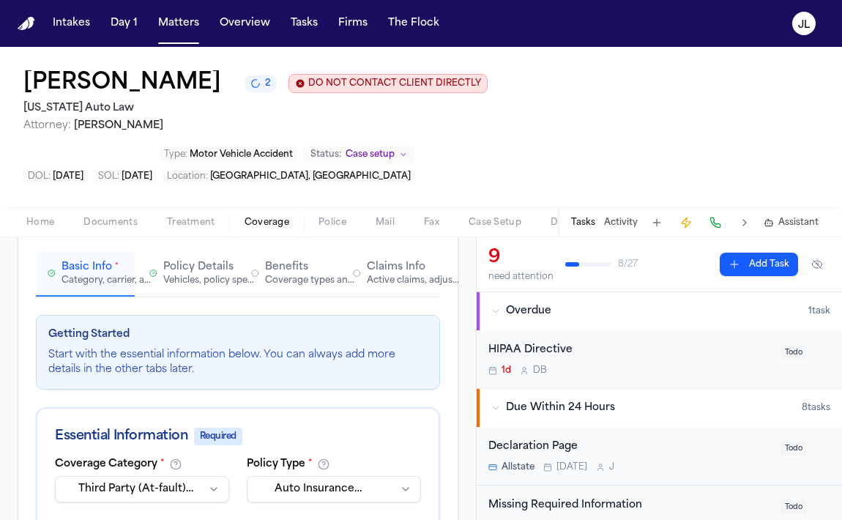
scroll to position [70, 0]
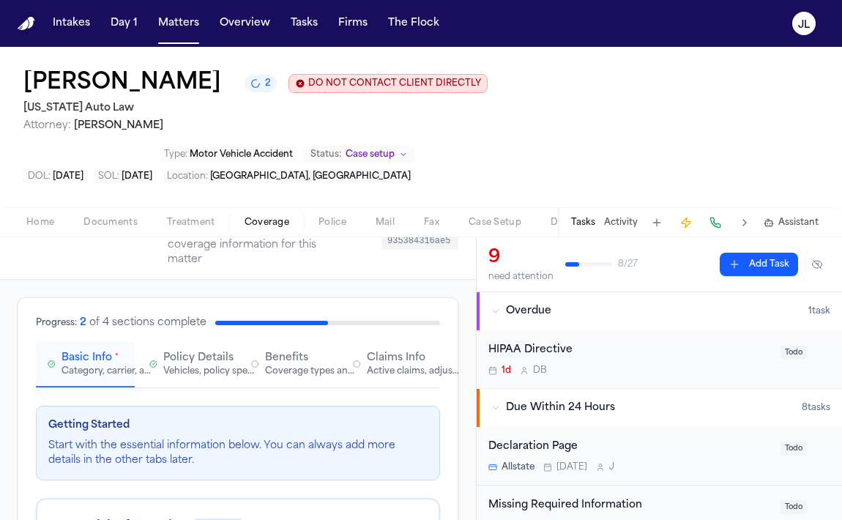
click at [179, 342] on button "Policy Details Vehicles, policy specifics, and additional details" at bounding box center [187, 364] width 99 height 45
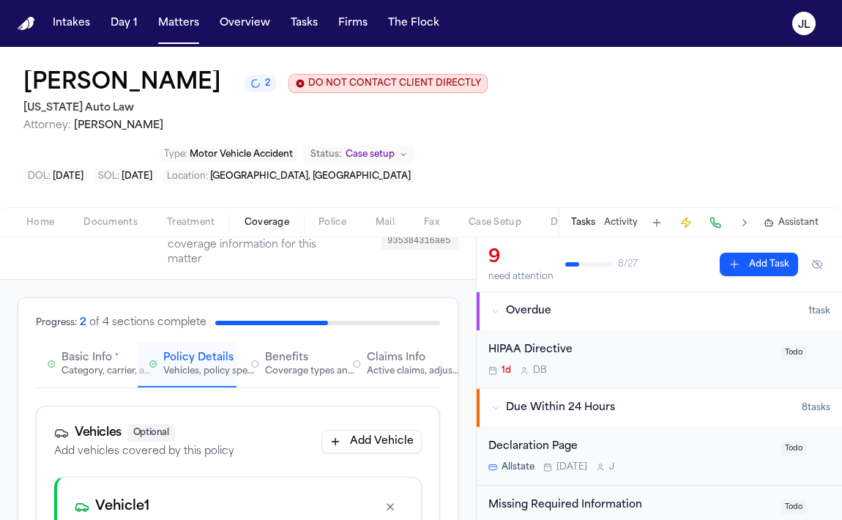
click at [119, 351] on div "Basic Info * Category, carrier, and policy holder information" at bounding box center [91, 364] width 61 height 26
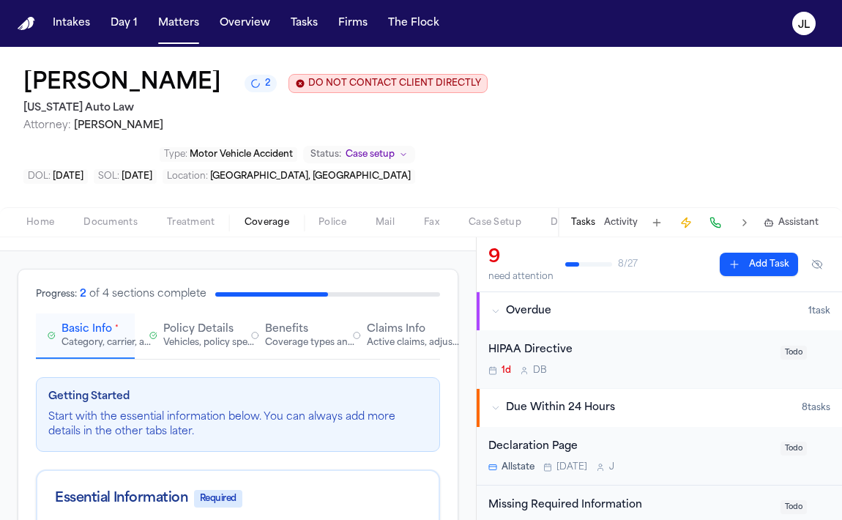
scroll to position [0, 0]
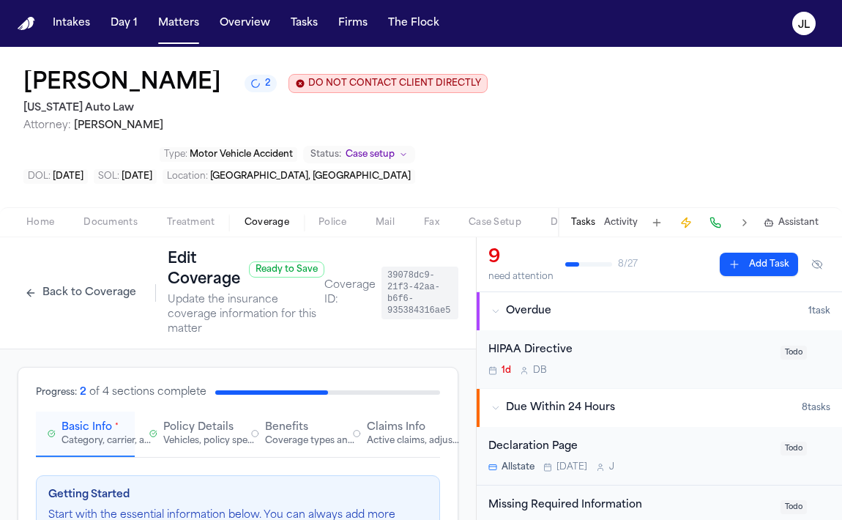
click at [378, 411] on button "Claims Info Active claims, adjusters, and subrogation details" at bounding box center [390, 433] width 99 height 45
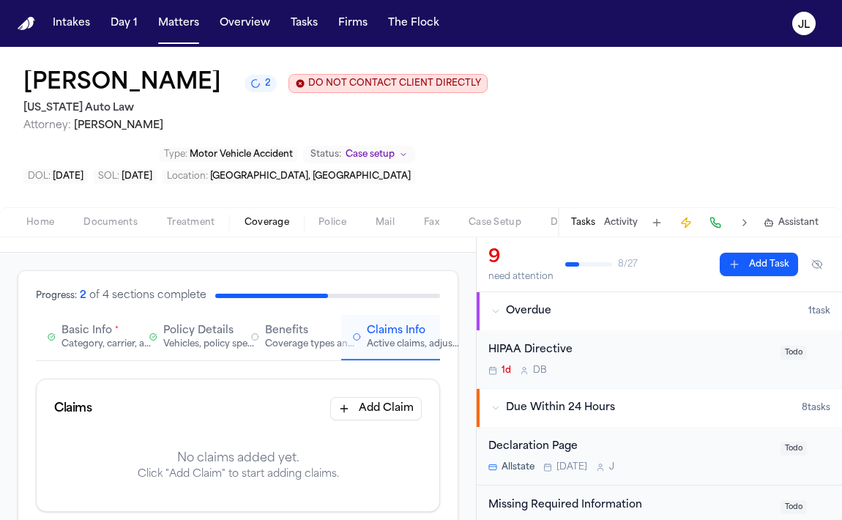
scroll to position [120, 0]
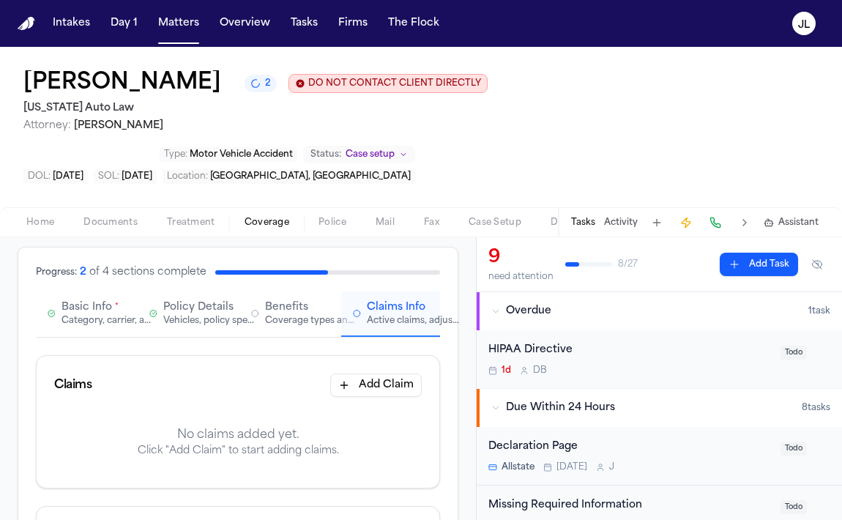
click at [376, 373] on button "Add Claim" at bounding box center [375, 384] width 91 height 23
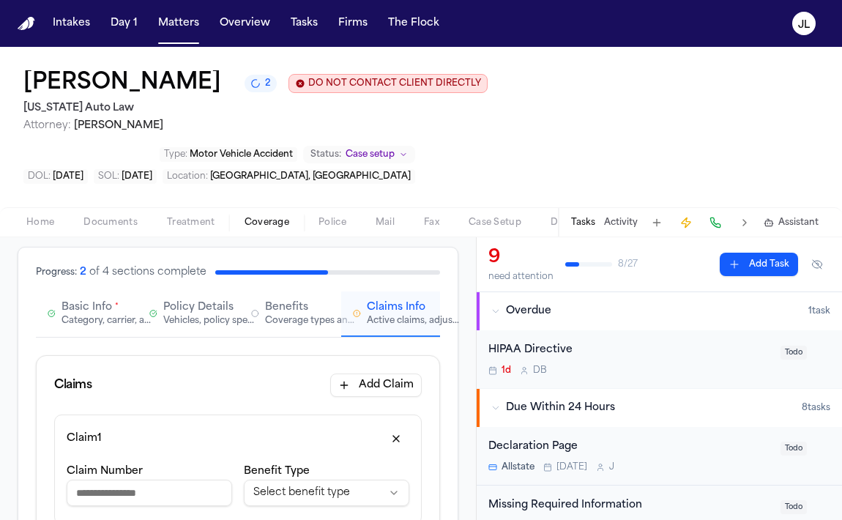
scroll to position [223, 0]
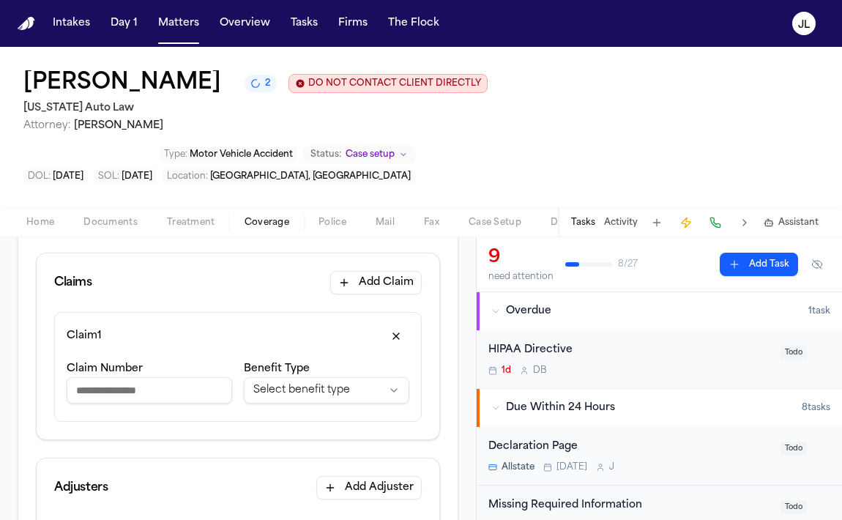
click at [271, 333] on html "**********" at bounding box center [421, 260] width 842 height 520
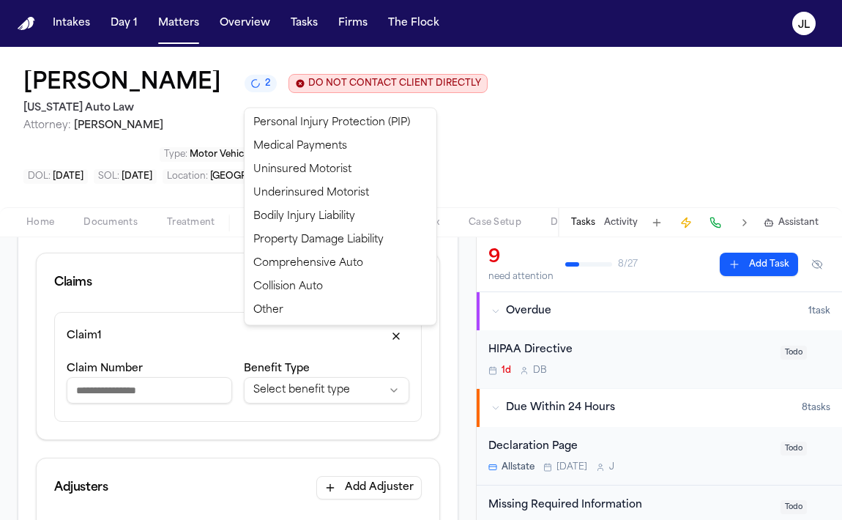
select select "**********"
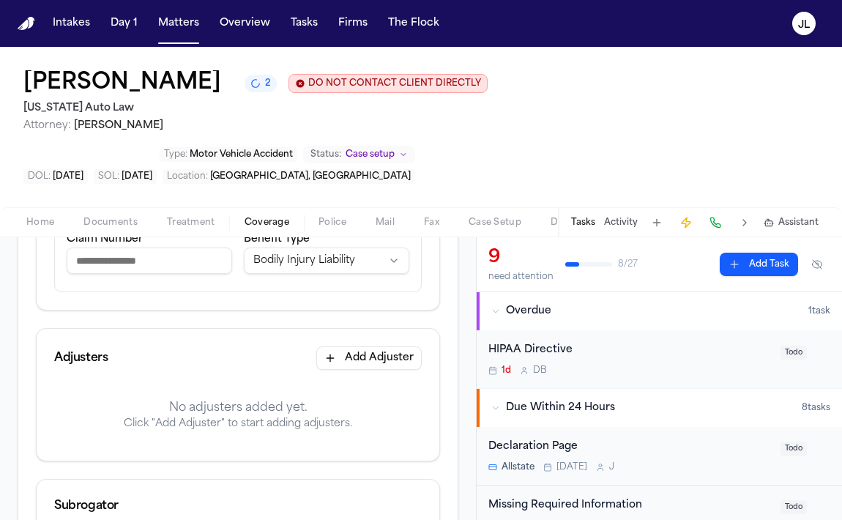
scroll to position [358, 0]
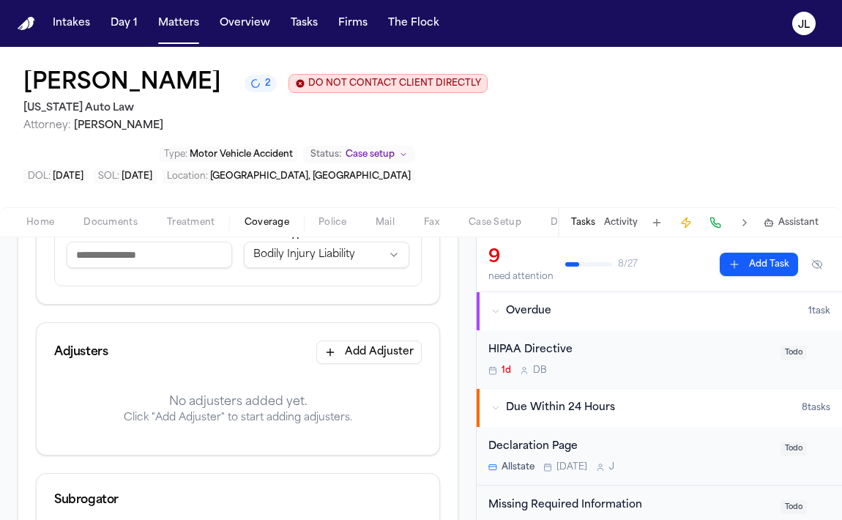
click at [350, 340] on button "Add Adjuster" at bounding box center [368, 351] width 105 height 23
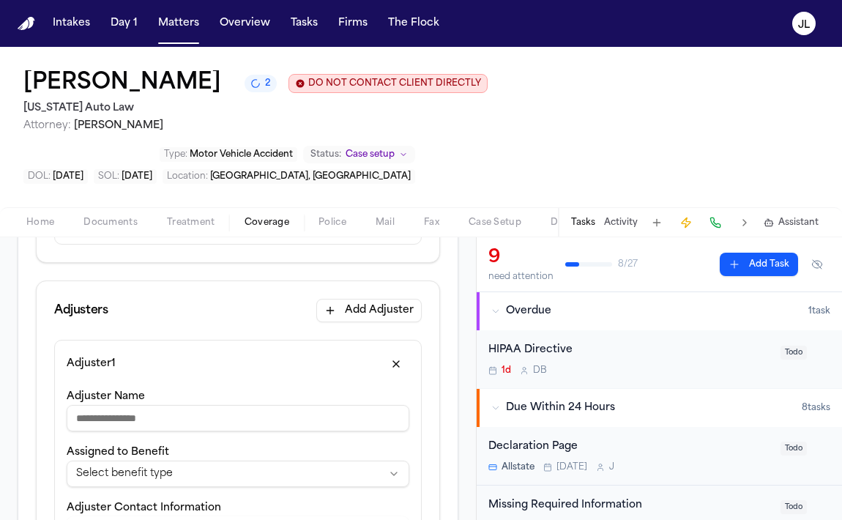
scroll to position [409, 0]
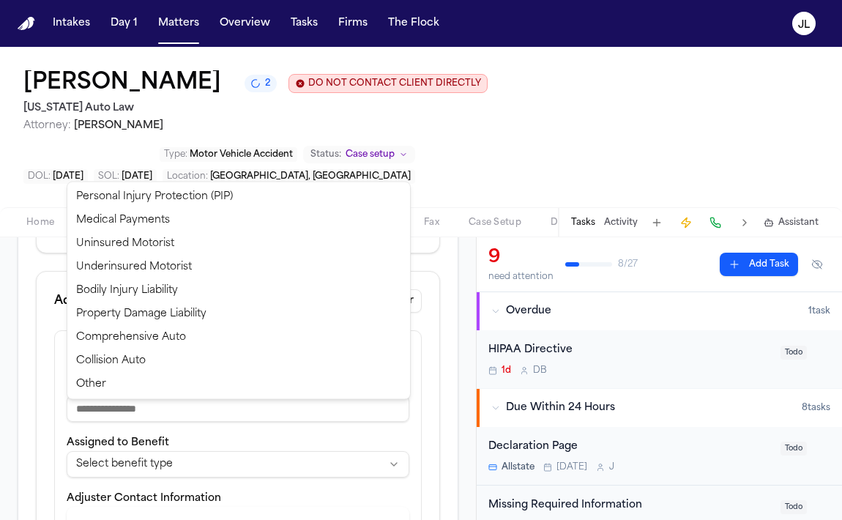
click at [158, 403] on html "**********" at bounding box center [421, 260] width 842 height 520
select select "**********"
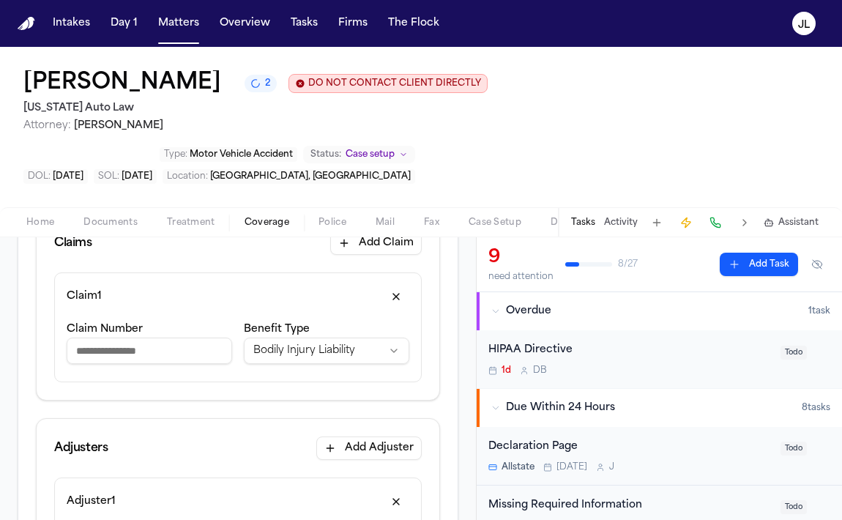
scroll to position [0, 0]
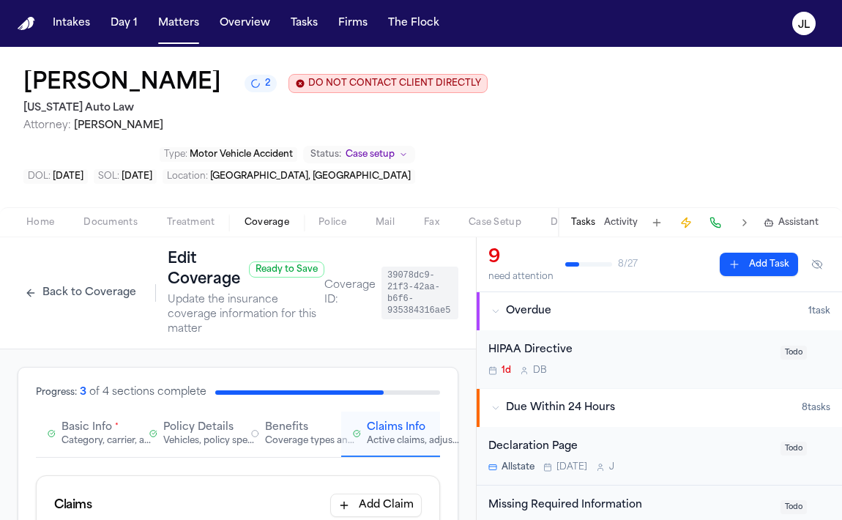
click at [67, 281] on button "Back to Coverage" at bounding box center [81, 292] width 126 height 23
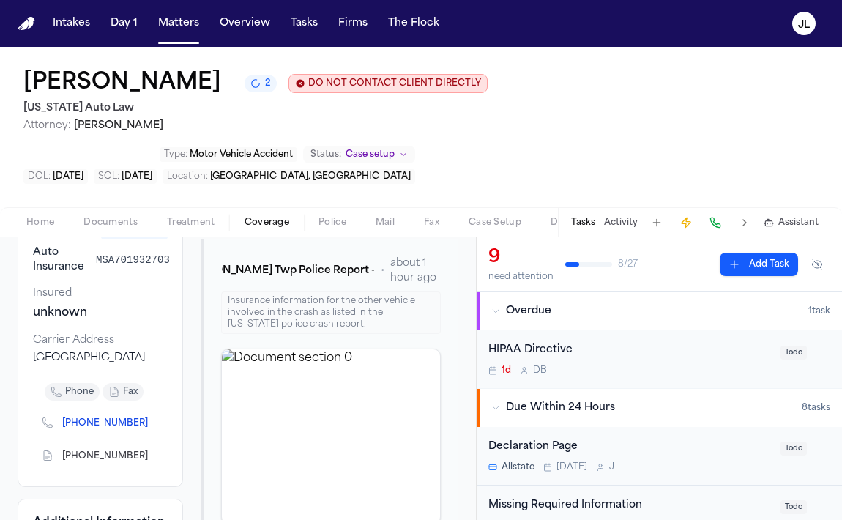
scroll to position [143, 0]
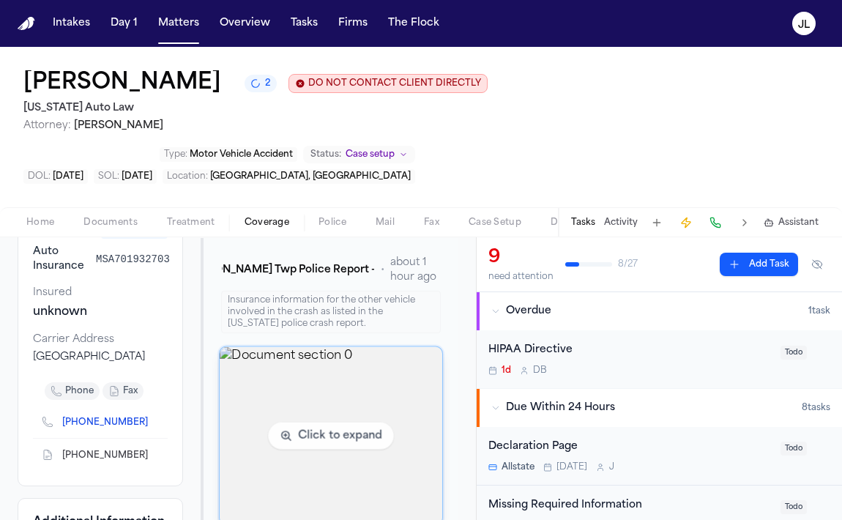
click at [288, 373] on img "View document section 0" at bounding box center [331, 436] width 223 height 178
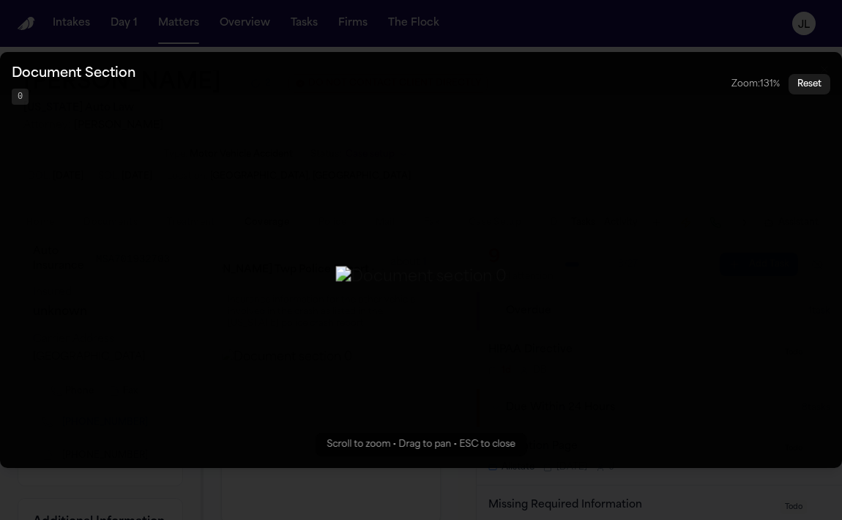
click at [676, 237] on button "Zoomable image viewer. Use mouse wheel to zoom, drag to pan, or press R to rese…" at bounding box center [421, 260] width 842 height 416
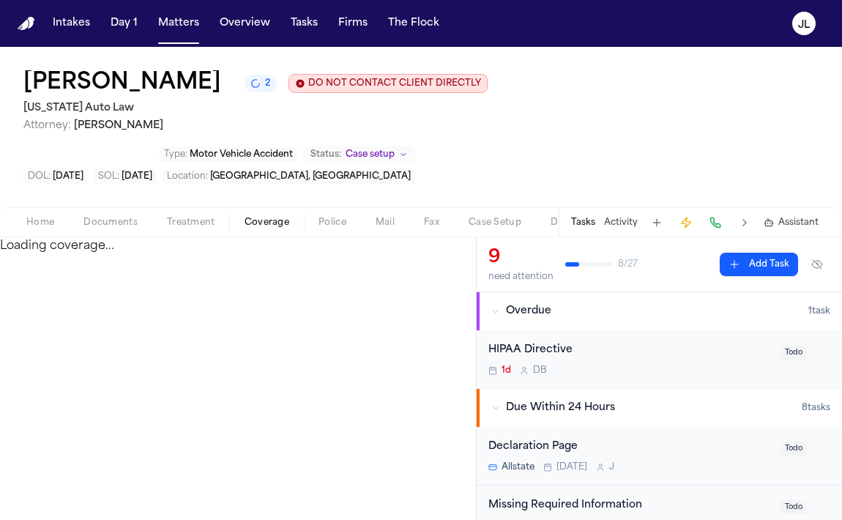
select select "**********"
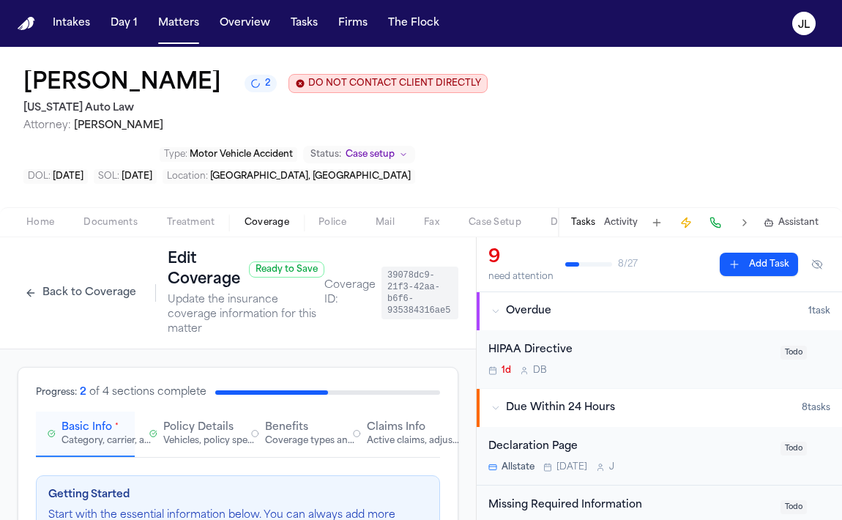
click at [31, 281] on button "Back to Coverage" at bounding box center [81, 292] width 126 height 23
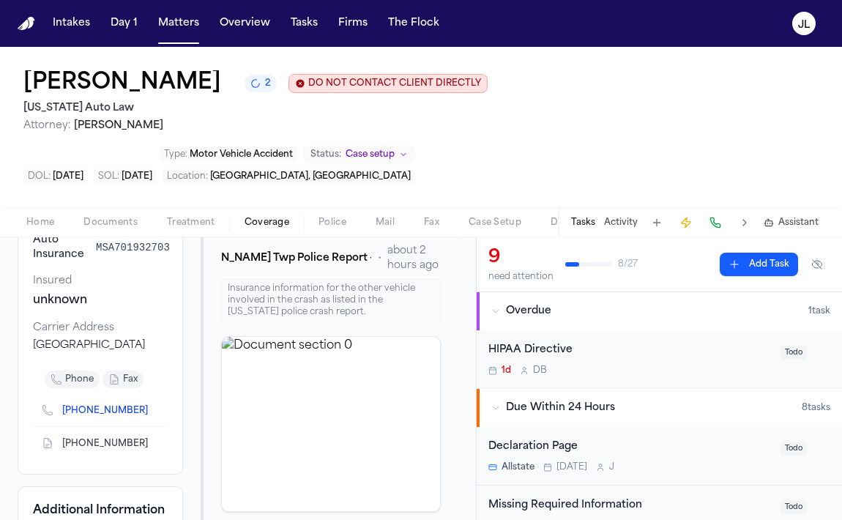
scroll to position [153, 0]
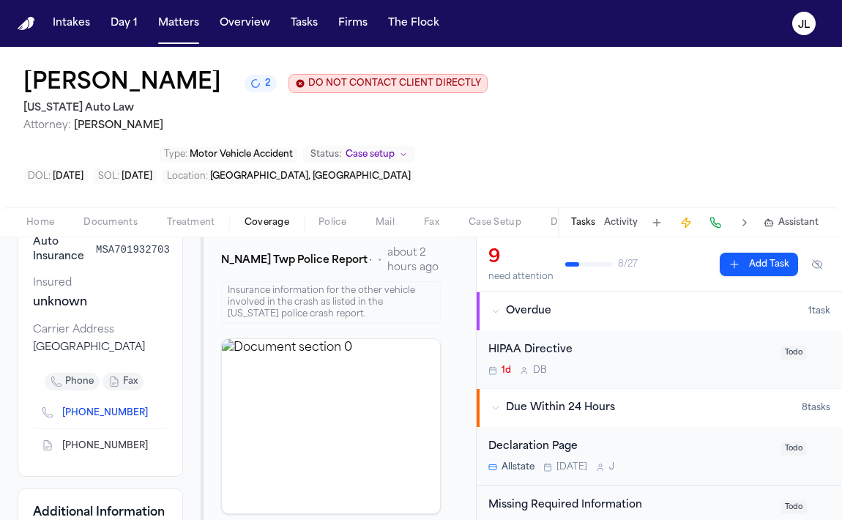
click at [151, 408] on icon "Copy to clipboard" at bounding box center [155, 412] width 9 height 9
click at [719, 212] on button at bounding box center [715, 222] width 20 height 20
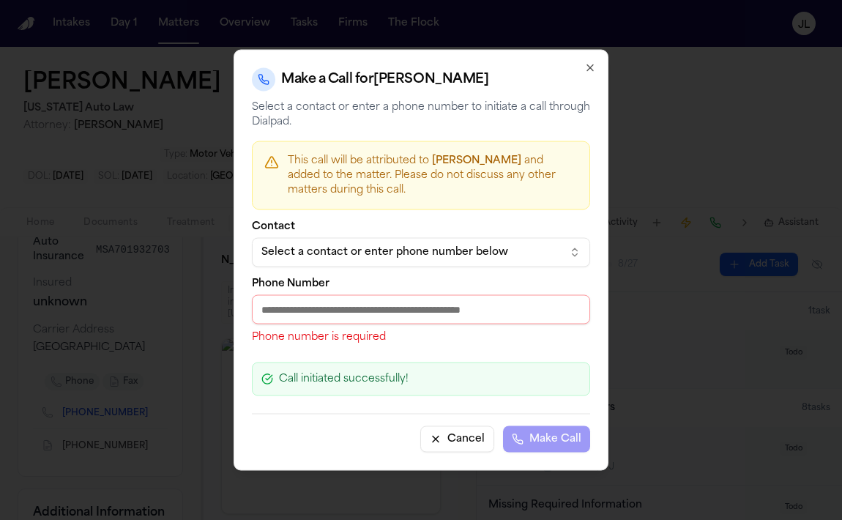
click at [373, 315] on input "Phone Number" at bounding box center [421, 309] width 338 height 29
paste input "**********"
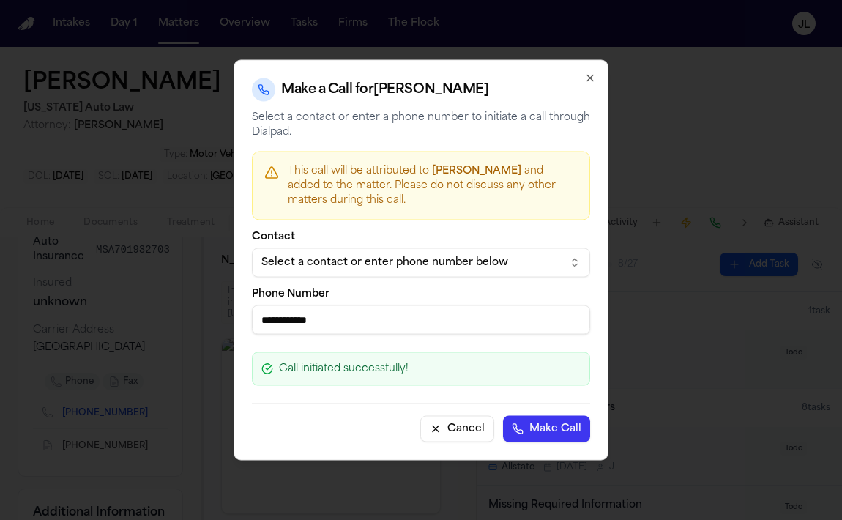
type input "**********"
click at [538, 433] on button "Make Call" at bounding box center [546, 429] width 87 height 26
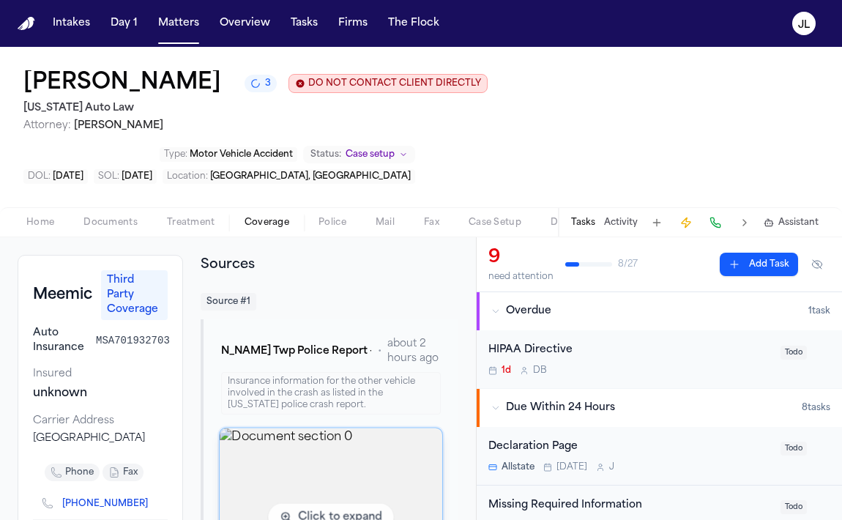
scroll to position [0, 0]
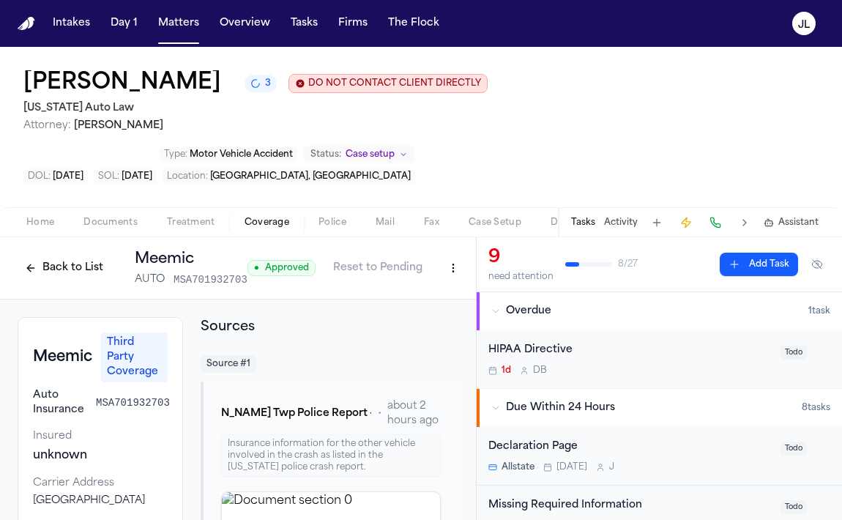
click at [444, 225] on html "Intakes Day 1 Matters Overview Tasks Firms The Flock JL Shakir Smith 3 DO NOT C…" at bounding box center [421, 260] width 842 height 520
click at [442, 241] on div "Edit Coverage" at bounding box center [398, 250] width 123 height 23
select select "**********"
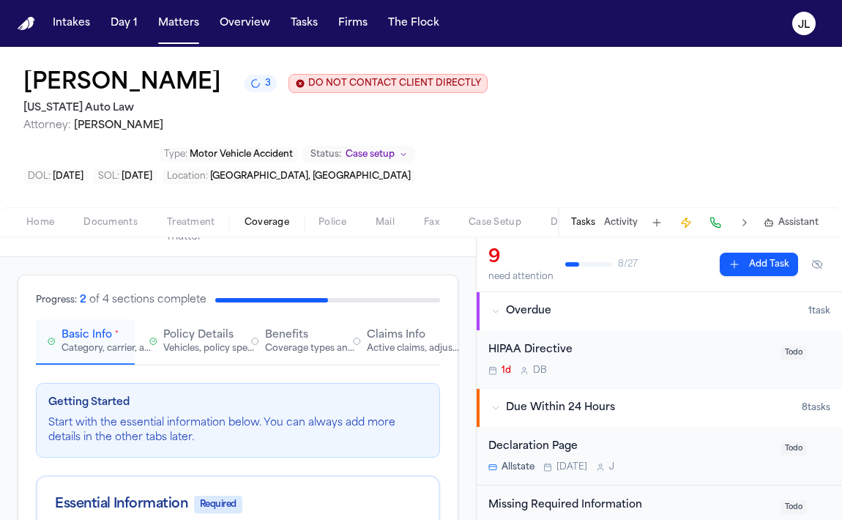
scroll to position [45, 0]
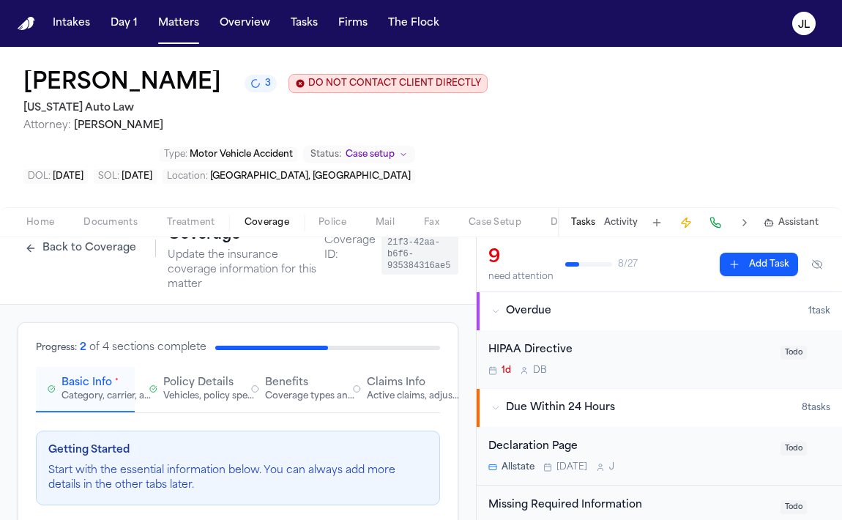
click at [382, 390] on div "Active claims, adjusters, and subrogation details" at bounding box center [414, 396] width 94 height 12
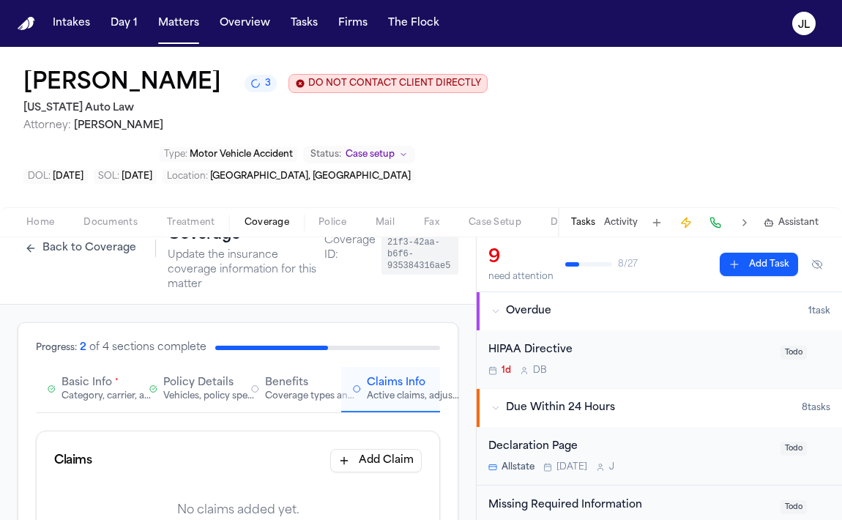
click at [184, 376] on span "Policy Details" at bounding box center [198, 383] width 70 height 15
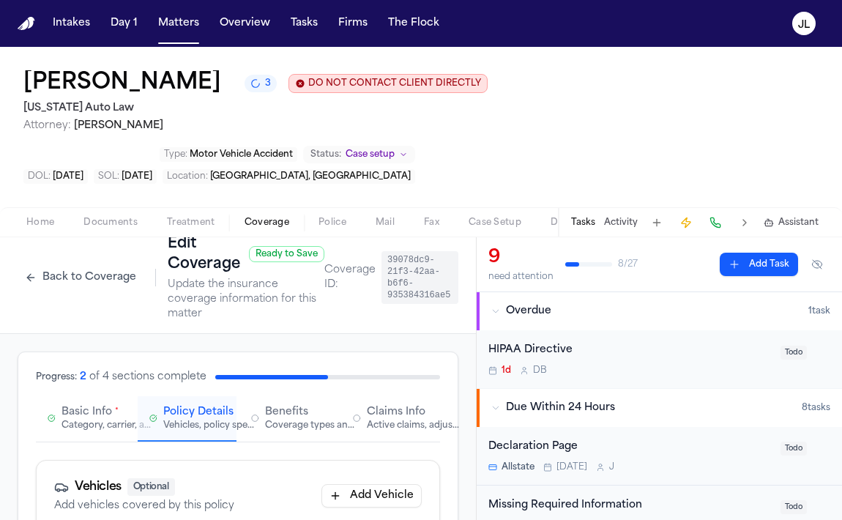
scroll to position [0, 0]
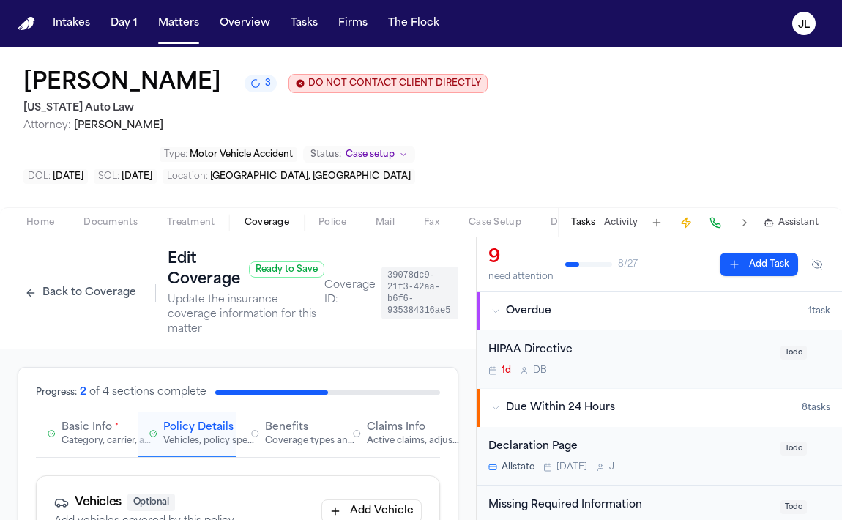
click at [123, 411] on button "Basic Info * Category, carrier, and policy holder information" at bounding box center [85, 433] width 99 height 45
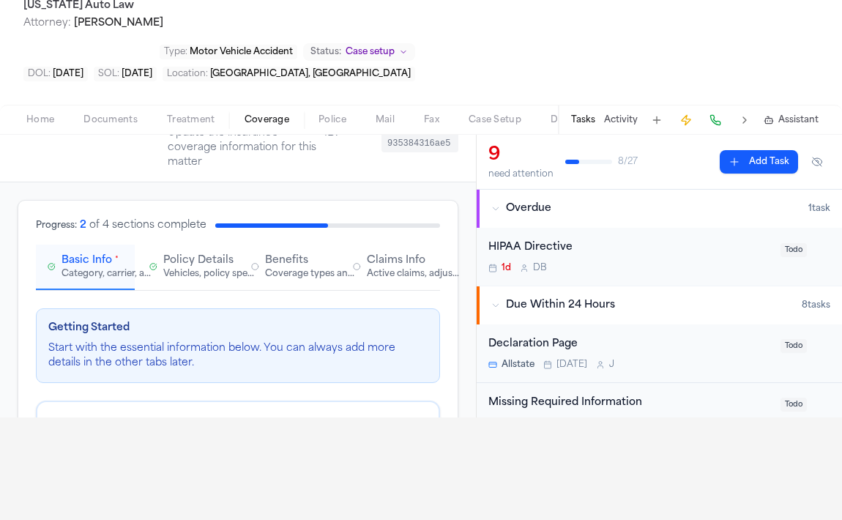
scroll to position [26, 0]
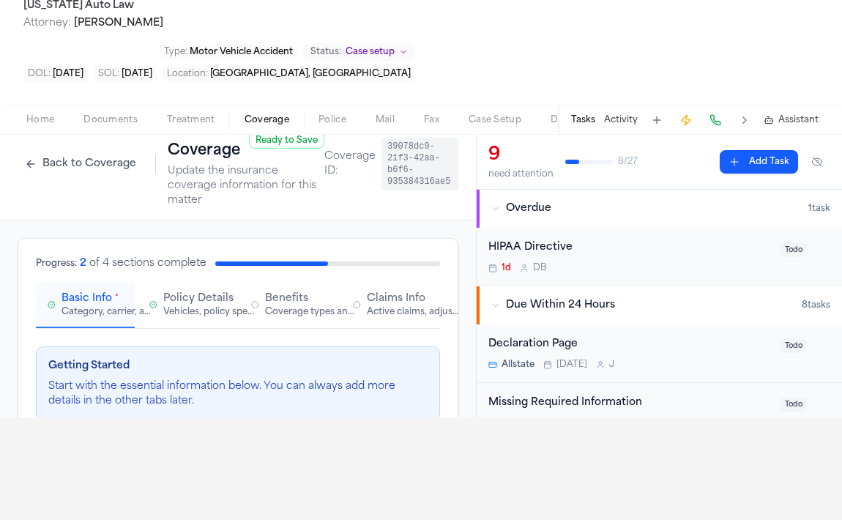
click at [378, 291] on span "Claims Info" at bounding box center [396, 298] width 59 height 15
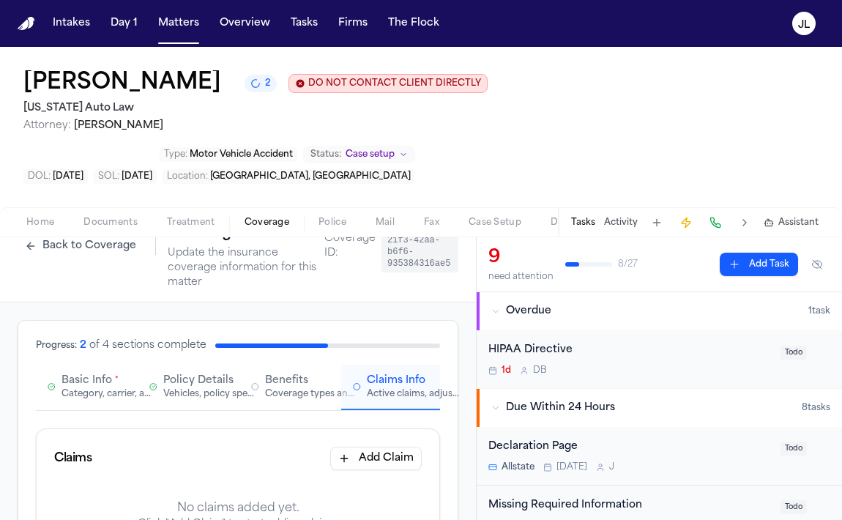
scroll to position [67, 0]
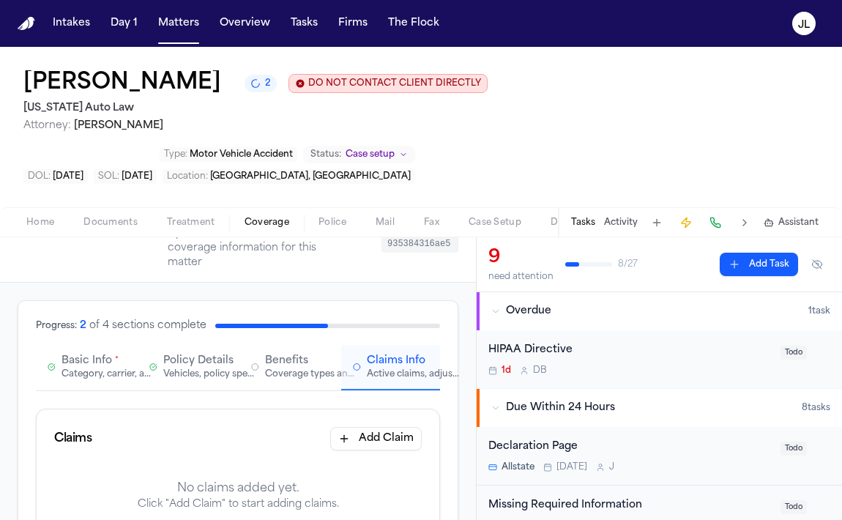
click at [102, 368] on div "Category, carrier, and policy holder information" at bounding box center [108, 374] width 94 height 12
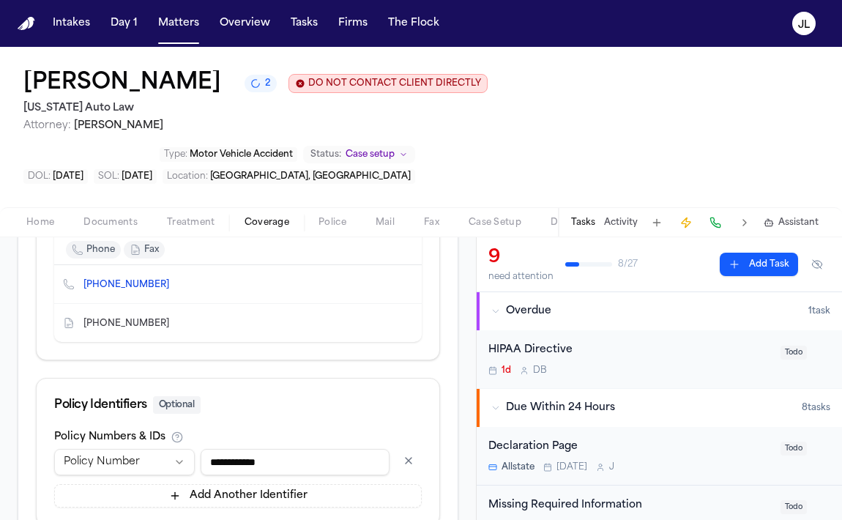
scroll to position [851, 0]
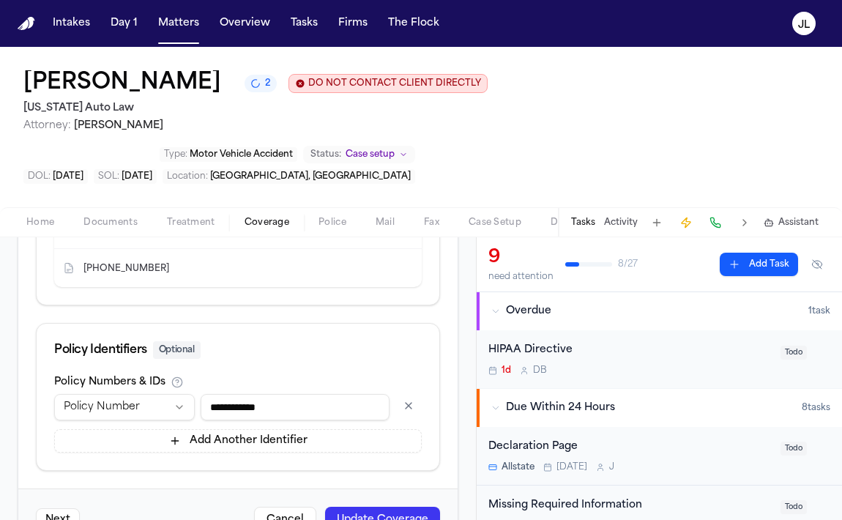
click at [379, 507] on button "Update Coverage" at bounding box center [382, 520] width 115 height 26
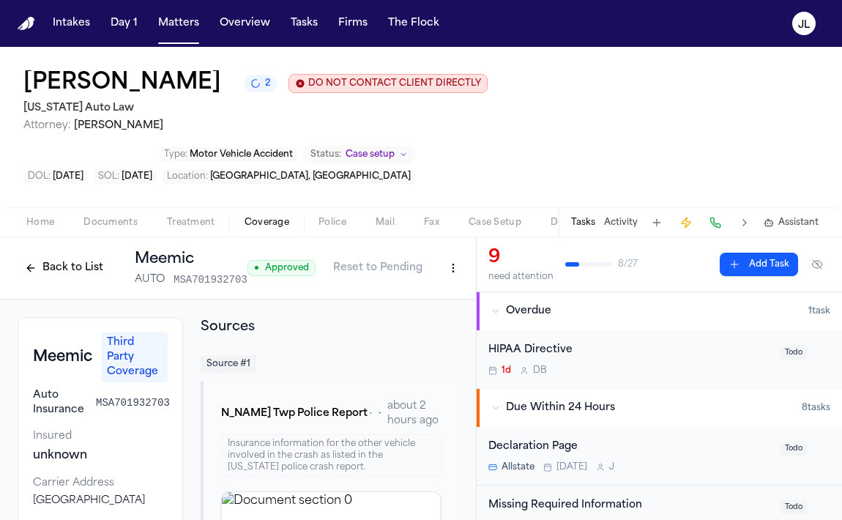
click at [56, 256] on button "Back to List" at bounding box center [64, 267] width 93 height 23
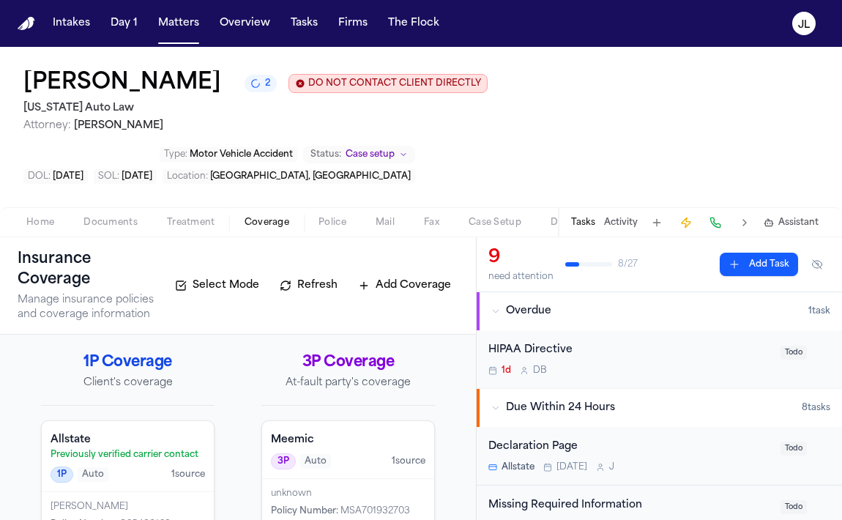
scroll to position [9, 0]
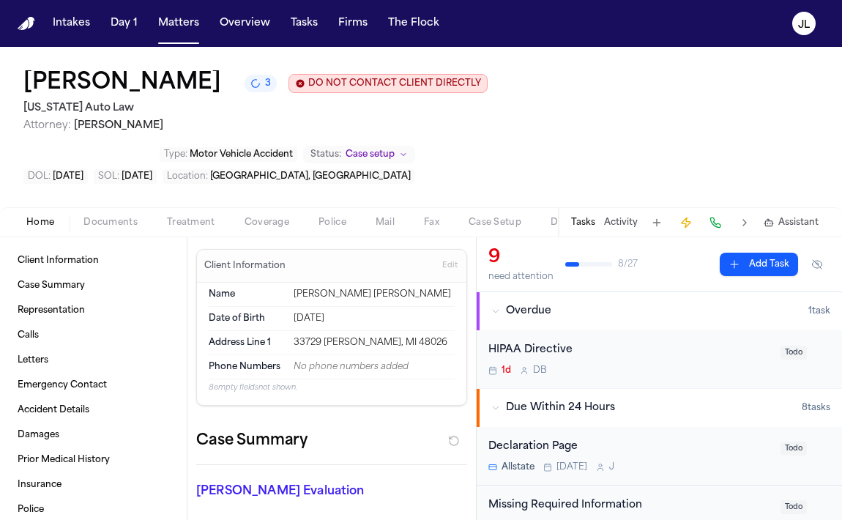
click at [51, 230] on span "button" at bounding box center [40, 230] width 45 height 1
click at [102, 217] on span "Documents" at bounding box center [110, 223] width 54 height 12
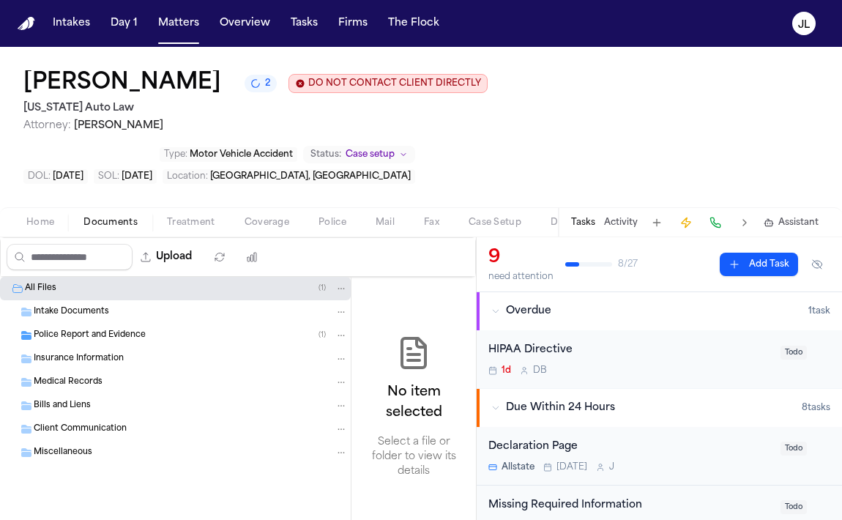
click at [114, 305] on div "Intake Documents" at bounding box center [191, 311] width 314 height 13
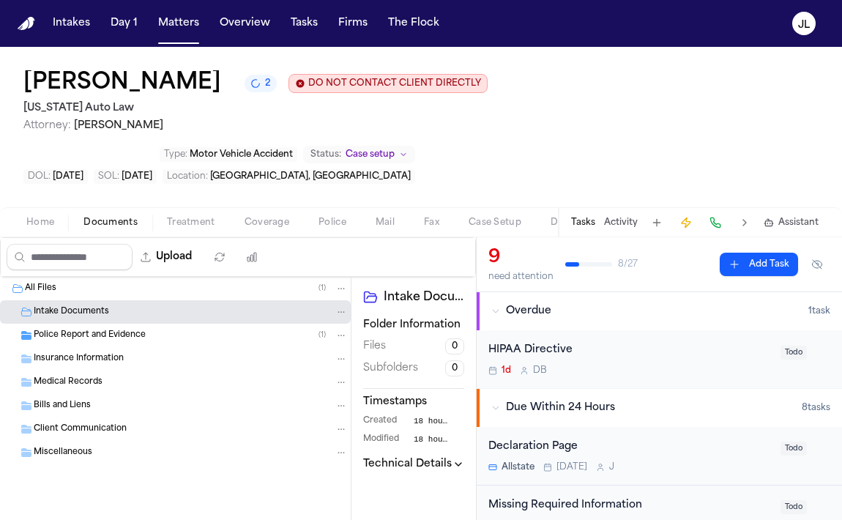
click at [95, 399] on div "Bills and Liens" at bounding box center [191, 405] width 314 height 13
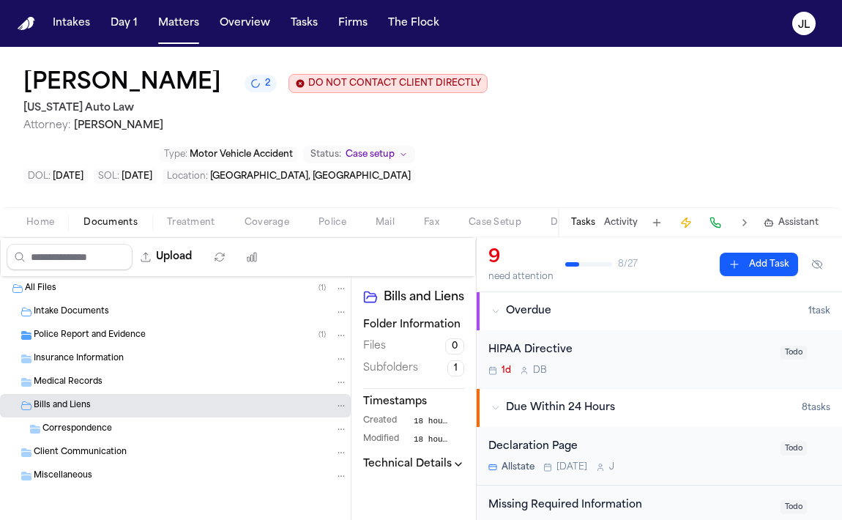
click at [95, 447] on span "Client Communication" at bounding box center [80, 453] width 93 height 12
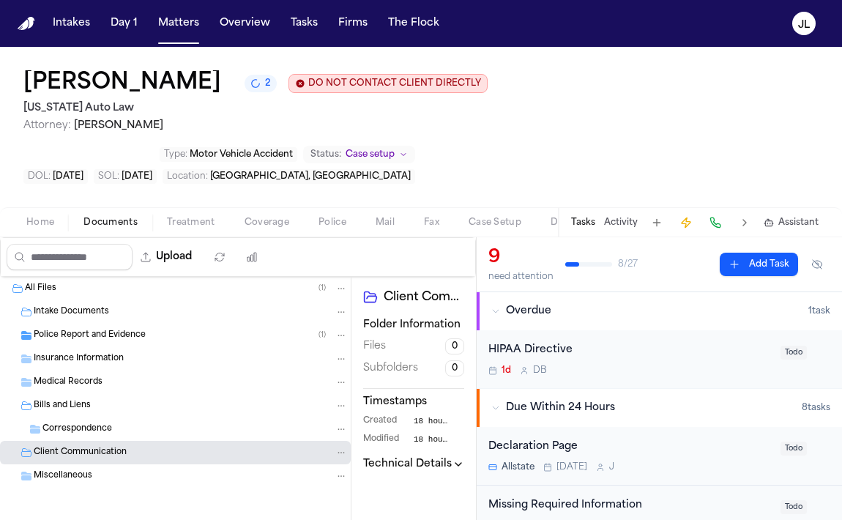
click at [244, 217] on span "Coverage" at bounding box center [266, 223] width 45 height 12
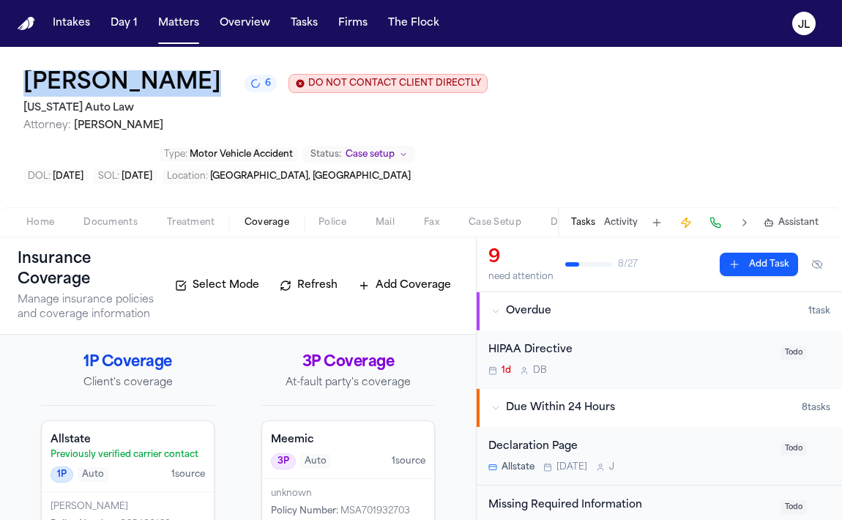
drag, startPoint x: 179, startPoint y: 78, endPoint x: 15, endPoint y: 77, distance: 164.7
click at [15, 77] on div "Shakir Smith 6 DO NOT CONTACT CLIENT DIRECTLY DO NOT CONTACT Michigan Auto Law …" at bounding box center [421, 127] width 842 height 160
copy div "[PERSON_NAME]"
click at [195, 13] on button "Matters" at bounding box center [178, 23] width 53 height 26
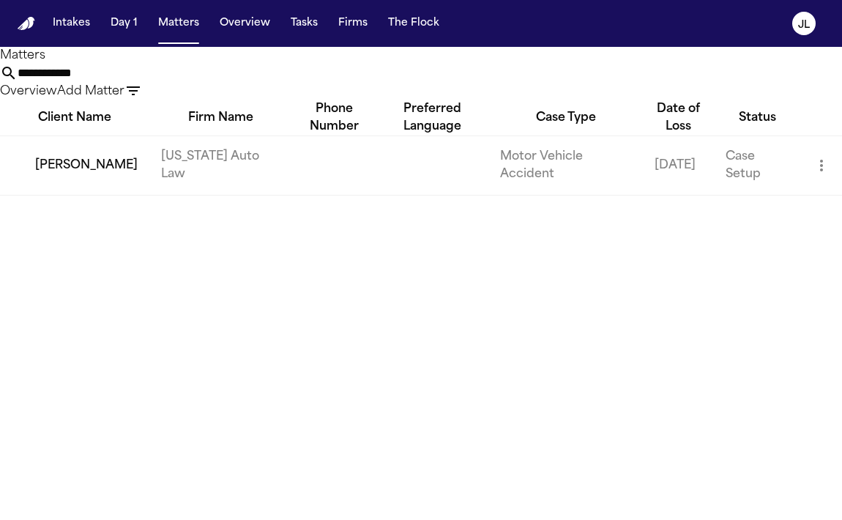
drag, startPoint x: 364, startPoint y: 71, endPoint x: 313, endPoint y: 75, distance: 51.4
click at [220, 74] on div "**********" at bounding box center [421, 73] width 842 height 53
drag, startPoint x: 364, startPoint y: 75, endPoint x: 376, endPoint y: 96, distance: 23.6
click at [135, 82] on input "**********" at bounding box center [76, 73] width 117 height 18
paste input "**********"
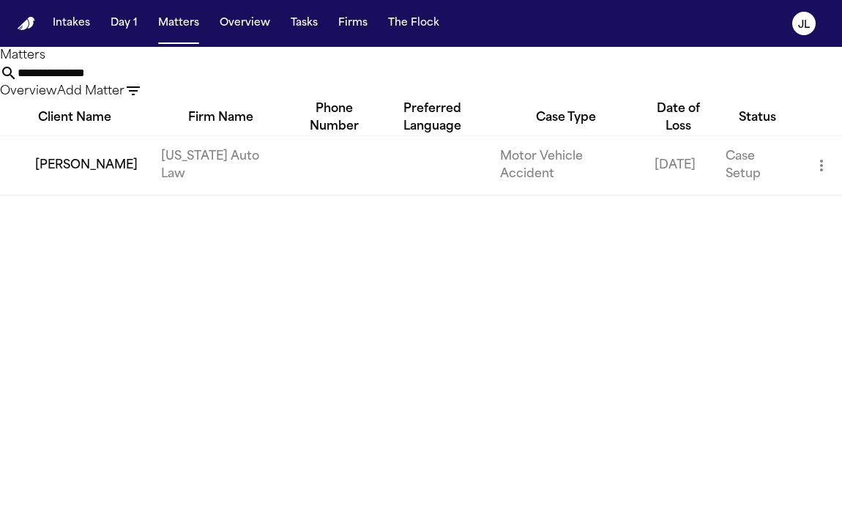
type input "**********"
click at [97, 195] on td "Lakeisha Taylor-Hunter" at bounding box center [74, 164] width 149 height 59
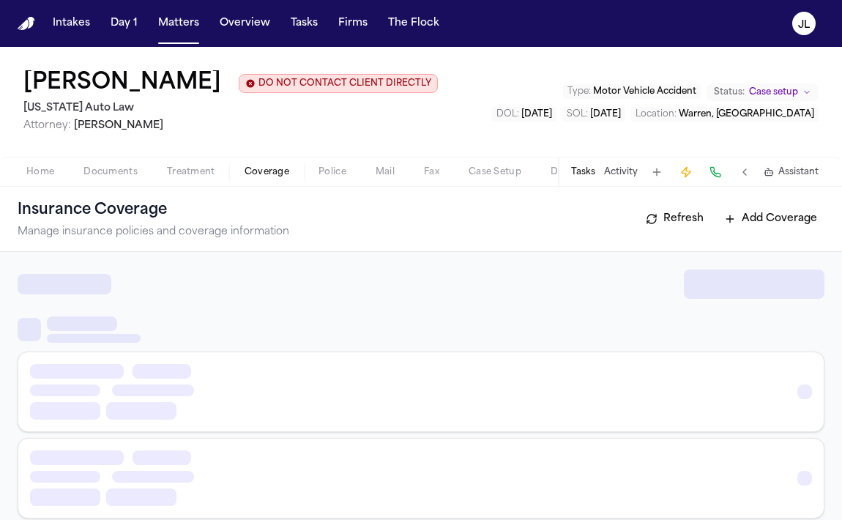
click at [246, 178] on span "Coverage" at bounding box center [266, 172] width 45 height 12
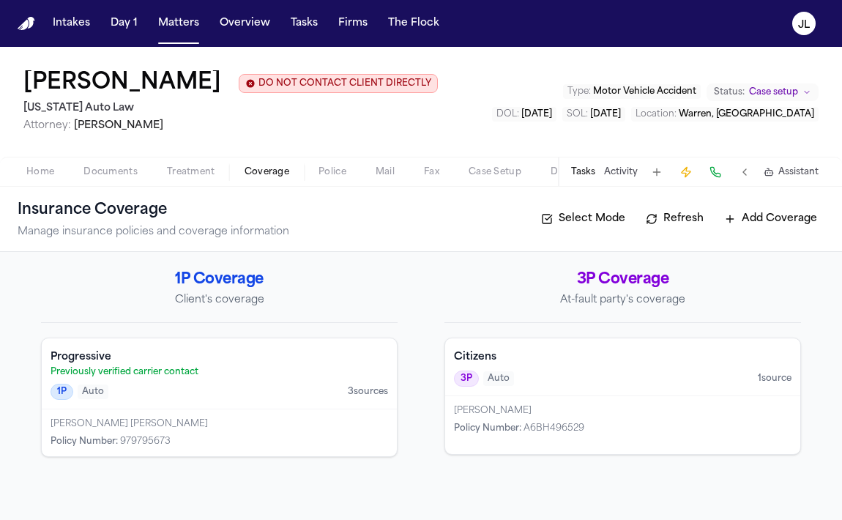
click at [583, 178] on button "Tasks" at bounding box center [583, 172] width 24 height 12
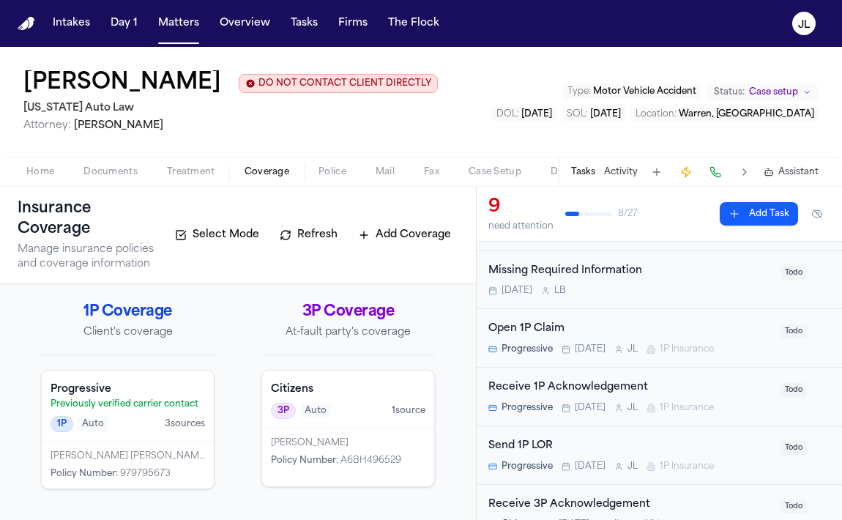
scroll to position [155, 0]
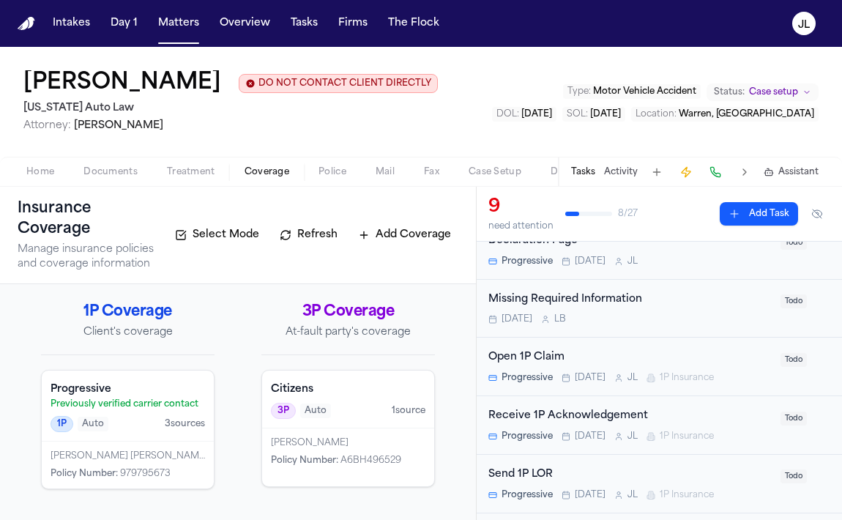
click at [597, 369] on div "Open 1P Claim Progressive Tomorrow J L 1P Insurance" at bounding box center [629, 366] width 283 height 34
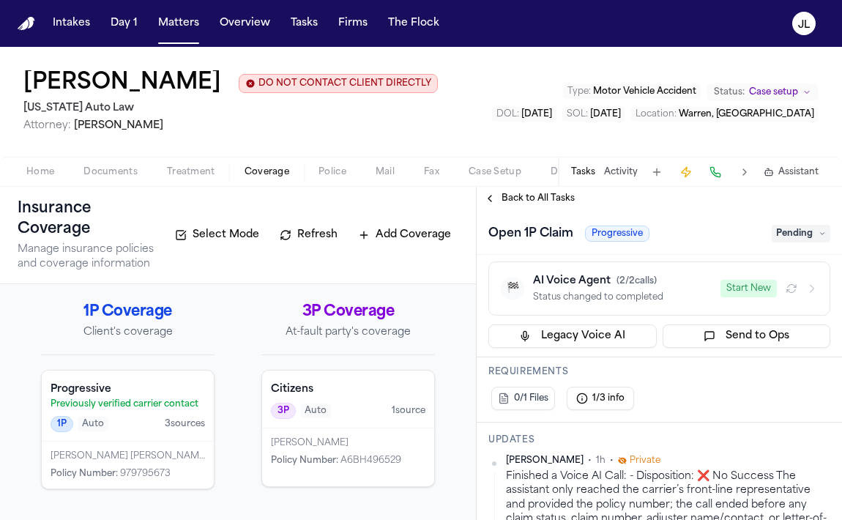
scroll to position [147, 0]
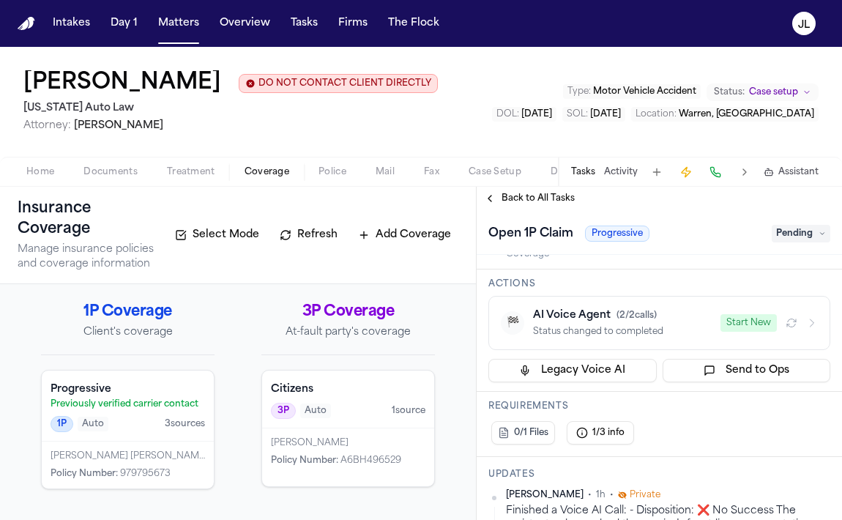
click at [750, 325] on button "Start New" at bounding box center [748, 323] width 56 height 18
click at [324, 436] on div "MARLIN DARRIUS-NATHAN TILL Policy Number : A6BH496529" at bounding box center [348, 457] width 172 height 58
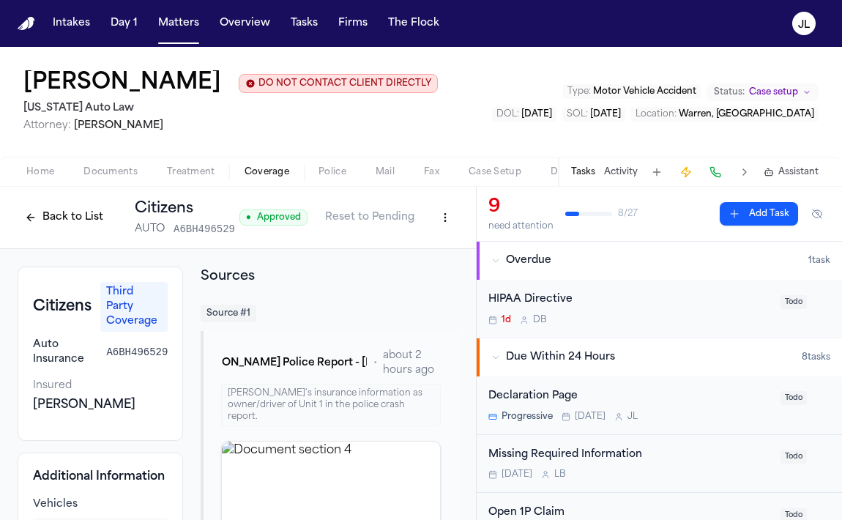
click at [78, 214] on button "Back to List" at bounding box center [64, 217] width 93 height 23
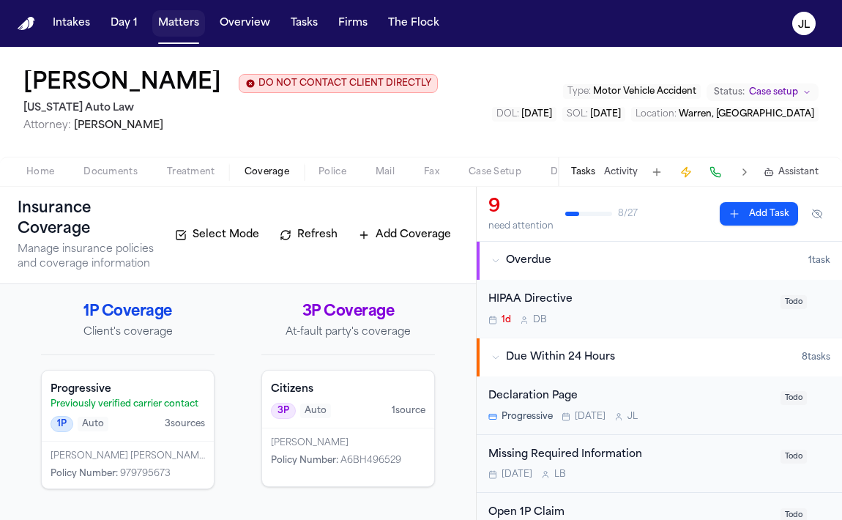
click at [177, 18] on button "Matters" at bounding box center [178, 23] width 53 height 26
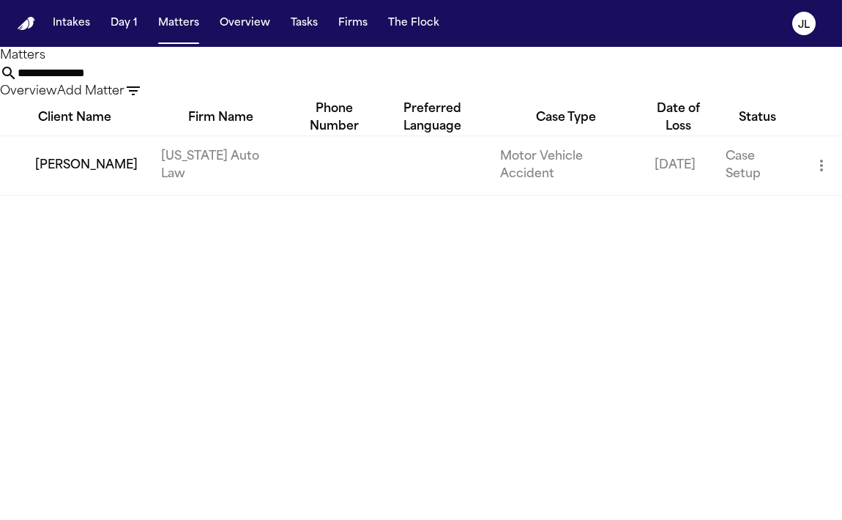
drag, startPoint x: 356, startPoint y: 93, endPoint x: 231, endPoint y: 82, distance: 124.9
click at [231, 82] on div "**********" at bounding box center [421, 73] width 842 height 18
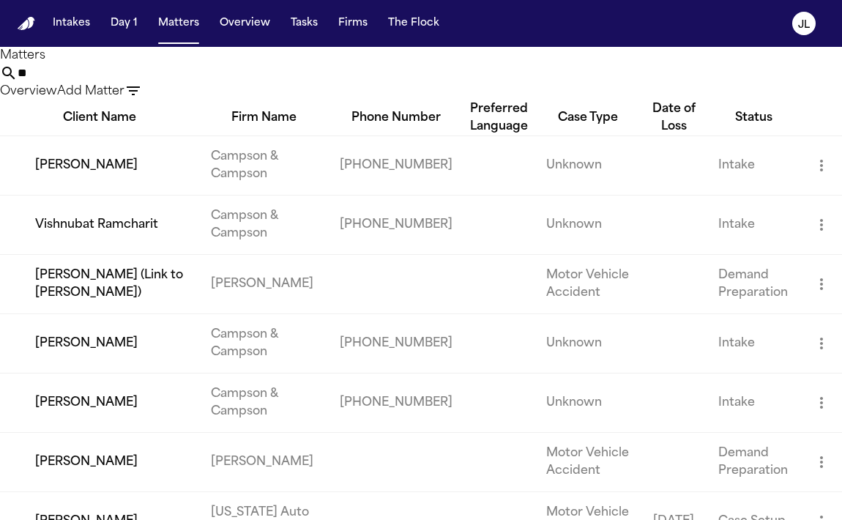
type input "*"
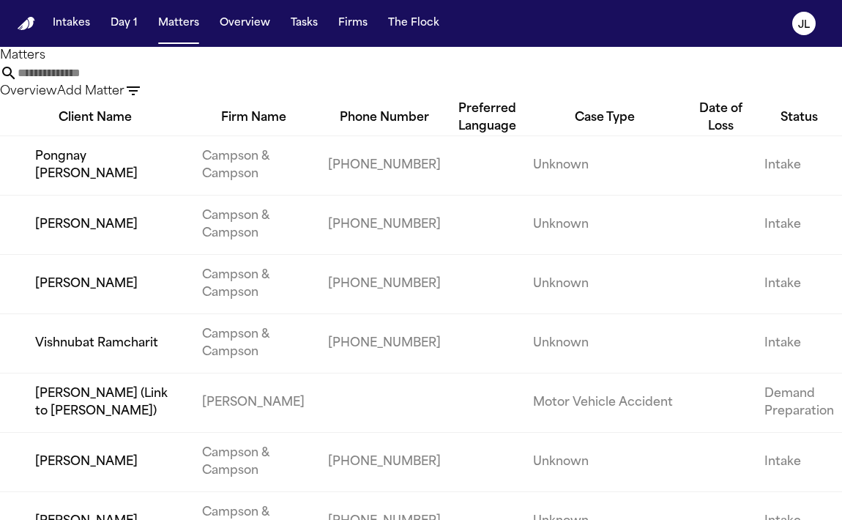
type input "*"
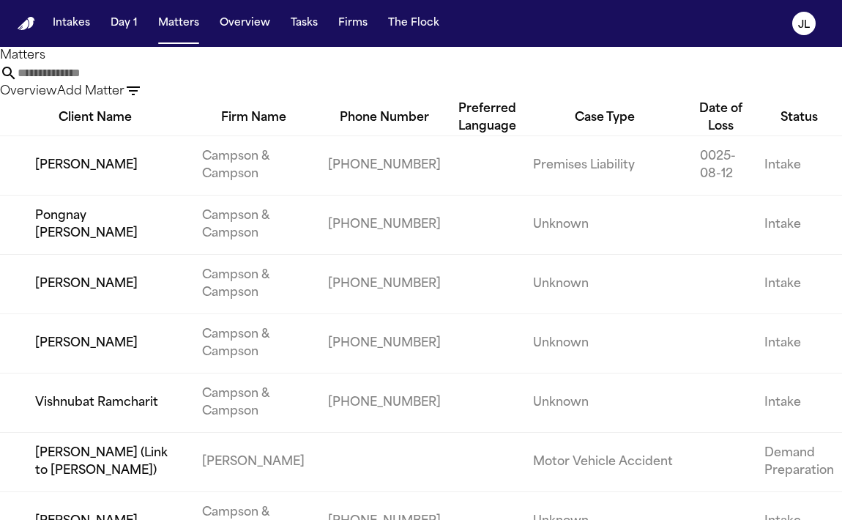
click at [135, 82] on input "text" at bounding box center [76, 73] width 117 height 18
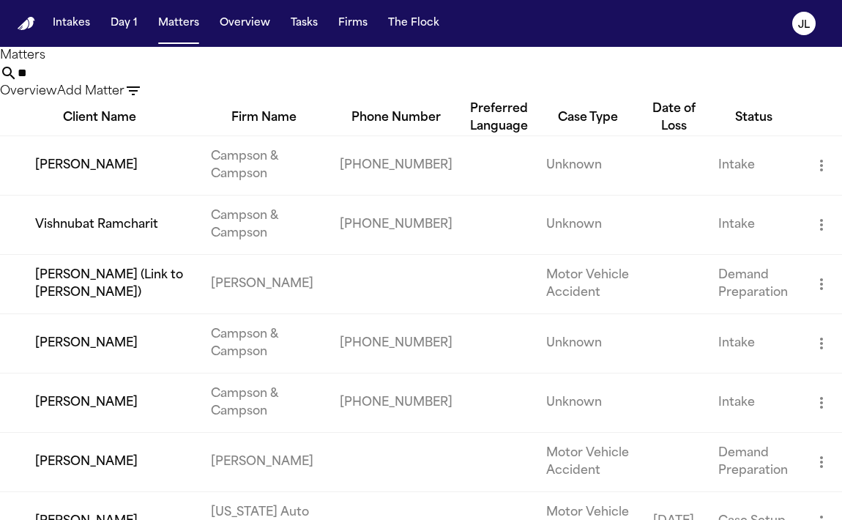
type input "*"
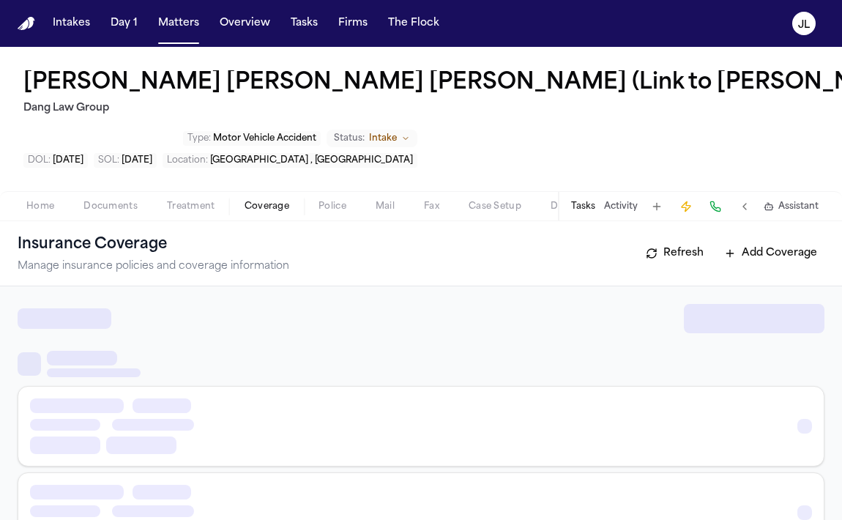
click at [288, 206] on button "Coverage" at bounding box center [267, 207] width 74 height 18
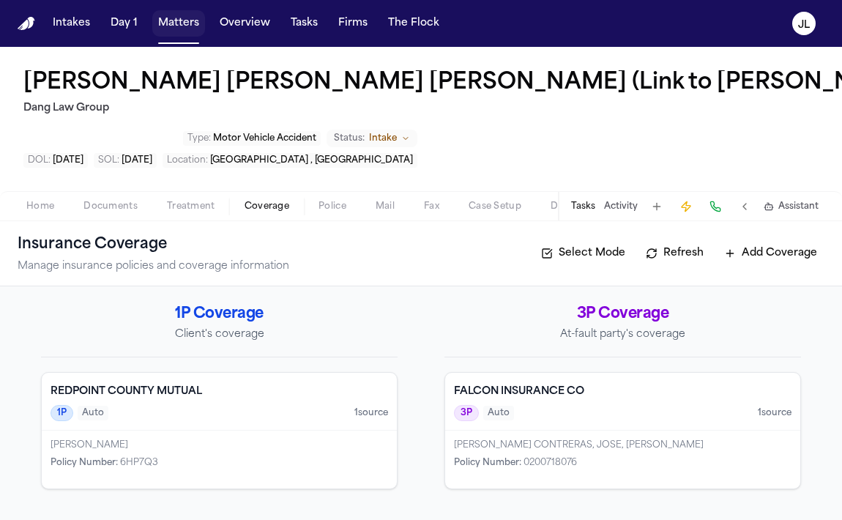
click at [162, 20] on button "Matters" at bounding box center [178, 23] width 53 height 26
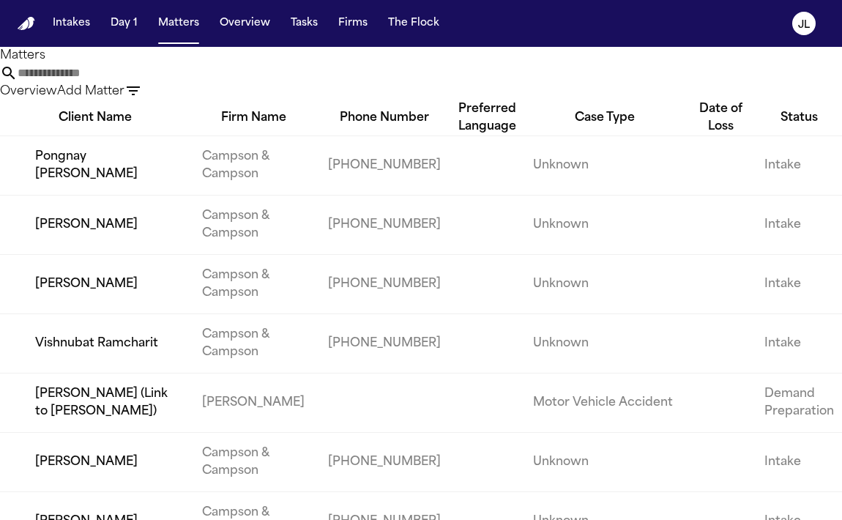
click at [135, 82] on input "text" at bounding box center [76, 73] width 117 height 18
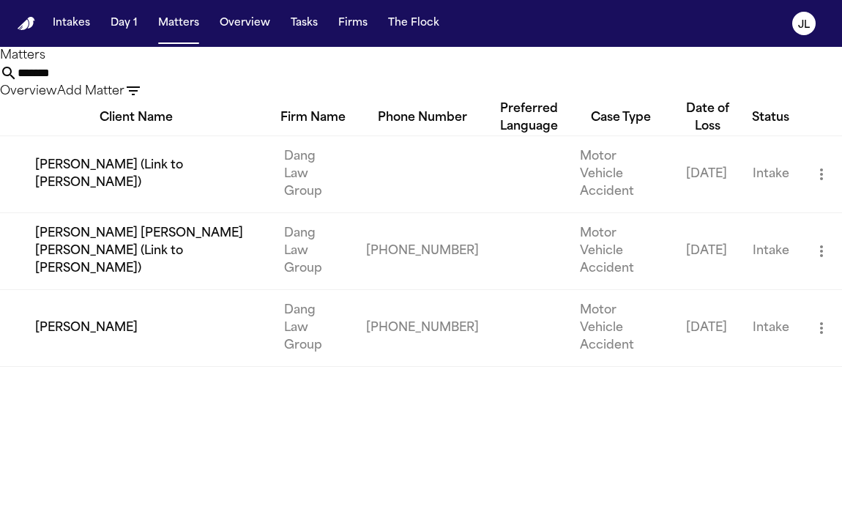
type input "*******"
click at [119, 324] on td "[PERSON_NAME]" at bounding box center [136, 327] width 272 height 77
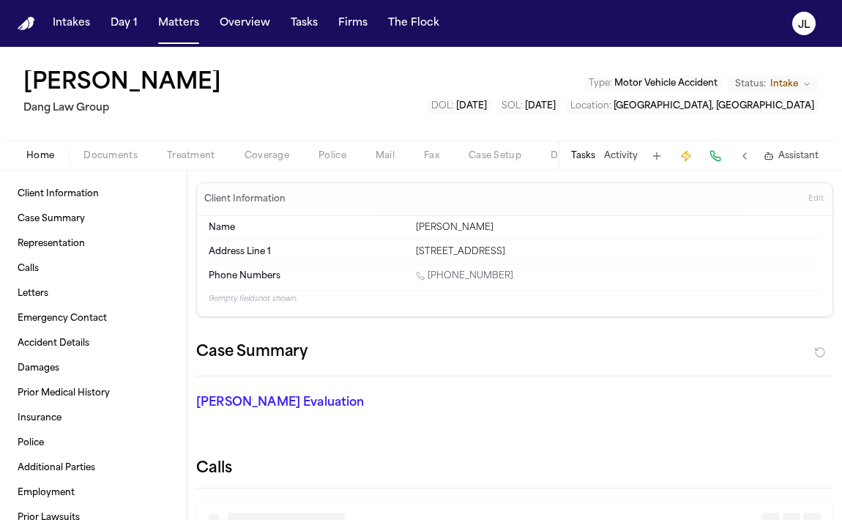
click at [261, 150] on span "Coverage" at bounding box center [266, 156] width 45 height 12
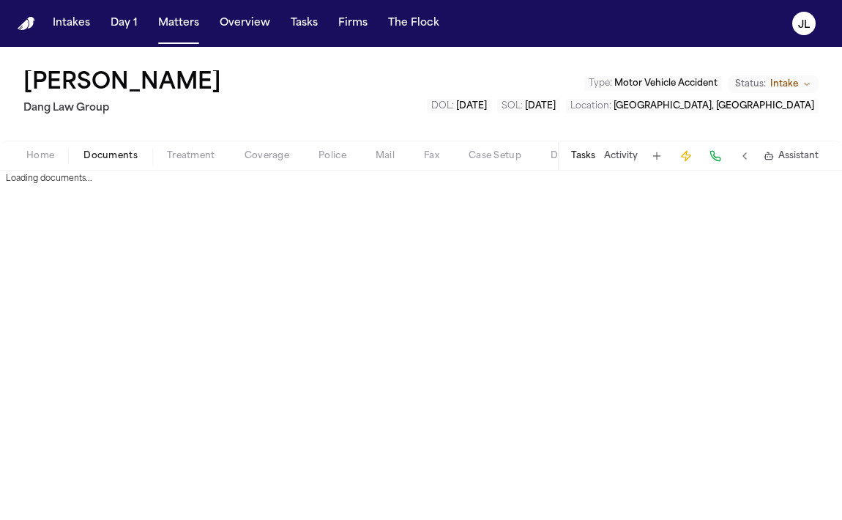
click at [96, 155] on span "Documents" at bounding box center [110, 156] width 54 height 12
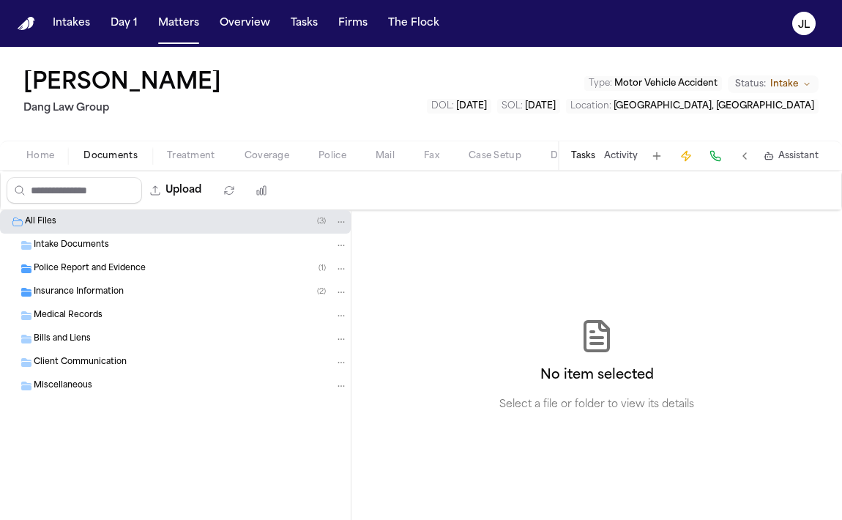
click at [77, 296] on span "Insurance Information" at bounding box center [79, 292] width 90 height 12
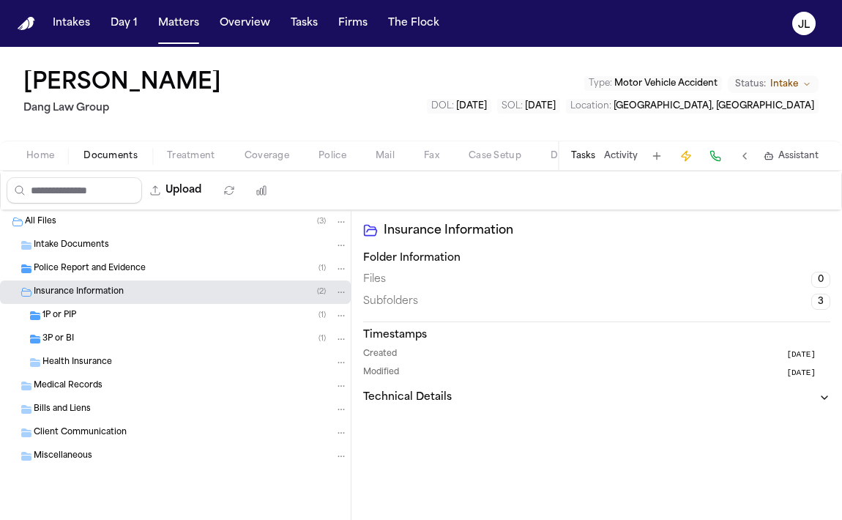
click at [77, 311] on div "1P or PIP ( 1 )" at bounding box center [194, 315] width 305 height 13
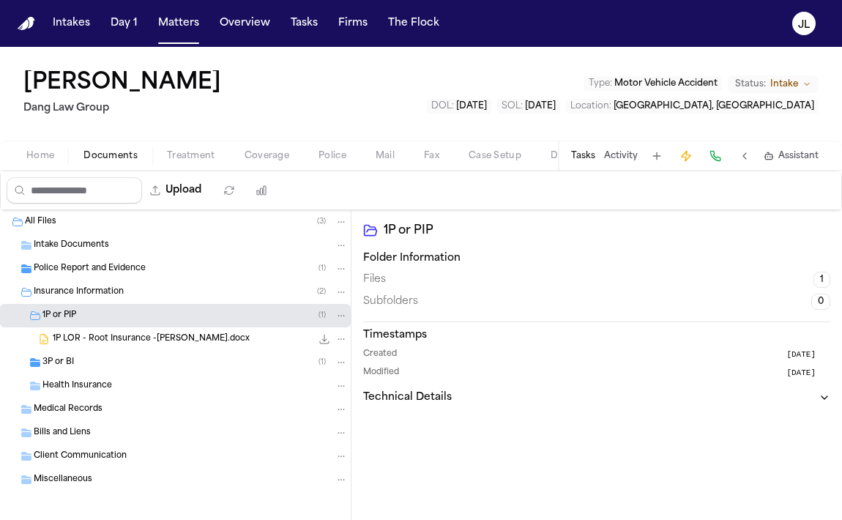
click at [206, 356] on div "3P or BI ( 1 )" at bounding box center [194, 362] width 305 height 13
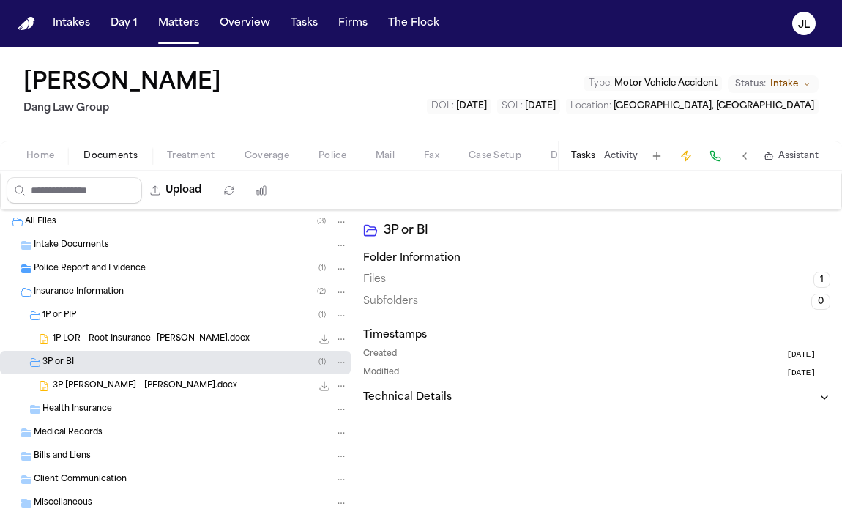
click at [206, 339] on span "1P LOR - Root Insurance -[PERSON_NAME].docx" at bounding box center [151, 339] width 197 height 12
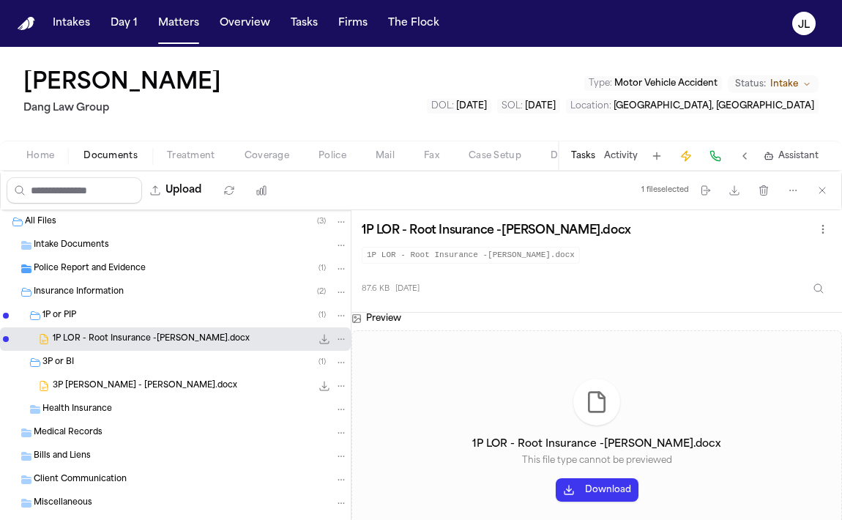
click at [181, 388] on span "3P [PERSON_NAME] - [PERSON_NAME].docx" at bounding box center [145, 386] width 184 height 12
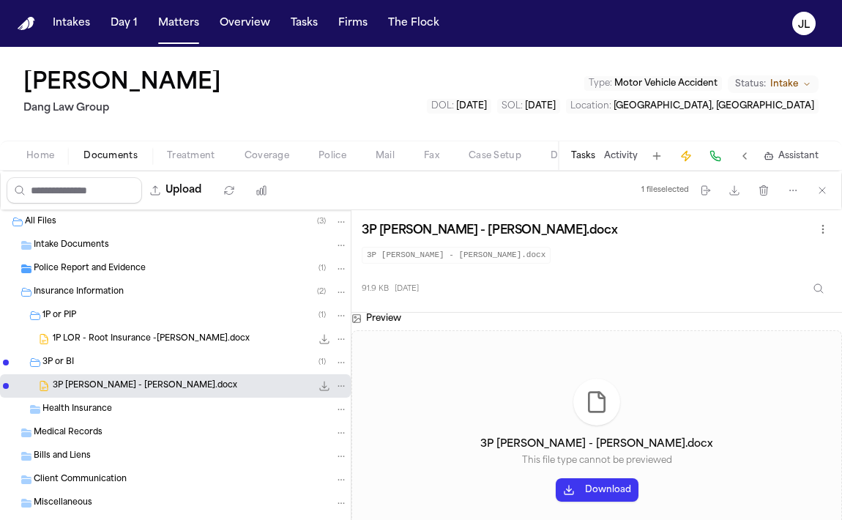
click at [324, 339] on icon "File: 1P LOR - Root Insurance -ALEMAN, Bridget.docx" at bounding box center [324, 339] width 12 height 12
click at [321, 387] on icon "File: 3P LOR - Falcon - ALEMAN, Bridget.docx" at bounding box center [324, 386] width 12 height 12
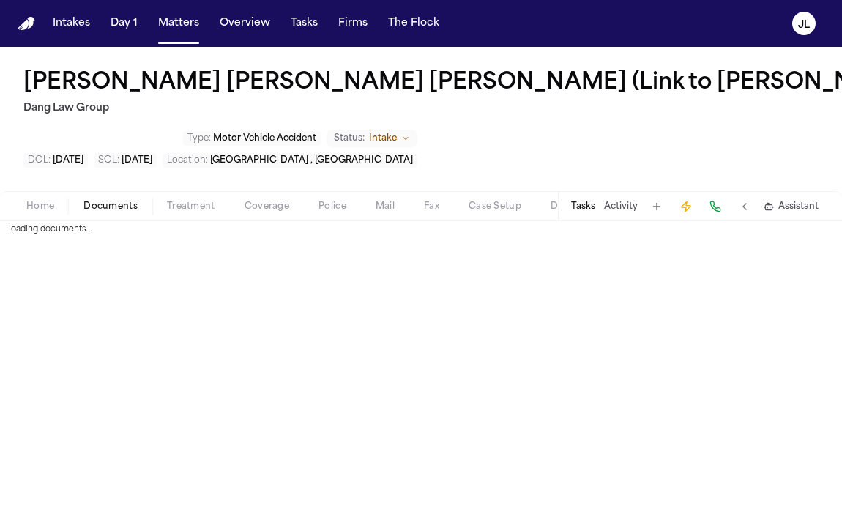
click at [101, 209] on span "Documents" at bounding box center [110, 207] width 54 height 12
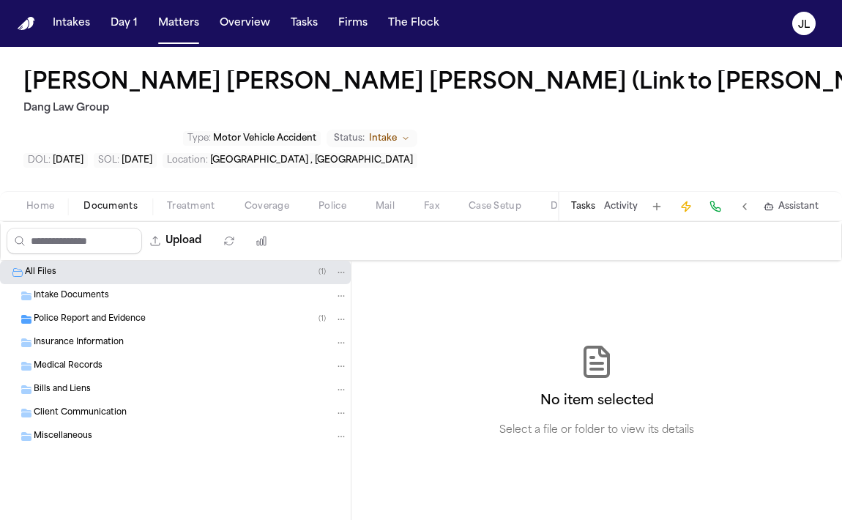
click at [98, 345] on span "Insurance Information" at bounding box center [79, 343] width 90 height 12
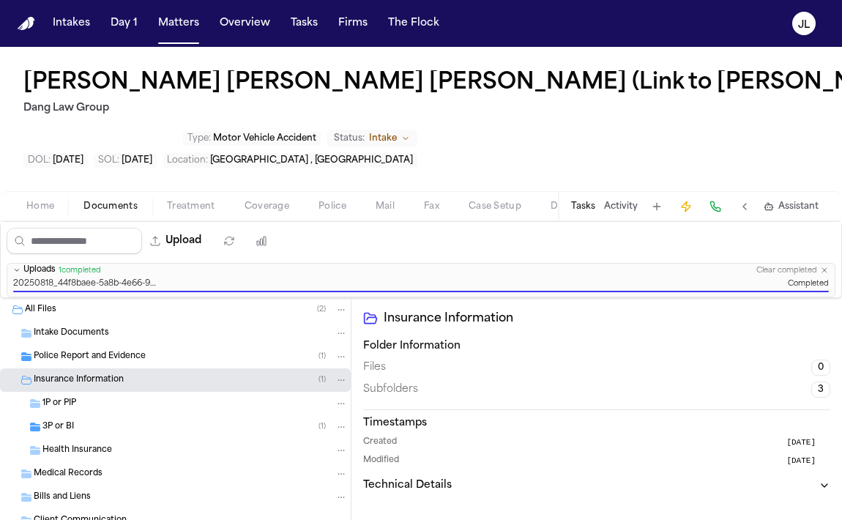
click at [97, 411] on div "1P or PIP" at bounding box center [175, 403] width 351 height 23
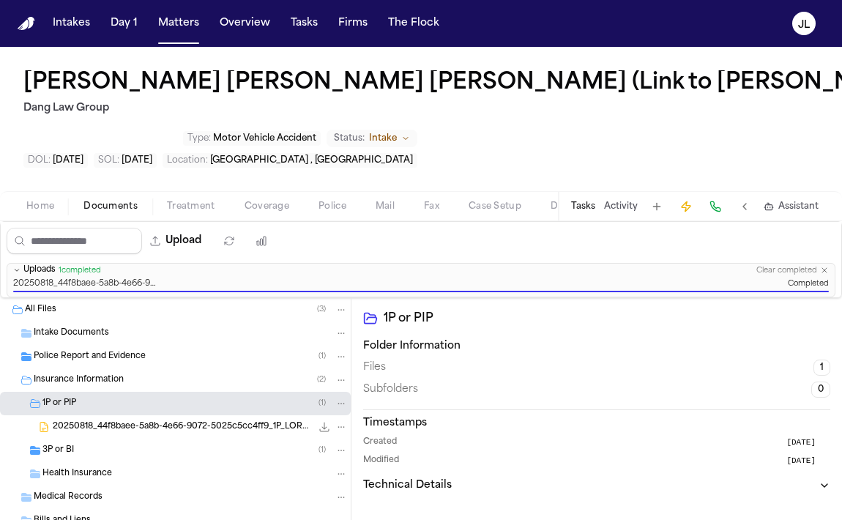
click at [93, 444] on div "3P or BI ( 1 )" at bounding box center [194, 450] width 305 height 13
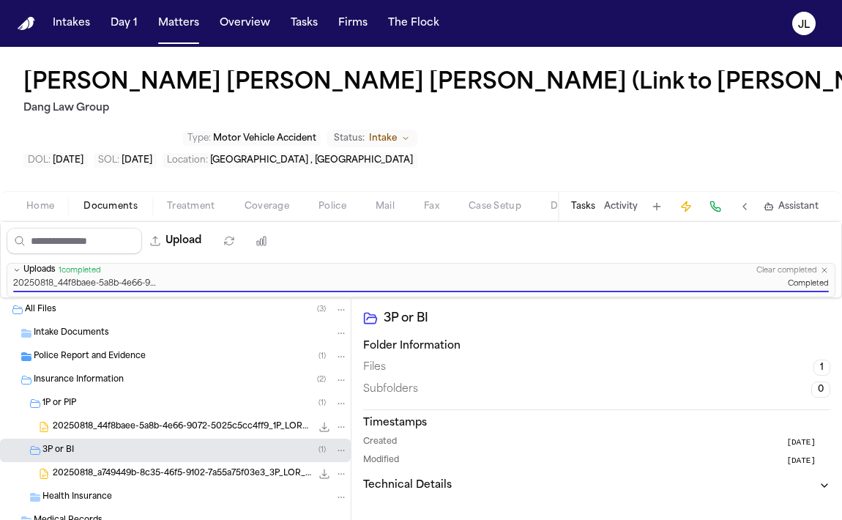
click at [116, 465] on div "20250818_a749449b-8c35-46f5-9102-7a55a75f03e3_3P_LOR_-_Falcon_-_ALEMAN_Bridget.…" at bounding box center [175, 473] width 351 height 23
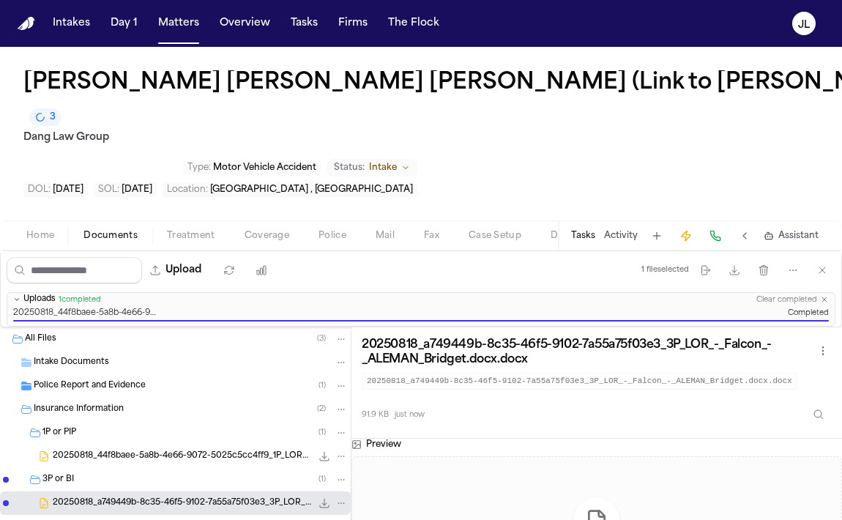
click at [588, 221] on div "Tasks Activity Assistant" at bounding box center [694, 235] width 272 height 29
click at [587, 230] on button "Tasks" at bounding box center [583, 236] width 24 height 12
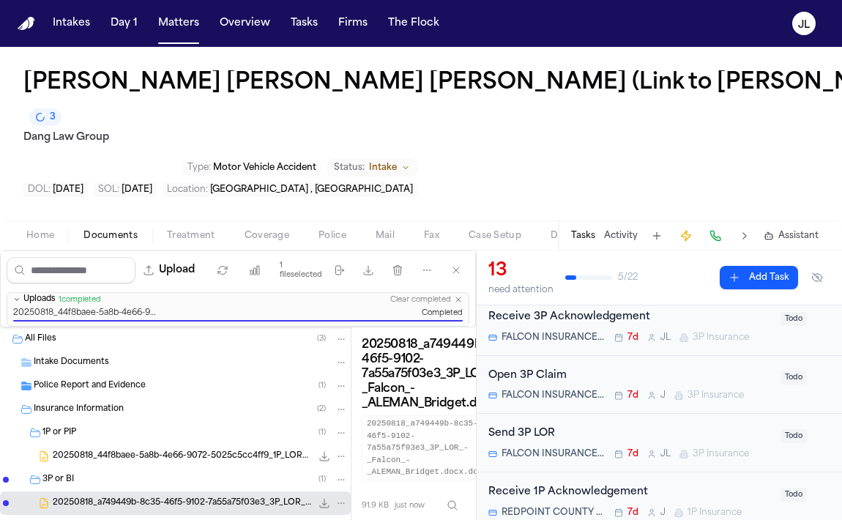
scroll to position [110, 0]
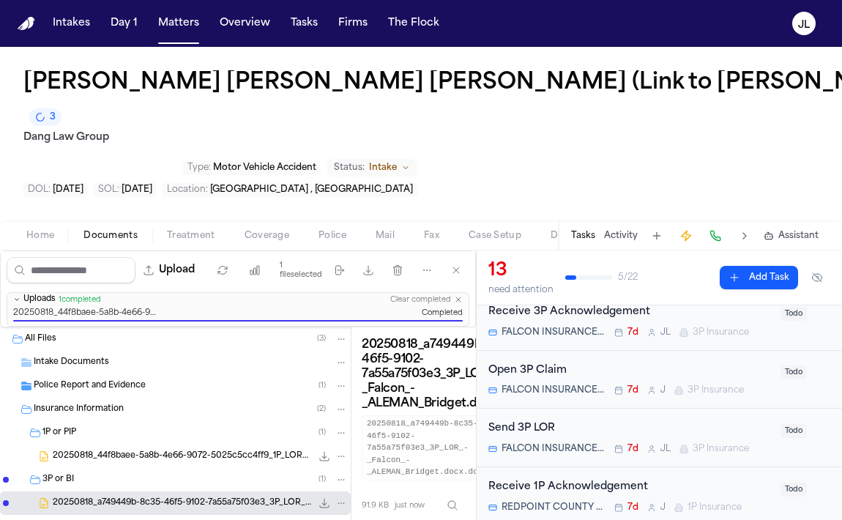
click at [690, 384] on span "3P Insurance" at bounding box center [715, 390] width 56 height 12
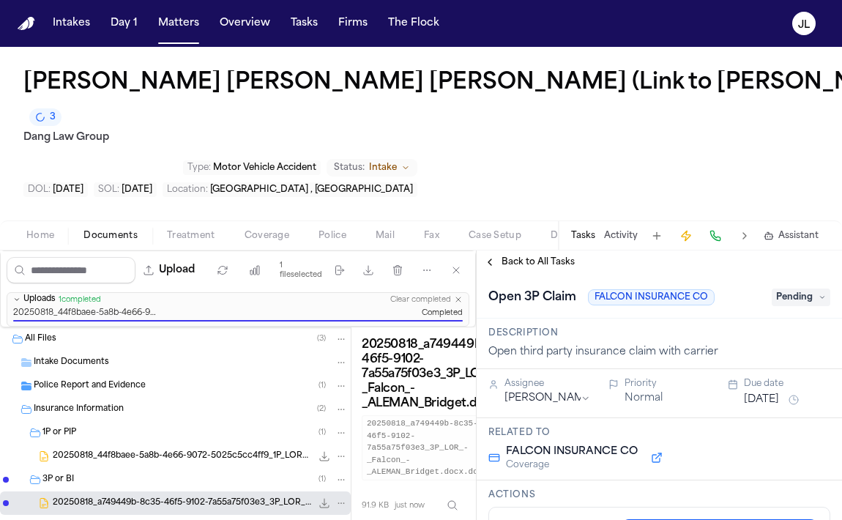
click at [793, 288] on span "Pending" at bounding box center [801, 297] width 59 height 18
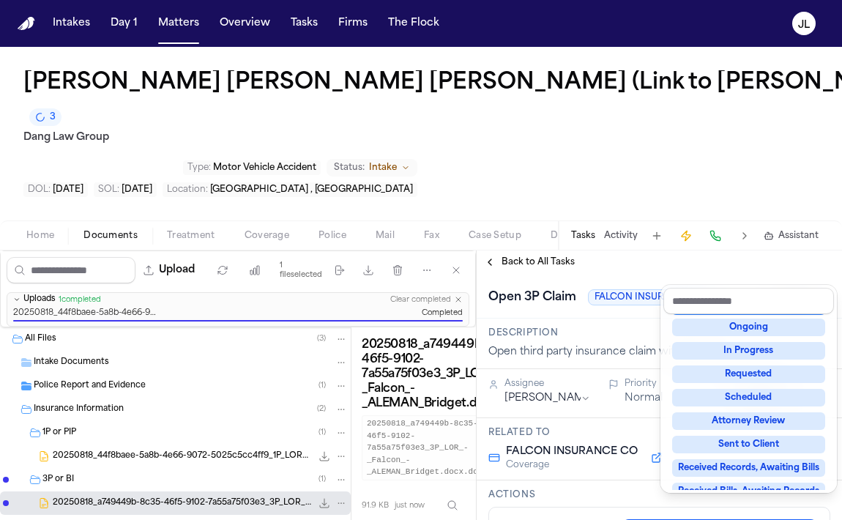
scroll to position [228, 0]
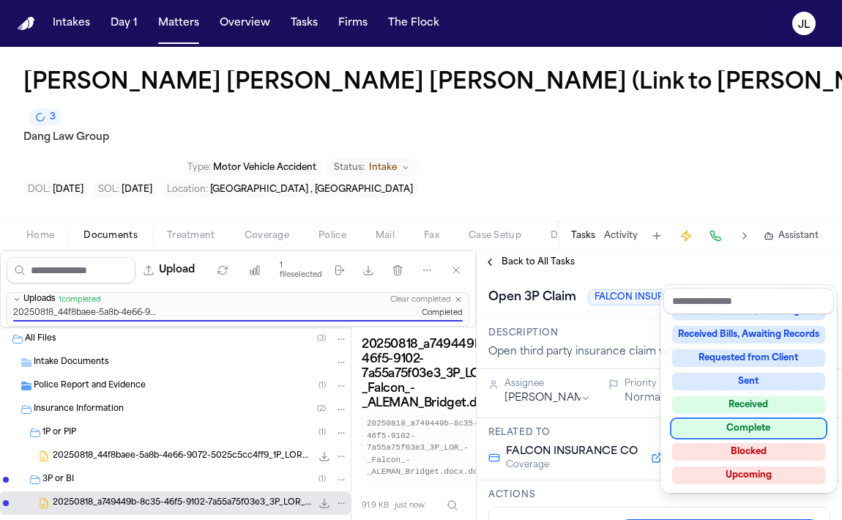
click at [739, 431] on div "Complete" at bounding box center [748, 428] width 153 height 18
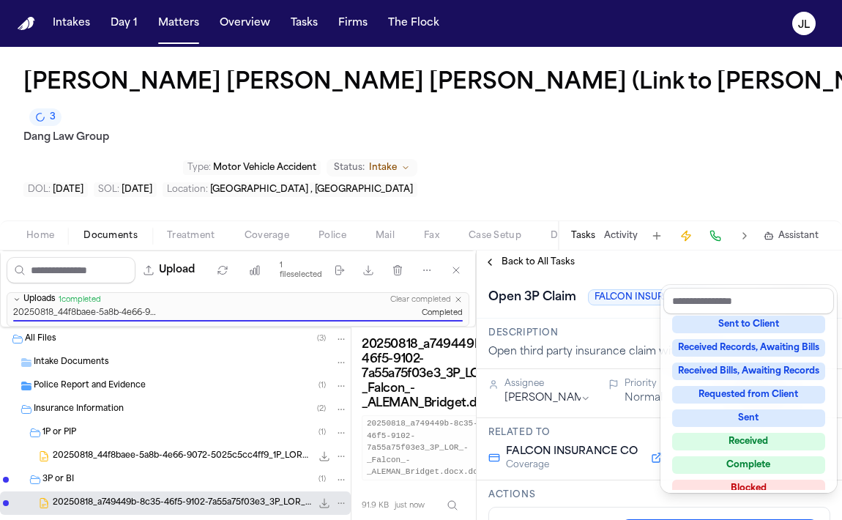
scroll to position [91, 0]
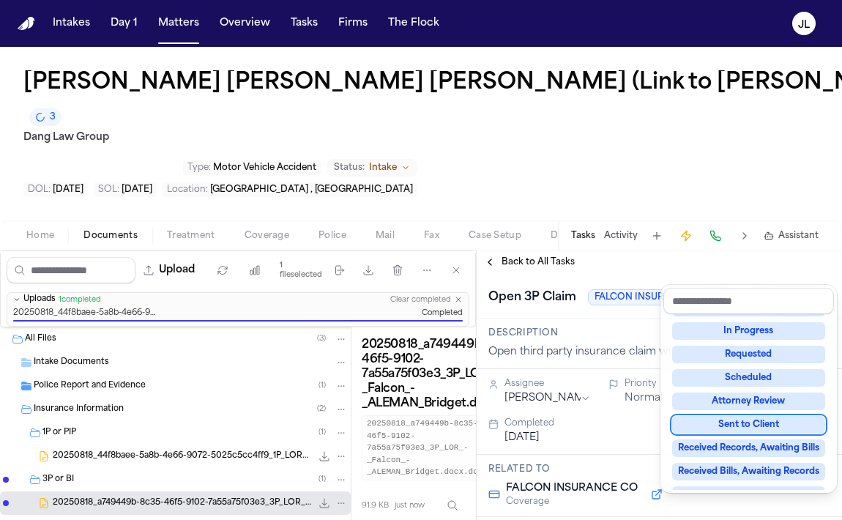
click at [499, 250] on div "**********" at bounding box center [659, 384] width 365 height 269
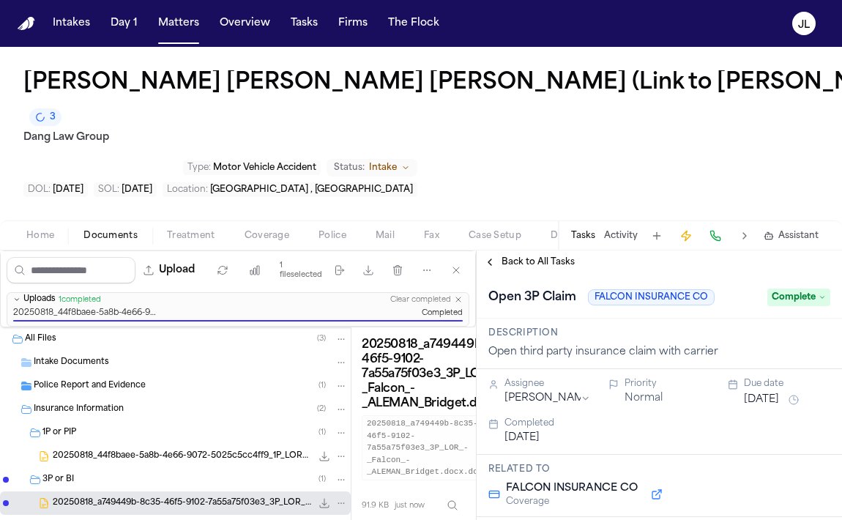
click at [496, 256] on button "Back to All Tasks" at bounding box center [529, 262] width 105 height 12
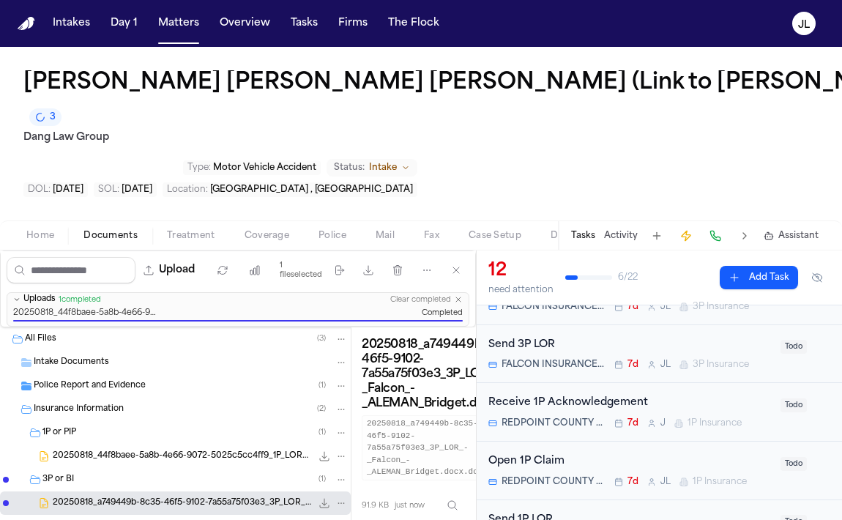
scroll to position [152, 0]
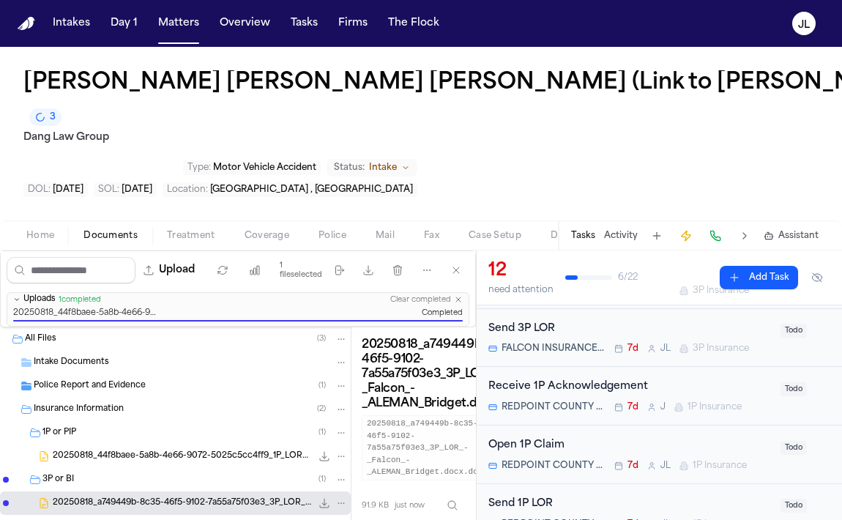
click at [587, 437] on div "Open 1P Claim REDPOINT COUNTY MUTUAL 7d [PERSON_NAME] 1P Insurance" at bounding box center [629, 454] width 283 height 34
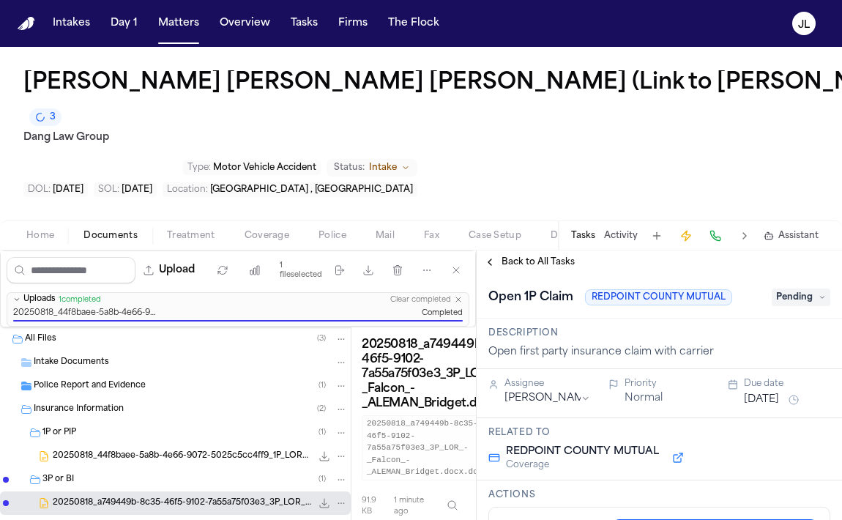
click at [793, 285] on div "Open 1P Claim REDPOINT COUNTY MUTUAL Pending" at bounding box center [659, 296] width 342 height 23
click at [793, 288] on span "Pending" at bounding box center [801, 297] width 59 height 18
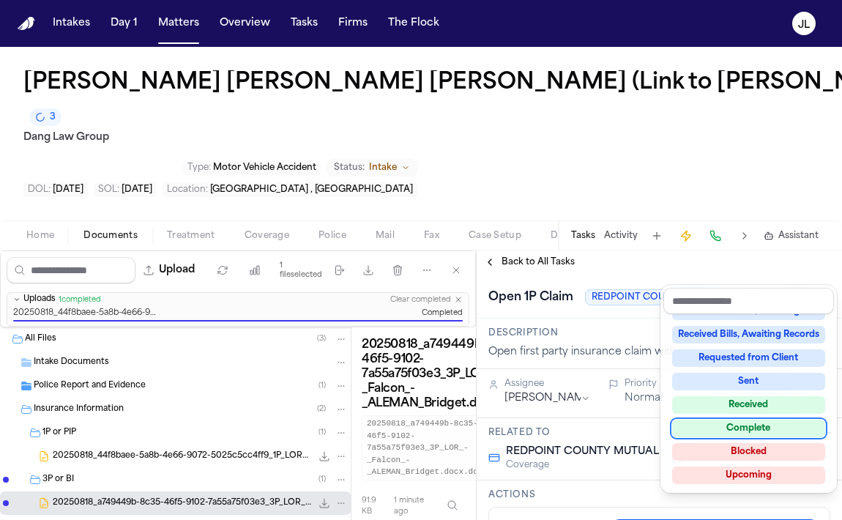
click at [730, 425] on div "Complete" at bounding box center [748, 428] width 153 height 18
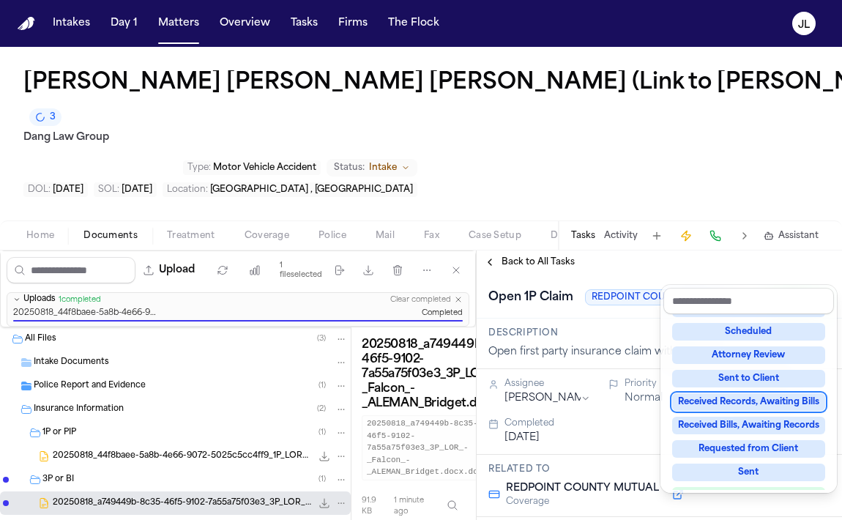
click at [506, 250] on div "**********" at bounding box center [659, 384] width 365 height 269
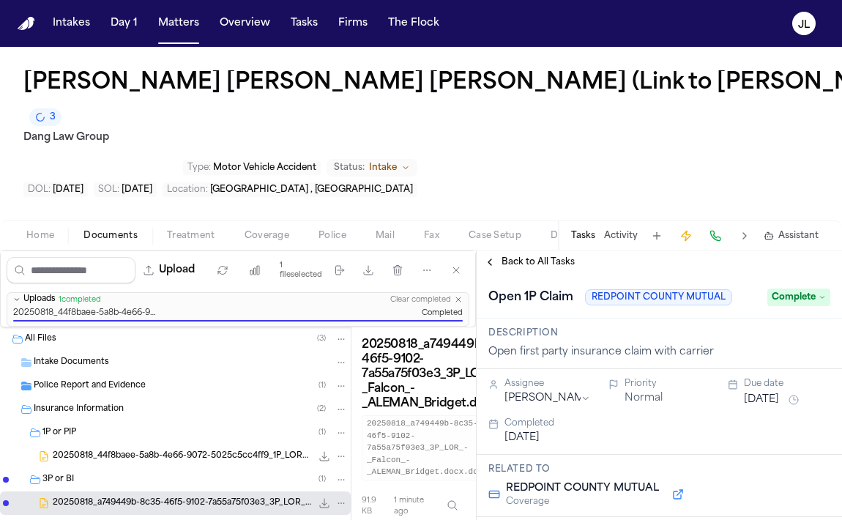
click at [505, 250] on div "Back to All Tasks" at bounding box center [659, 261] width 365 height 23
click at [505, 256] on span "Back to All Tasks" at bounding box center [537, 262] width 73 height 12
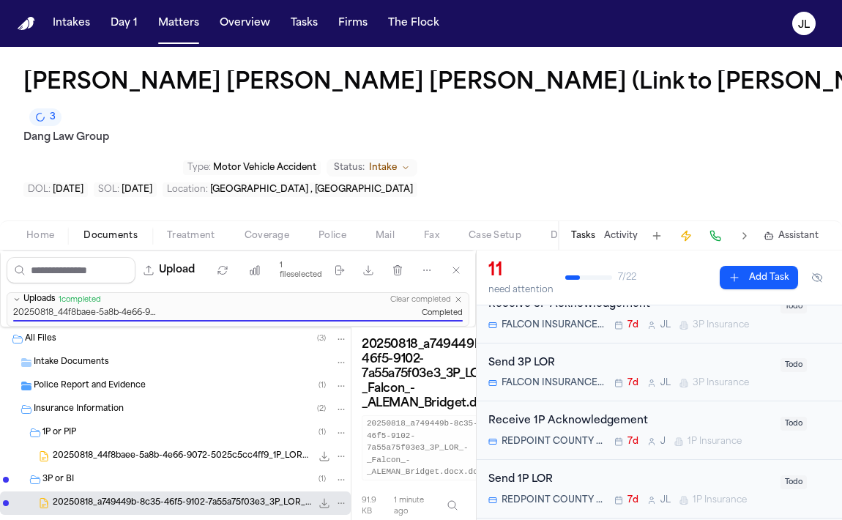
scroll to position [119, 0]
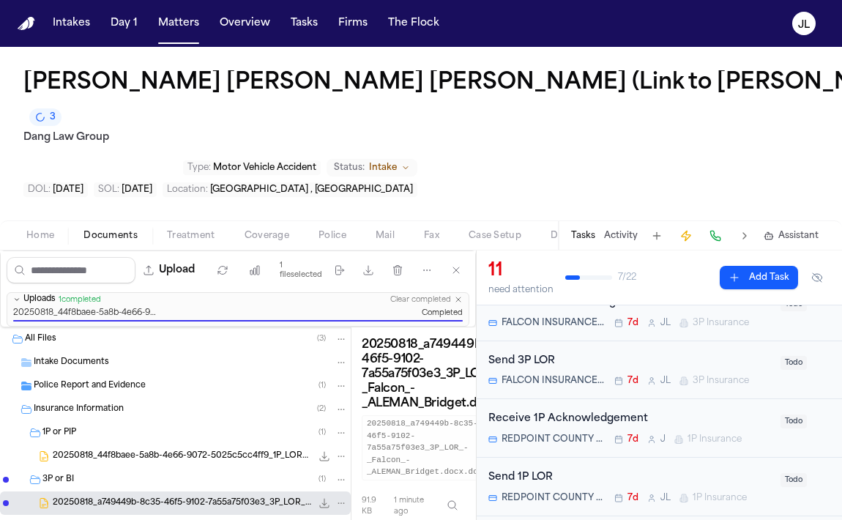
click at [594, 469] on div "Send 1P LOR" at bounding box center [629, 477] width 283 height 17
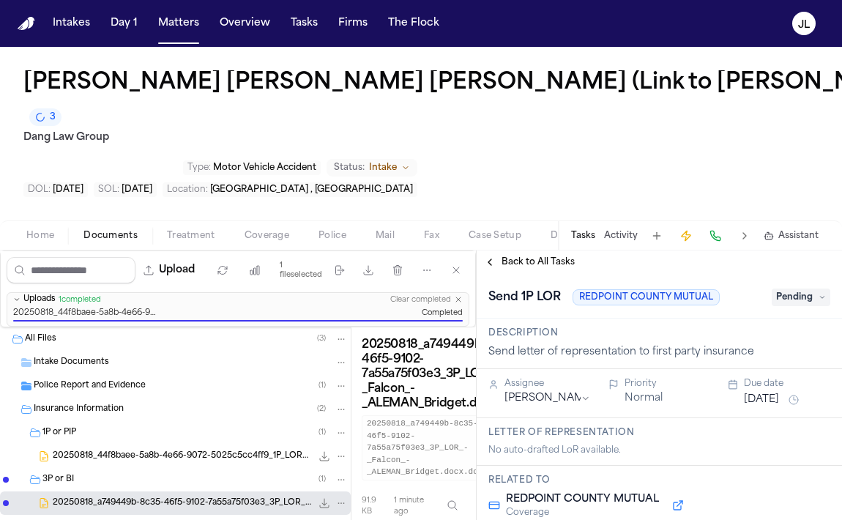
click at [799, 288] on span "Pending" at bounding box center [801, 297] width 59 height 18
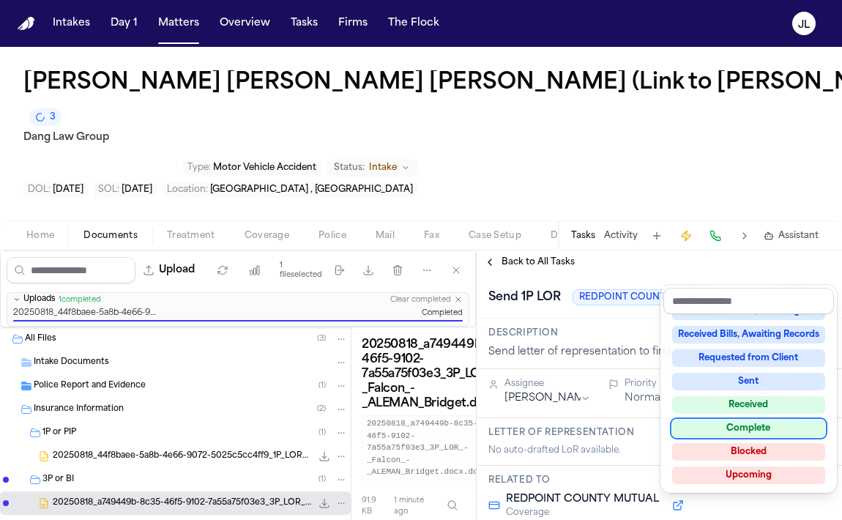
click at [761, 422] on div "Complete" at bounding box center [748, 428] width 153 height 18
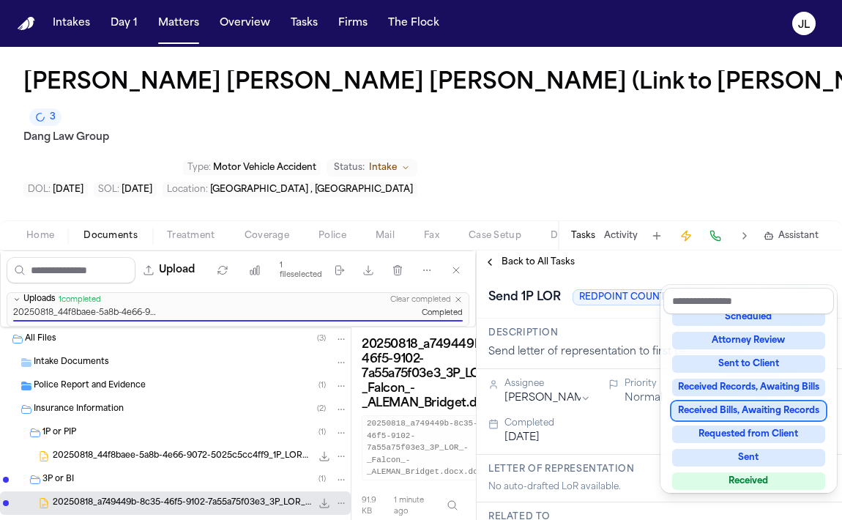
click at [500, 250] on div "**********" at bounding box center [659, 384] width 365 height 269
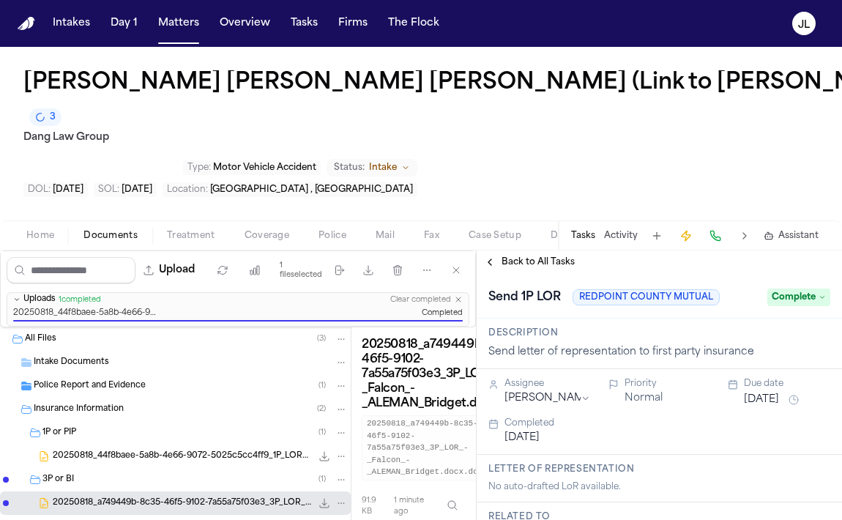
click at [496, 256] on button "Back to All Tasks" at bounding box center [529, 262] width 105 height 12
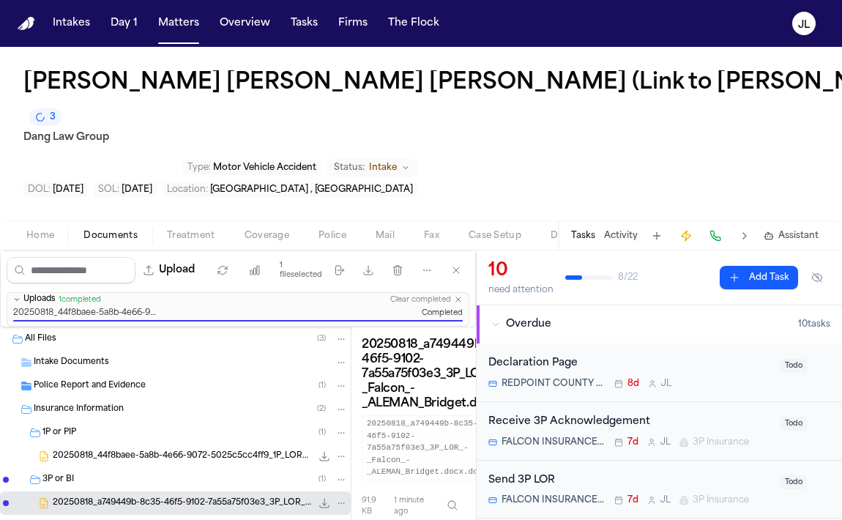
scroll to position [71, 0]
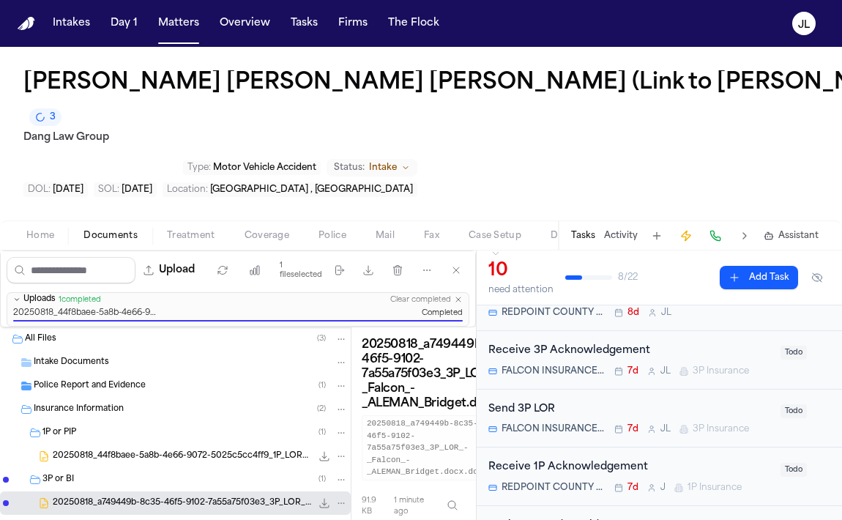
click at [597, 401] on div "Send 3P LOR" at bounding box center [629, 409] width 283 height 17
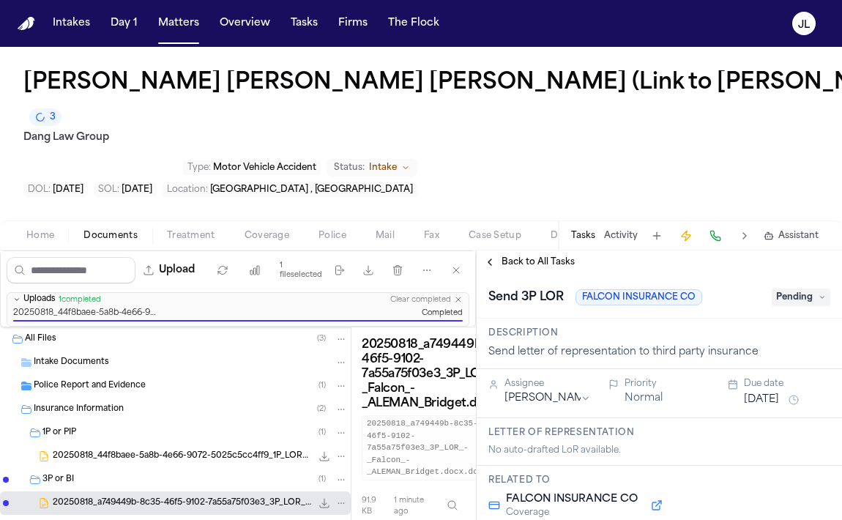
click at [788, 288] on span "Pending" at bounding box center [801, 297] width 59 height 18
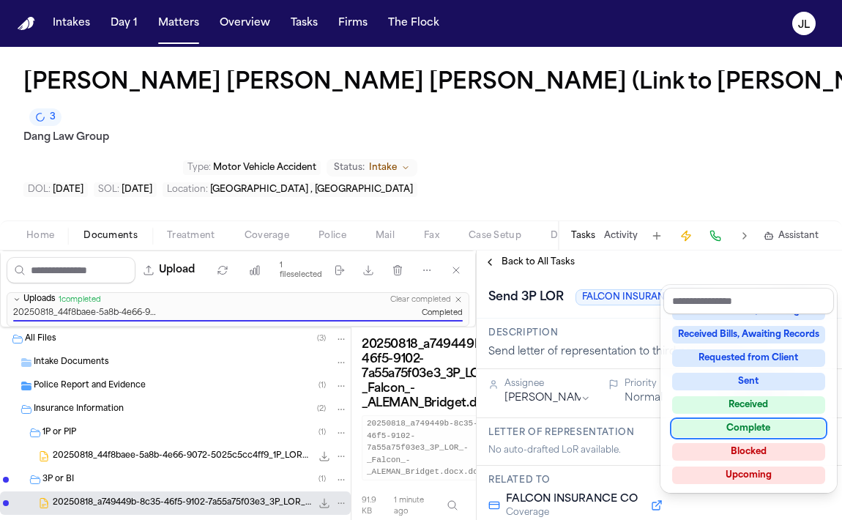
click at [728, 433] on div "Complete" at bounding box center [748, 428] width 153 height 18
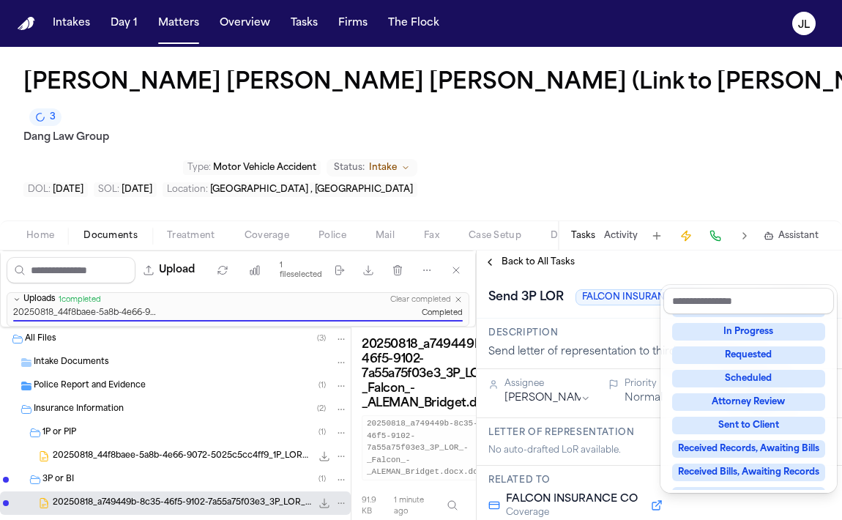
scroll to position [30, 0]
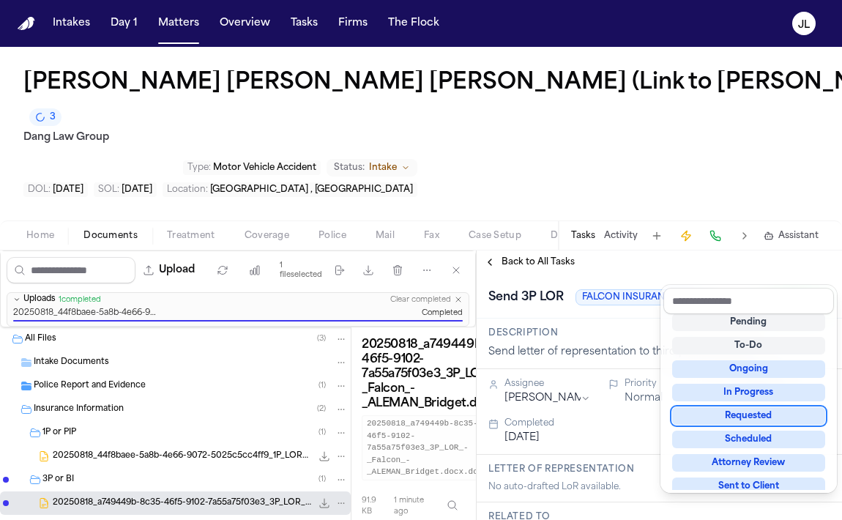
click at [508, 250] on div "**********" at bounding box center [659, 384] width 365 height 269
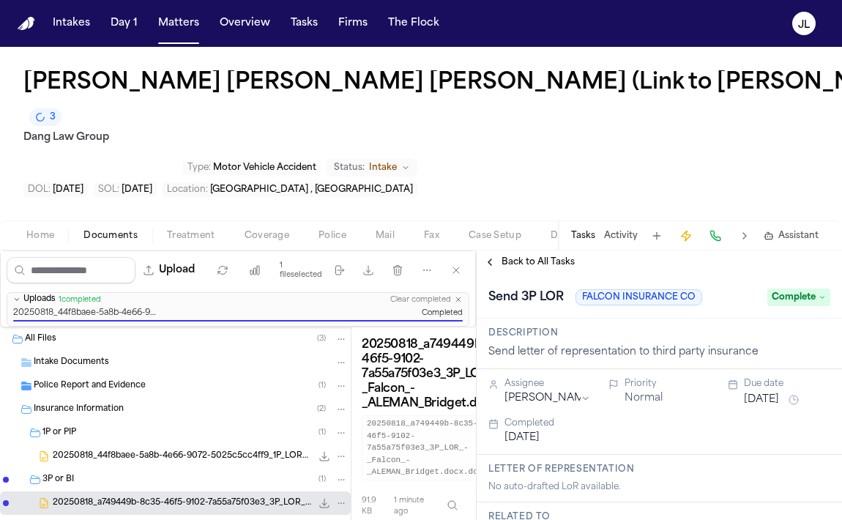
click at [504, 256] on span "Back to All Tasks" at bounding box center [537, 262] width 73 height 12
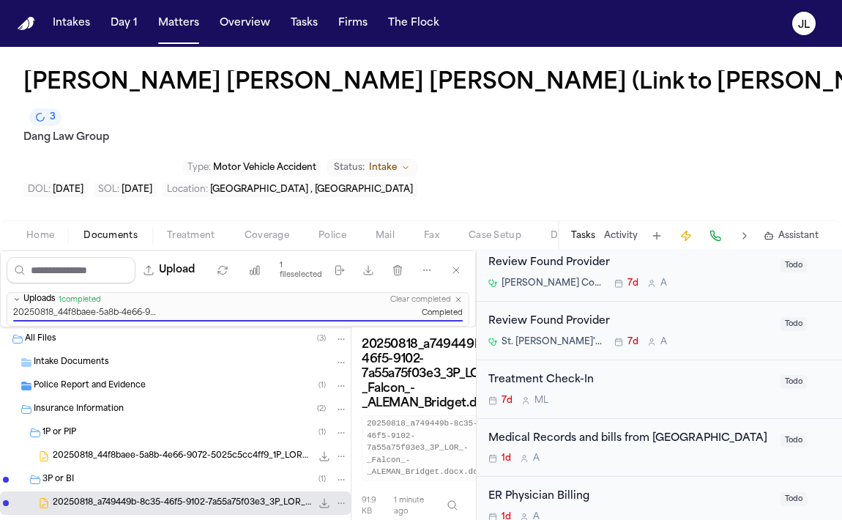
scroll to position [298, 0]
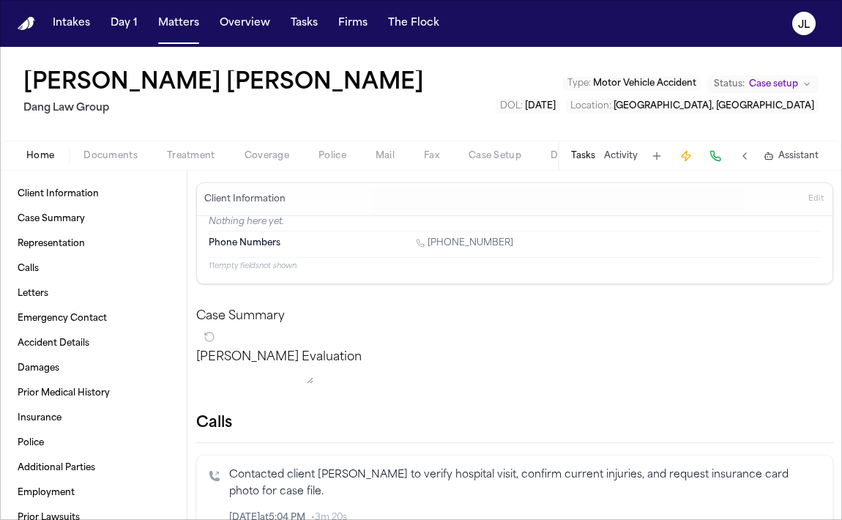
click at [589, 160] on button "Tasks" at bounding box center [583, 156] width 24 height 12
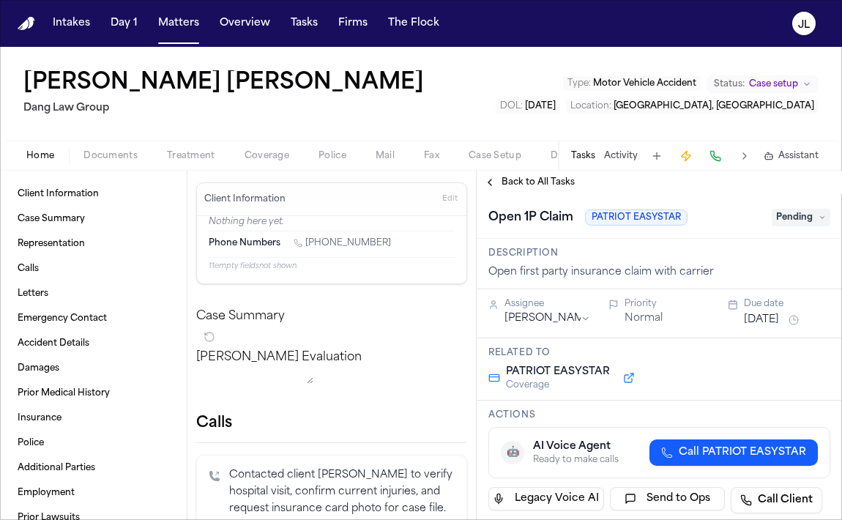
click at [515, 187] on span "Back to All Tasks" at bounding box center [537, 182] width 73 height 12
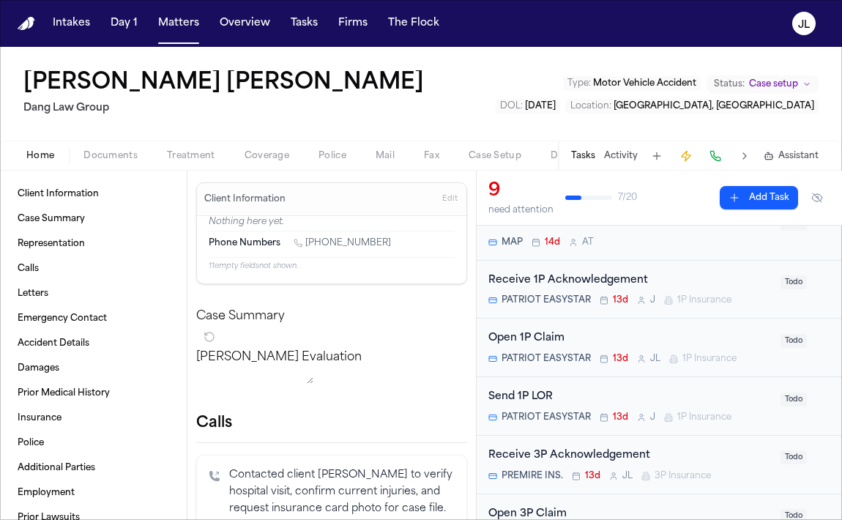
scroll to position [124, 0]
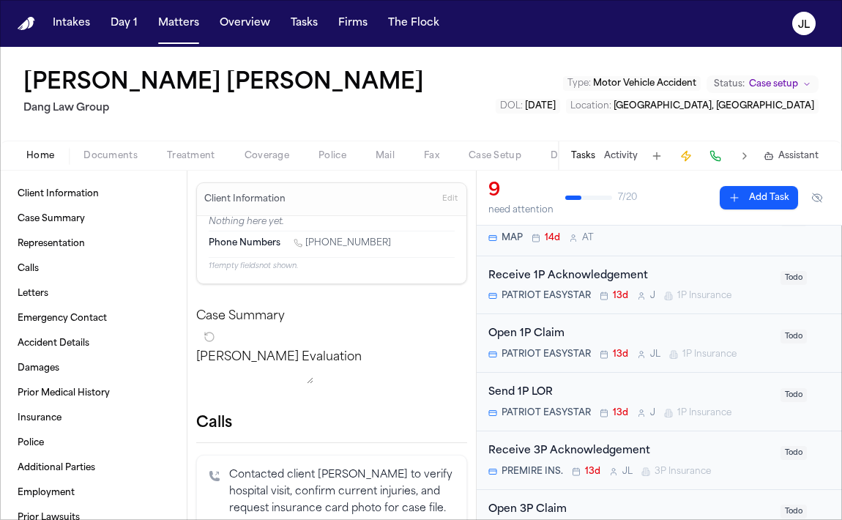
click at [273, 157] on span "Coverage" at bounding box center [266, 156] width 45 height 12
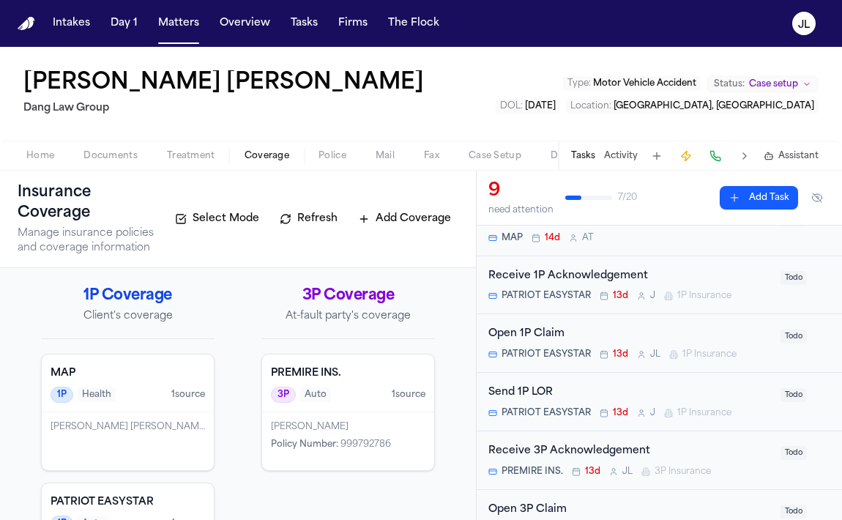
scroll to position [97, 0]
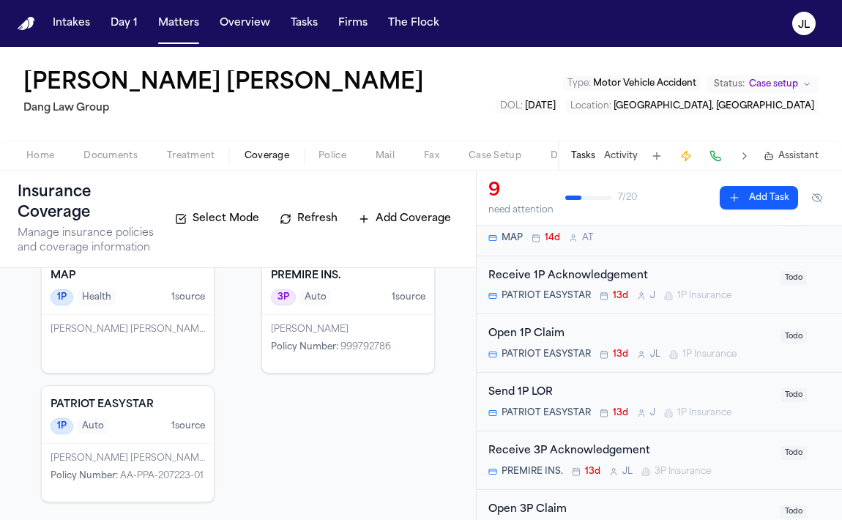
click at [144, 444] on div "Miguel Alfonso Ceballos Hernandez Policy Number : AA-PPA-207223-01" at bounding box center [128, 473] width 172 height 58
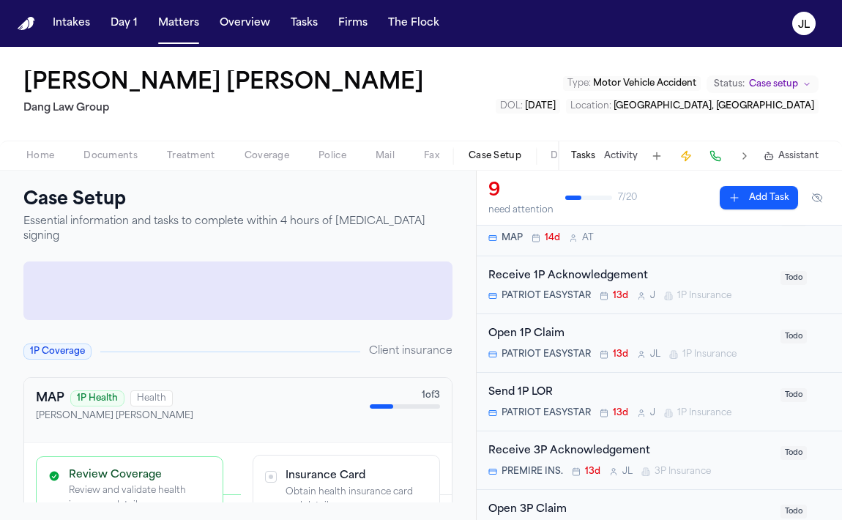
click at [473, 153] on span "Case Setup" at bounding box center [494, 156] width 53 height 12
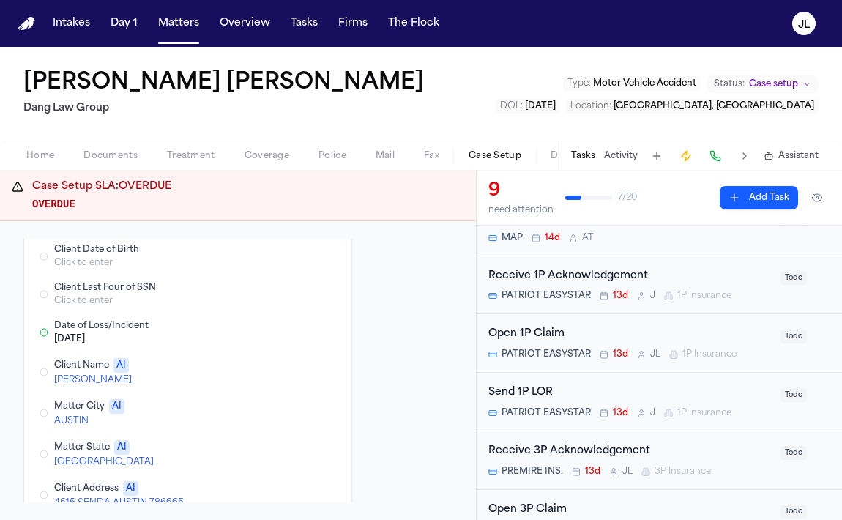
scroll to position [116, 0]
click at [265, 363] on button "Edit Client Name" at bounding box center [268, 371] width 26 height 18
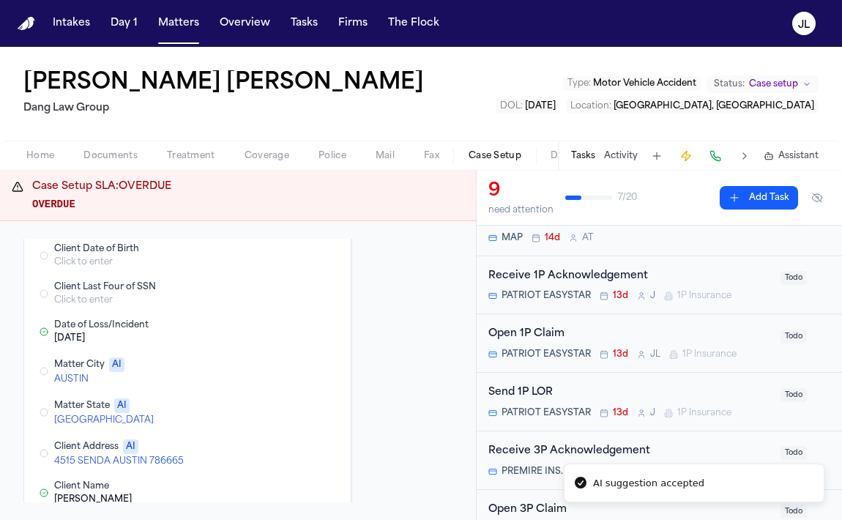
click at [264, 403] on button "Edit Matter State" at bounding box center [268, 412] width 26 height 18
click at [265, 403] on button "Edit Client Address" at bounding box center [268, 412] width 26 height 18
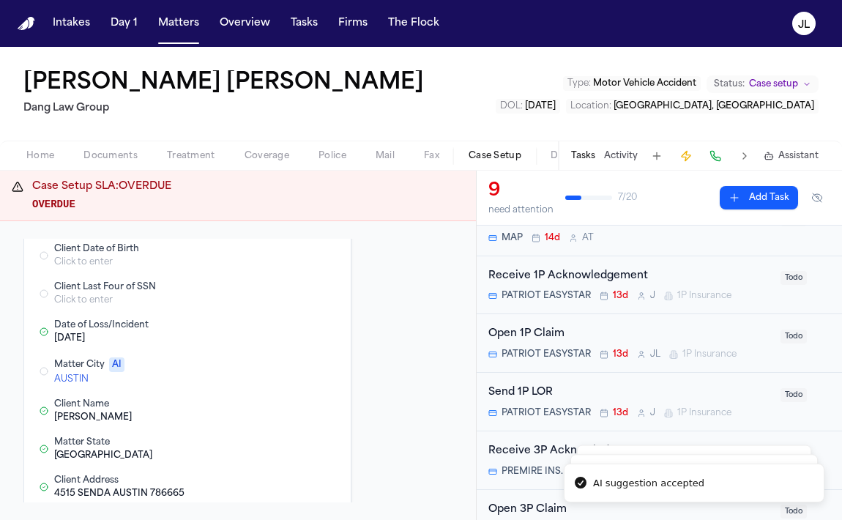
click at [265, 362] on button "Edit Matter City" at bounding box center [268, 371] width 26 height 18
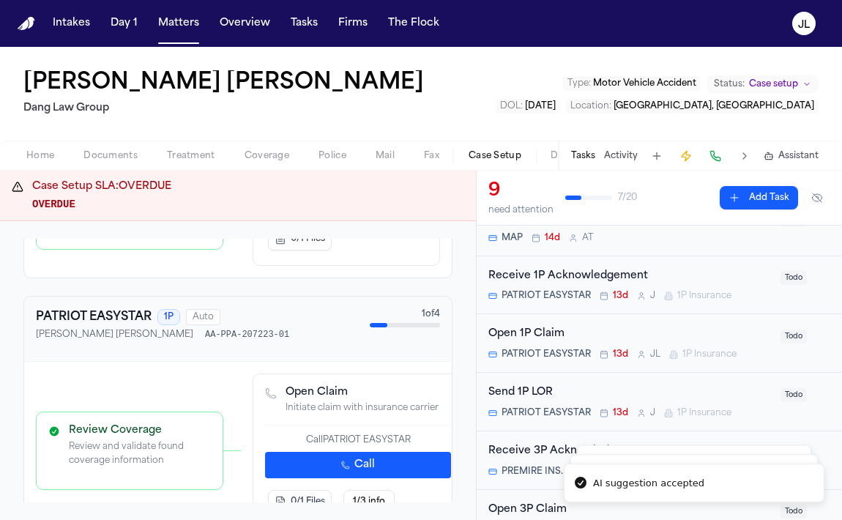
scroll to position [645, 0]
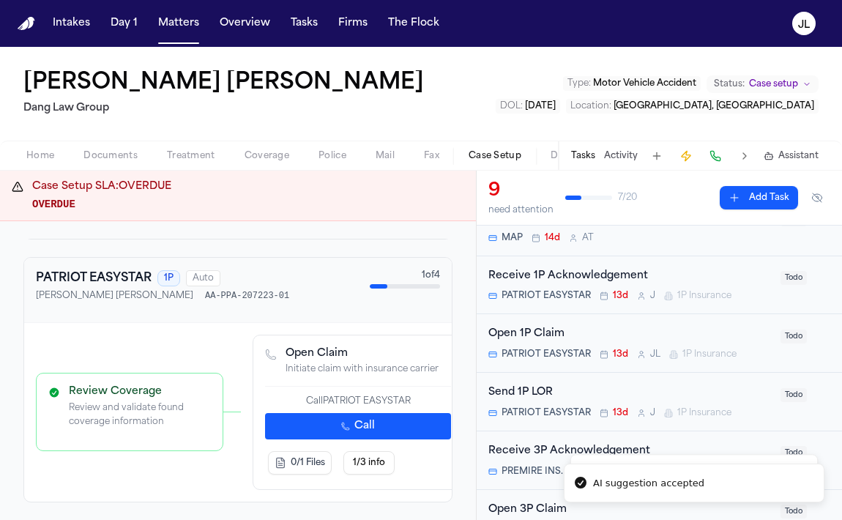
click at [321, 413] on button "Call" at bounding box center [358, 426] width 186 height 26
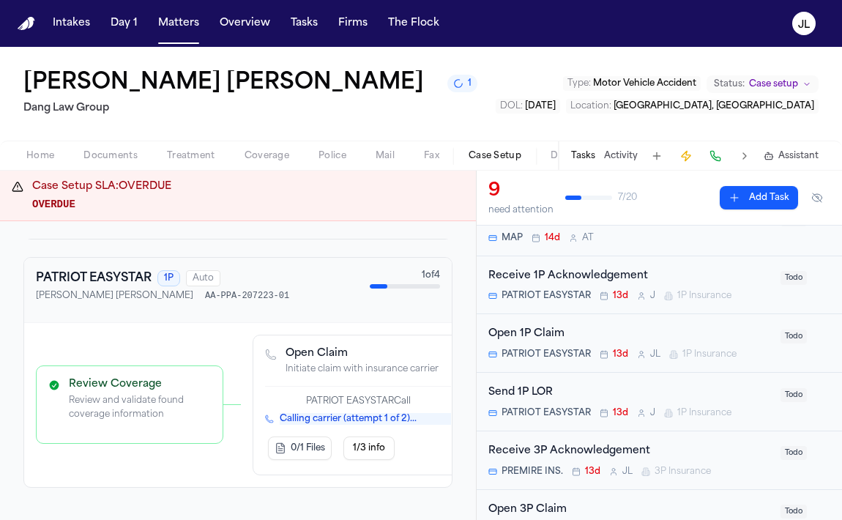
click at [275, 146] on div "Home Documents Treatment Coverage Police Mail Fax Case Setup Demand Workspaces …" at bounding box center [421, 155] width 842 height 29
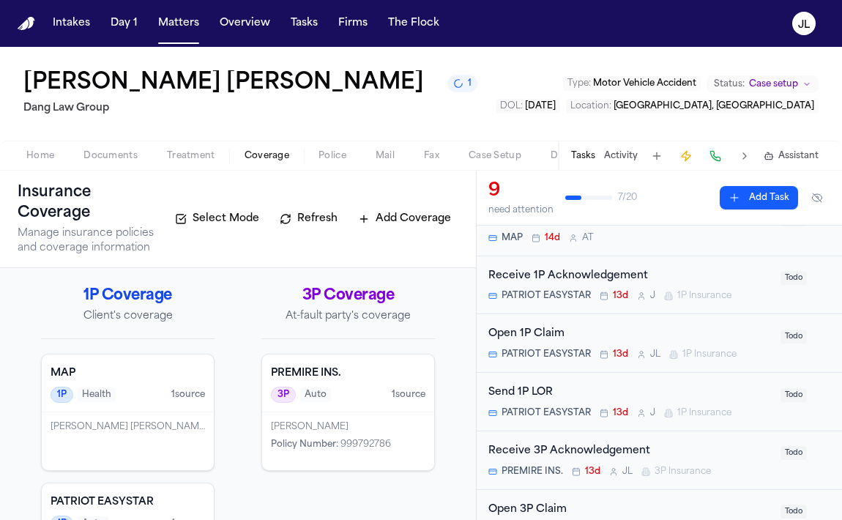
click at [275, 152] on span "Coverage" at bounding box center [266, 156] width 45 height 12
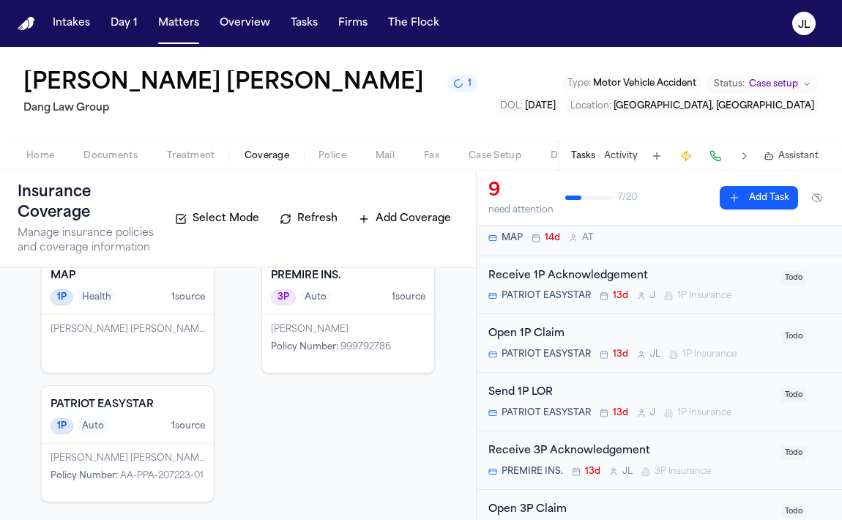
click at [595, 334] on div "Open 1P Claim" at bounding box center [629, 334] width 283 height 17
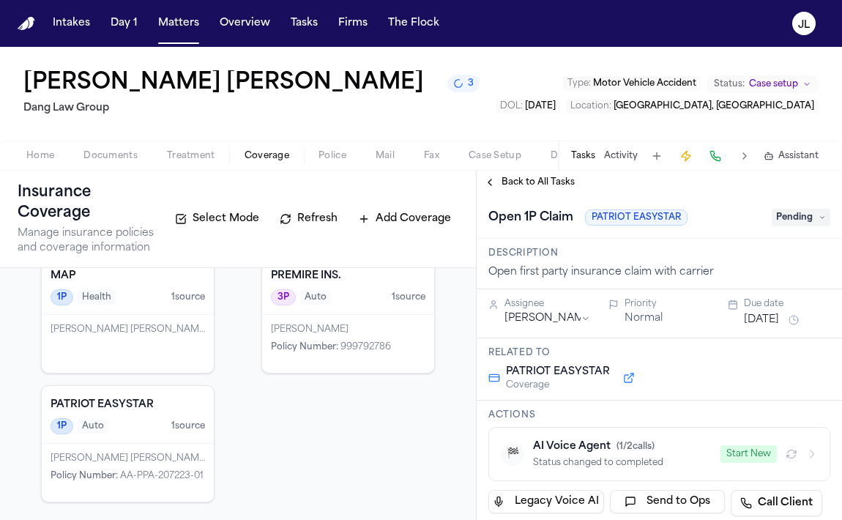
click at [111, 350] on div "Miguel Alfonso Ceballos Hernandez" at bounding box center [128, 344] width 172 height 58
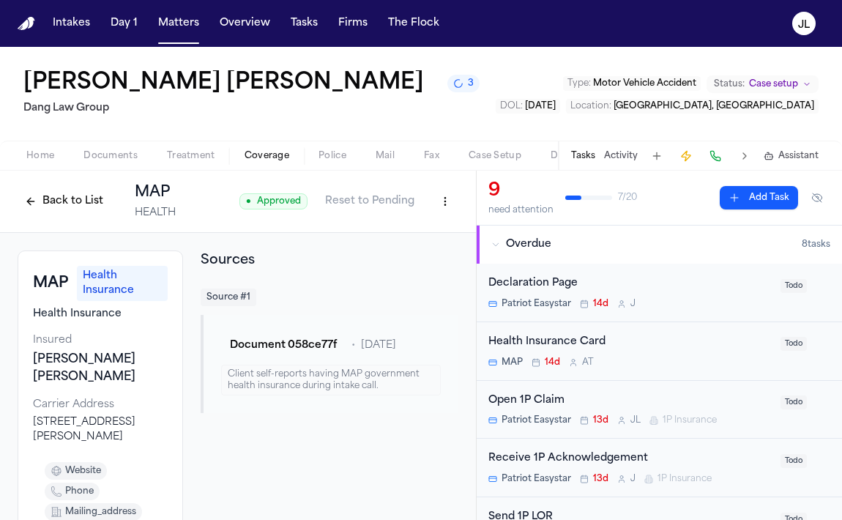
click at [70, 203] on button "Back to List" at bounding box center [64, 201] width 93 height 23
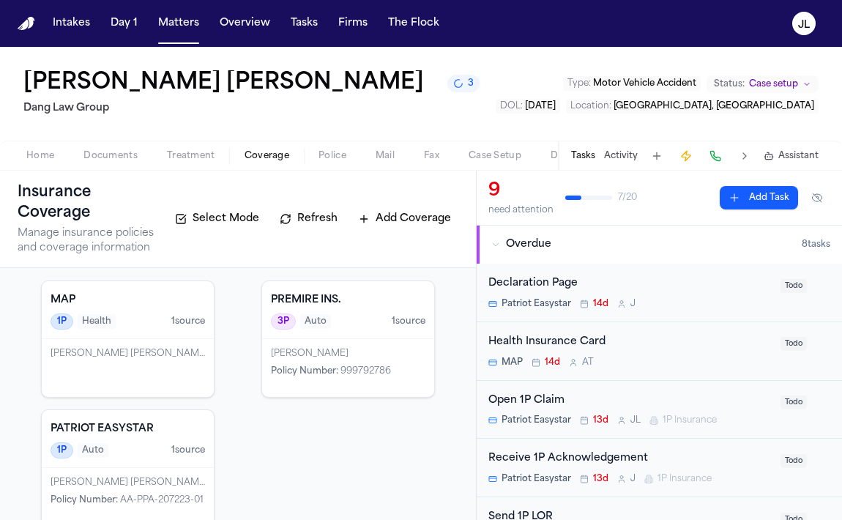
scroll to position [98, 0]
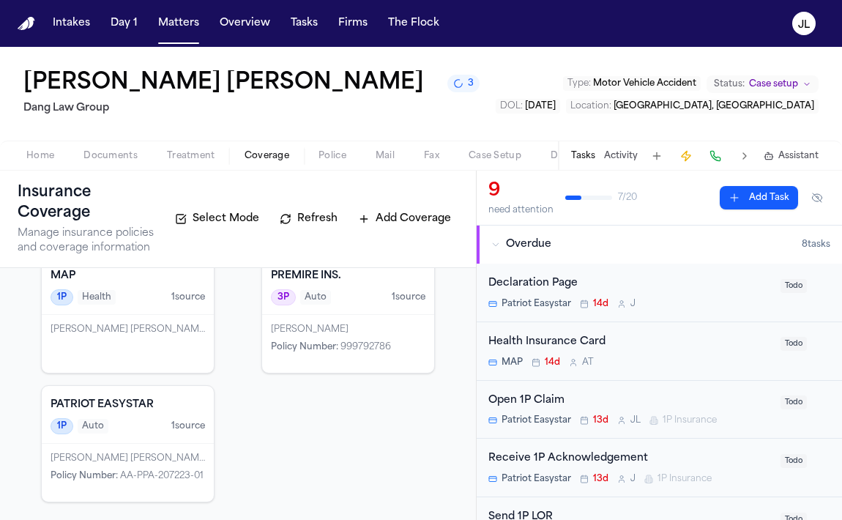
click at [157, 408] on h4 "PATRIOT EASYSTAR" at bounding box center [128, 404] width 154 height 15
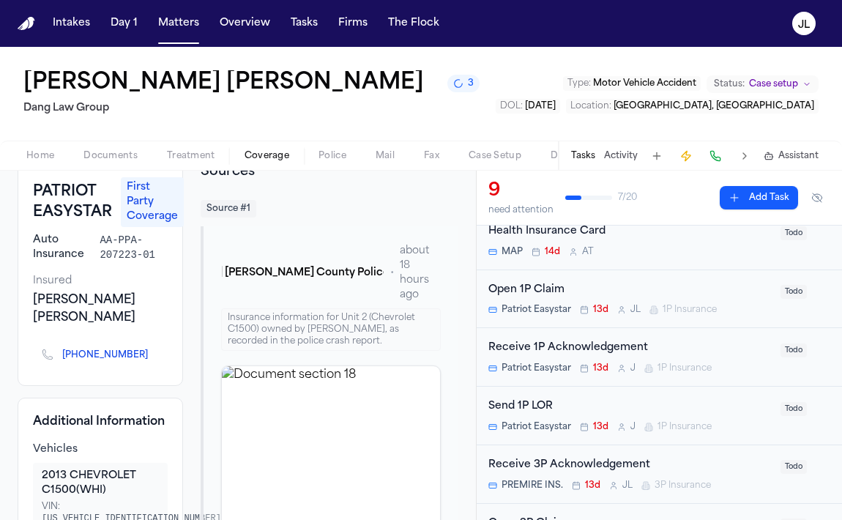
scroll to position [116, 0]
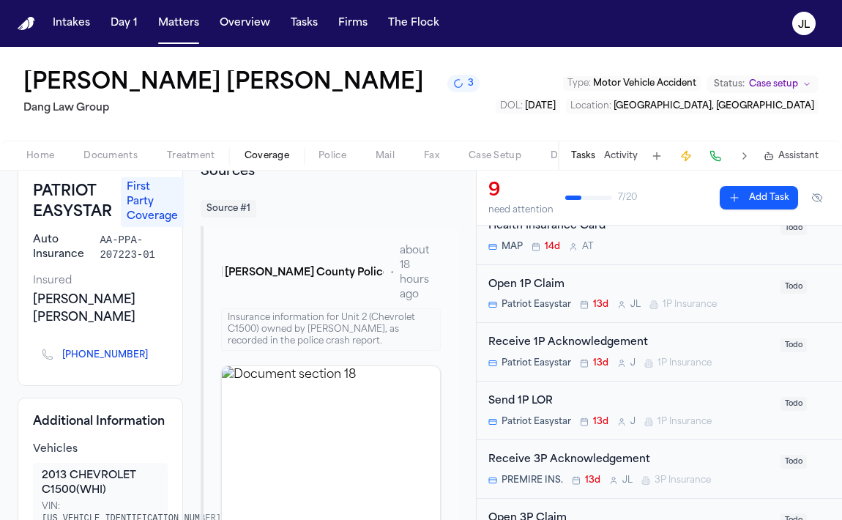
click at [615, 314] on div "Open 1P Claim Patriot Easystar 13d J L 1P Insurance Todo" at bounding box center [659, 294] width 365 height 59
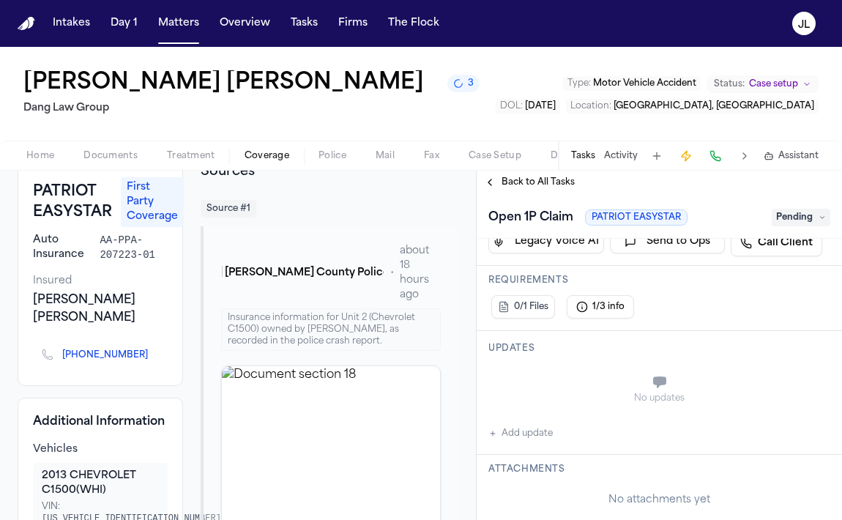
scroll to position [134, 0]
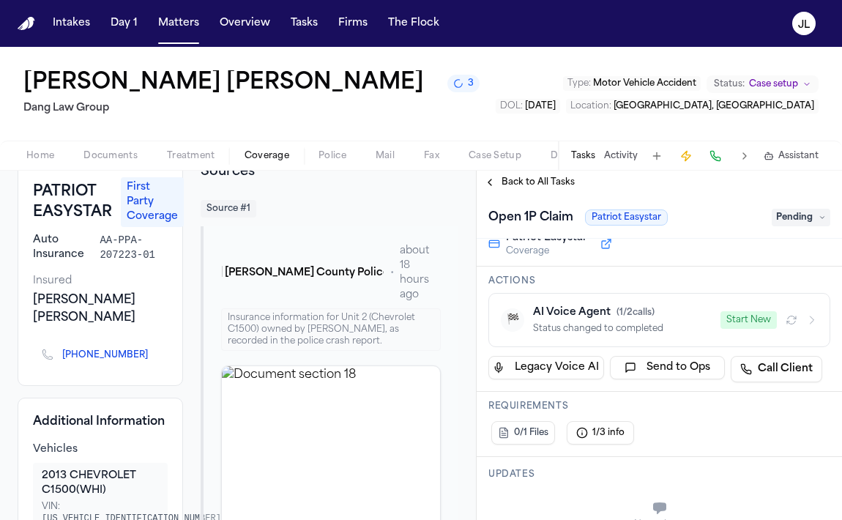
click at [812, 324] on icon "button" at bounding box center [812, 320] width 12 height 12
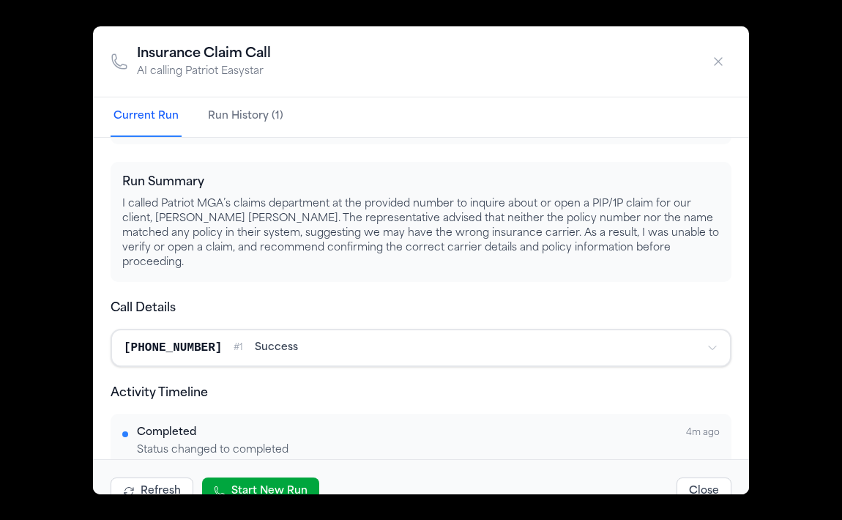
scroll to position [68, 0]
click at [727, 64] on button "button" at bounding box center [718, 61] width 26 height 26
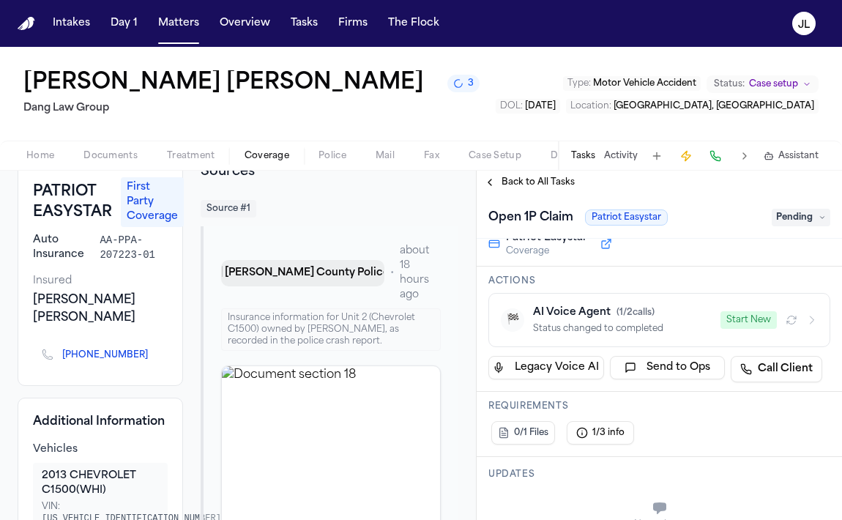
scroll to position [0, 0]
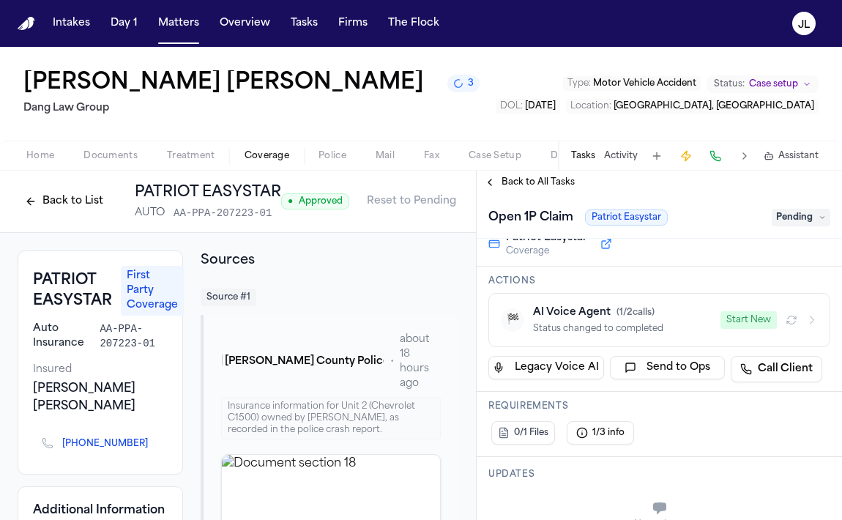
click at [26, 199] on button "Back to List" at bounding box center [64, 201] width 93 height 23
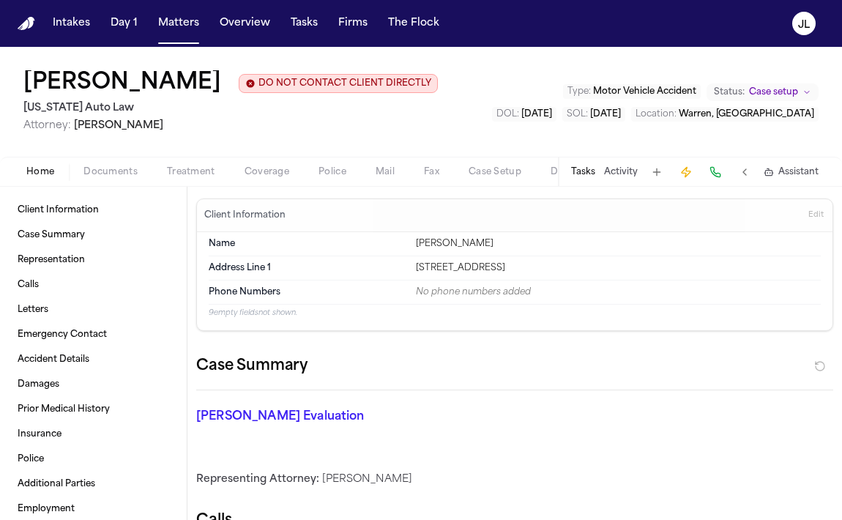
click at [257, 178] on span "Coverage" at bounding box center [266, 172] width 45 height 12
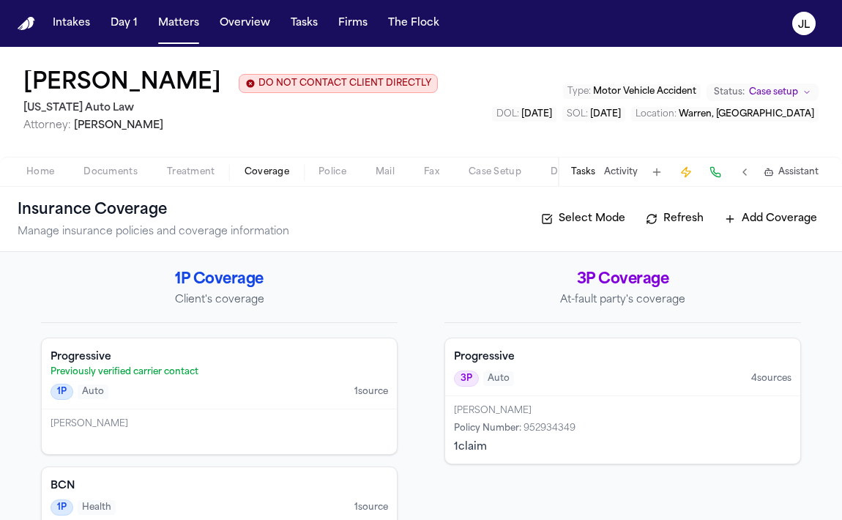
click at [589, 169] on button "Tasks" at bounding box center [583, 172] width 24 height 12
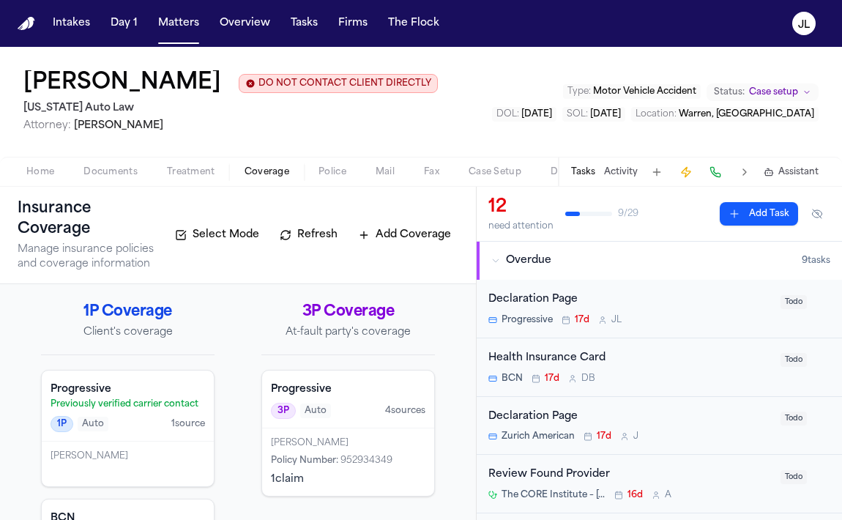
click at [108, 178] on span "Documents" at bounding box center [110, 172] width 54 height 12
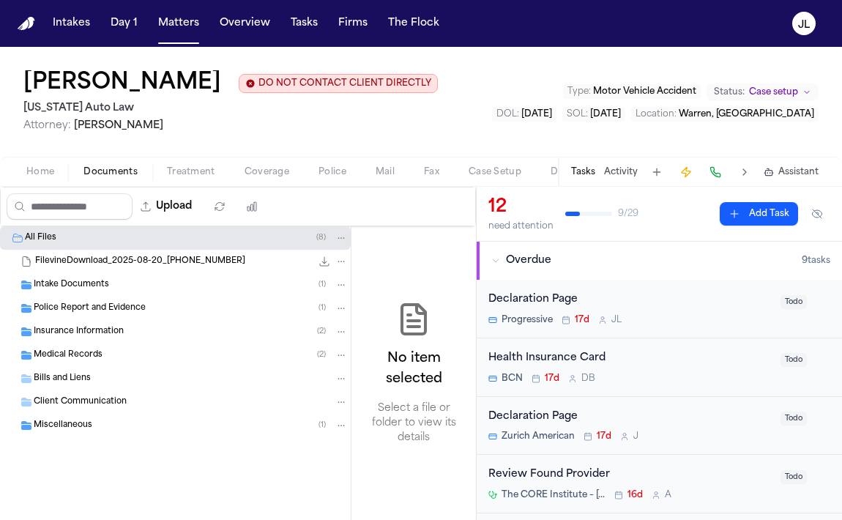
click at [89, 337] on span "Insurance Information" at bounding box center [79, 332] width 90 height 12
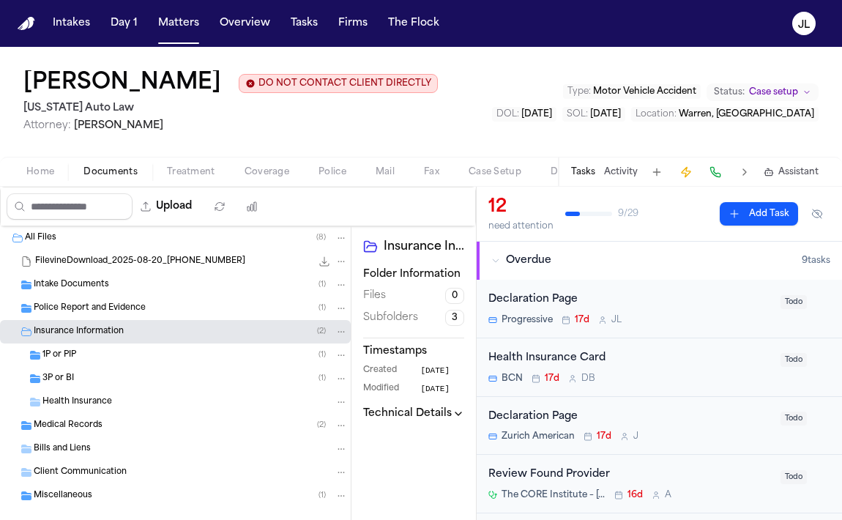
click at [89, 361] on div "1P or PIP ( 1 )" at bounding box center [194, 354] width 305 height 13
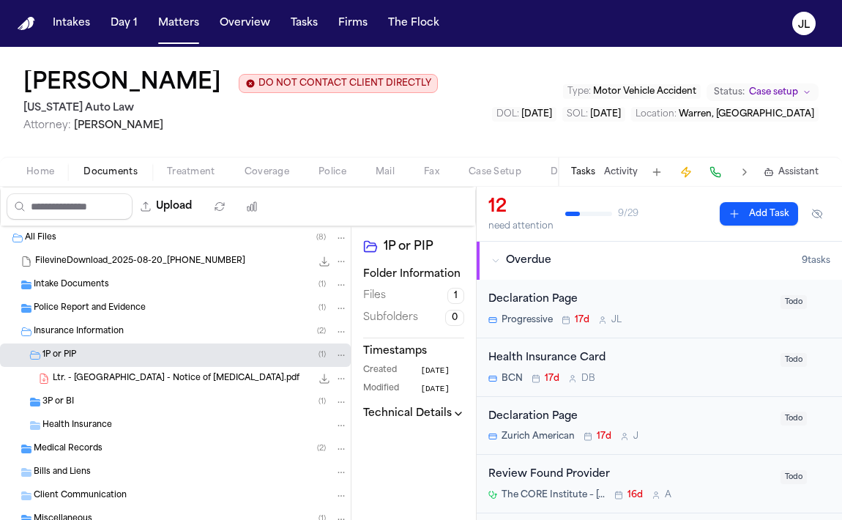
click at [91, 392] on div "3P or BI ( 1 )" at bounding box center [175, 401] width 351 height 23
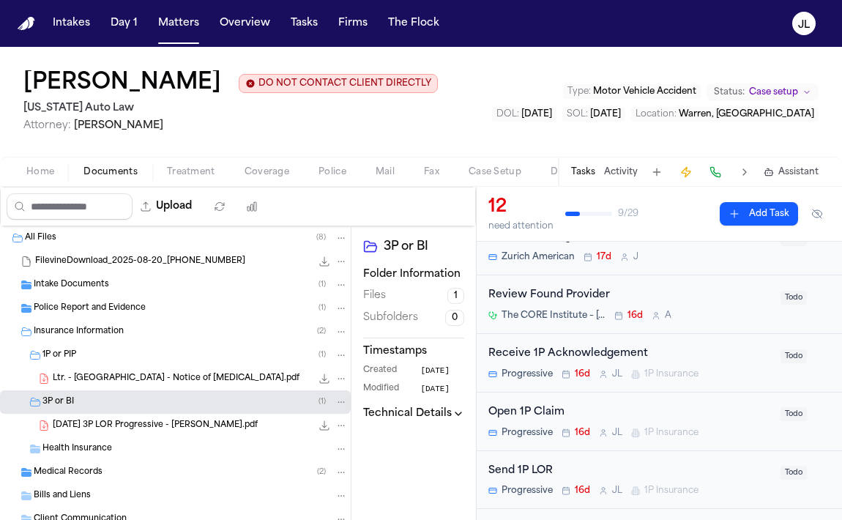
scroll to position [190, 0]
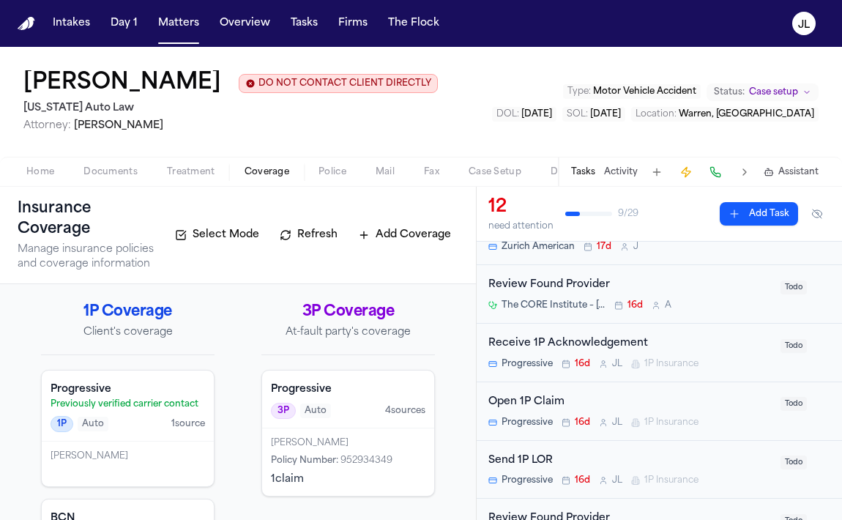
click at [283, 168] on span "Coverage" at bounding box center [266, 172] width 45 height 12
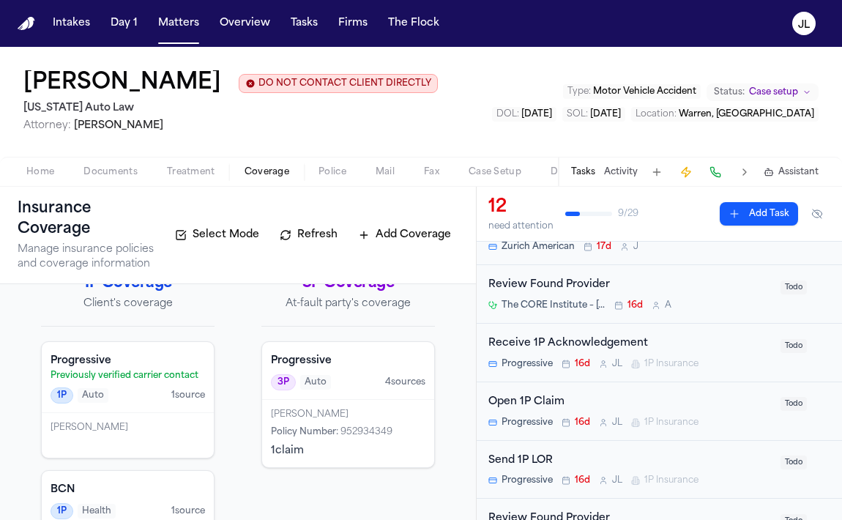
scroll to position [31, 0]
click at [186, 430] on div "[PERSON_NAME]" at bounding box center [128, 425] width 154 height 12
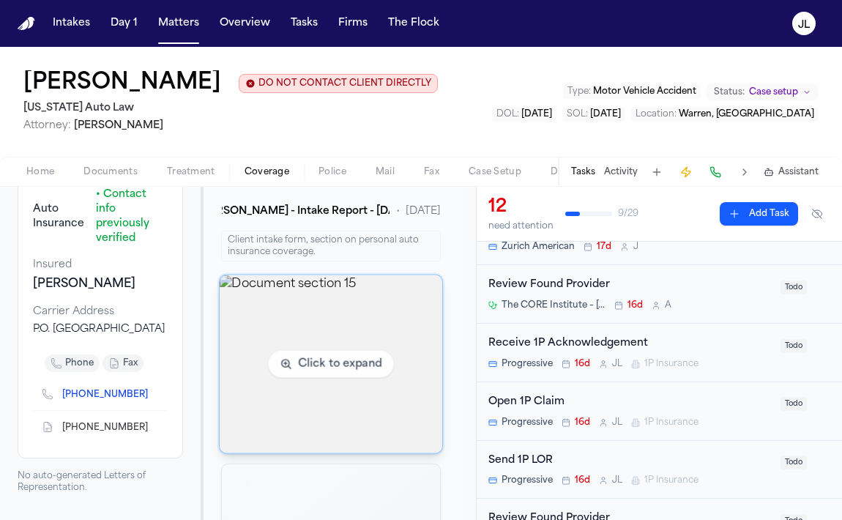
scroll to position [163, 0]
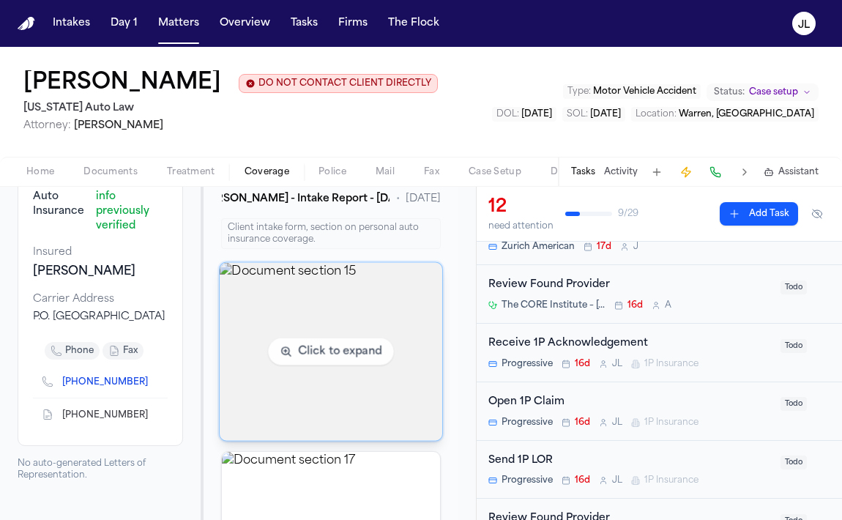
click at [274, 390] on img "View document section 15" at bounding box center [331, 352] width 223 height 178
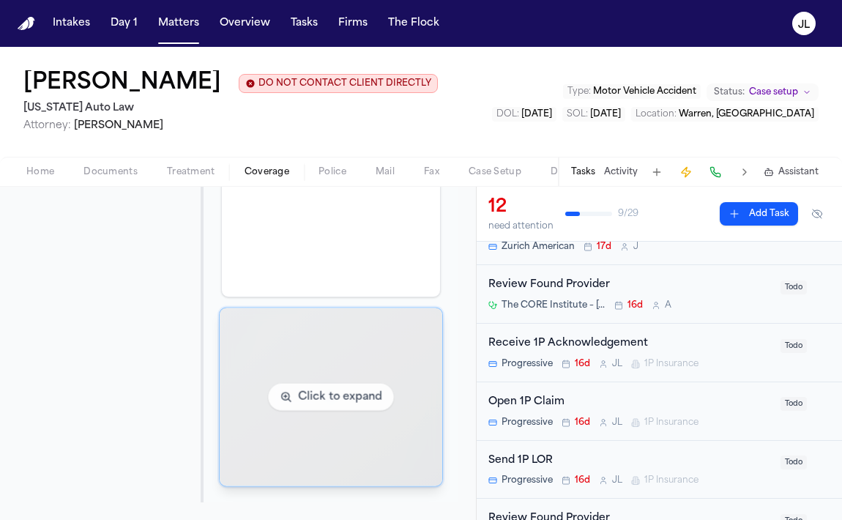
scroll to position [496, 0]
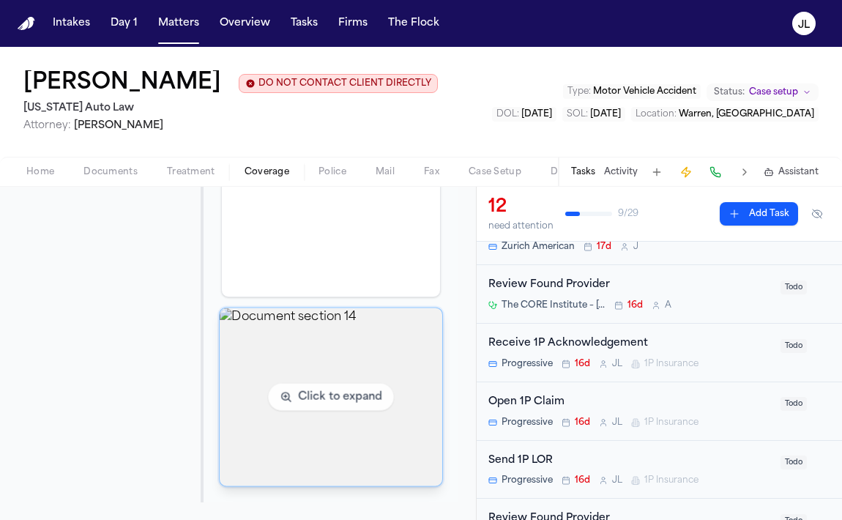
click at [329, 454] on img "View document section 14" at bounding box center [331, 397] width 223 height 178
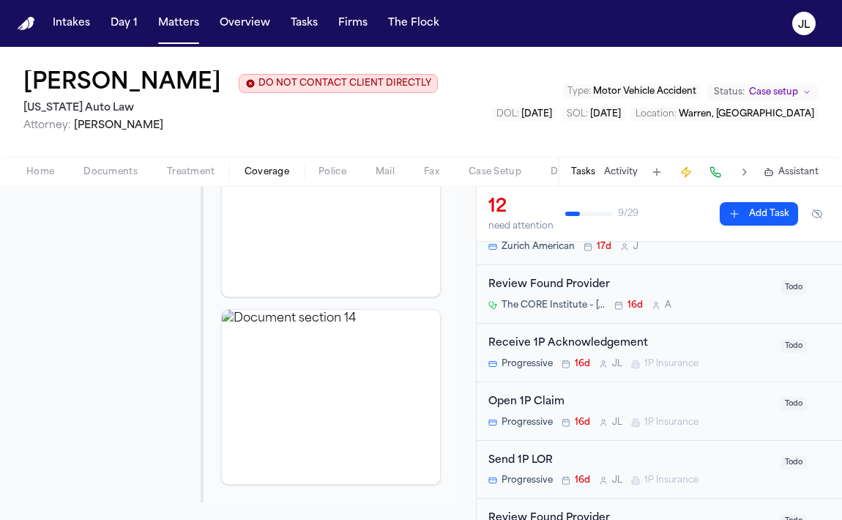
scroll to position [0, 0]
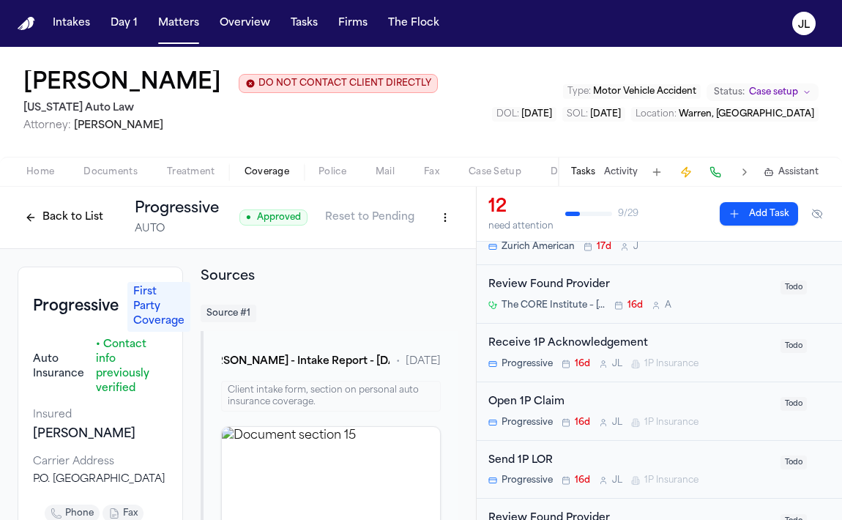
click at [67, 217] on button "Back to List" at bounding box center [64, 217] width 93 height 23
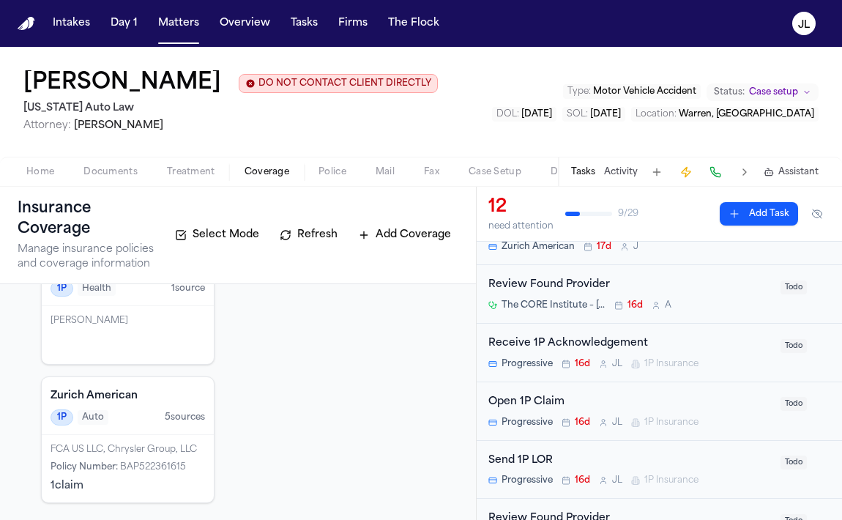
scroll to position [253, 0]
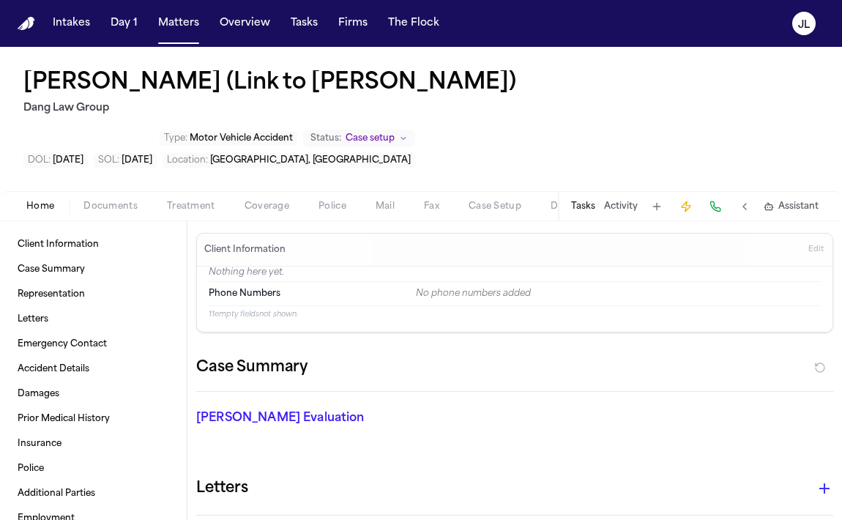
click at [595, 207] on div "Tasks Activity Assistant" at bounding box center [694, 206] width 272 height 29
click at [590, 207] on button "Tasks" at bounding box center [583, 207] width 24 height 12
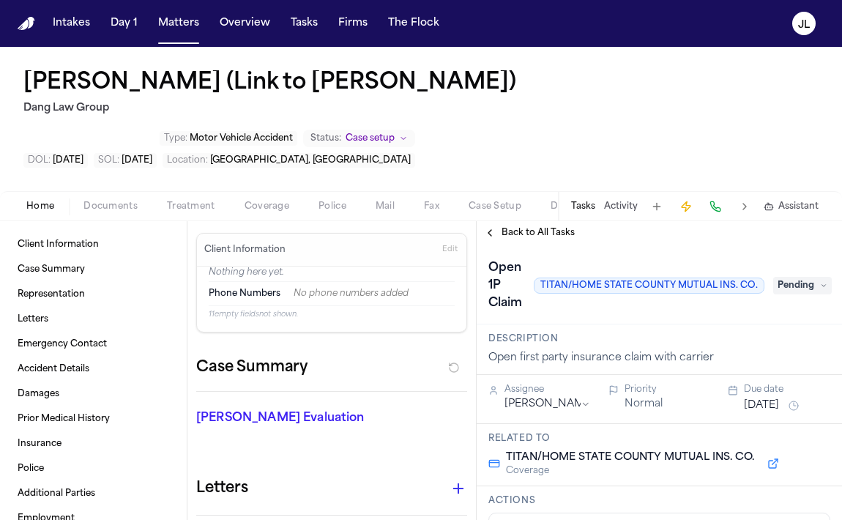
click at [802, 289] on span "Pending" at bounding box center [802, 286] width 59 height 18
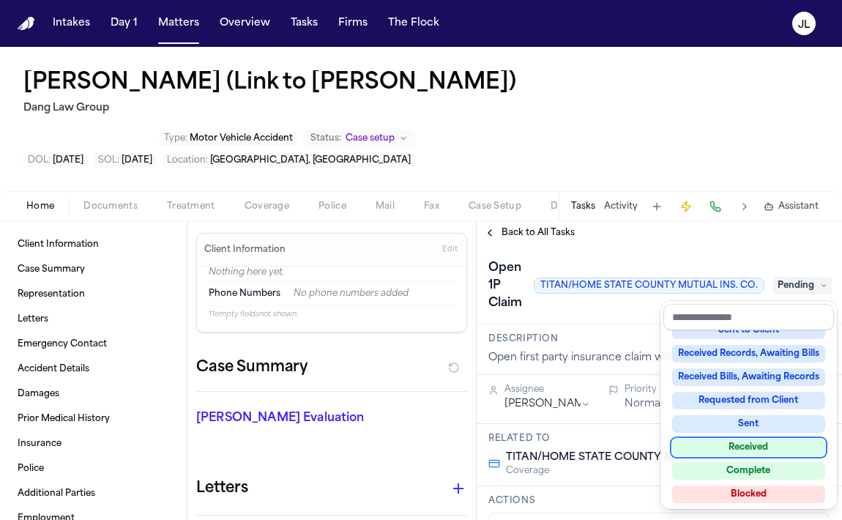
scroll to position [224, 0]
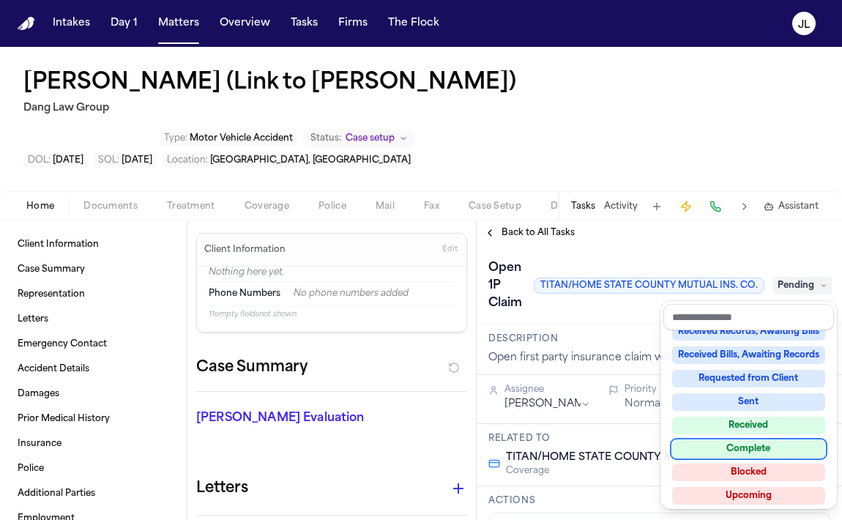
click at [762, 457] on div "Complete" at bounding box center [748, 449] width 153 height 18
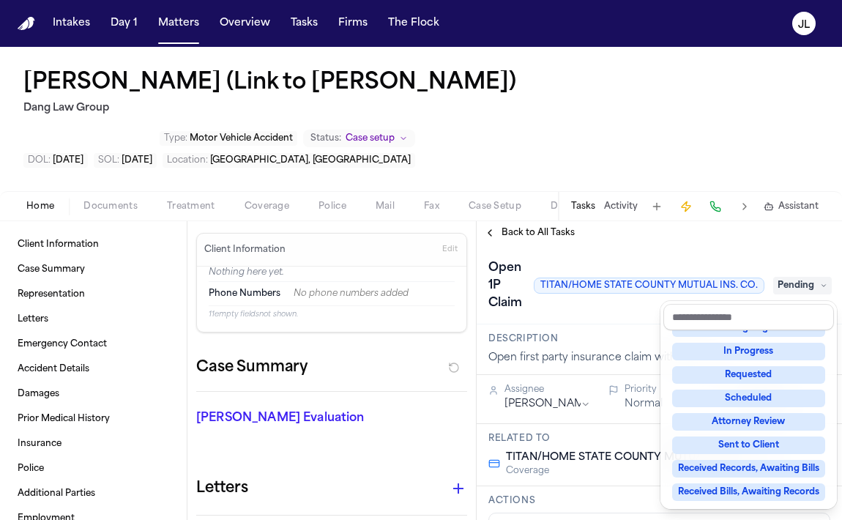
scroll to position [7, 0]
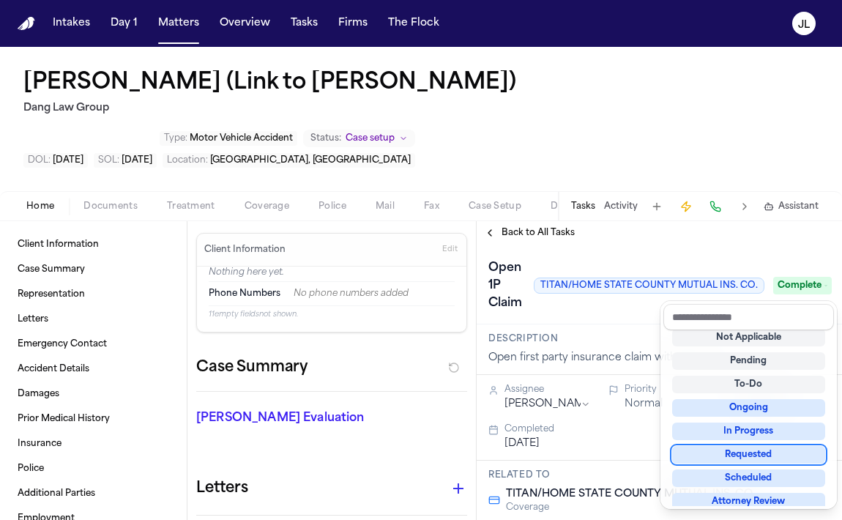
click at [496, 230] on div "**********" at bounding box center [659, 370] width 365 height 299
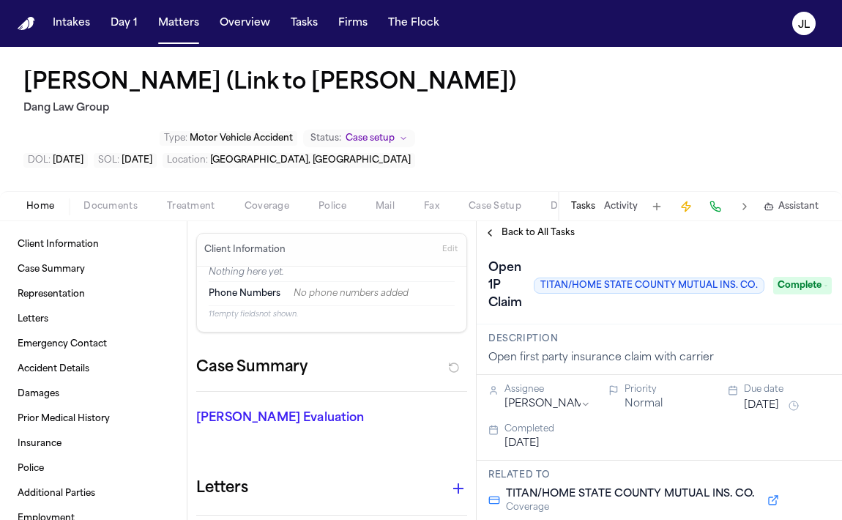
click at [496, 233] on button "Back to All Tasks" at bounding box center [529, 233] width 105 height 12
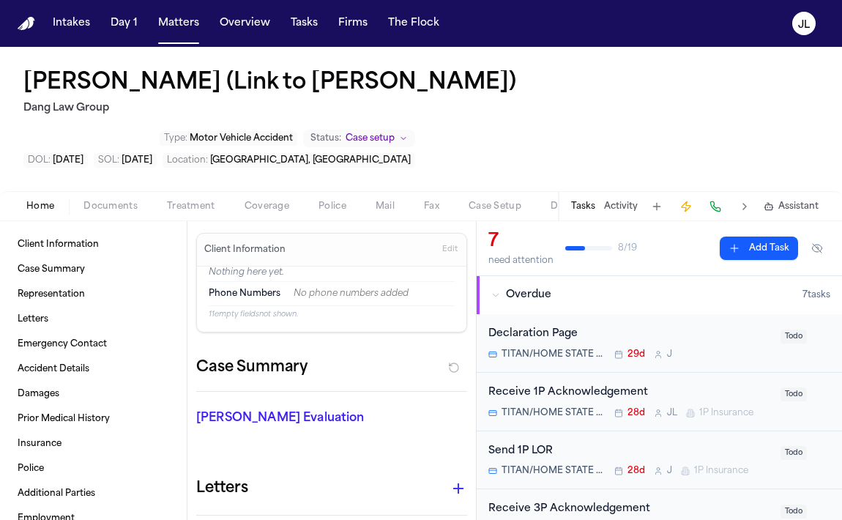
scroll to position [57, 0]
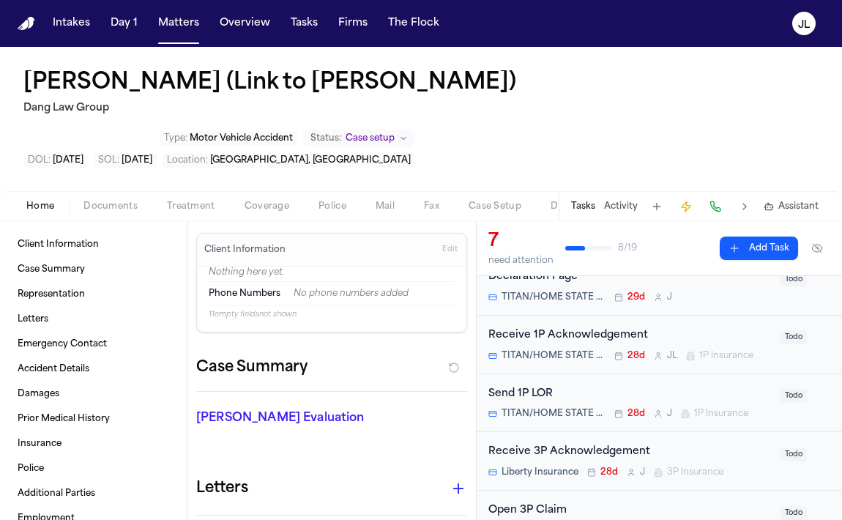
click at [658, 411] on circle "Open task: Send 1P LOR" at bounding box center [658, 412] width 3 height 3
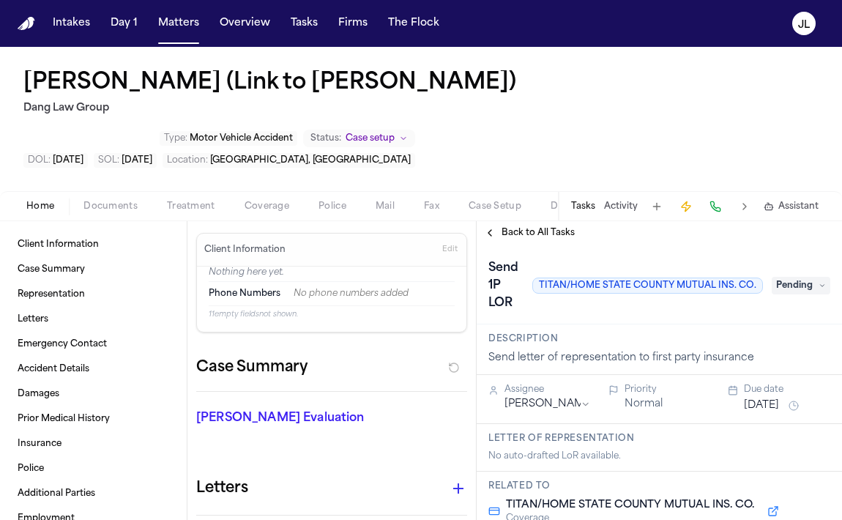
click at [793, 287] on span "Pending" at bounding box center [801, 286] width 59 height 18
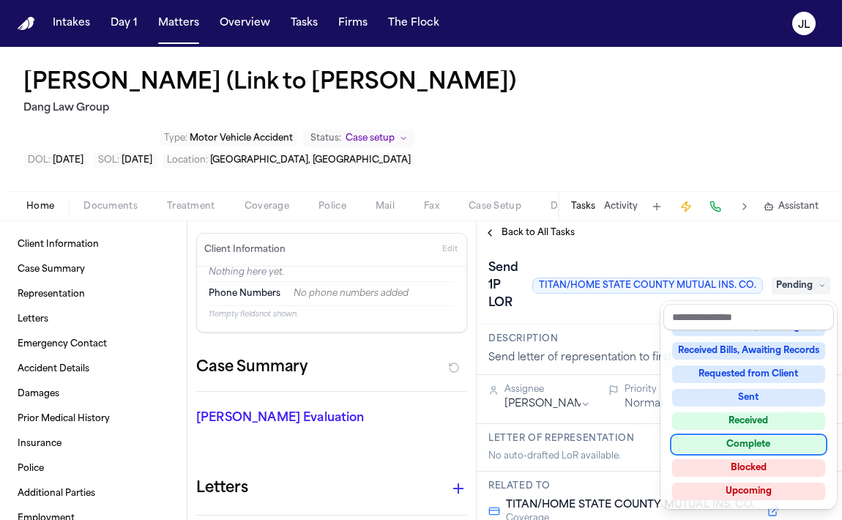
click at [750, 441] on div "Complete" at bounding box center [748, 445] width 153 height 18
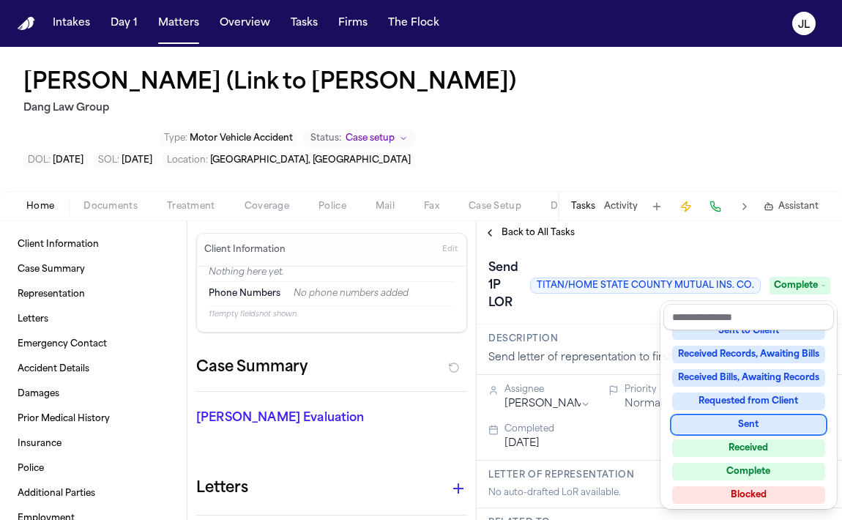
click at [493, 239] on div "**********" at bounding box center [659, 370] width 365 height 299
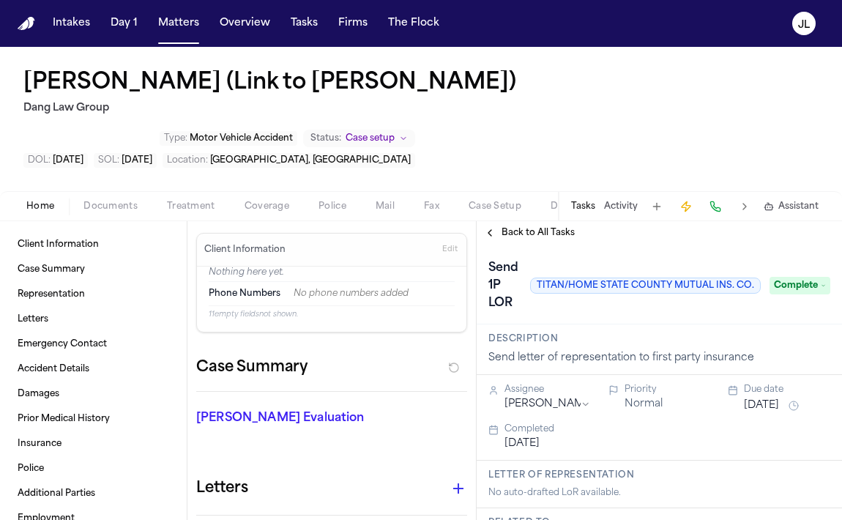
click at [493, 231] on button "Back to All Tasks" at bounding box center [529, 233] width 105 height 12
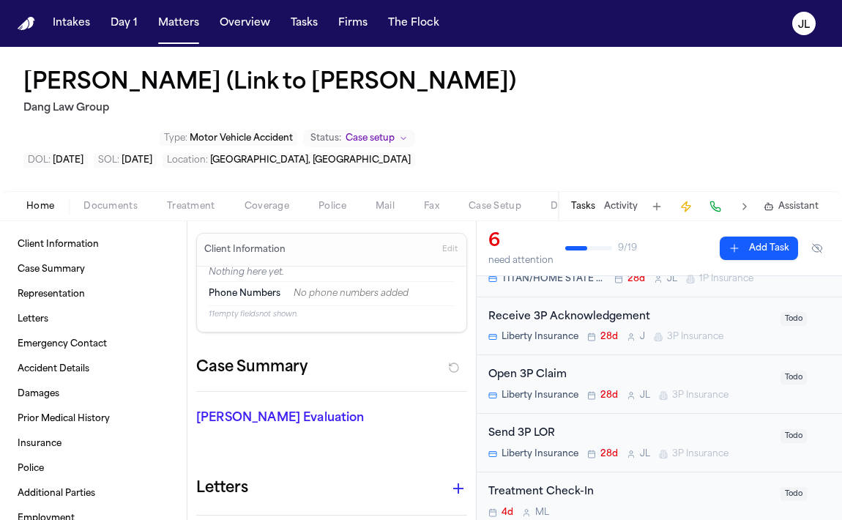
scroll to position [135, 0]
click at [559, 394] on span "Liberty Insurance" at bounding box center [539, 394] width 77 height 12
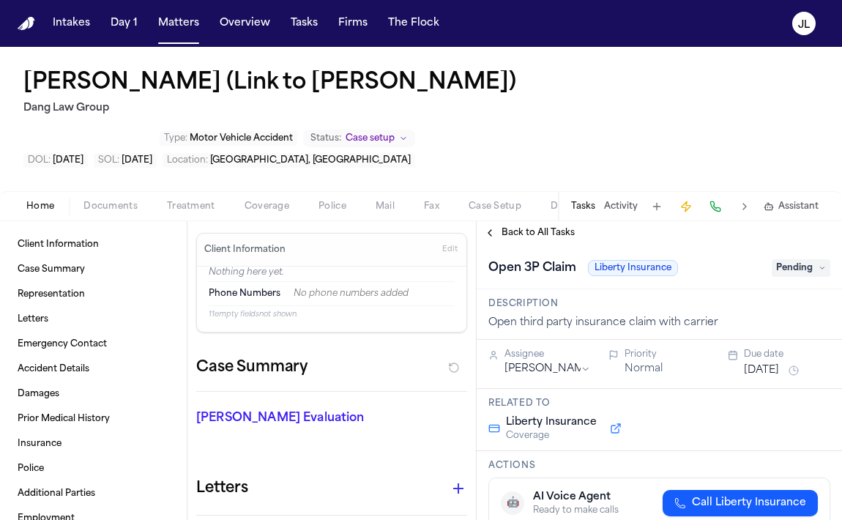
click at [790, 265] on span "Pending" at bounding box center [801, 268] width 59 height 18
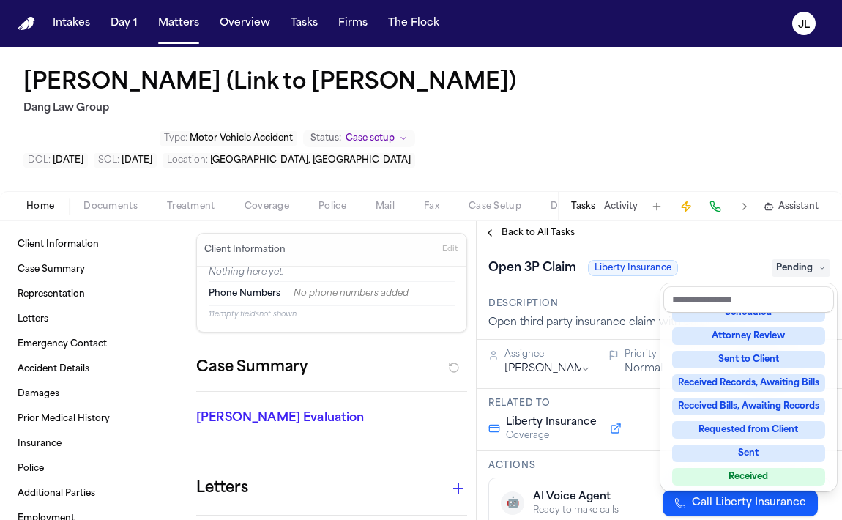
scroll to position [228, 0]
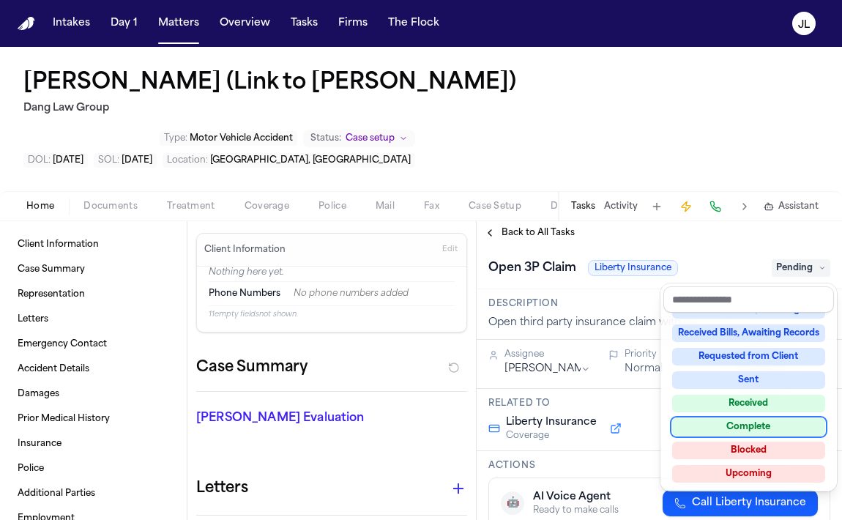
click at [717, 430] on div "Complete" at bounding box center [748, 427] width 153 height 18
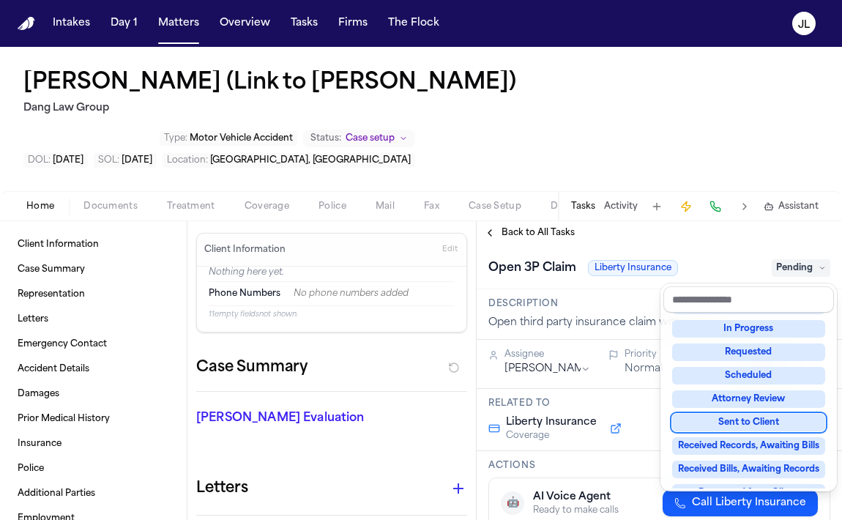
scroll to position [77, 0]
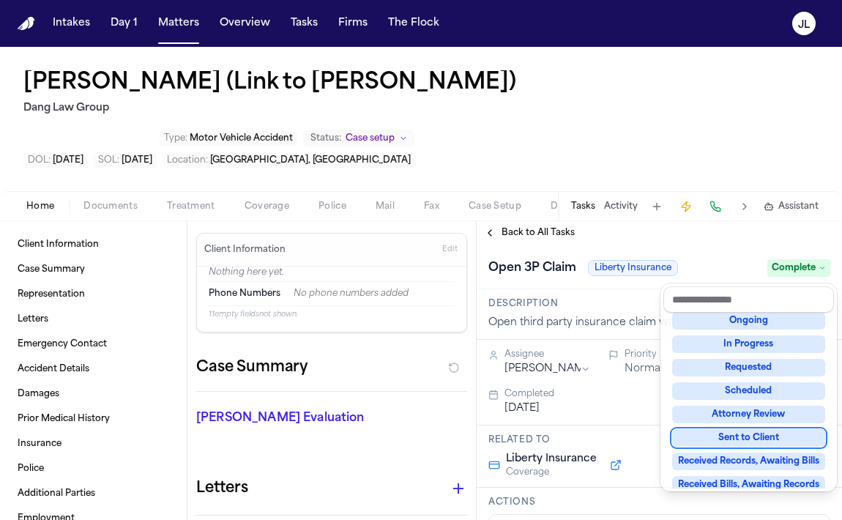
click at [496, 231] on div "**********" at bounding box center [659, 370] width 365 height 299
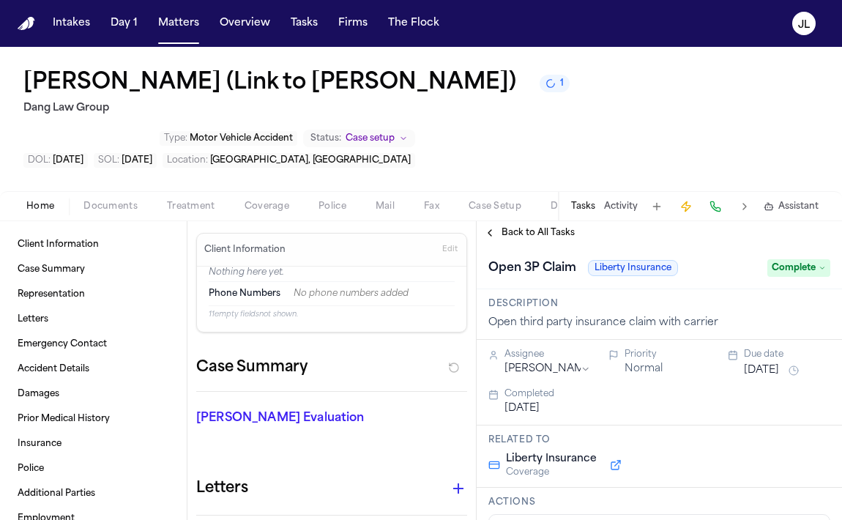
click at [496, 233] on button "Back to All Tasks" at bounding box center [529, 233] width 105 height 12
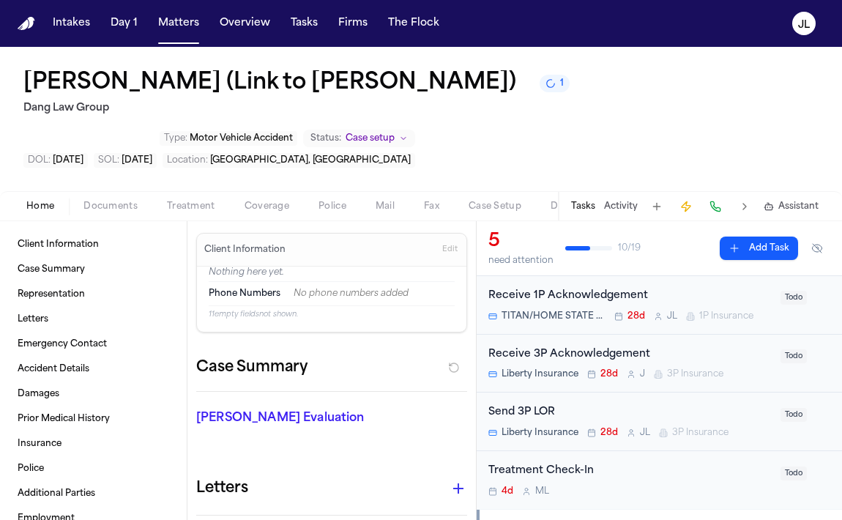
scroll to position [98, 0]
click at [576, 409] on div "Send 3P LOR" at bounding box center [629, 411] width 283 height 17
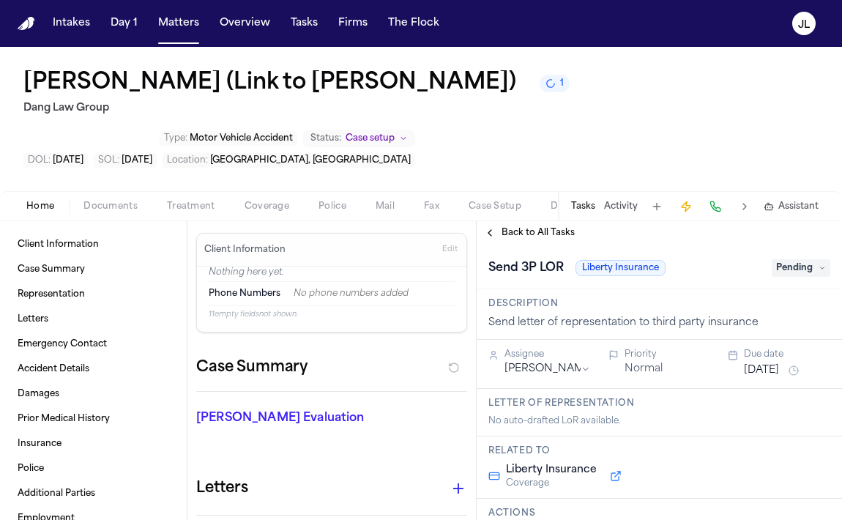
click at [781, 265] on span "Pending" at bounding box center [801, 268] width 59 height 18
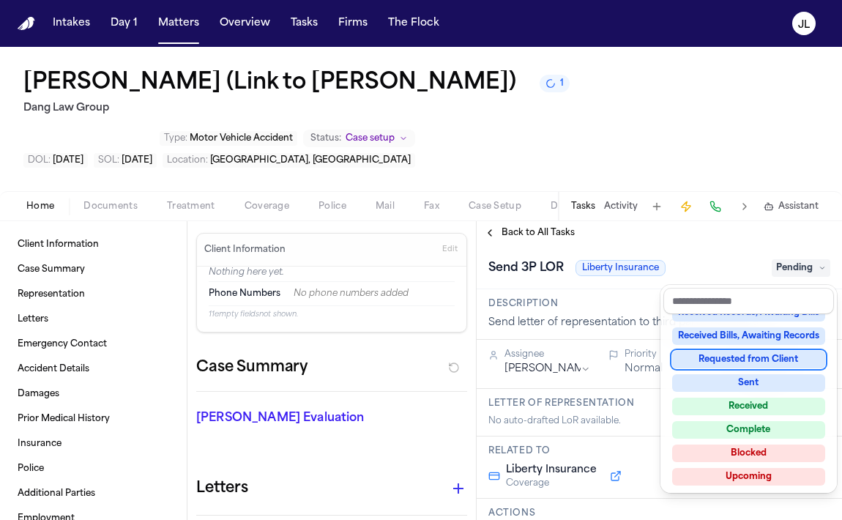
scroll to position [228, 0]
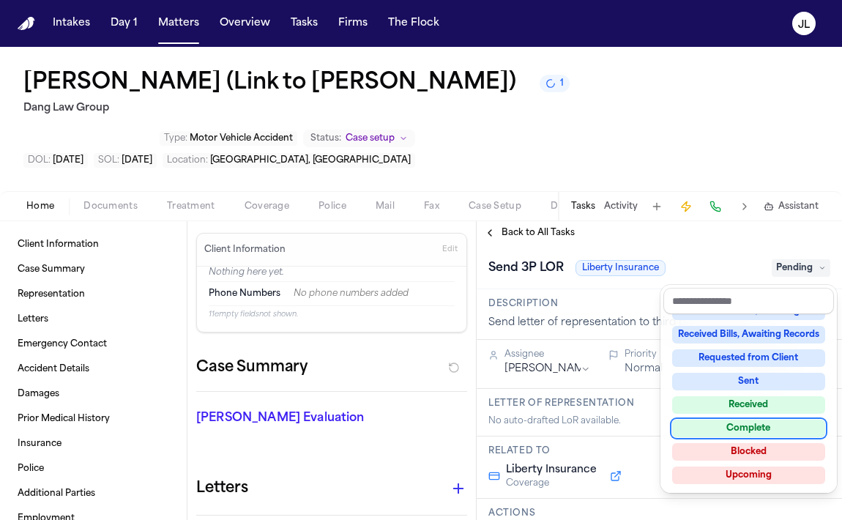
click at [745, 430] on div "Complete" at bounding box center [748, 428] width 153 height 18
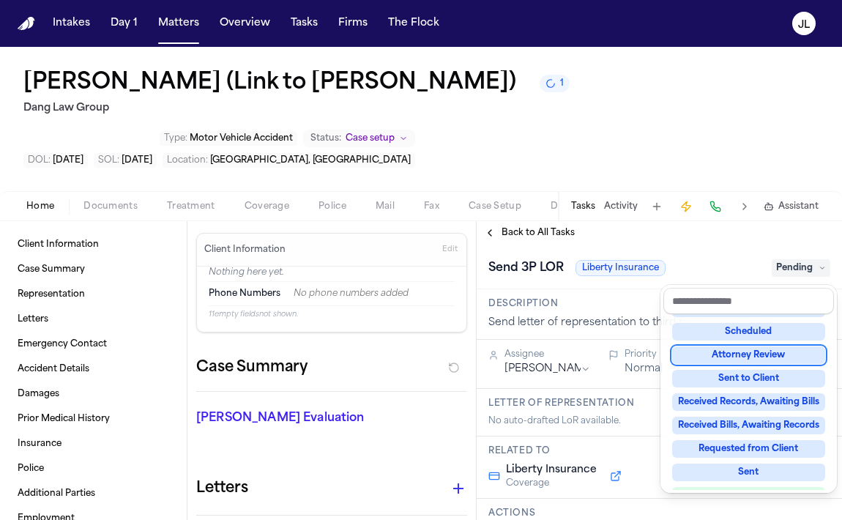
scroll to position [63, 0]
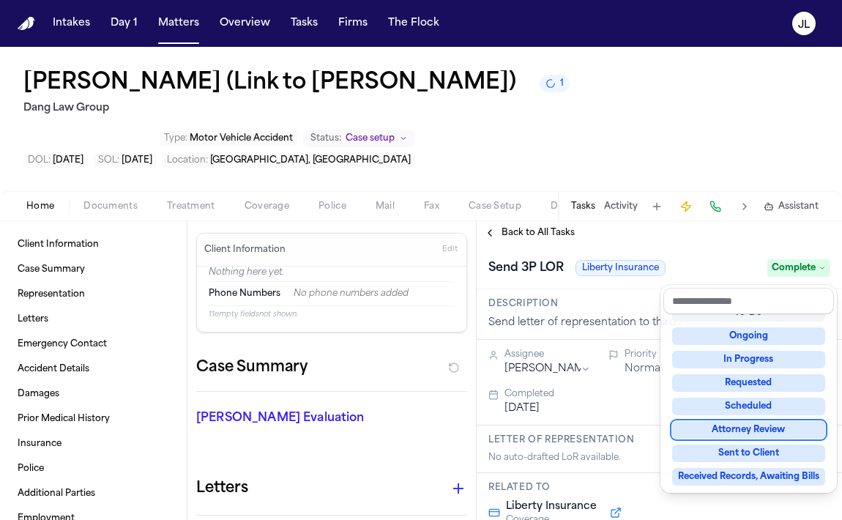
click at [491, 231] on div "**********" at bounding box center [659, 370] width 365 height 299
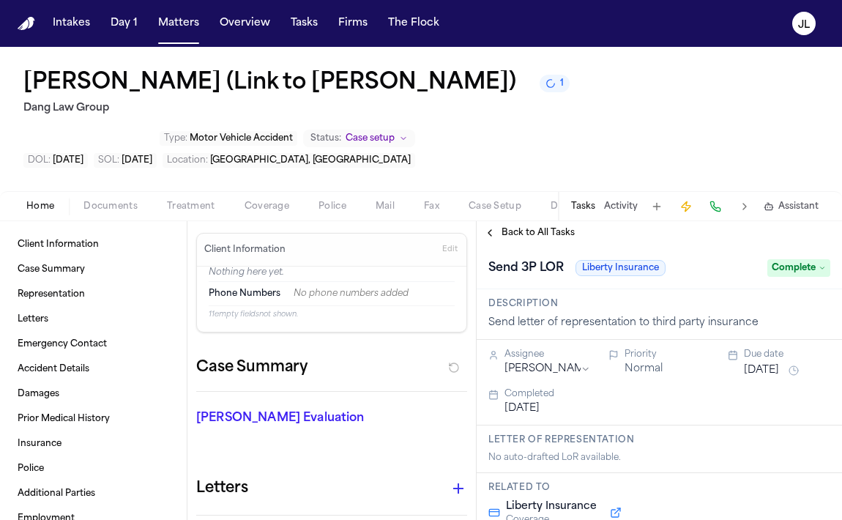
click at [492, 236] on button "Back to All Tasks" at bounding box center [529, 233] width 105 height 12
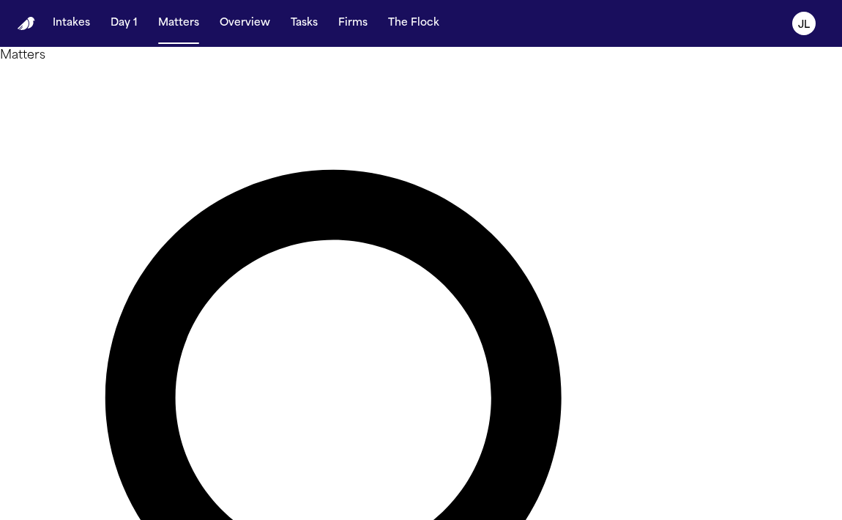
type input "********"
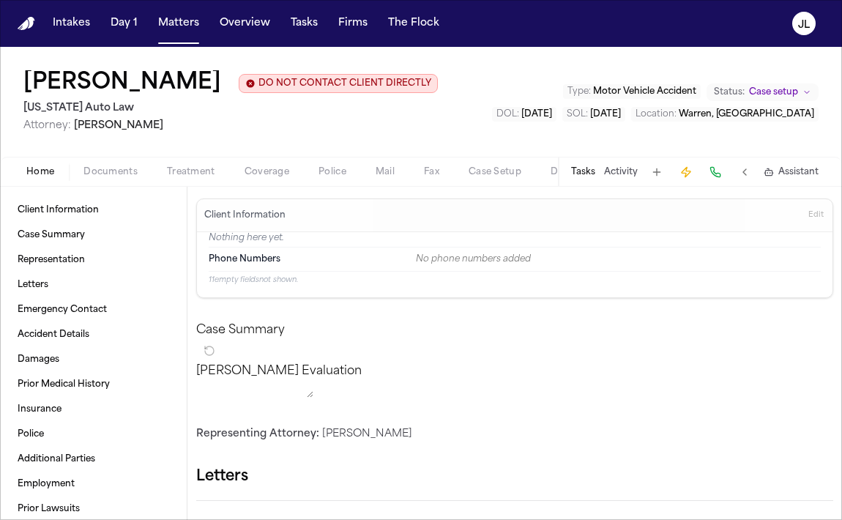
click at [253, 162] on div "Home Documents Treatment Coverage Police Mail Fax Case Setup Demand Workspaces …" at bounding box center [421, 171] width 842 height 29
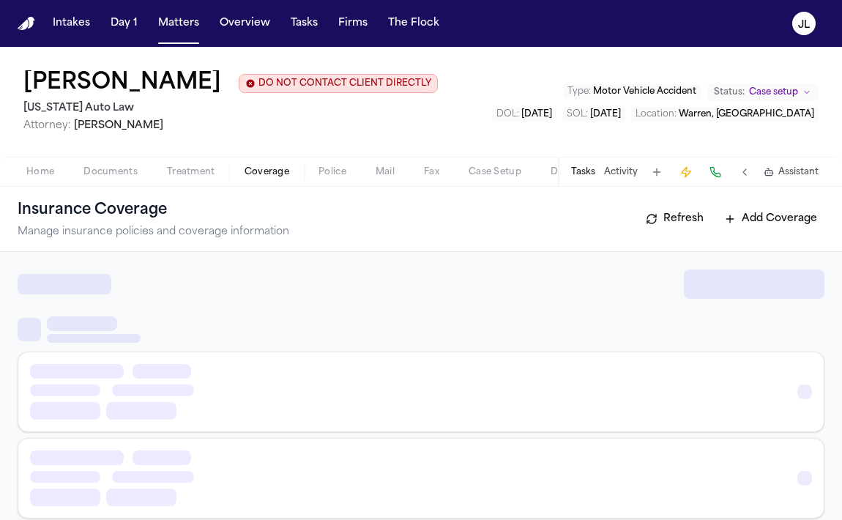
click at [253, 168] on span "Coverage" at bounding box center [266, 172] width 45 height 12
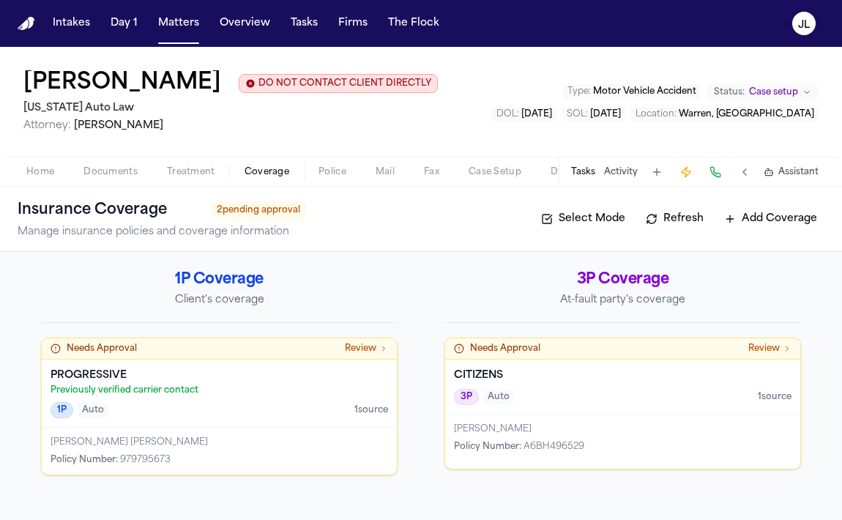
click at [364, 445] on div "LAKEISHA MICHELLE TAYLOR-HUNTER" at bounding box center [219, 442] width 337 height 12
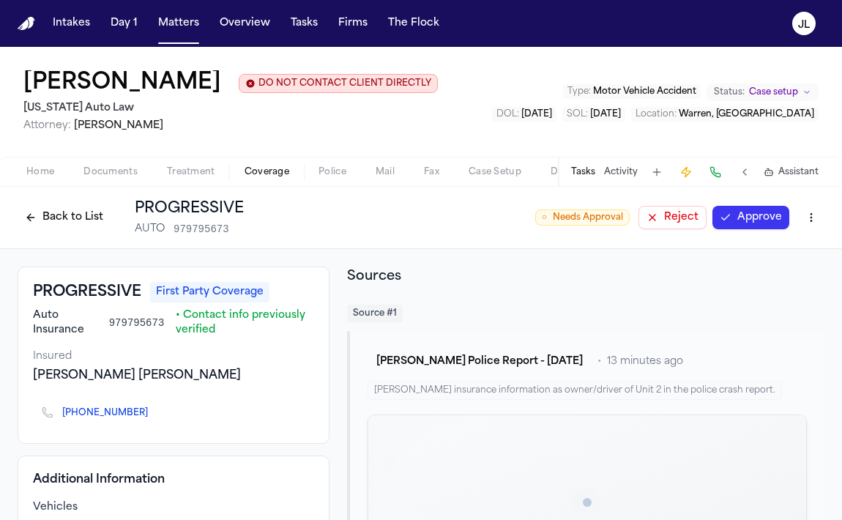
click at [727, 226] on button "Approve" at bounding box center [750, 217] width 77 height 23
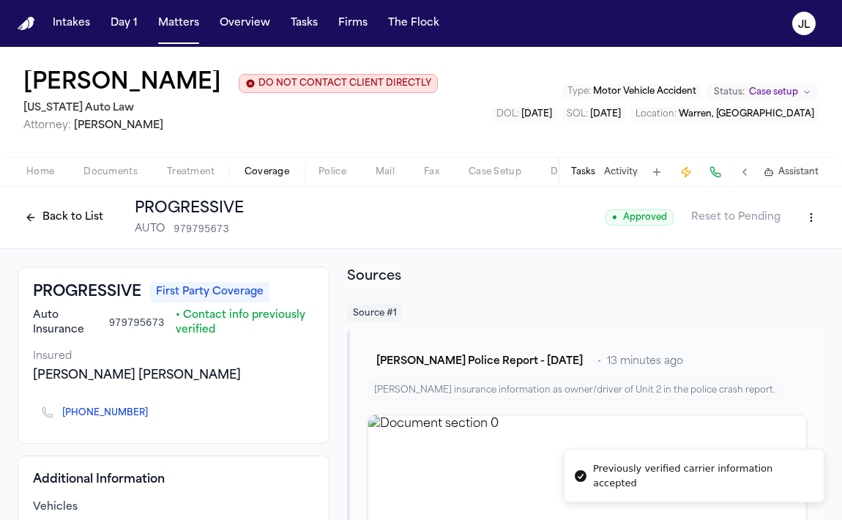
click at [36, 211] on button "Back to List" at bounding box center [64, 217] width 93 height 23
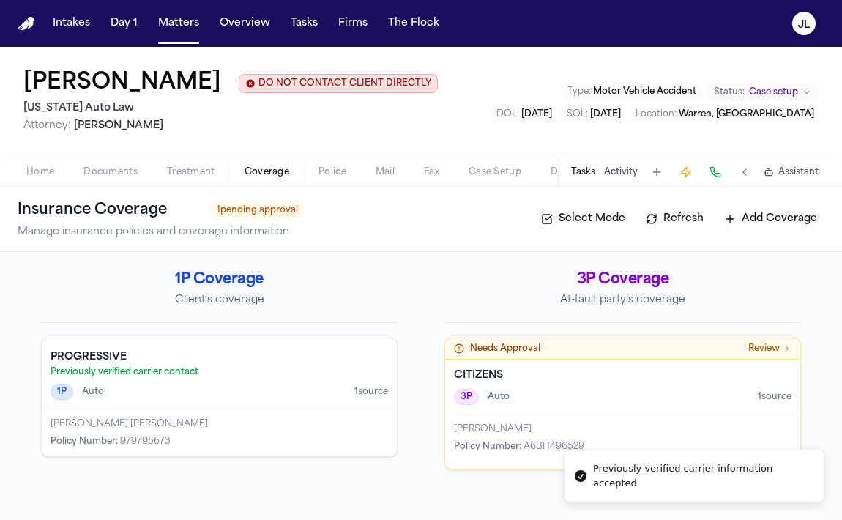
click at [485, 408] on div "CITIZENS 3P Auto 1 source" at bounding box center [622, 386] width 355 height 55
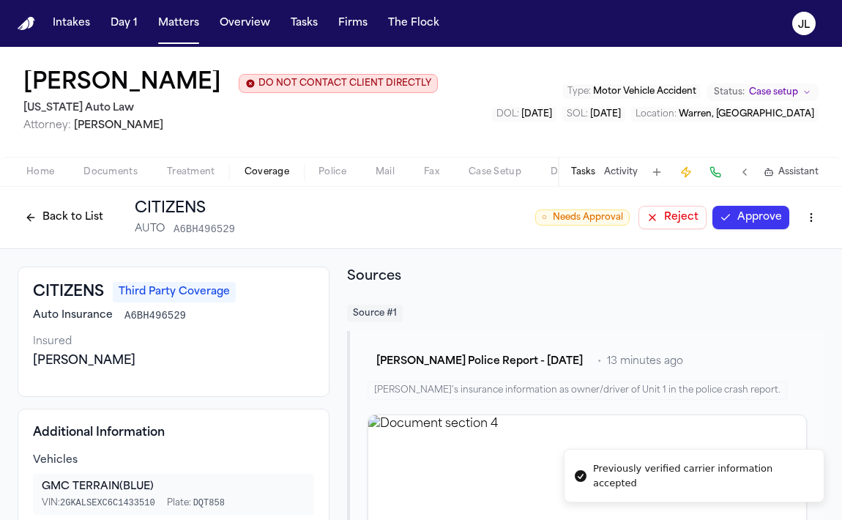
click at [784, 223] on button "Approve" at bounding box center [750, 217] width 77 height 23
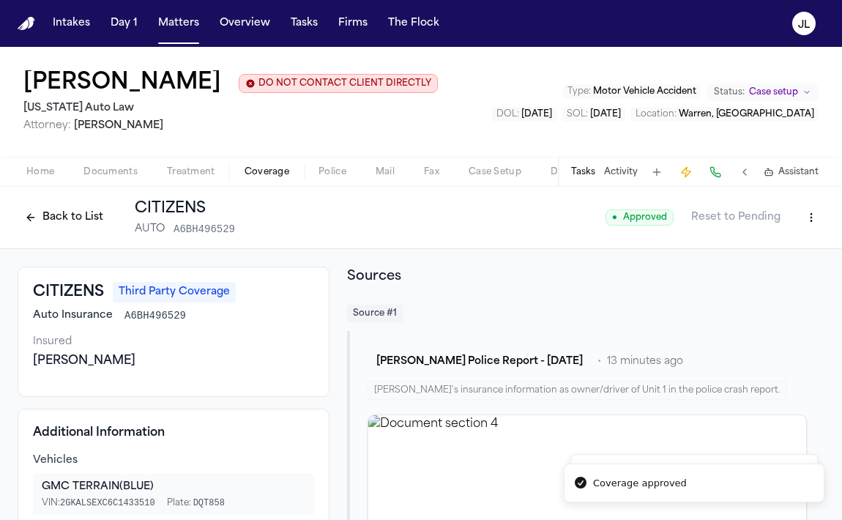
click at [86, 212] on button "Back to List" at bounding box center [64, 217] width 93 height 23
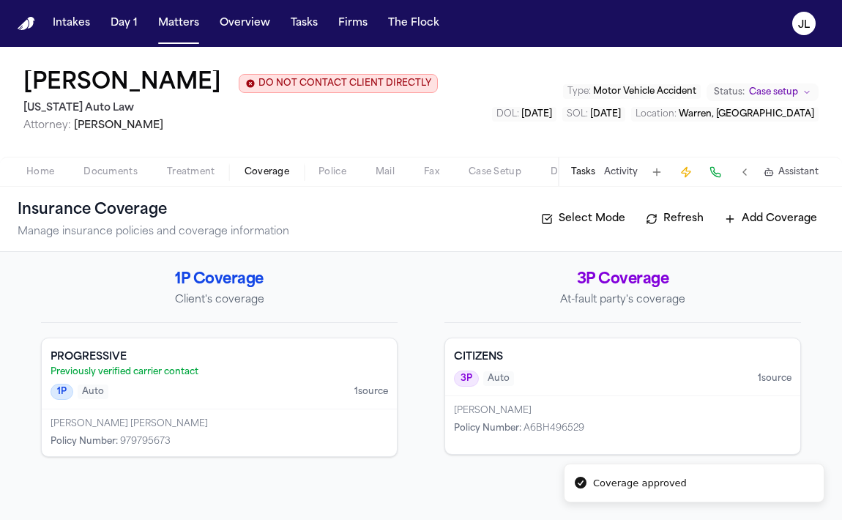
click at [162, 377] on p "Previously verified carrier contact" at bounding box center [219, 372] width 337 height 12
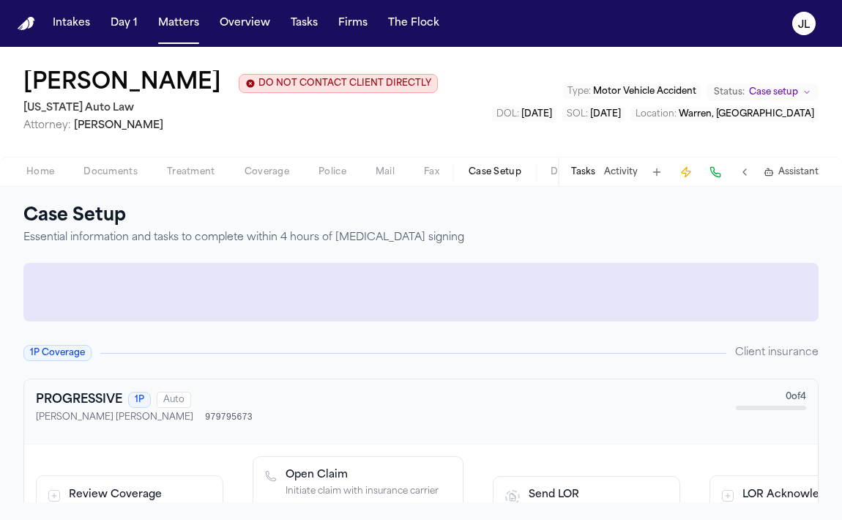
click at [507, 178] on span "Case Setup" at bounding box center [494, 172] width 53 height 12
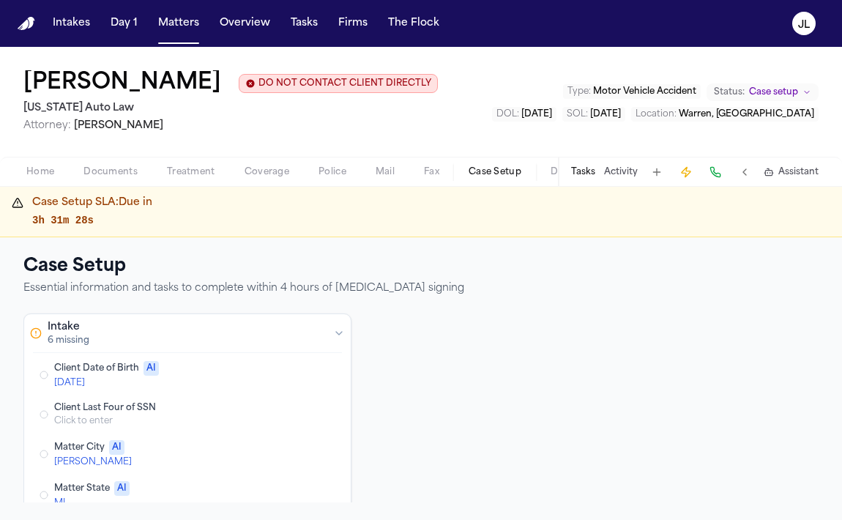
click at [271, 381] on button "Edit Client Date of Birth" at bounding box center [268, 375] width 26 height 18
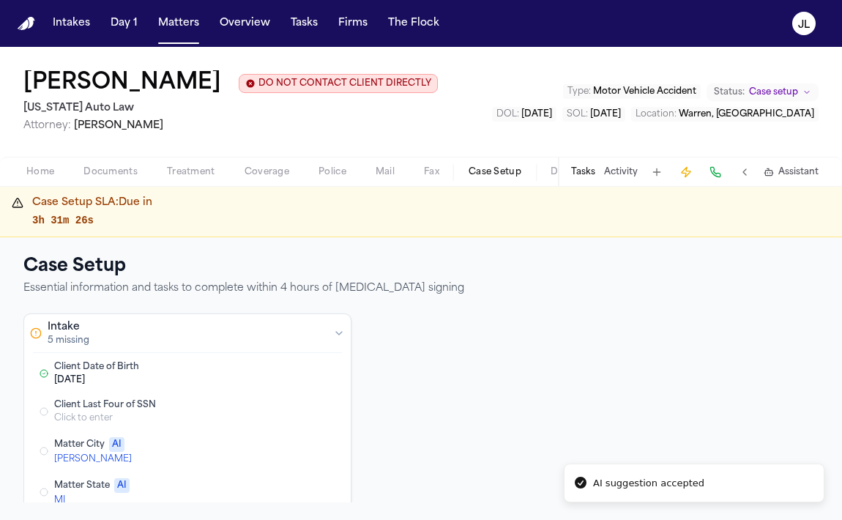
click at [272, 449] on button "Edit Matter City" at bounding box center [268, 451] width 26 height 18
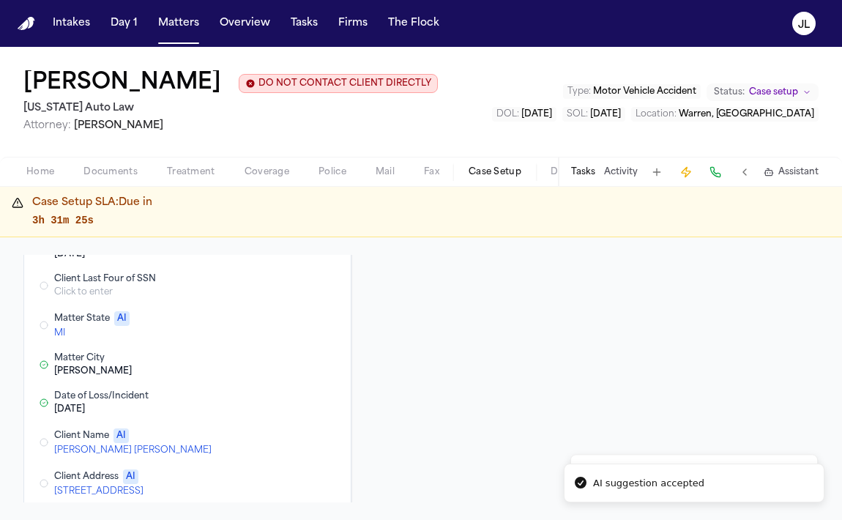
scroll to position [127, 0]
click at [266, 445] on button "Edit Client Name" at bounding box center [268, 442] width 26 height 18
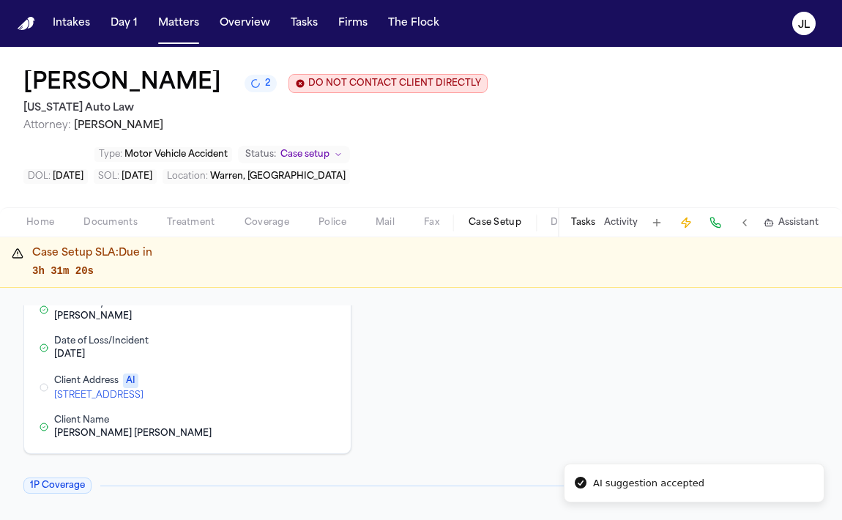
scroll to position [233, 0]
click at [266, 384] on button "Edit Client Address" at bounding box center [268, 386] width 26 height 18
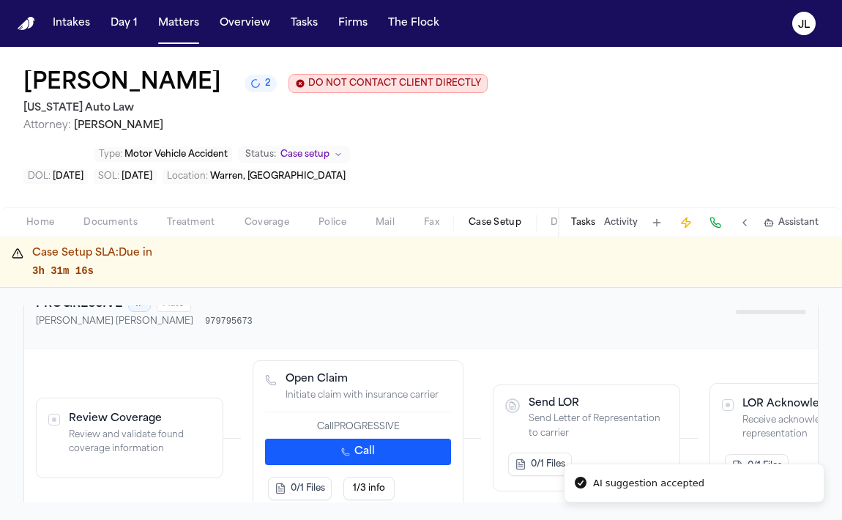
scroll to position [460, 0]
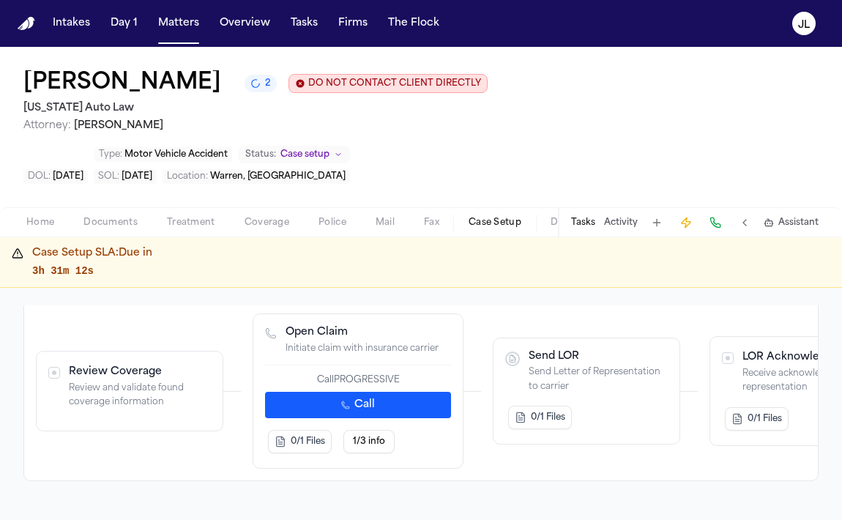
click at [315, 408] on button "Call" at bounding box center [358, 405] width 186 height 26
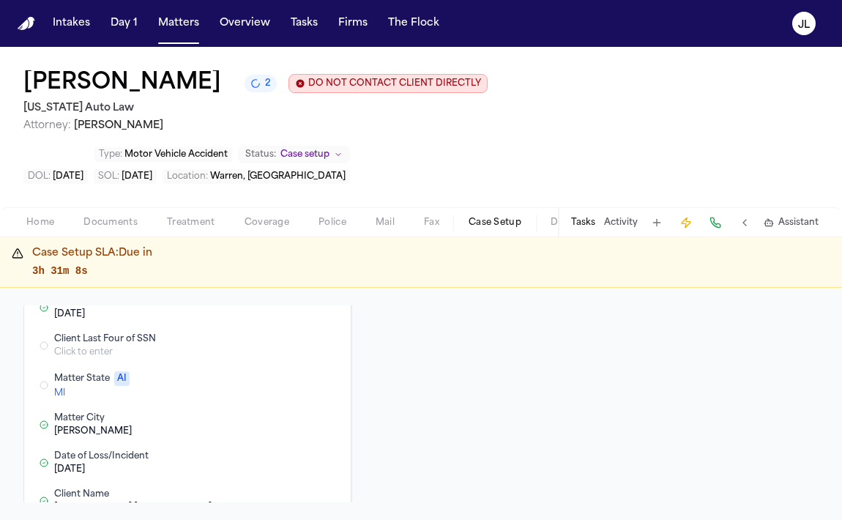
scroll to position [0, 0]
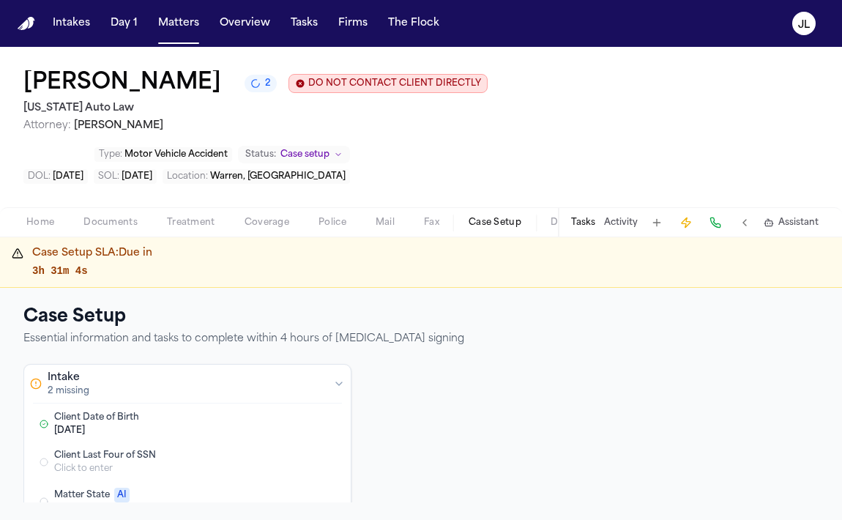
click at [586, 228] on button "Tasks" at bounding box center [583, 223] width 24 height 12
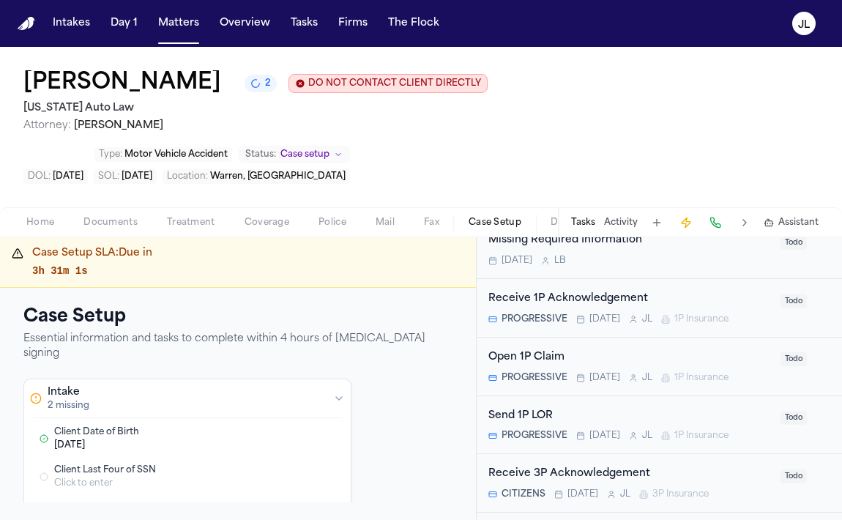
scroll to position [324, 0]
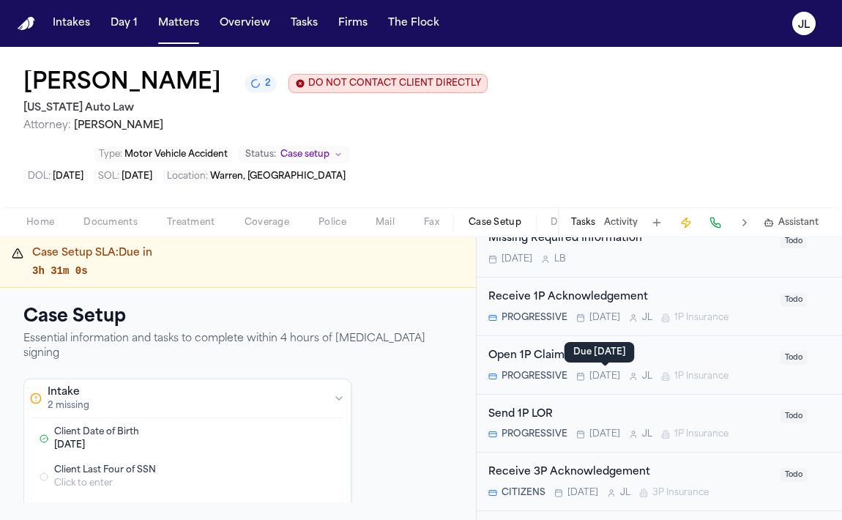
click at [594, 347] on div "Due tomorrow Due tomorrow" at bounding box center [599, 352] width 70 height 20
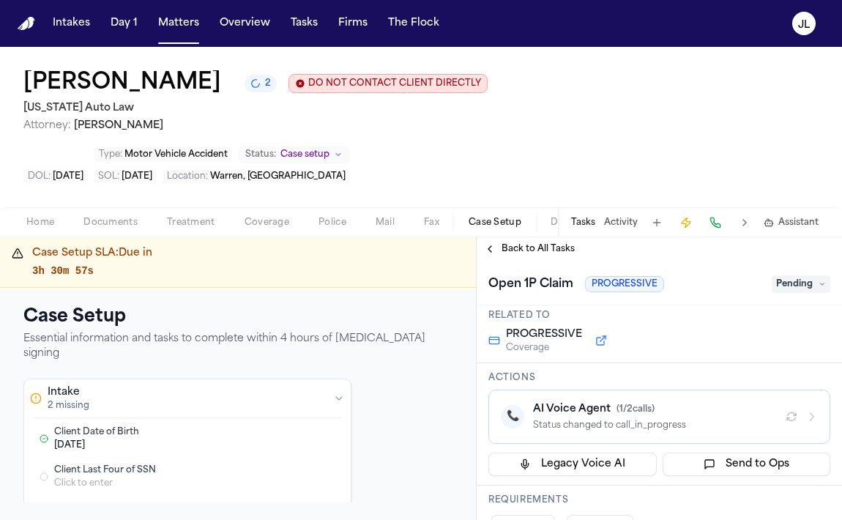
scroll to position [118, 0]
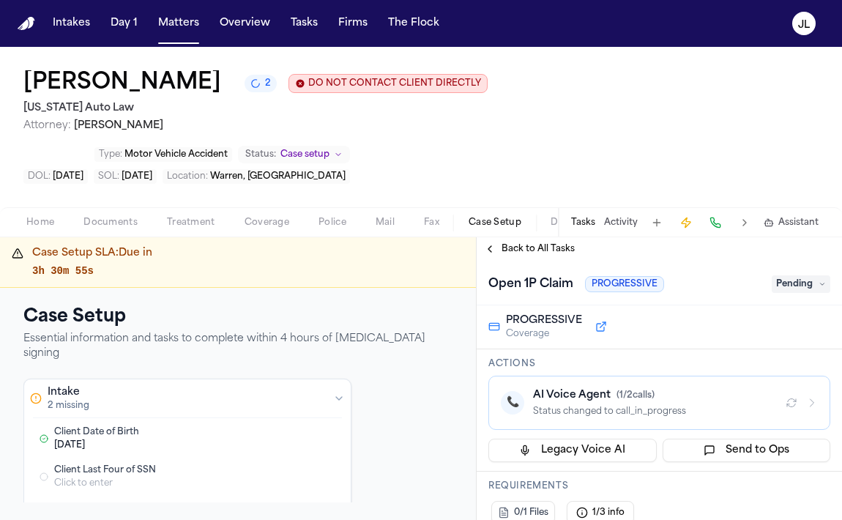
click at [237, 221] on button "Coverage" at bounding box center [267, 223] width 74 height 18
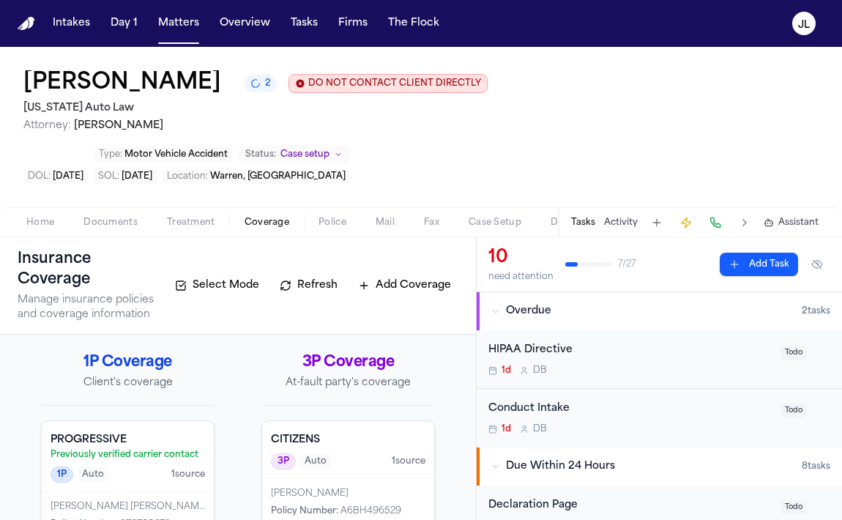
click at [113, 449] on p "Previously verified carrier contact" at bounding box center [128, 455] width 154 height 12
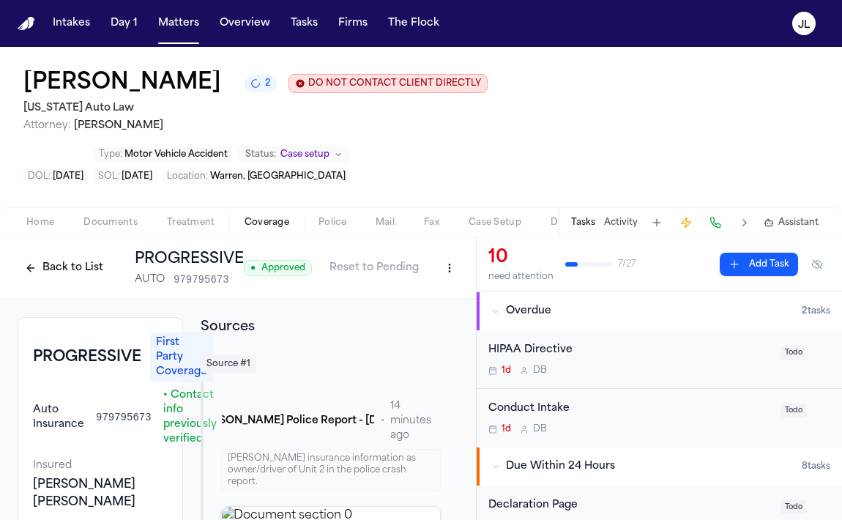
click at [68, 275] on button "Back to List" at bounding box center [64, 267] width 93 height 23
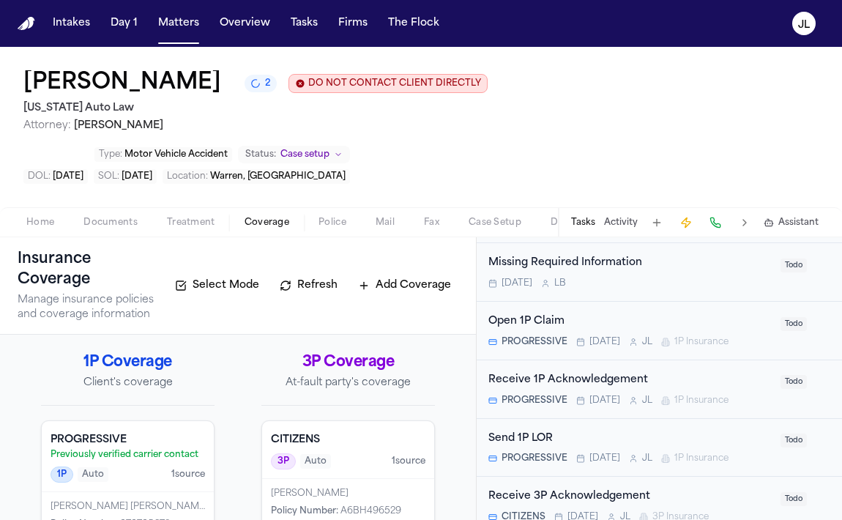
scroll to position [312, 0]
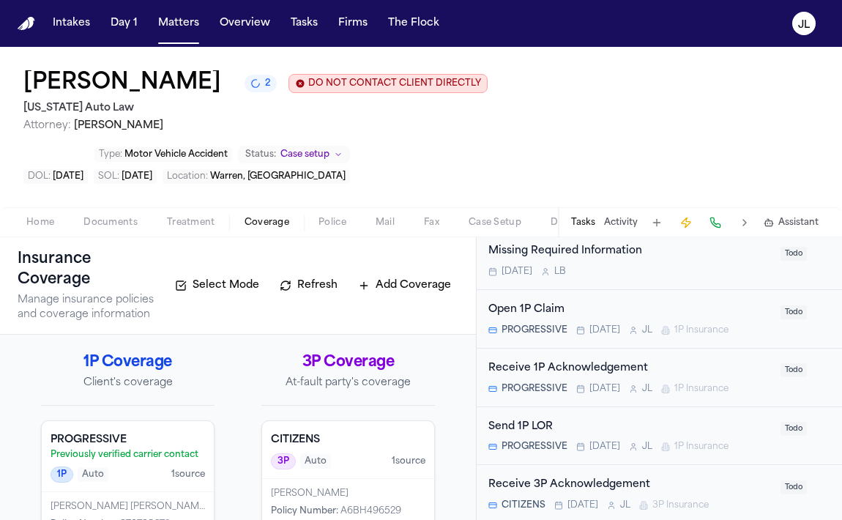
click at [599, 326] on span "[DATE]" at bounding box center [604, 330] width 31 height 12
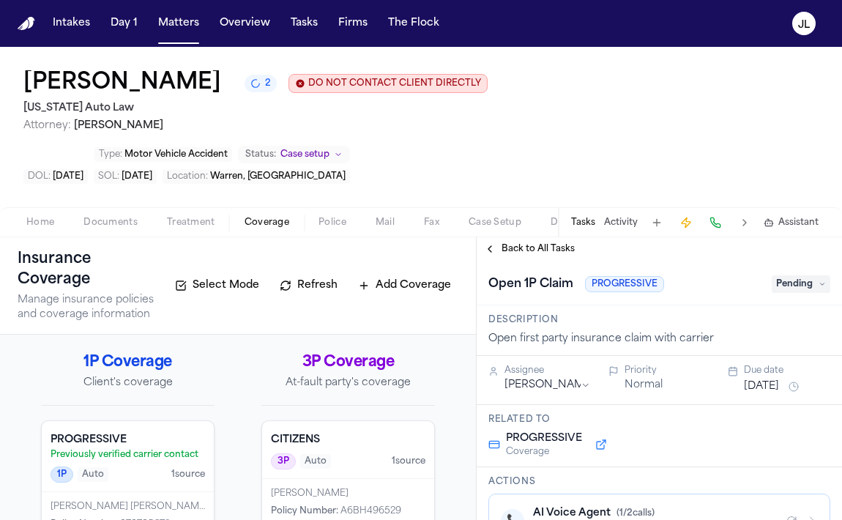
scroll to position [74, 0]
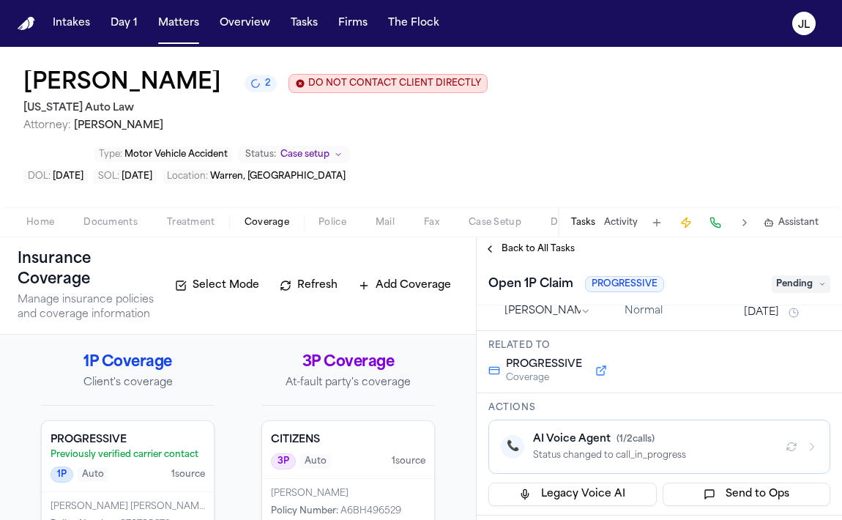
click at [609, 459] on div "Status changed to call_in_progress" at bounding box center [653, 455] width 241 height 12
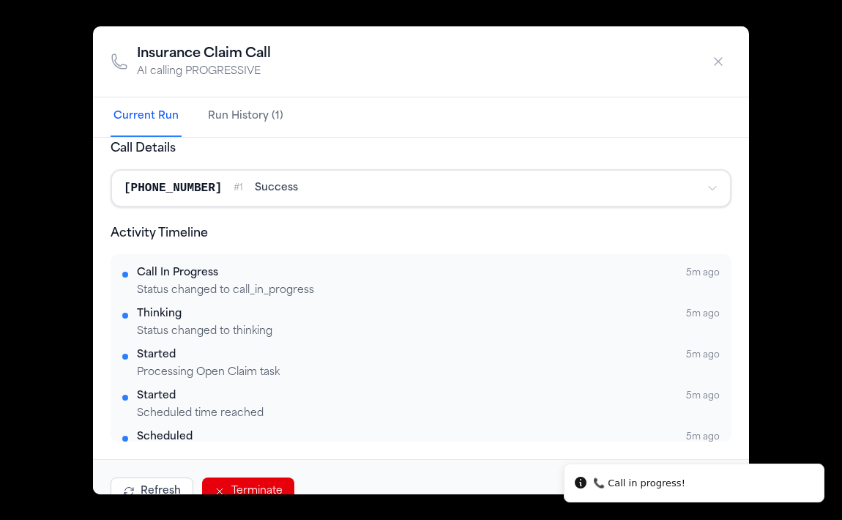
scroll to position [32, 0]
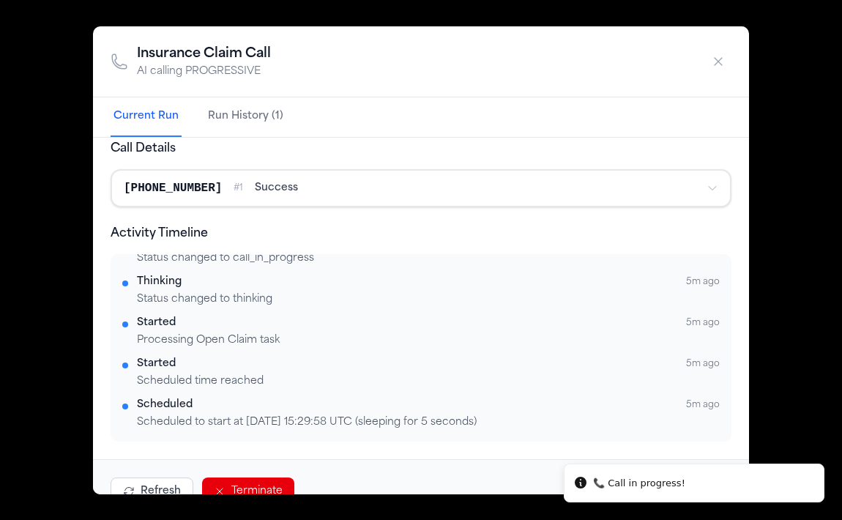
click at [221, 122] on button "Run History (1)" at bounding box center [245, 117] width 81 height 40
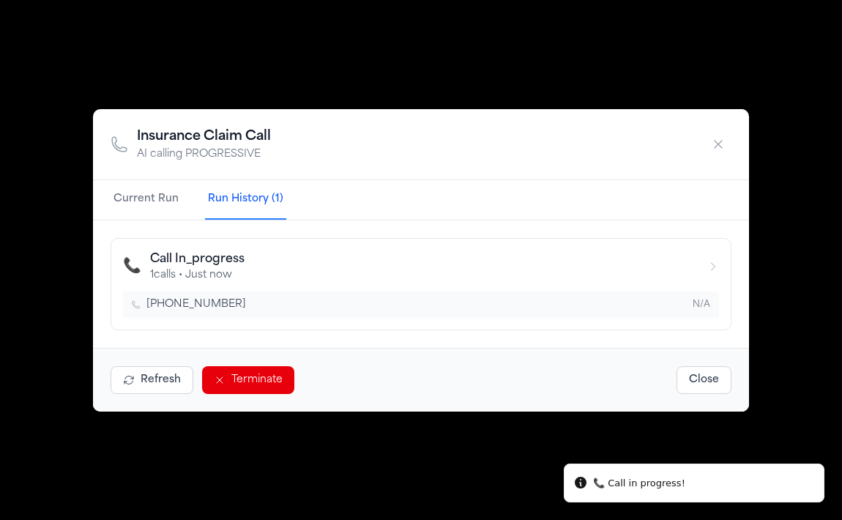
scroll to position [0, 0]
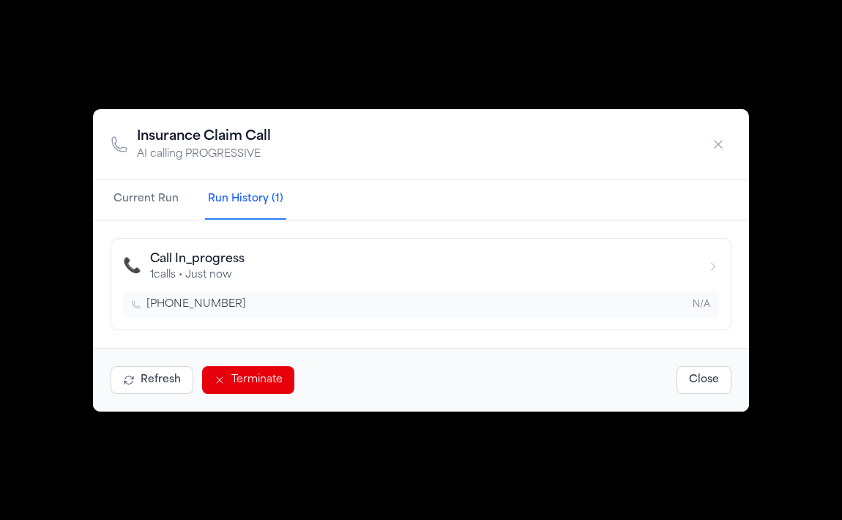
click at [722, 137] on icon "button" at bounding box center [718, 144] width 15 height 15
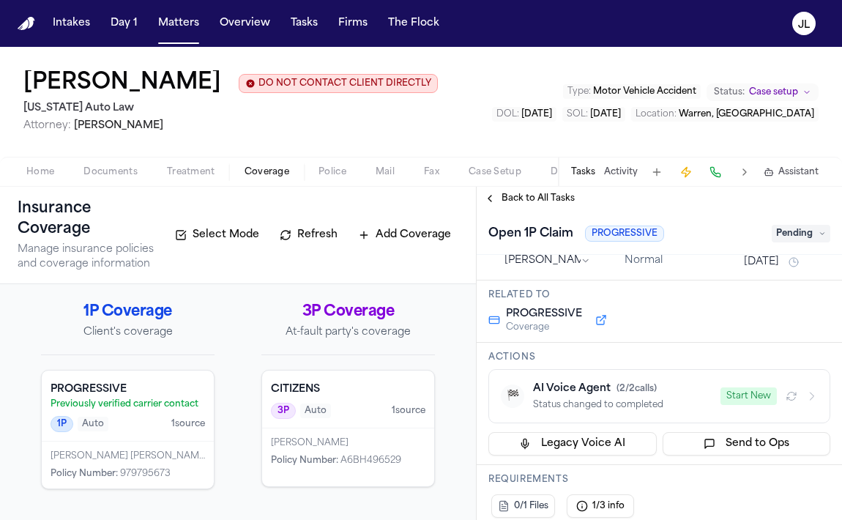
click at [501, 207] on div "Back to All Tasks" at bounding box center [659, 198] width 365 height 23
click at [496, 203] on button "Back to All Tasks" at bounding box center [529, 199] width 105 height 12
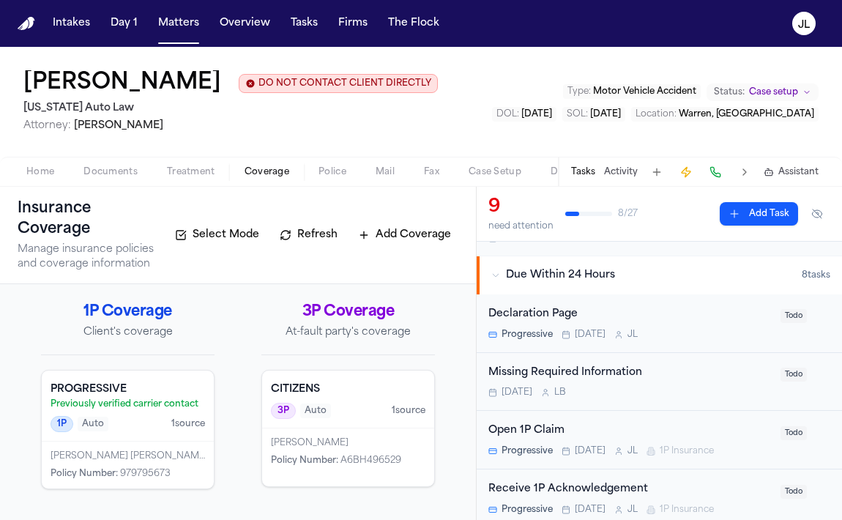
scroll to position [103, 0]
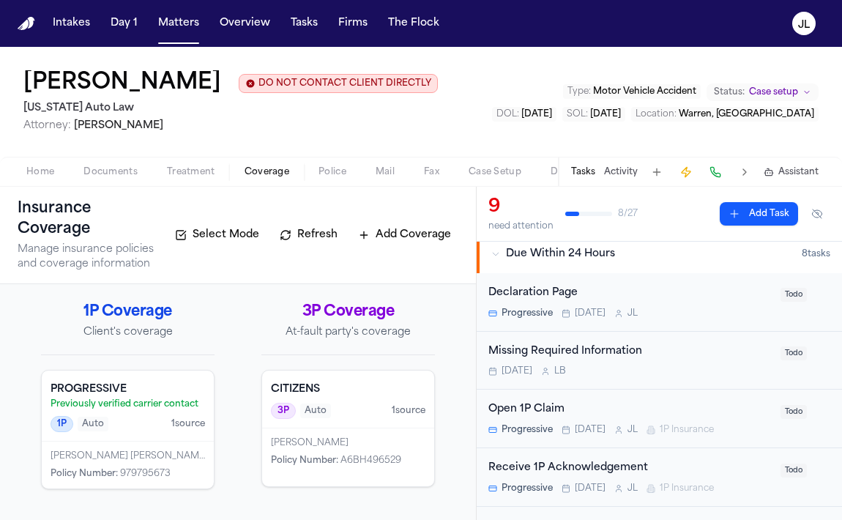
click at [602, 407] on div "Open 1P Claim" at bounding box center [629, 409] width 283 height 17
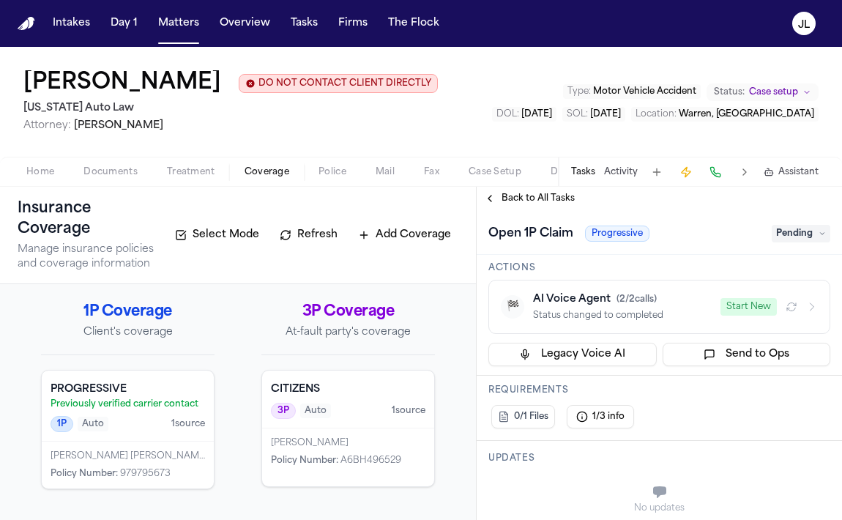
scroll to position [155, 0]
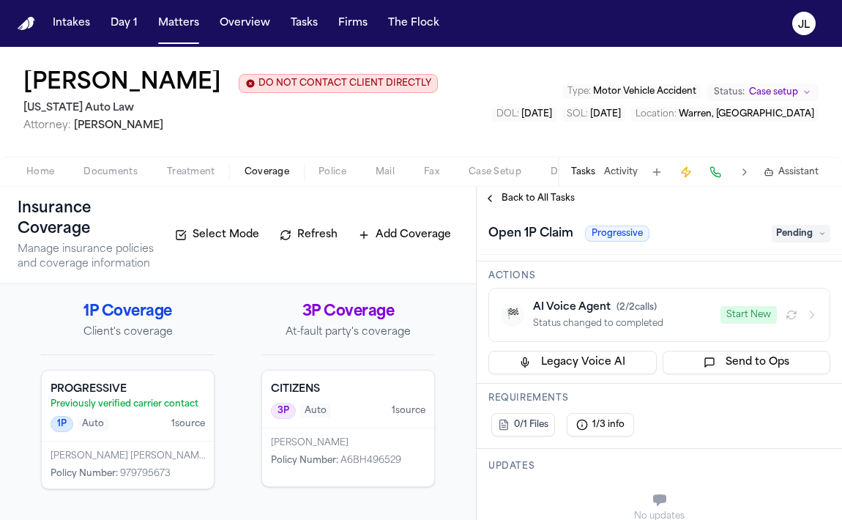
click at [811, 308] on div "Start New" at bounding box center [768, 315] width 97 height 18
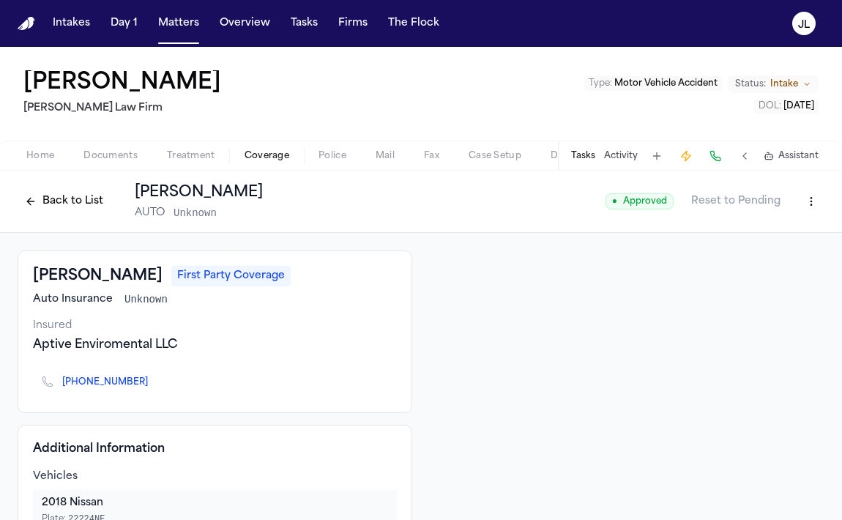
click at [594, 155] on button "Tasks" at bounding box center [583, 156] width 24 height 12
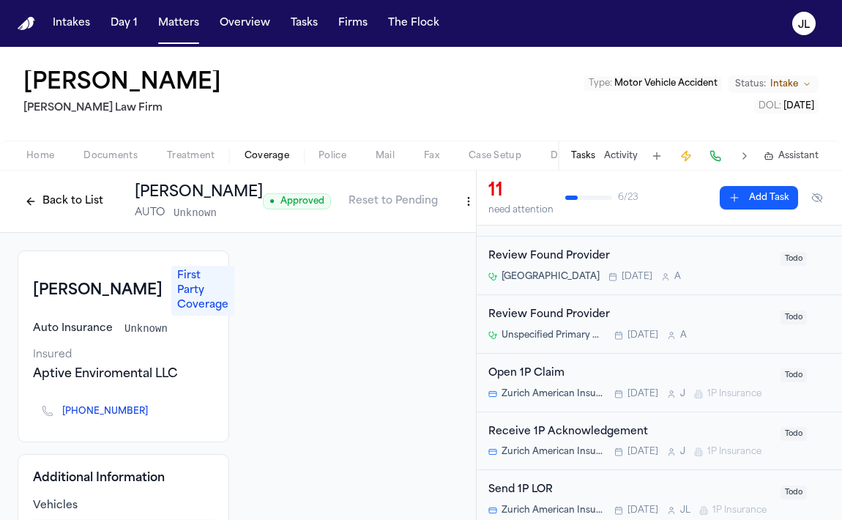
scroll to position [242, 0]
click at [616, 395] on icon "Open task: Open 1P Claim" at bounding box center [618, 392] width 9 height 9
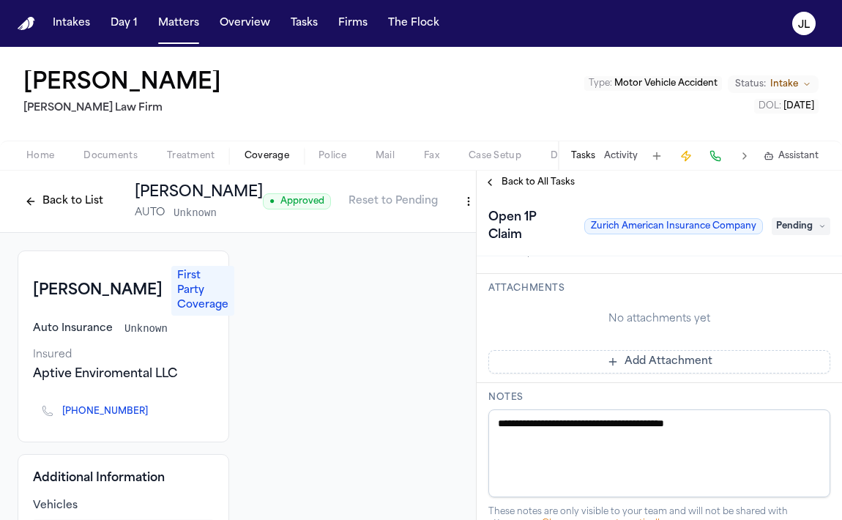
scroll to position [477, 0]
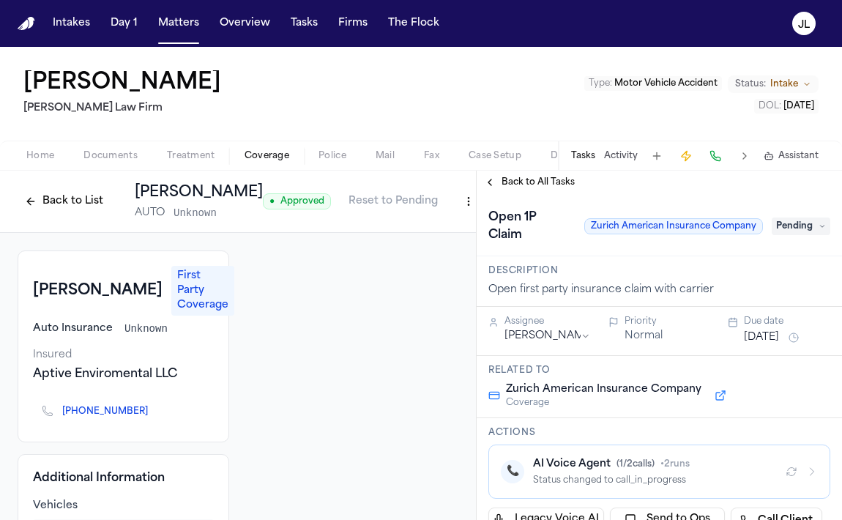
scroll to position [477, 0]
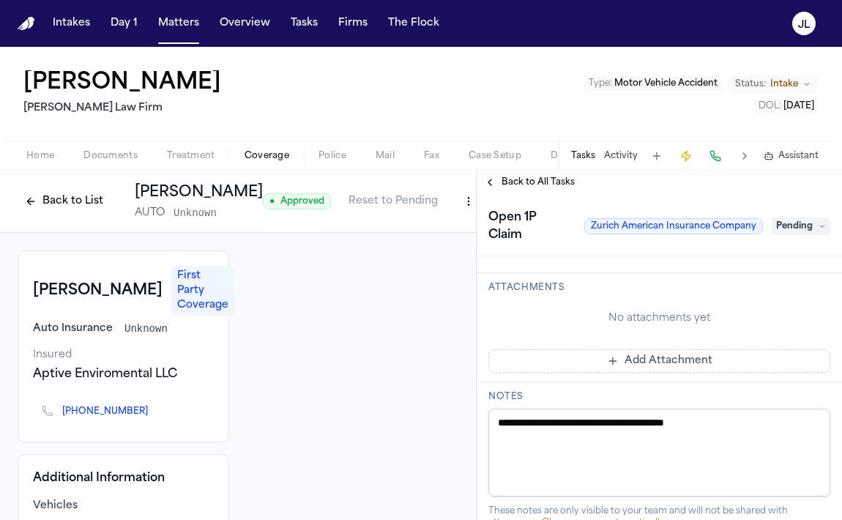
click at [34, 214] on div "Back to List Ghallagher Bassett AUTO Unknown" at bounding box center [140, 201] width 245 height 38
click at [37, 208] on button "Back to List" at bounding box center [64, 201] width 93 height 23
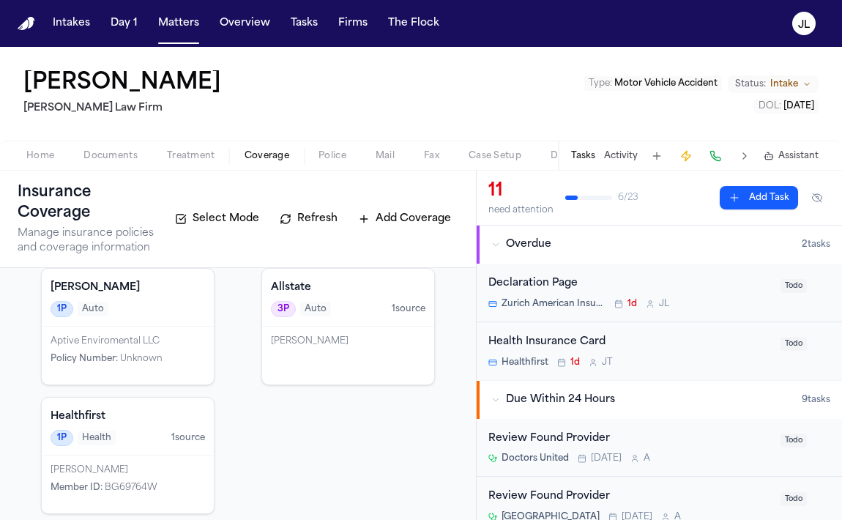
scroll to position [87, 0]
click at [340, 367] on div "Eric Rosen" at bounding box center [348, 354] width 172 height 58
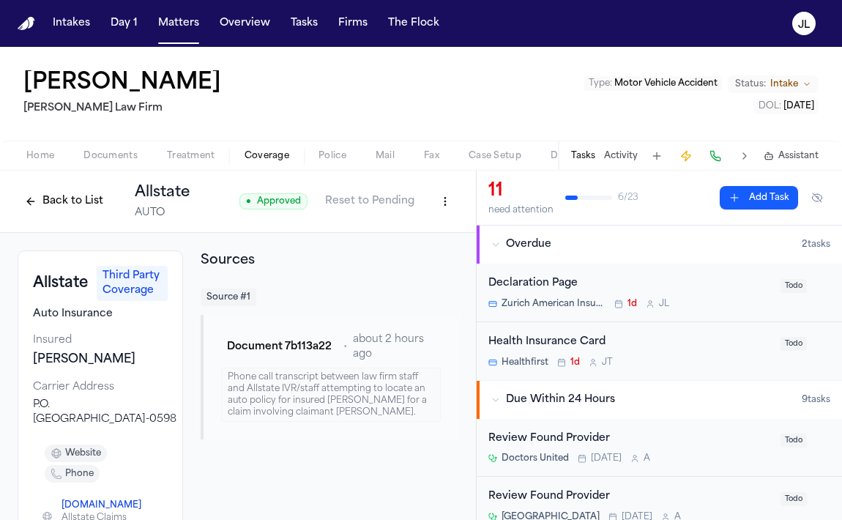
click at [79, 195] on button "Back to List" at bounding box center [64, 201] width 93 height 23
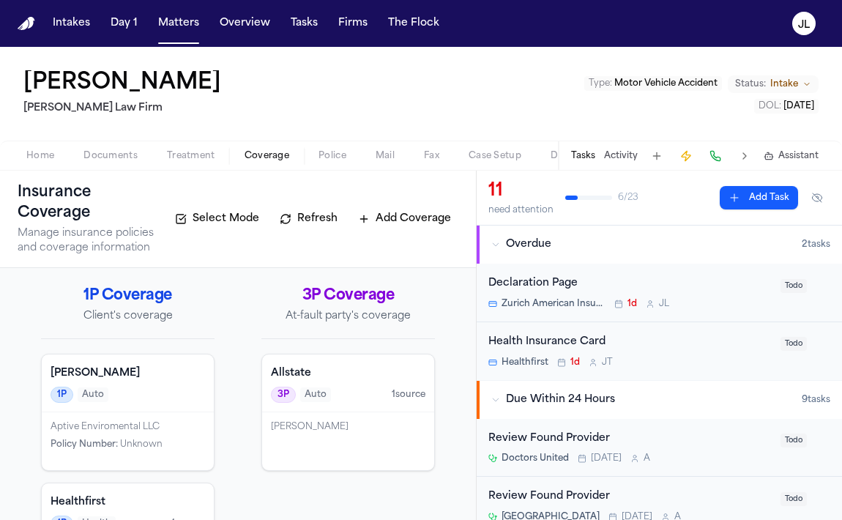
click at [181, 159] on span "Treatment" at bounding box center [191, 156] width 48 height 12
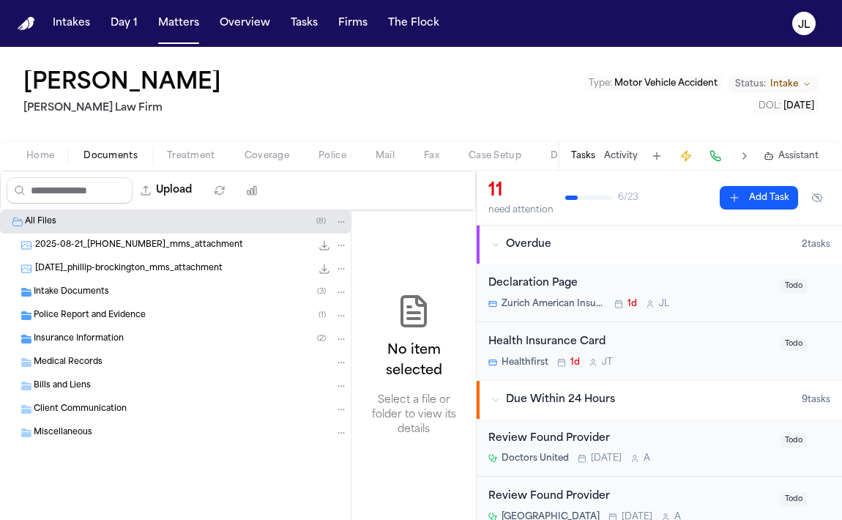
click at [128, 160] on span "Documents" at bounding box center [110, 156] width 54 height 12
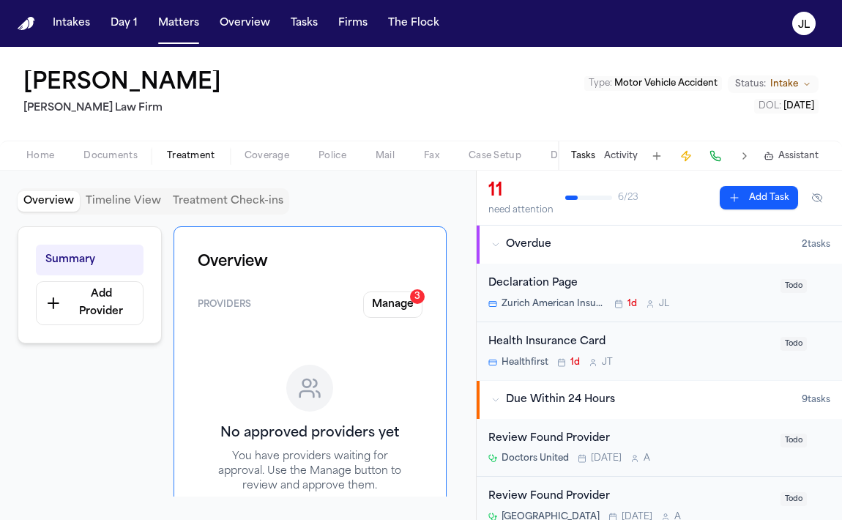
click at [213, 152] on button "Treatment" at bounding box center [191, 156] width 78 height 18
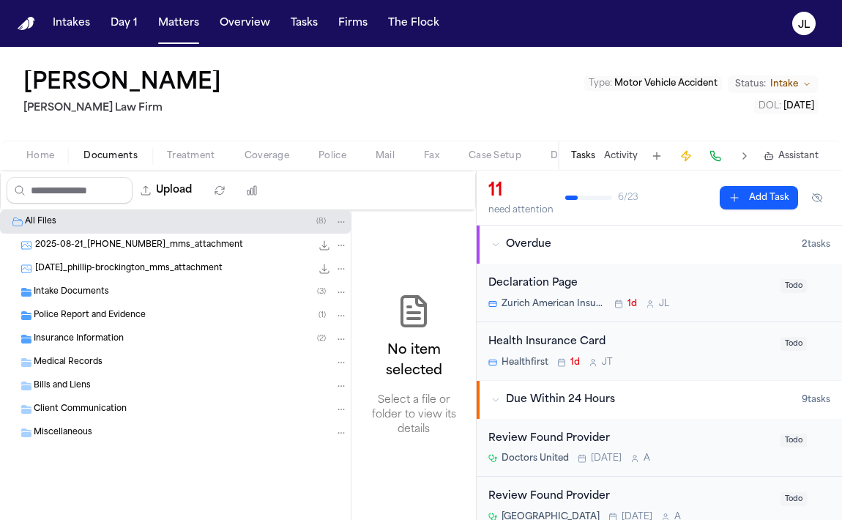
click at [120, 150] on span "Documents" at bounding box center [110, 156] width 54 height 12
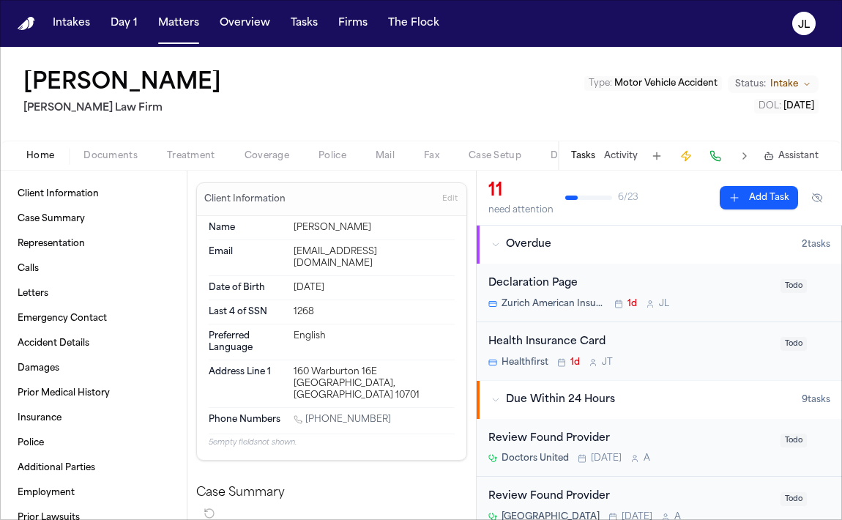
click at [32, 160] on span "Home" at bounding box center [40, 156] width 28 height 12
click at [273, 159] on span "Coverage" at bounding box center [266, 156] width 45 height 12
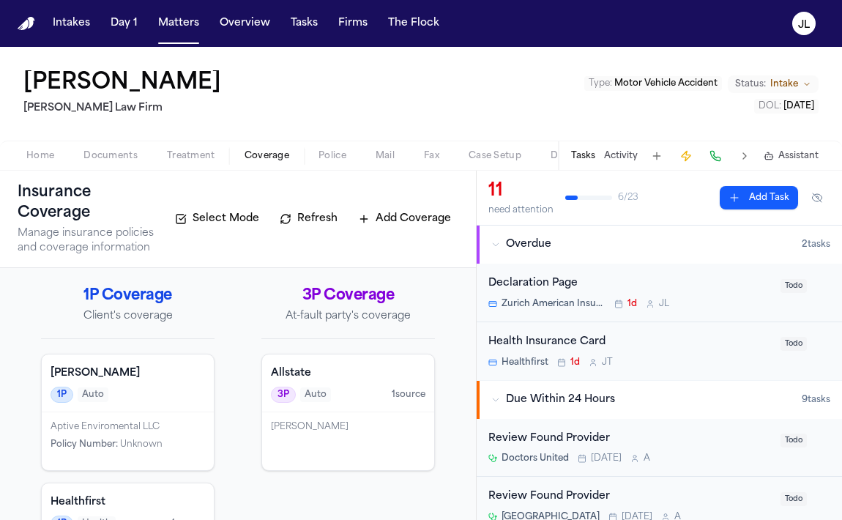
click at [398, 394] on span "1 source" at bounding box center [409, 395] width 34 height 12
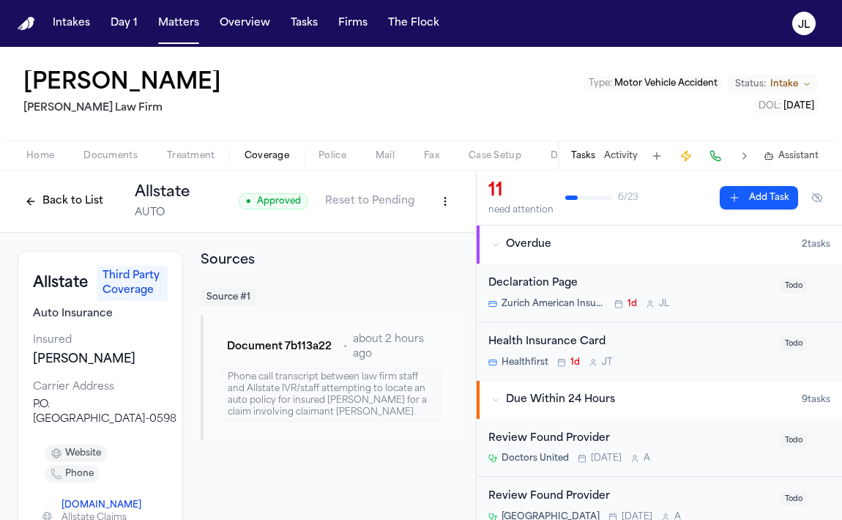
click at [63, 204] on button "Back to List" at bounding box center [64, 201] width 93 height 23
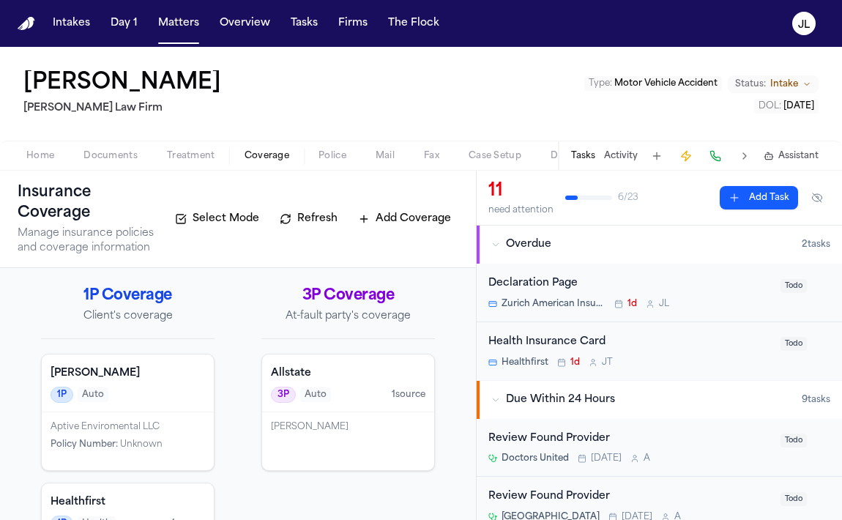
click at [332, 413] on div "Eric Rosen" at bounding box center [348, 441] width 172 height 58
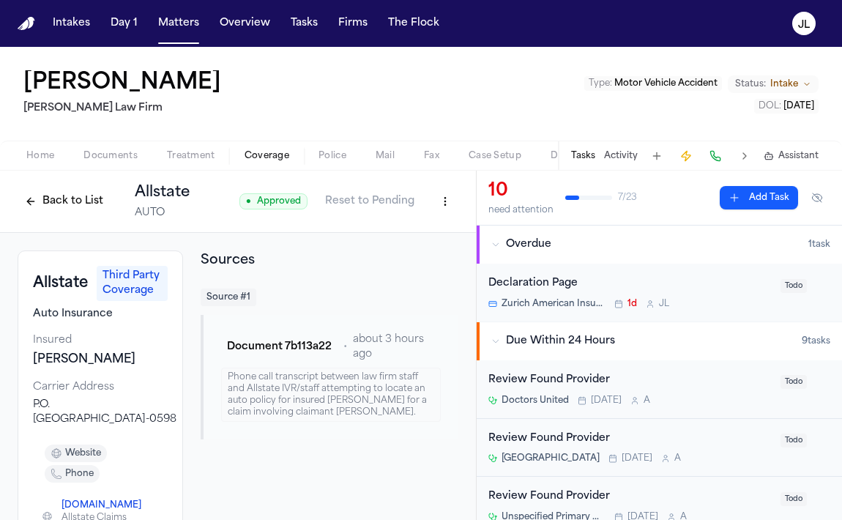
click at [72, 194] on button "Back to List" at bounding box center [64, 201] width 93 height 23
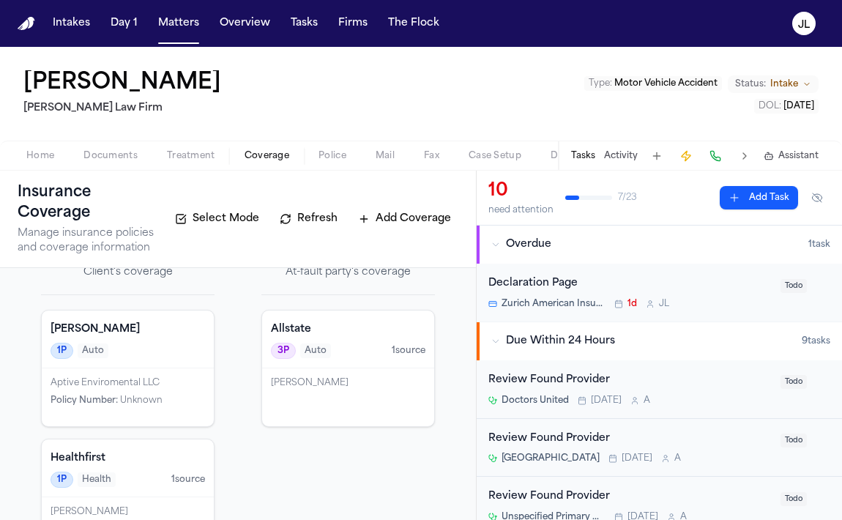
scroll to position [38, 0]
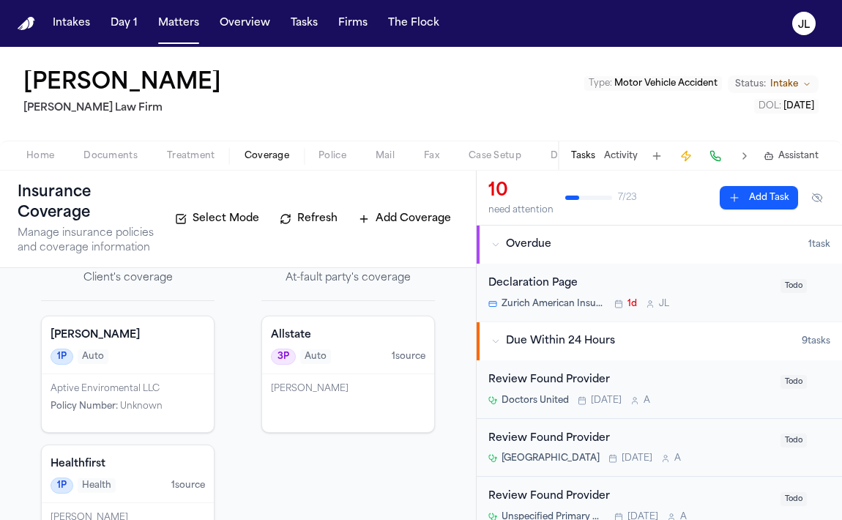
click at [319, 400] on div "Eric Rosen" at bounding box center [348, 403] width 172 height 58
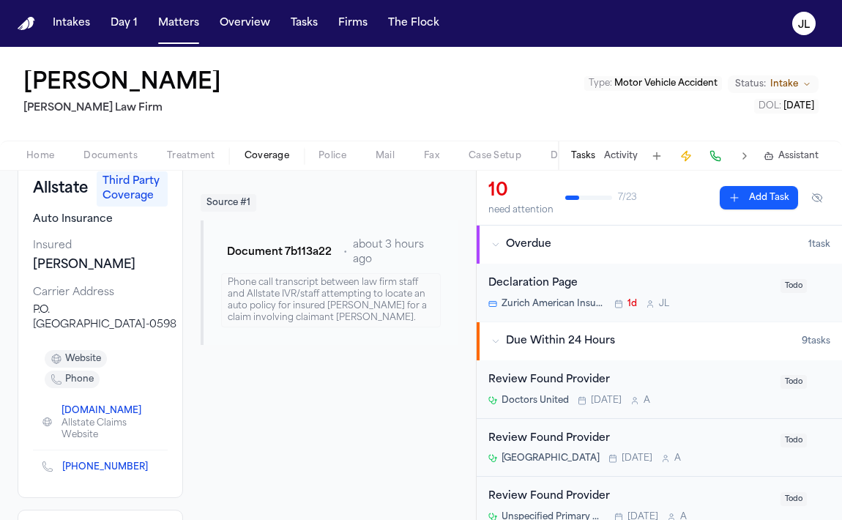
scroll to position [95, 0]
click at [153, 465] on icon "Copy to clipboard" at bounding box center [155, 466] width 5 height 7
click at [713, 156] on button at bounding box center [715, 156] width 20 height 20
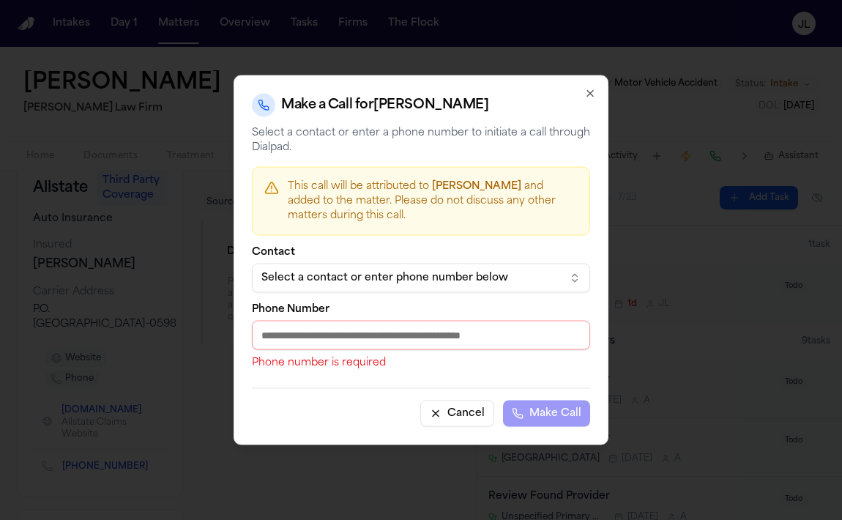
click at [378, 308] on label "Phone Number" at bounding box center [421, 310] width 338 height 10
click at [378, 321] on input "Phone Number" at bounding box center [421, 335] width 338 height 29
click at [375, 325] on input "Phone Number" at bounding box center [421, 335] width 338 height 29
paste input "**********"
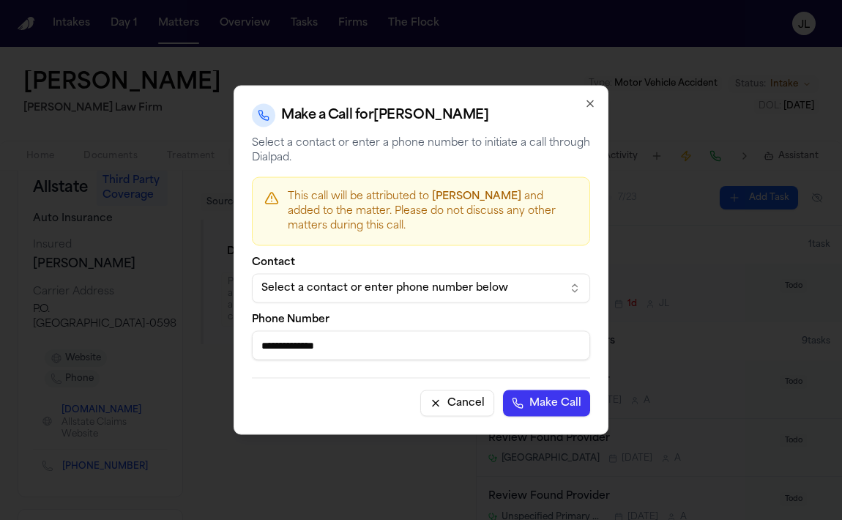
type input "**********"
click at [534, 412] on button "Make Call" at bounding box center [546, 403] width 87 height 26
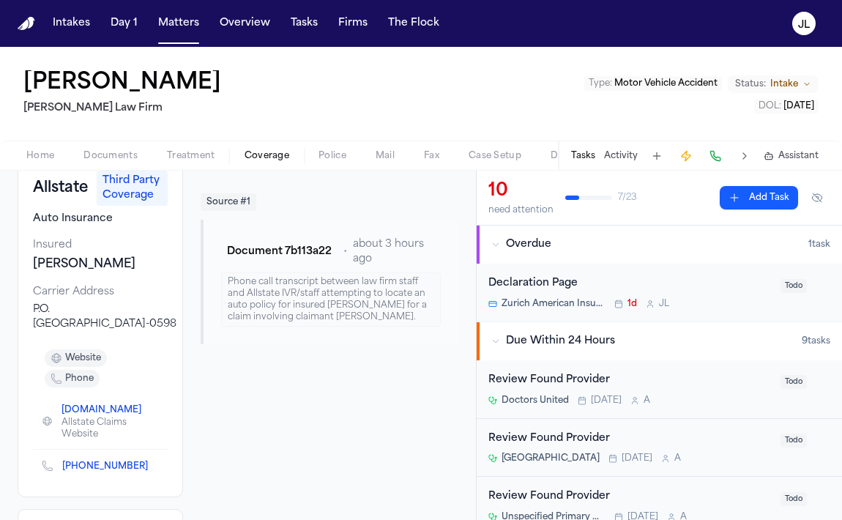
scroll to position [0, 0]
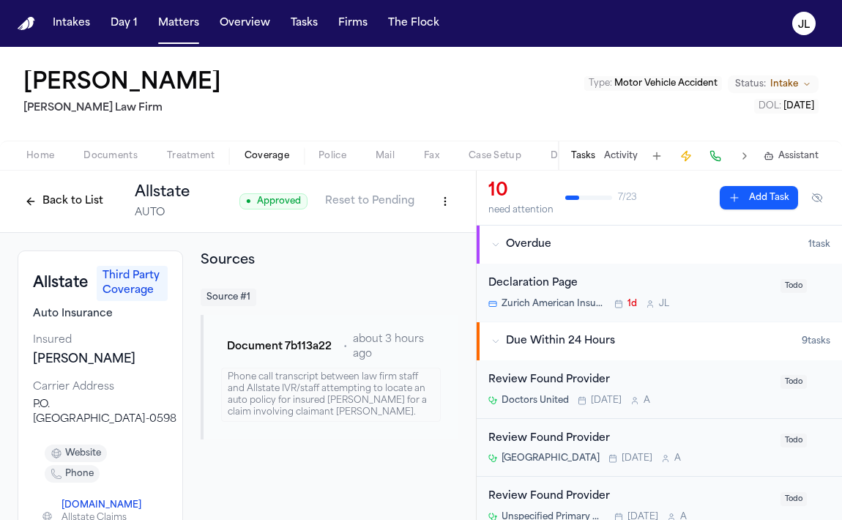
click at [59, 212] on button "Back to List" at bounding box center [64, 201] width 93 height 23
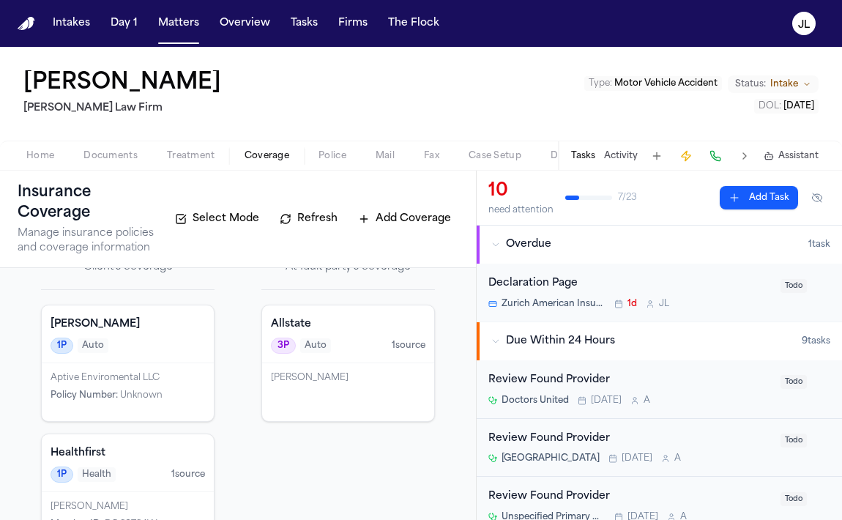
scroll to position [44, 0]
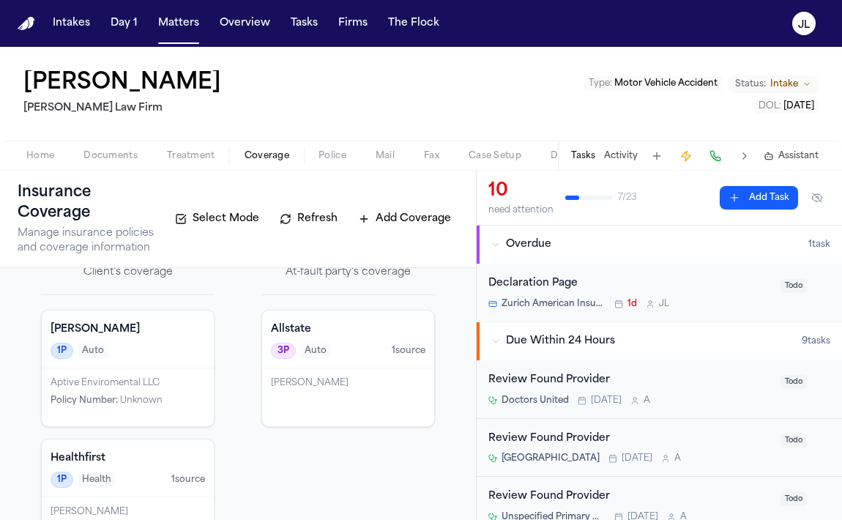
click at [332, 417] on div "Eric Rosen" at bounding box center [348, 397] width 172 height 58
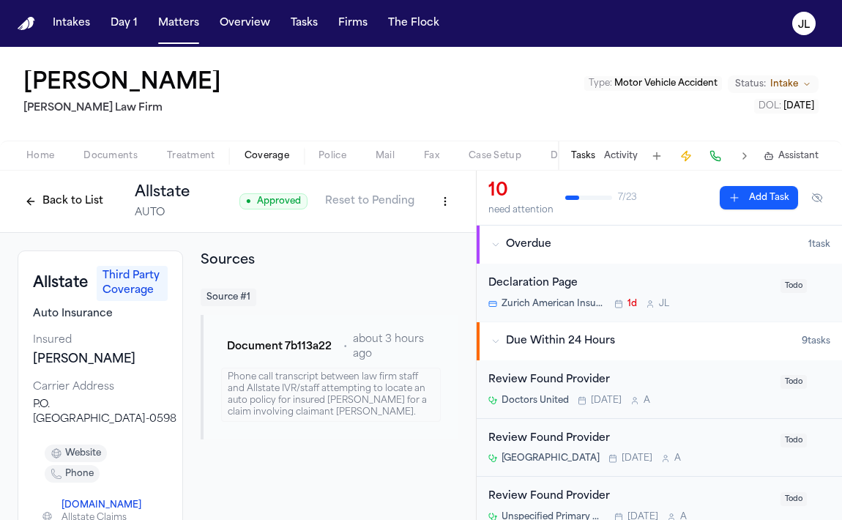
click at [74, 201] on button "Back to List" at bounding box center [64, 201] width 93 height 23
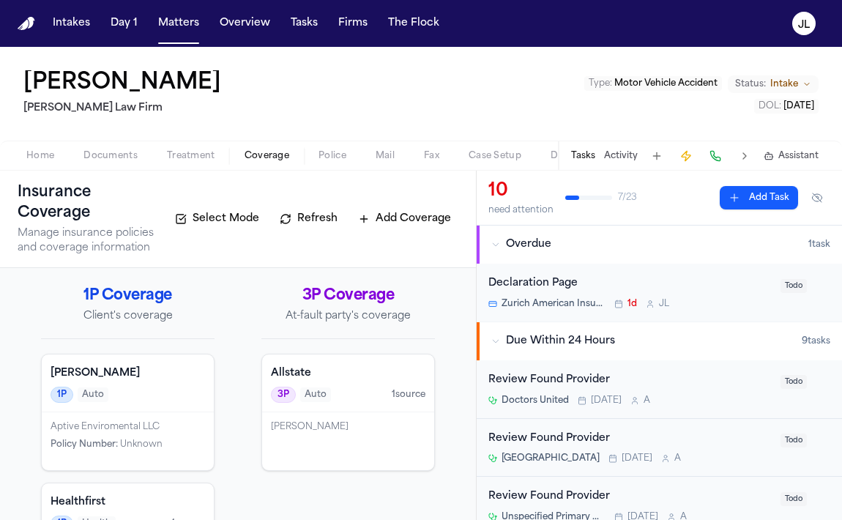
click at [127, 420] on div "Aptive Enviromental LLC Policy Number : Unknown" at bounding box center [128, 441] width 172 height 58
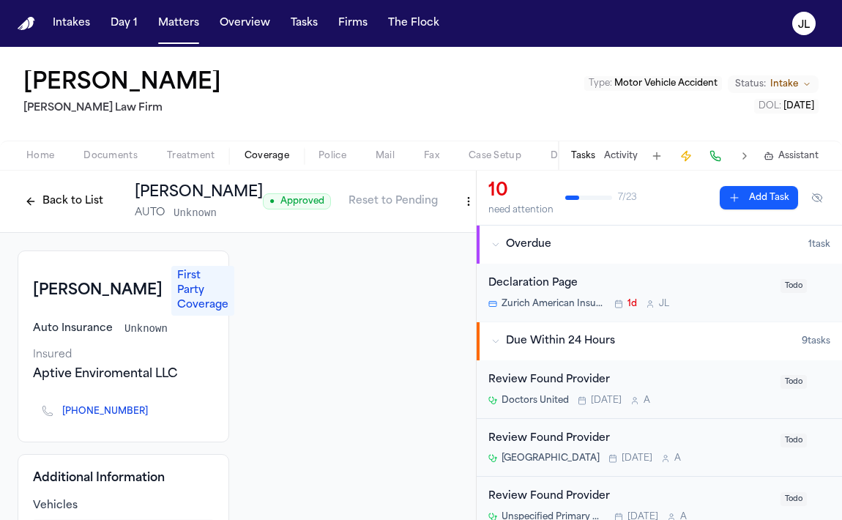
click at [55, 213] on div "Back to List Ghallagher Bassett AUTO Unknown" at bounding box center [140, 201] width 245 height 38
click at [55, 209] on button "Back to List" at bounding box center [64, 201] width 93 height 23
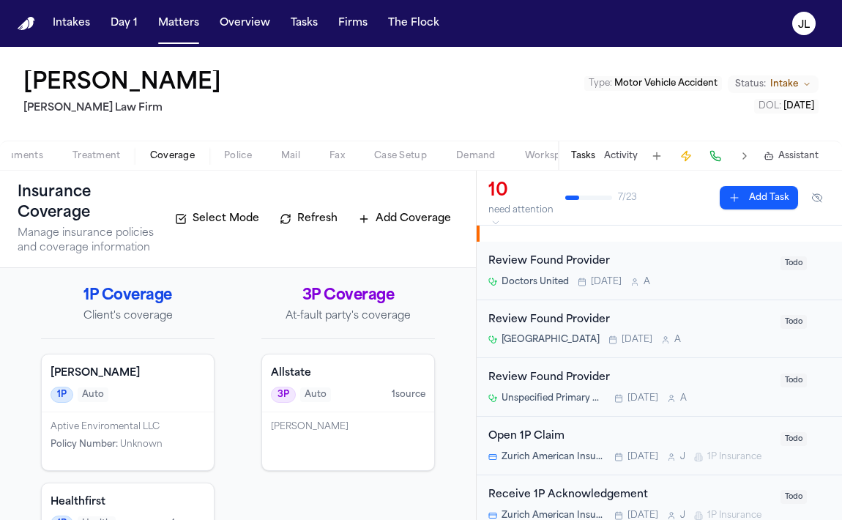
scroll to position [0, 96]
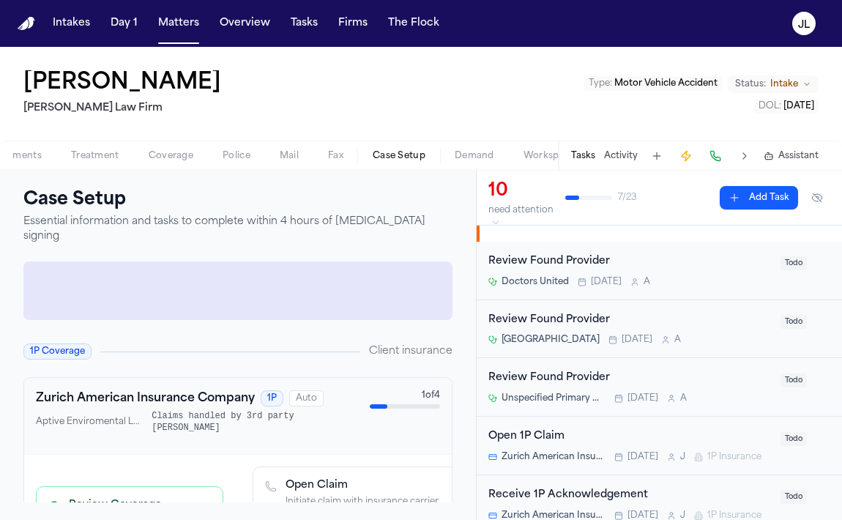
click at [389, 150] on span "Case Setup" at bounding box center [399, 156] width 53 height 12
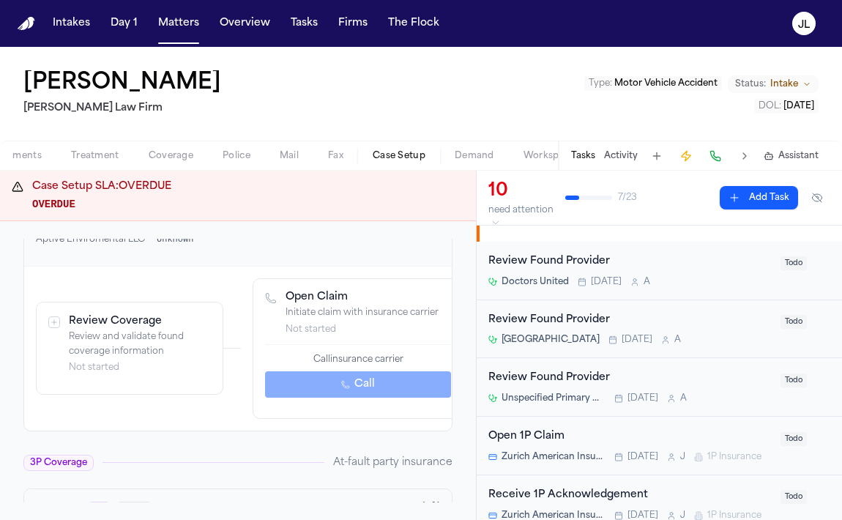
click at [176, 343] on p "Review and validate found coverage information" at bounding box center [140, 344] width 142 height 29
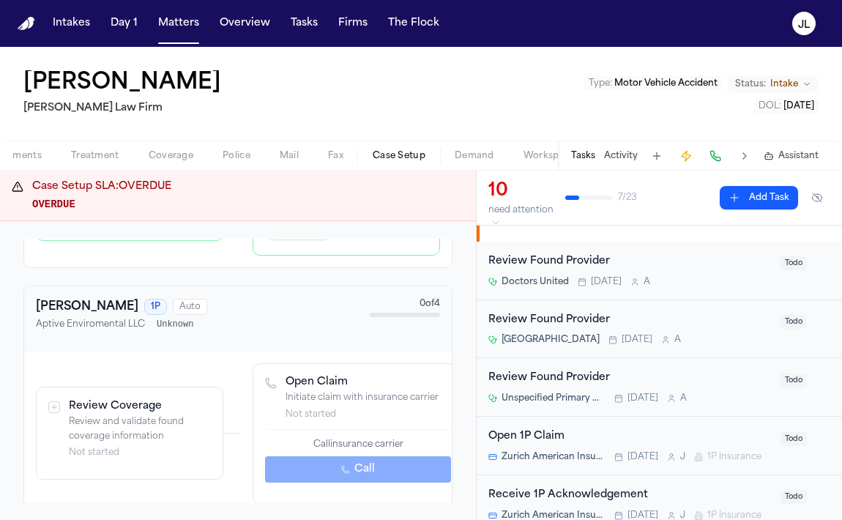
click at [105, 425] on p "Review and validate found coverage information" at bounding box center [140, 429] width 142 height 29
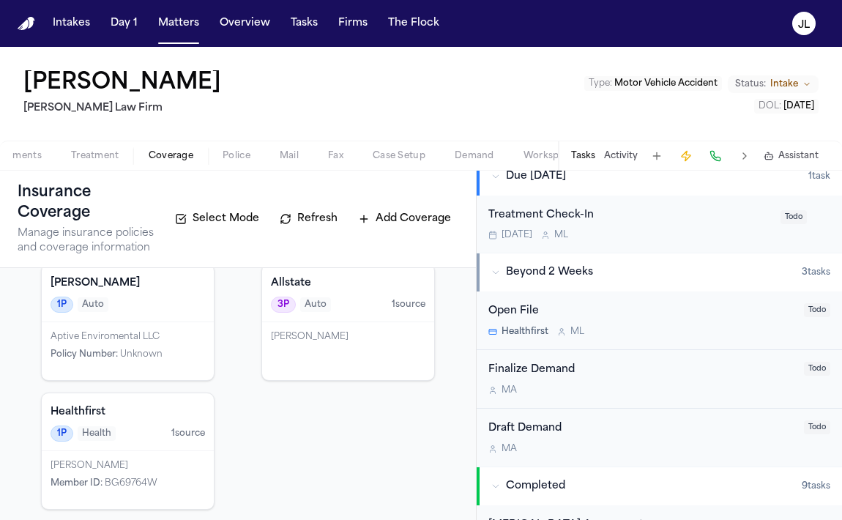
scroll to position [101, 0]
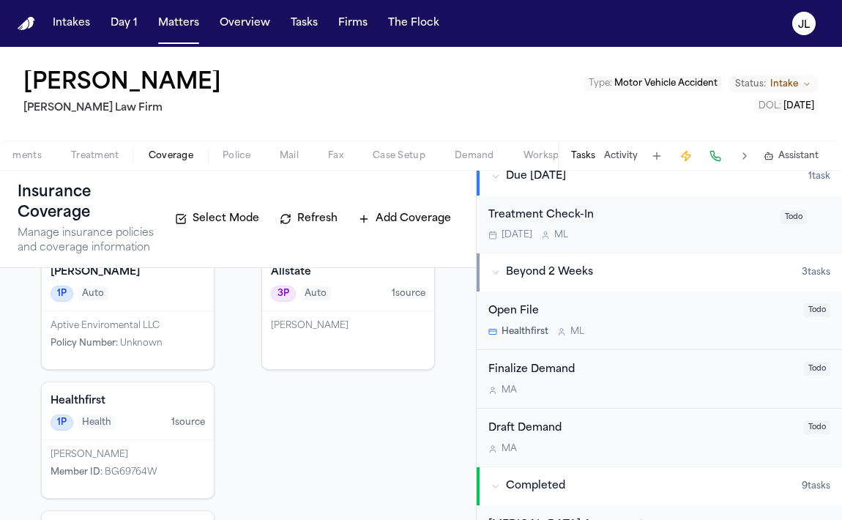
click at [124, 311] on div "Aptive Enviromental LLC Policy Number : Unknown" at bounding box center [128, 340] width 172 height 58
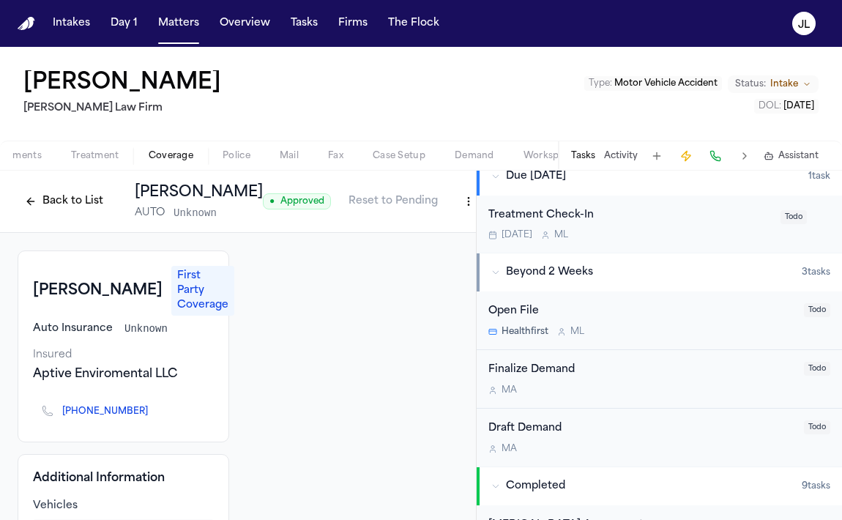
click at [67, 203] on button "Back to List" at bounding box center [64, 201] width 93 height 23
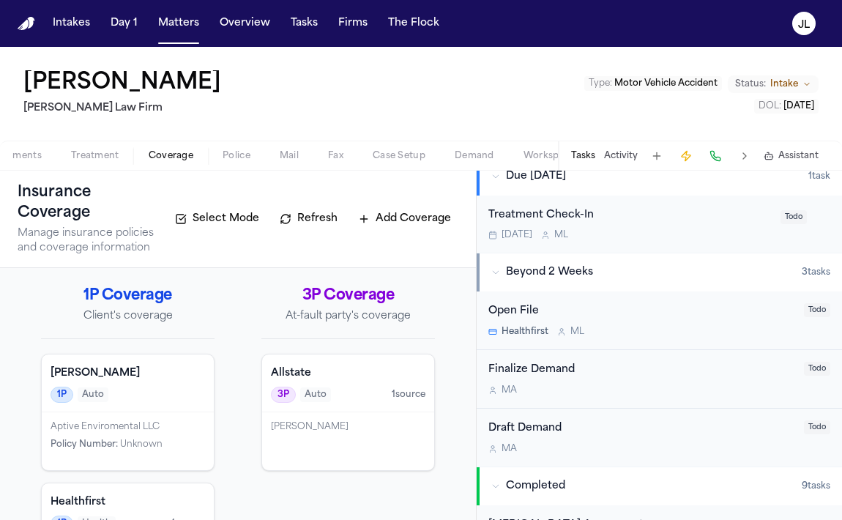
click at [321, 440] on div "Eric Rosen" at bounding box center [348, 441] width 172 height 58
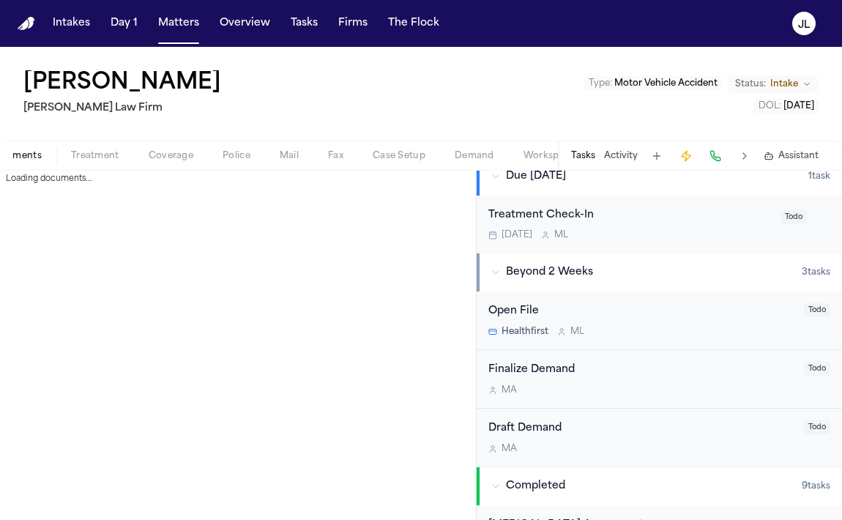
click at [39, 154] on span "Documents" at bounding box center [15, 156] width 54 height 12
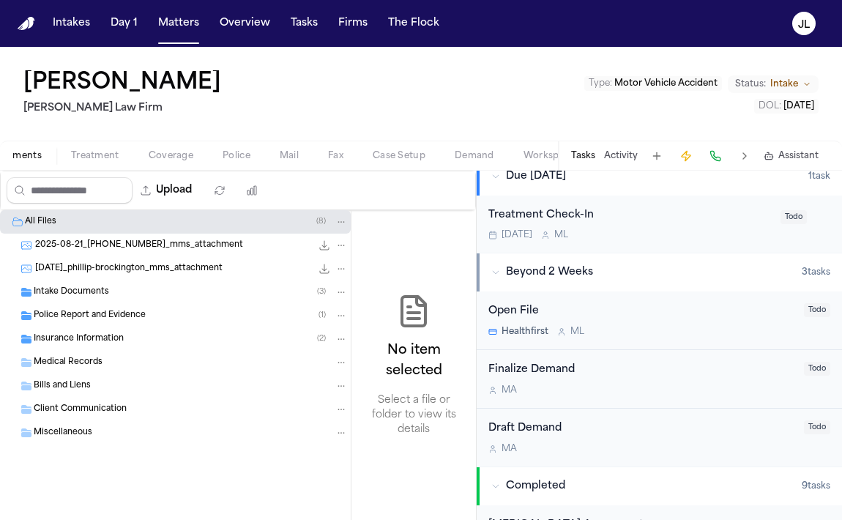
click at [112, 317] on span "Police Report and Evidence" at bounding box center [90, 316] width 112 height 12
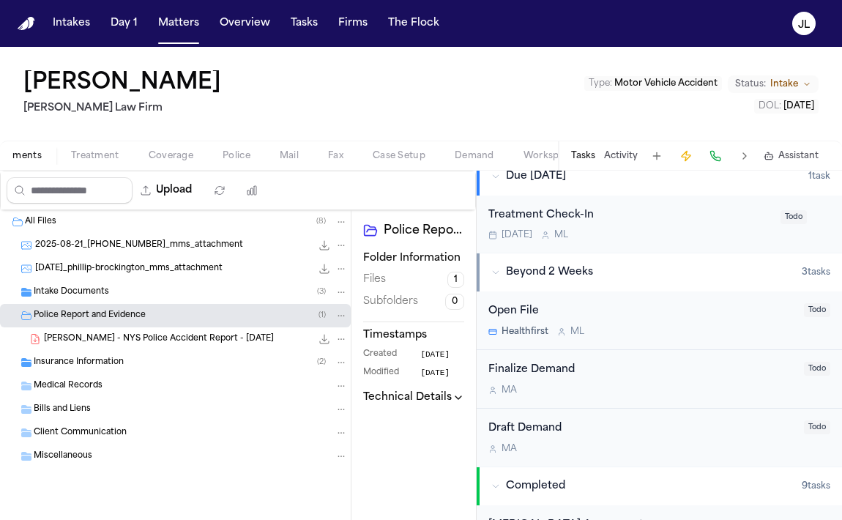
click at [126, 340] on span "P. Brockington - NYS Police Accident Report - 8.18.25" at bounding box center [159, 339] width 230 height 12
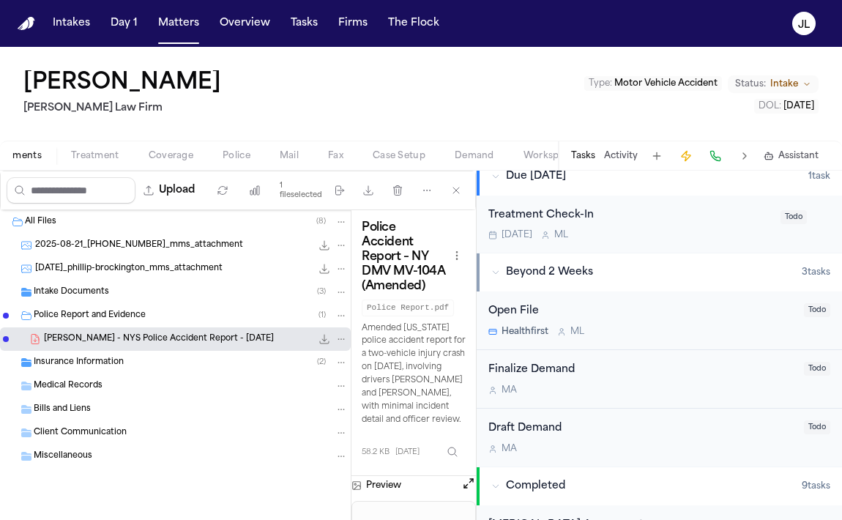
click at [470, 479] on button "Open preview" at bounding box center [468, 483] width 15 height 15
click at [168, 153] on span "Coverage" at bounding box center [171, 156] width 45 height 12
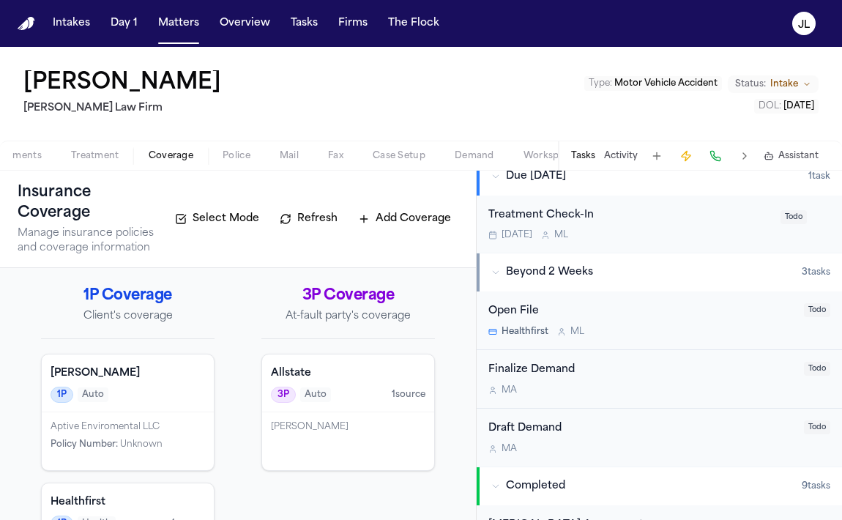
click at [300, 408] on div "Allstate 3P Auto 1 source" at bounding box center [348, 383] width 172 height 58
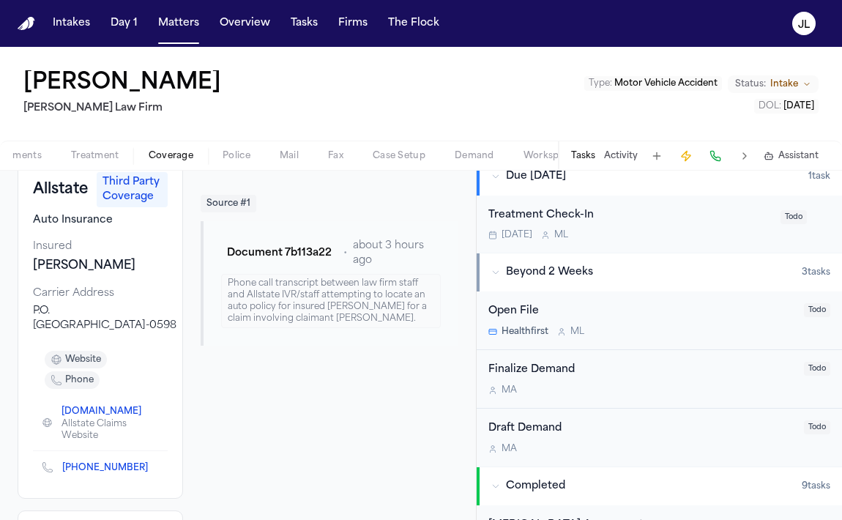
scroll to position [31, 0]
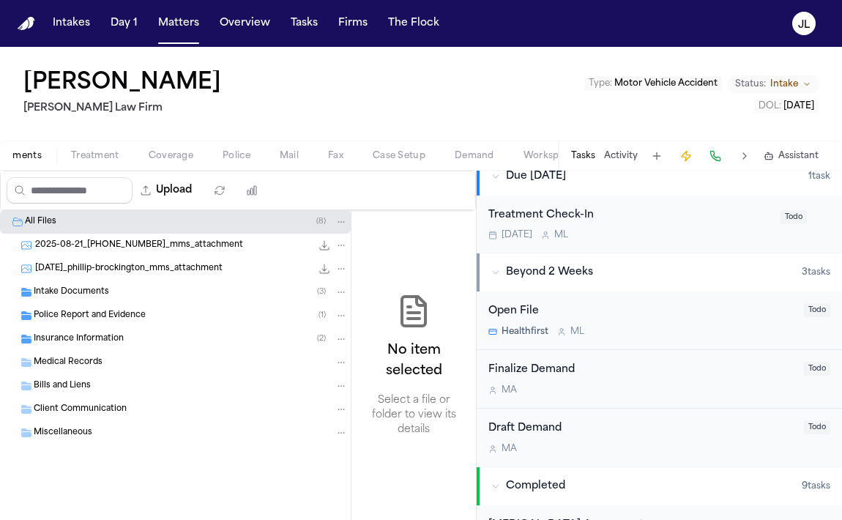
click at [30, 152] on span "Documents" at bounding box center [15, 156] width 54 height 12
click at [104, 320] on span "Police Report and Evidence" at bounding box center [90, 316] width 112 height 12
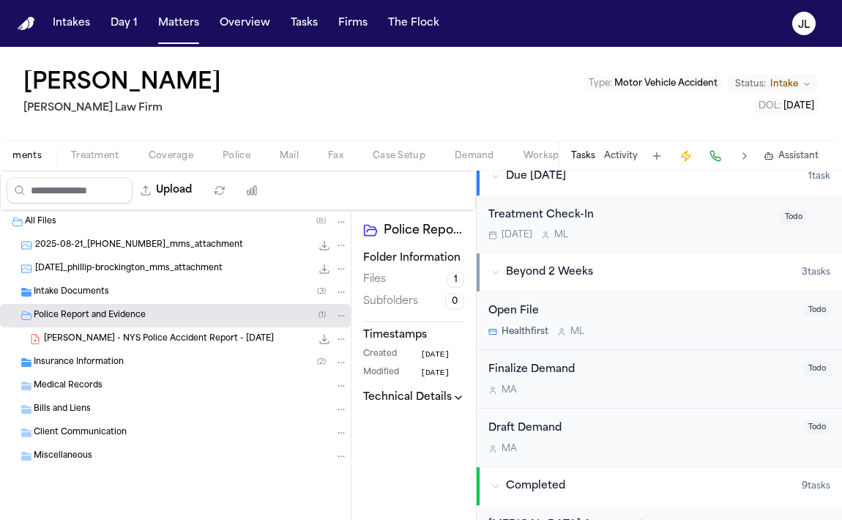
click at [198, 346] on div "P. Brockington - NYS Police Accident Report - 8.18.25 58.2 KB • PDF" at bounding box center [175, 338] width 351 height 23
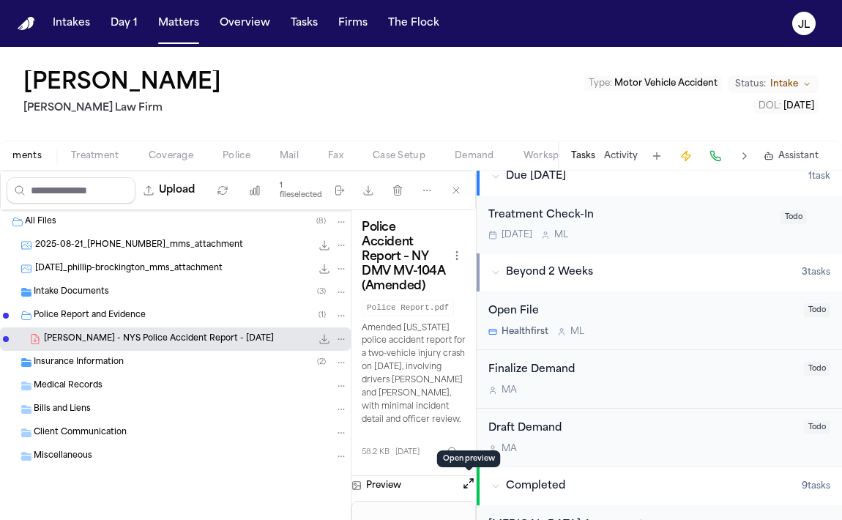
click at [462, 490] on button "Open preview" at bounding box center [468, 483] width 15 height 15
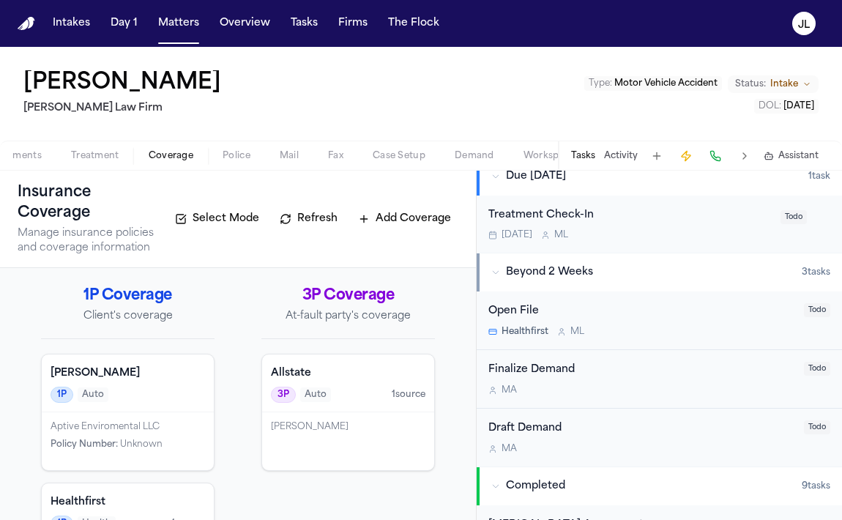
click at [155, 158] on span "Coverage" at bounding box center [171, 156] width 45 height 12
click at [289, 466] on div "Eric Rosen" at bounding box center [348, 441] width 172 height 58
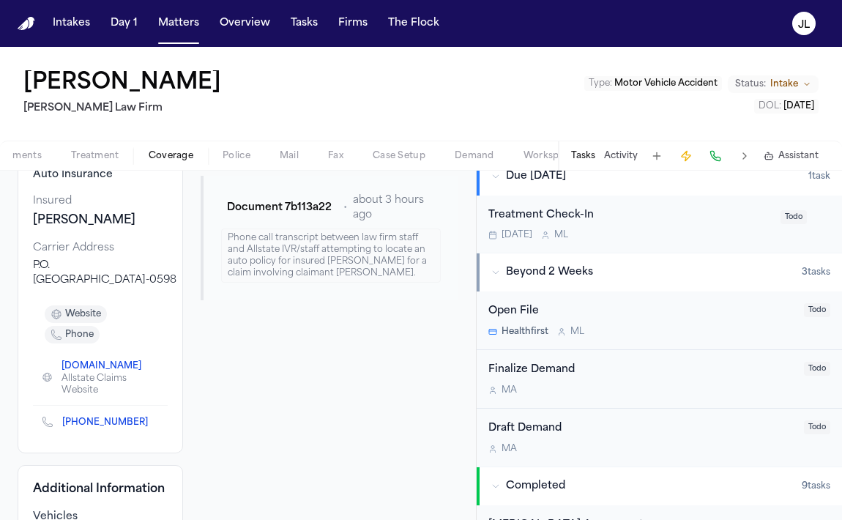
scroll to position [143, 0]
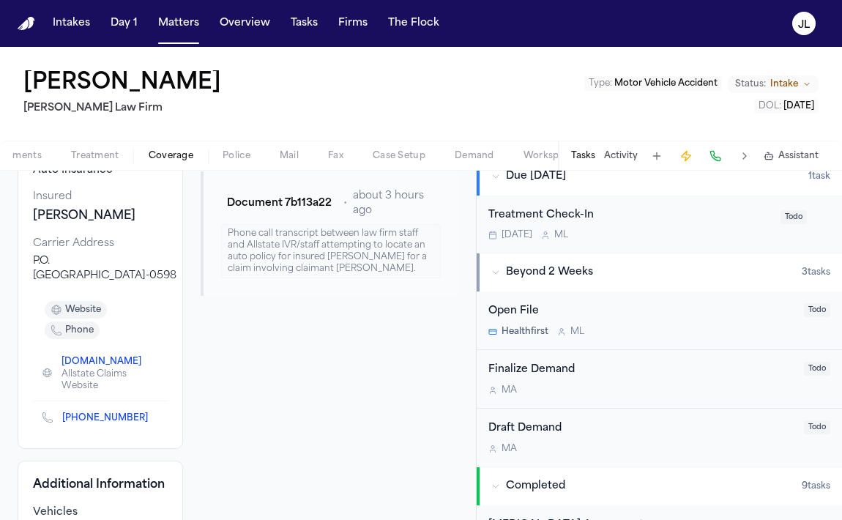
click at [141, 423] on span "(800) 255-7828" at bounding box center [110, 418] width 97 height 12
click at [712, 154] on button at bounding box center [715, 156] width 20 height 20
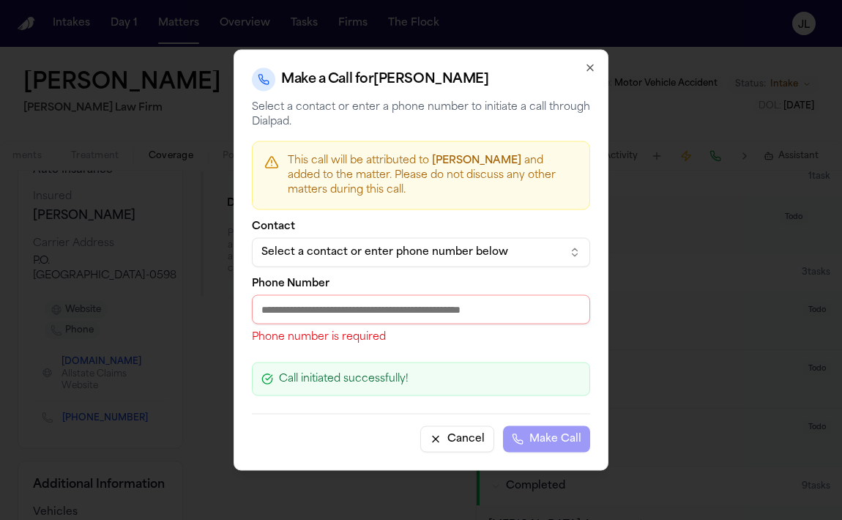
click at [405, 308] on input "Phone Number" at bounding box center [421, 309] width 338 height 29
paste input "**********"
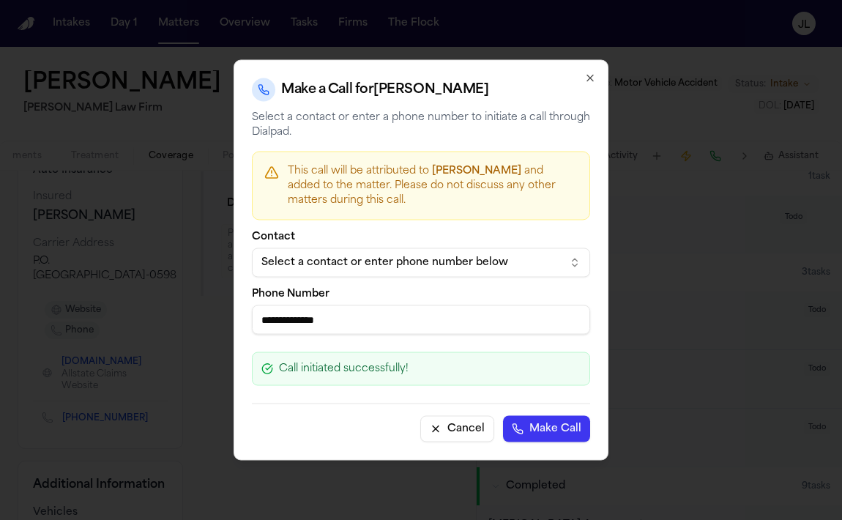
type input "**********"
click at [554, 436] on button "Make Call" at bounding box center [546, 429] width 87 height 26
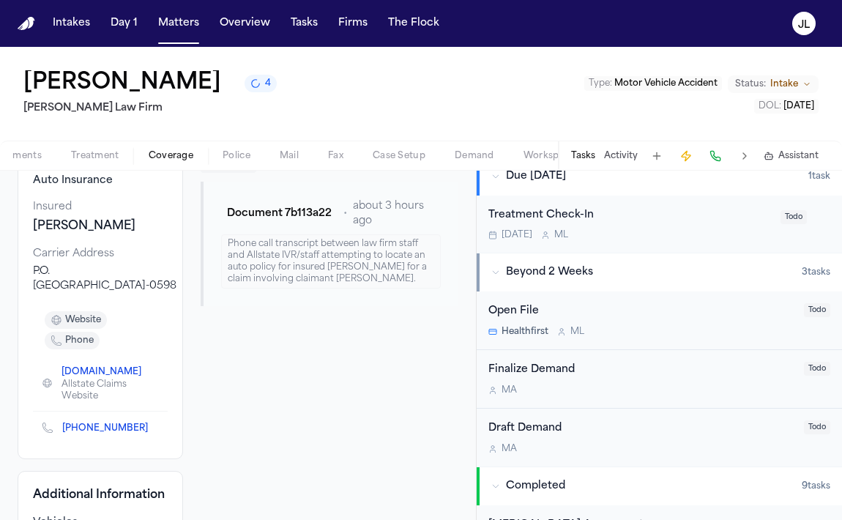
scroll to position [136, 0]
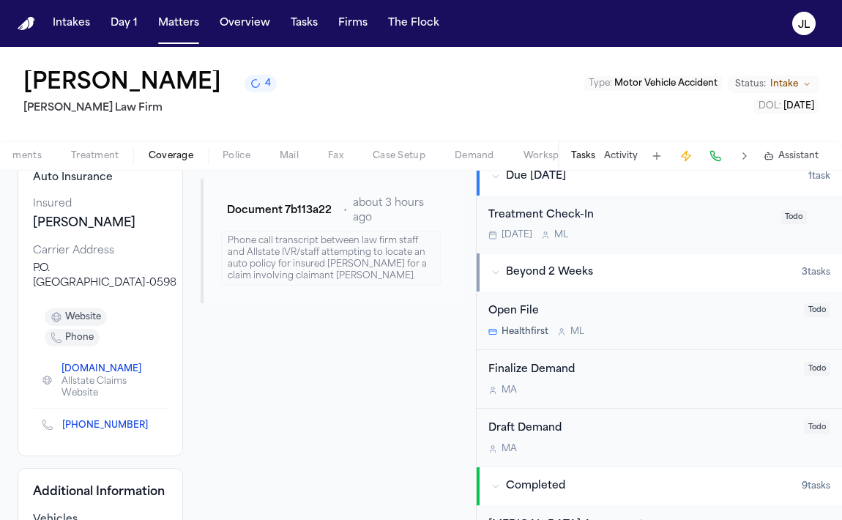
click at [152, 430] on icon "Copy to clipboard" at bounding box center [154, 427] width 5 height 5
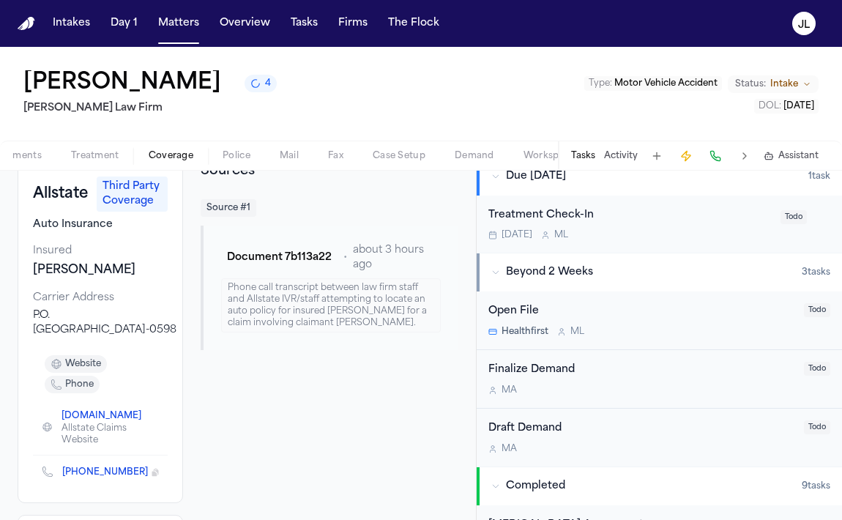
scroll to position [0, 0]
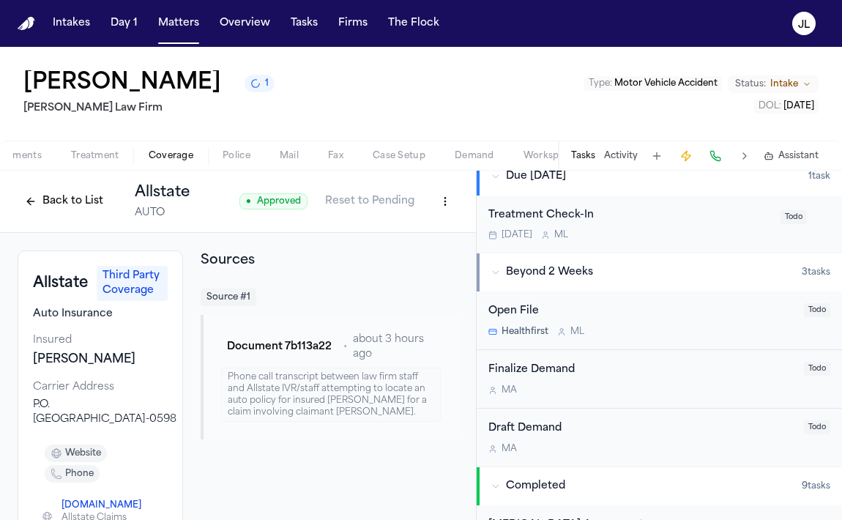
click at [720, 160] on button at bounding box center [715, 156] width 20 height 20
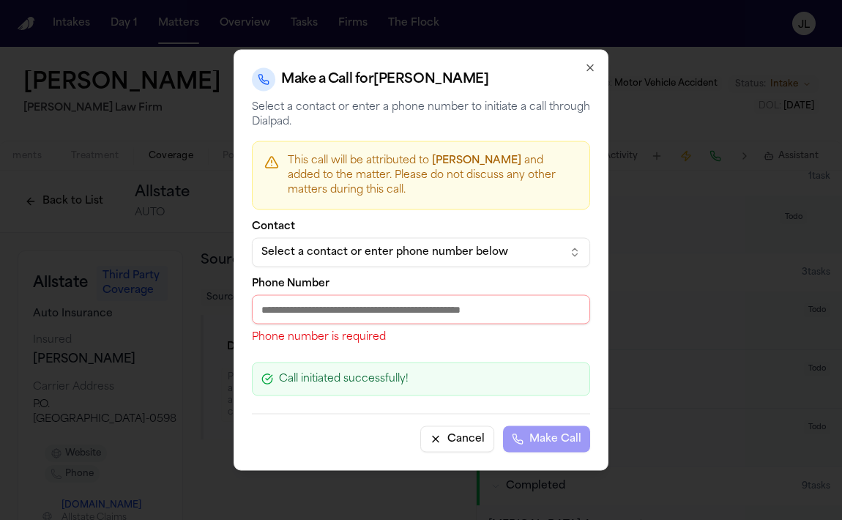
click at [320, 307] on input "Phone Number" at bounding box center [421, 309] width 338 height 29
paste input "**********"
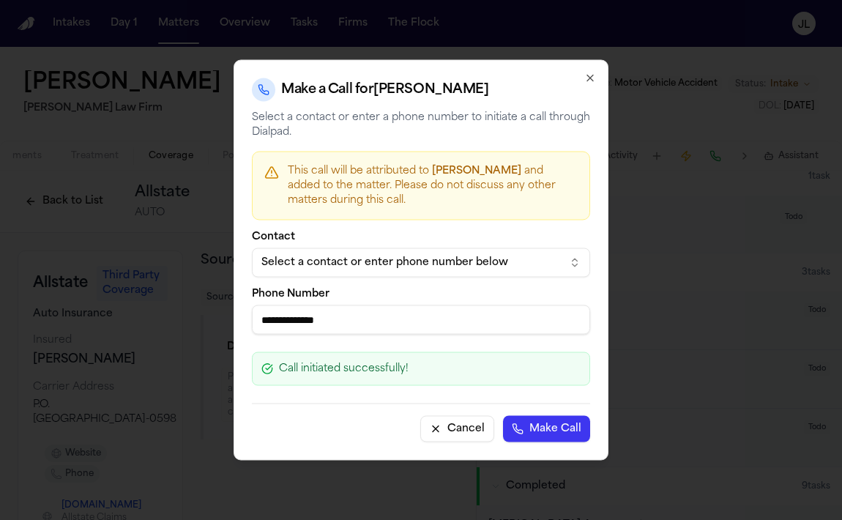
type input "**********"
click at [548, 437] on button "Make Call" at bounding box center [546, 429] width 87 height 26
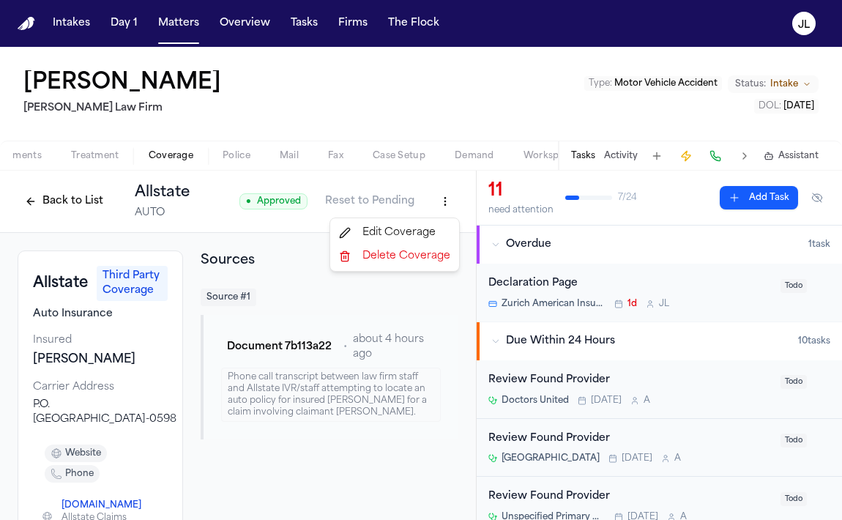
click at [449, 210] on html "Intakes Day 1 Matters Overview Tasks Firms The Flock JL Phillip Brockington Mar…" at bounding box center [421, 260] width 842 height 520
click at [430, 229] on div "Edit Coverage" at bounding box center [394, 232] width 123 height 23
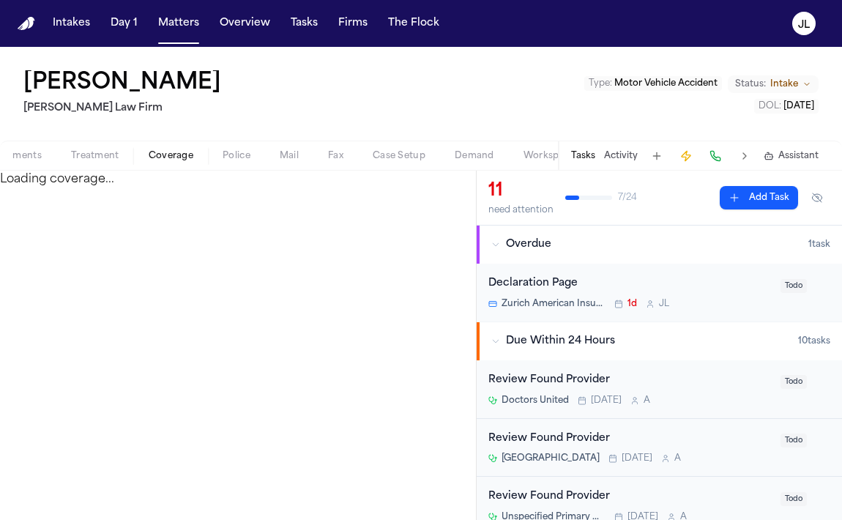
select select "**********"
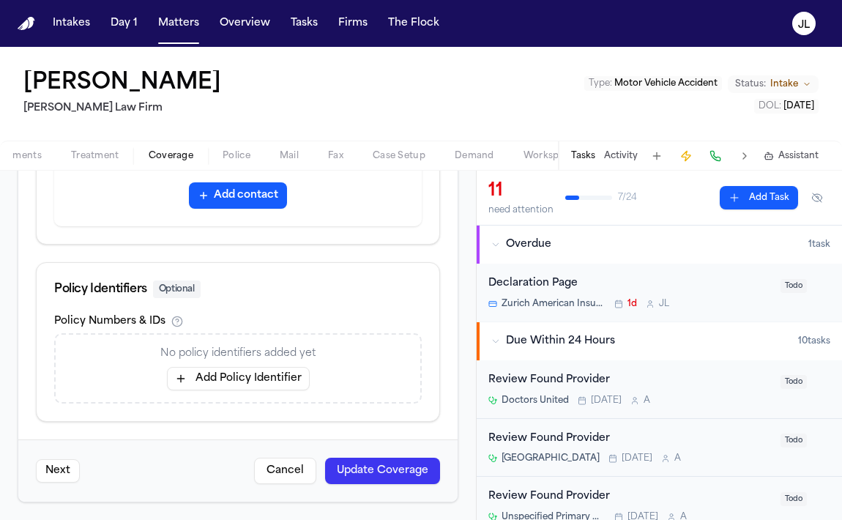
click at [277, 381] on button "Add Policy Identifier" at bounding box center [238, 378] width 143 height 23
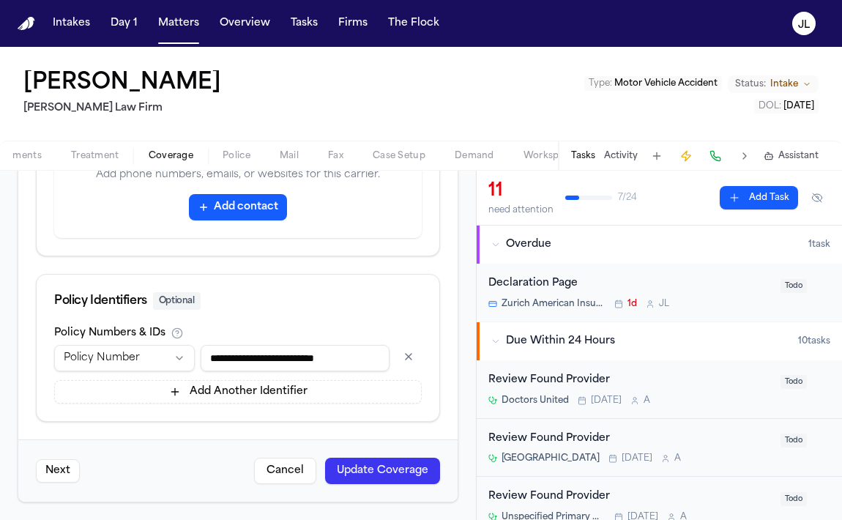
click at [274, 356] on input "**********" at bounding box center [295, 358] width 189 height 26
click at [359, 357] on input "**********" at bounding box center [295, 358] width 189 height 26
drag, startPoint x: 364, startPoint y: 361, endPoint x: 123, endPoint y: 340, distance: 241.8
click at [123, 343] on div "**********" at bounding box center [237, 365] width 367 height 76
type input "**********"
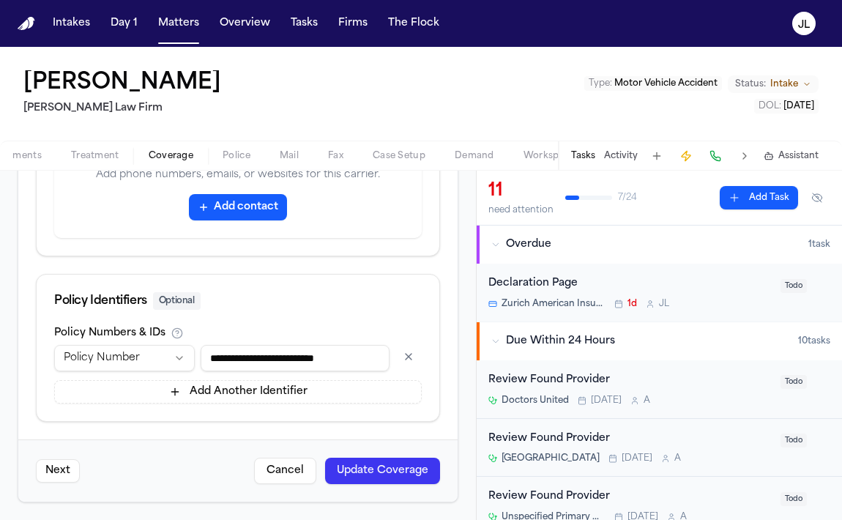
click at [376, 478] on button "Update Coverage" at bounding box center [382, 470] width 115 height 26
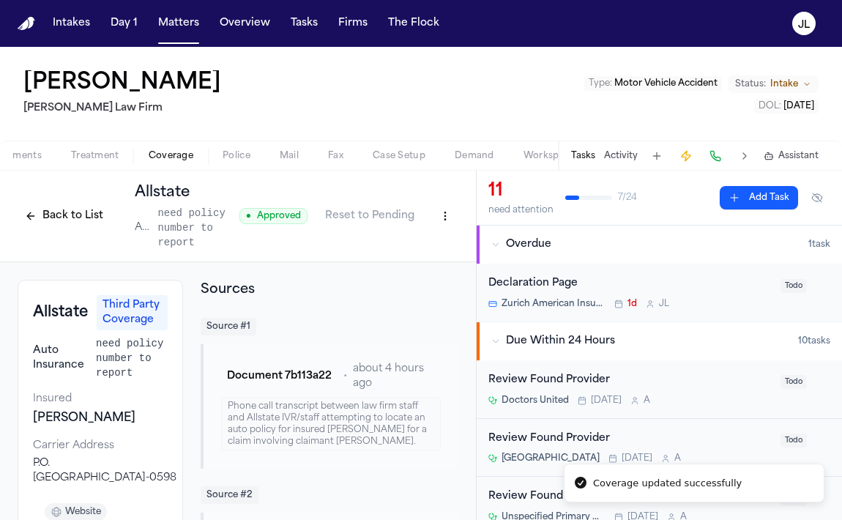
click at [64, 230] on div "Back to List Allstate AUTO need policy number to report" at bounding box center [129, 215] width 222 height 67
click at [64, 226] on button "Back to List" at bounding box center [64, 215] width 93 height 23
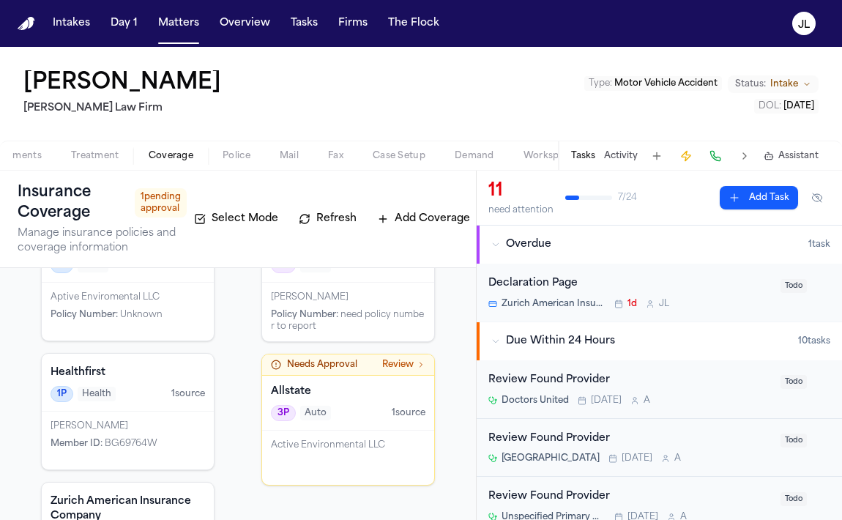
scroll to position [143, 0]
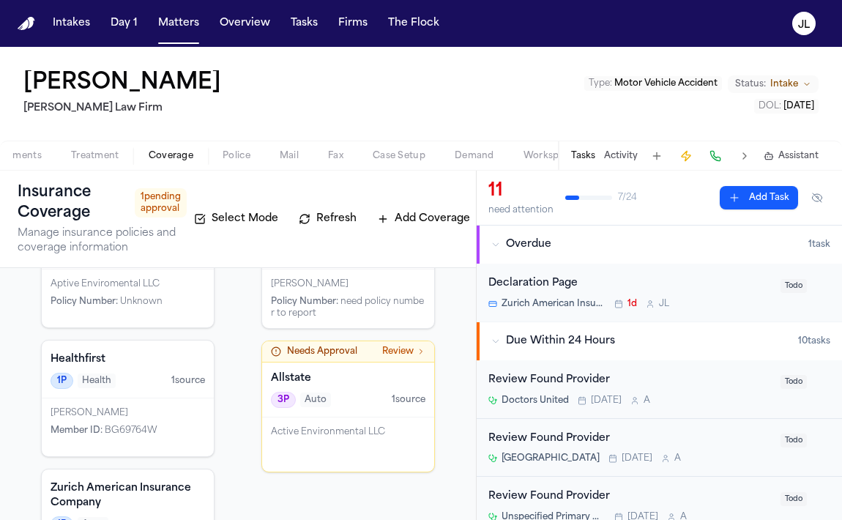
click at [307, 448] on div "Active Environmental LLC" at bounding box center [348, 444] width 172 height 54
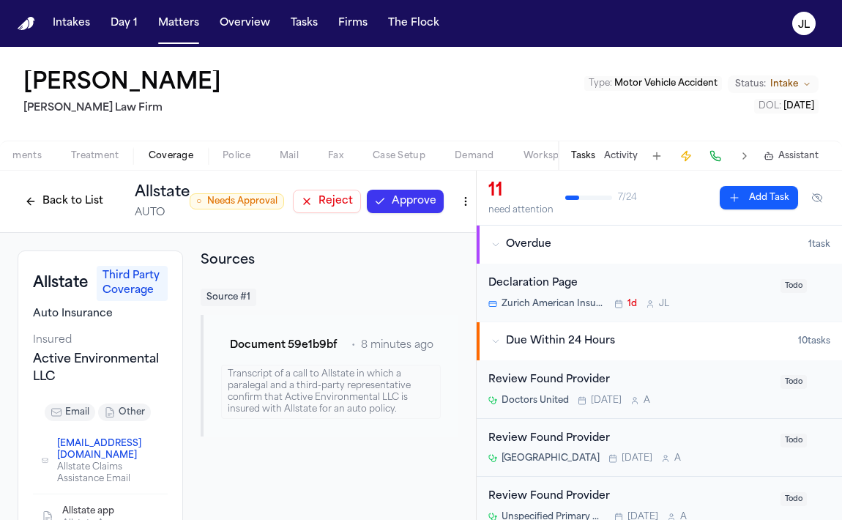
click at [339, 201] on button "Reject" at bounding box center [327, 201] width 68 height 23
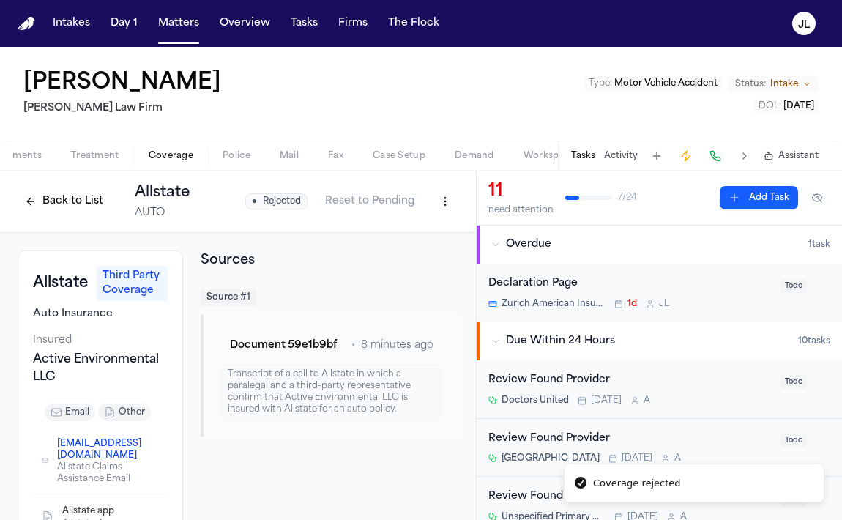
click at [76, 199] on button "Back to List" at bounding box center [64, 201] width 93 height 23
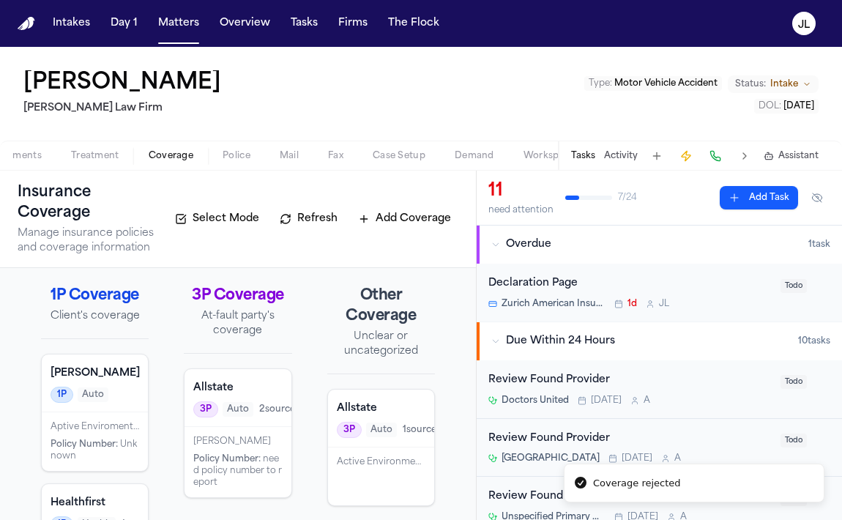
click at [359, 463] on div "Active Environmental LLC" at bounding box center [381, 476] width 106 height 58
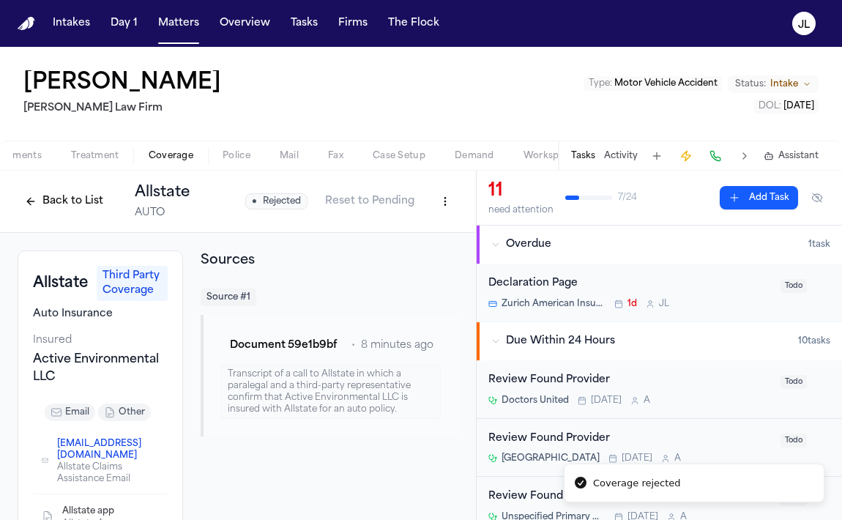
click at [445, 198] on html "Coverage rejected Intakes Day 1 Matters Overview Tasks Firms The Flock JL Phill…" at bounding box center [421, 260] width 842 height 520
click at [411, 258] on div "Delete Coverage" at bounding box center [394, 255] width 123 height 23
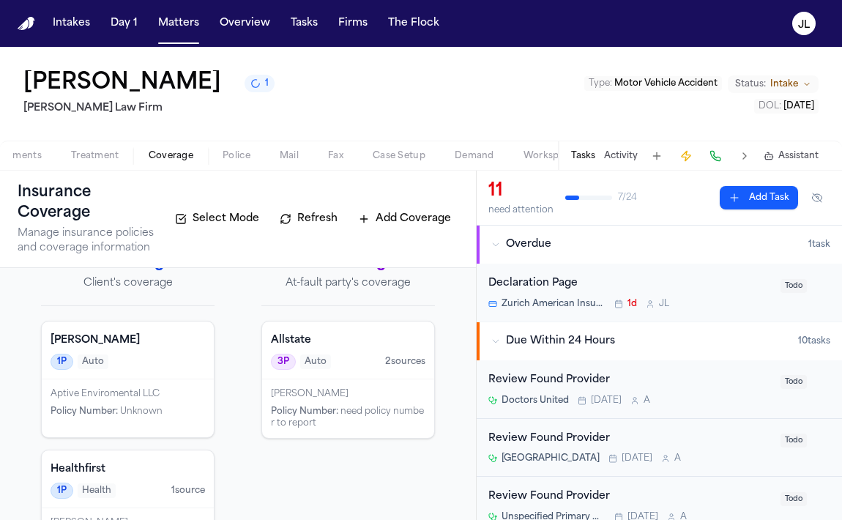
scroll to position [23, 0]
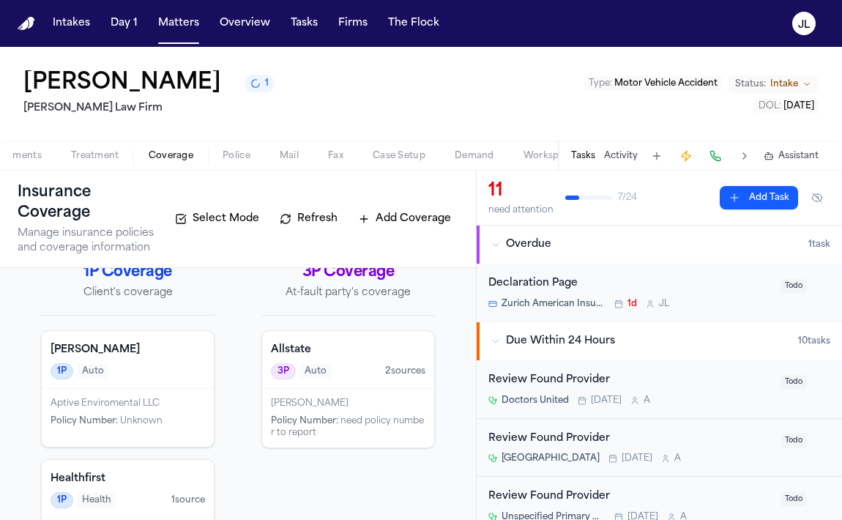
click at [176, 386] on div "Ghallagher Bassett 1P Auto" at bounding box center [128, 360] width 172 height 58
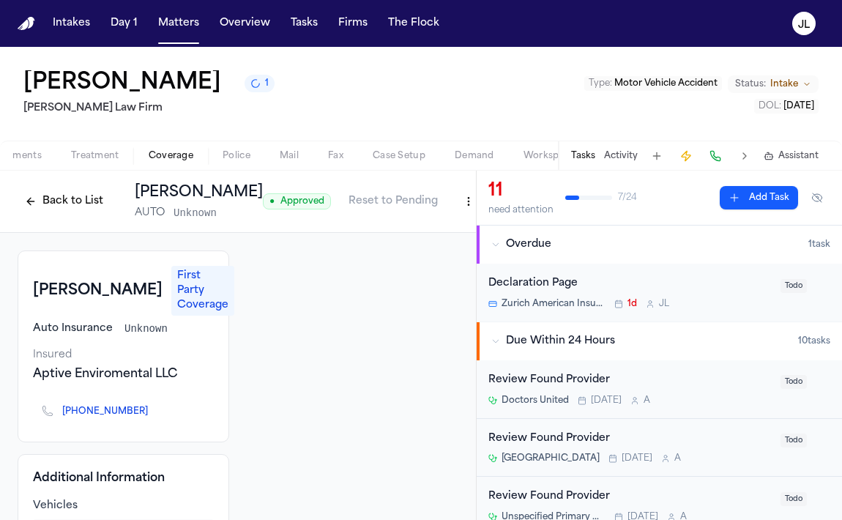
click at [151, 407] on icon "Copy to clipboard" at bounding box center [155, 411] width 9 height 9
click at [714, 152] on button at bounding box center [715, 156] width 20 height 20
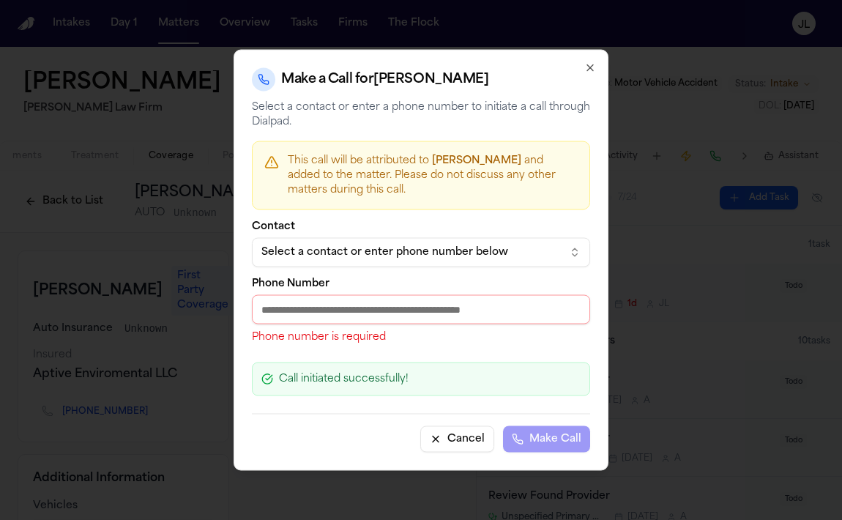
click at [362, 305] on input "Phone Number" at bounding box center [421, 309] width 338 height 29
paste input "**********"
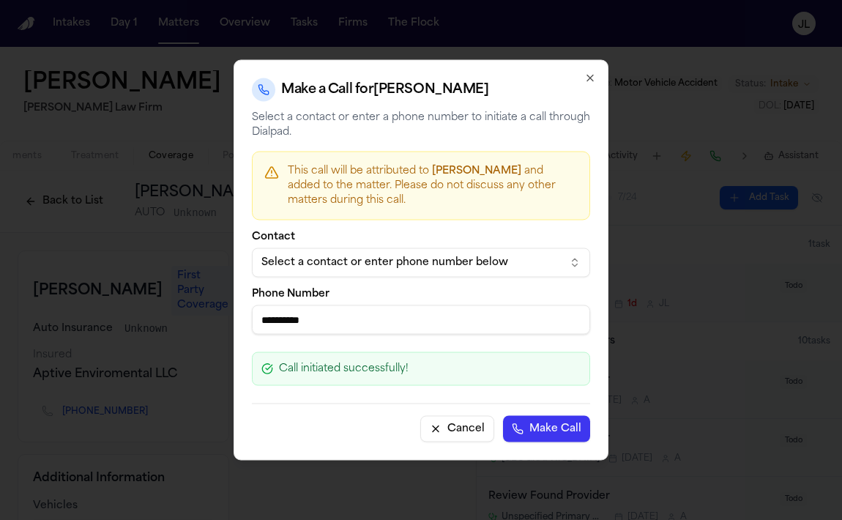
type input "**********"
click at [572, 438] on button "Make Call" at bounding box center [546, 429] width 87 height 26
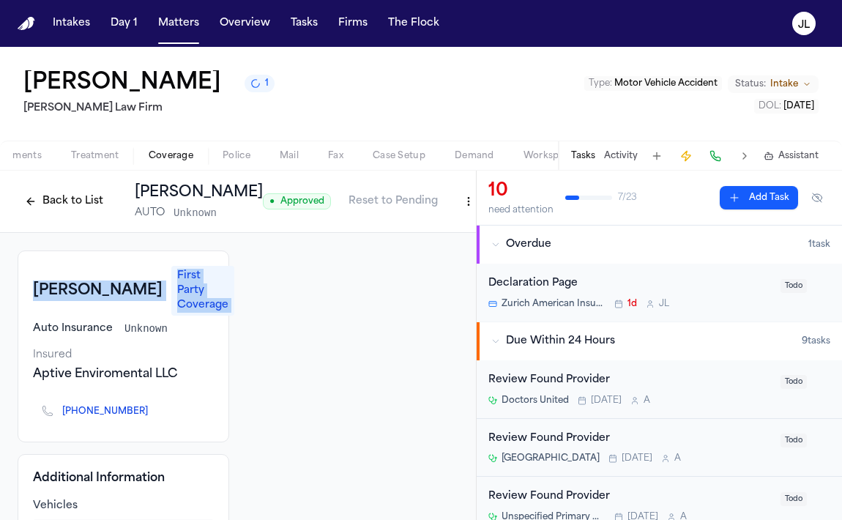
drag, startPoint x: 97, startPoint y: 309, endPoint x: 32, endPoint y: 277, distance: 71.7
click at [32, 277] on div "Ghallagher Bassett First Party Coverage Auto Insurance Unknown Insured Aptive E…" at bounding box center [124, 346] width 212 height 192
copy div "Ghallagher Bassett First Party Coverage"
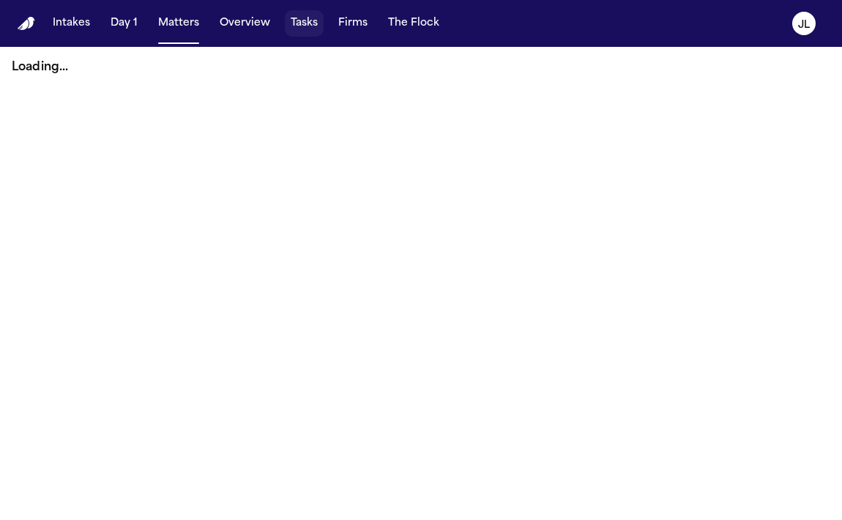
click at [298, 34] on button "Tasks" at bounding box center [304, 23] width 39 height 26
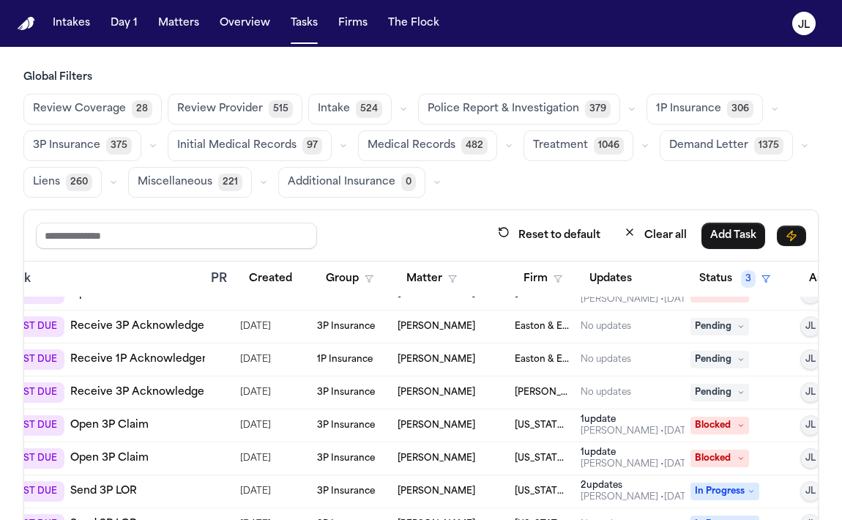
scroll to position [415, 248]
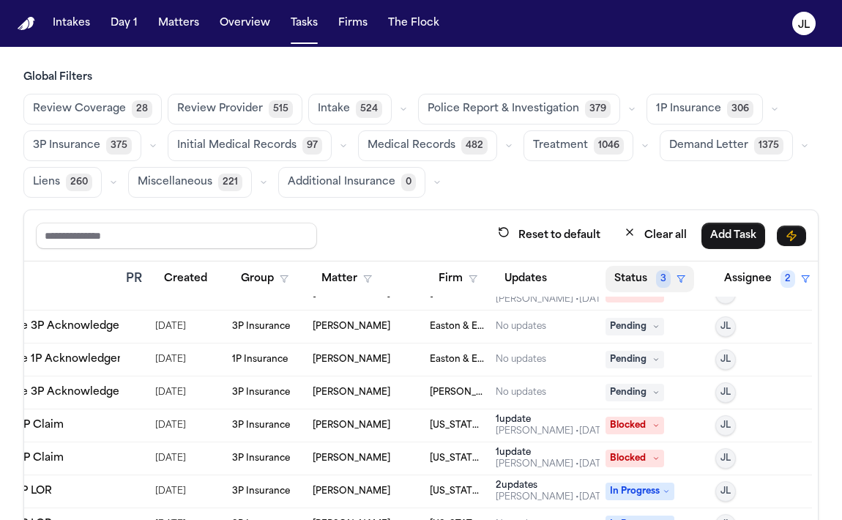
click at [635, 279] on button "Status 3" at bounding box center [649, 279] width 89 height 26
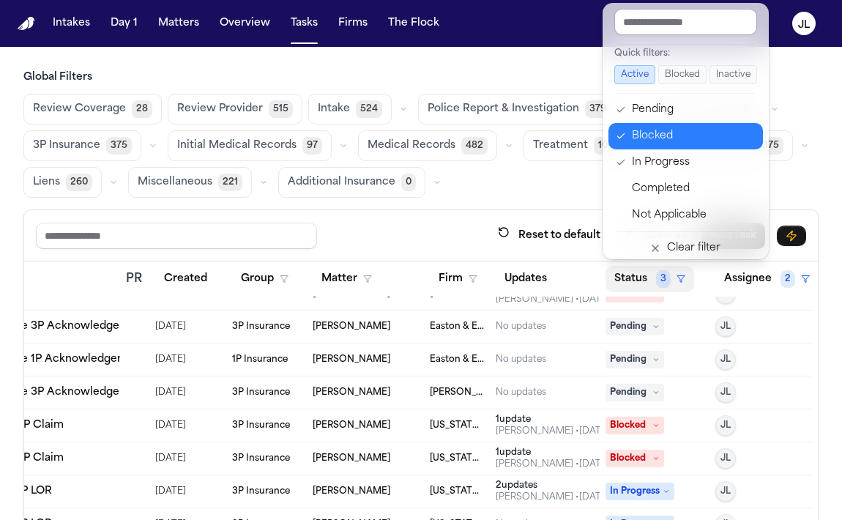
click at [673, 146] on button "Blocked" at bounding box center [685, 136] width 154 height 26
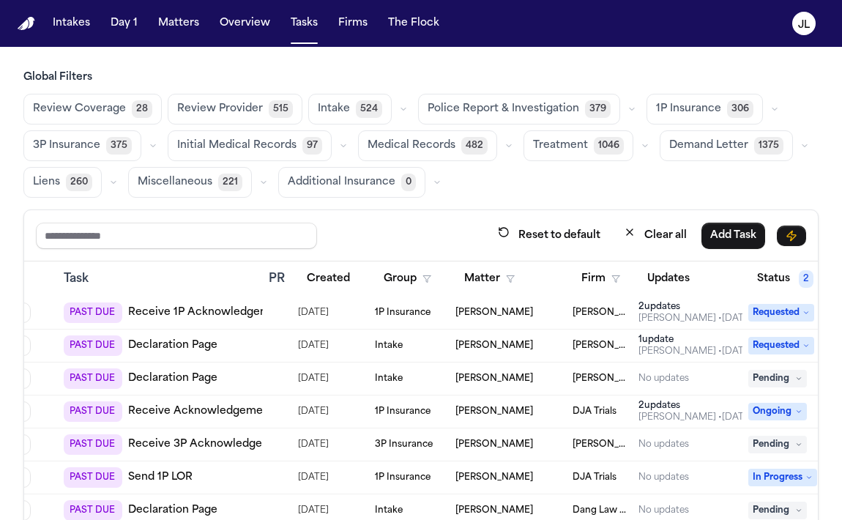
scroll to position [1665, 105]
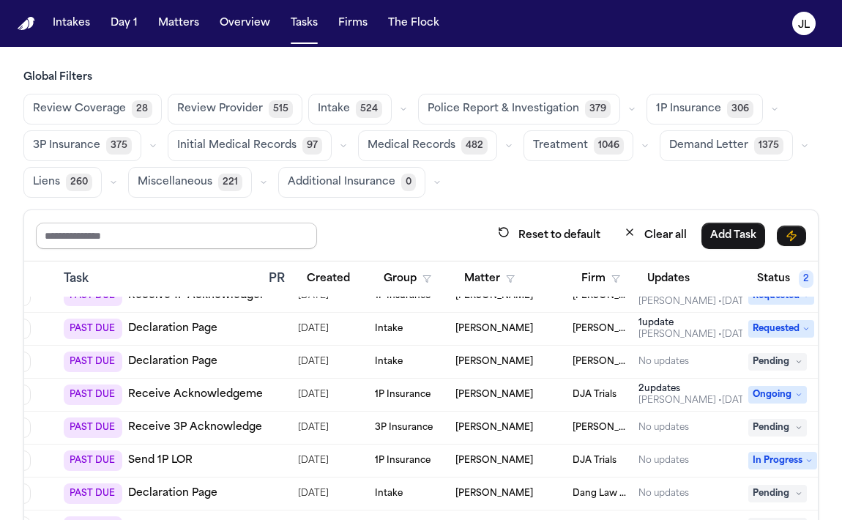
click at [163, 231] on input "text" at bounding box center [176, 236] width 281 height 26
type input "****"
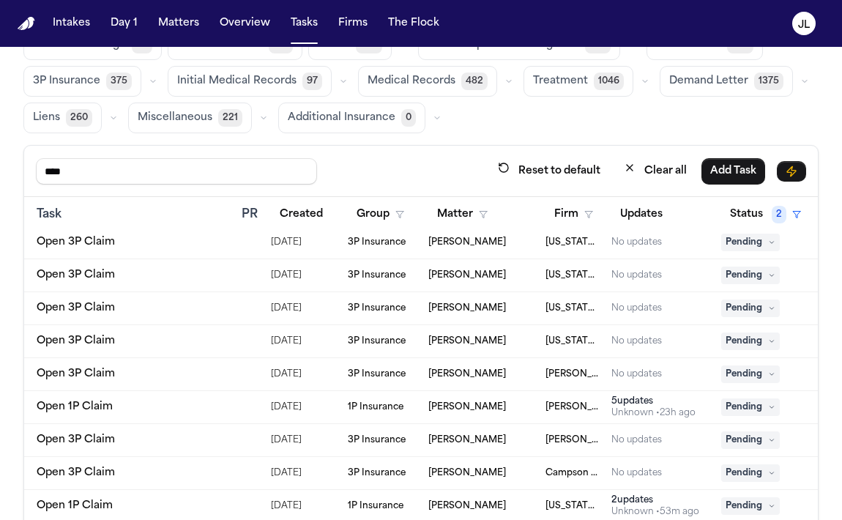
scroll to position [124, 0]
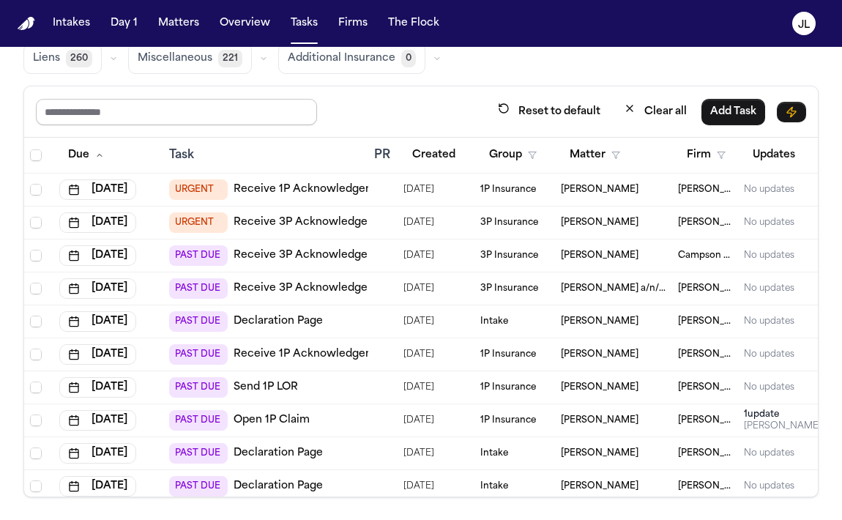
click at [205, 113] on input "text" at bounding box center [176, 112] width 281 height 26
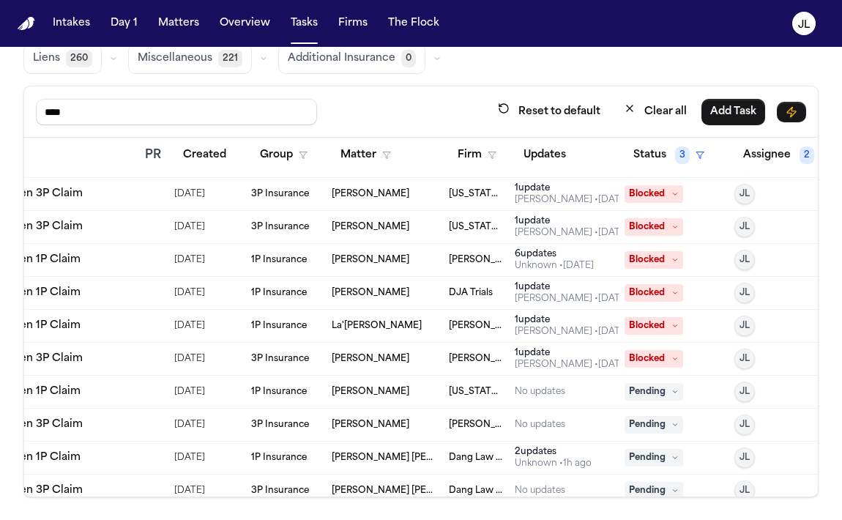
scroll to position [61, 248]
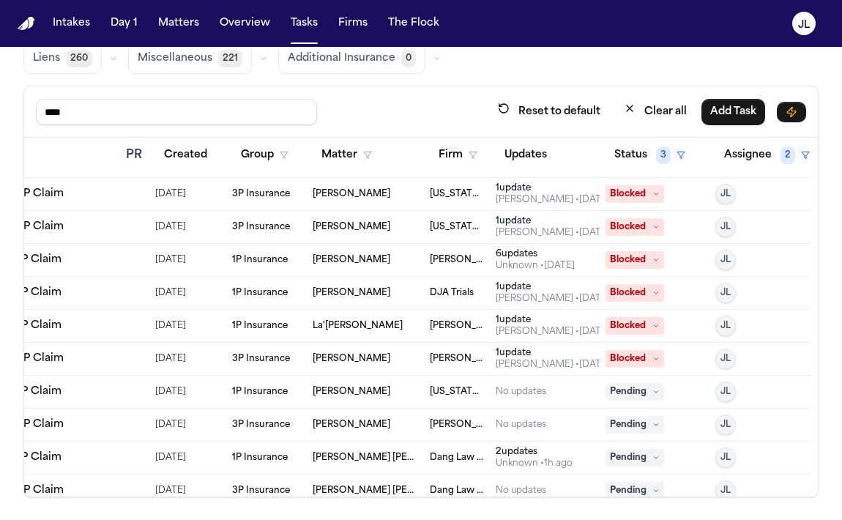
type input "****"
click at [636, 160] on button "Status 3" at bounding box center [649, 155] width 89 height 26
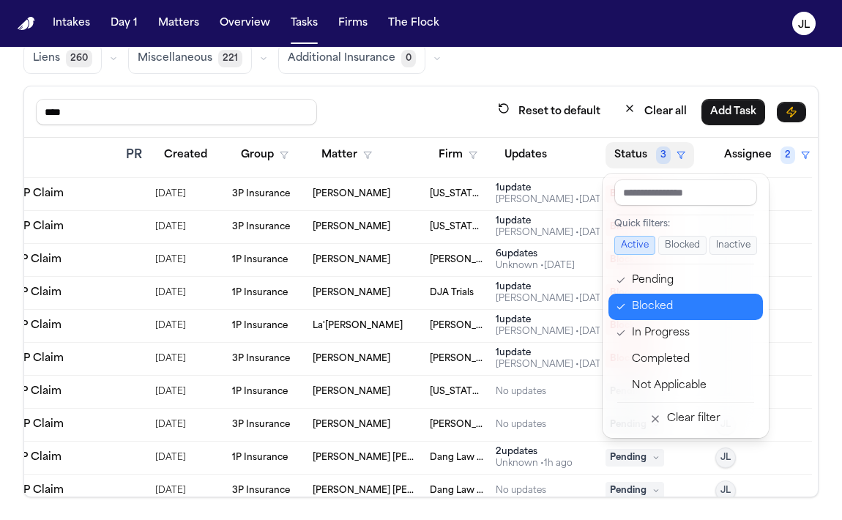
click at [643, 310] on div "Blocked" at bounding box center [693, 307] width 122 height 18
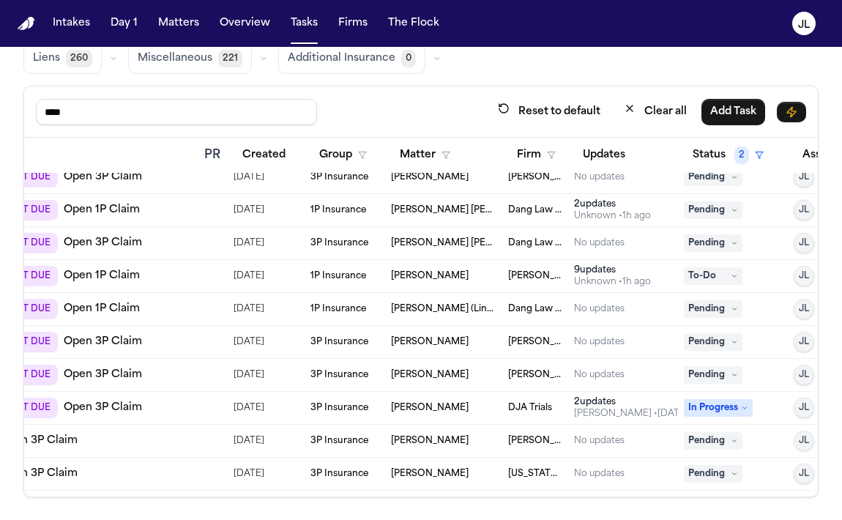
scroll to position [45, 248]
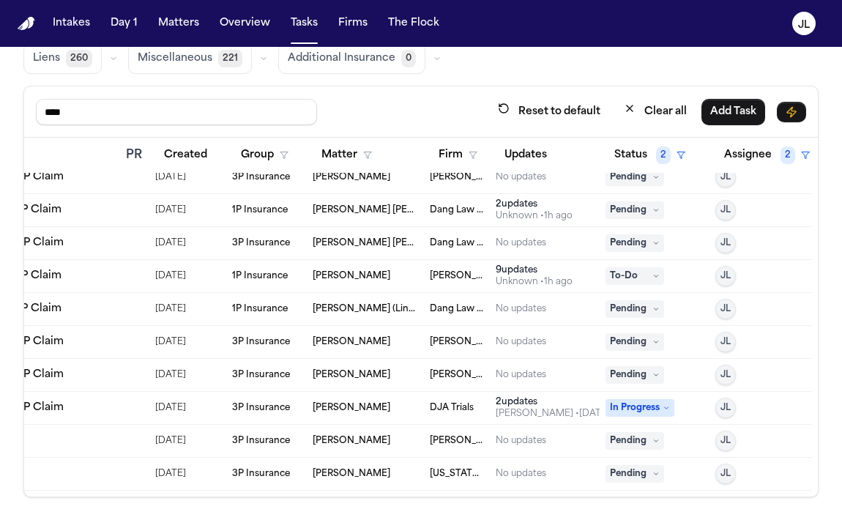
click at [626, 341] on span "Pending" at bounding box center [634, 342] width 59 height 18
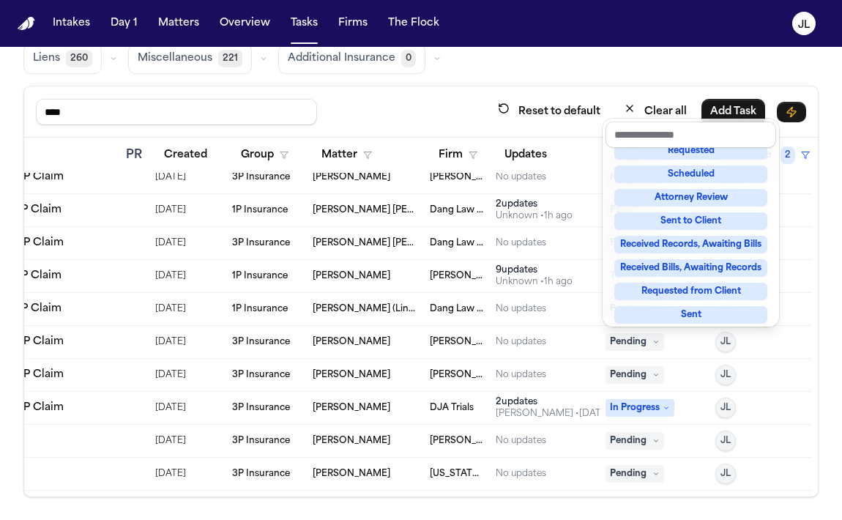
scroll to position [228, 0]
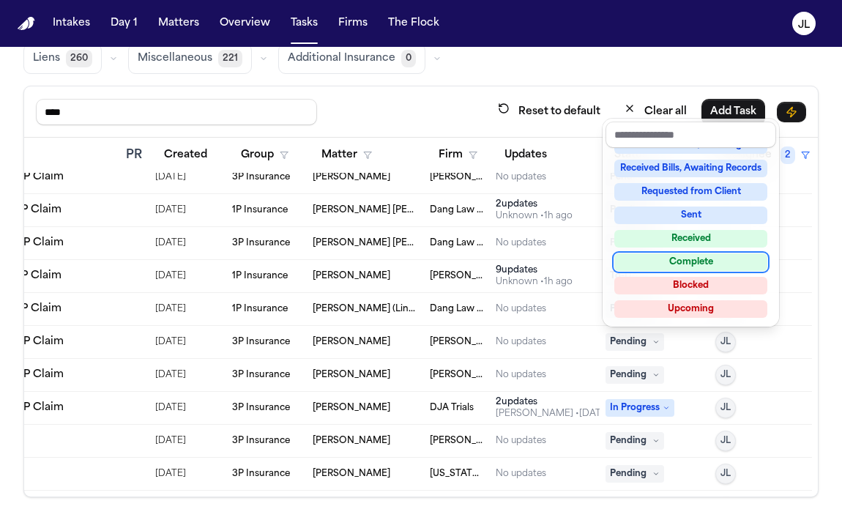
click at [643, 267] on div "Complete" at bounding box center [690, 262] width 153 height 18
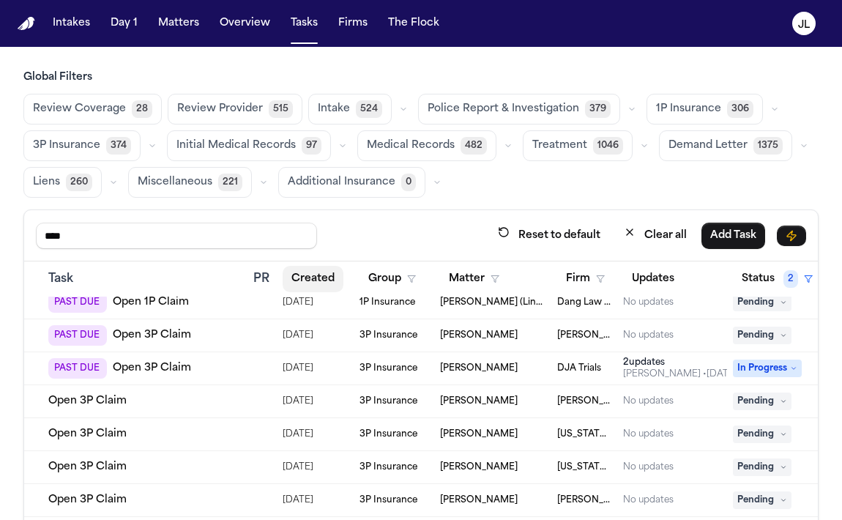
scroll to position [178, 121]
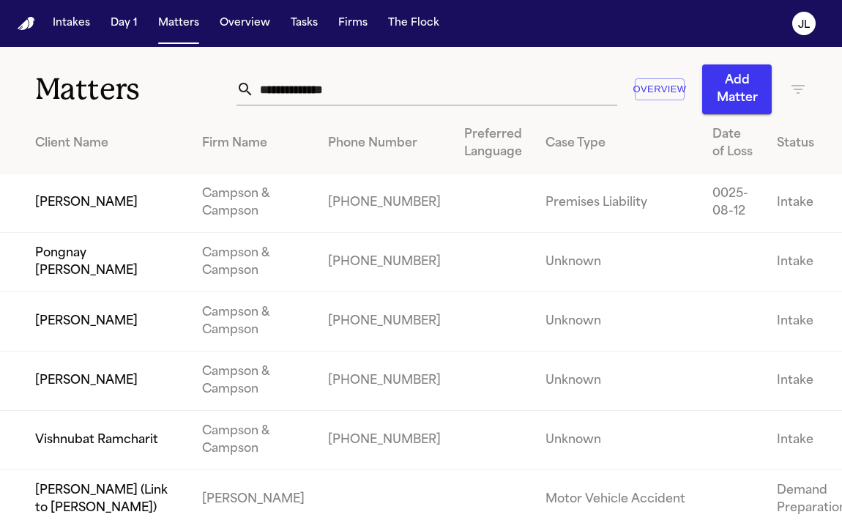
click at [414, 83] on input "text" at bounding box center [435, 89] width 363 height 32
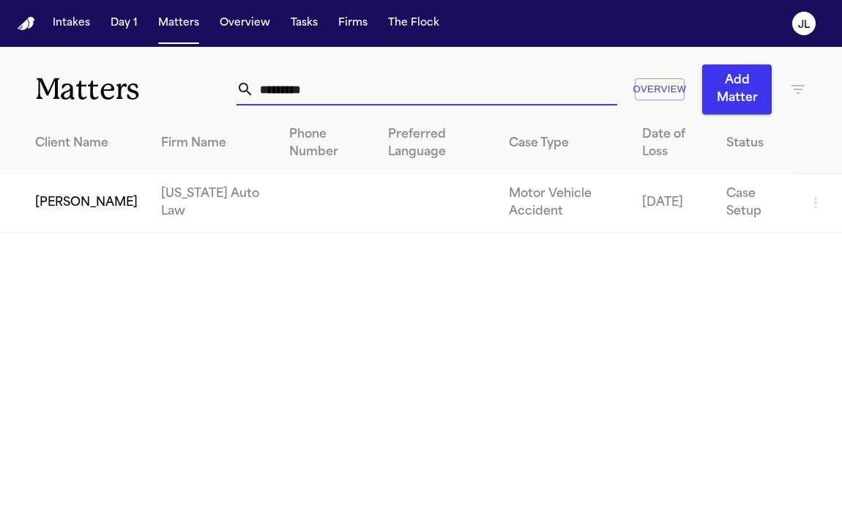
type input "*********"
click at [51, 206] on td "[PERSON_NAME]" at bounding box center [74, 202] width 149 height 59
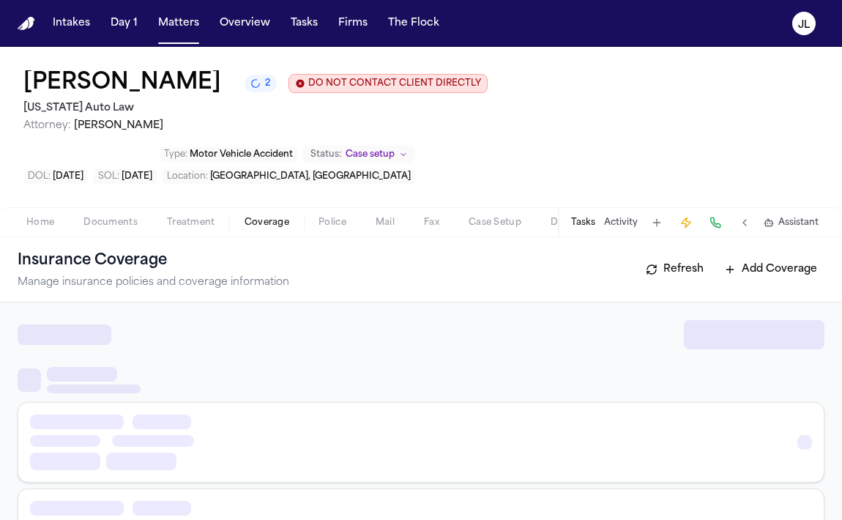
click at [274, 230] on span "button" at bounding box center [267, 230] width 62 height 1
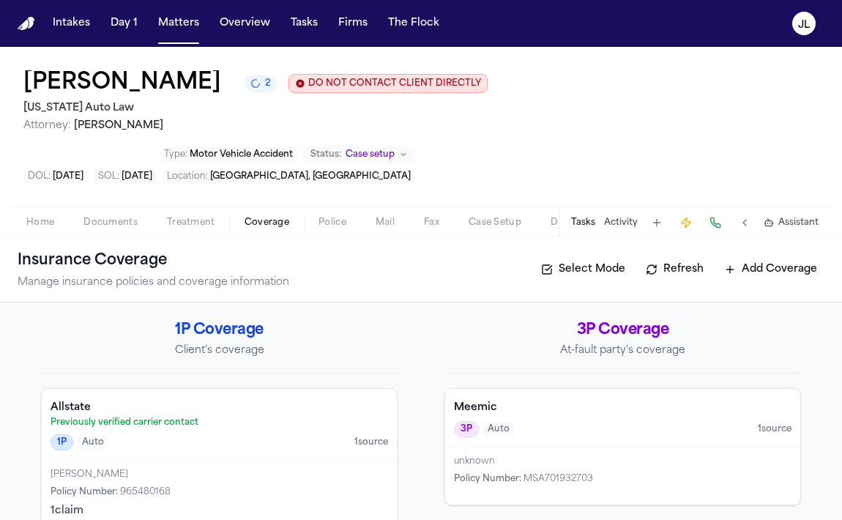
click at [456, 392] on div "Meemic 3P Auto 1 source" at bounding box center [622, 418] width 355 height 58
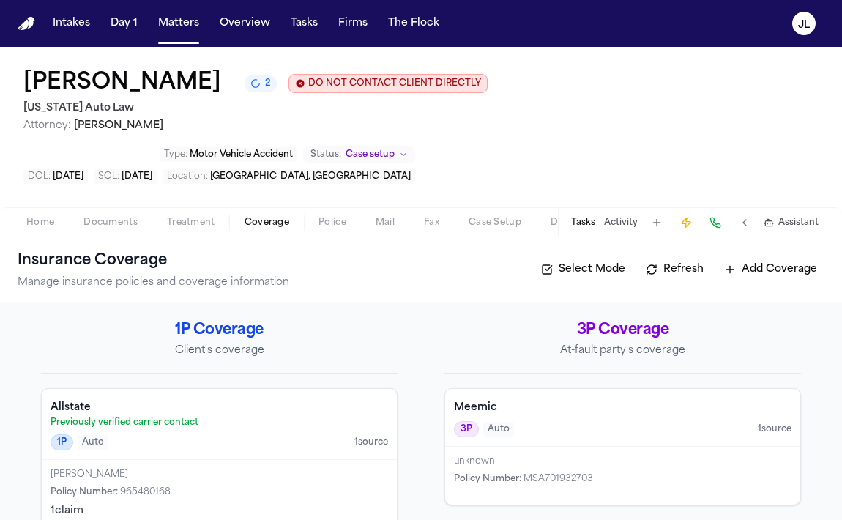
click at [561, 474] on span "MSA701932703" at bounding box center [558, 478] width 70 height 9
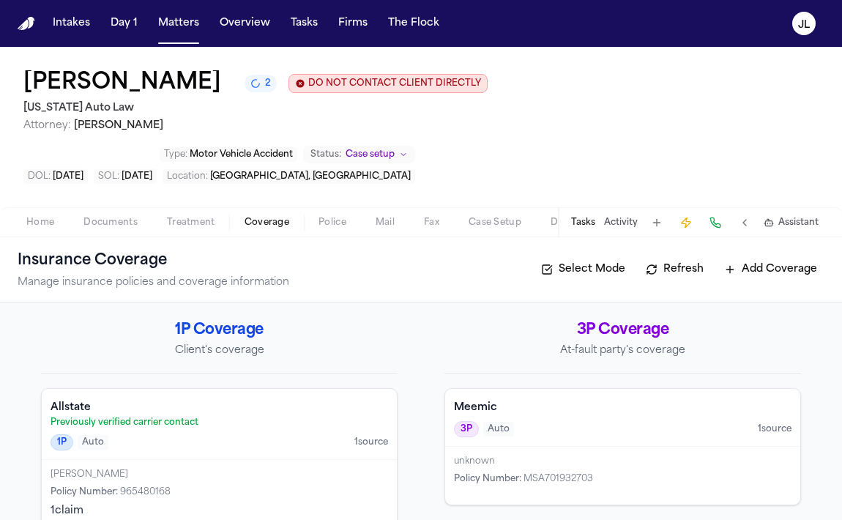
click at [641, 396] on div "Meemic 3P Auto 1 source" at bounding box center [622, 418] width 355 height 58
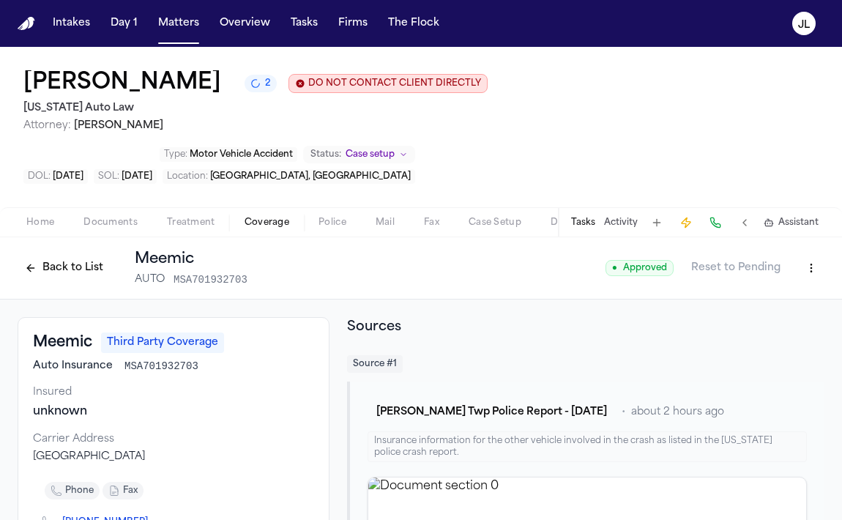
click at [807, 231] on html "Intakes Day 1 Matters Overview Tasks Firms The Flock JL Shakir Smith 2 DO NOT C…" at bounding box center [421, 260] width 842 height 520
click at [780, 254] on div "Edit Coverage" at bounding box center [760, 250] width 123 height 23
select select "**********"
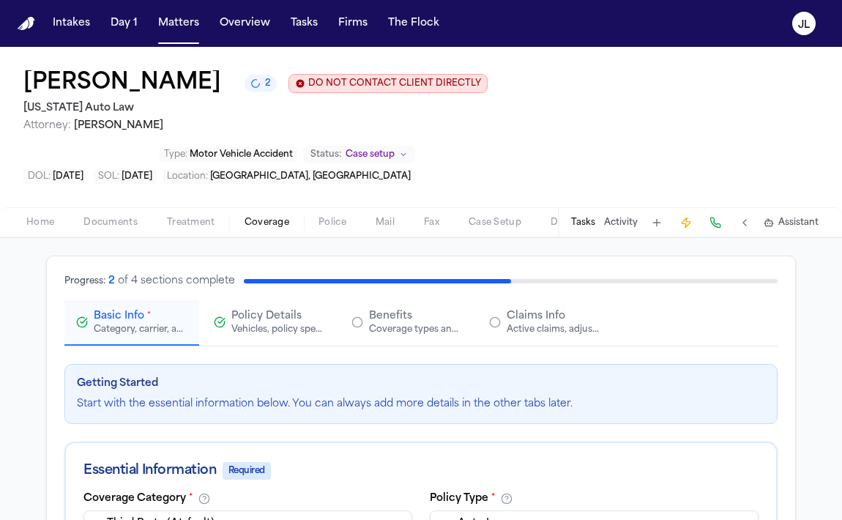
scroll to position [80, 0]
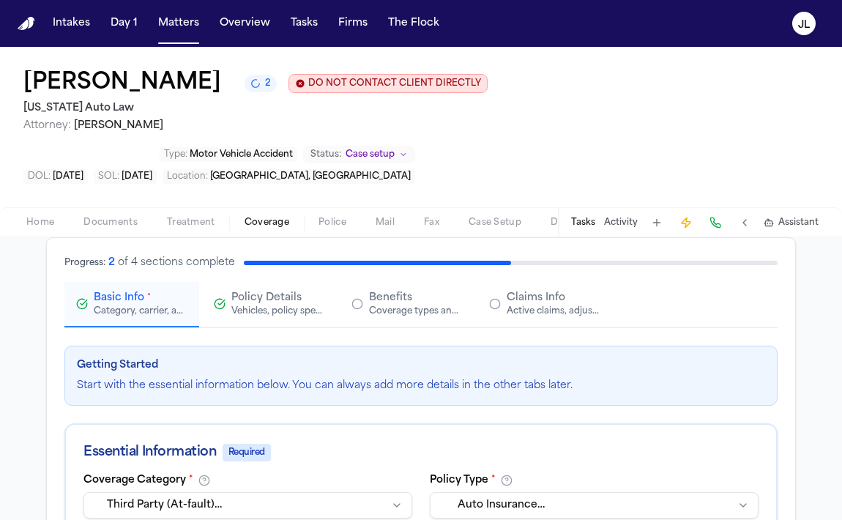
click at [529, 305] on div "Active claims, adjusters, and subrogation details" at bounding box center [554, 311] width 94 height 12
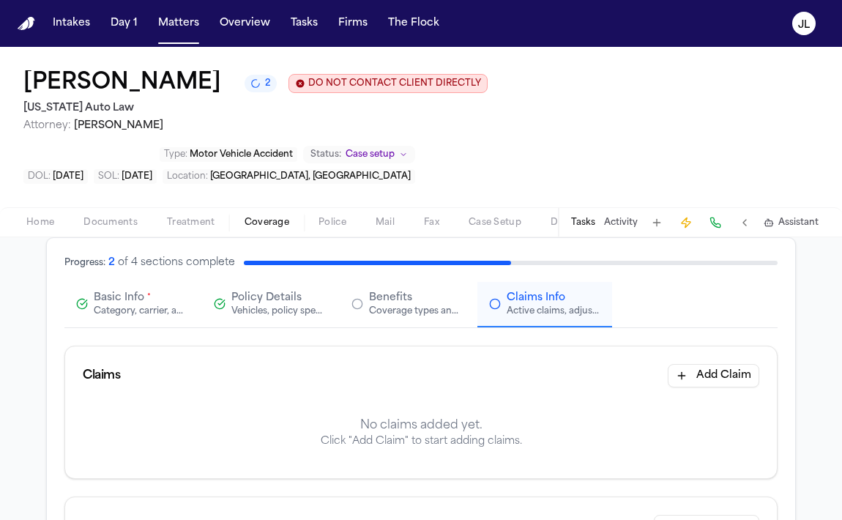
click at [676, 364] on button "Add Claim" at bounding box center [713, 375] width 91 height 23
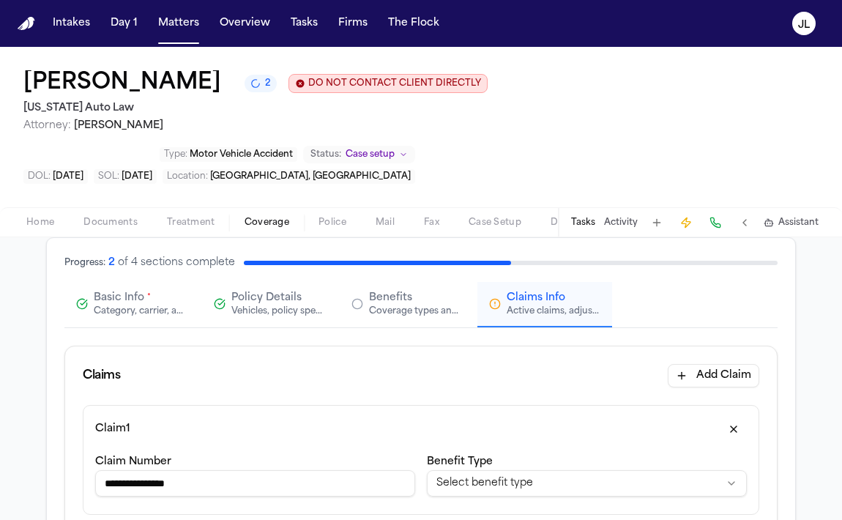
type input "**********"
click at [135, 217] on span "Documents" at bounding box center [110, 223] width 54 height 12
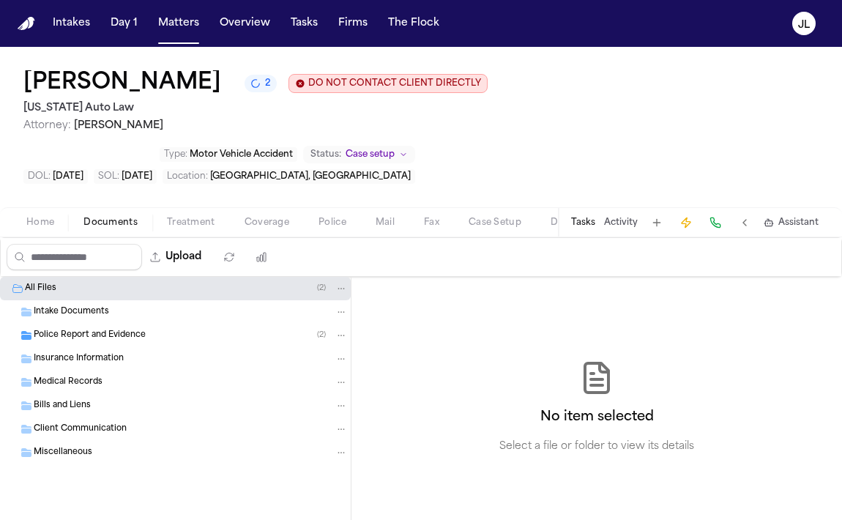
click at [138, 329] on span "Police Report and Evidence" at bounding box center [90, 335] width 112 height 12
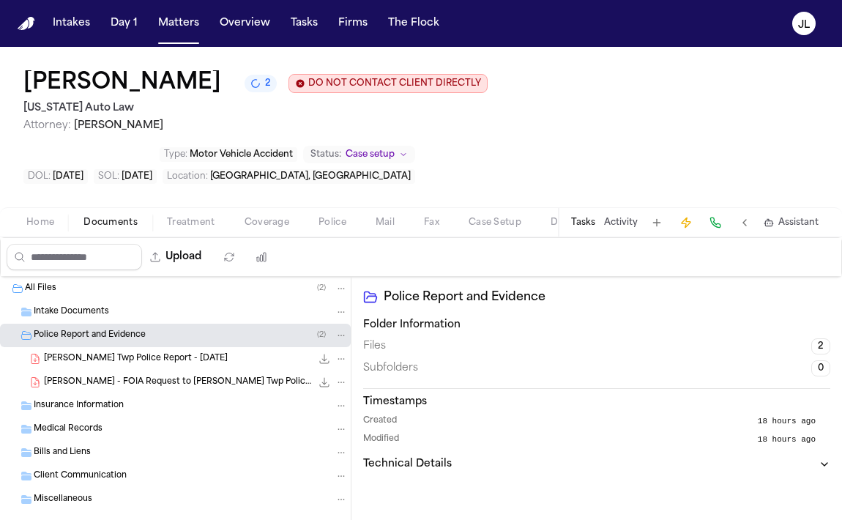
click at [286, 217] on span "Coverage" at bounding box center [266, 223] width 45 height 12
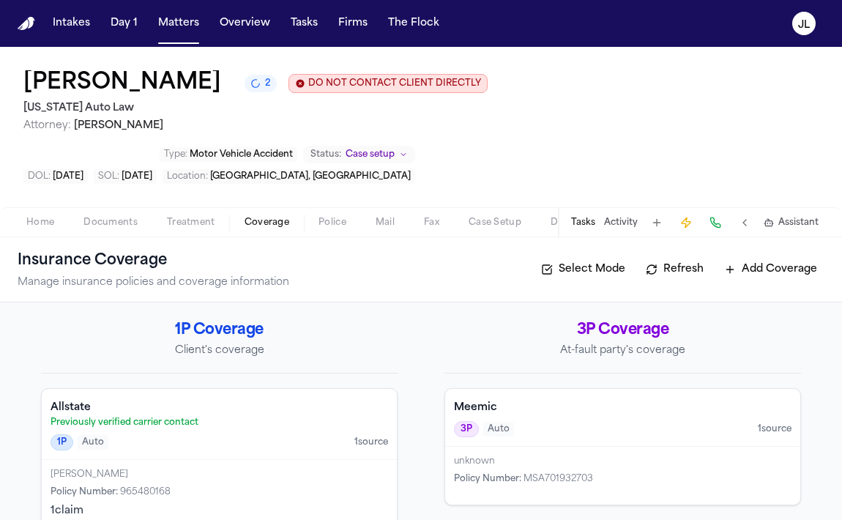
click at [496, 421] on div "3P Auto" at bounding box center [484, 429] width 60 height 16
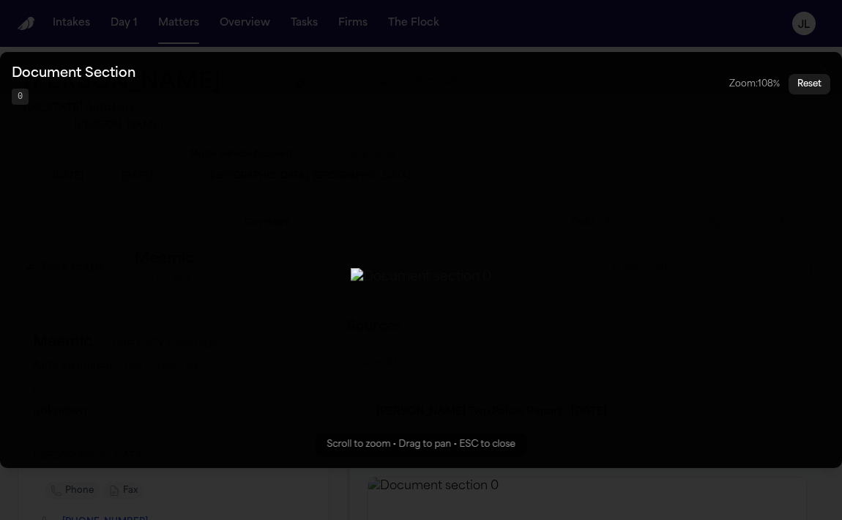
click at [685, 163] on button "Zoomable image viewer. Use mouse wheel to zoom, drag to pan, or press R to rese…" at bounding box center [421, 260] width 842 height 416
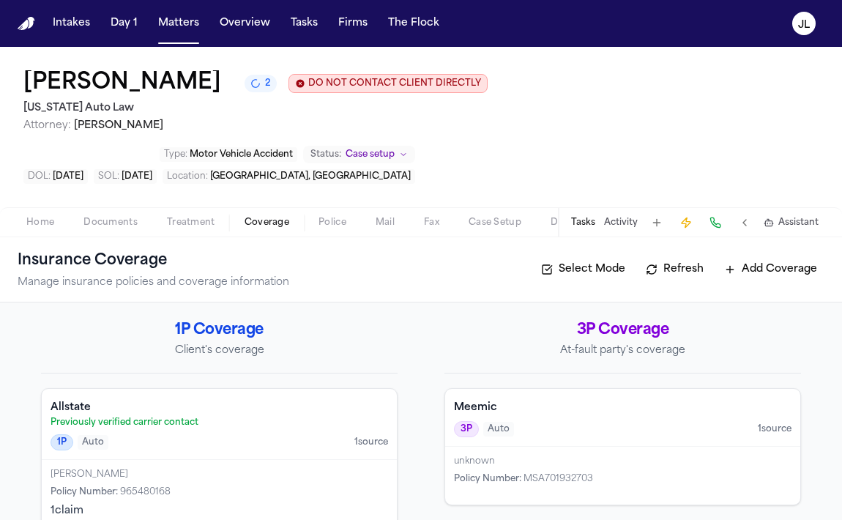
click at [507, 395] on div "Meemic 3P Auto 1 source" at bounding box center [622, 418] width 355 height 58
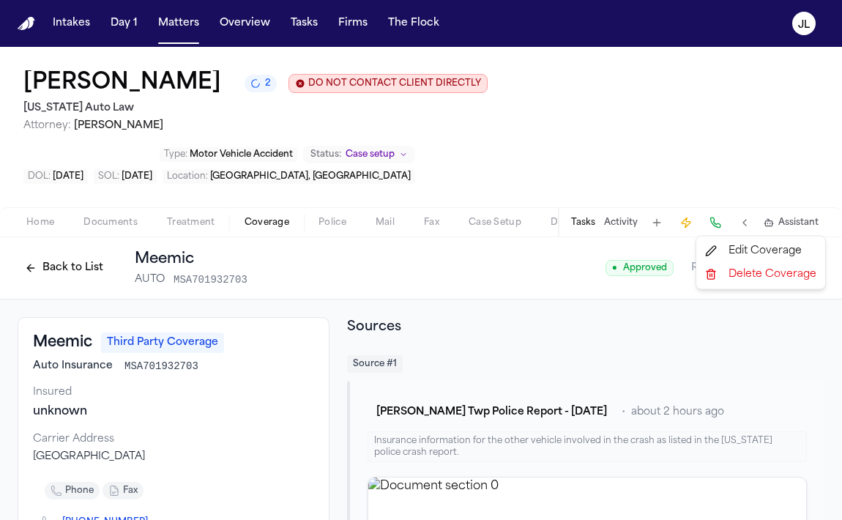
click at [812, 230] on html "Intakes Day 1 Matters Overview Tasks Firms The Flock JL Shakir Smith 2 DO NOT C…" at bounding box center [421, 260] width 842 height 520
click at [777, 240] on div "Edit Coverage" at bounding box center [760, 250] width 123 height 23
select select "**********"
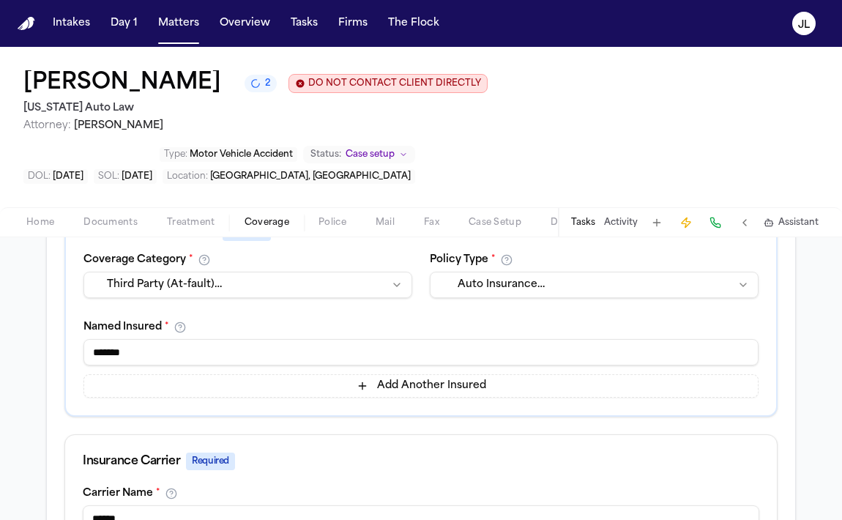
scroll to position [307, 0]
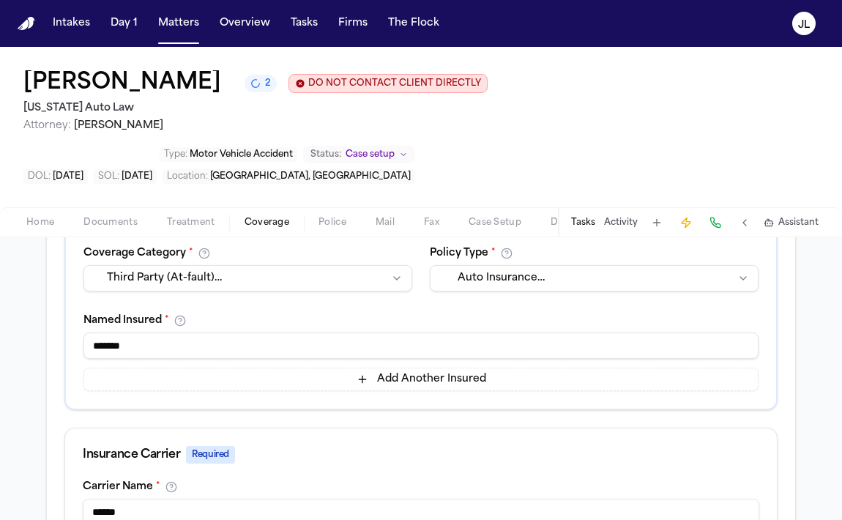
click at [302, 332] on input "*******" at bounding box center [420, 345] width 675 height 26
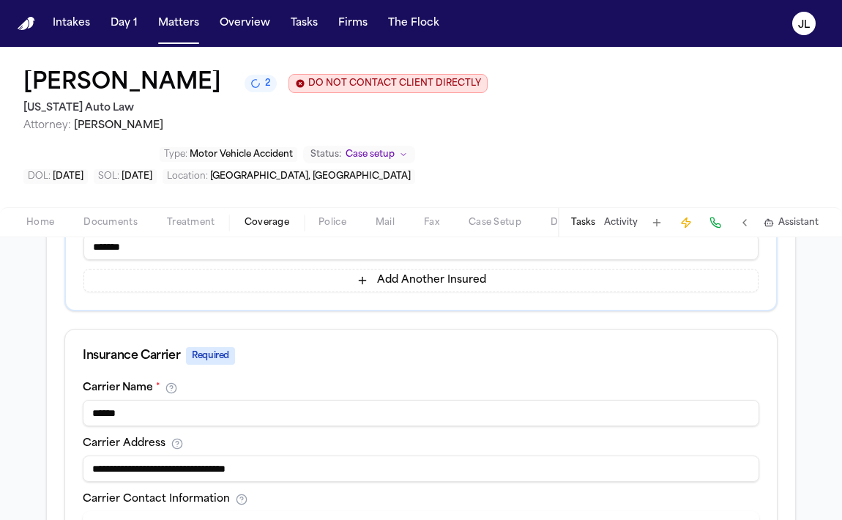
scroll to position [403, 0]
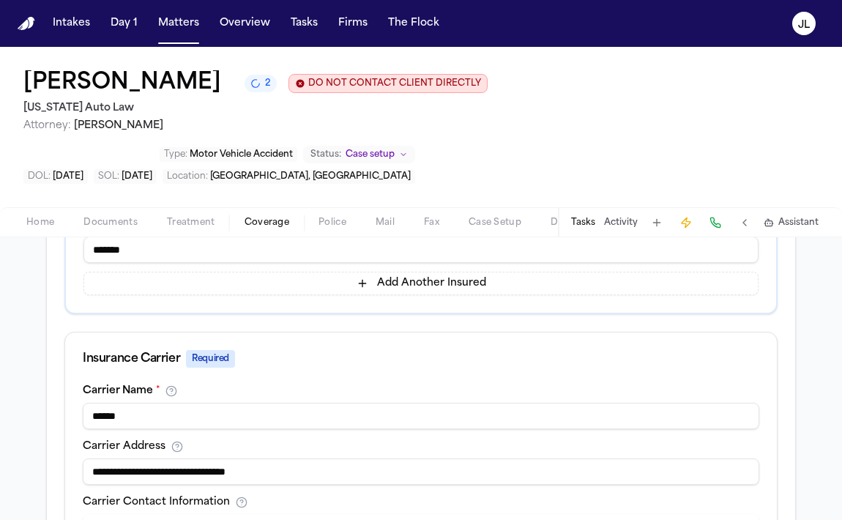
click at [257, 403] on input "******" at bounding box center [421, 416] width 676 height 26
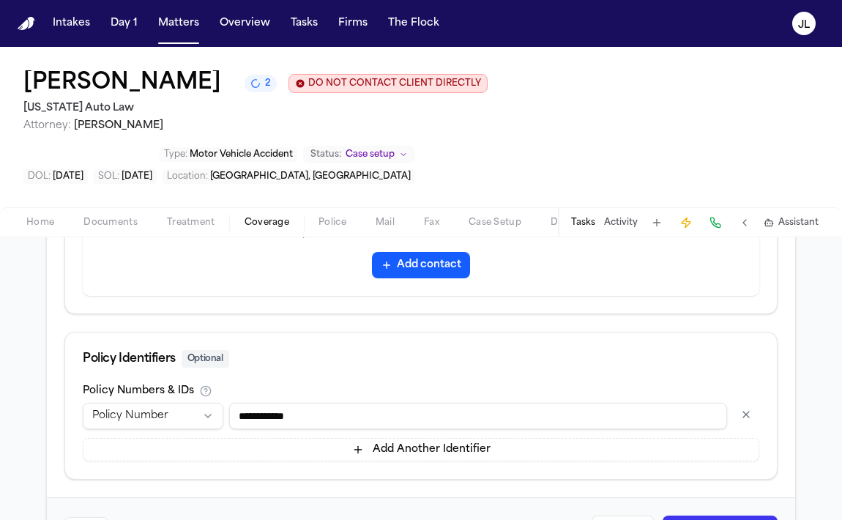
scroll to position [832, 0]
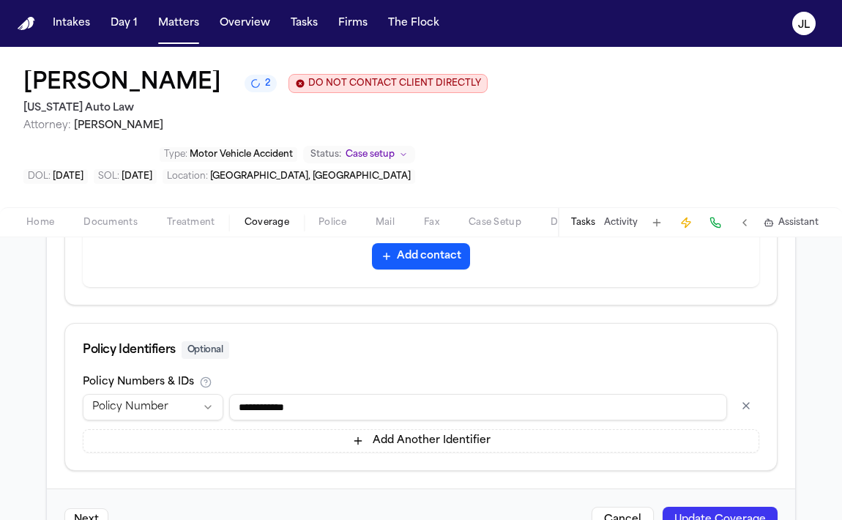
type input "**********"
click at [679, 507] on button "Update Coverage" at bounding box center [719, 520] width 115 height 26
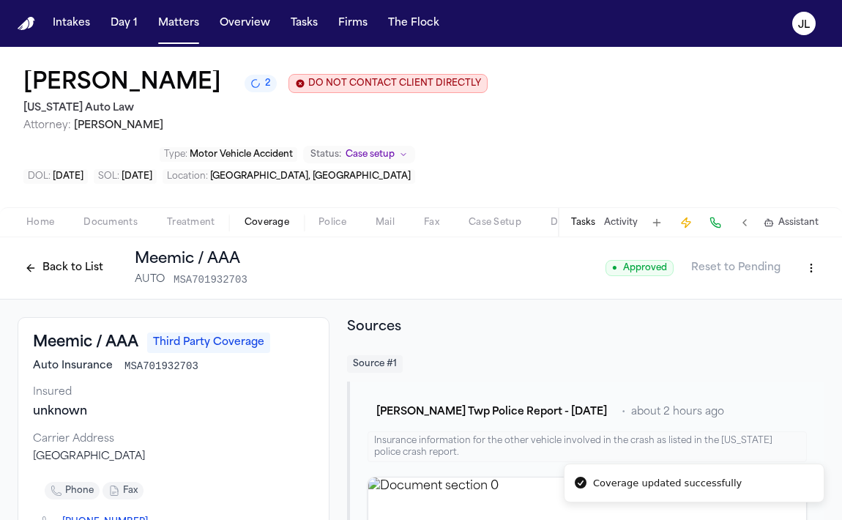
click at [67, 256] on button "Back to List" at bounding box center [64, 267] width 93 height 23
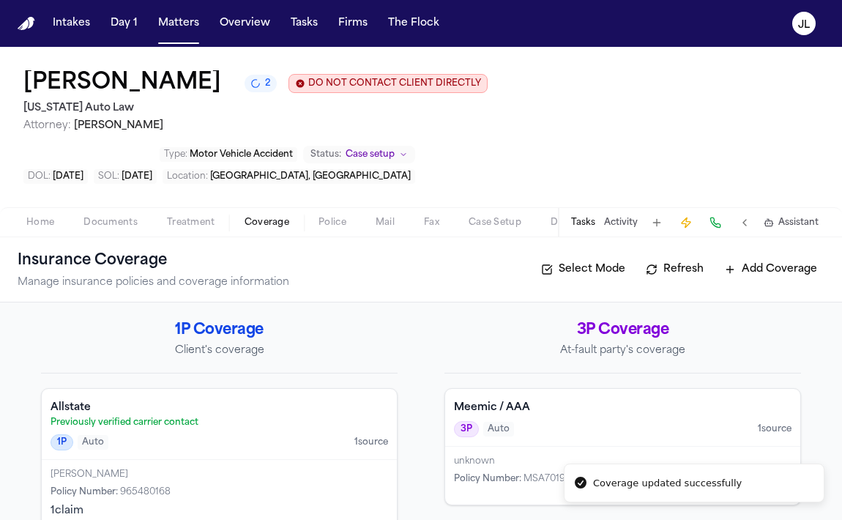
click at [559, 421] on div "3P Auto 1 source" at bounding box center [622, 429] width 337 height 16
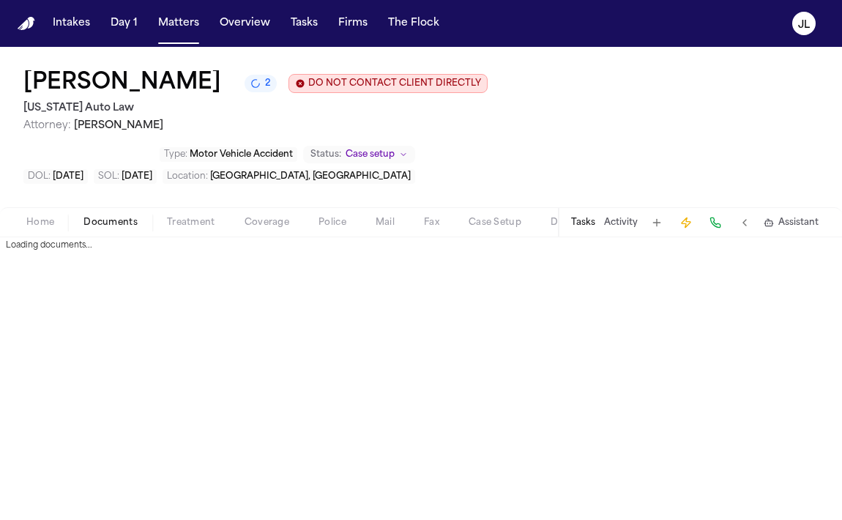
click at [122, 217] on span "Documents" at bounding box center [110, 223] width 54 height 12
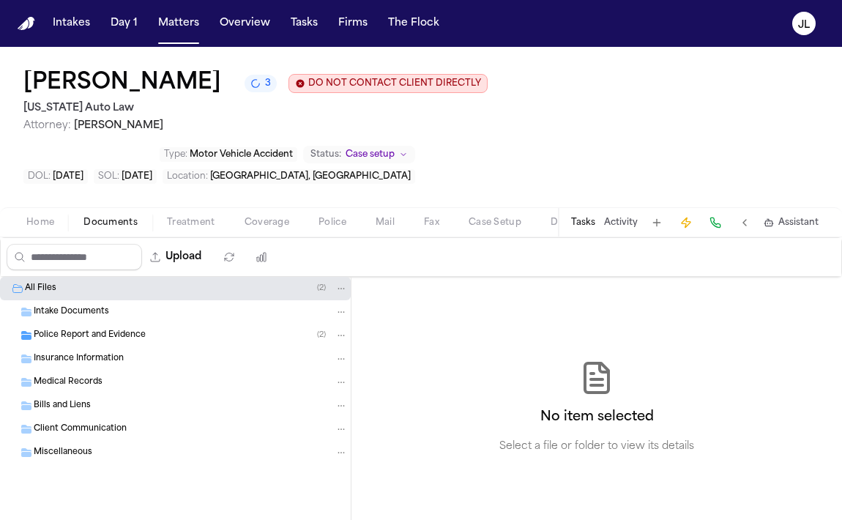
click at [160, 324] on div "Police Report and Evidence ( 2 )" at bounding box center [175, 335] width 351 height 23
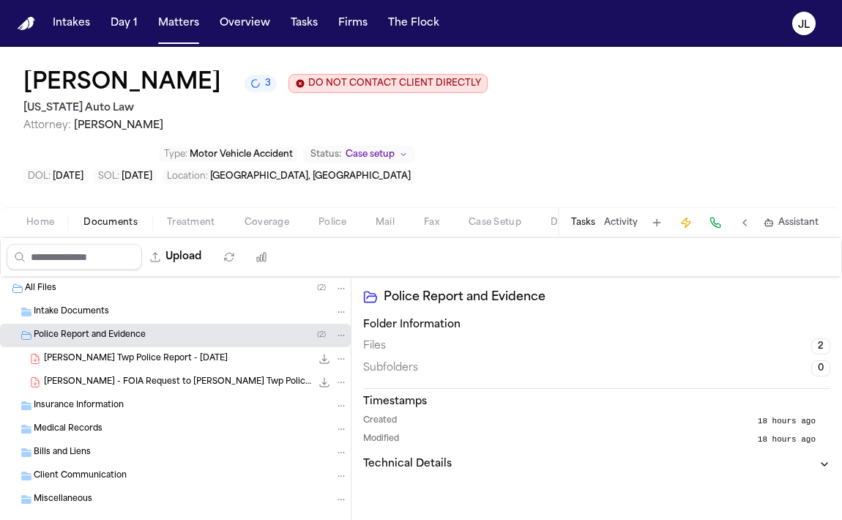
click at [310, 214] on button "Police" at bounding box center [332, 223] width 57 height 18
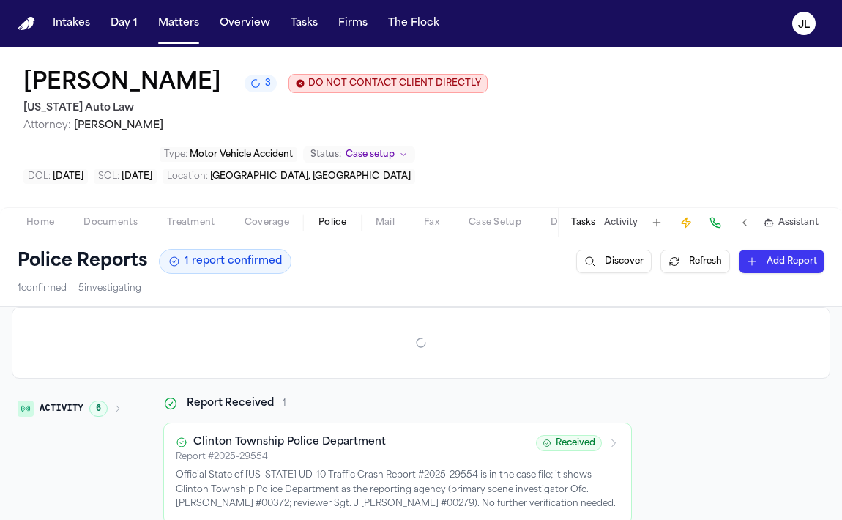
click at [254, 217] on span "Coverage" at bounding box center [266, 223] width 45 height 12
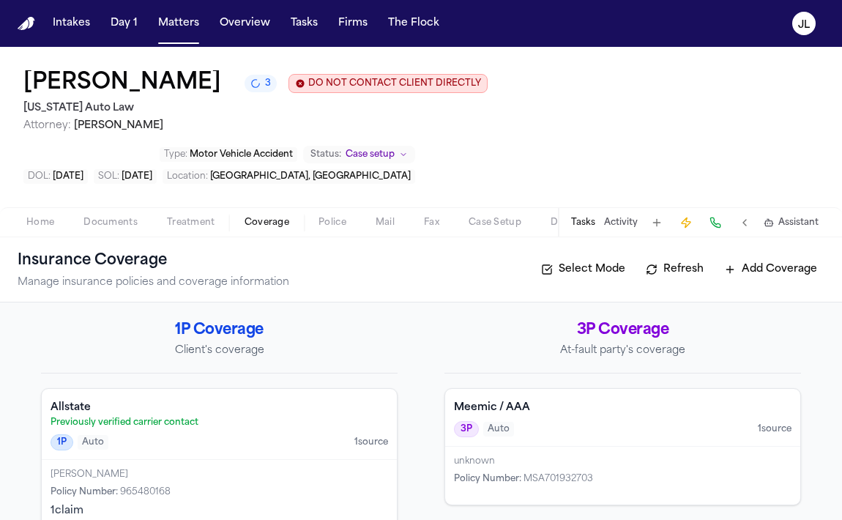
click at [544, 397] on div "Meemic / AAA 3P Auto 1 source" at bounding box center [622, 418] width 355 height 58
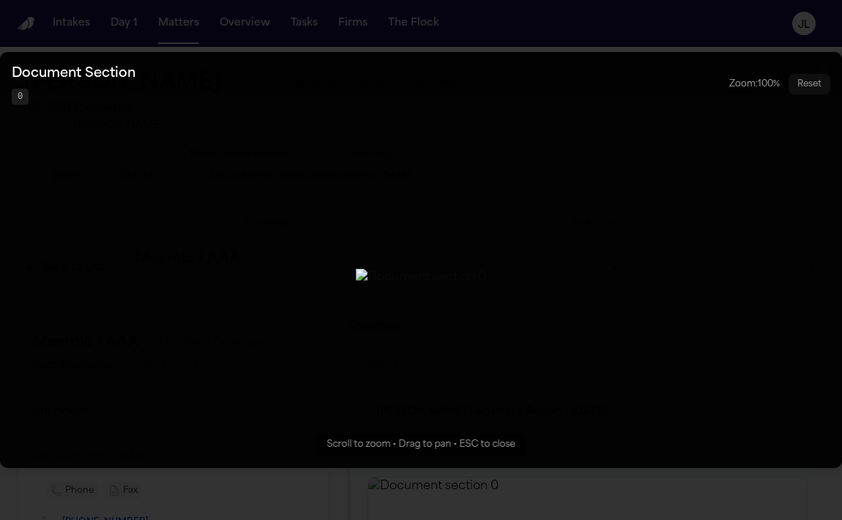
click at [813, 175] on button "Zoomable image viewer. Use mouse wheel to zoom, drag to pan, or press R to rese…" at bounding box center [421, 260] width 842 height 416
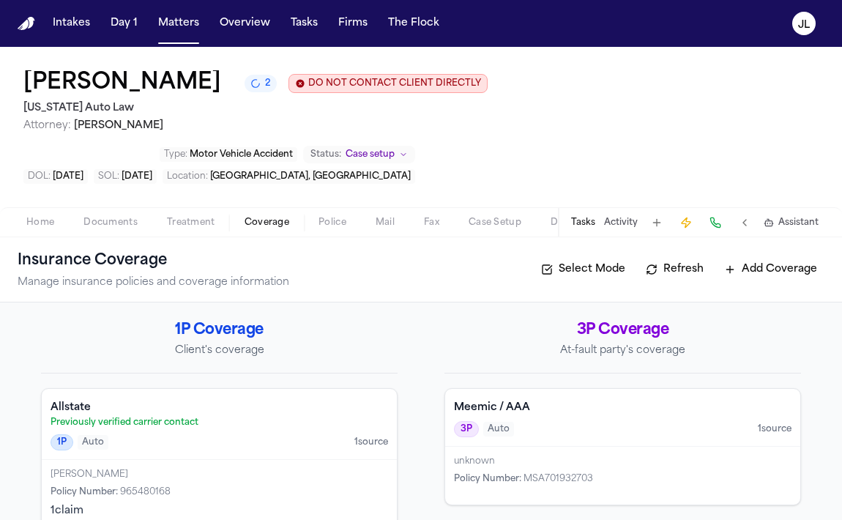
click at [523, 397] on div "Meemic / AAA 3P Auto 1 source" at bounding box center [622, 418] width 355 height 58
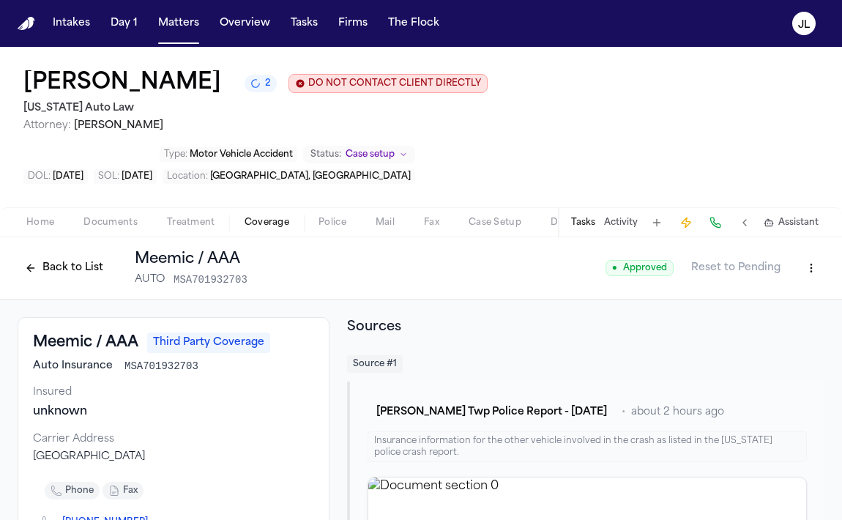
click at [807, 221] on html "Intakes Day 1 Matters Overview Tasks Firms The Flock JL Shakir Smith 2 DO NOT C…" at bounding box center [421, 260] width 842 height 520
click at [761, 248] on div "Edit Coverage" at bounding box center [760, 250] width 123 height 23
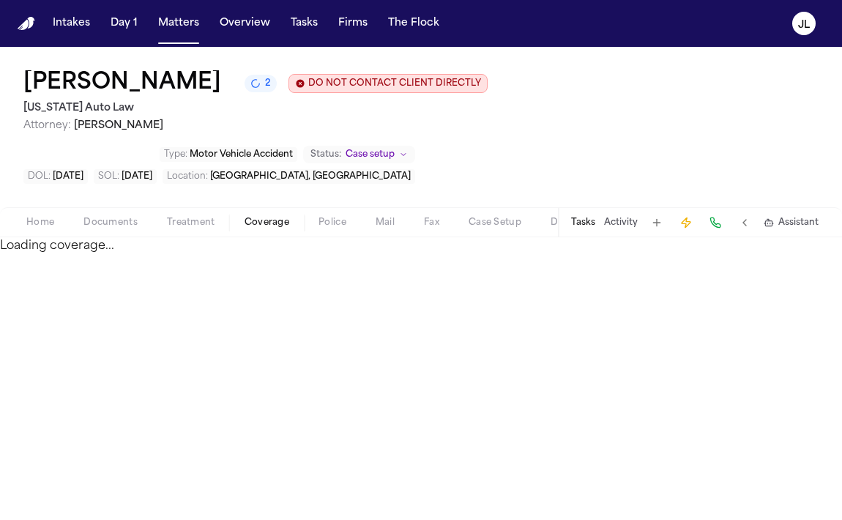
select select "**********"
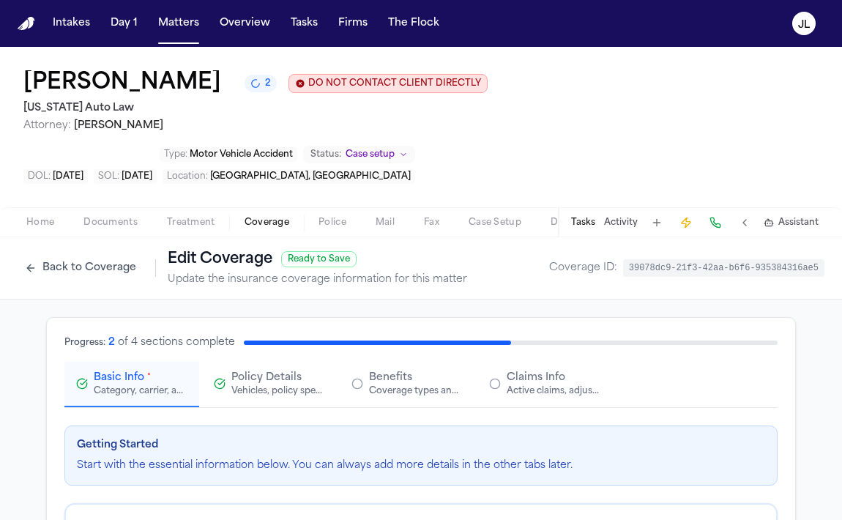
click at [553, 385] on div "Active claims, adjusters, and subrogation details" at bounding box center [554, 391] width 94 height 12
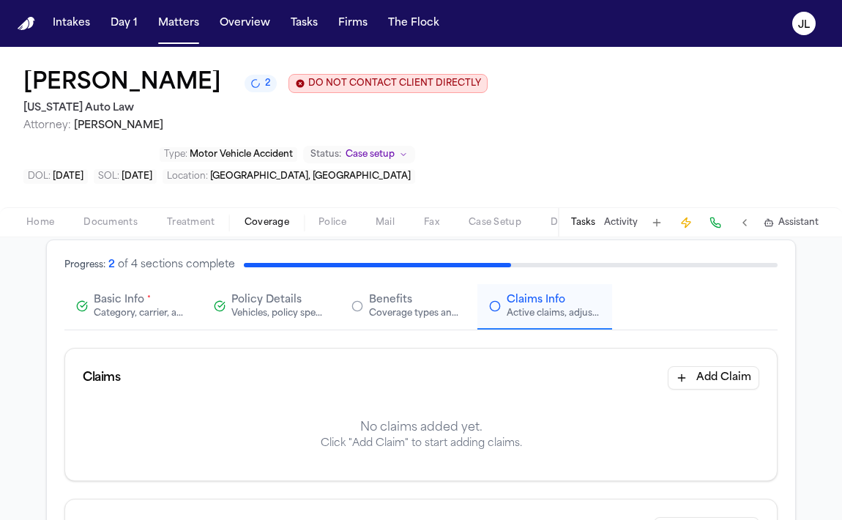
scroll to position [128, 0]
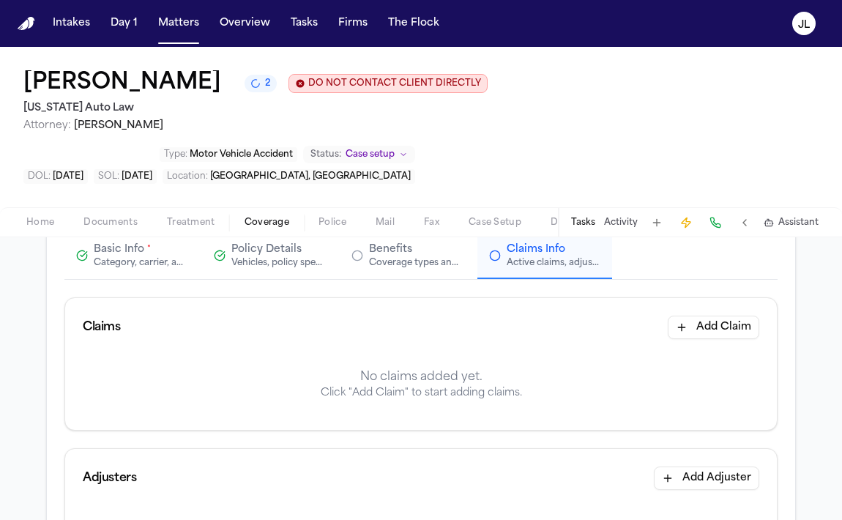
click at [681, 315] on button "Add Claim" at bounding box center [713, 326] width 91 height 23
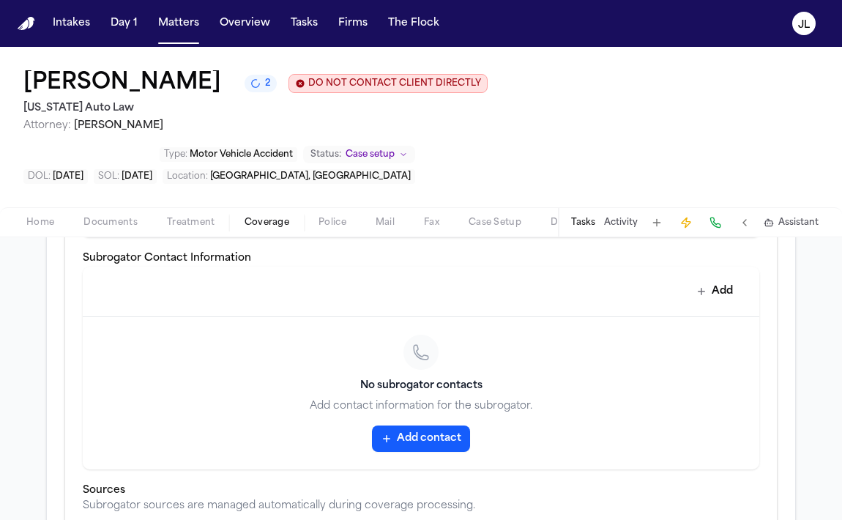
scroll to position [702, 0]
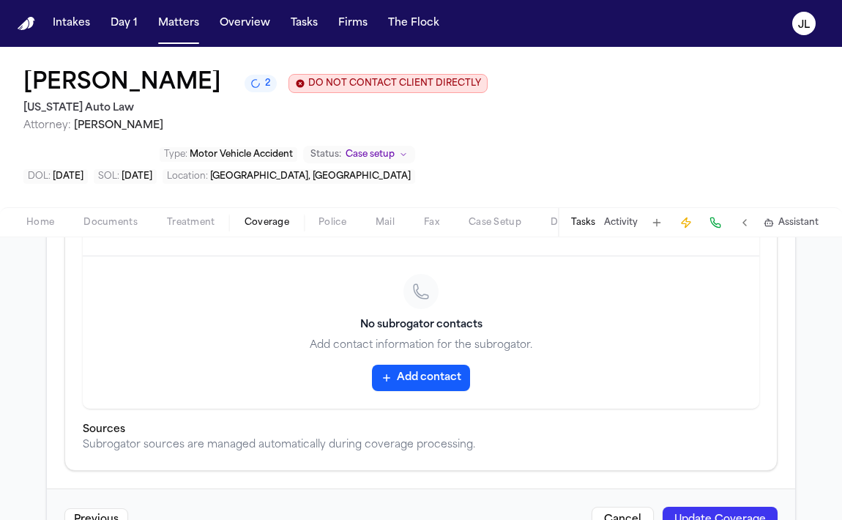
type input "**********"
click at [709, 507] on button "Update Coverage" at bounding box center [719, 520] width 115 height 26
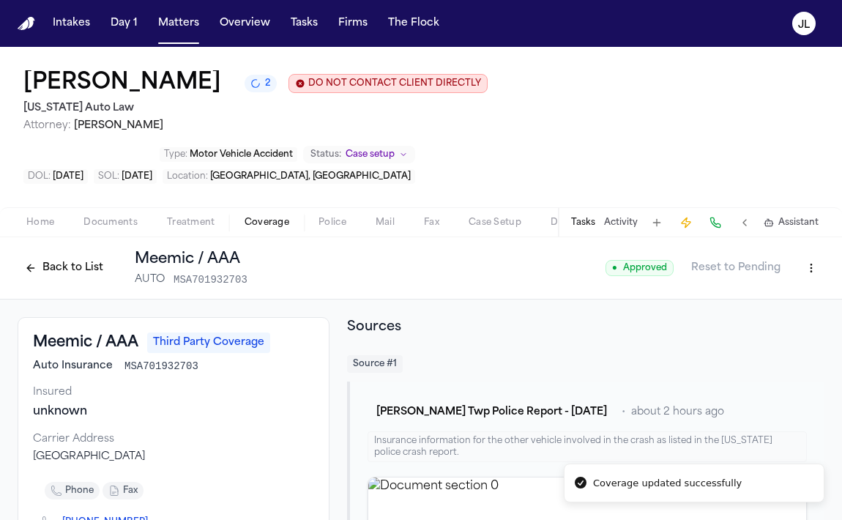
click at [44, 256] on button "Back to List" at bounding box center [64, 267] width 93 height 23
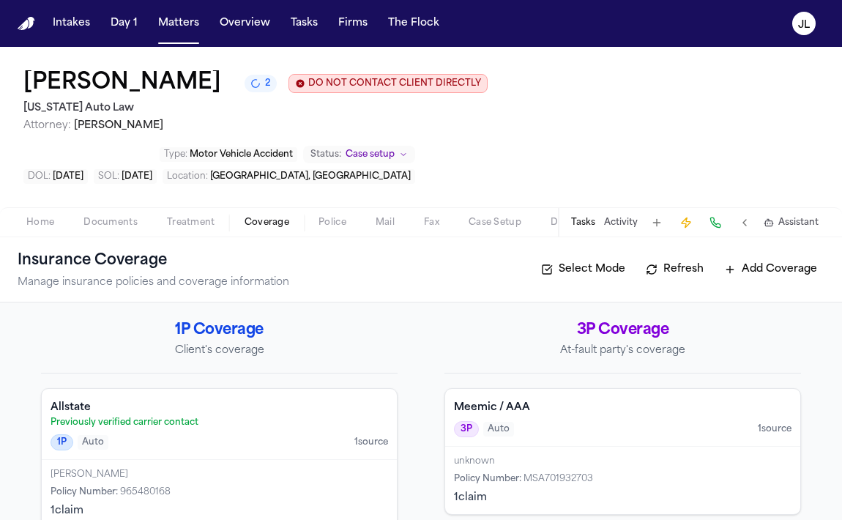
click at [528, 390] on div "Meemic / AAA 3P Auto 1 source" at bounding box center [622, 418] width 355 height 58
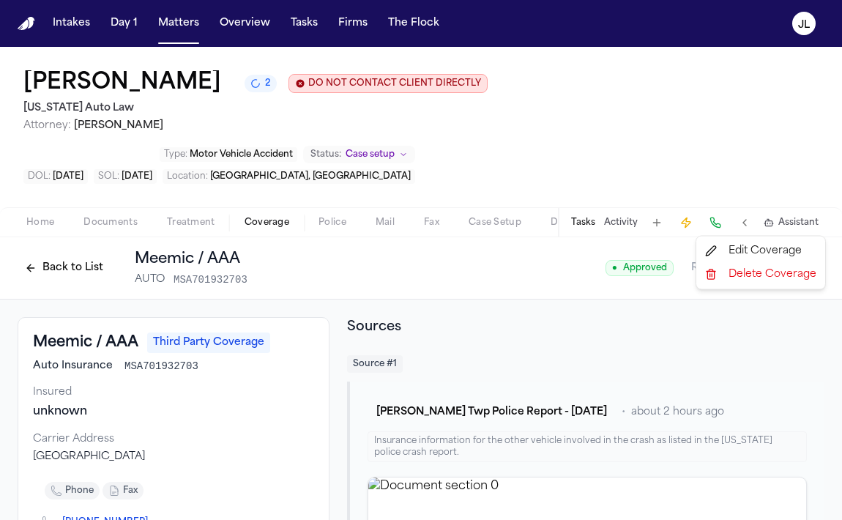
click at [806, 224] on html "Intakes Day 1 Matters Overview Tasks Firms The Flock JL Shakir Smith 2 DO NOT C…" at bounding box center [421, 260] width 842 height 520
click at [777, 236] on div "Edit Coverage Delete Coverage" at bounding box center [760, 263] width 130 height 54
click at [774, 242] on div "Edit Coverage" at bounding box center [760, 250] width 123 height 23
select select "**********"
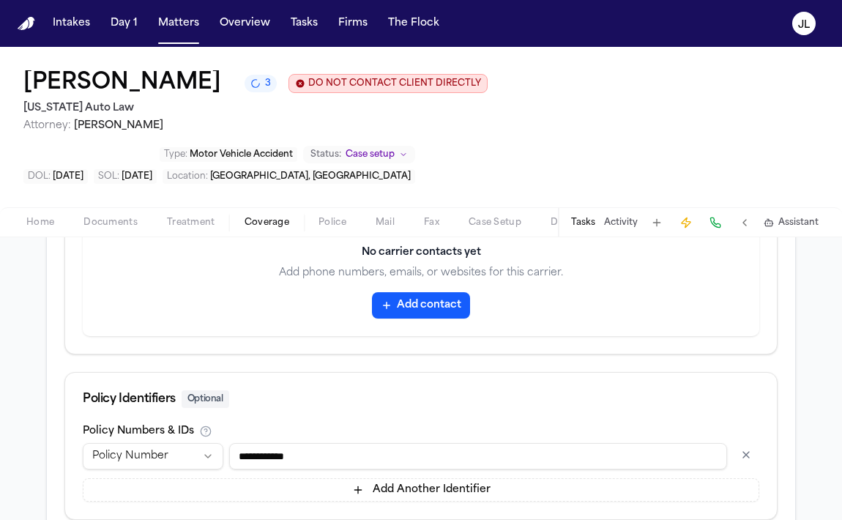
scroll to position [832, 0]
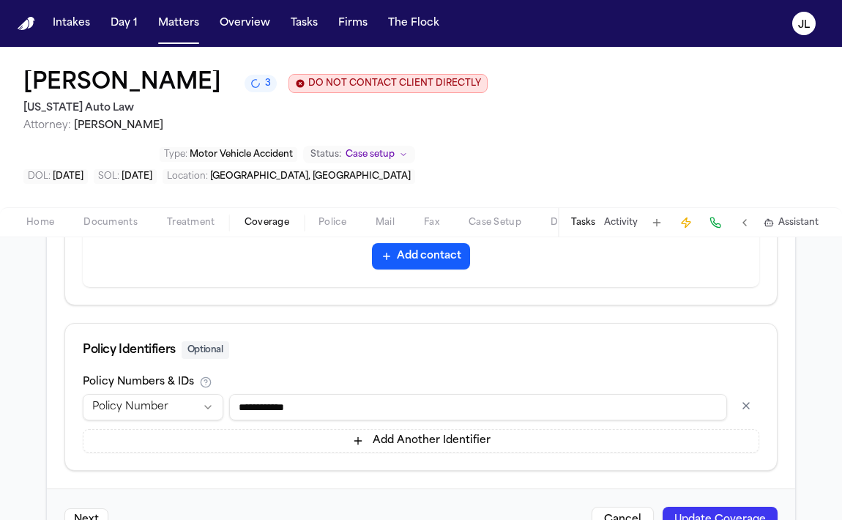
click at [289, 394] on input "**********" at bounding box center [478, 407] width 498 height 26
click at [302, 394] on input "**********" at bounding box center [478, 407] width 498 height 26
click at [299, 394] on input "**********" at bounding box center [478, 407] width 498 height 26
click at [304, 394] on input "**********" at bounding box center [478, 407] width 498 height 26
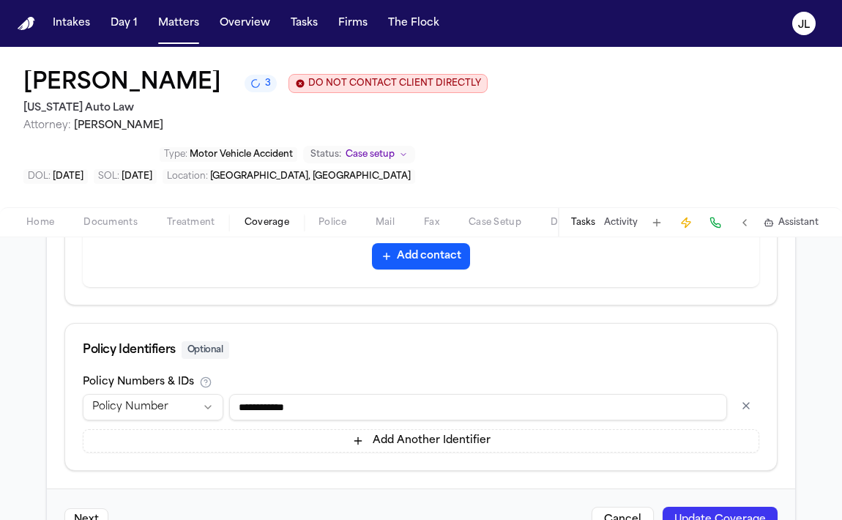
type input "**********"
click at [704, 507] on button "Update Coverage" at bounding box center [719, 520] width 115 height 26
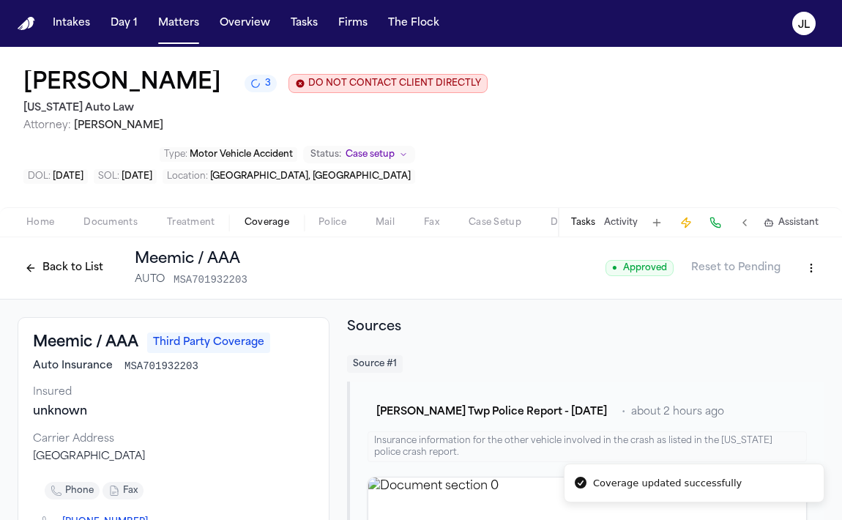
click at [58, 256] on button "Back to List" at bounding box center [64, 267] width 93 height 23
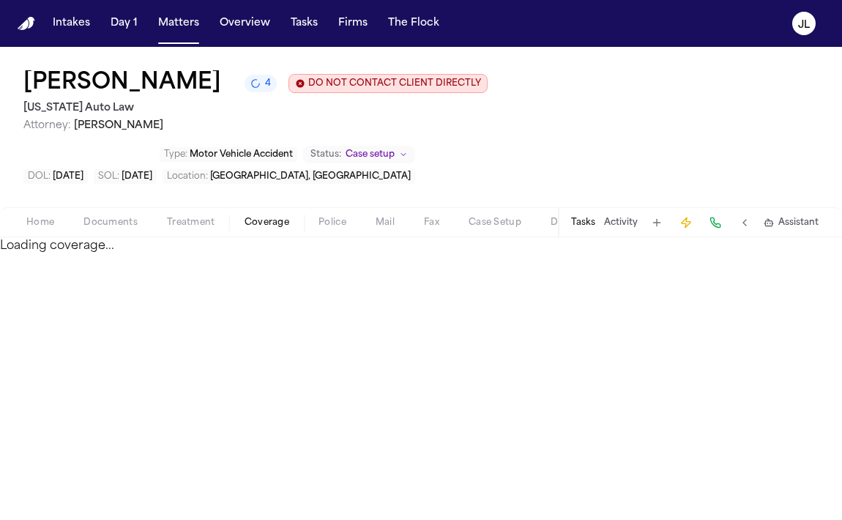
select select "**********"
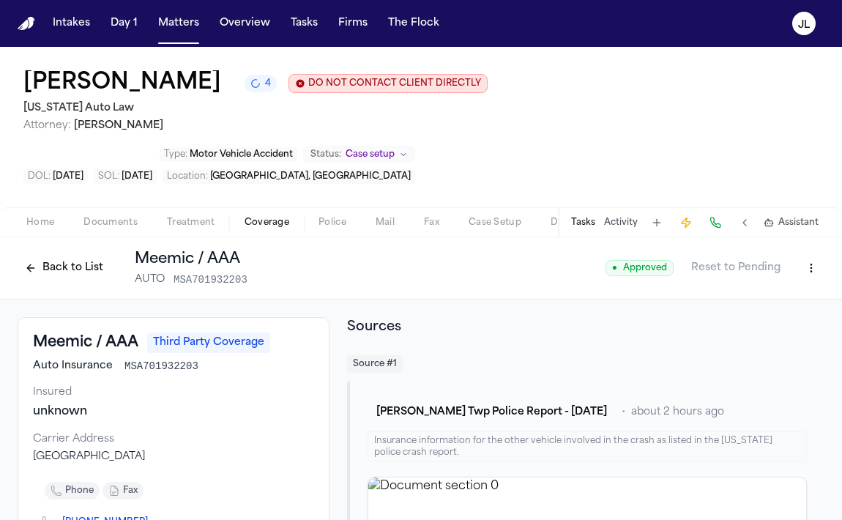
select select "**********"
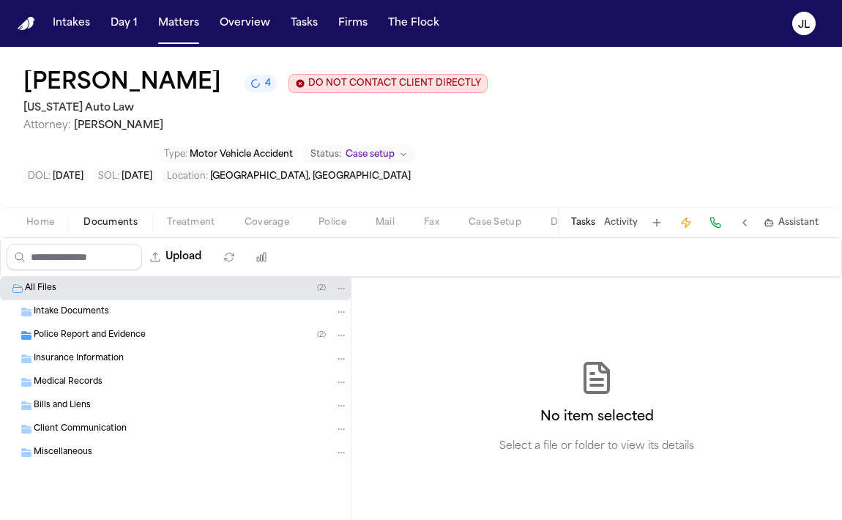
select select "**********"
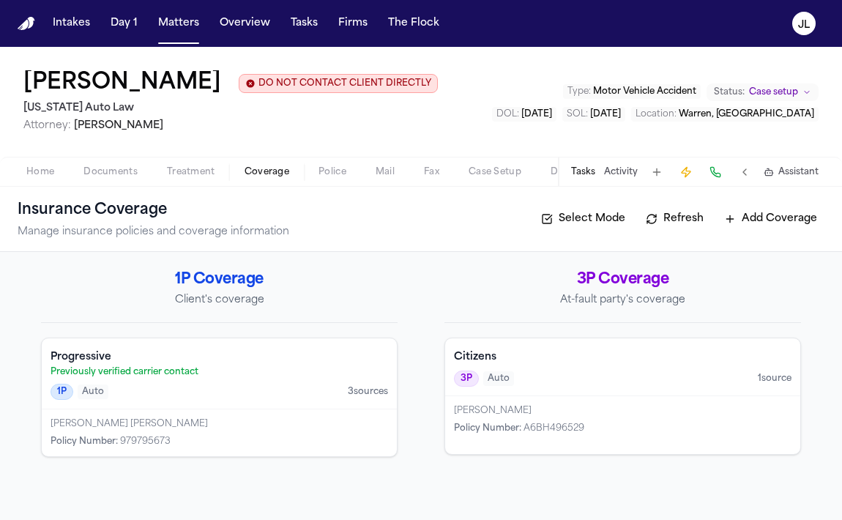
click at [335, 440] on div "Policy Number : 979795673" at bounding box center [219, 442] width 337 height 12
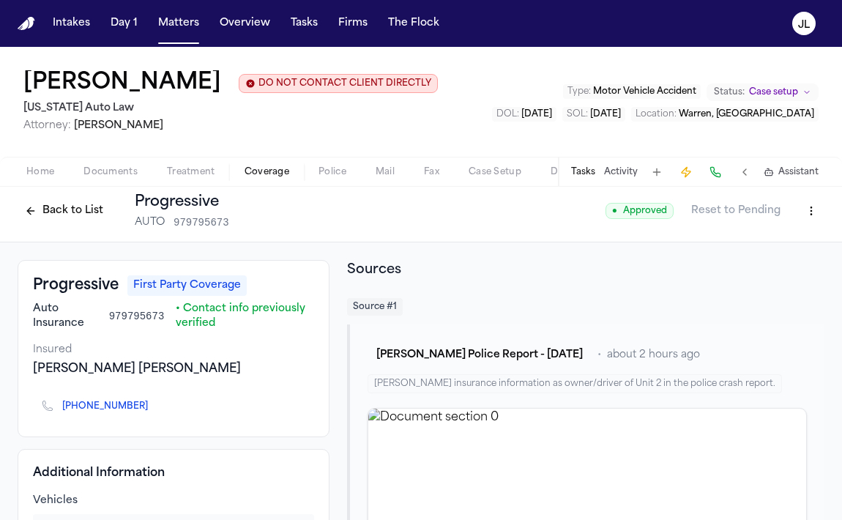
scroll to position [2, 0]
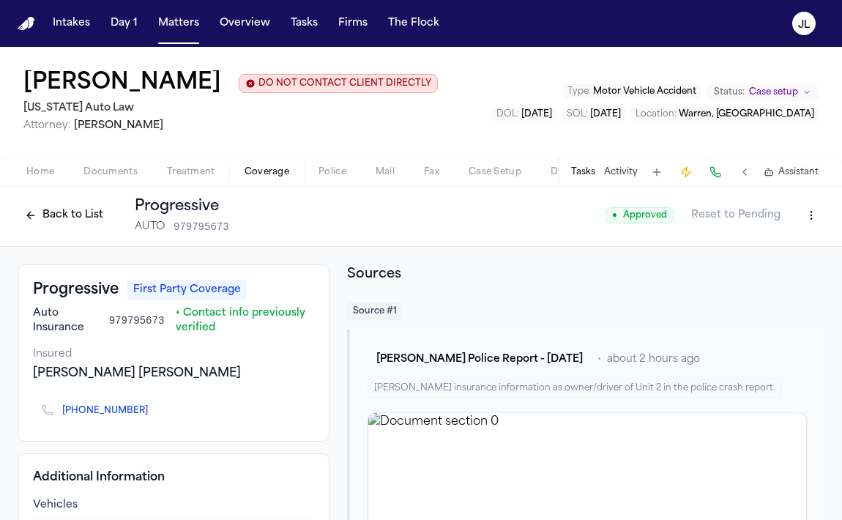
click at [581, 174] on button "Tasks" at bounding box center [583, 172] width 24 height 12
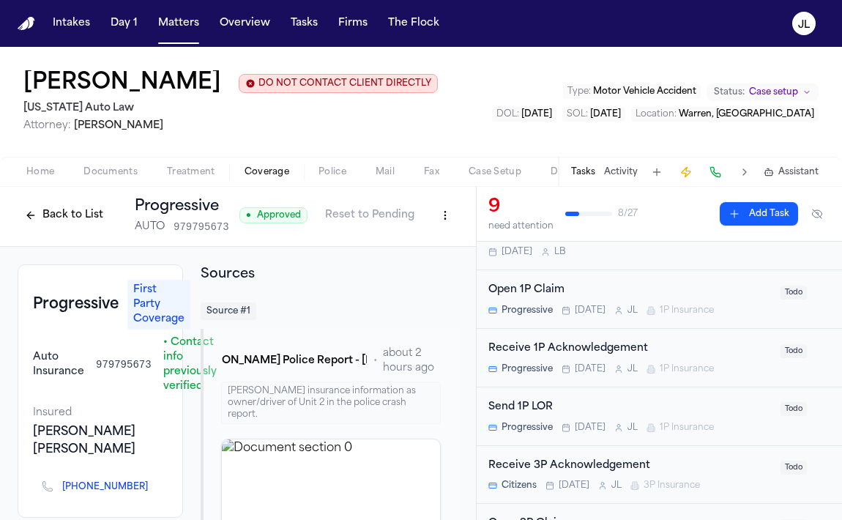
scroll to position [193, 0]
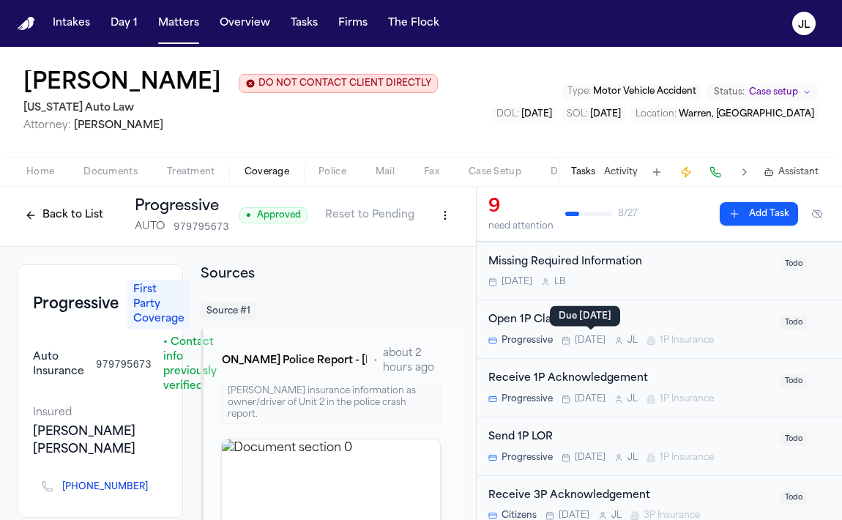
click at [583, 329] on div "Open 1P Claim" at bounding box center [629, 320] width 283 height 17
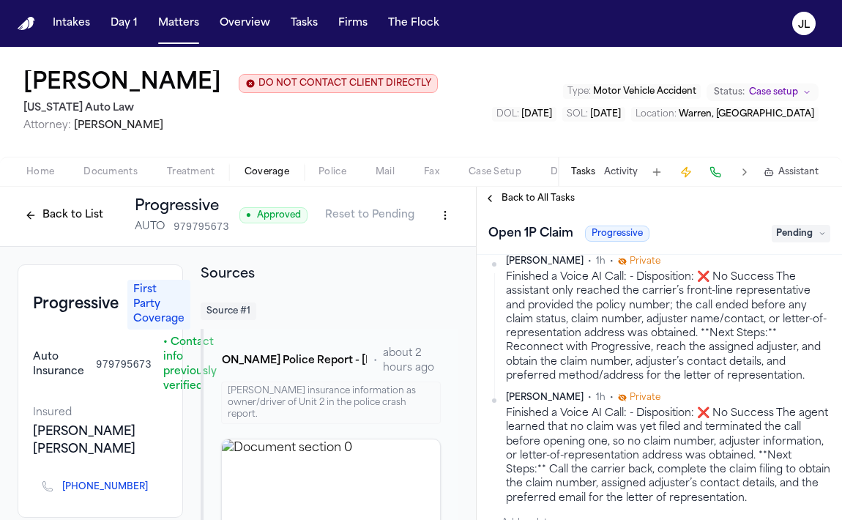
scroll to position [371, 0]
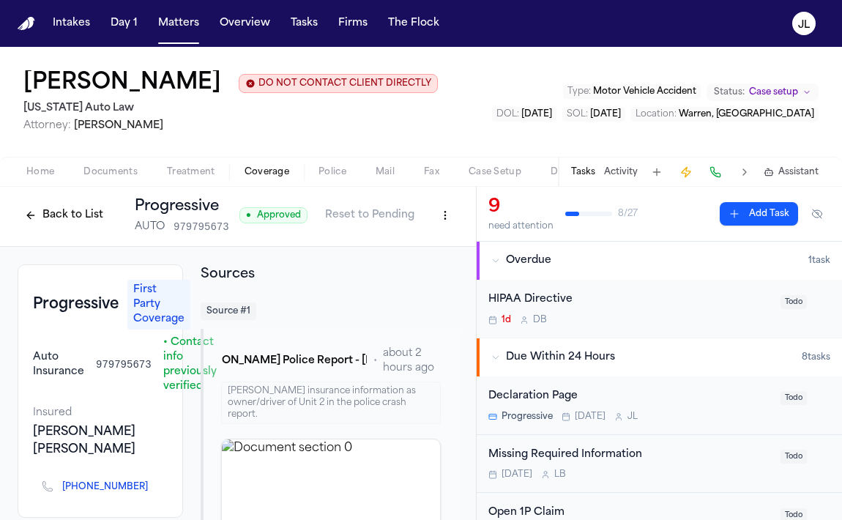
click at [54, 213] on button "Back to List" at bounding box center [64, 214] width 93 height 23
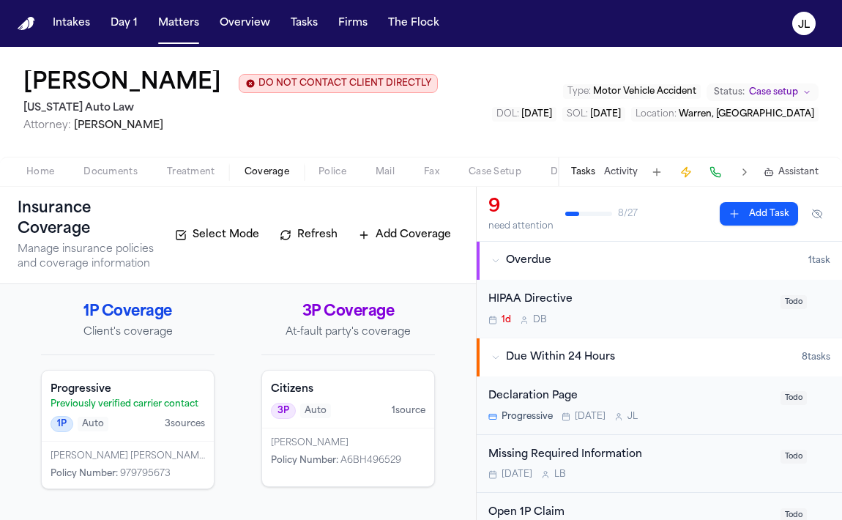
click at [351, 405] on div "3P Auto 1 source" at bounding box center [348, 411] width 154 height 16
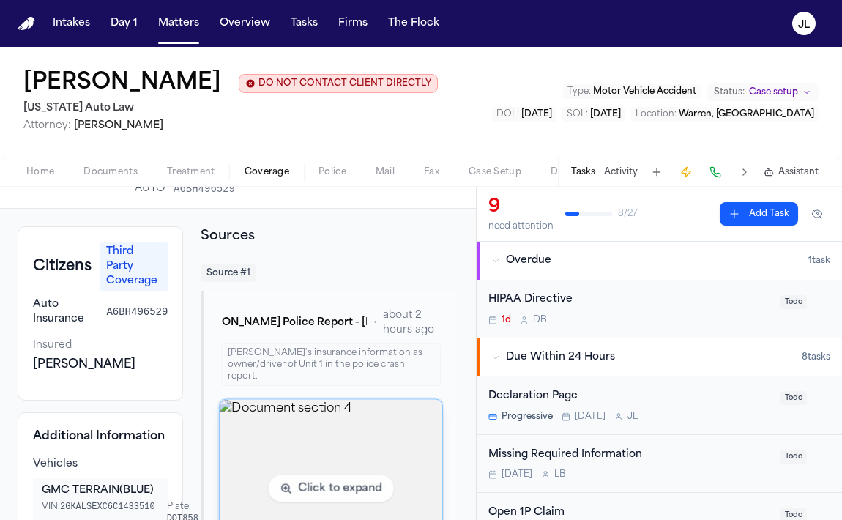
scroll to position [31, 0]
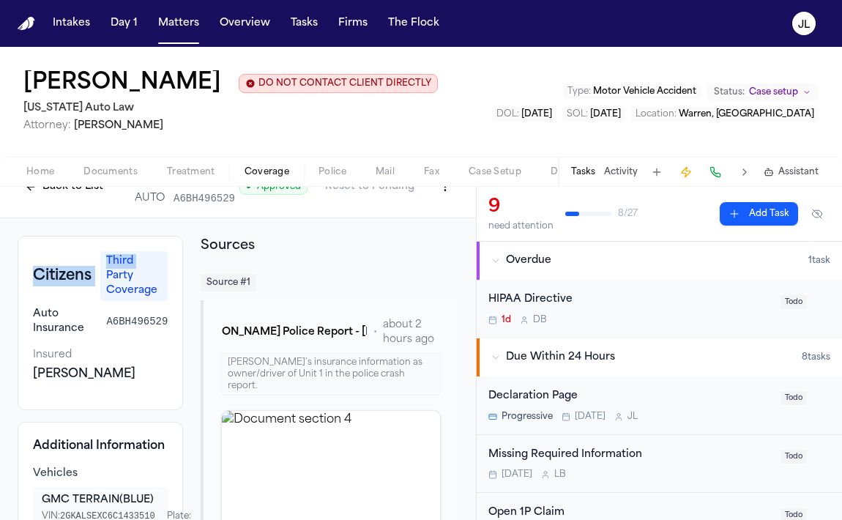
drag, startPoint x: 97, startPoint y: 274, endPoint x: 32, endPoint y: 273, distance: 65.2
click at [31, 273] on div "Citizens Third Party Coverage Auto Insurance A6BH496529 Insured MARLIN DARRIUS-…" at bounding box center [100, 323] width 165 height 174
click at [32, 273] on div "Citizens Third Party Coverage Auto Insurance A6BH496529 Insured MARLIN DARRIUS-…" at bounding box center [100, 323] width 165 height 174
drag, startPoint x: 96, startPoint y: 280, endPoint x: 34, endPoint y: 280, distance: 62.2
click at [33, 280] on div "Citizens Third Party Coverage" at bounding box center [100, 276] width 135 height 50
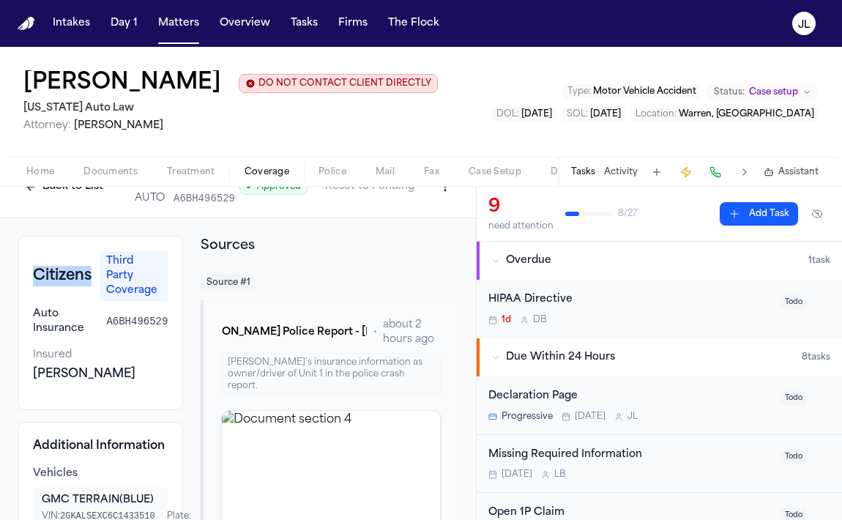
copy h3 "Citizens"
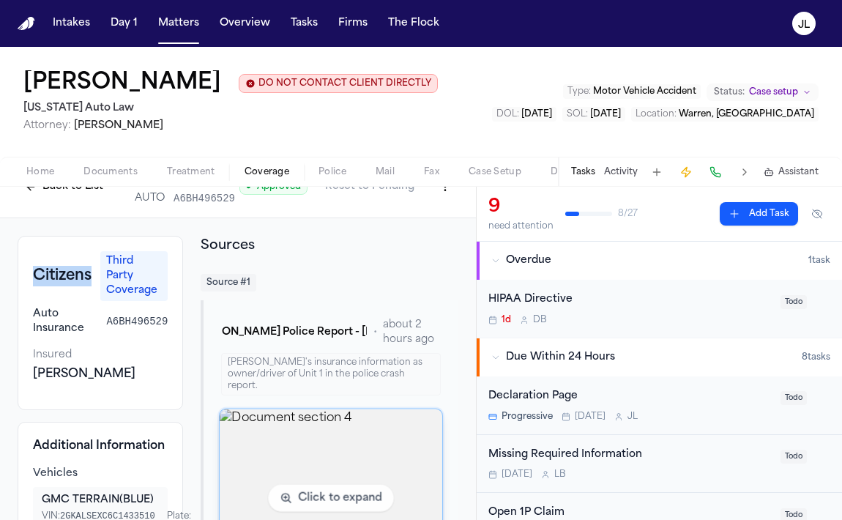
click at [326, 447] on img "View document section 4" at bounding box center [331, 498] width 223 height 178
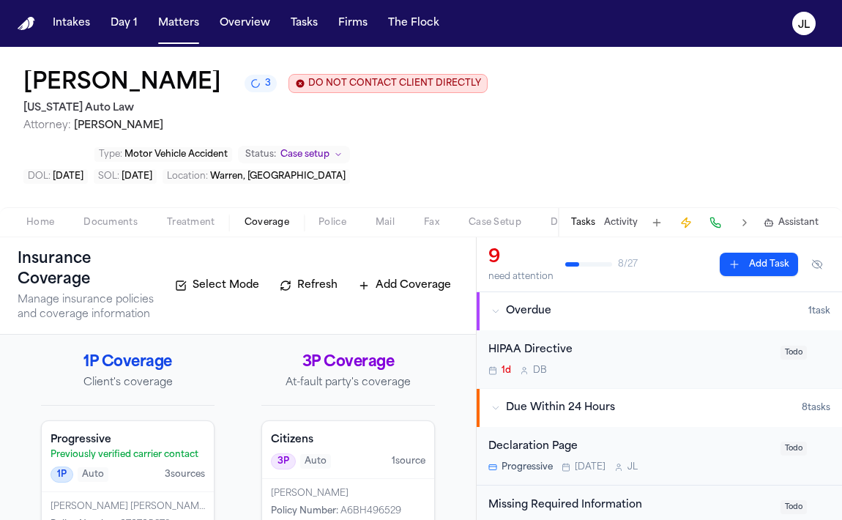
click at [334, 488] on div "MARLIN DARRIUS-NATHAN TILL Policy Number : A6BH496529" at bounding box center [348, 508] width 172 height 58
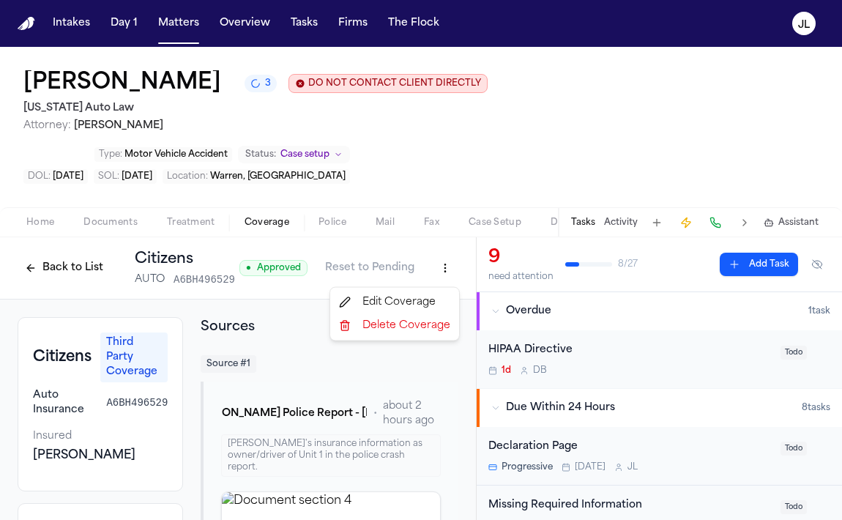
click at [439, 282] on html "Intakes Day 1 Matters Overview Tasks Firms The Flock JL Lakeisha Taylor-Hunter …" at bounding box center [421, 260] width 842 height 520
click at [429, 311] on div "Edit Coverage" at bounding box center [394, 302] width 123 height 23
select select "**********"
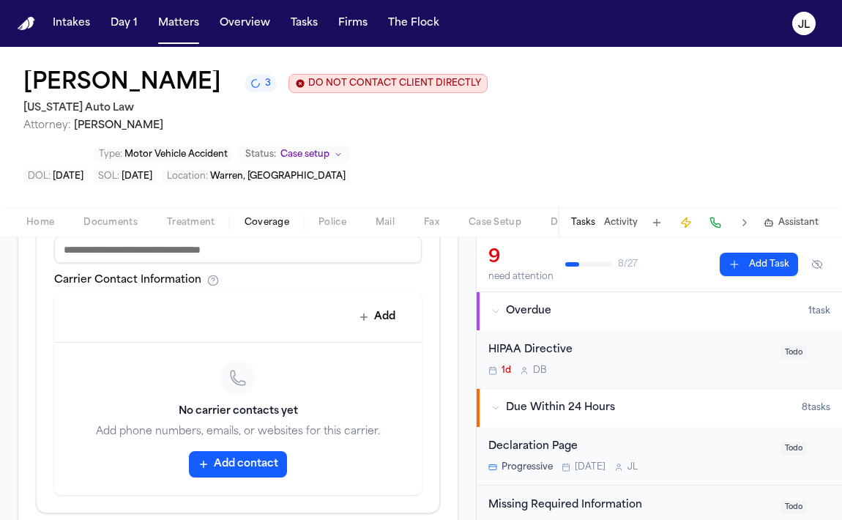
scroll to position [694, 0]
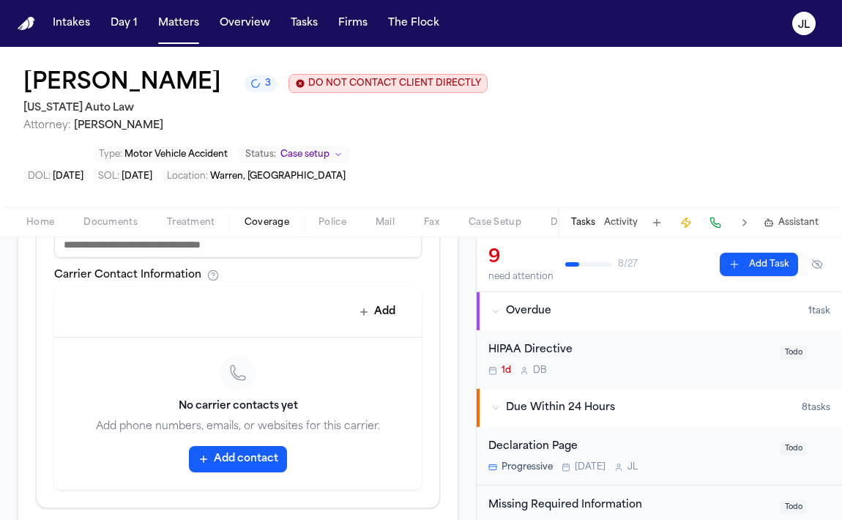
click at [219, 450] on button "Add contact" at bounding box center [238, 459] width 98 height 26
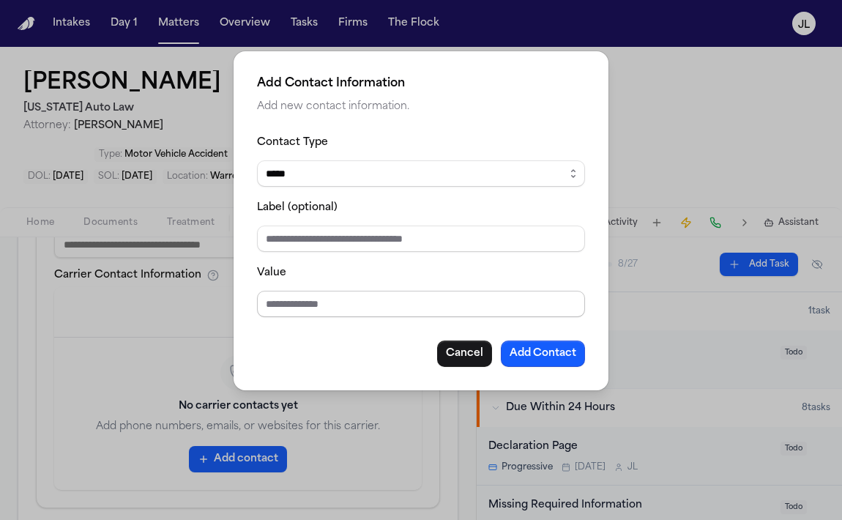
click at [313, 299] on input "Value" at bounding box center [421, 304] width 328 height 26
paste input "**********"
type input "**********"
click at [569, 367] on div "**********" at bounding box center [421, 220] width 375 height 339
click at [567, 365] on button "Add Contact" at bounding box center [543, 353] width 84 height 26
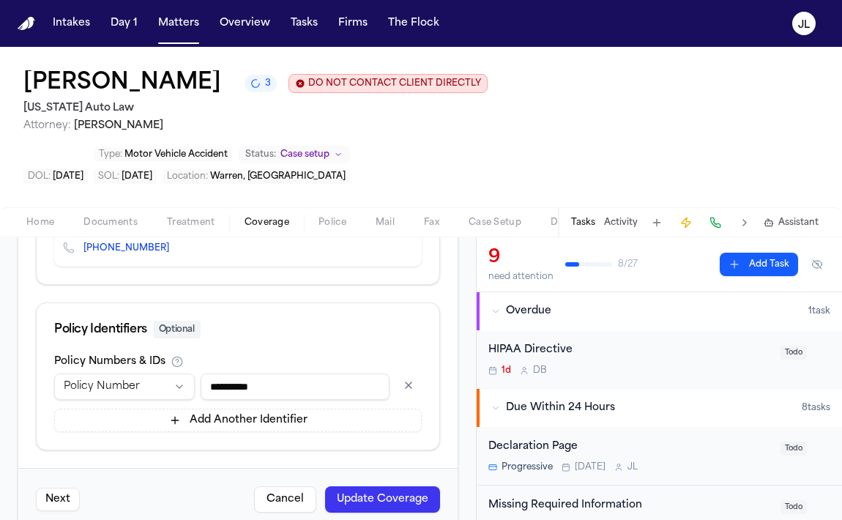
scroll to position [834, 0]
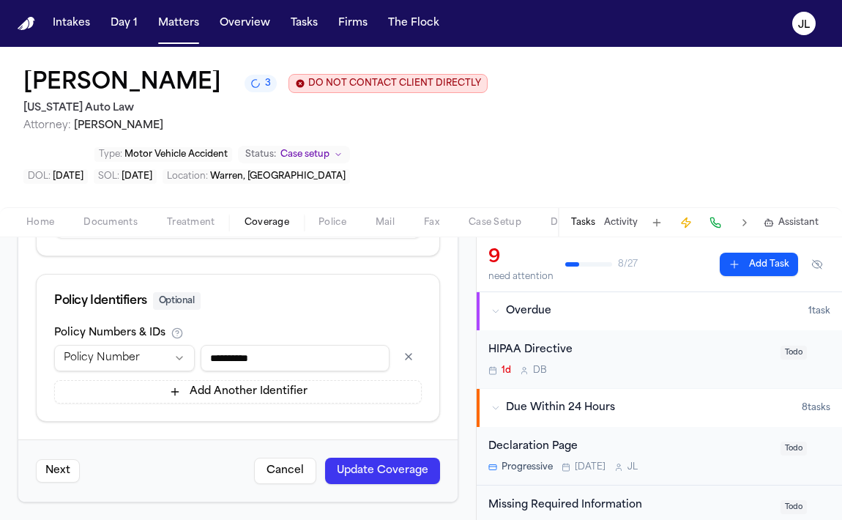
click at [393, 460] on button "Update Coverage" at bounding box center [382, 470] width 115 height 26
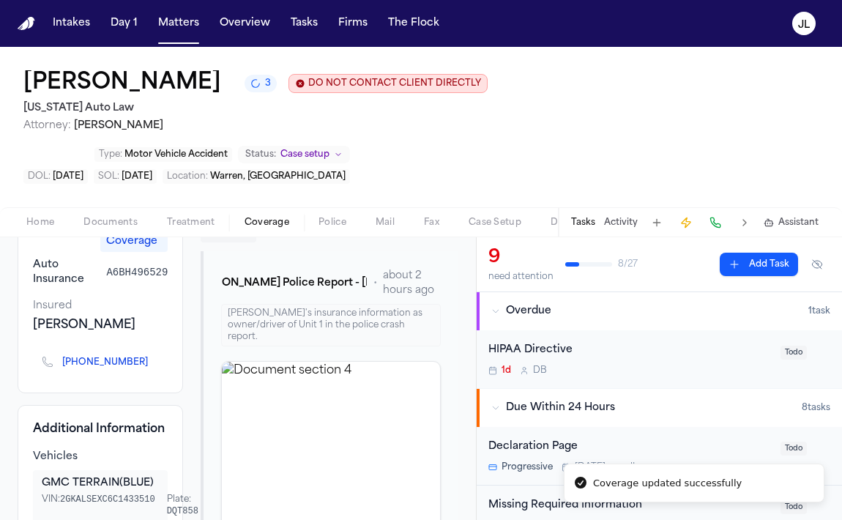
scroll to position [168, 0]
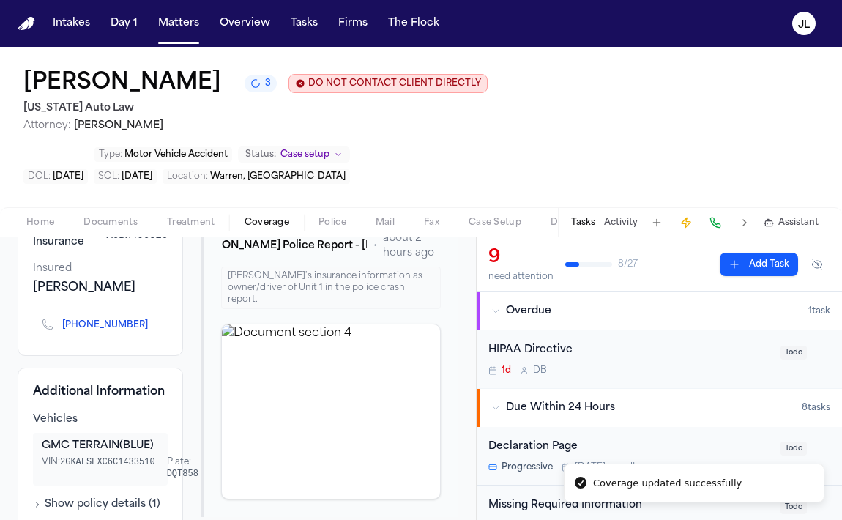
click at [152, 329] on icon "Copy to clipboard" at bounding box center [154, 326] width 5 height 5
click at [723, 222] on button at bounding box center [715, 222] width 20 height 20
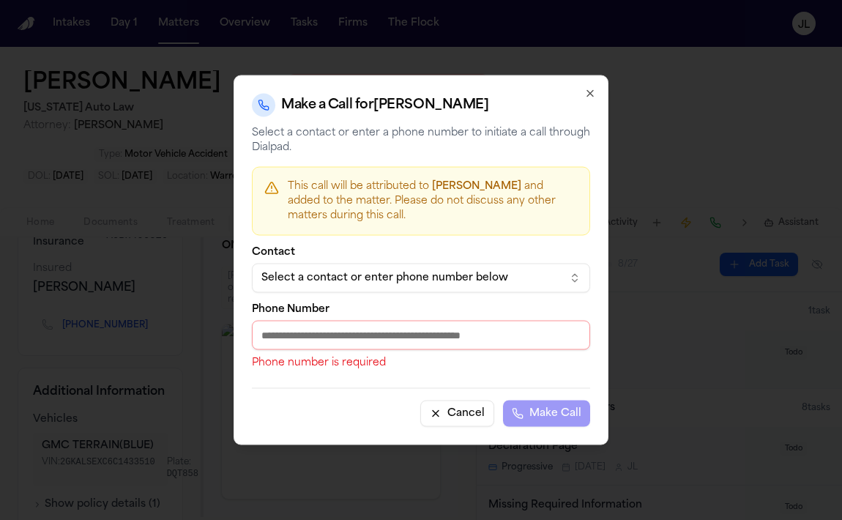
click at [364, 327] on input "Phone Number" at bounding box center [421, 335] width 338 height 29
paste input "**********"
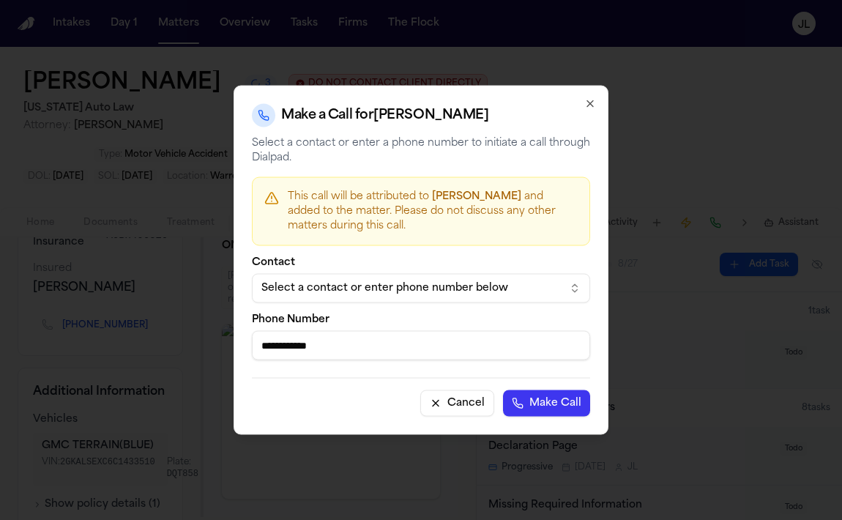
type input "**********"
click at [523, 406] on button "Make Call" at bounding box center [546, 403] width 87 height 26
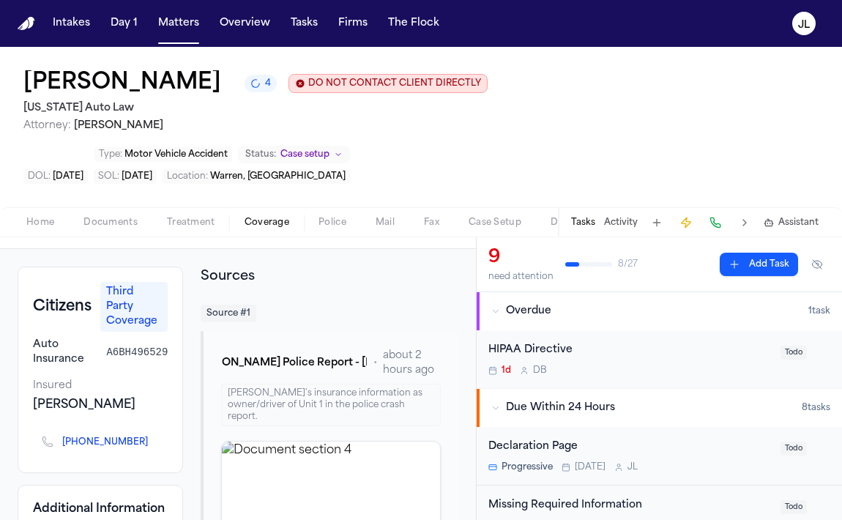
scroll to position [56, 0]
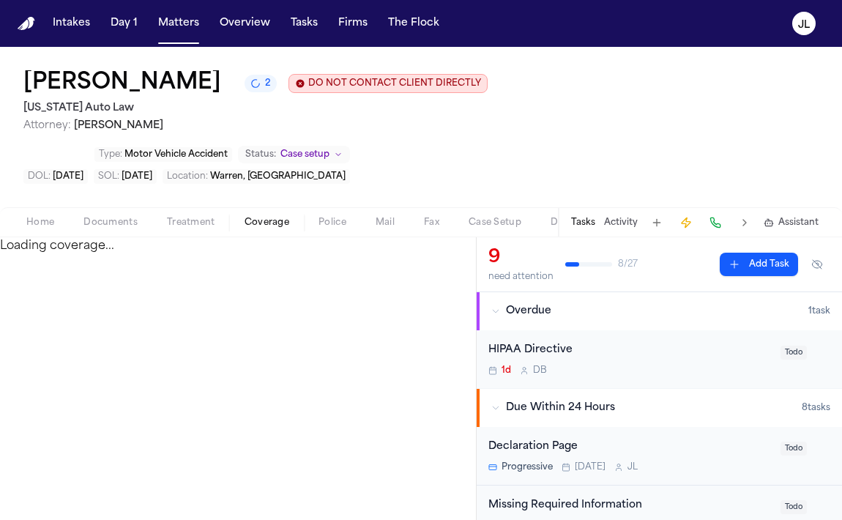
select select "**********"
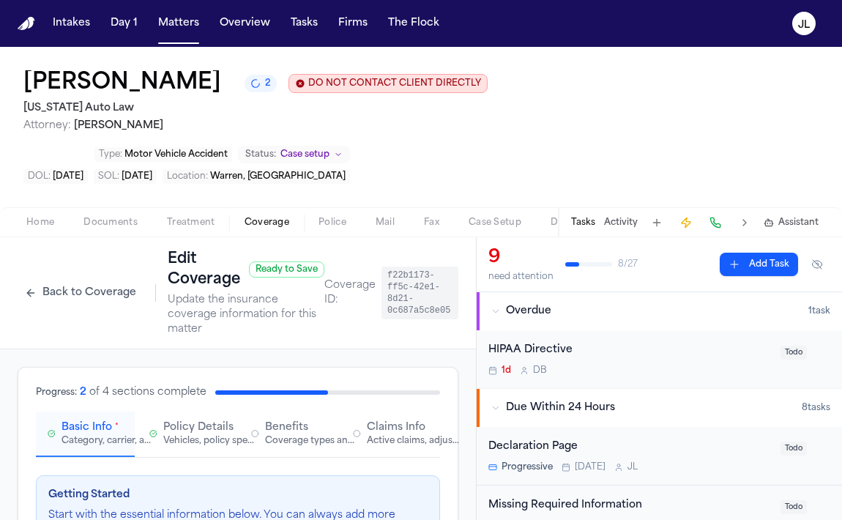
click at [76, 300] on button "Back to Coverage" at bounding box center [81, 292] width 126 height 23
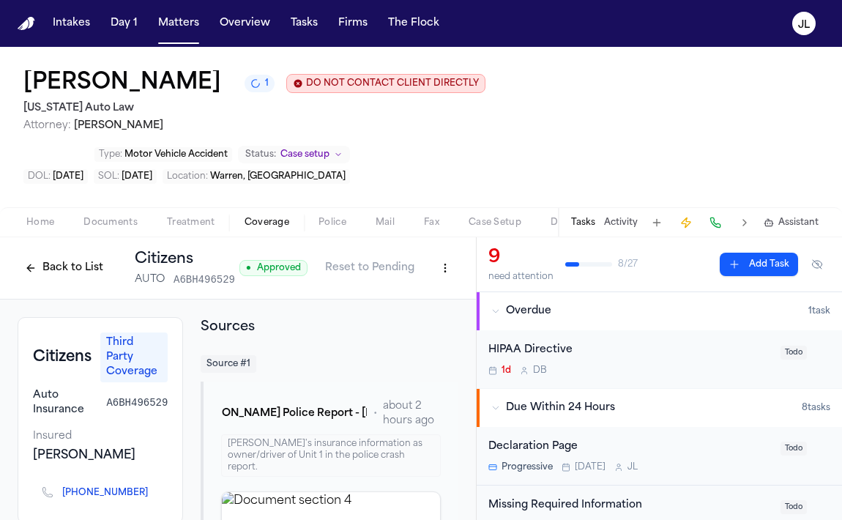
click at [58, 270] on button "Back to List" at bounding box center [64, 267] width 93 height 23
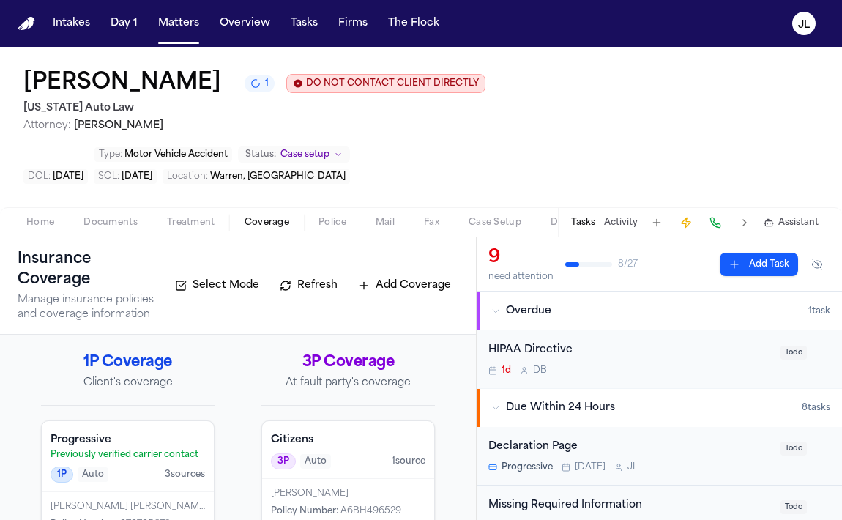
scroll to position [40, 0]
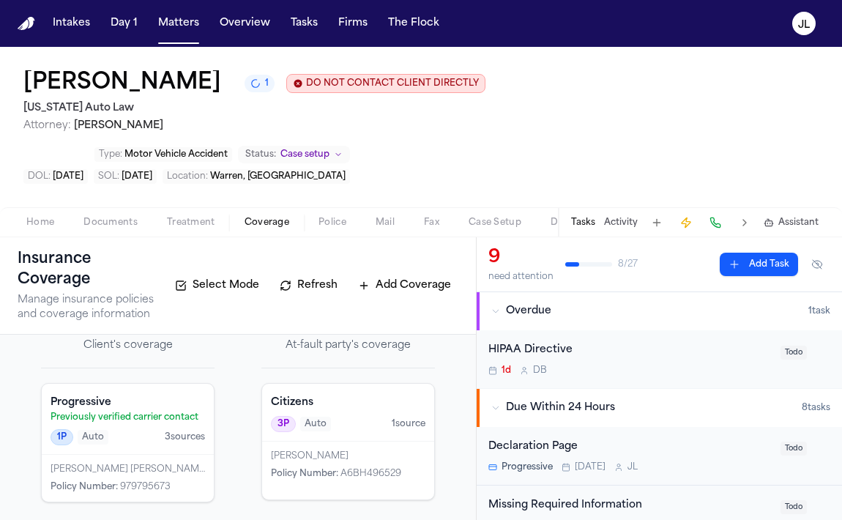
click at [128, 466] on div "LAKEISHA MICHELLE TAYLOR-HUNTER" at bounding box center [128, 469] width 154 height 12
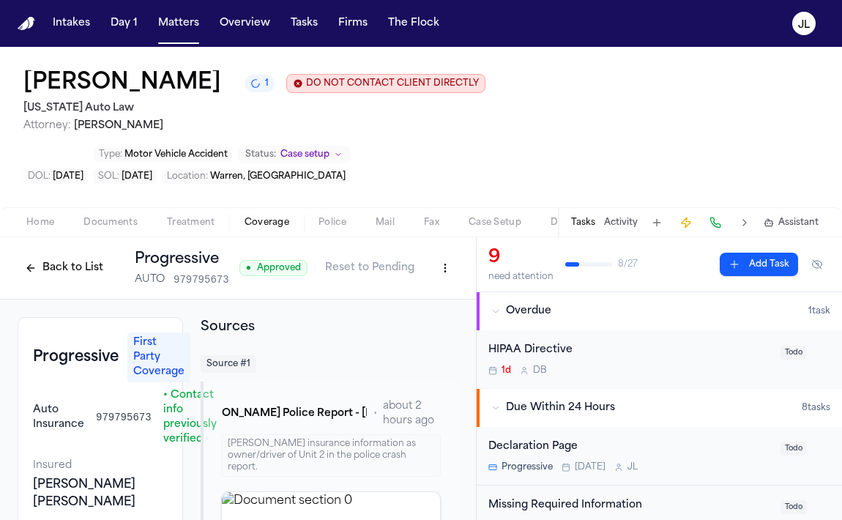
click at [59, 280] on button "Back to List" at bounding box center [64, 267] width 93 height 23
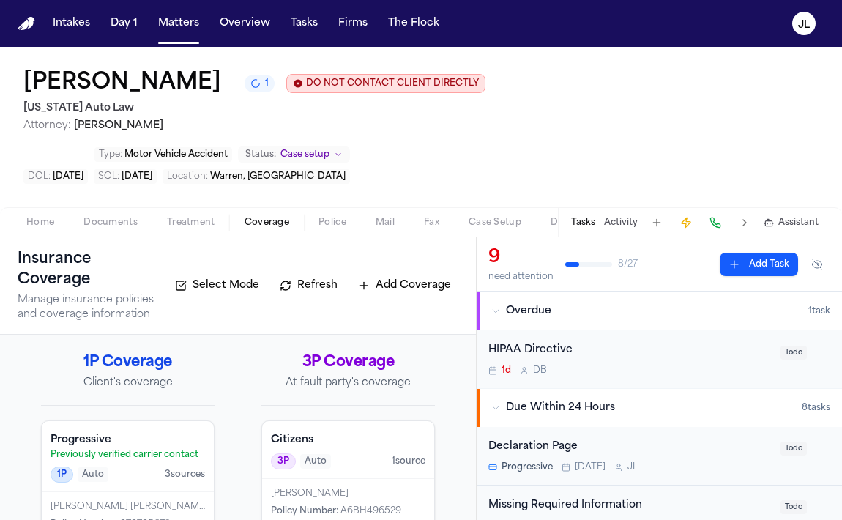
scroll to position [40, 0]
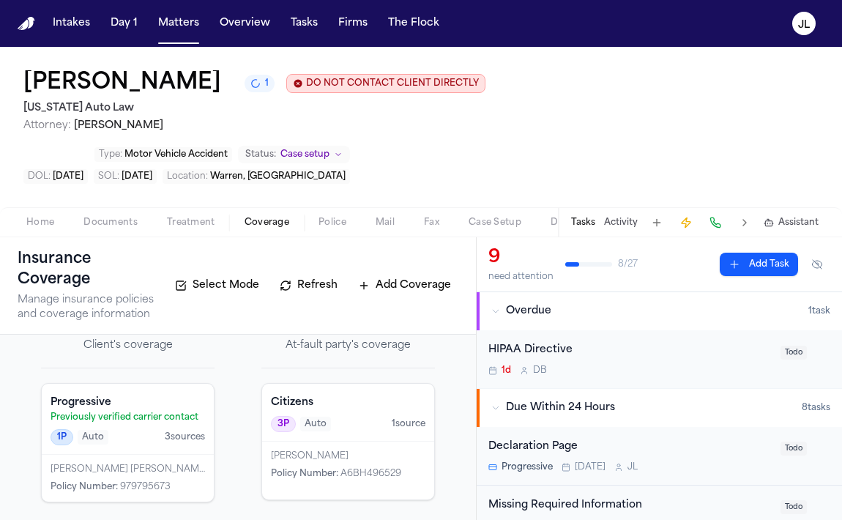
click at [305, 449] on div "MARLIN DARRIUS-NATHAN TILL Policy Number : A6BH496529" at bounding box center [348, 470] width 172 height 58
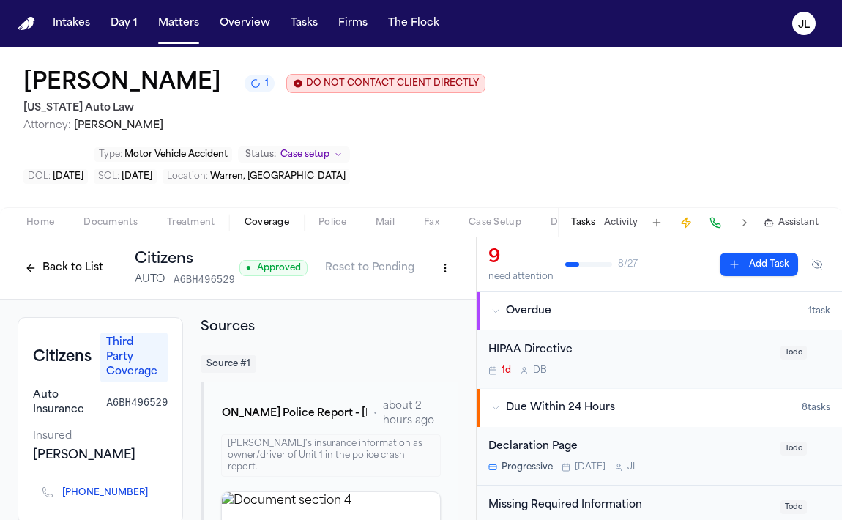
scroll to position [67, 0]
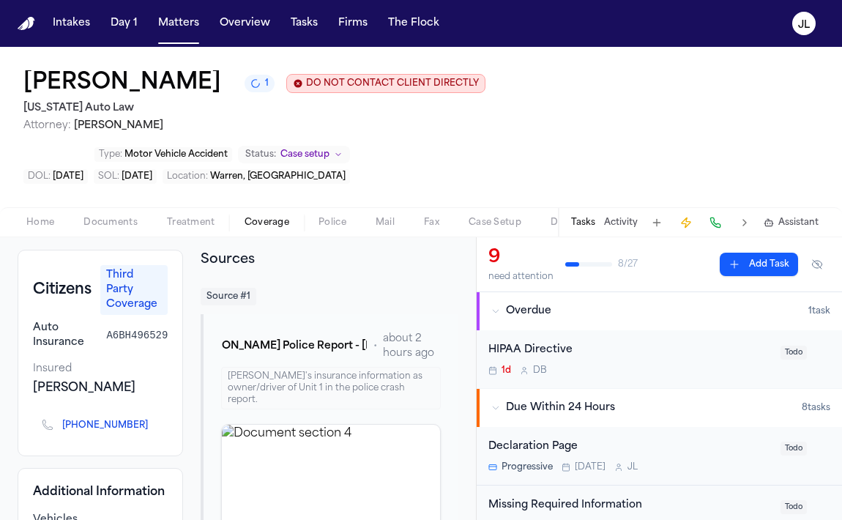
click at [152, 430] on icon "Copy to clipboard" at bounding box center [154, 427] width 5 height 5
click at [719, 221] on button at bounding box center [715, 222] width 20 height 20
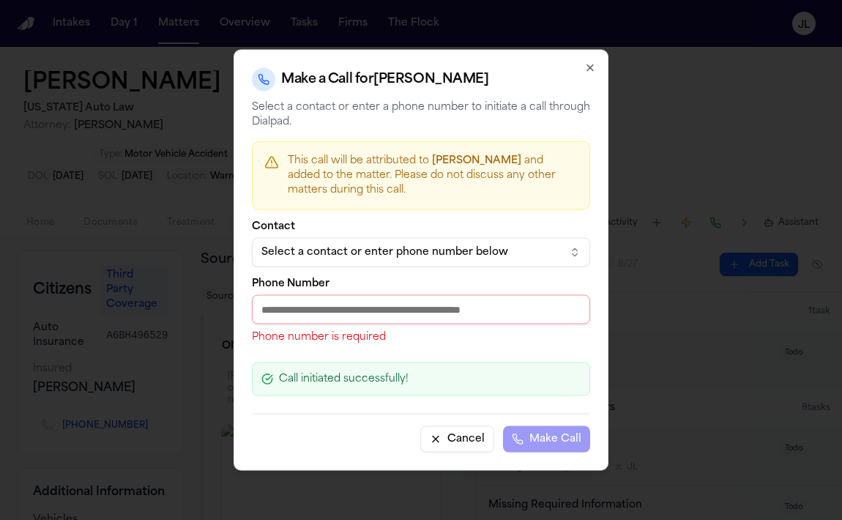
paste input "**********"
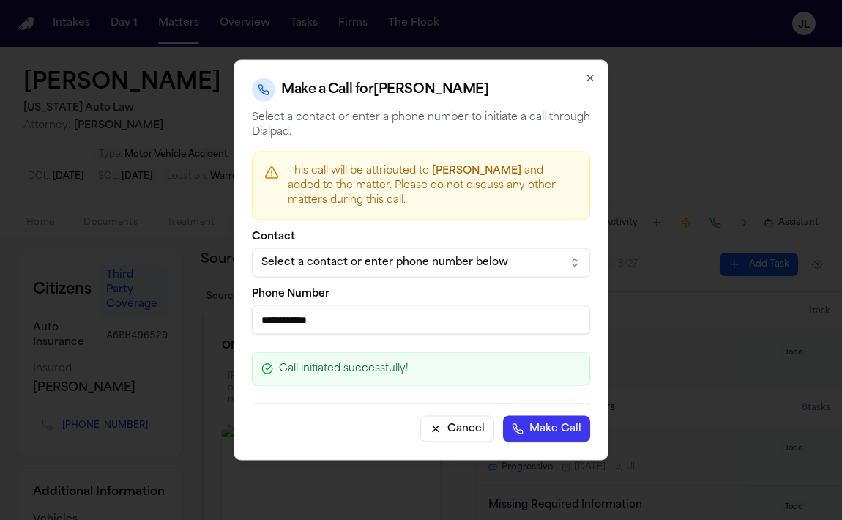
type input "**********"
click at [519, 423] on button "Make Call" at bounding box center [546, 429] width 87 height 26
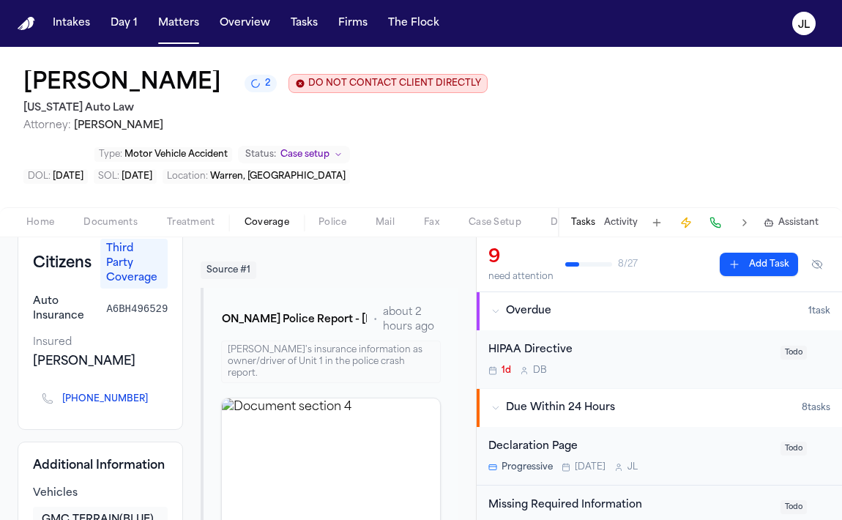
scroll to position [97, 0]
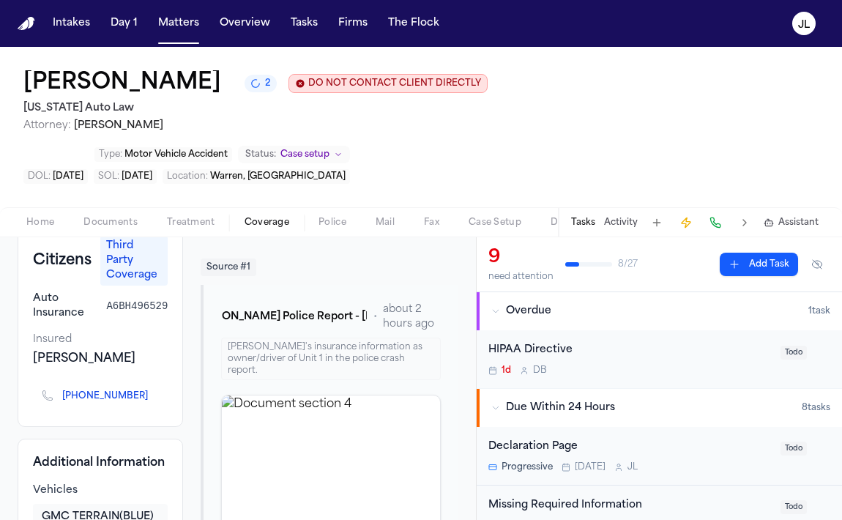
click at [151, 400] on icon "Copy to clipboard" at bounding box center [155, 396] width 9 height 9
click at [714, 227] on button at bounding box center [715, 222] width 20 height 20
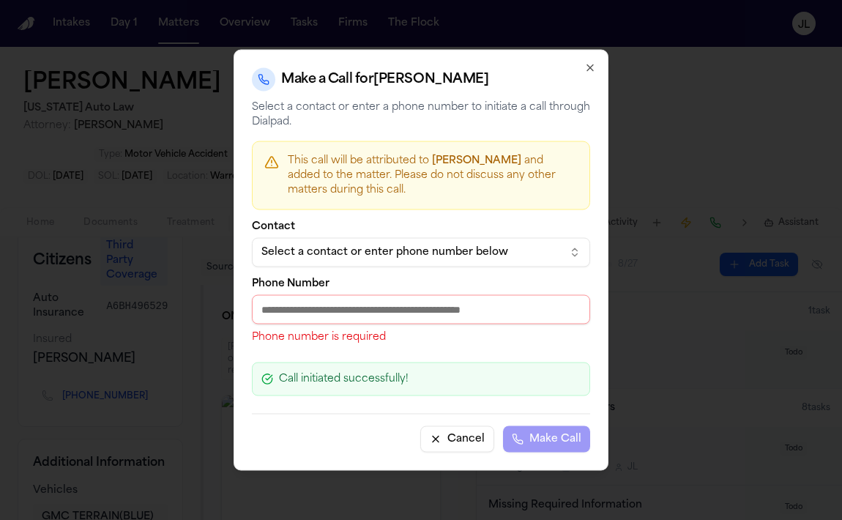
click at [353, 294] on div "Phone Number Phone number is required" at bounding box center [421, 312] width 338 height 66
click at [342, 311] on input "Phone Number" at bounding box center [421, 309] width 338 height 29
paste input "**********"
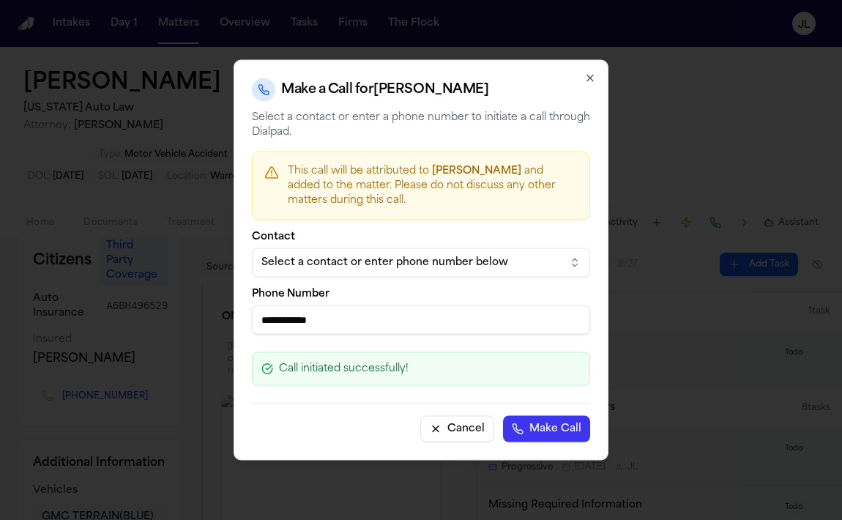
type input "**********"
click at [544, 423] on button "Make Call" at bounding box center [546, 429] width 87 height 26
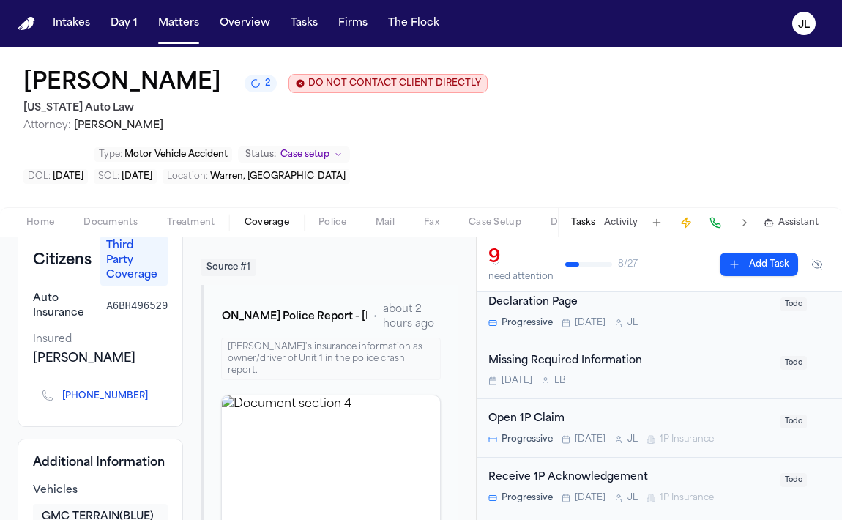
scroll to position [184, 0]
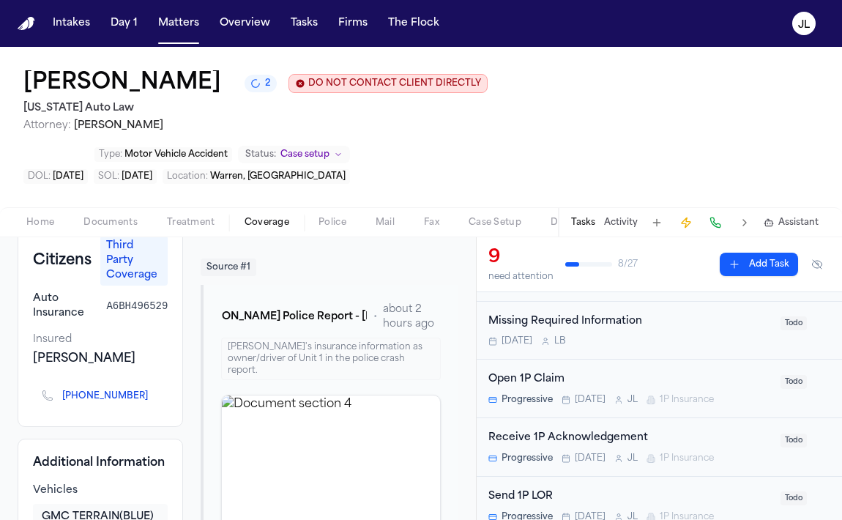
click at [531, 370] on div "Open 1P Claim Progressive Tomorrow J L 1P Insurance Todo" at bounding box center [659, 388] width 365 height 59
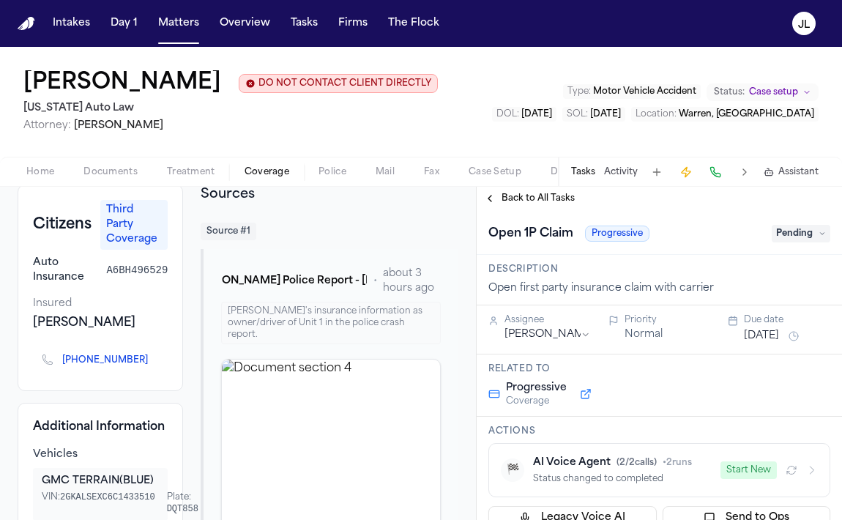
scroll to position [81, 0]
click at [151, 365] on icon "Copy to clipboard" at bounding box center [155, 360] width 9 height 9
click at [722, 178] on button at bounding box center [715, 172] width 20 height 20
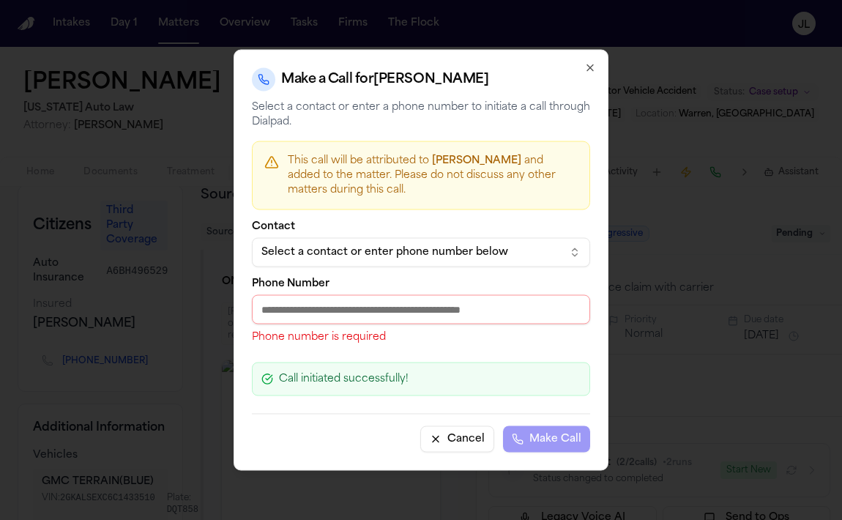
click at [403, 318] on input "Phone Number" at bounding box center [421, 309] width 338 height 29
paste input "**********"
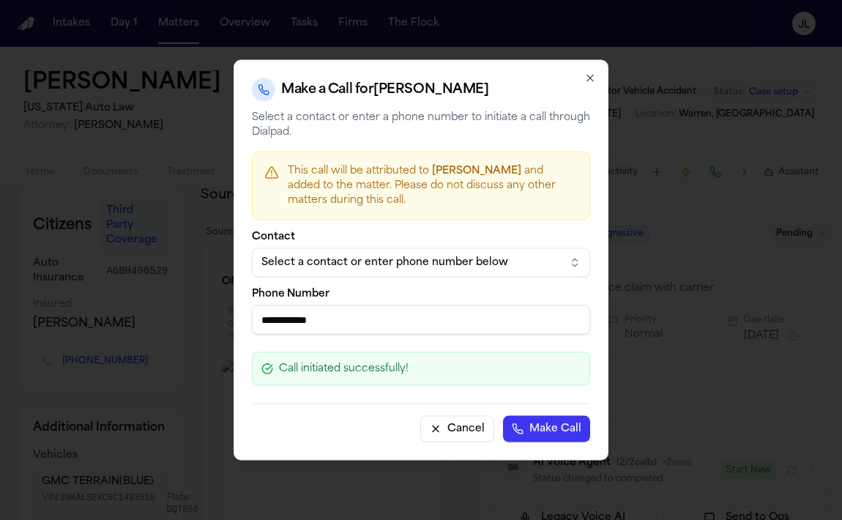
type input "**********"
click at [548, 433] on button "Make Call" at bounding box center [546, 429] width 87 height 26
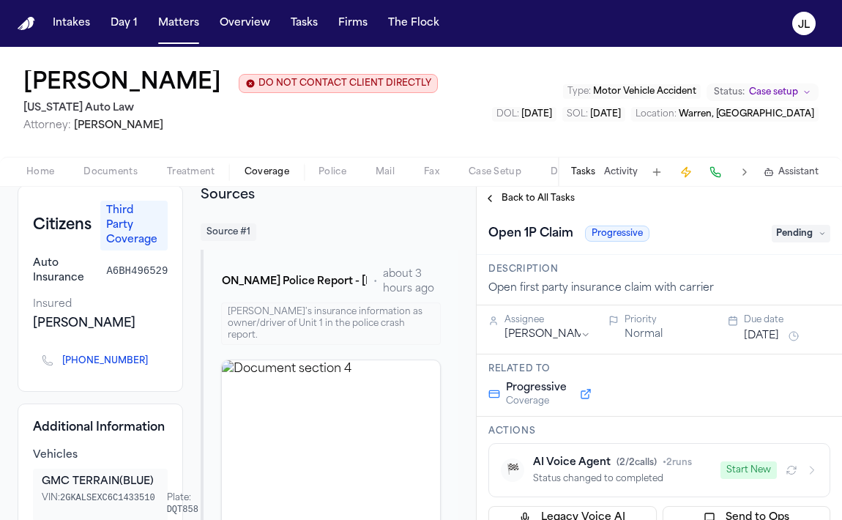
click at [329, 249] on div "Source # 1 L. Taylor-Hunter - Warren Police Report - 7.17.25 • about 3 hours ag…" at bounding box center [330, 387] width 258 height 329
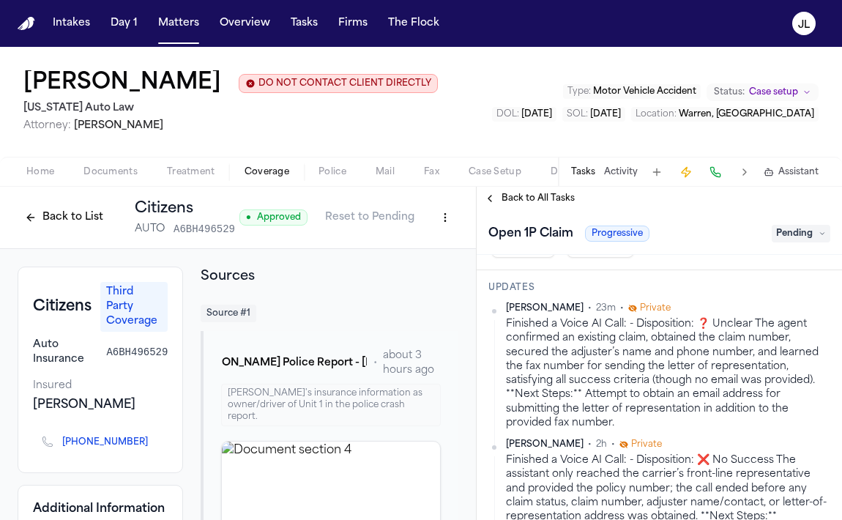
scroll to position [329, 0]
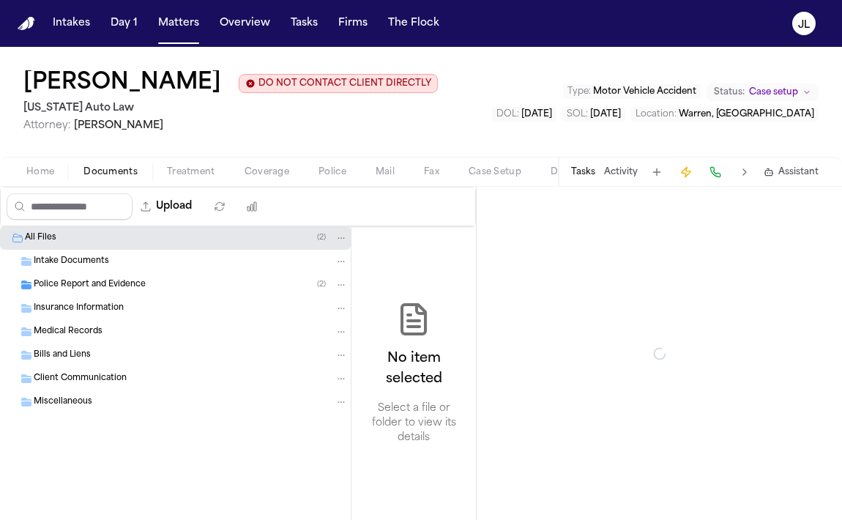
click at [116, 172] on span "Documents" at bounding box center [110, 172] width 54 height 12
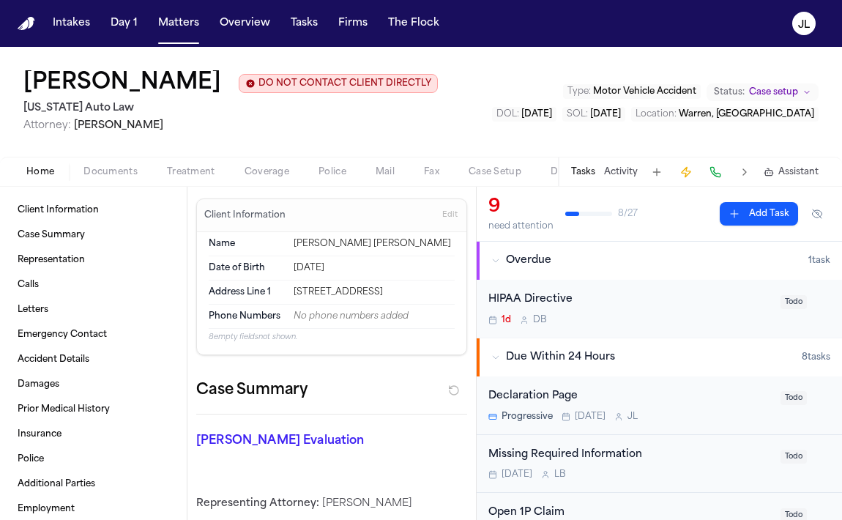
click at [38, 175] on span "Home" at bounding box center [40, 172] width 28 height 12
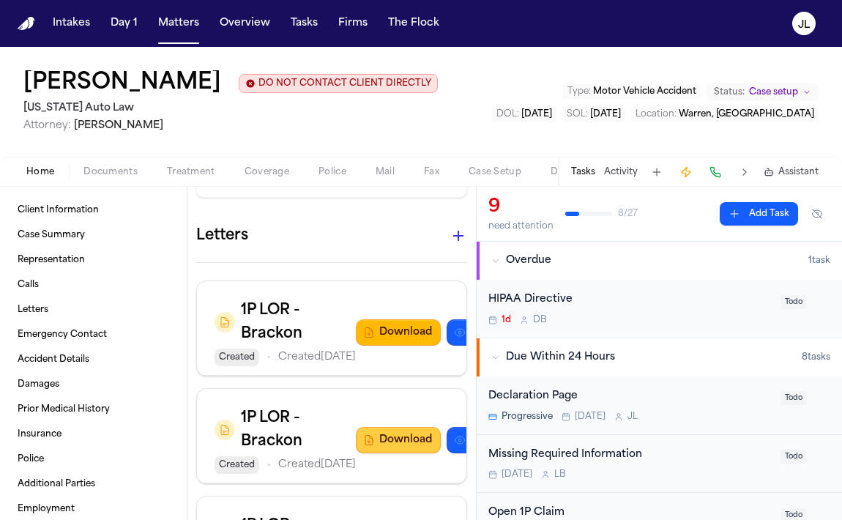
scroll to position [1203, 0]
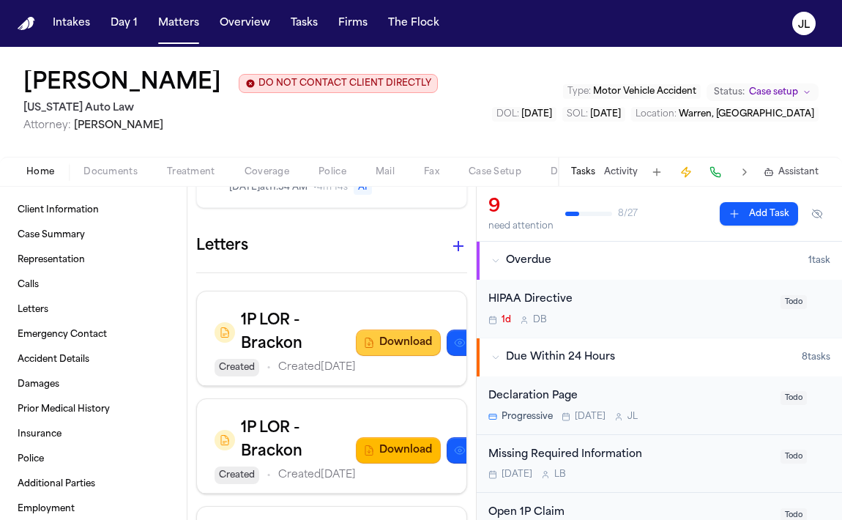
click at [356, 356] on button "Download" at bounding box center [398, 342] width 85 height 26
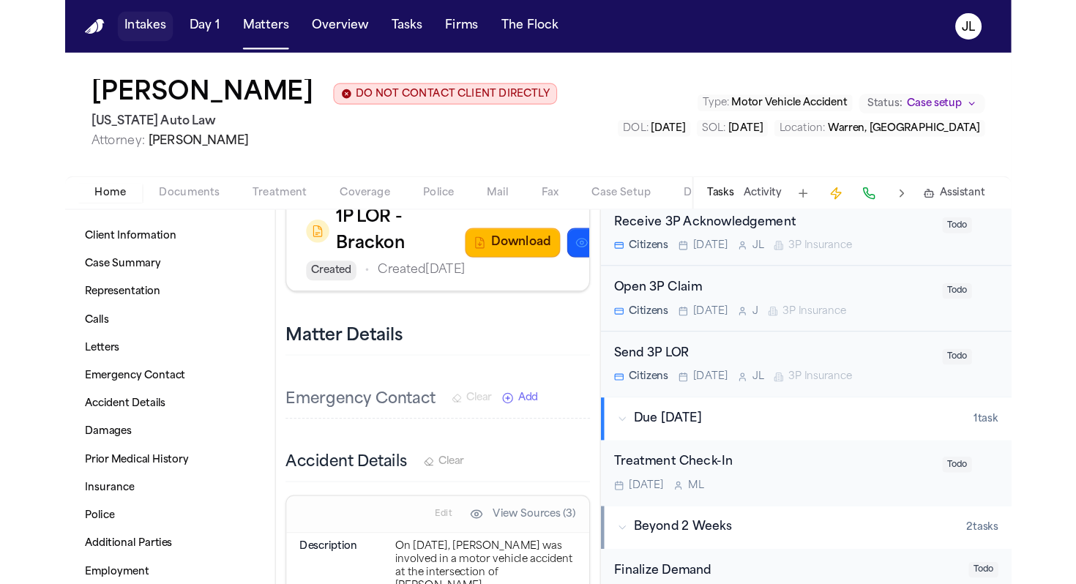
scroll to position [1222, 0]
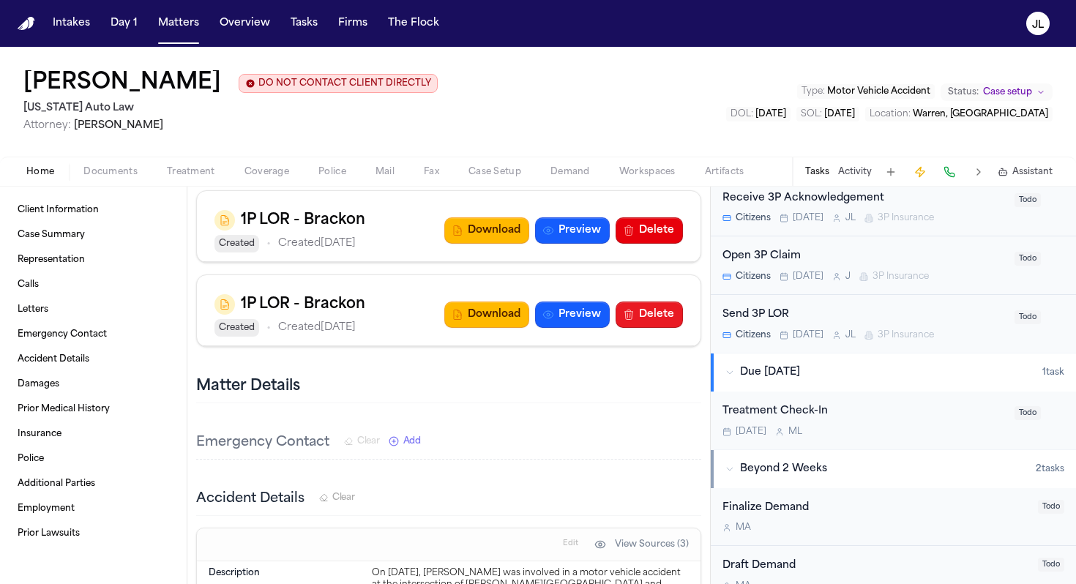
click at [651, 302] on button "Delete" at bounding box center [649, 315] width 67 height 26
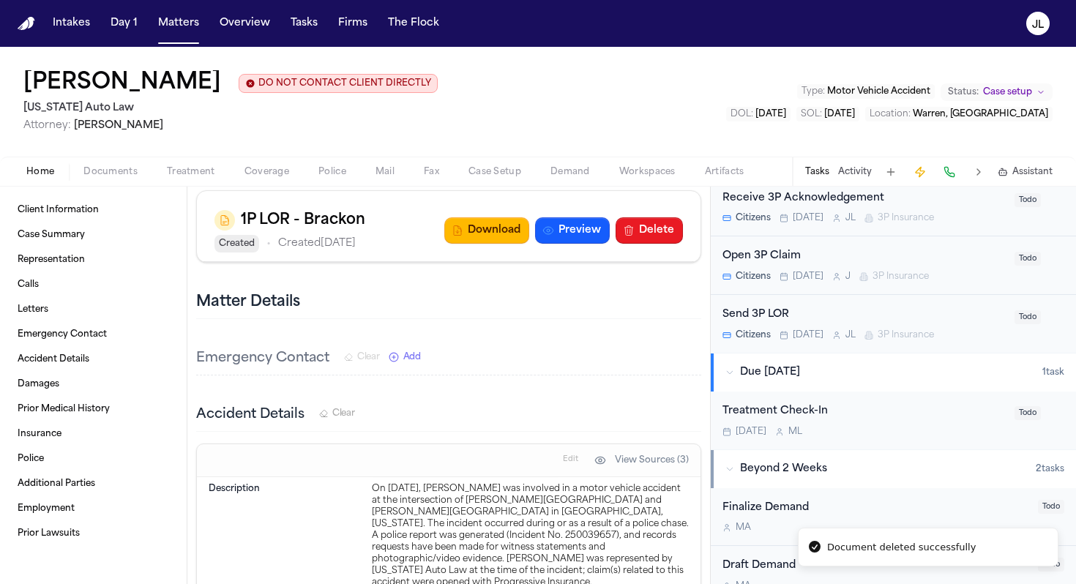
click at [652, 217] on button "Delete" at bounding box center [649, 230] width 67 height 26
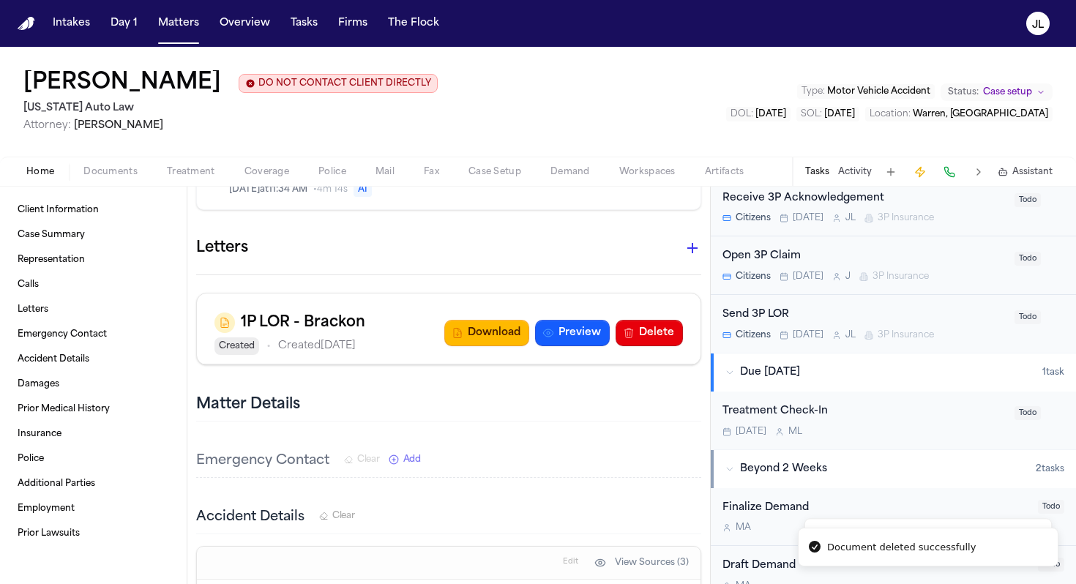
scroll to position [1017, 0]
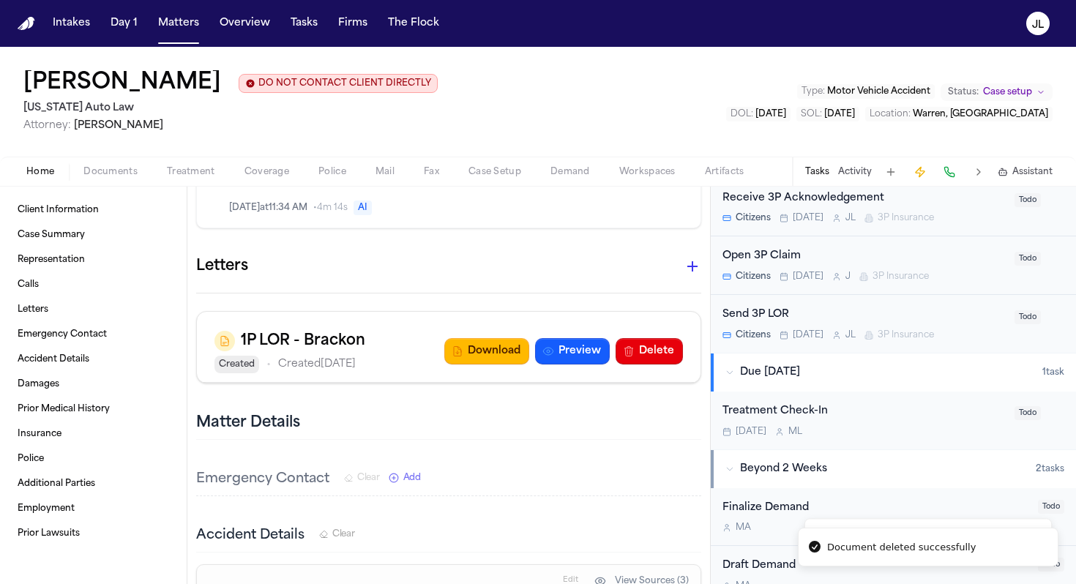
click at [662, 338] on button "Delete" at bounding box center [649, 351] width 67 height 26
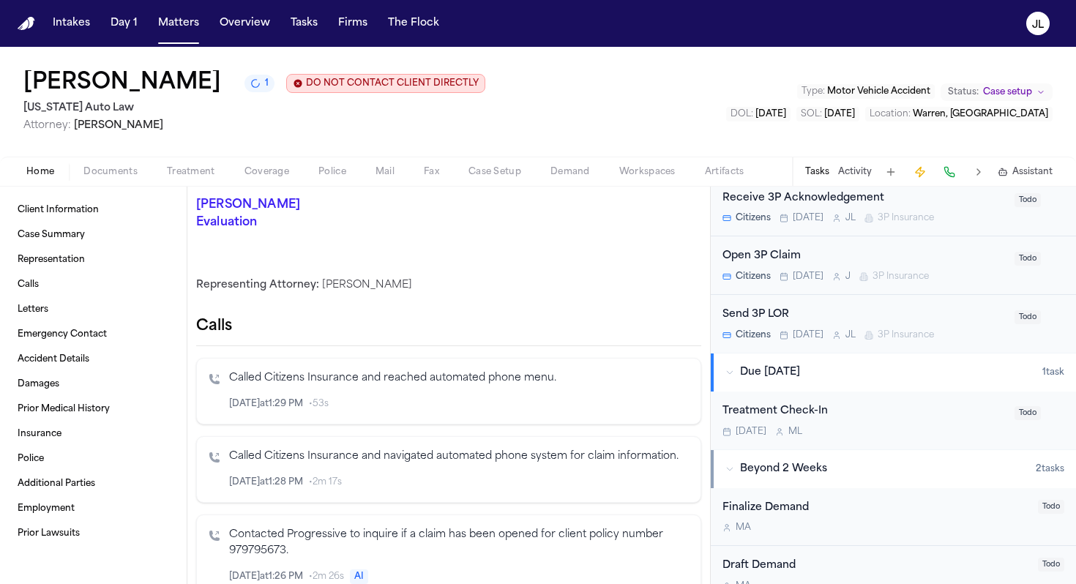
scroll to position [0, 0]
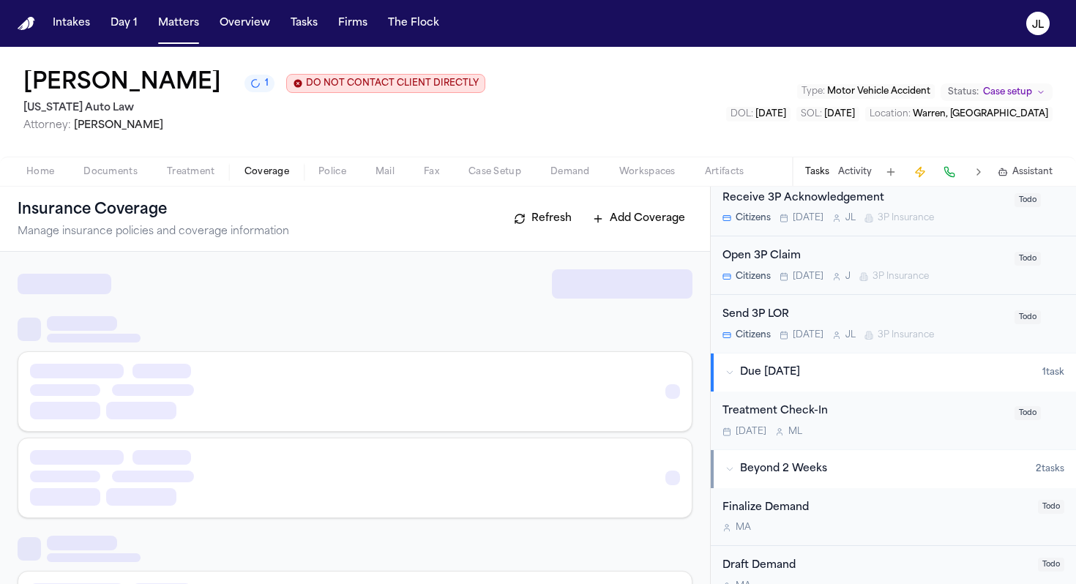
click at [270, 168] on span "Coverage" at bounding box center [266, 172] width 45 height 12
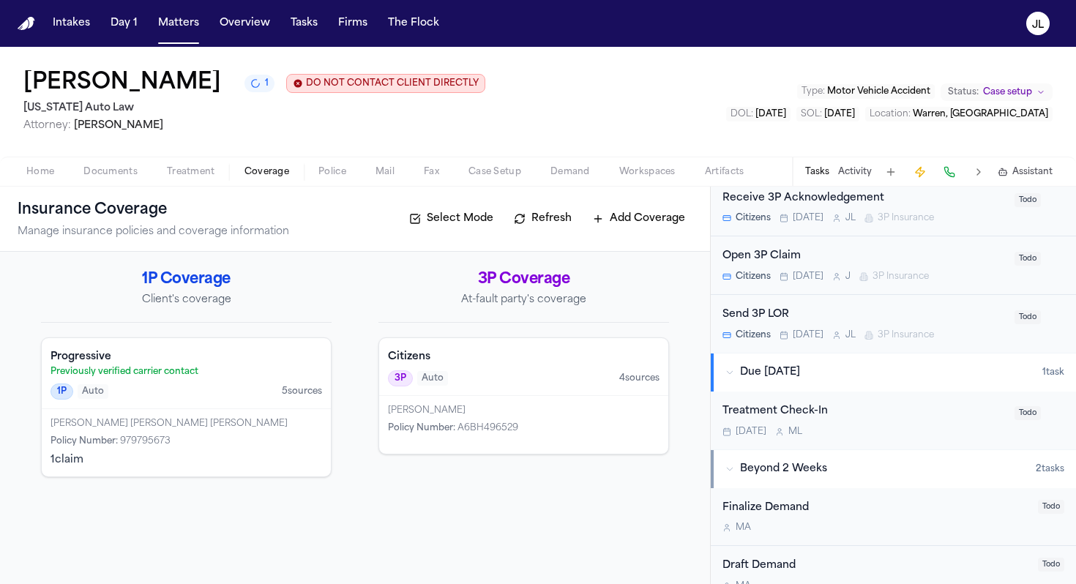
click at [233, 395] on div "1P Auto 5 source s" at bounding box center [187, 392] width 272 height 16
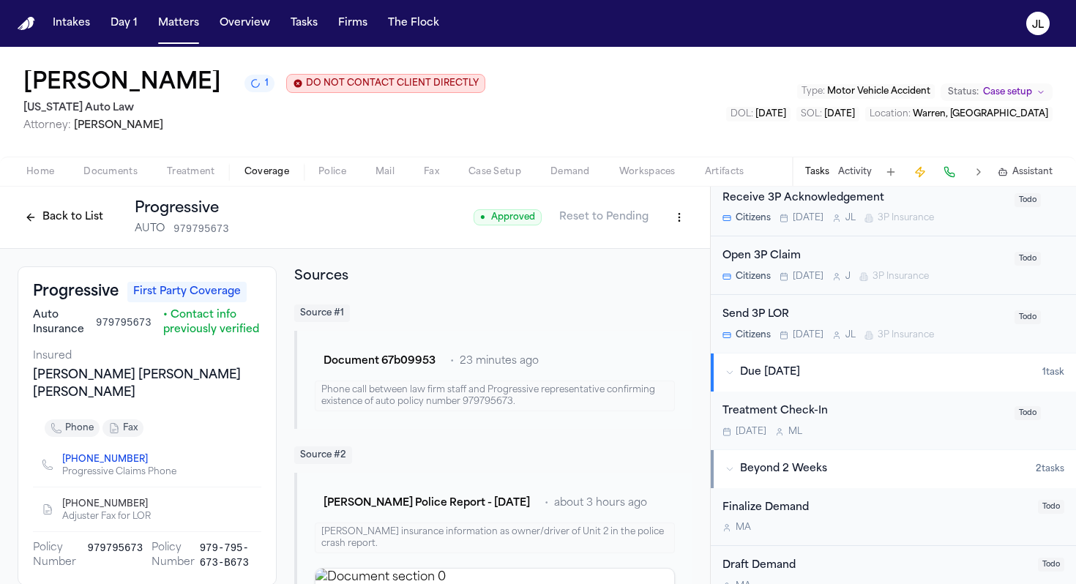
click at [69, 232] on div "Back to List Progressive AUTO 979795673" at bounding box center [124, 217] width 212 height 38
click at [67, 225] on button "Back to List" at bounding box center [64, 217] width 93 height 23
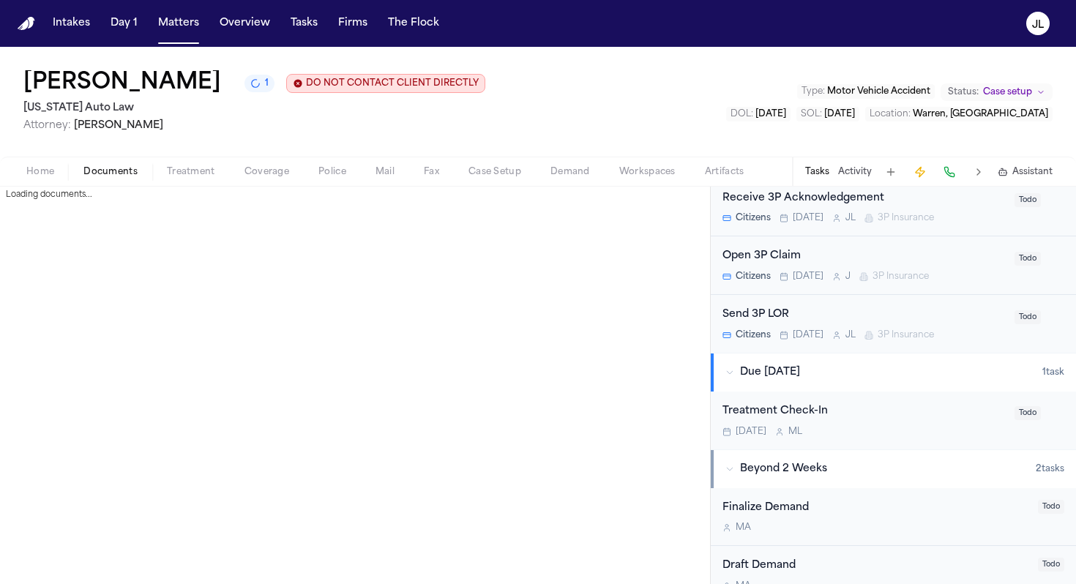
click at [109, 178] on span "Documents" at bounding box center [110, 172] width 54 height 12
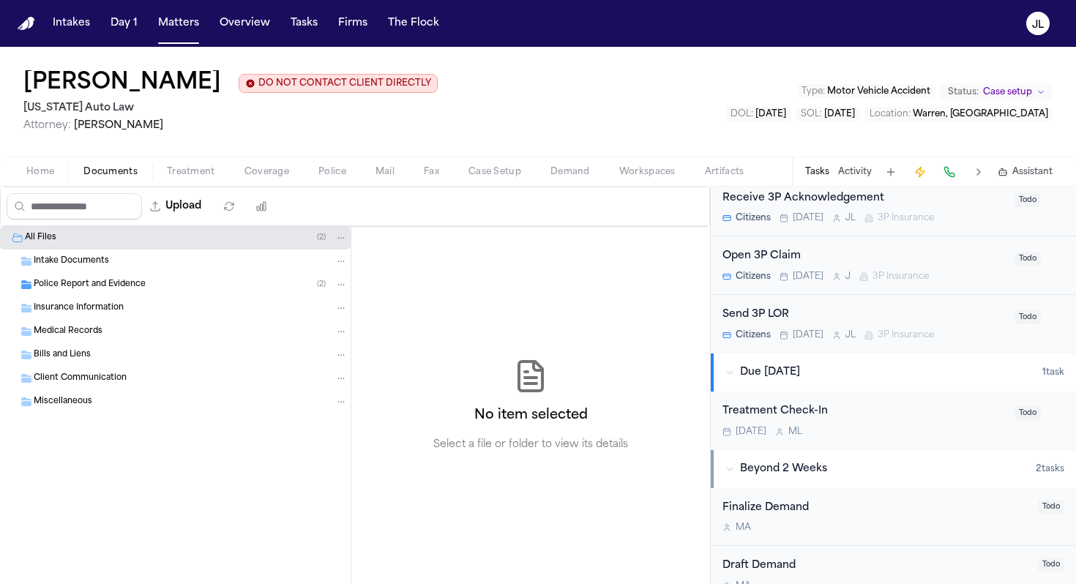
click at [51, 167] on span "Home" at bounding box center [40, 172] width 28 height 12
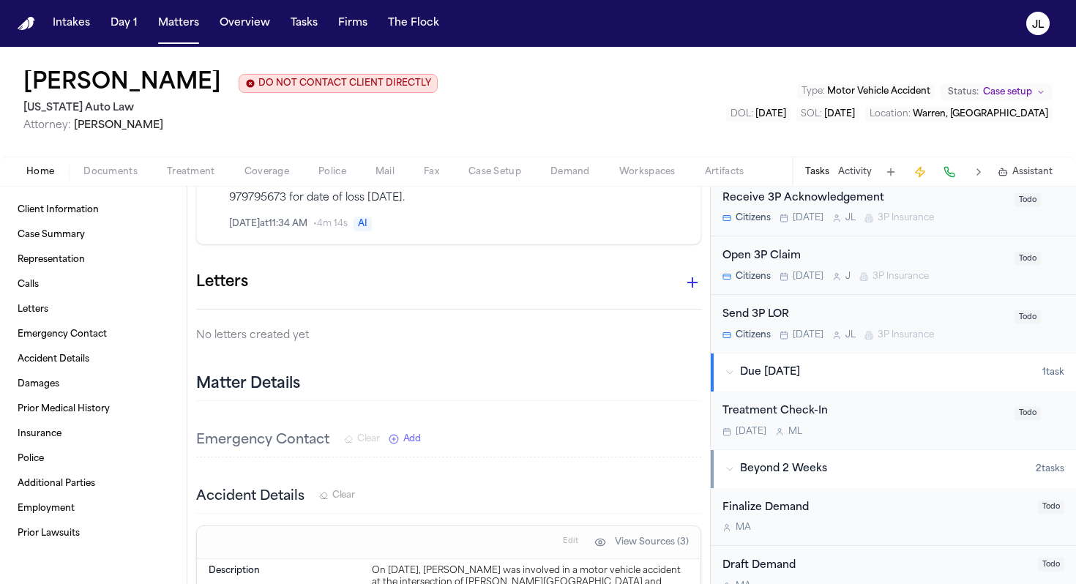
scroll to position [1008, 0]
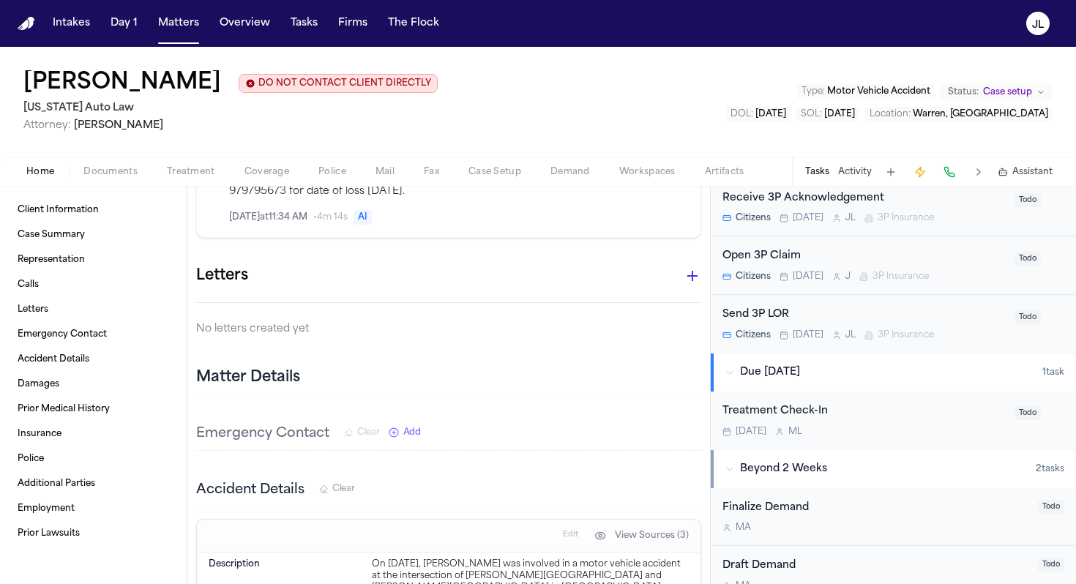
click at [694, 267] on icon "button" at bounding box center [693, 276] width 18 height 18
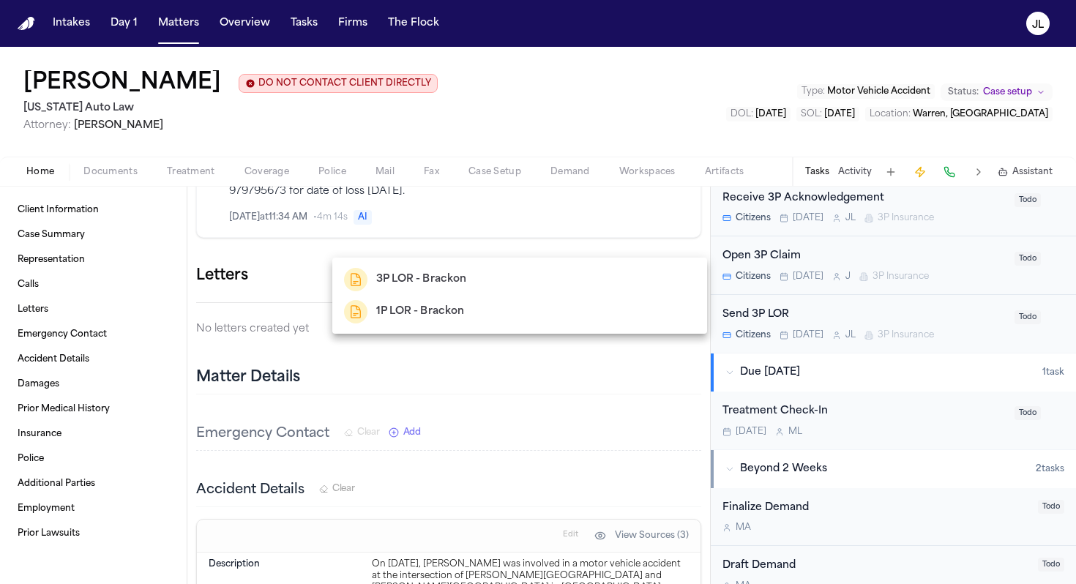
click at [498, 302] on div "1P LOR - Brackon" at bounding box center [519, 311] width 351 height 23
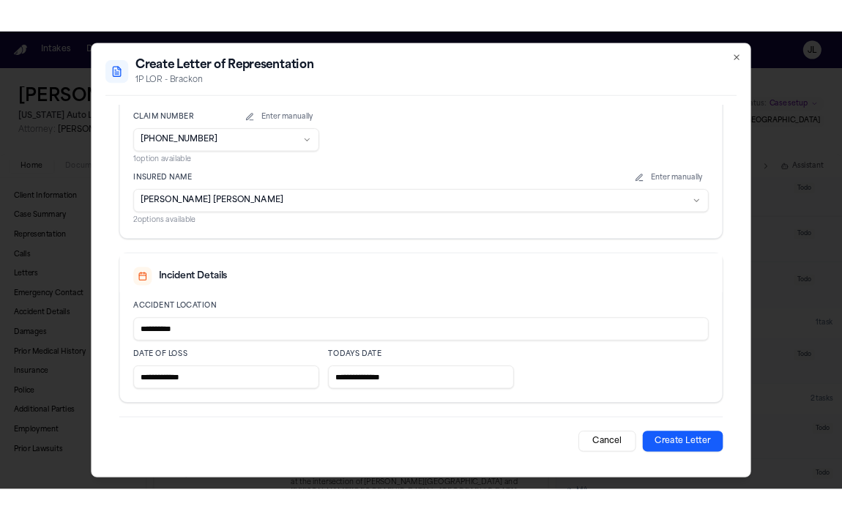
scroll to position [471, 0]
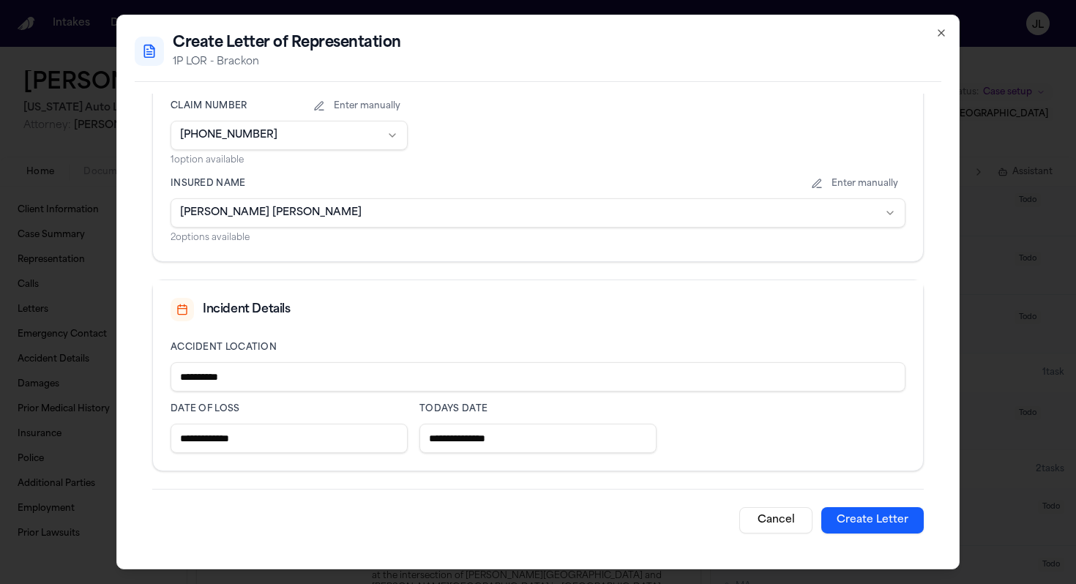
click at [841, 517] on button "Create Letter" at bounding box center [872, 520] width 102 height 26
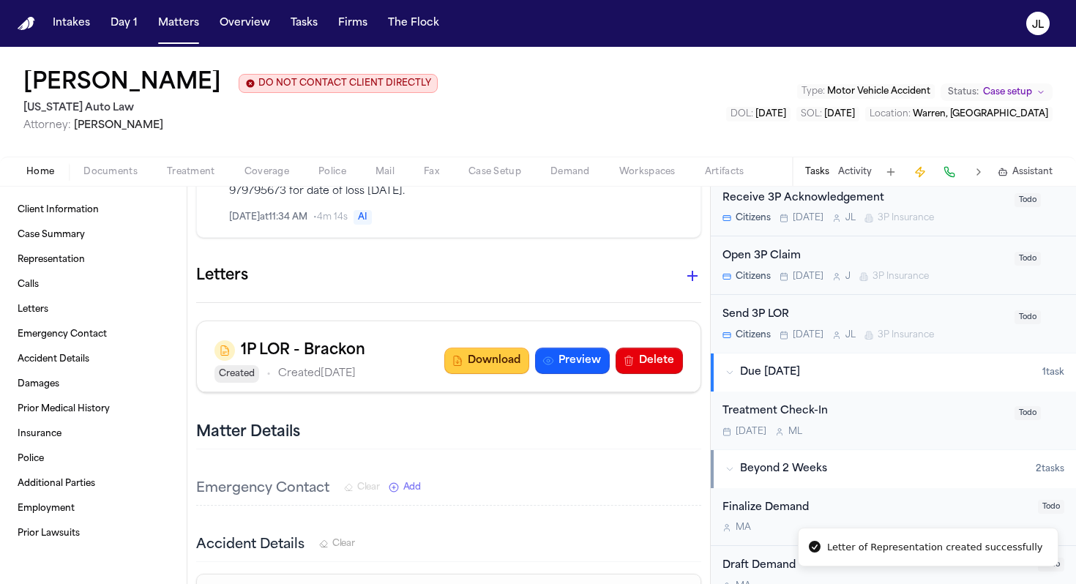
click at [512, 348] on button "Download" at bounding box center [486, 361] width 85 height 26
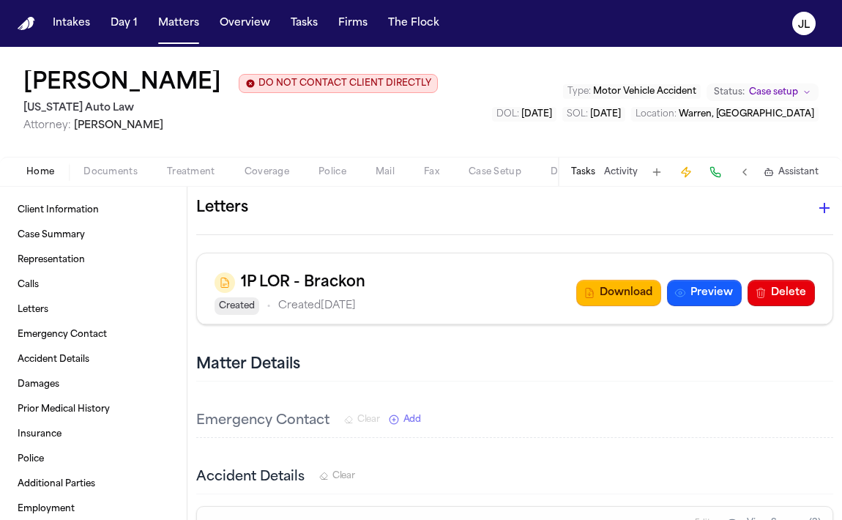
scroll to position [974, 0]
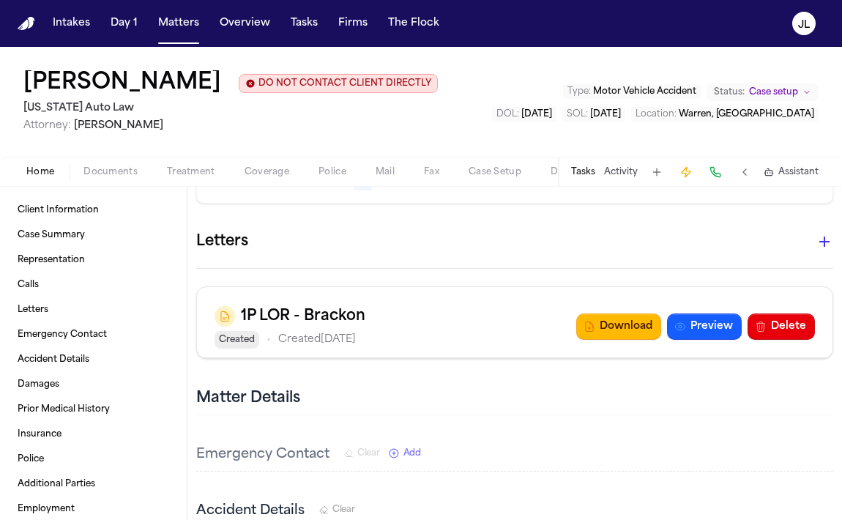
click at [252, 171] on span "Coverage" at bounding box center [266, 172] width 45 height 12
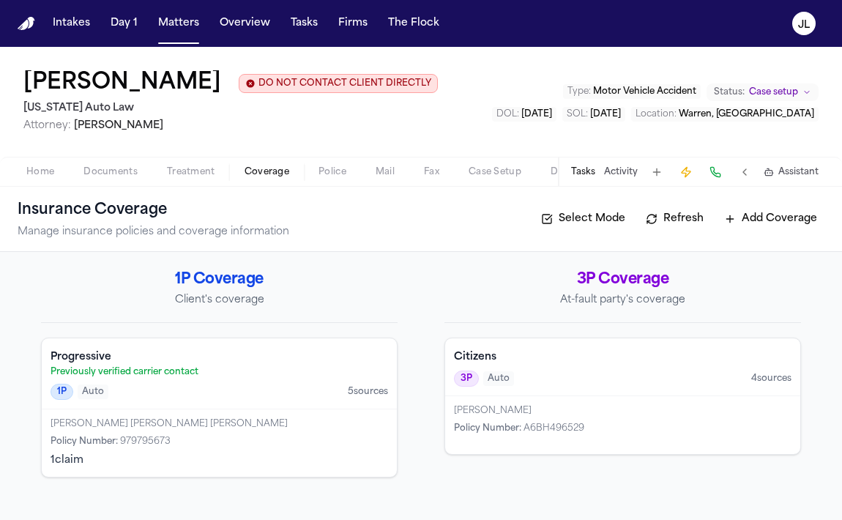
click at [213, 385] on div "1P Auto 5 source s" at bounding box center [219, 392] width 337 height 16
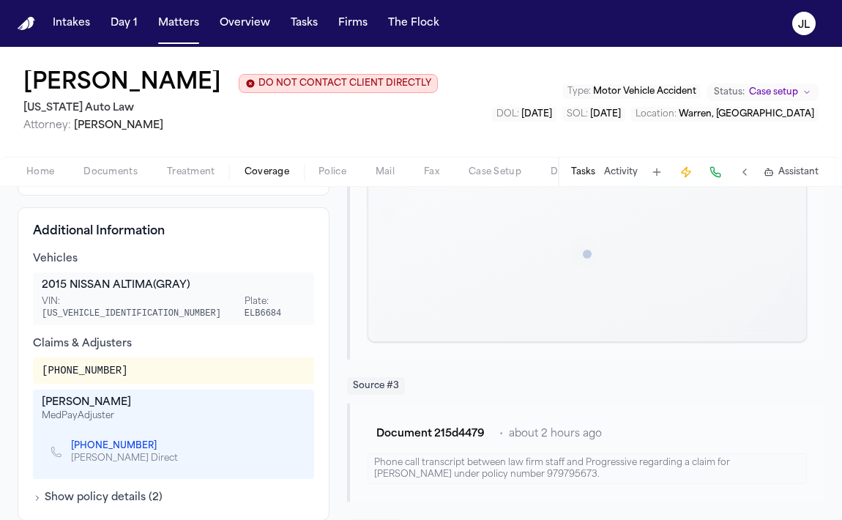
scroll to position [403, 0]
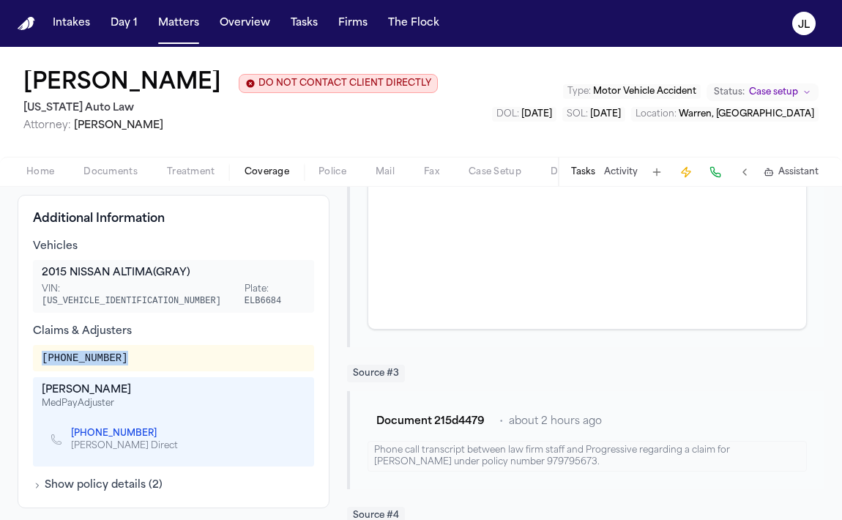
drag, startPoint x: 160, startPoint y: 356, endPoint x: 25, endPoint y: 349, distance: 135.6
click at [25, 349] on div "Additional Information Vehicles 2015 NISSAN ALTIMA (GRAY) VIN: 1N4AL3AP7FC43534…" at bounding box center [174, 351] width 312 height 313
copy div "25-918-717-823"
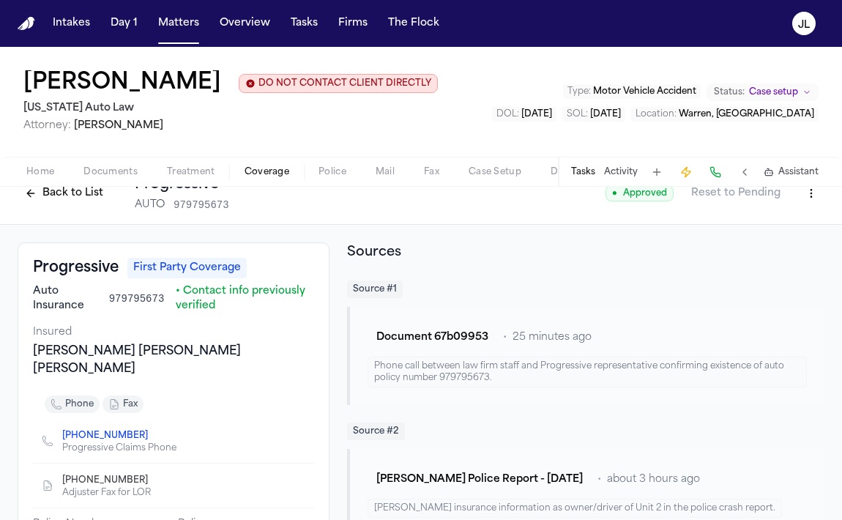
scroll to position [0, 0]
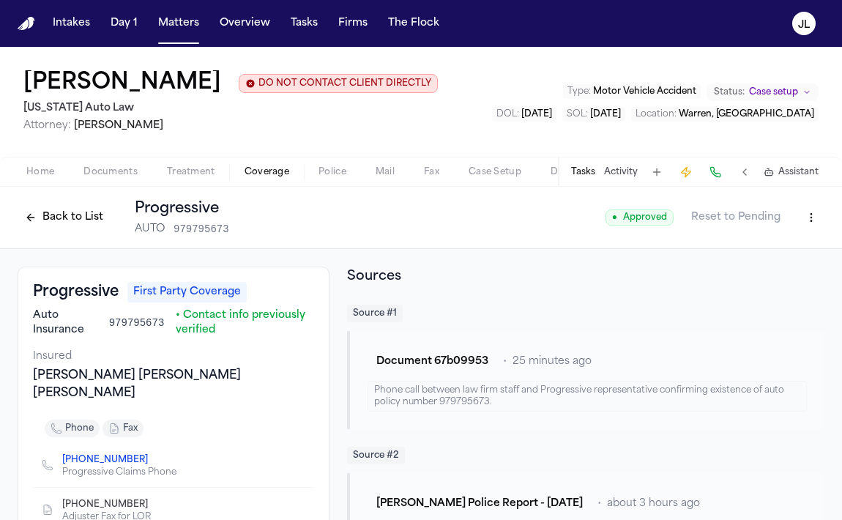
click at [807, 225] on html "Intakes Day 1 Matters Overview Tasks Firms The Flock JL Lakeisha Taylor-Hunter …" at bounding box center [421, 260] width 842 height 520
click at [750, 253] on div "Edit Coverage" at bounding box center [760, 250] width 123 height 23
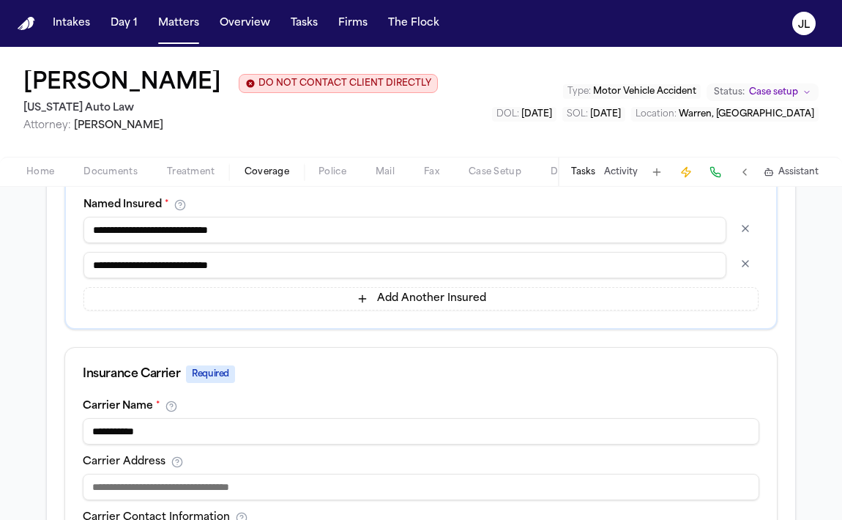
scroll to position [380, 0]
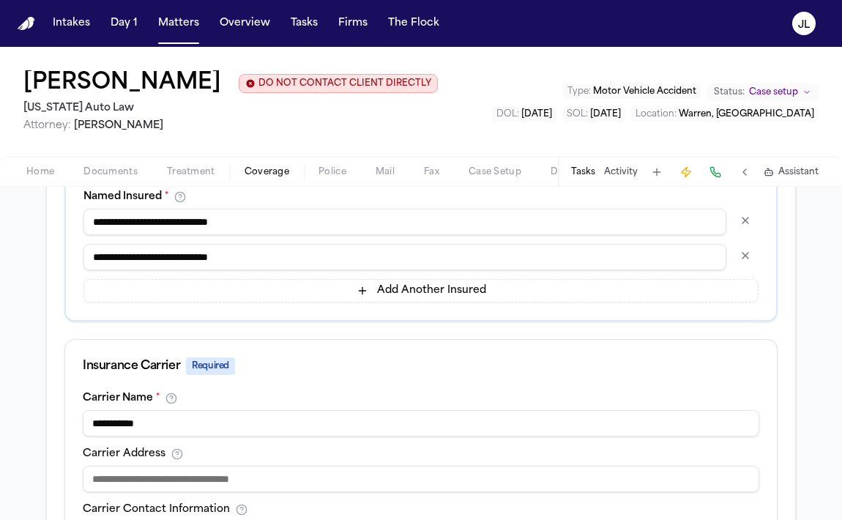
click at [743, 258] on button "button" at bounding box center [745, 255] width 26 height 23
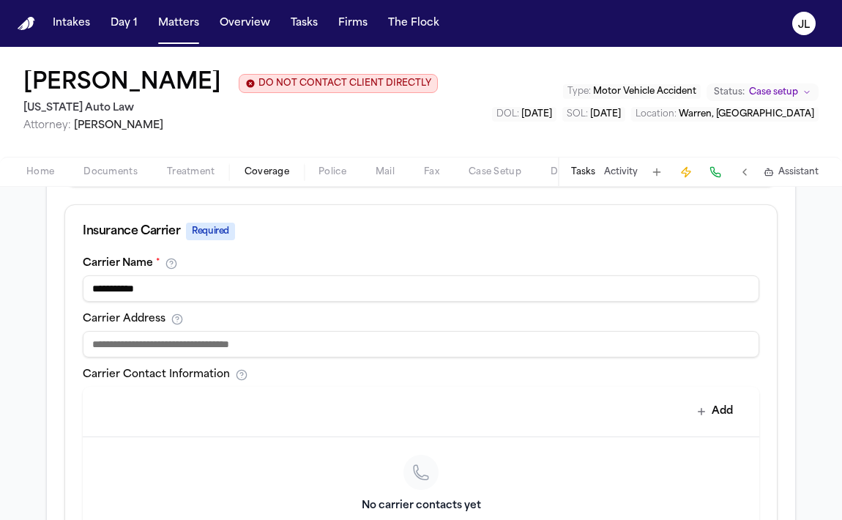
scroll to position [493, 0]
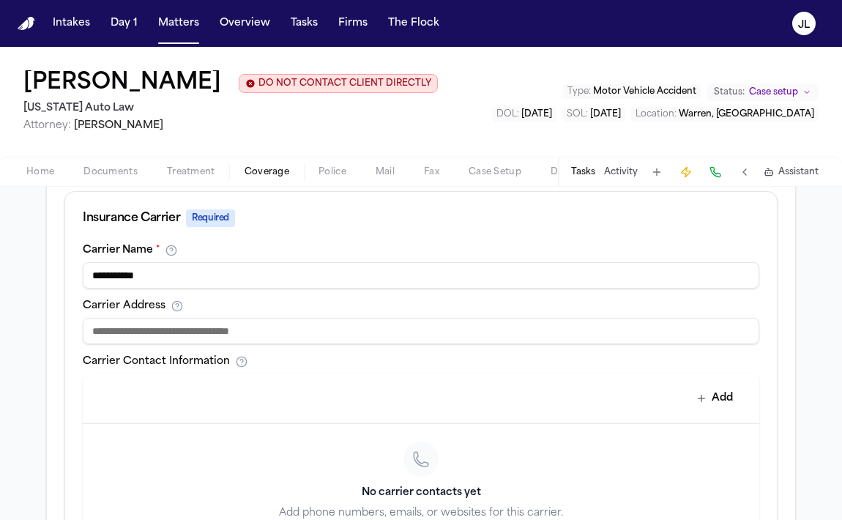
click at [432, 340] on input at bounding box center [421, 331] width 676 height 26
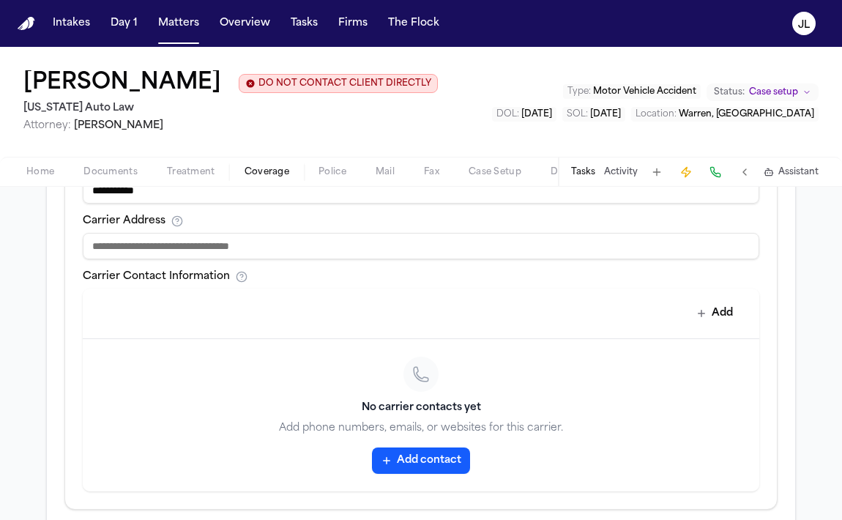
scroll to position [589, 0]
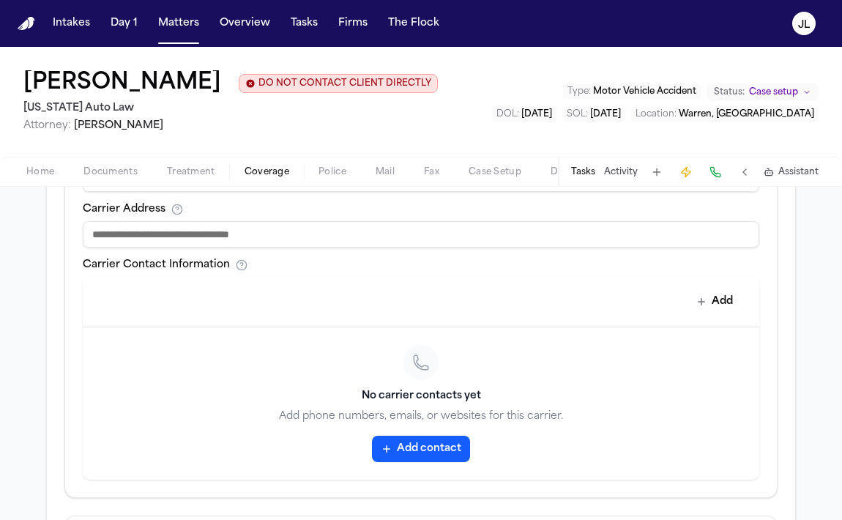
click at [417, 450] on button "Add contact" at bounding box center [421, 449] width 98 height 26
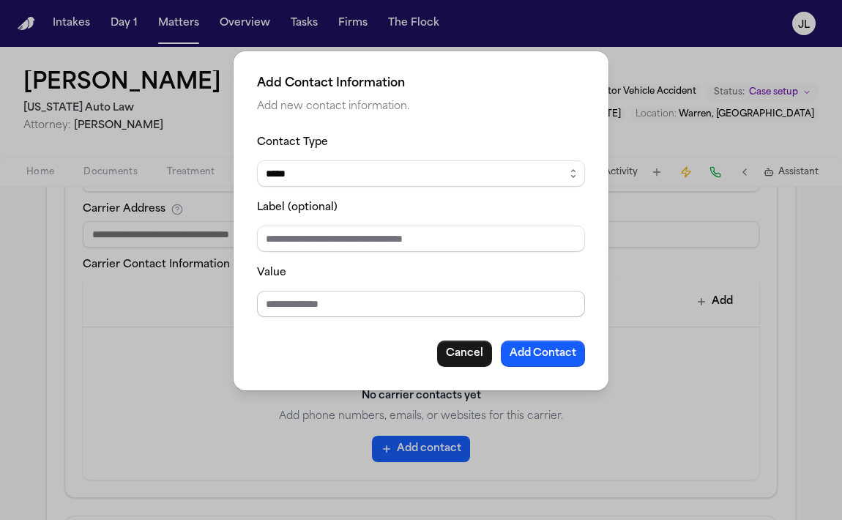
click at [376, 300] on input "Value" at bounding box center [421, 304] width 328 height 26
type input "**********"
click at [355, 175] on select "***** ***** ******* *** *****" at bounding box center [421, 173] width 328 height 26
select select "***"
click at [257, 160] on select "***** ***** ******* *** *****" at bounding box center [421, 173] width 328 height 26
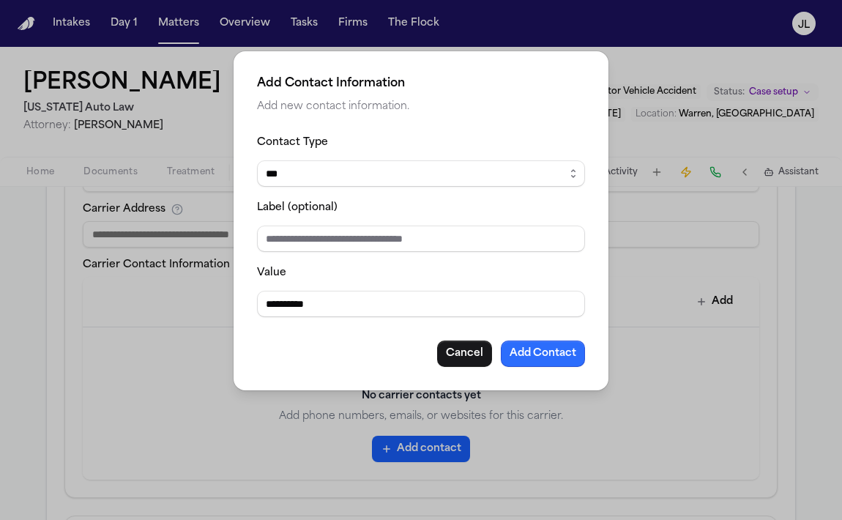
click at [526, 354] on button "Add Contact" at bounding box center [543, 353] width 84 height 26
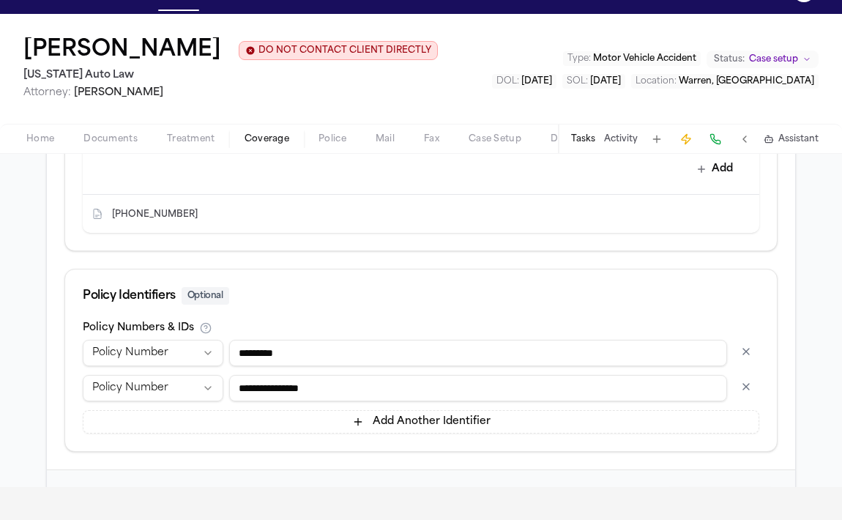
scroll to position [677, 0]
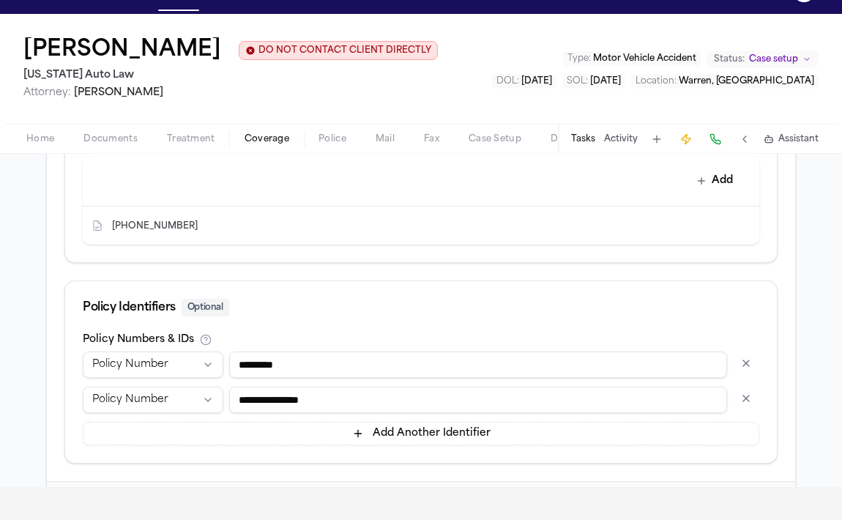
click at [202, 228] on icon "Copy to clipboard" at bounding box center [204, 227] width 5 height 5
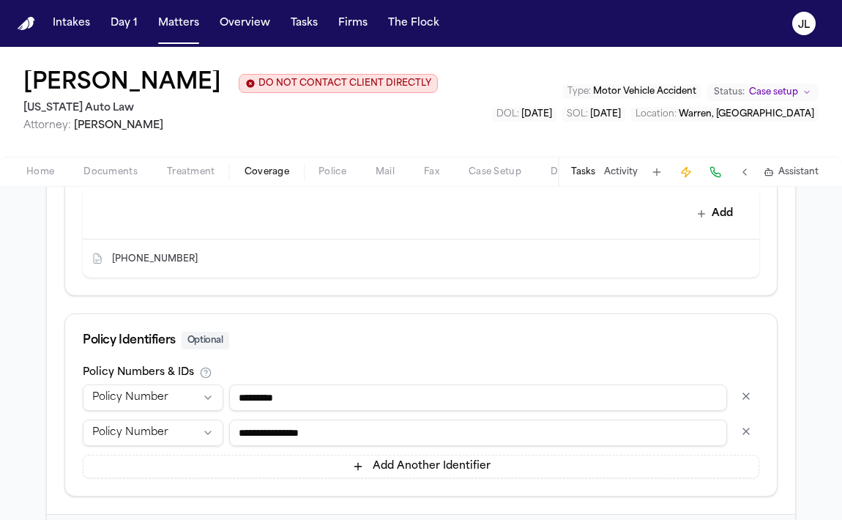
click at [96, 146] on div "Lakeisha Taylor-Hunter DO NOT CONTACT CLIENT DIRECTLY DO NOT CONTACT Michigan A…" at bounding box center [421, 117] width 842 height 140
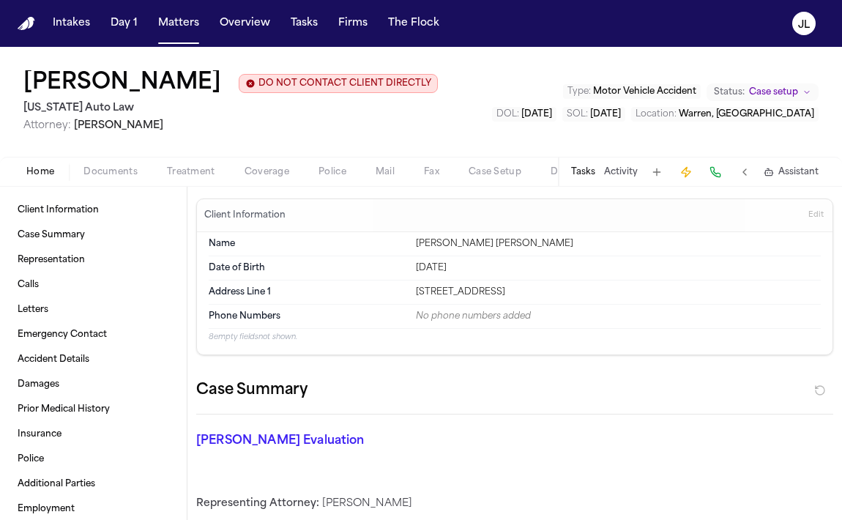
click at [50, 181] on span "button" at bounding box center [40, 179] width 45 height 1
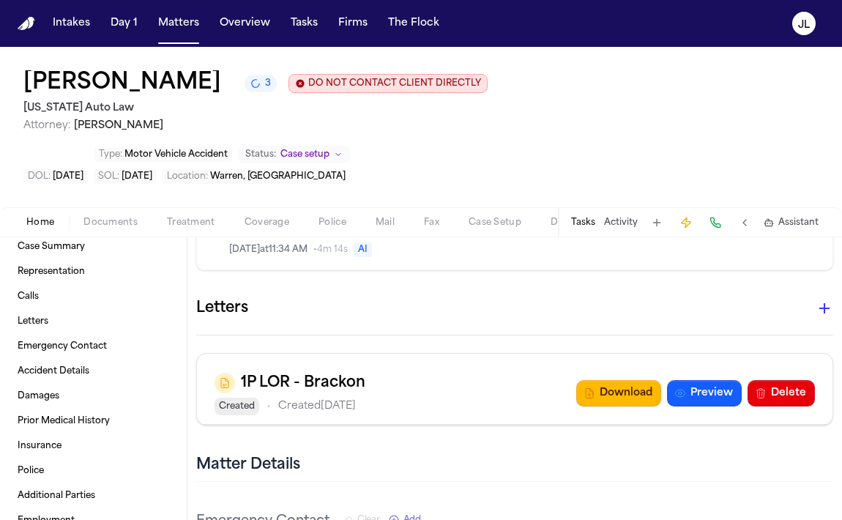
scroll to position [1047, 0]
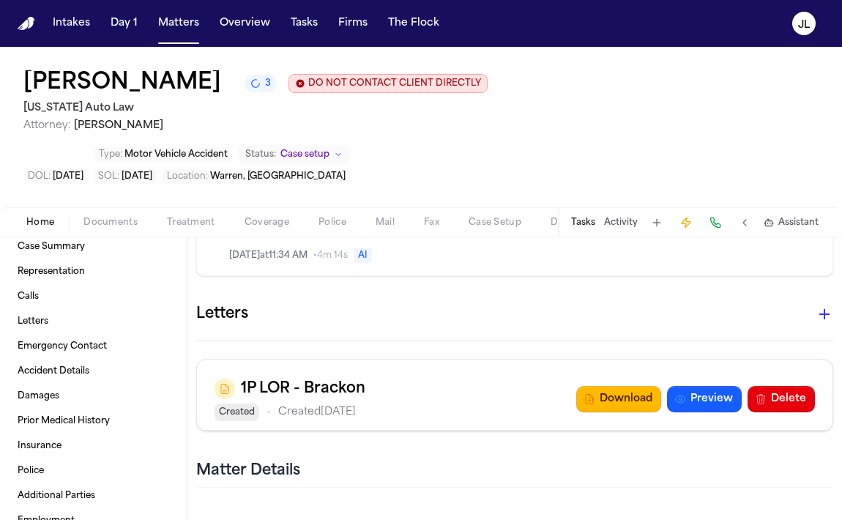
click at [262, 228] on span "Coverage" at bounding box center [266, 223] width 45 height 12
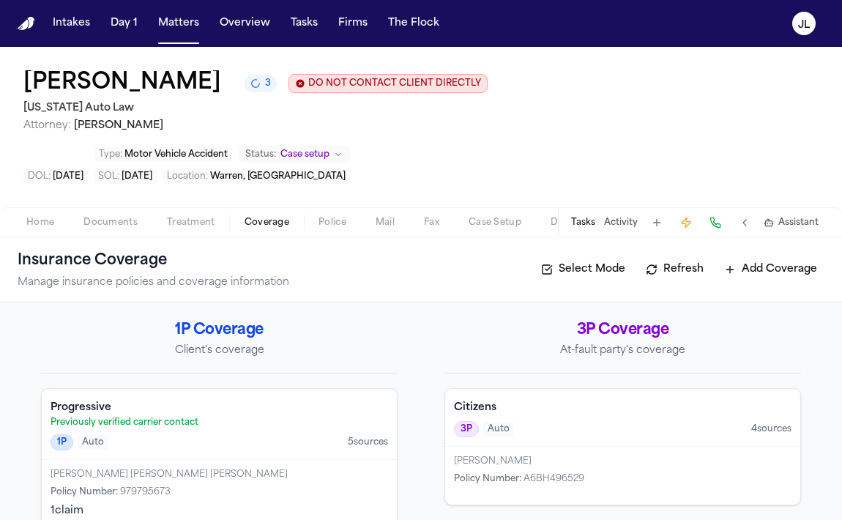
scroll to position [28, 0]
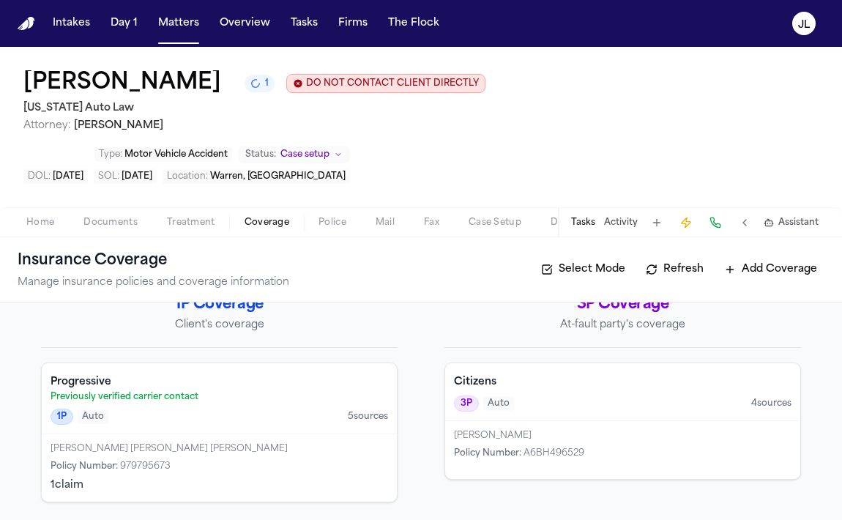
click at [524, 456] on span "A6BH496529" at bounding box center [553, 453] width 61 height 9
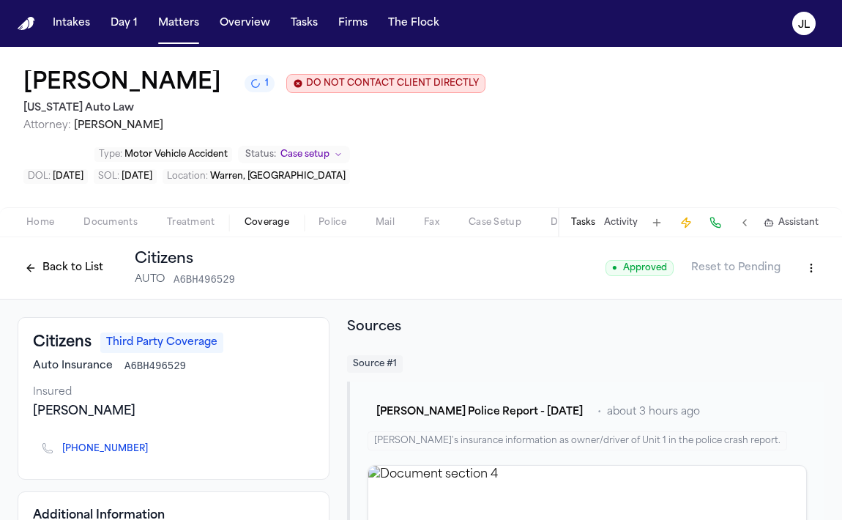
click at [151, 452] on icon "Copy to clipboard" at bounding box center [155, 448] width 9 height 9
click at [725, 225] on div "Tasks Activity Assistant" at bounding box center [694, 222] width 272 height 29
click at [709, 223] on button at bounding box center [715, 222] width 20 height 20
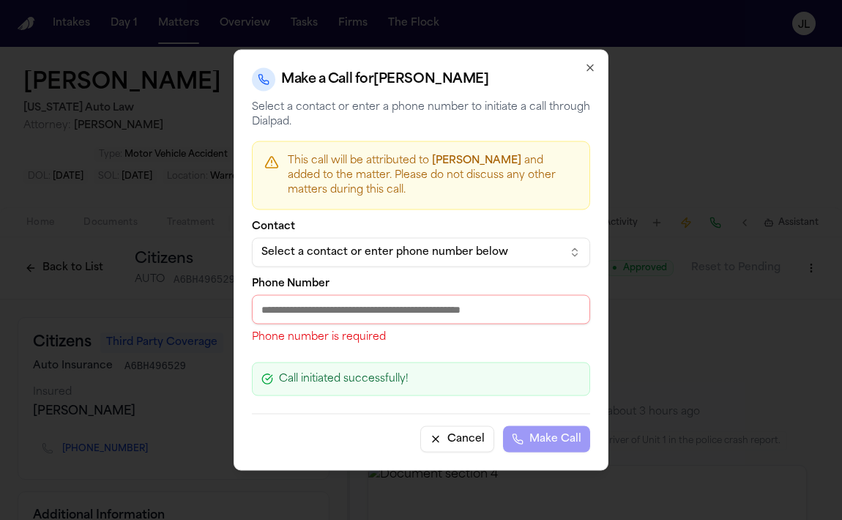
click at [376, 325] on div "Phone Number Phone number is required" at bounding box center [421, 312] width 338 height 66
click at [376, 319] on input "Phone Number" at bounding box center [421, 309] width 338 height 29
paste input "**********"
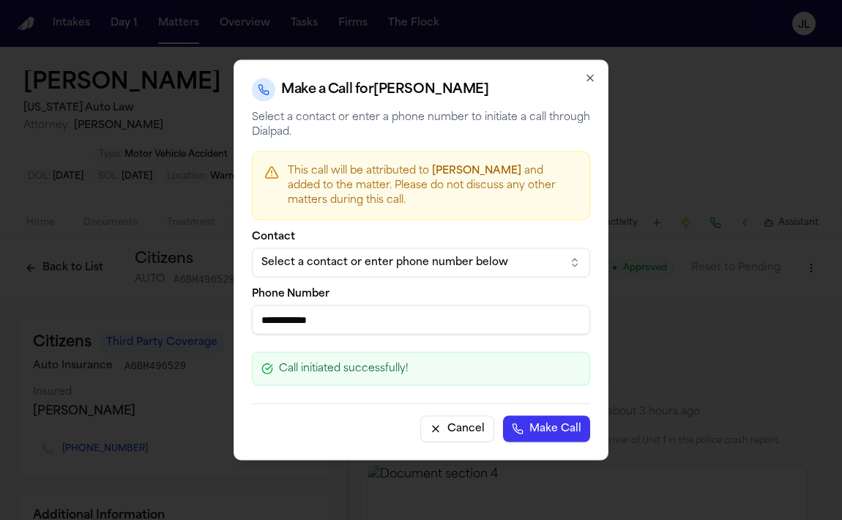
type input "**********"
click at [558, 428] on button "Make Call" at bounding box center [546, 429] width 87 height 26
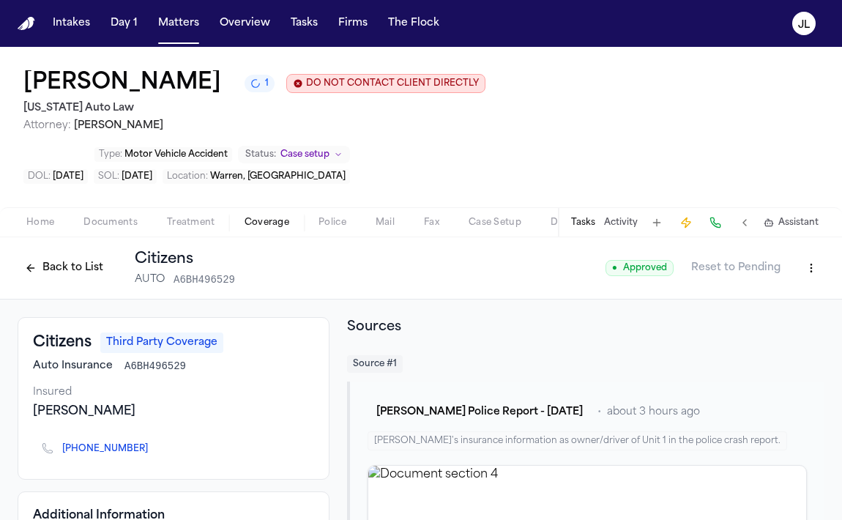
click at [59, 290] on div "Back to List Citizens AUTO A6BH496529 ● Approved Reset to Pending" at bounding box center [421, 268] width 842 height 62
click at [60, 277] on button "Back to List" at bounding box center [64, 267] width 93 height 23
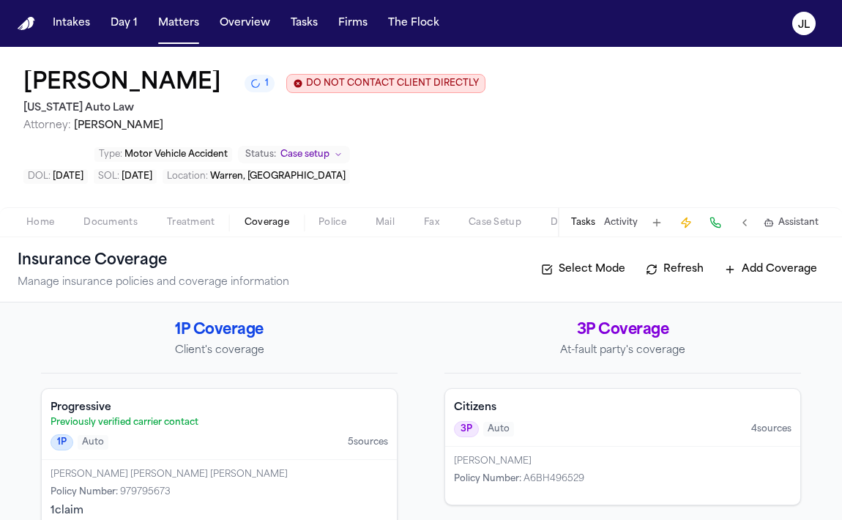
scroll to position [28, 0]
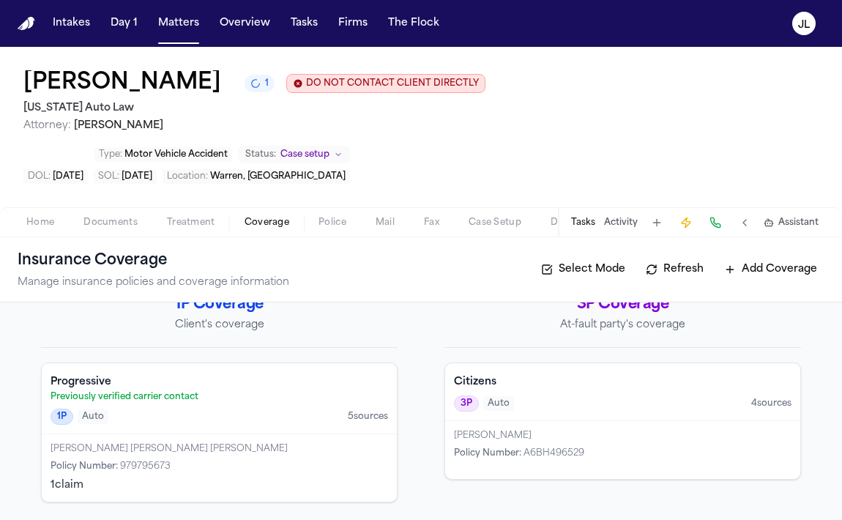
click at [207, 455] on div "Lakeisha Michelle Taylor-Hunter, LAKEISHA MICHELLE TAYLOR-HUNTER Policy Number …" at bounding box center [219, 467] width 355 height 67
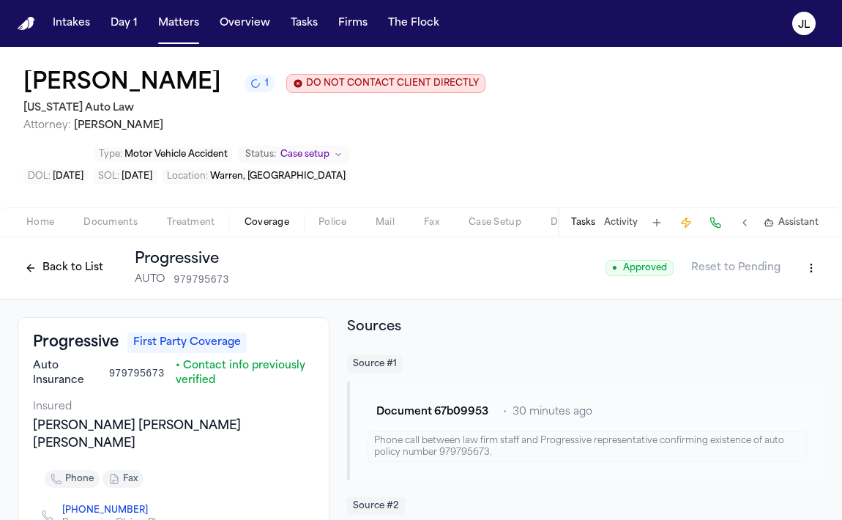
click at [70, 269] on button "Back to List" at bounding box center [64, 267] width 93 height 23
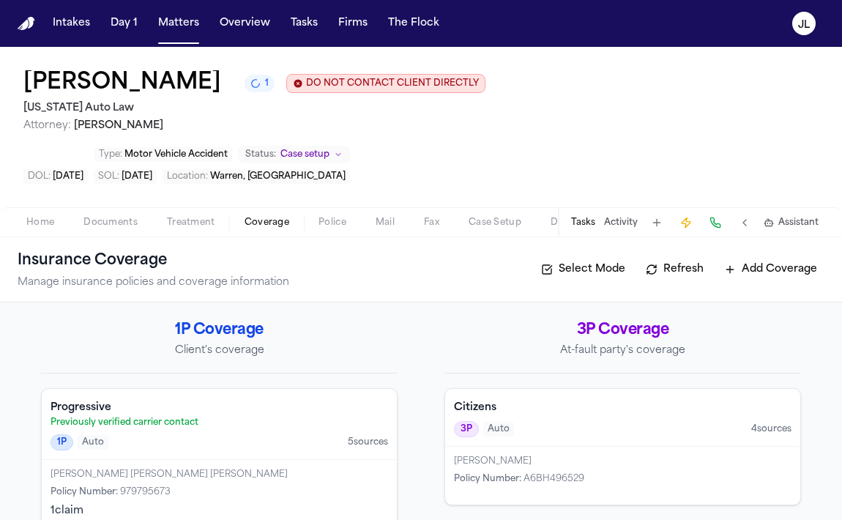
click at [123, 231] on span "button" at bounding box center [111, 230] width 72 height 1
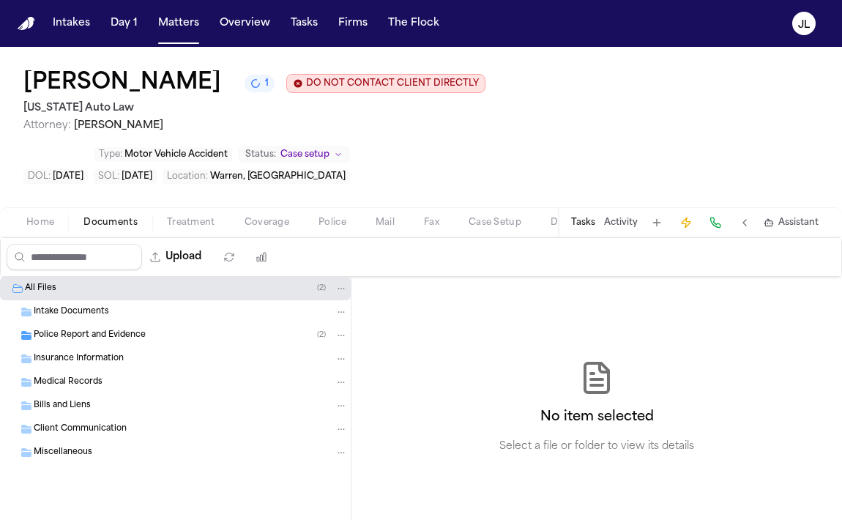
click at [171, 234] on div "Home Documents Treatment Coverage Police Mail Fax Case Setup Demand Workspaces …" at bounding box center [421, 221] width 842 height 29
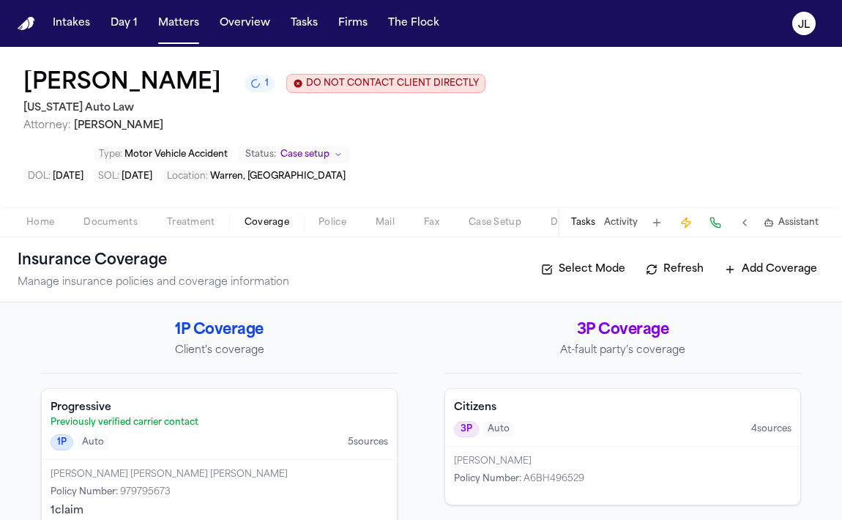
click at [250, 221] on span "Coverage" at bounding box center [266, 223] width 45 height 12
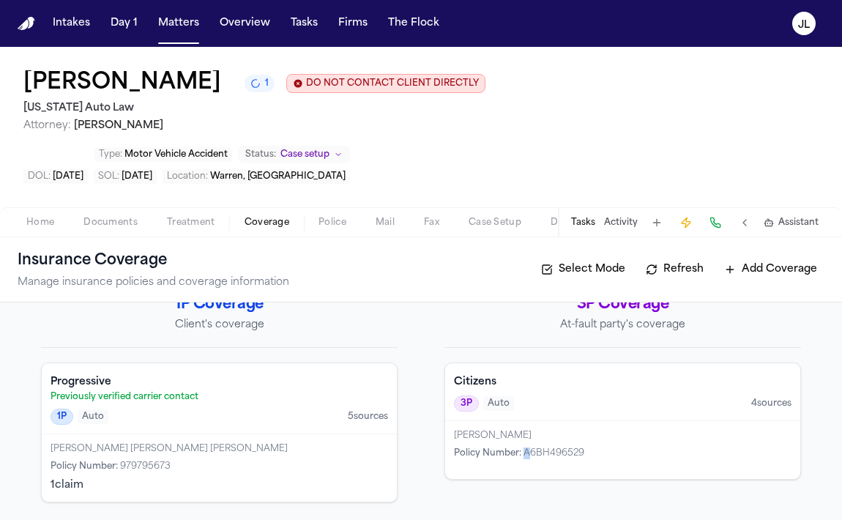
click at [526, 457] on span "A6BH496529" at bounding box center [553, 453] width 61 height 9
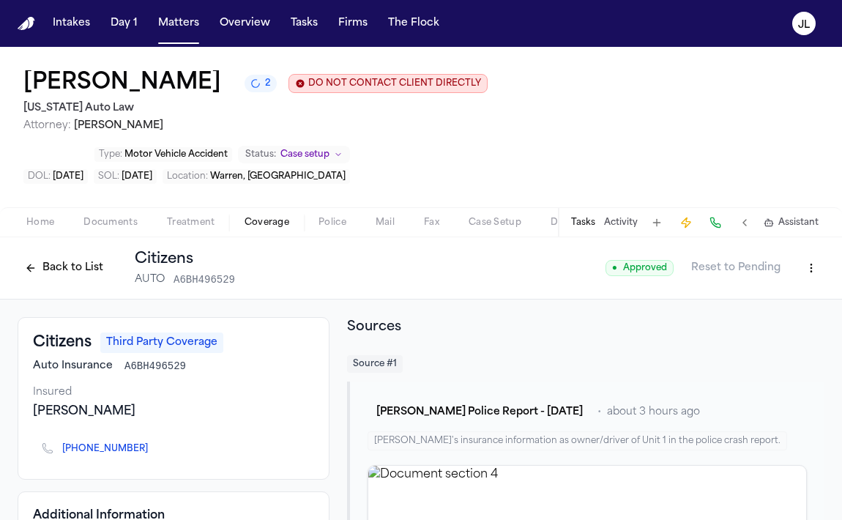
scroll to position [14, 0]
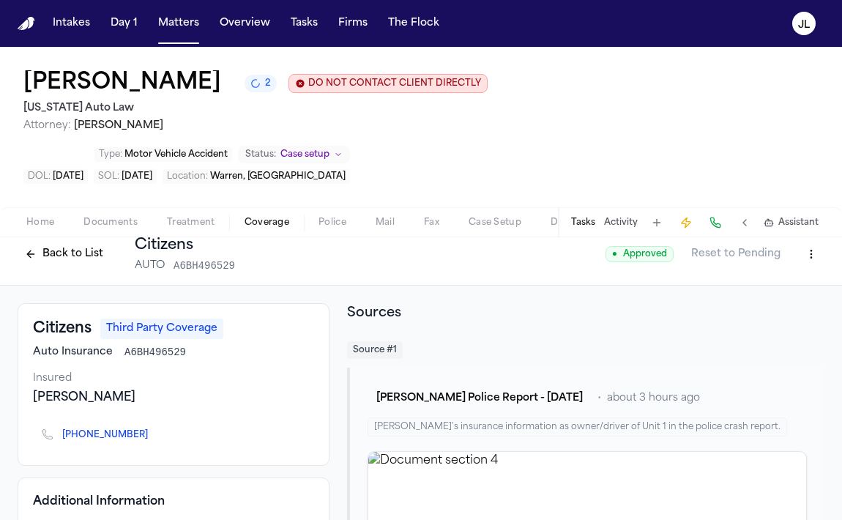
click at [153, 436] on icon "Copy to clipboard" at bounding box center [155, 434] width 5 height 7
click at [716, 214] on button at bounding box center [715, 222] width 20 height 20
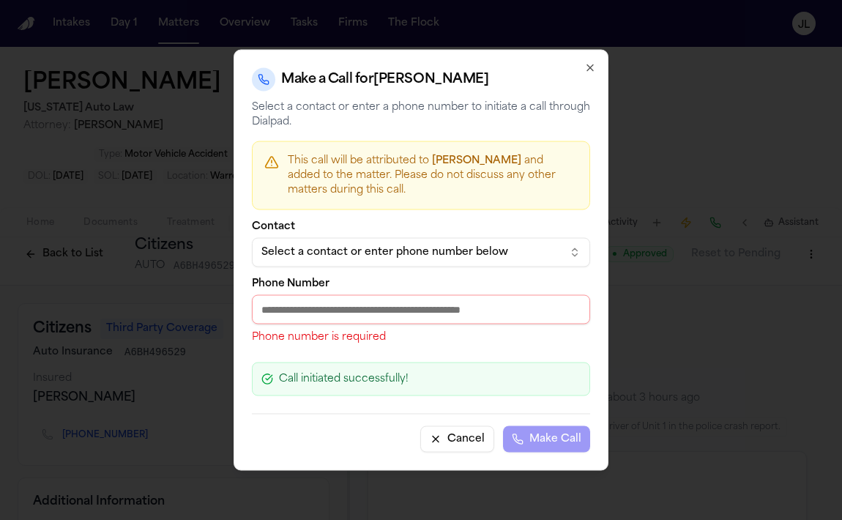
click at [385, 315] on input "Phone Number" at bounding box center [421, 309] width 338 height 29
paste input "**********"
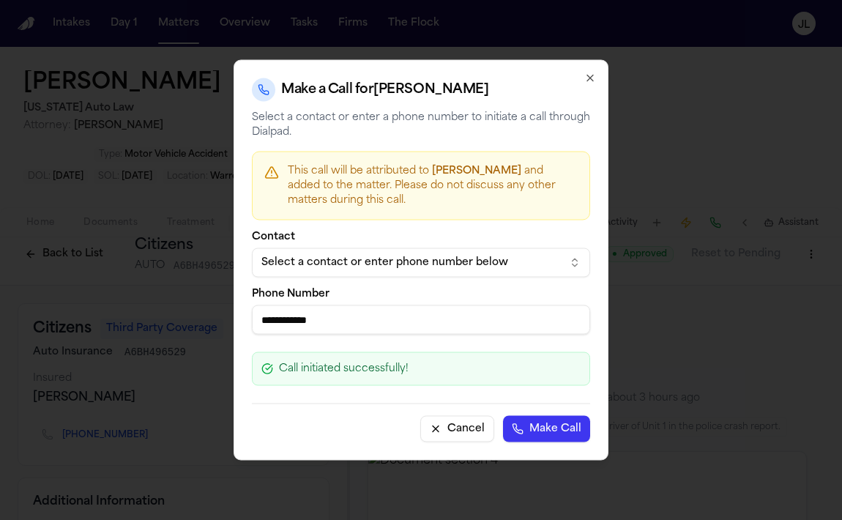
type input "**********"
click at [527, 425] on button "Make Call" at bounding box center [546, 429] width 87 height 26
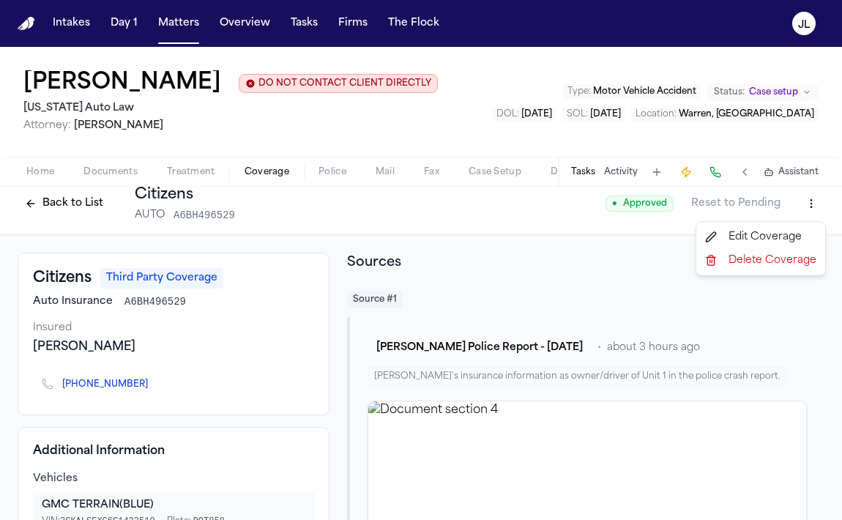
click at [816, 209] on html "Intakes Day 1 Matters Overview Tasks Firms The Flock JL Lakeisha Taylor-Hunter …" at bounding box center [421, 260] width 842 height 520
click at [780, 234] on div "Edit Coverage" at bounding box center [760, 236] width 123 height 23
select select "**********"
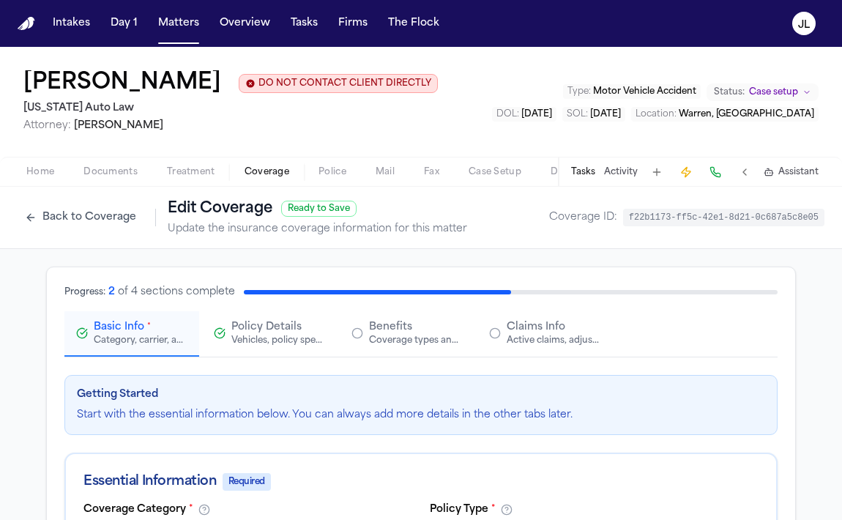
click at [84, 216] on button "Back to Coverage" at bounding box center [81, 217] width 126 height 23
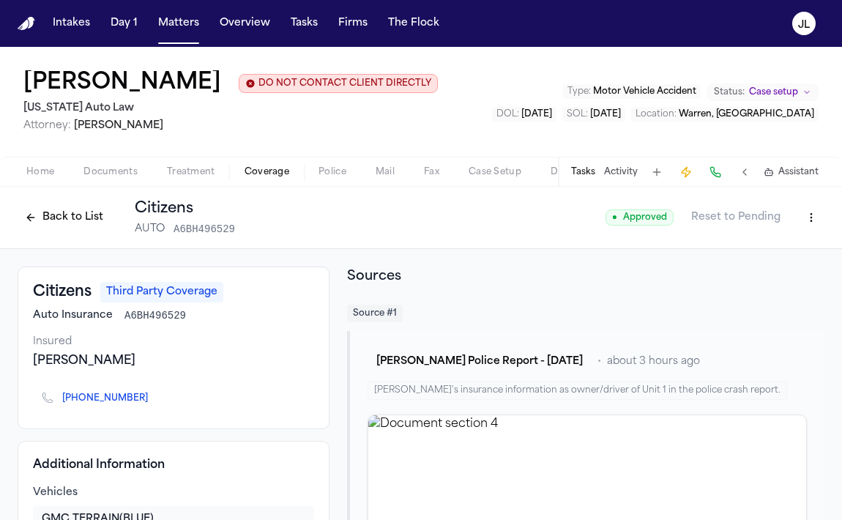
click at [77, 218] on button "Back to List" at bounding box center [64, 217] width 93 height 23
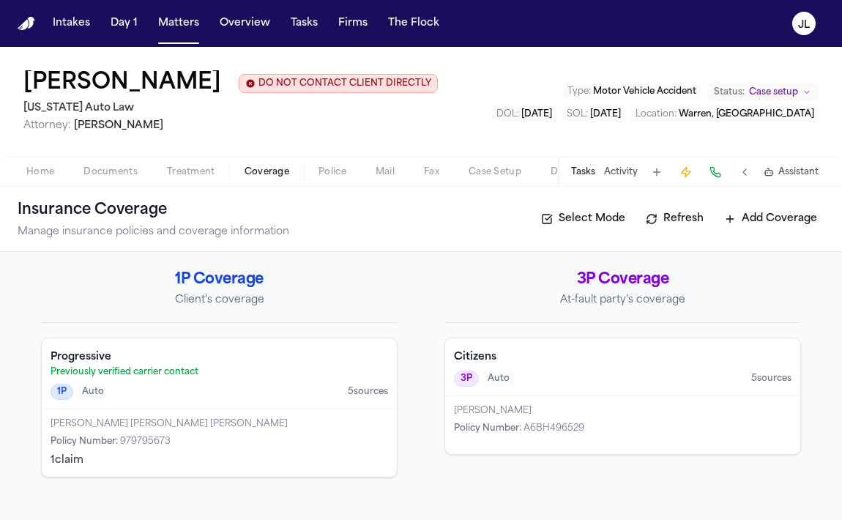
click at [154, 413] on div "Lakeisha Michelle Taylor-Hunter, LAKEISHA MICHELLE TAYLOR-HUNTER Policy Number …" at bounding box center [219, 442] width 355 height 67
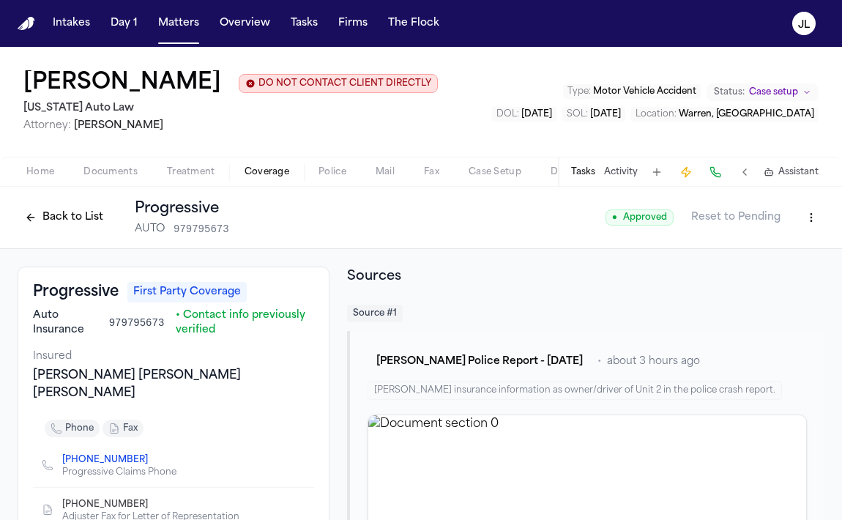
click at [74, 212] on button "Back to List" at bounding box center [64, 217] width 93 height 23
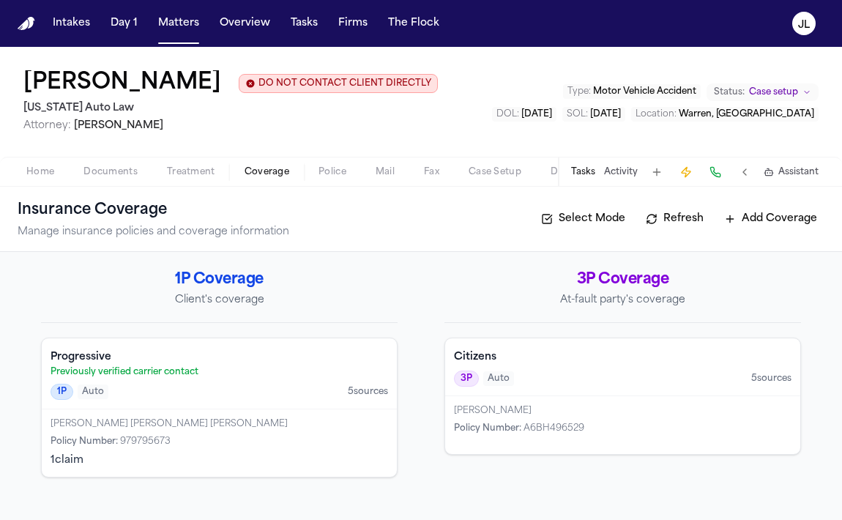
click at [53, 168] on span "Home" at bounding box center [40, 172] width 28 height 12
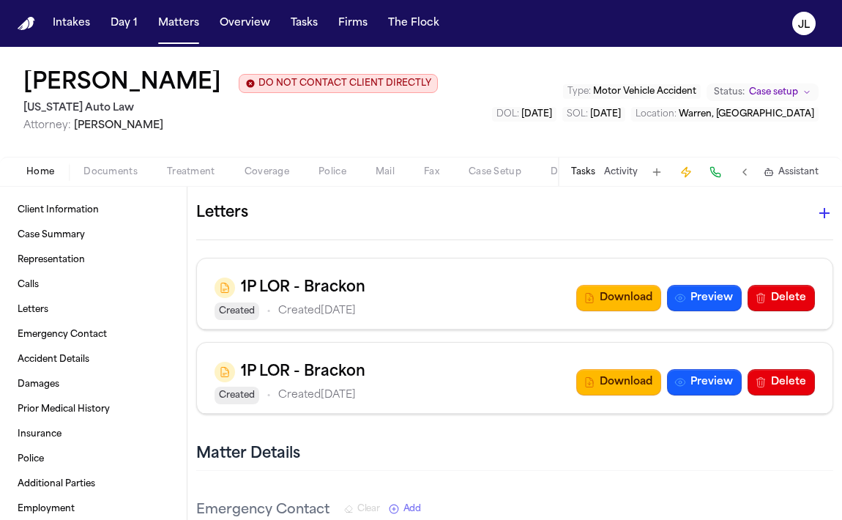
scroll to position [1285, 0]
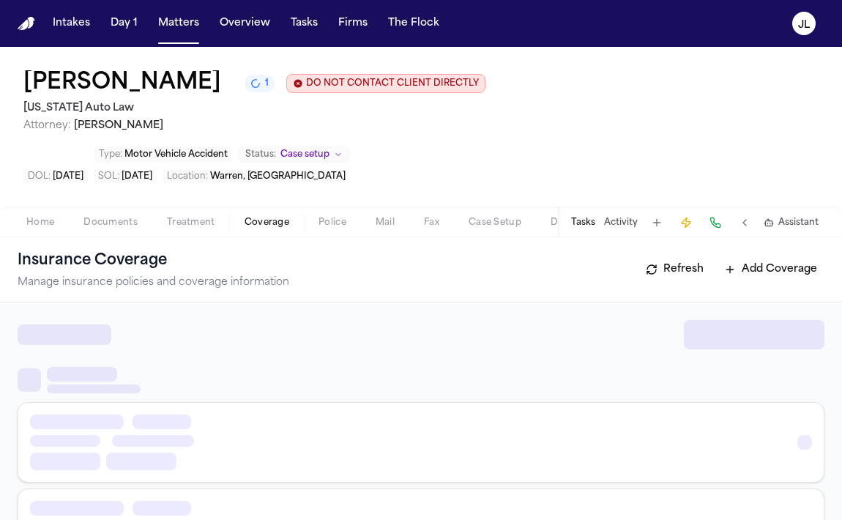
click at [268, 218] on span "Coverage" at bounding box center [266, 223] width 45 height 12
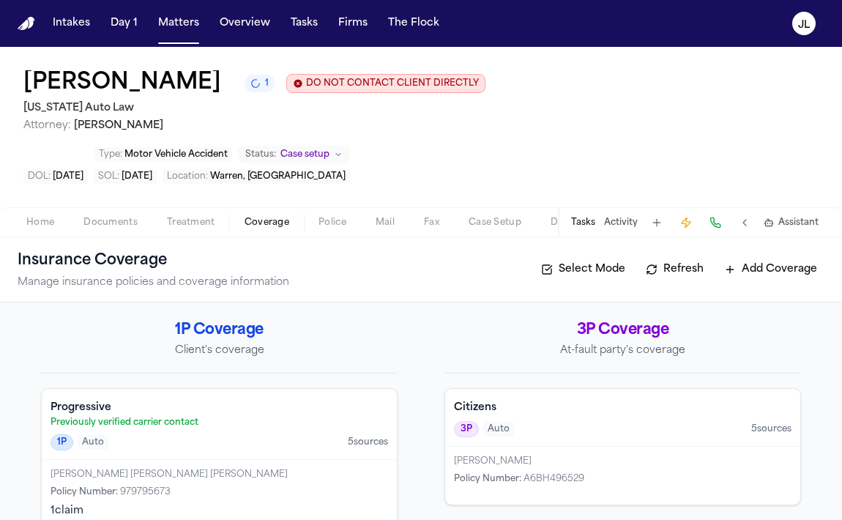
click at [179, 29] on button "Matters" at bounding box center [178, 23] width 53 height 26
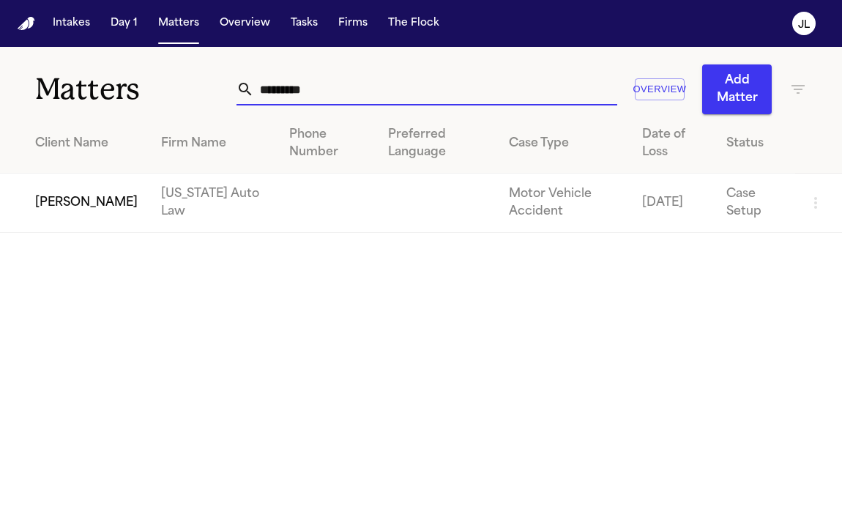
drag, startPoint x: 321, startPoint y: 92, endPoint x: 214, endPoint y: 92, distance: 107.6
click at [214, 92] on div "Matters ********* Overview Add Matter" at bounding box center [421, 80] width 842 height 67
paste input "*"
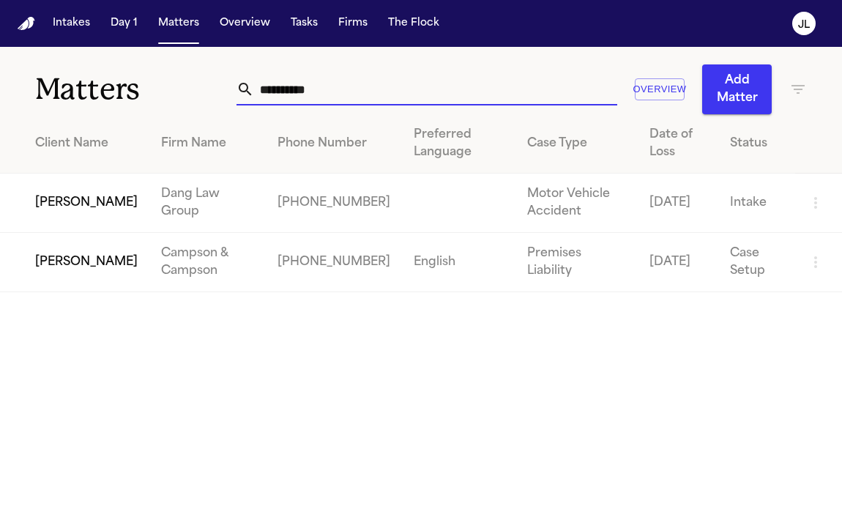
type input "**********"
click at [64, 259] on td "Ramon Pena" at bounding box center [74, 262] width 149 height 59
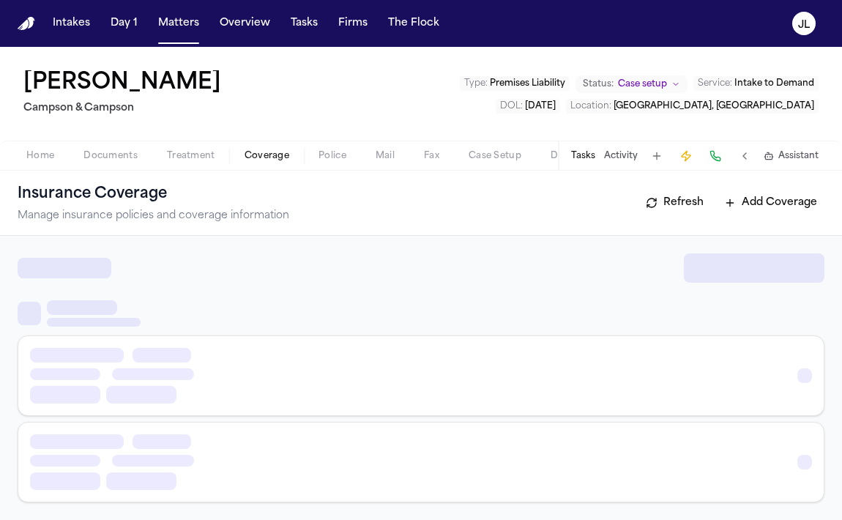
click at [261, 163] on span "button" at bounding box center [267, 163] width 62 height 1
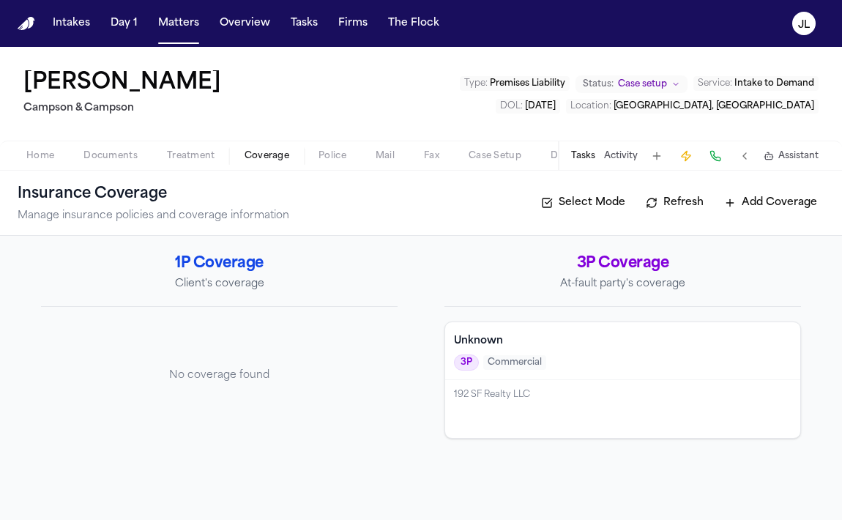
click at [496, 399] on div "192 SF Realty LLC" at bounding box center [622, 395] width 337 height 12
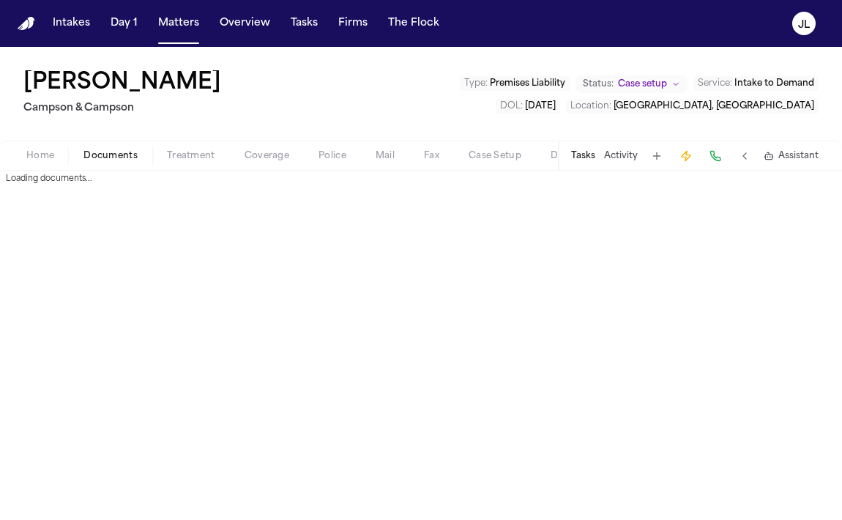
click at [101, 162] on button "Documents" at bounding box center [110, 156] width 83 height 18
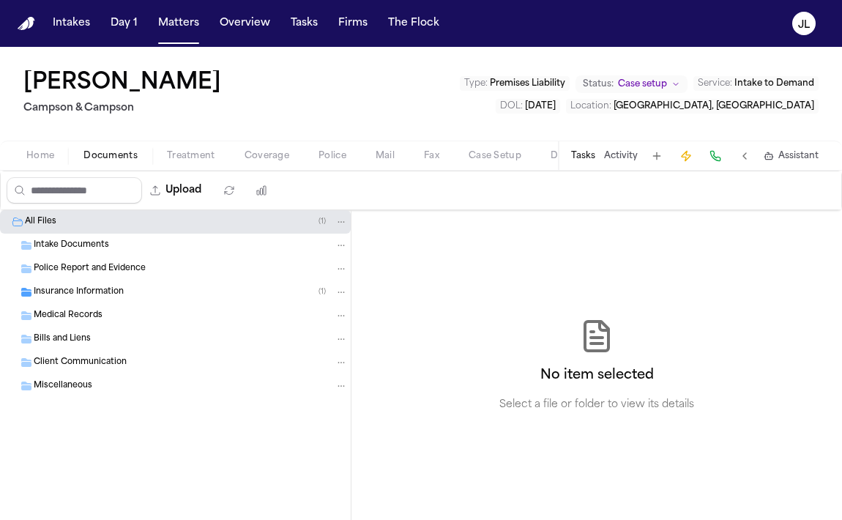
click at [81, 288] on span "Insurance Information" at bounding box center [79, 292] width 90 height 12
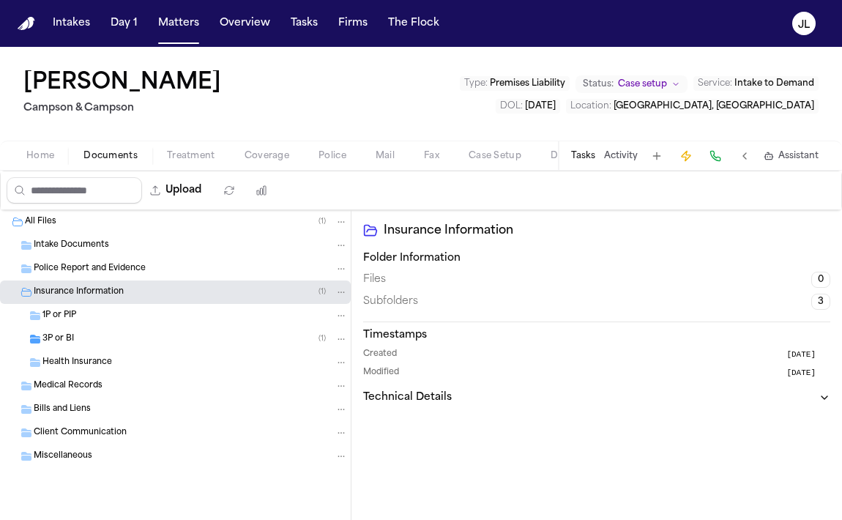
click at [85, 349] on div "3P or BI ( 1 )" at bounding box center [175, 338] width 351 height 23
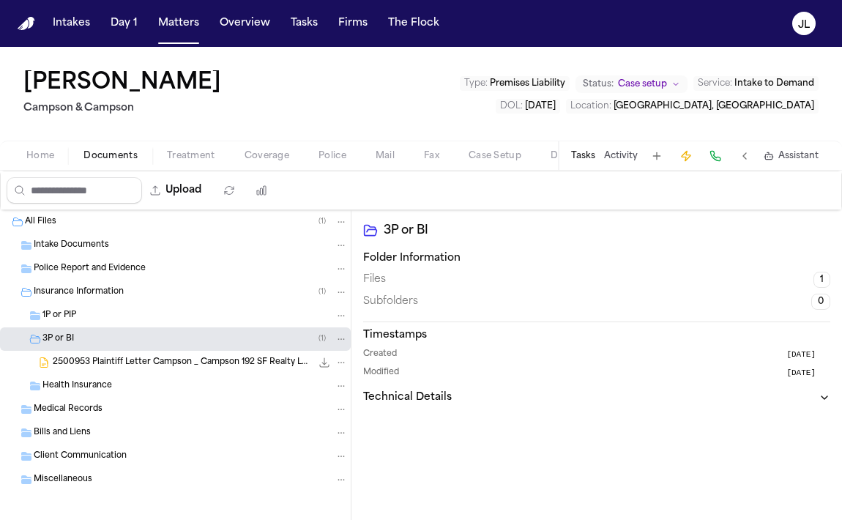
click at [91, 359] on span "2500953 Plaintiff Letter Campson _ Campson 192 SF Realty LLC 08-20-2025.docx" at bounding box center [182, 362] width 258 height 12
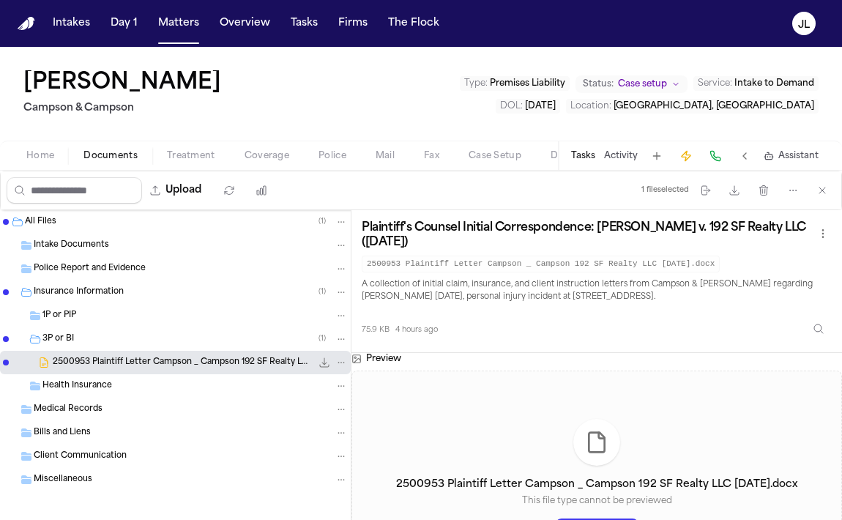
click at [85, 247] on span "Intake Documents" at bounding box center [71, 245] width 75 height 12
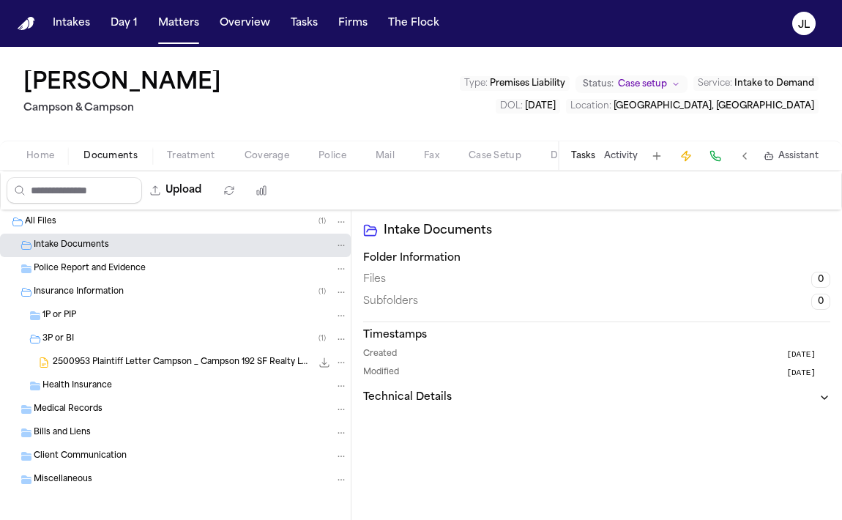
click at [85, 258] on div "Police Report and Evidence" at bounding box center [175, 268] width 351 height 23
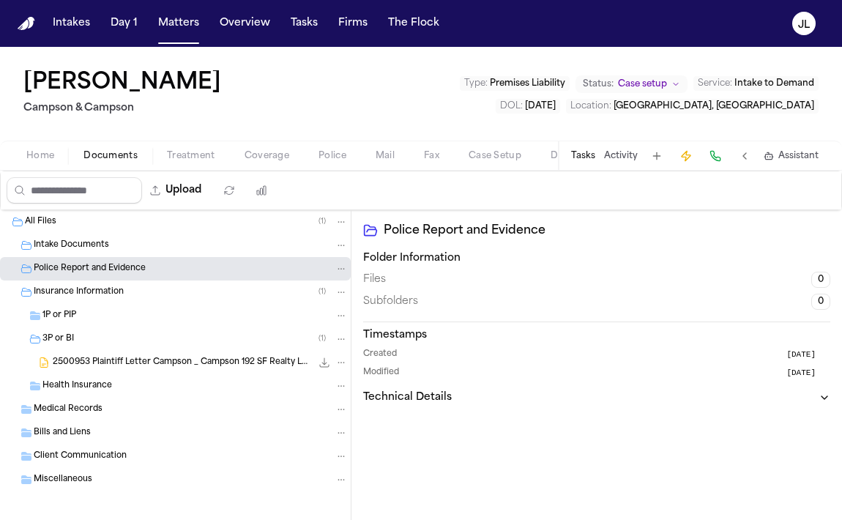
click at [50, 147] on button "Home" at bounding box center [40, 156] width 57 height 18
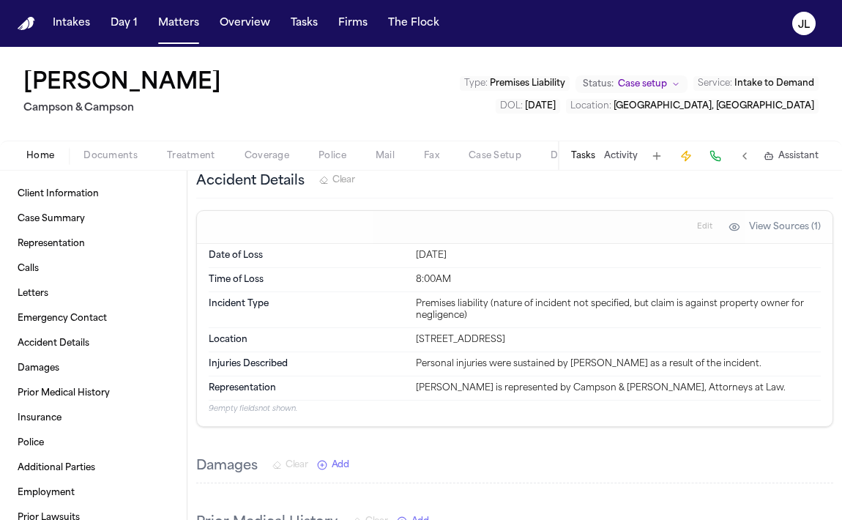
scroll to position [964, 0]
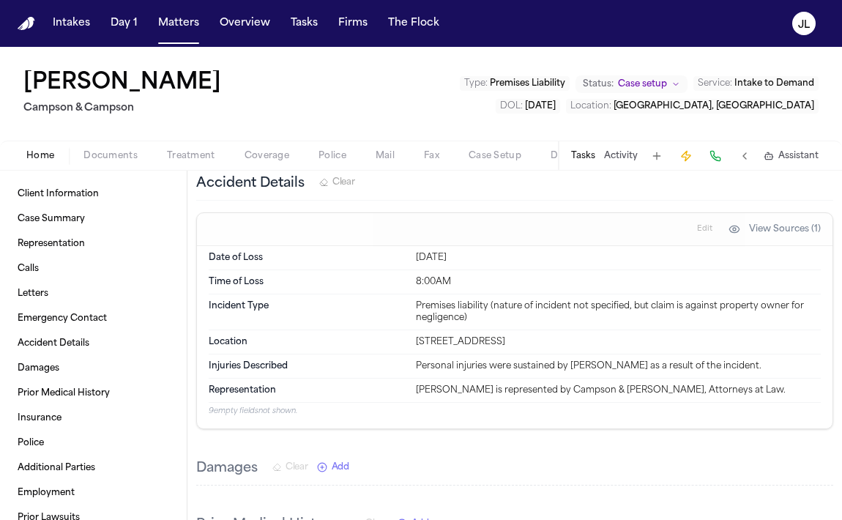
drag, startPoint x: 589, startPoint y: 340, endPoint x: 417, endPoint y: 339, distance: 172.8
click at [417, 339] on div "65 West, 192nd Street, Bronx, NY 10466" at bounding box center [618, 342] width 405 height 12
copy div "65 West, 192nd Street, Bronx, NY 10466"
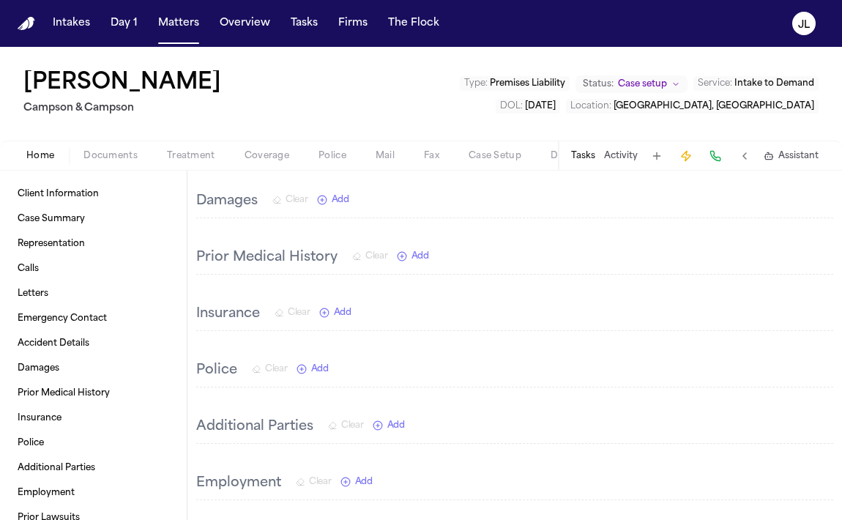
scroll to position [1385, 0]
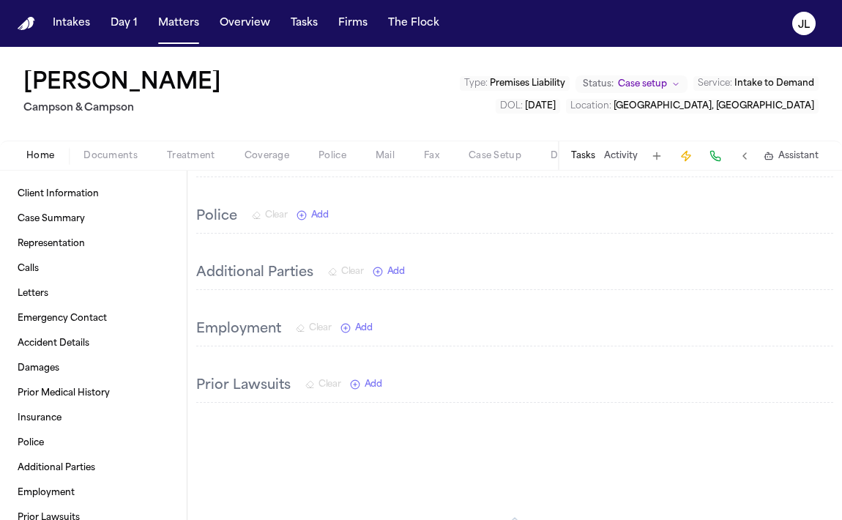
click at [45, 154] on span "Home" at bounding box center [40, 156] width 28 height 12
click at [43, 198] on span "Client Information" at bounding box center [58, 194] width 81 height 12
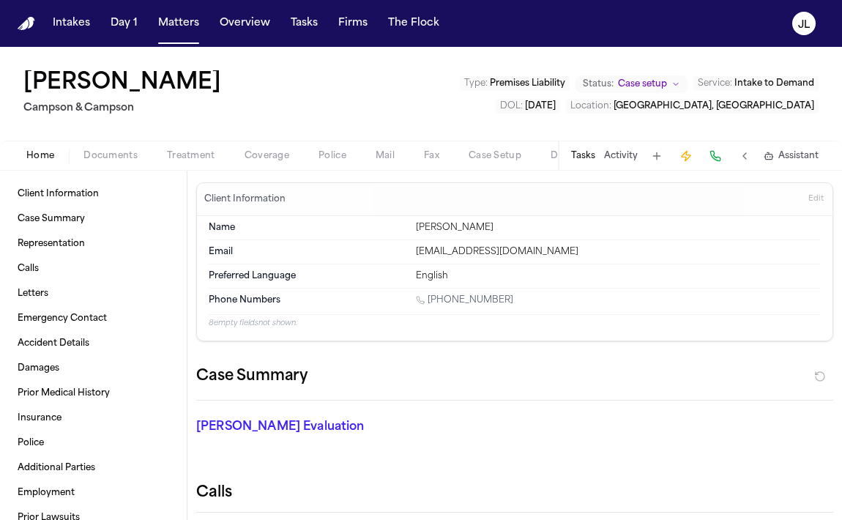
click at [100, 152] on span "Documents" at bounding box center [110, 156] width 54 height 12
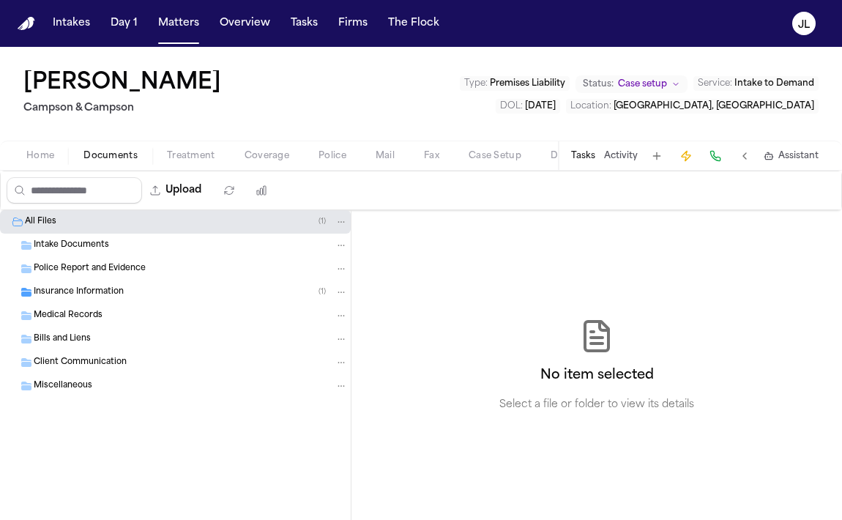
click at [86, 247] on span "Intake Documents" at bounding box center [71, 245] width 75 height 12
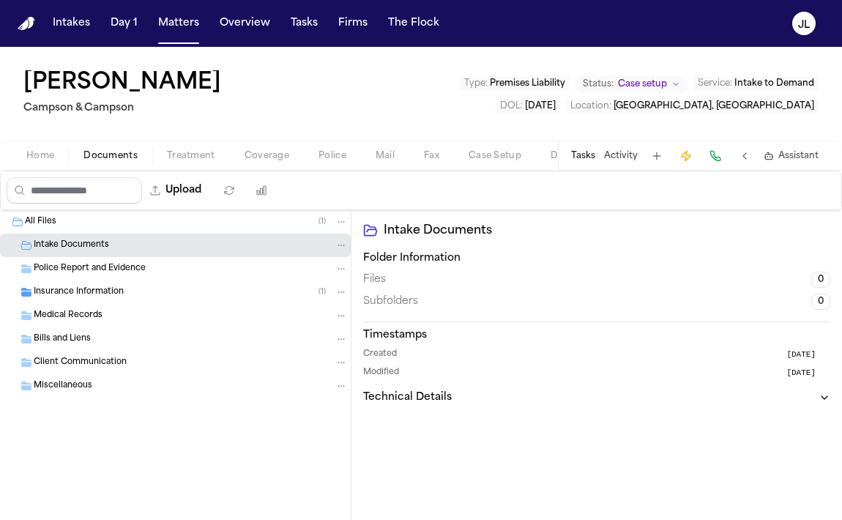
click at [91, 220] on div "All Files ( 1 )" at bounding box center [186, 221] width 323 height 13
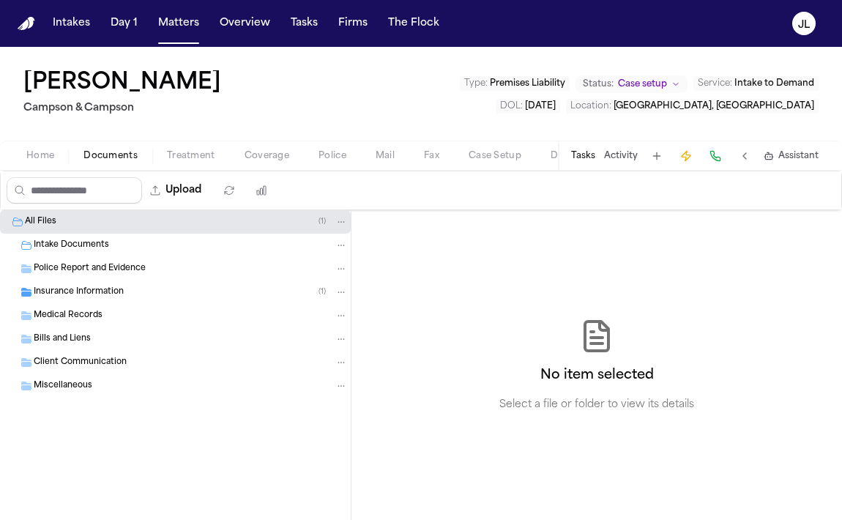
click at [81, 268] on span "Police Report and Evidence" at bounding box center [90, 269] width 112 height 12
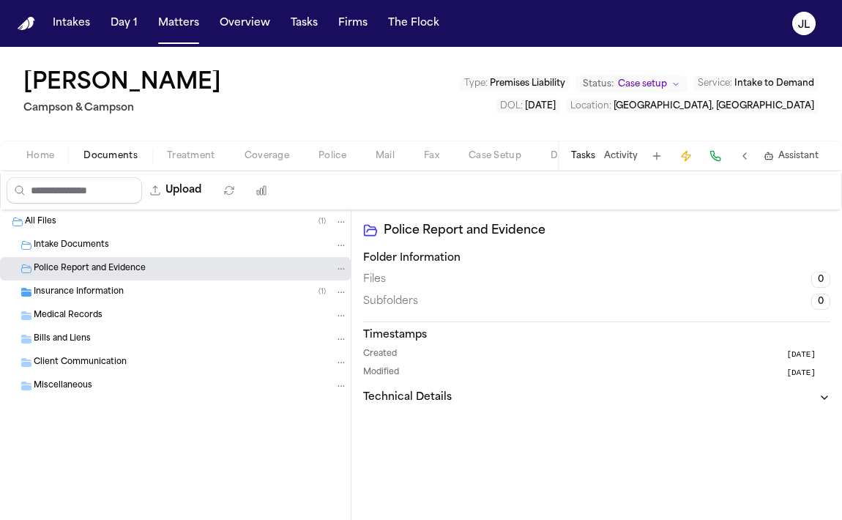
click at [80, 285] on div "Insurance Information ( 1 )" at bounding box center [191, 291] width 314 height 13
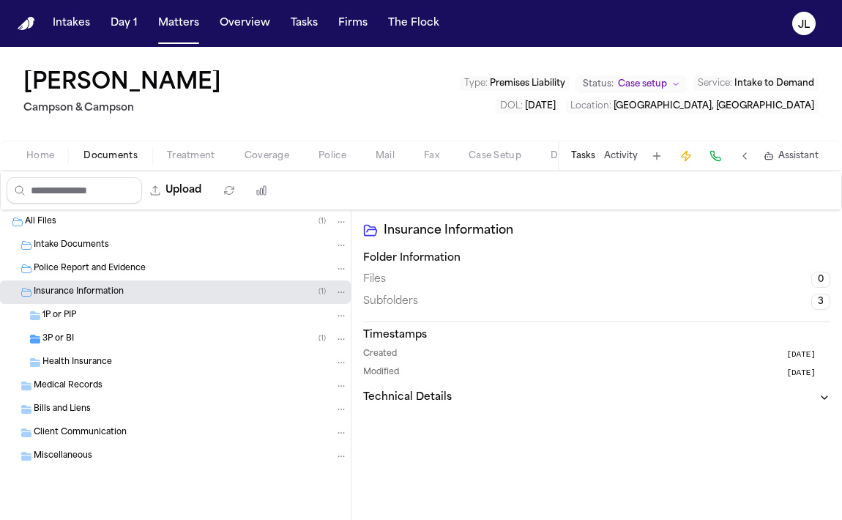
click at [84, 239] on div "Intake Documents" at bounding box center [191, 245] width 314 height 13
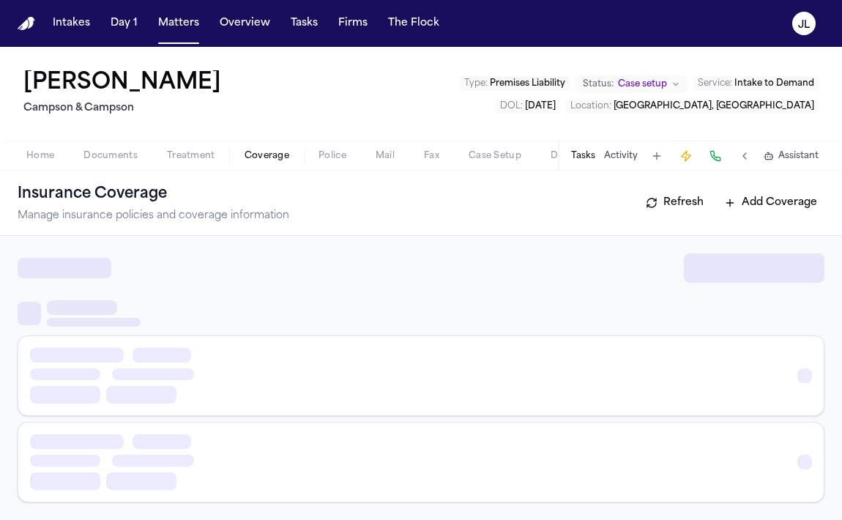
click at [246, 150] on span "Coverage" at bounding box center [266, 156] width 45 height 12
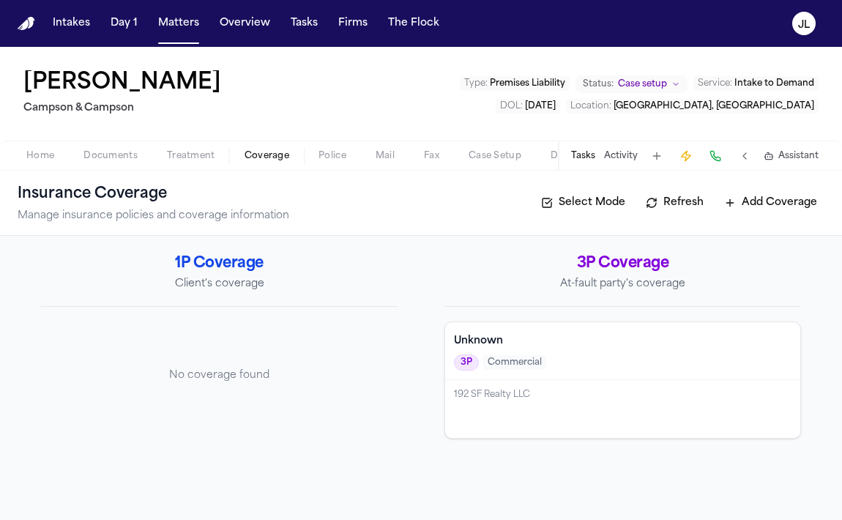
click at [190, 163] on span "button" at bounding box center [191, 163] width 66 height 1
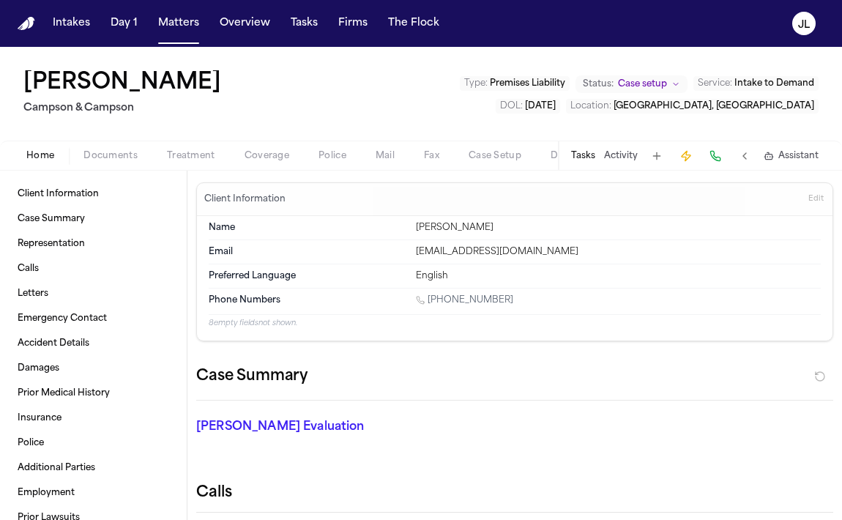
click at [42, 162] on span "Home" at bounding box center [40, 156] width 28 height 12
click at [100, 225] on link "Case Summary" at bounding box center [93, 218] width 163 height 23
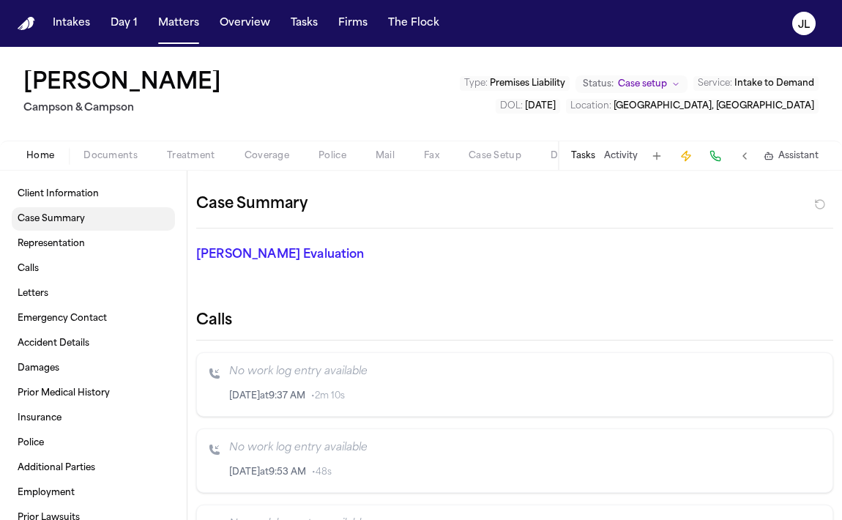
scroll to position [174, 0]
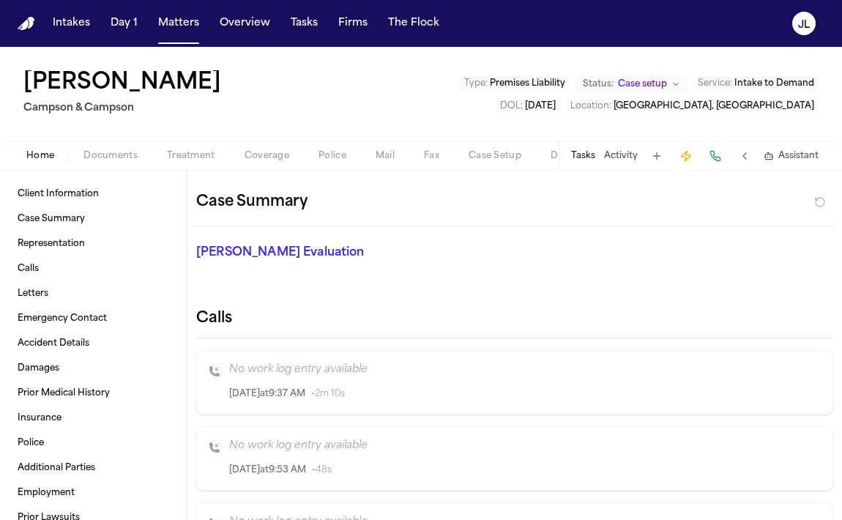
click at [209, 166] on div "Home Documents Treatment Coverage Police Mail Fax Case Setup Demand Workspaces …" at bounding box center [421, 155] width 842 height 29
click at [241, 154] on button "Coverage" at bounding box center [267, 156] width 74 height 18
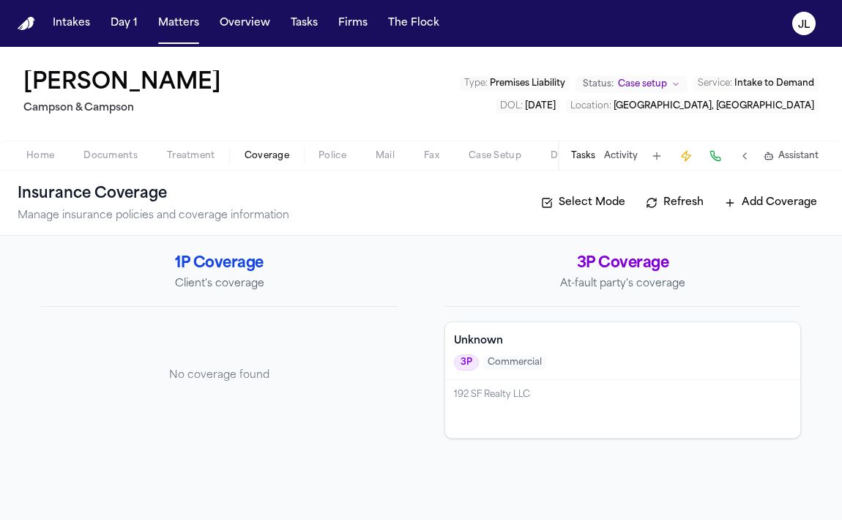
click at [132, 154] on span "Documents" at bounding box center [110, 156] width 54 height 12
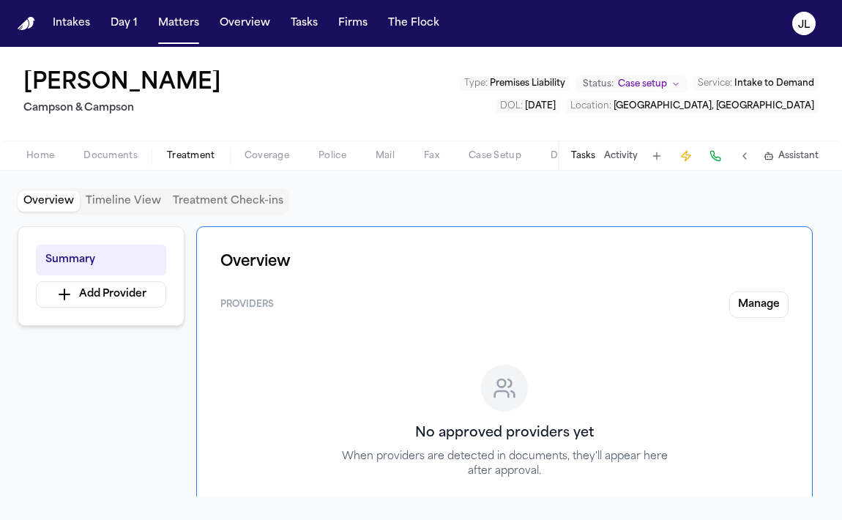
click at [189, 147] on button "Treatment" at bounding box center [191, 156] width 78 height 18
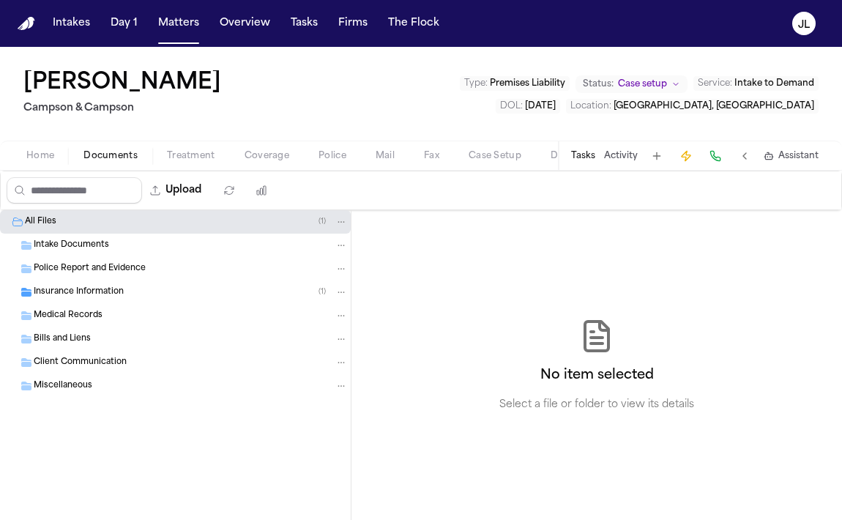
click at [81, 160] on button "Documents" at bounding box center [110, 156] width 83 height 18
click at [53, 157] on span "Home" at bounding box center [40, 156] width 28 height 12
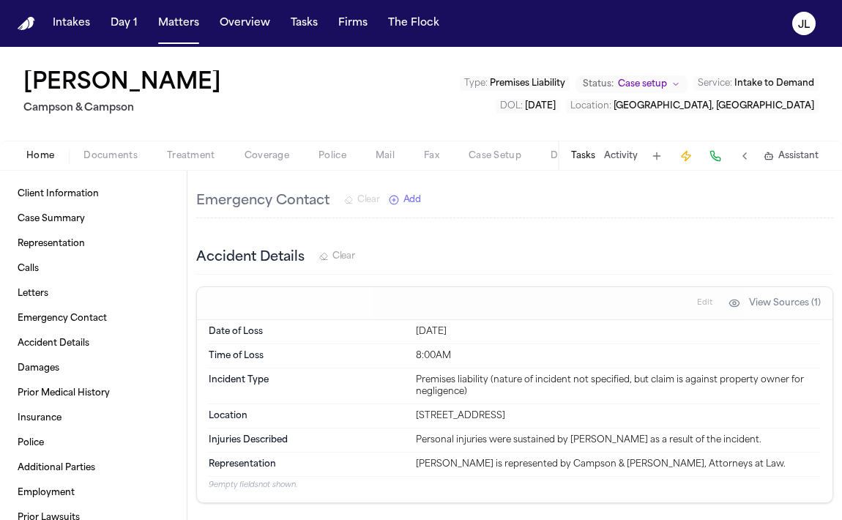
scroll to position [1016, 0]
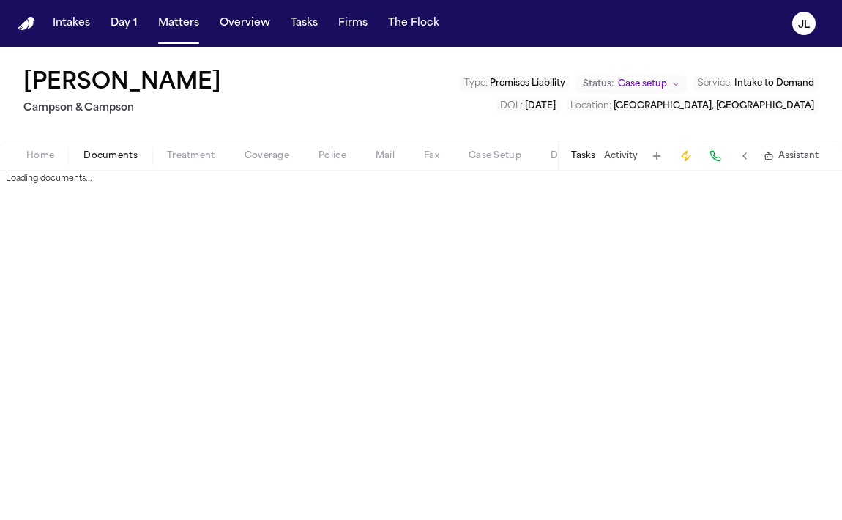
click at [144, 153] on button "Documents" at bounding box center [110, 156] width 83 height 18
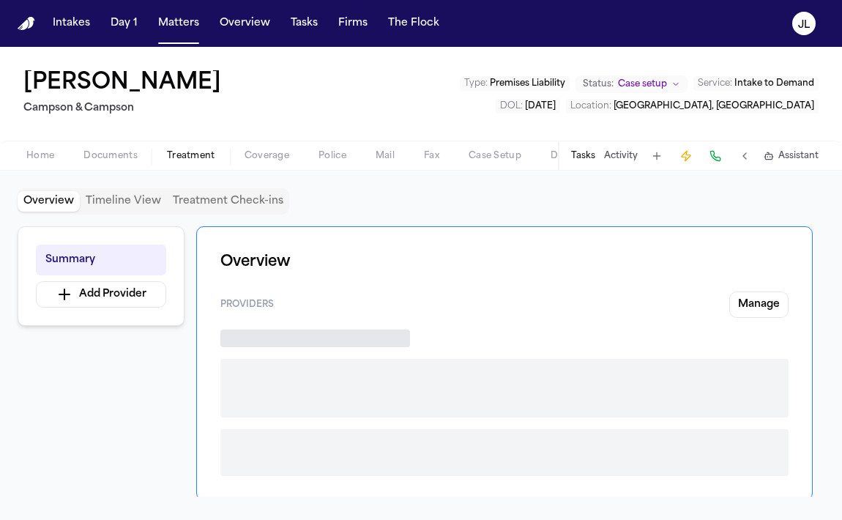
click at [172, 154] on span "Treatment" at bounding box center [191, 156] width 48 height 12
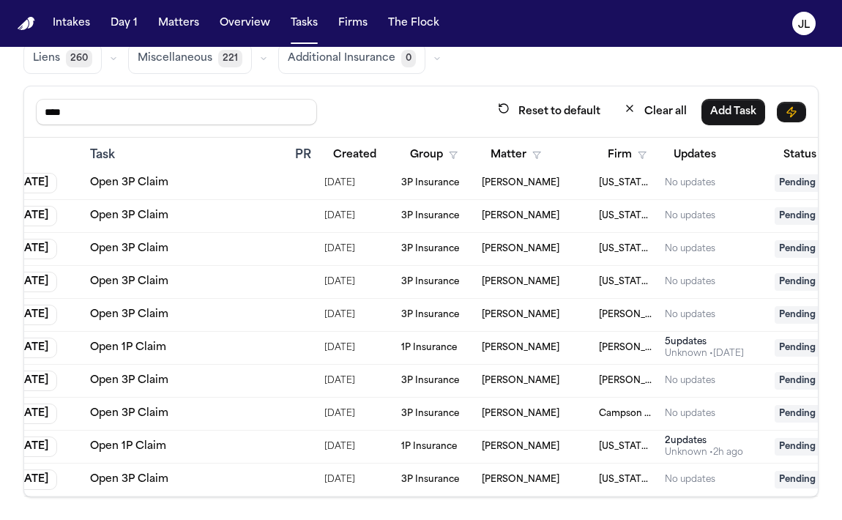
scroll to position [567, 0]
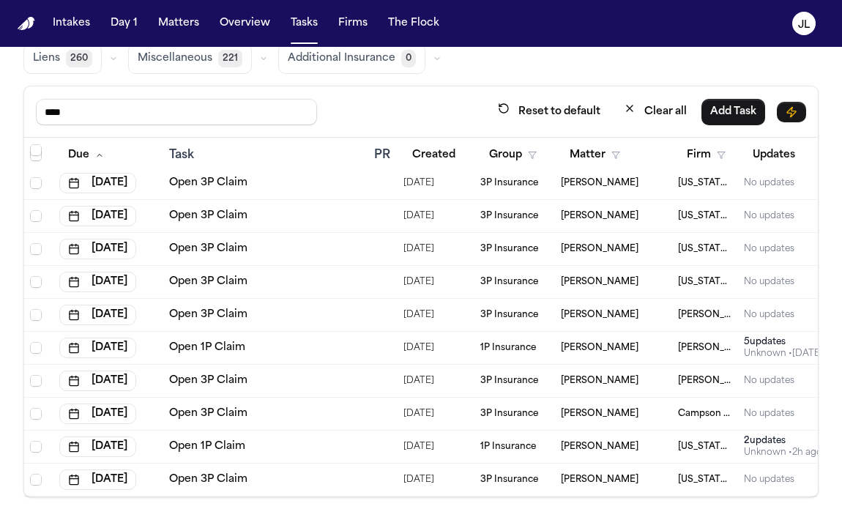
click at [742, 442] on td "2 update s Unknown • 2h ago" at bounding box center [793, 446] width 110 height 33
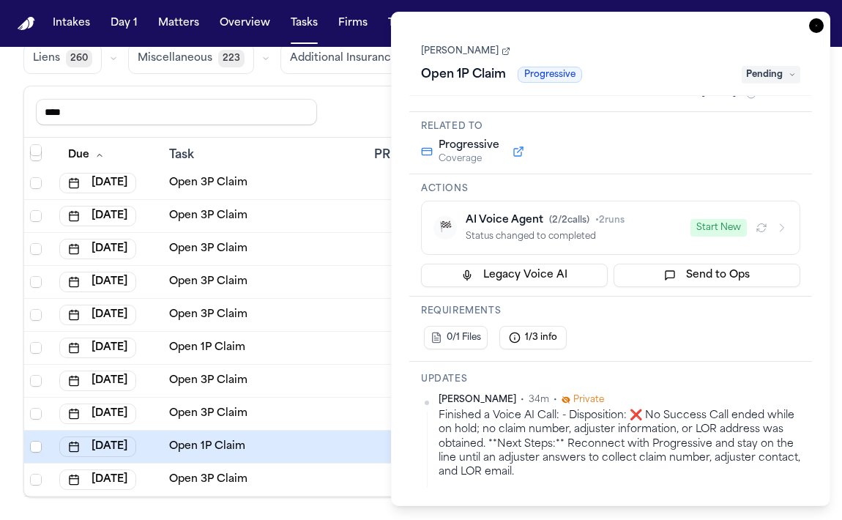
scroll to position [61, 0]
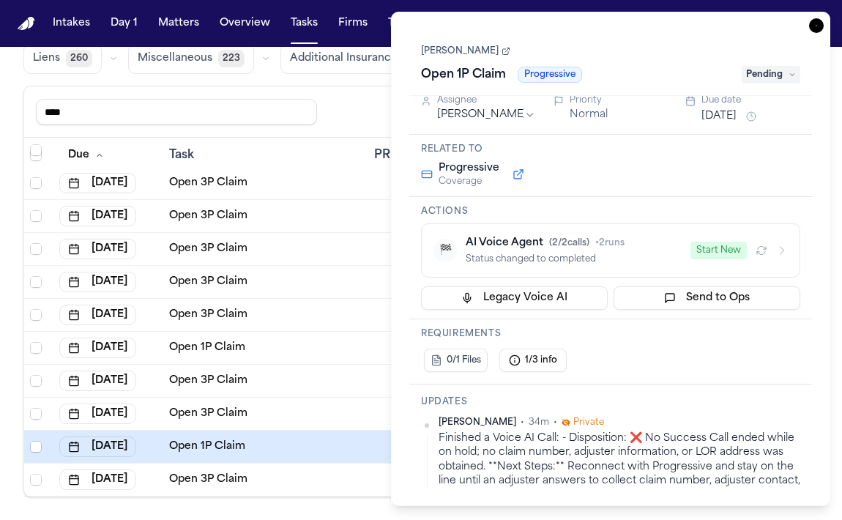
click at [708, 250] on button "Start New" at bounding box center [718, 251] width 56 height 18
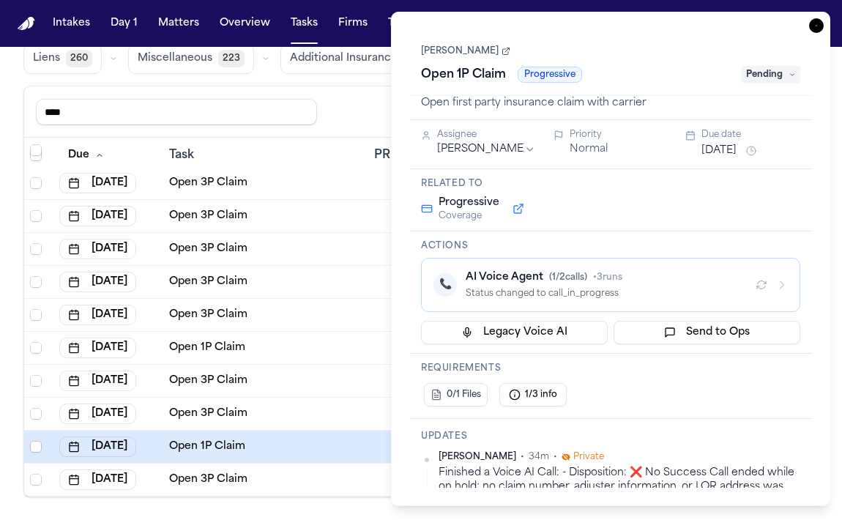
scroll to position [0, 0]
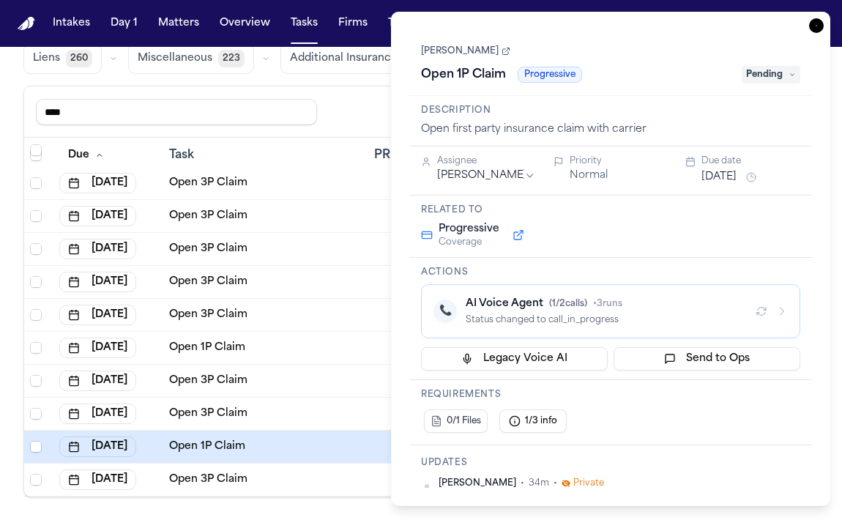
click at [814, 22] on icon "button" at bounding box center [816, 25] width 15 height 15
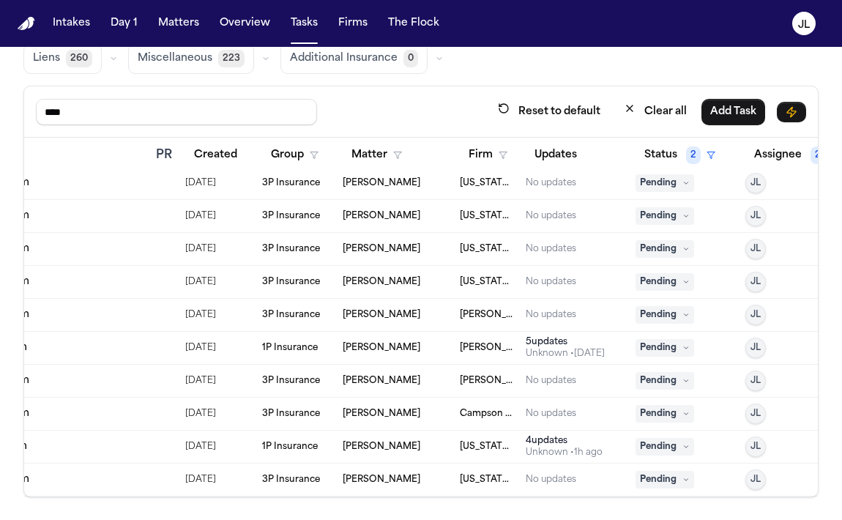
scroll to position [567, 220]
click at [658, 447] on span "Pending" at bounding box center [662, 447] width 59 height 18
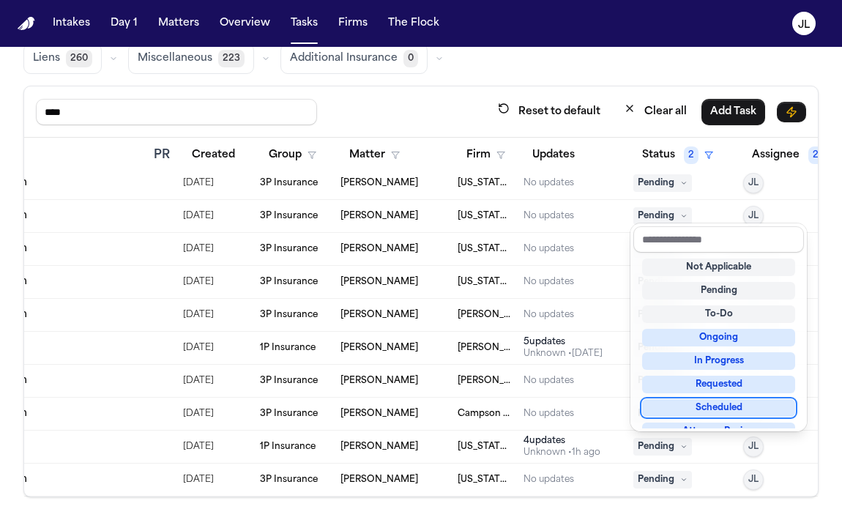
scroll to position [228, 0]
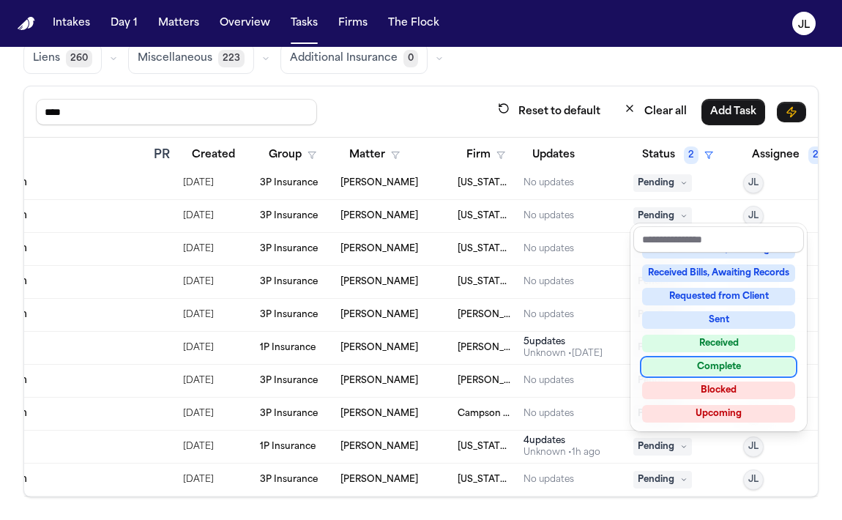
click at [671, 365] on div "Complete" at bounding box center [718, 367] width 153 height 18
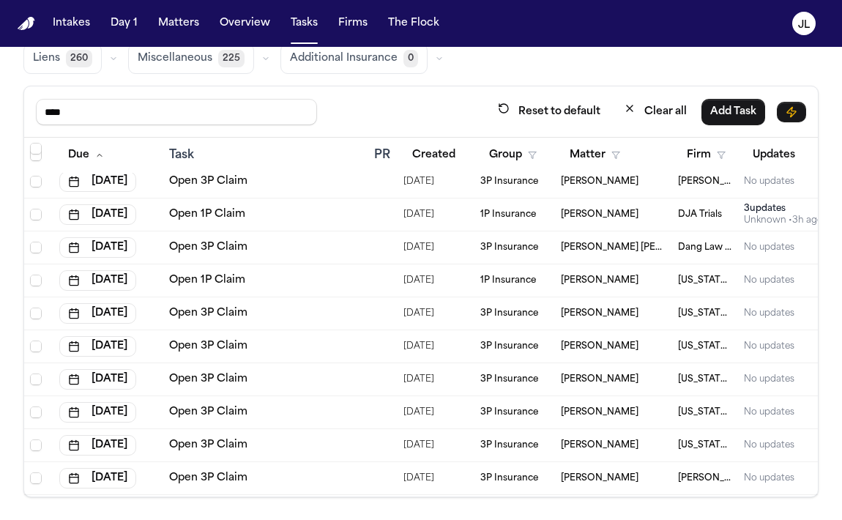
scroll to position [401, 0]
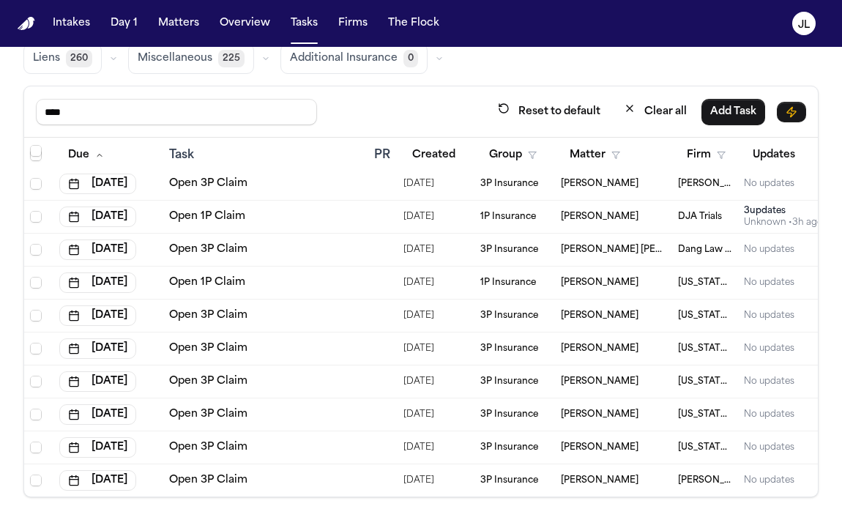
click at [209, 281] on link "Open 1P Claim" at bounding box center [207, 282] width 76 height 15
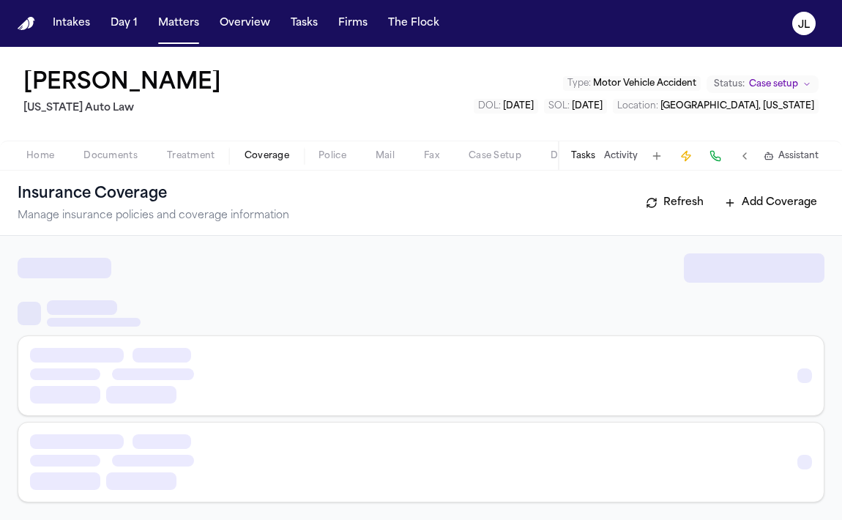
click at [244, 156] on span "Coverage" at bounding box center [266, 156] width 45 height 12
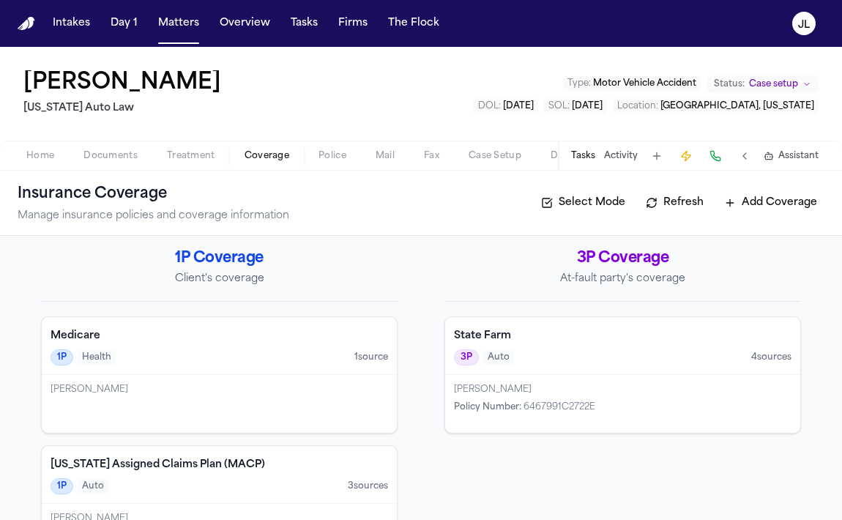
scroll to position [8, 0]
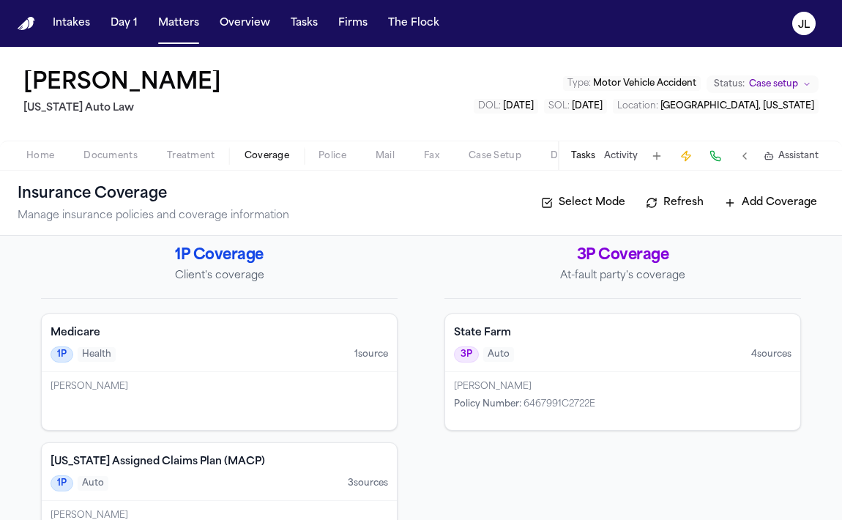
click at [504, 377] on div "[PERSON_NAME] Policy Number : 6467991C2722E" at bounding box center [622, 401] width 355 height 58
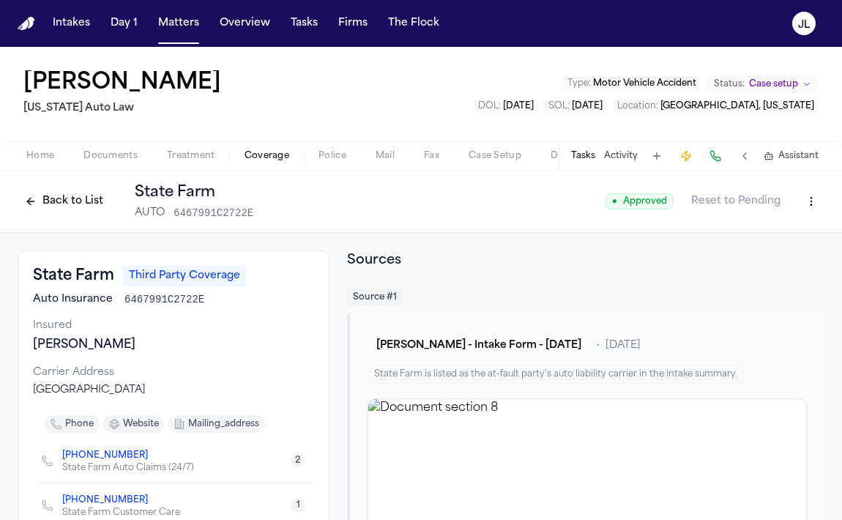
click at [58, 211] on button "Back to List" at bounding box center [64, 201] width 93 height 23
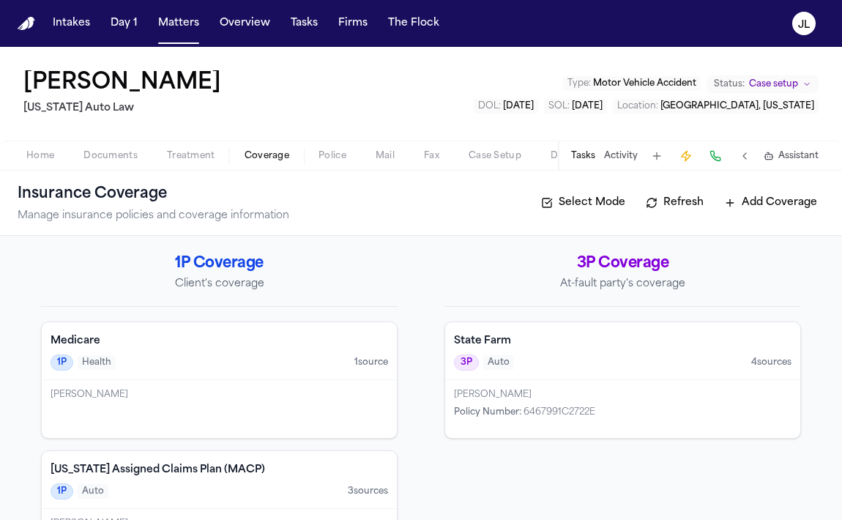
click at [515, 379] on div "State Farm 3P Auto 4 source s" at bounding box center [622, 351] width 355 height 58
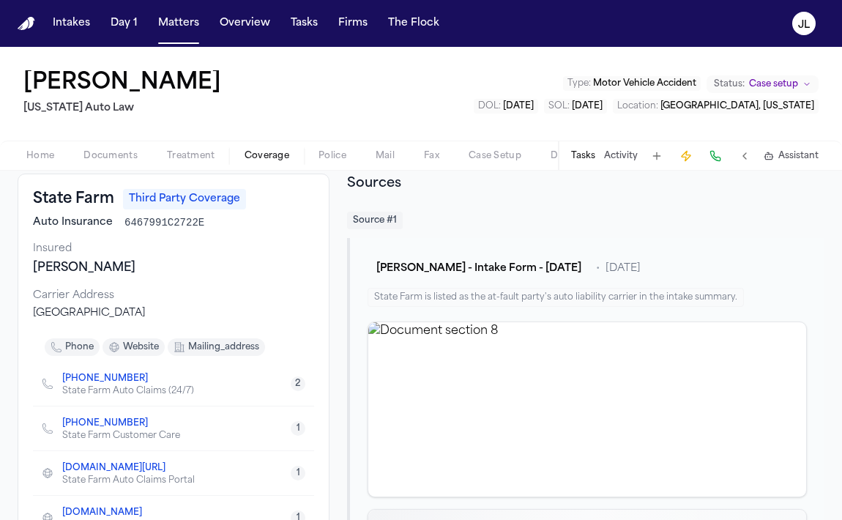
scroll to position [90, 0]
